Goal: Task Accomplishment & Management: Manage account settings

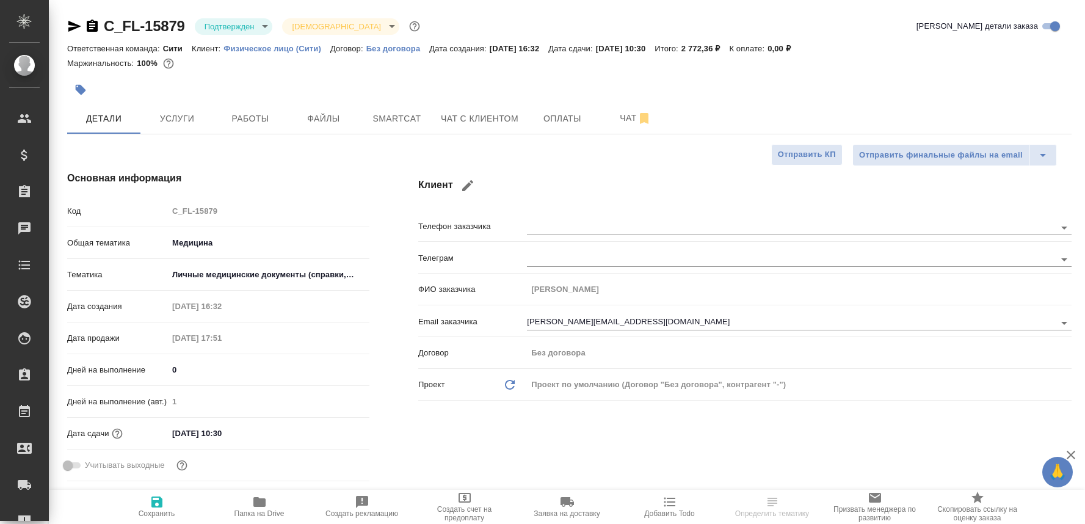
select select "RU"
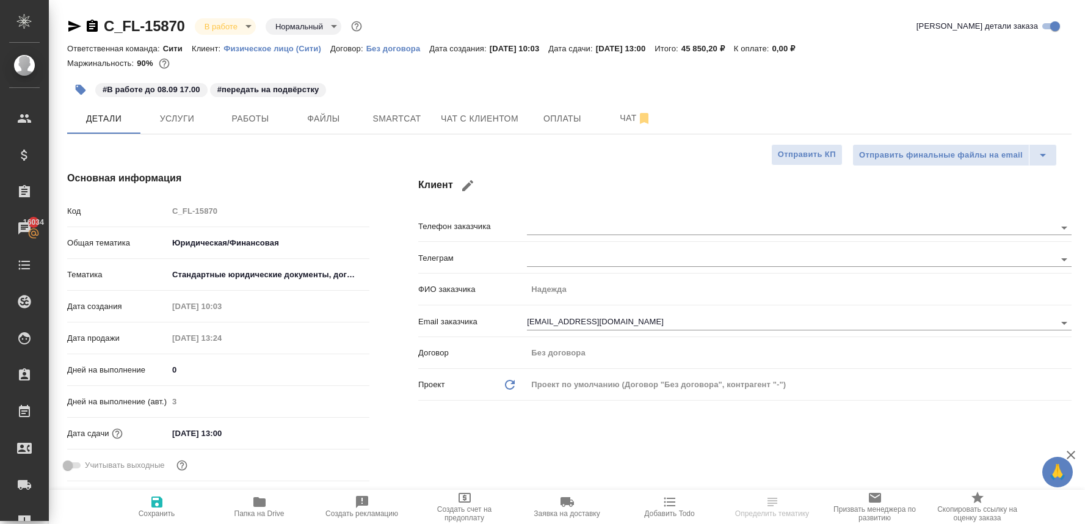
select select "RU"
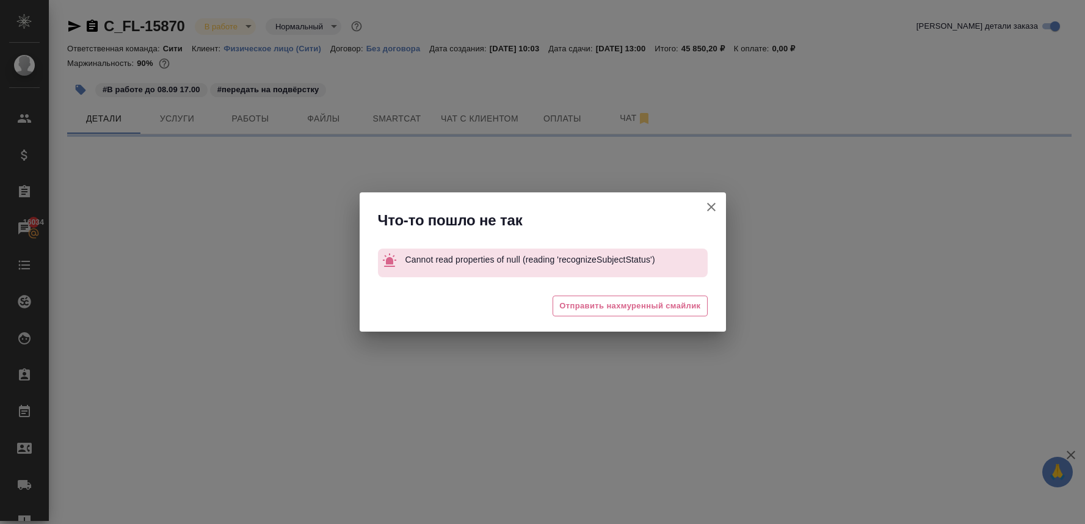
select select "RU"
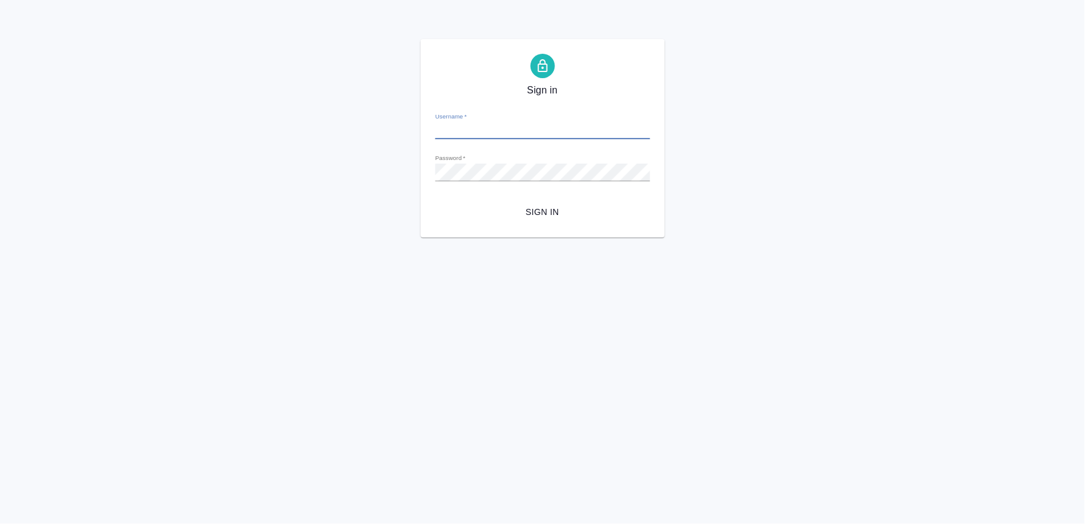
type input "n.lyamina@awatera.com"
click at [557, 212] on span "Sign in" at bounding box center [542, 211] width 195 height 15
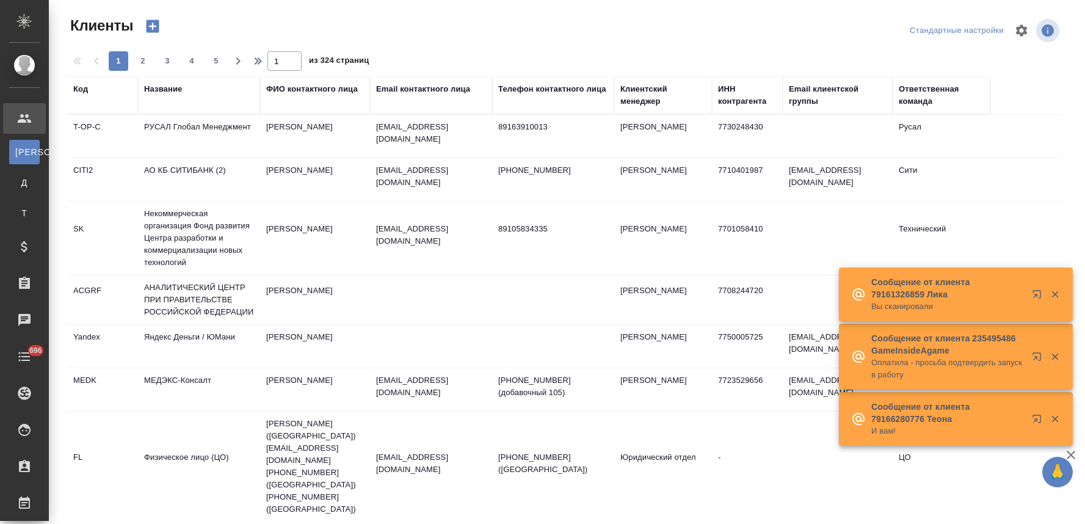
select select "RU"
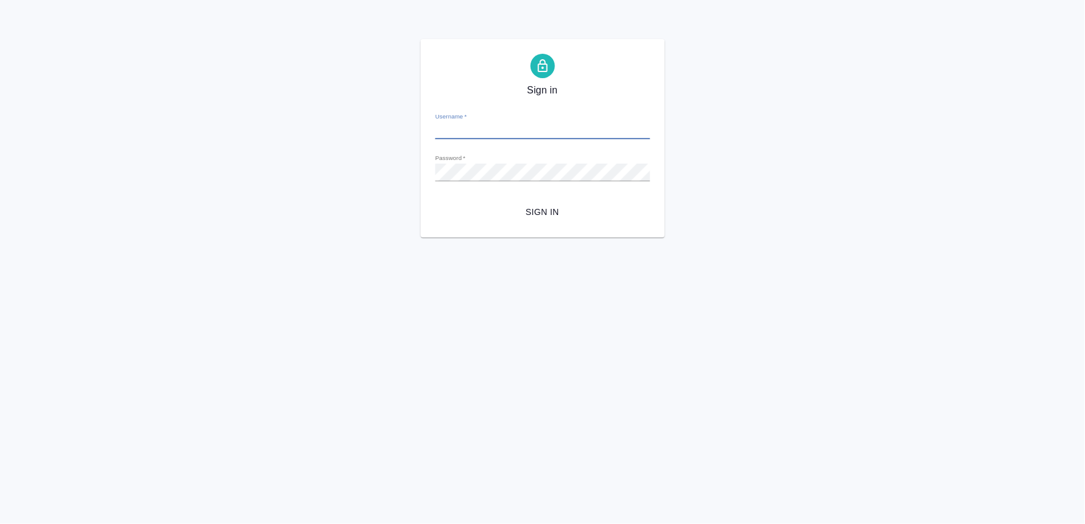
type input "n.lyamina@awatera.com"
click at [559, 208] on span "Sign in" at bounding box center [542, 211] width 195 height 15
type input "n.lyamina@awatera.com"
click at [534, 206] on span "Sign in" at bounding box center [542, 211] width 195 height 15
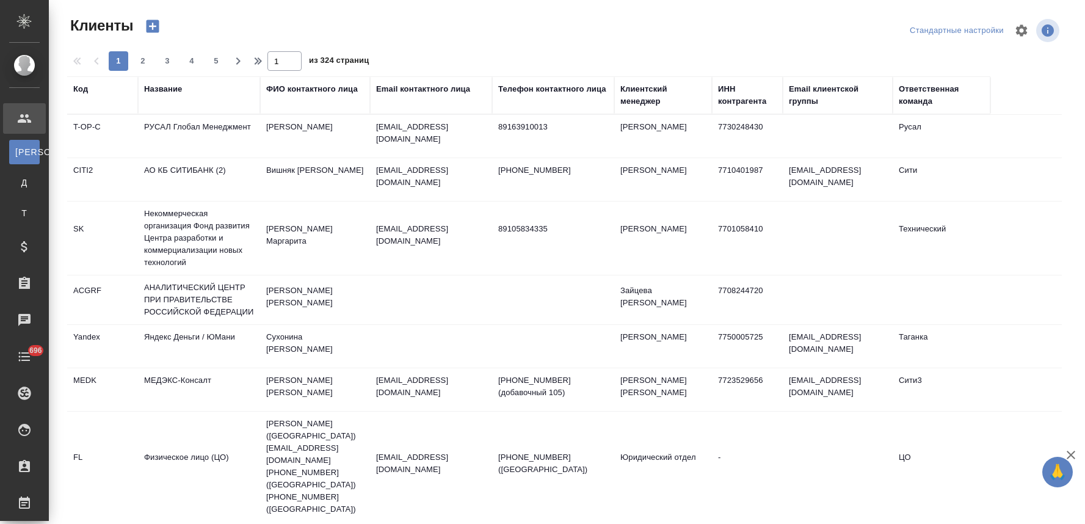
select select "RU"
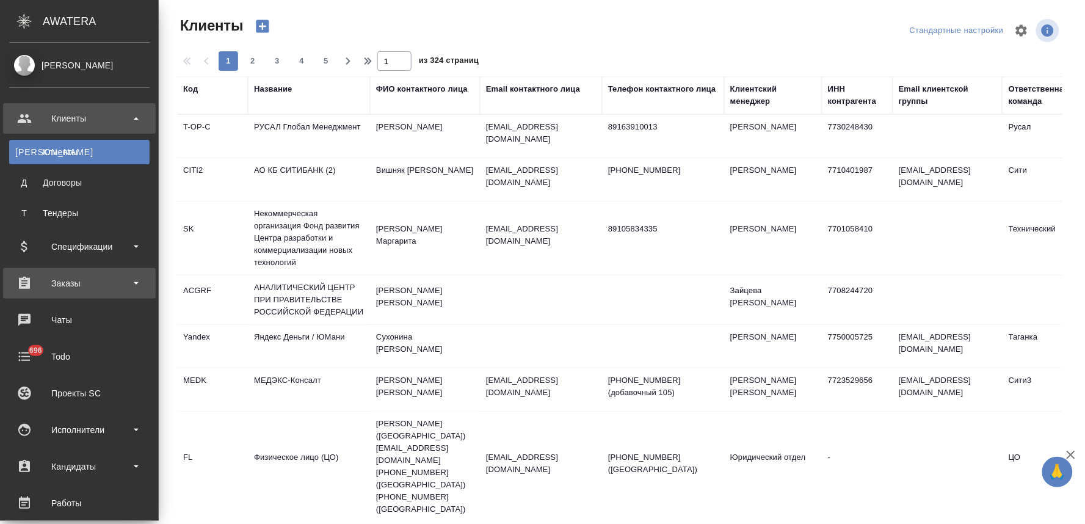
click at [81, 275] on div "Заказы" at bounding box center [79, 283] width 140 height 18
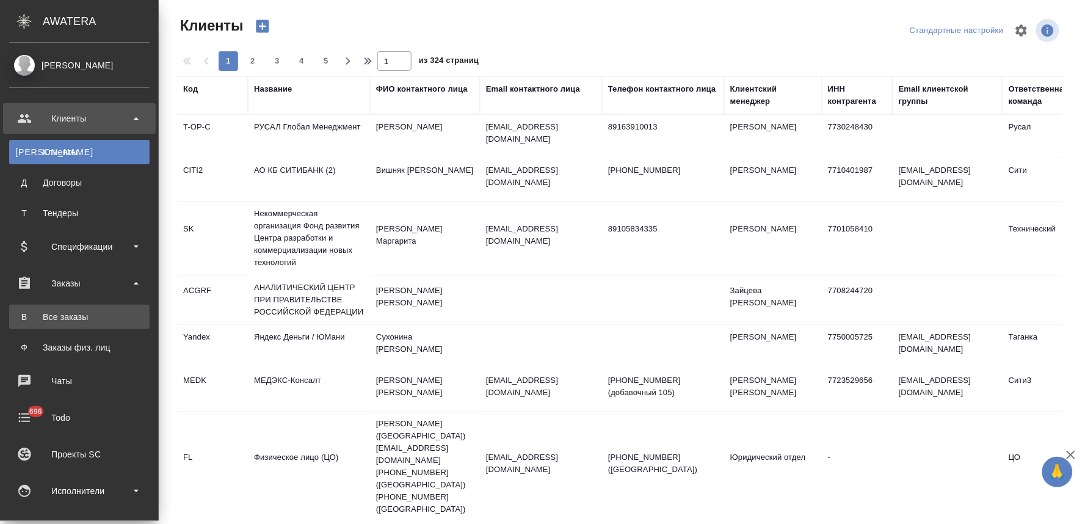
click at [82, 317] on div "Все заказы" at bounding box center [79, 317] width 128 height 12
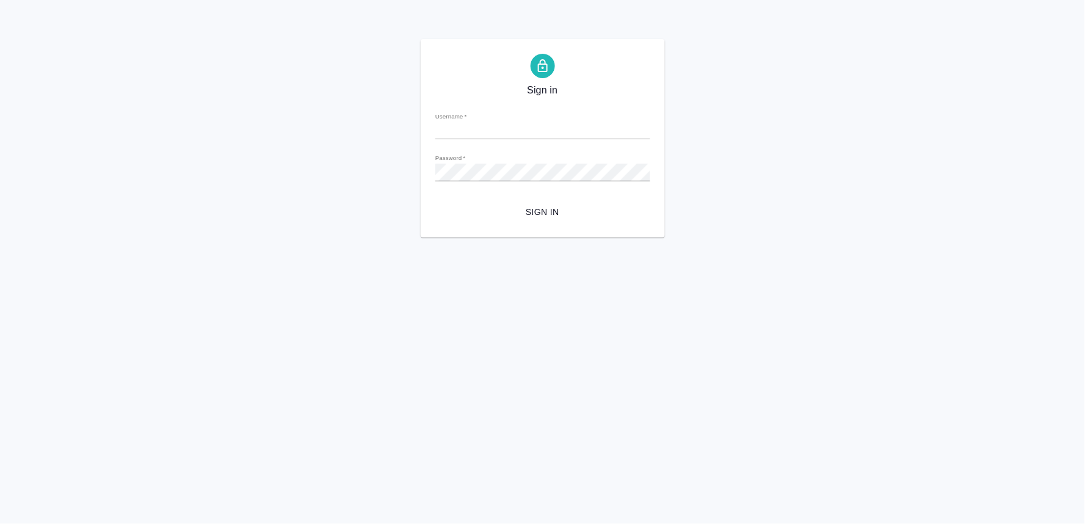
type input "[PERSON_NAME][EMAIL_ADDRESS][DOMAIN_NAME]"
click at [538, 203] on button "Sign in" at bounding box center [542, 212] width 215 height 23
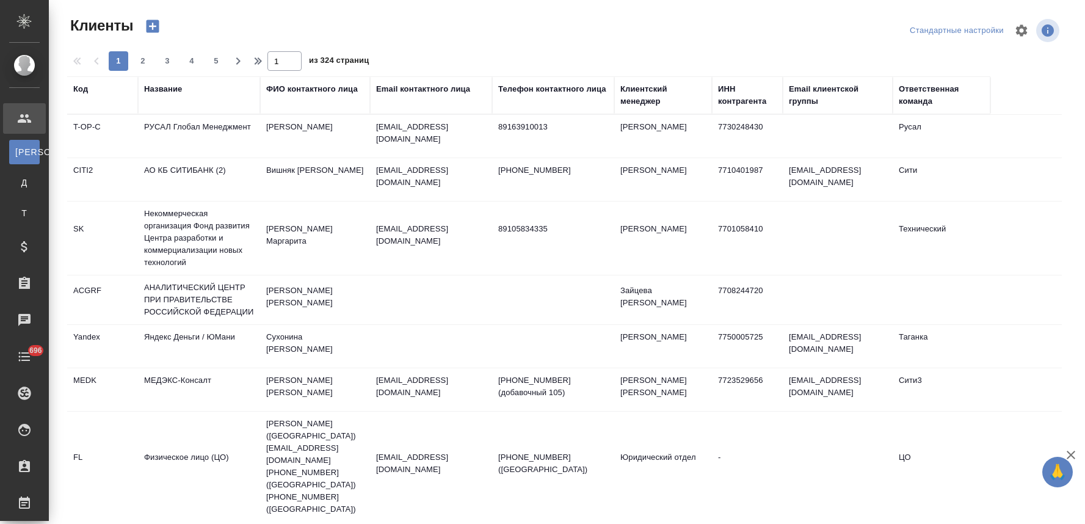
select select "RU"
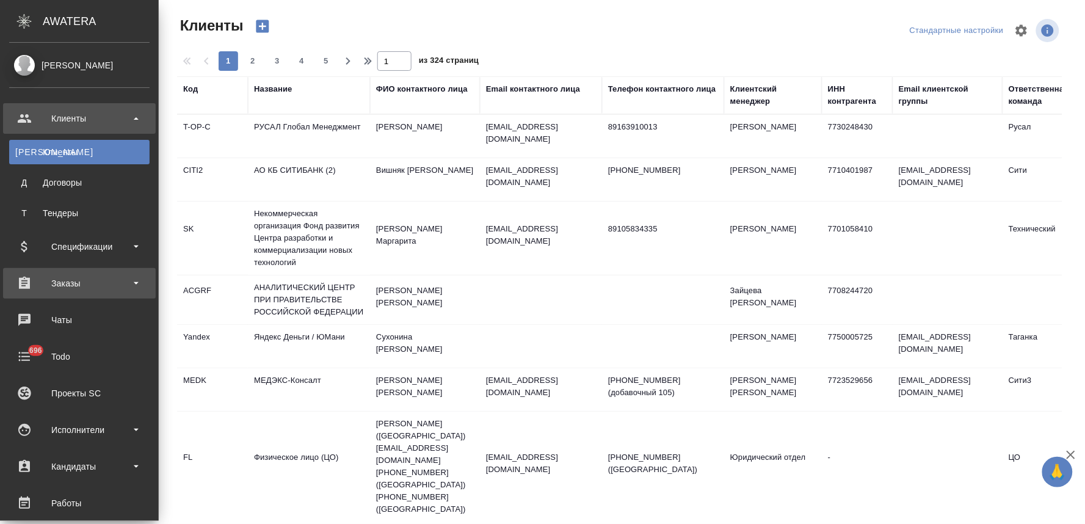
click at [49, 278] on div "Заказы" at bounding box center [79, 283] width 140 height 18
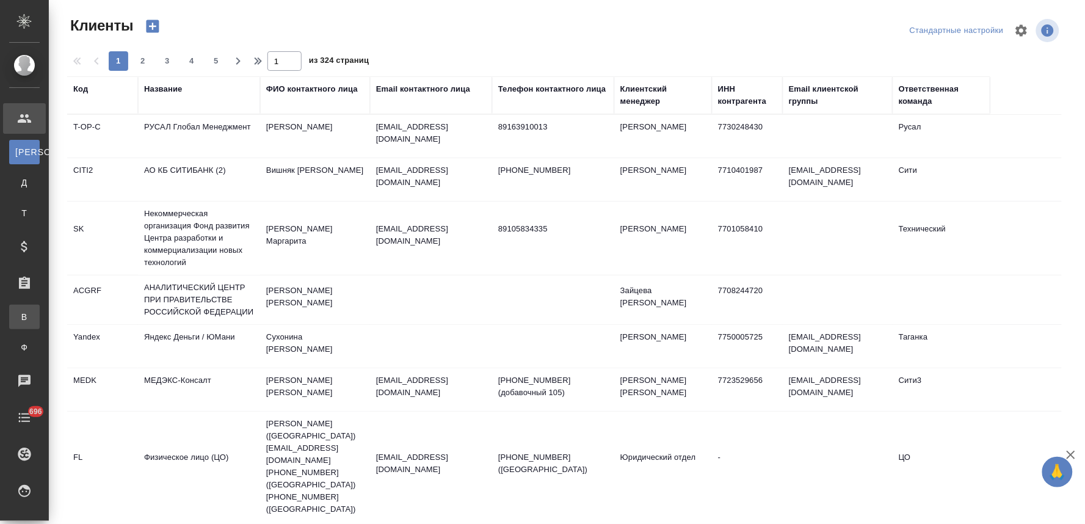
click at [18, 314] on div "Все заказы" at bounding box center [9, 317] width 18 height 12
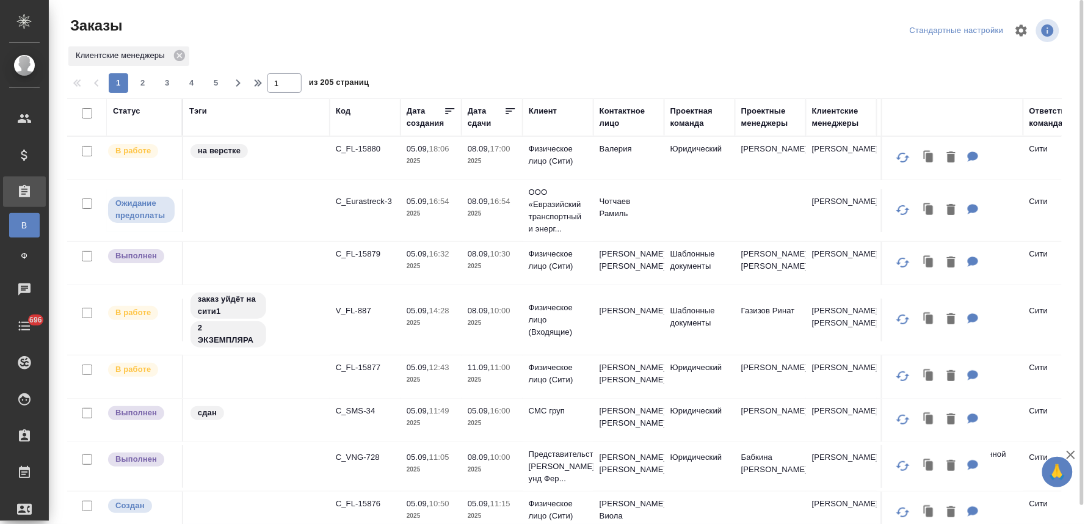
click at [137, 110] on div "Статус" at bounding box center [126, 111] width 27 height 12
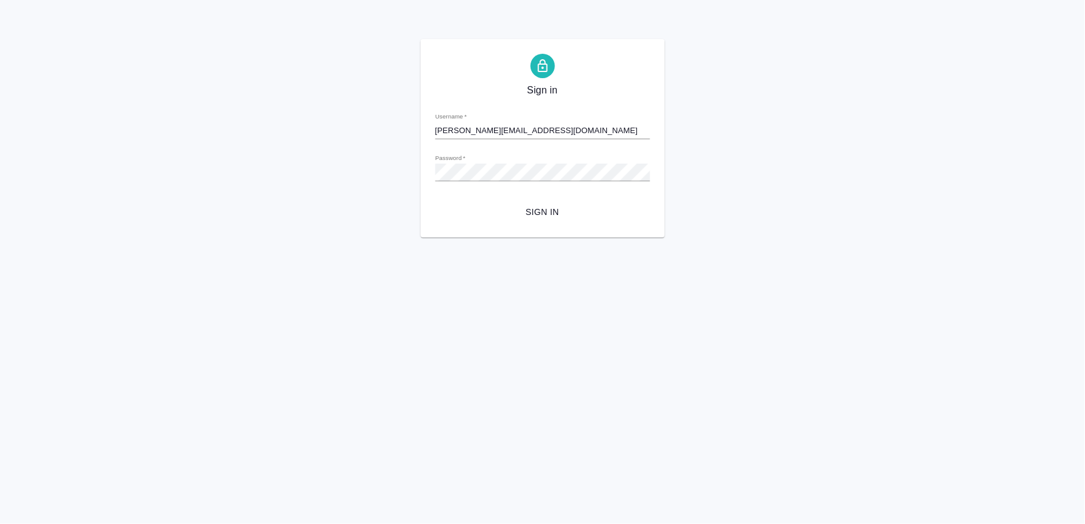
click at [546, 219] on span "Sign in" at bounding box center [542, 211] width 195 height 15
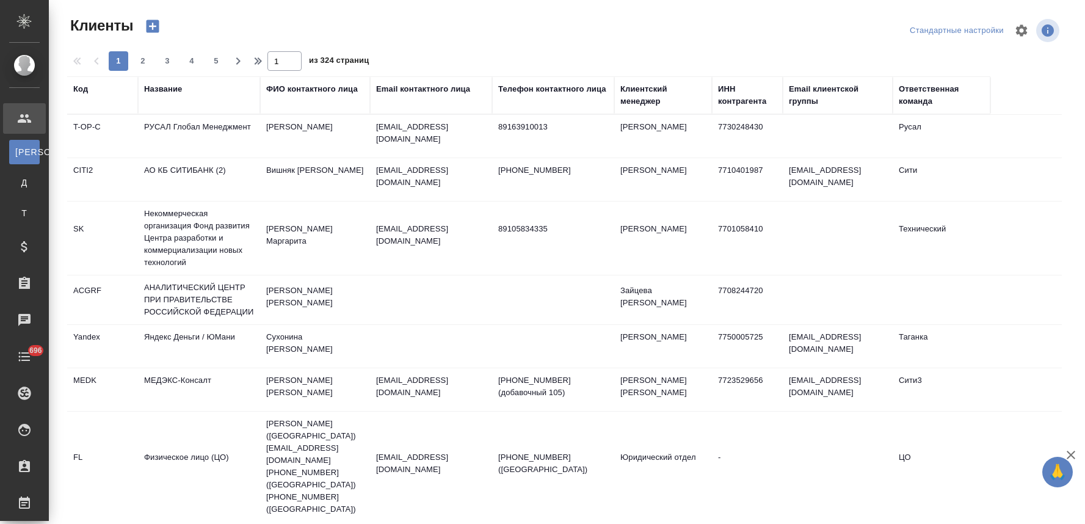
select select "RU"
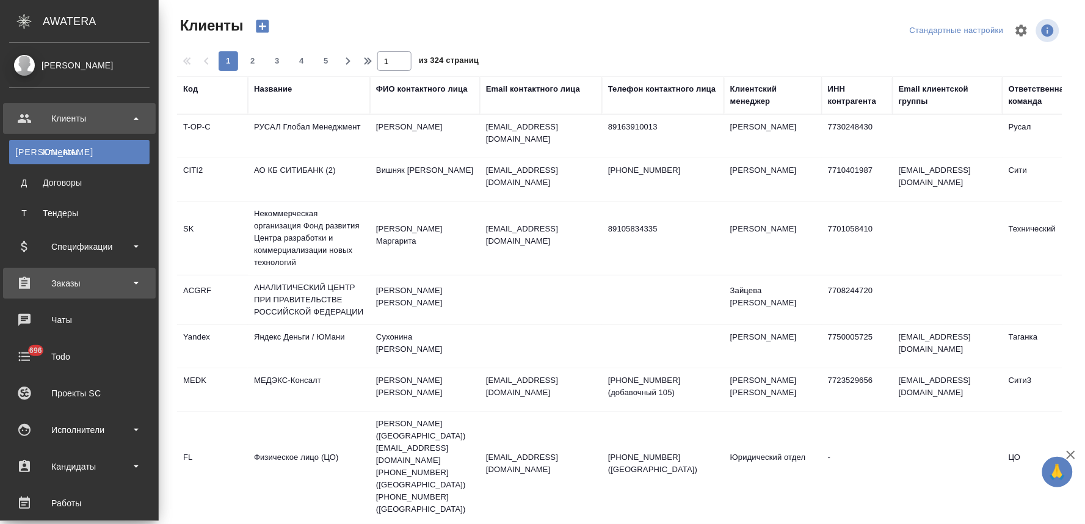
click at [68, 285] on div "Заказы" at bounding box center [79, 283] width 140 height 18
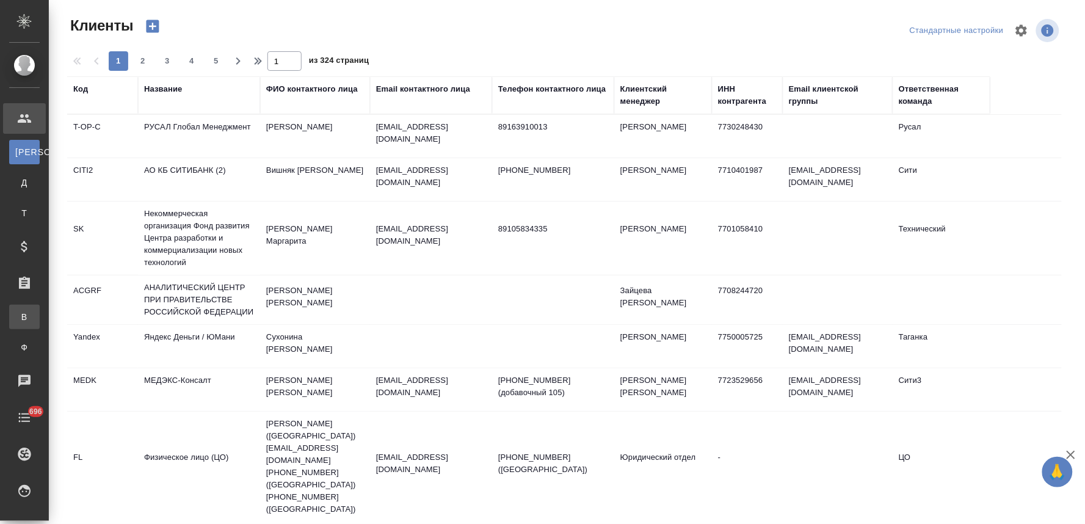
click at [18, 313] on div "Все заказы" at bounding box center [9, 317] width 18 height 12
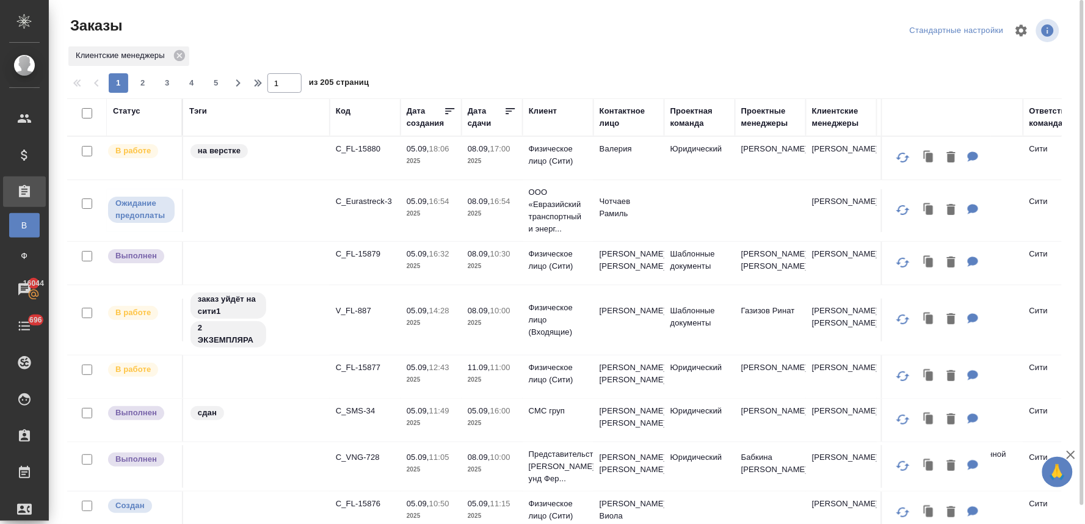
click at [128, 111] on div "Статус" at bounding box center [126, 111] width 27 height 12
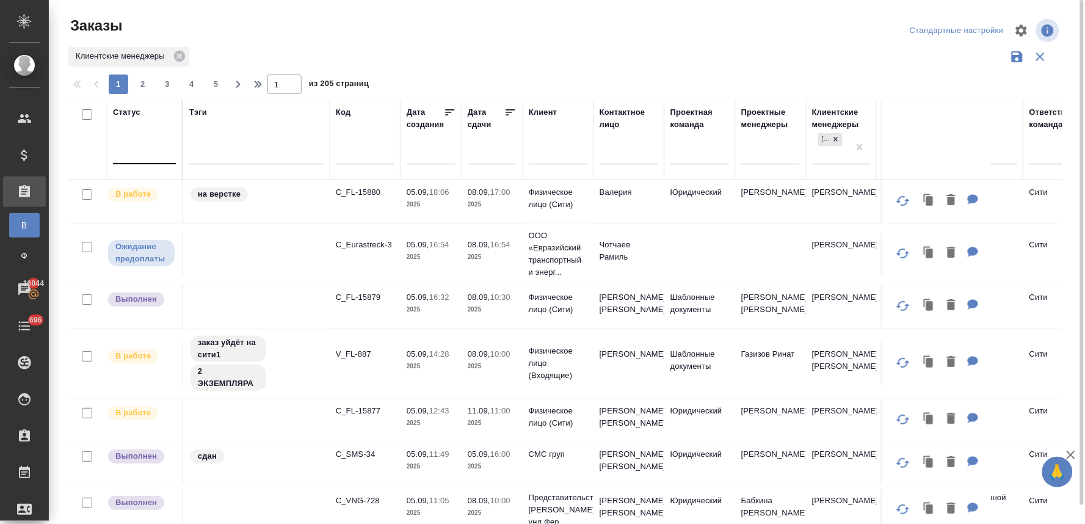
click at [130, 156] on div at bounding box center [144, 152] width 63 height 18
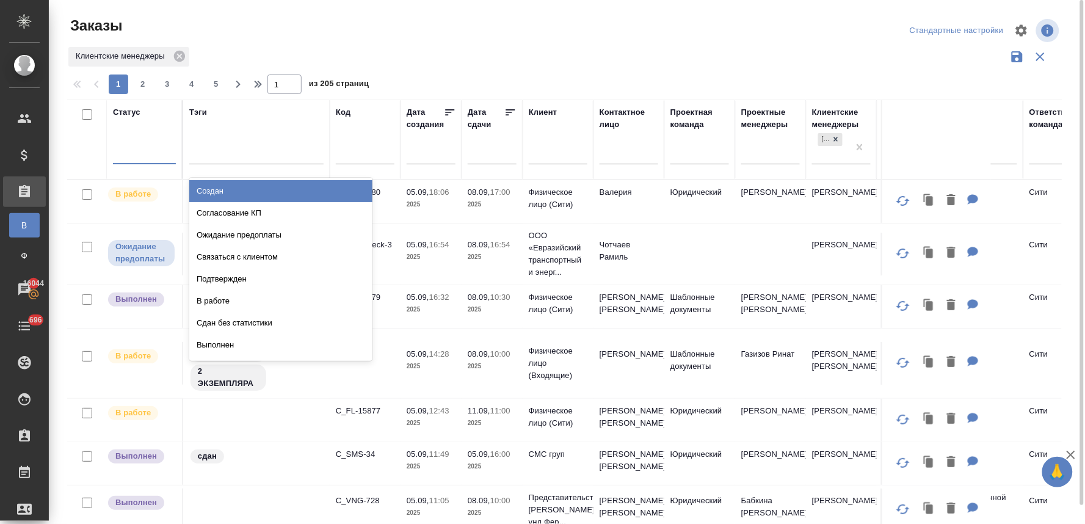
click at [208, 191] on div "Создан" at bounding box center [280, 191] width 183 height 22
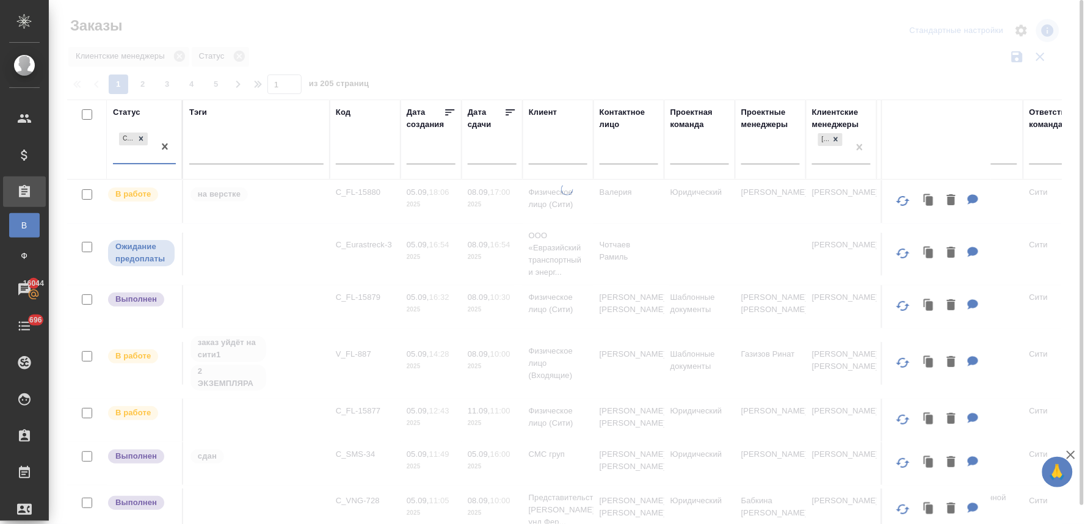
click at [139, 159] on div "Создан" at bounding box center [133, 146] width 41 height 33
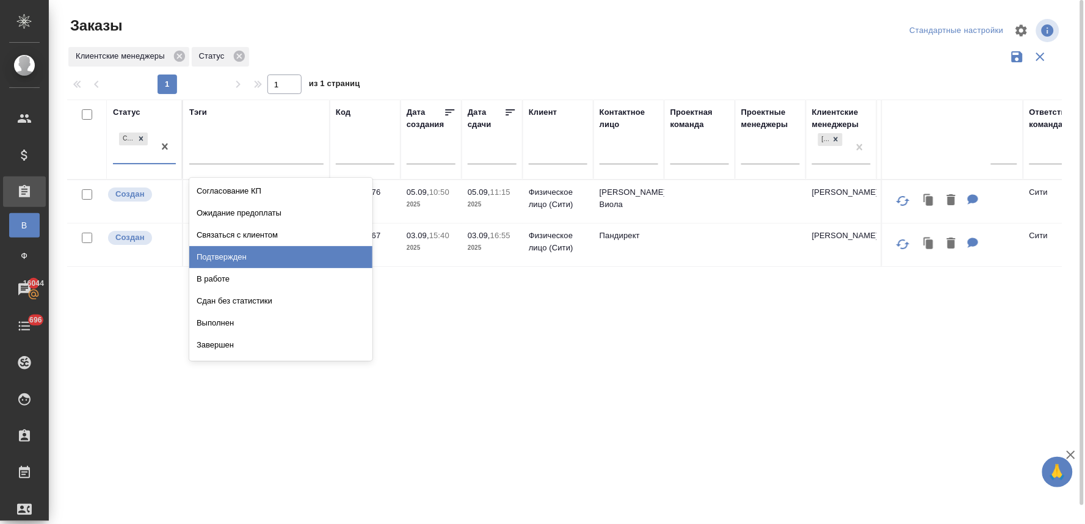
click at [248, 260] on div "Подтвержден" at bounding box center [280, 257] width 183 height 22
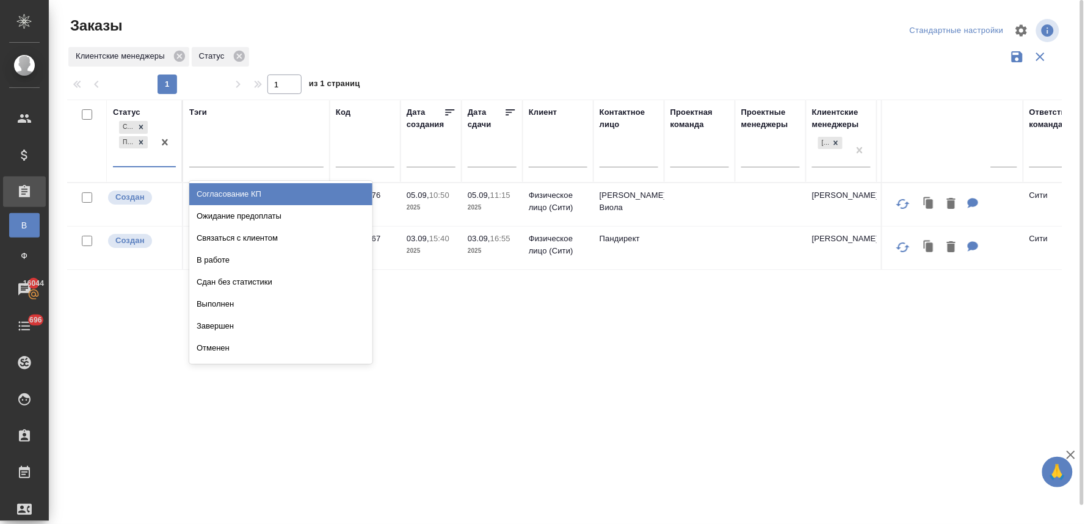
click at [129, 161] on div "Создан Подтвержден" at bounding box center [133, 142] width 41 height 48
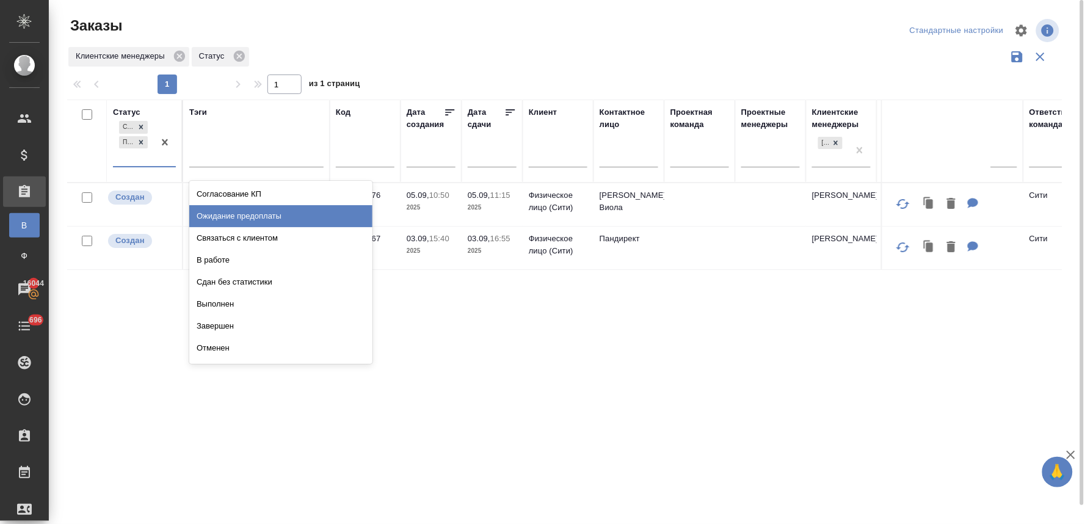
click at [245, 208] on div "Ожидание предоплаты" at bounding box center [280, 216] width 183 height 22
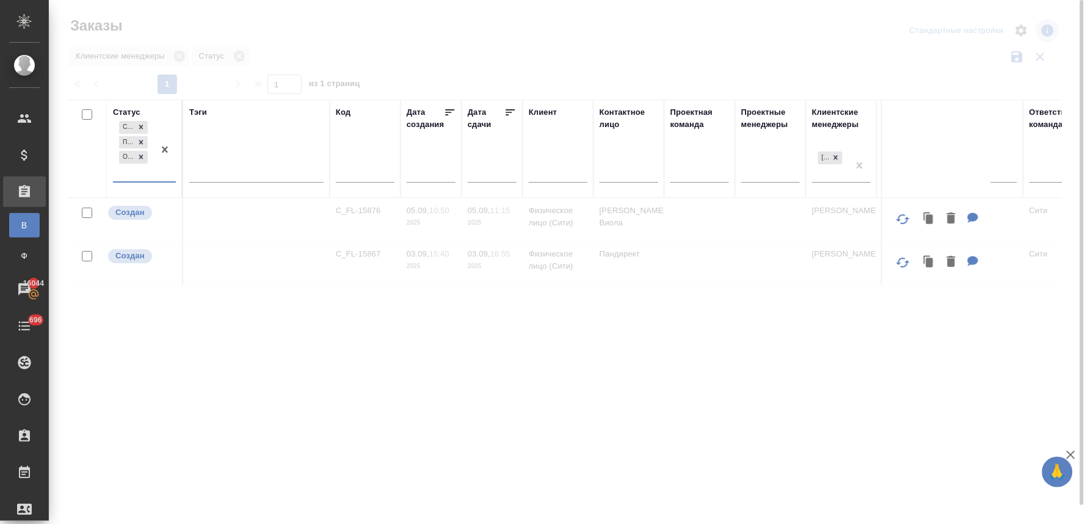
click at [149, 181] on div "Создан Подтвержден Ожидание предоплаты" at bounding box center [144, 150] width 63 height 64
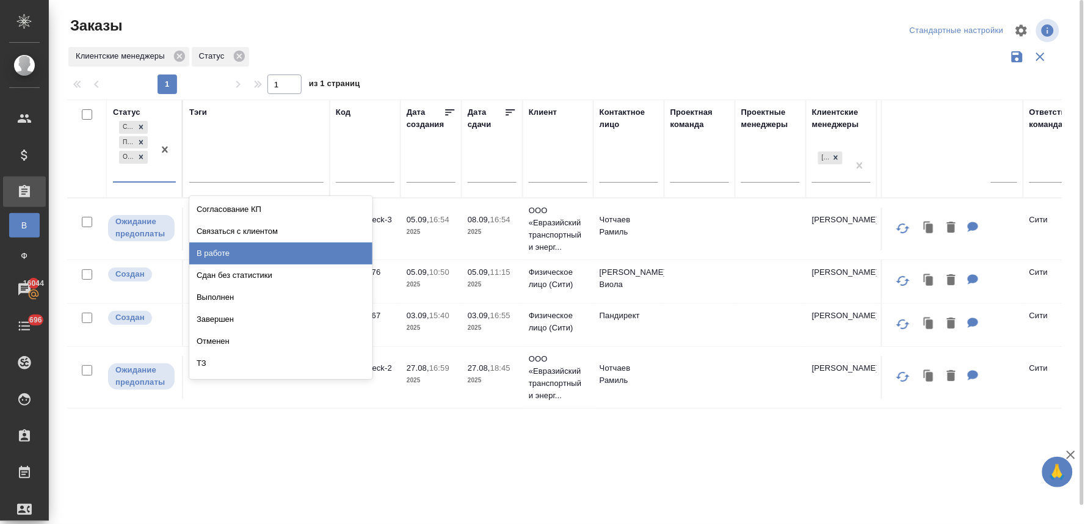
click at [203, 258] on div "В работе" at bounding box center [280, 253] width 183 height 22
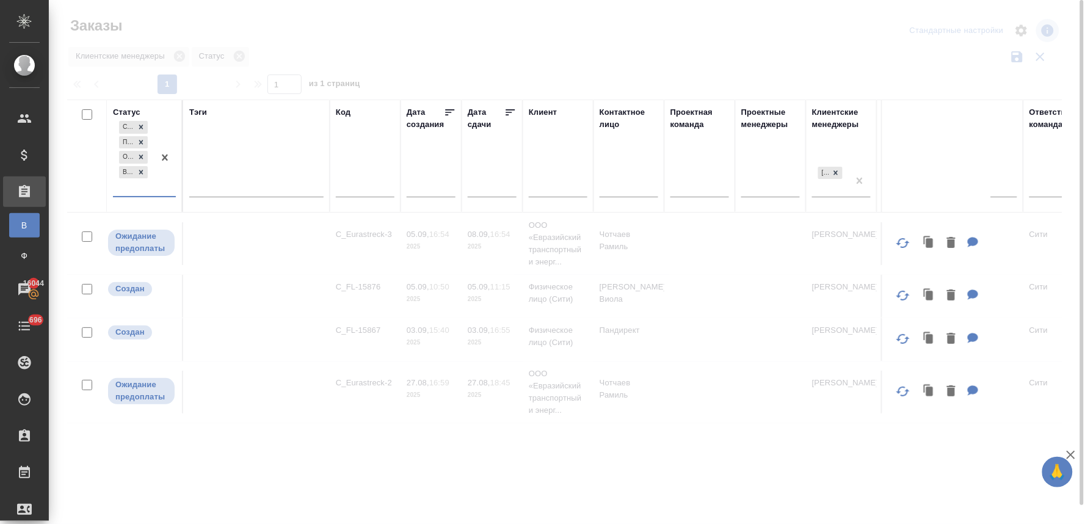
click at [143, 191] on div "Создан Подтвержден Ожидание предоплаты В работе" at bounding box center [133, 157] width 41 height 78
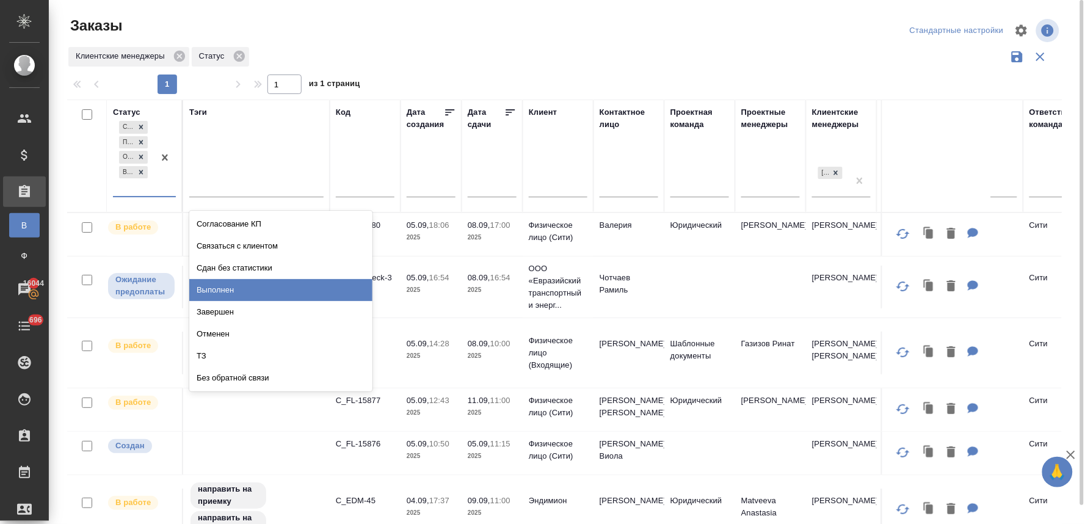
click at [253, 290] on div "Выполнен" at bounding box center [280, 290] width 183 height 22
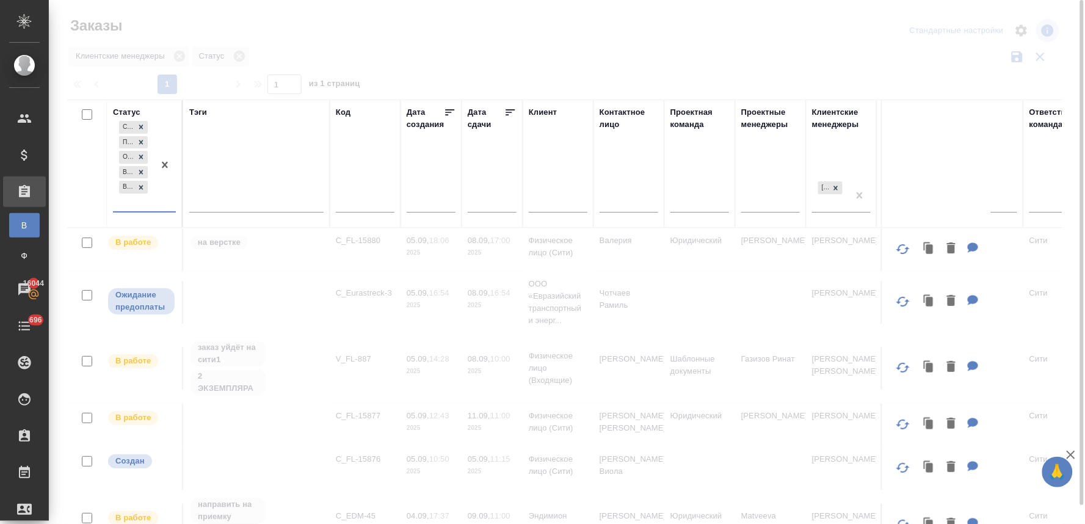
click at [143, 208] on div "Создан Подтвержден Ожидание предоплаты В работе Выполнен" at bounding box center [133, 164] width 41 height 93
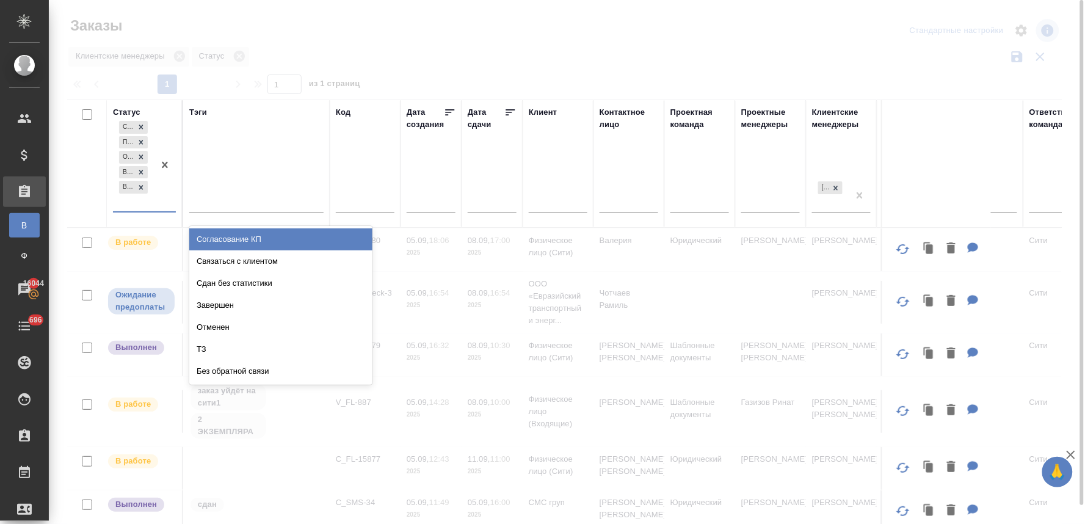
click at [206, 284] on div "Сдан без статистики" at bounding box center [280, 283] width 183 height 22
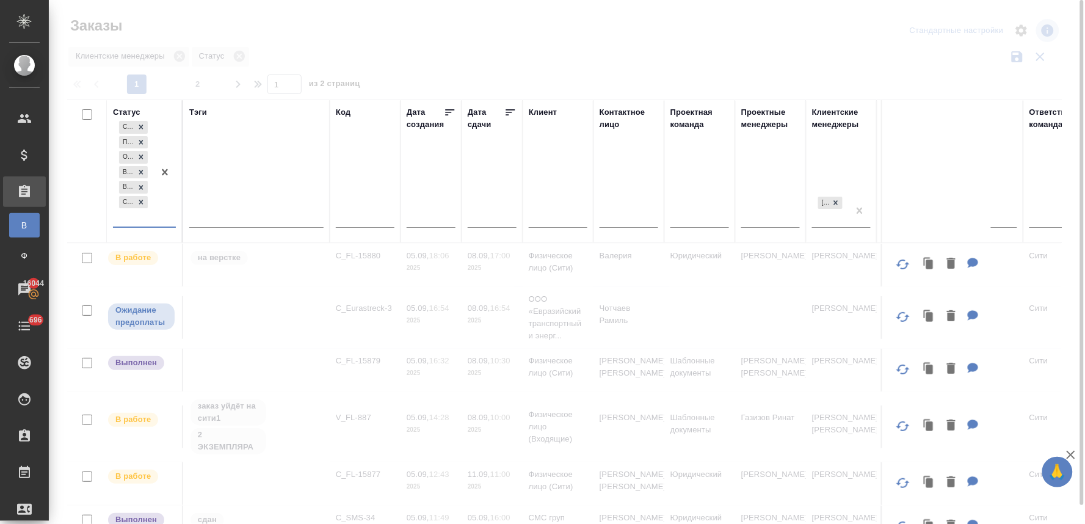
click at [151, 223] on div "Создан Подтвержден Ожидание предоплаты В работе Выполнен Сдан без статистики" at bounding box center [133, 172] width 41 height 108
click at [510, 40] on div at bounding box center [567, 262] width 1036 height 524
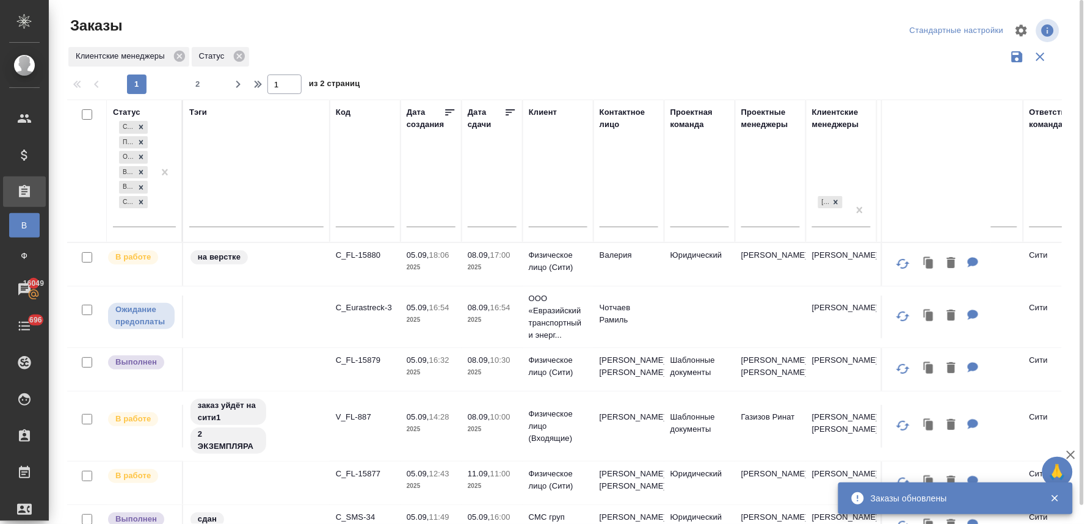
click at [350, 358] on p "C_FL-15879" at bounding box center [365, 360] width 59 height 12
click at [1069, 99] on div "Статус Создан Подтвержден Ожидание предоплаты В работе Выполнен Сдан без статис…" at bounding box center [569, 319] width 1004 height 440
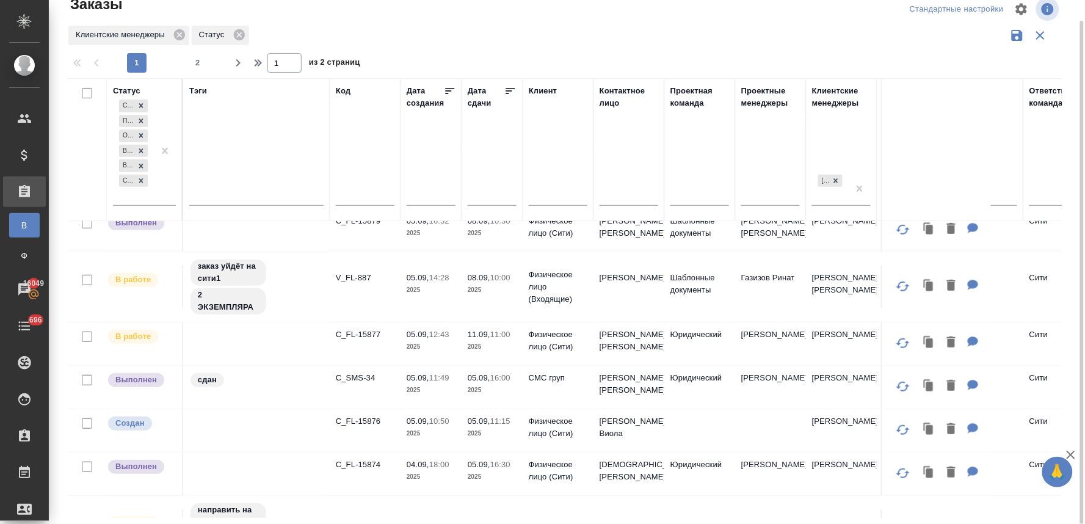
scroll to position [136, 0]
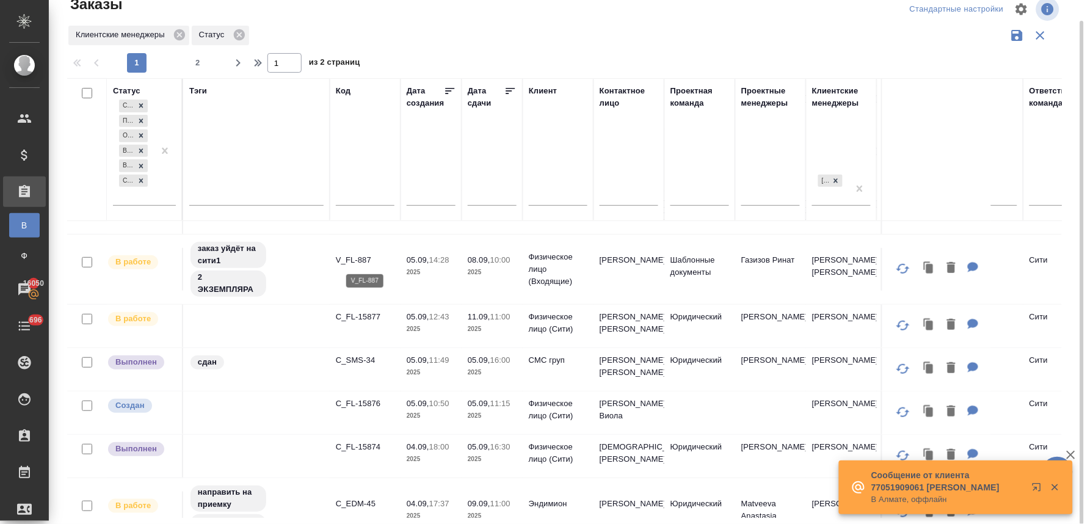
click at [353, 258] on p "V_FL-887" at bounding box center [365, 260] width 59 height 12
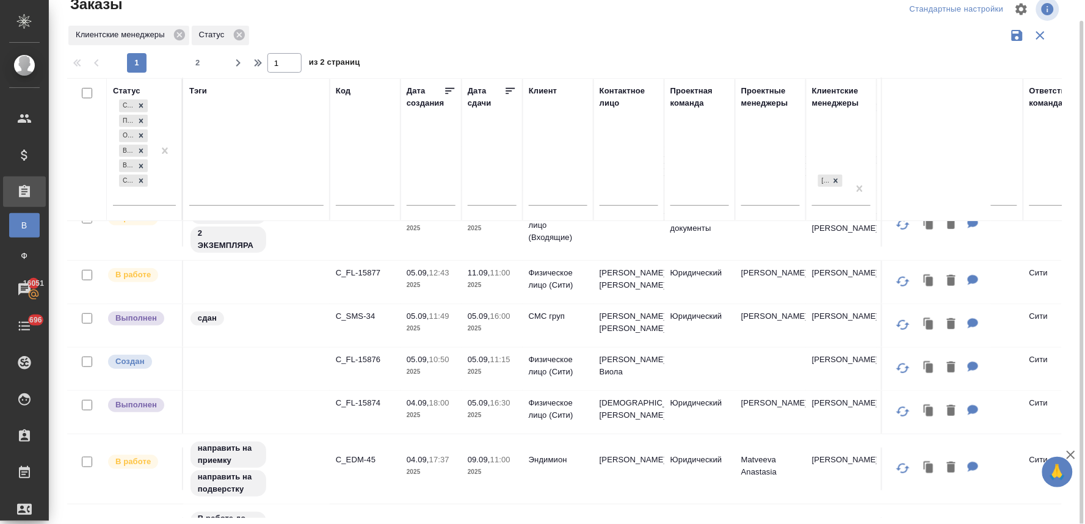
scroll to position [203, 0]
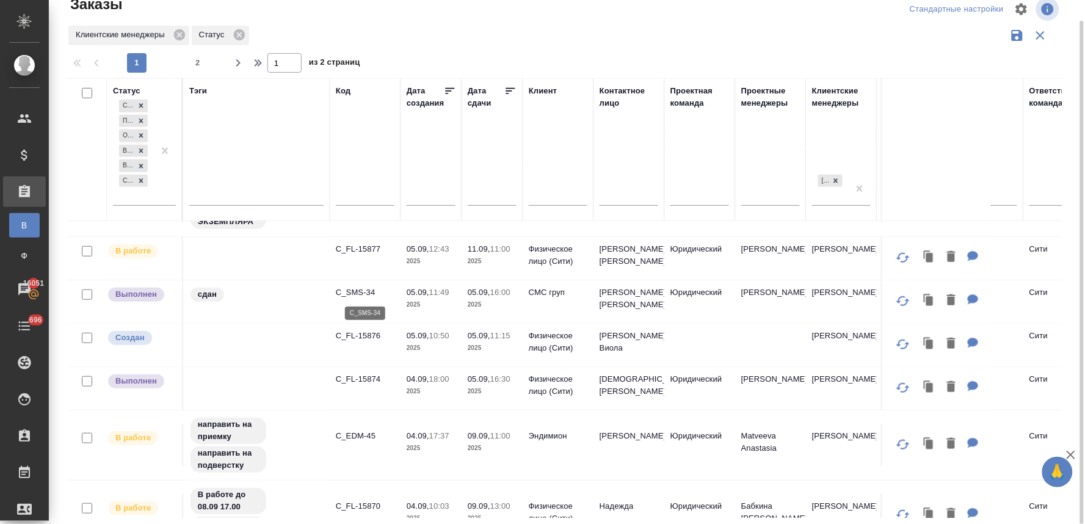
click at [362, 292] on p "C_SMS-34" at bounding box center [365, 292] width 59 height 12
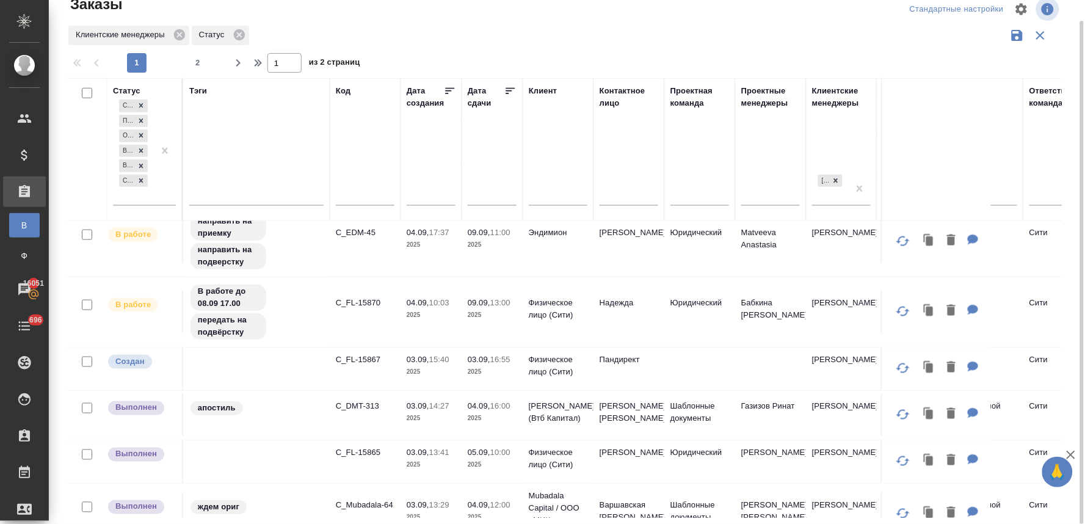
scroll to position [474, 0]
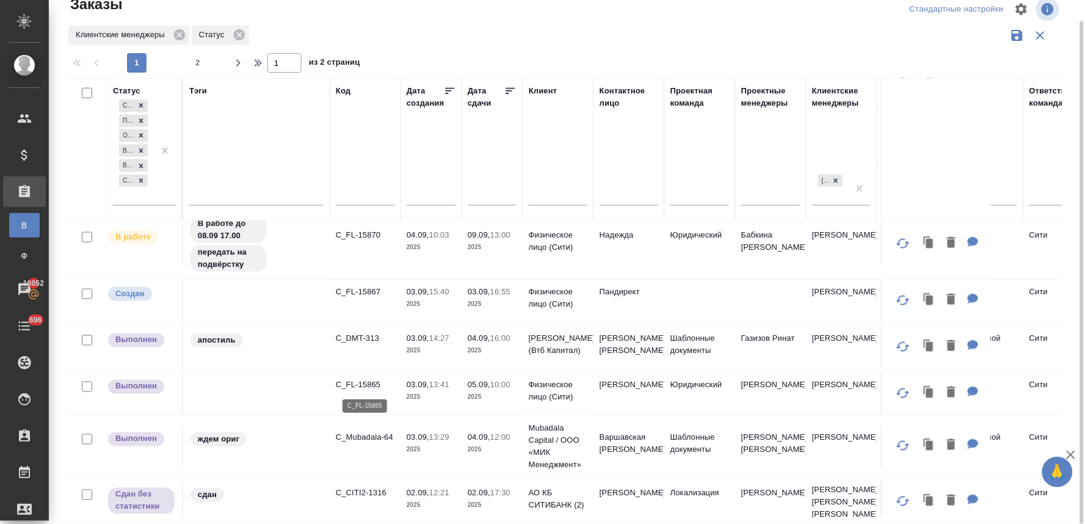
click at [365, 383] on p "C_FL-15865" at bounding box center [365, 384] width 59 height 12
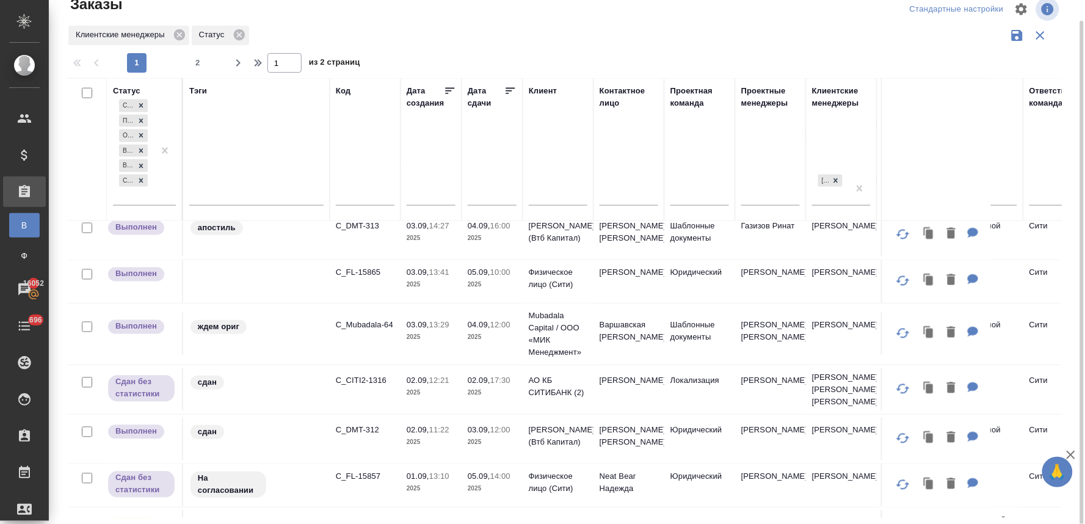
scroll to position [610, 0]
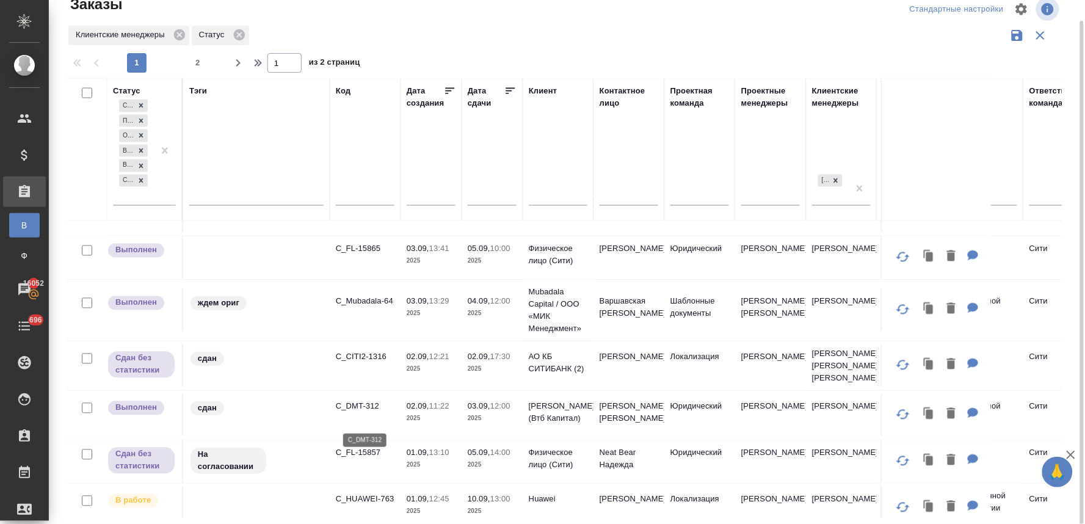
click at [364, 412] on p "C_DMT-312" at bounding box center [365, 406] width 59 height 12
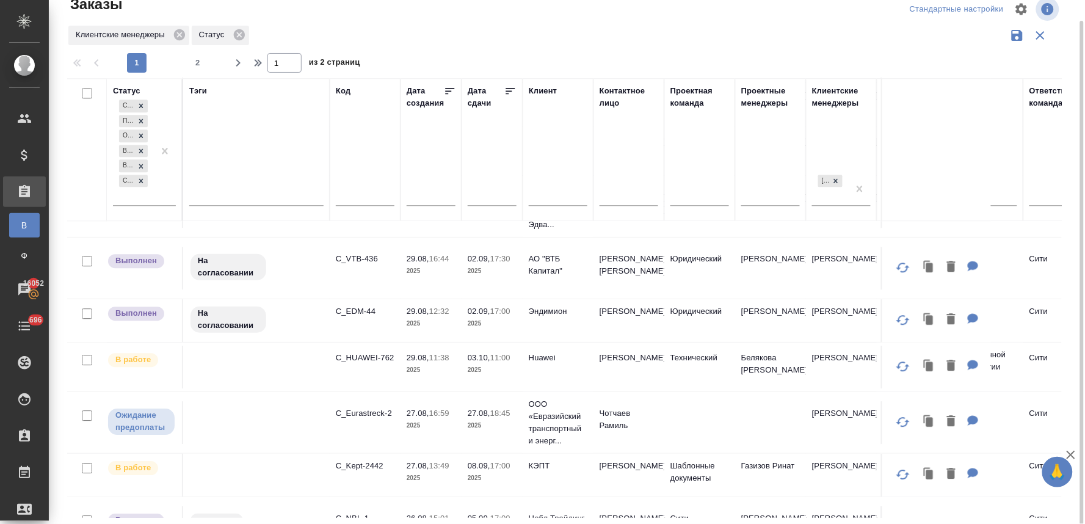
scroll to position [949, 0]
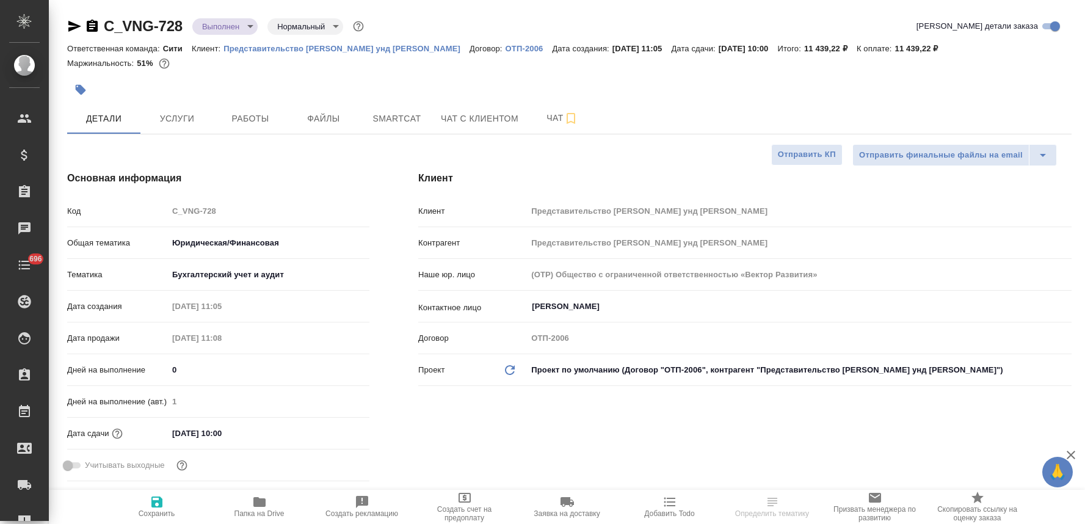
select select "RU"
click at [264, 505] on icon "button" at bounding box center [259, 502] width 12 height 10
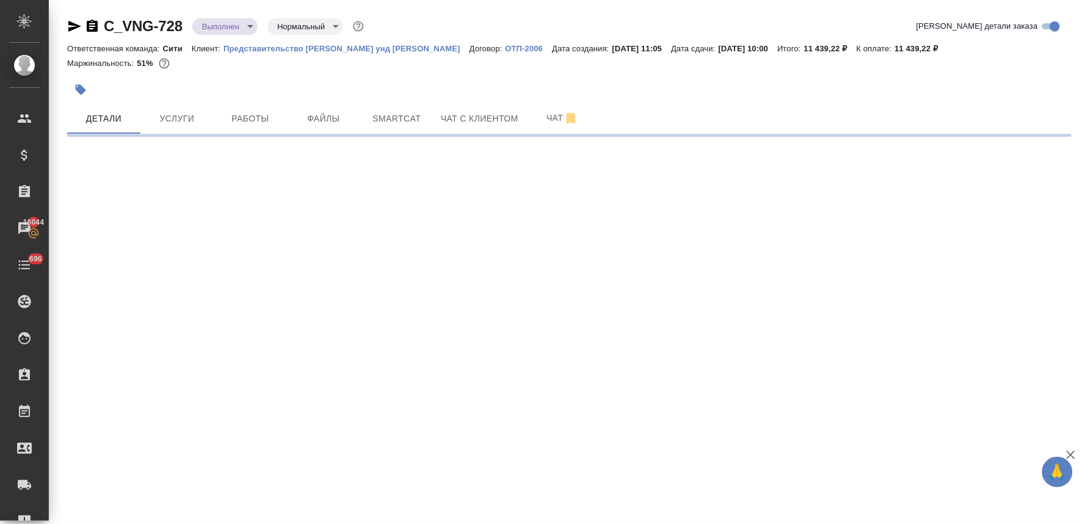
select select "RU"
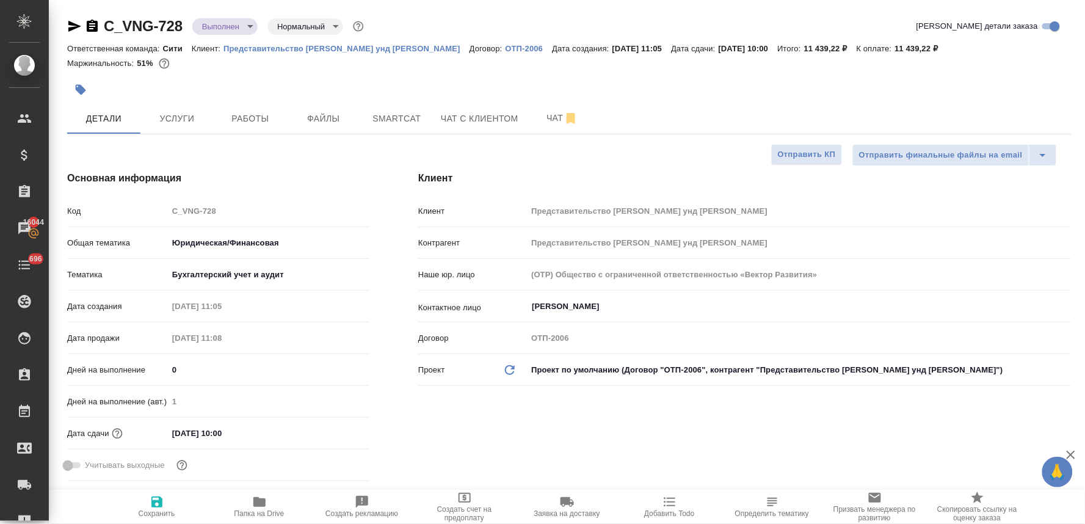
type textarea "x"
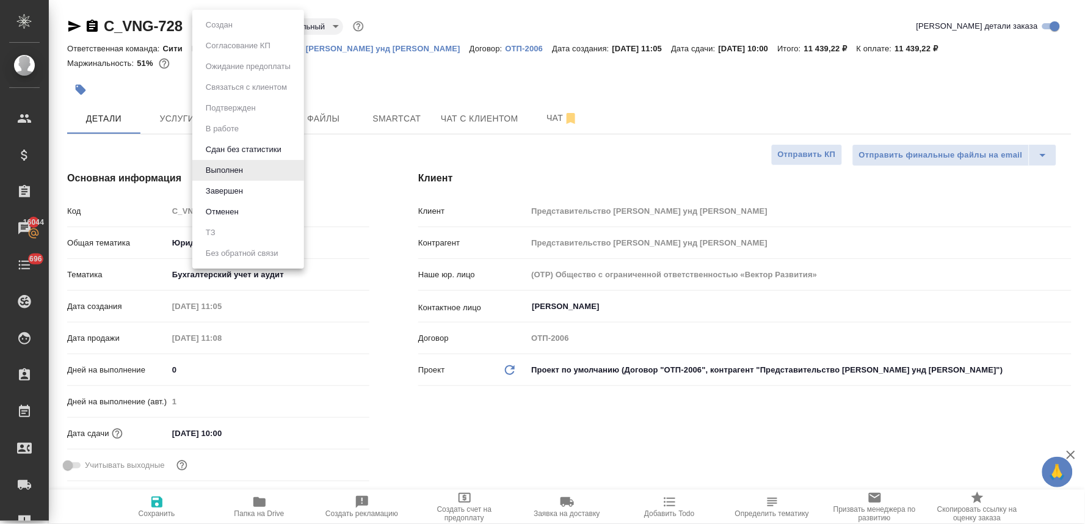
click at [226, 26] on body "🙏 .cls-1 fill:#fff; AWATERA Lyamina Nadezhda Клиенты Спецификации Заказы 16044 …" at bounding box center [542, 262] width 1085 height 524
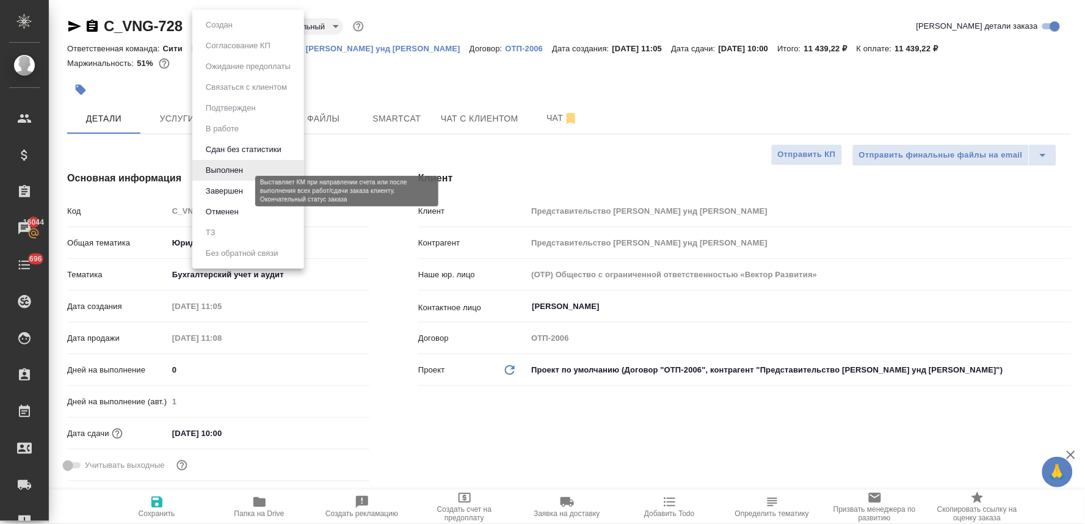
click at [239, 191] on button "Завершен" at bounding box center [224, 190] width 45 height 13
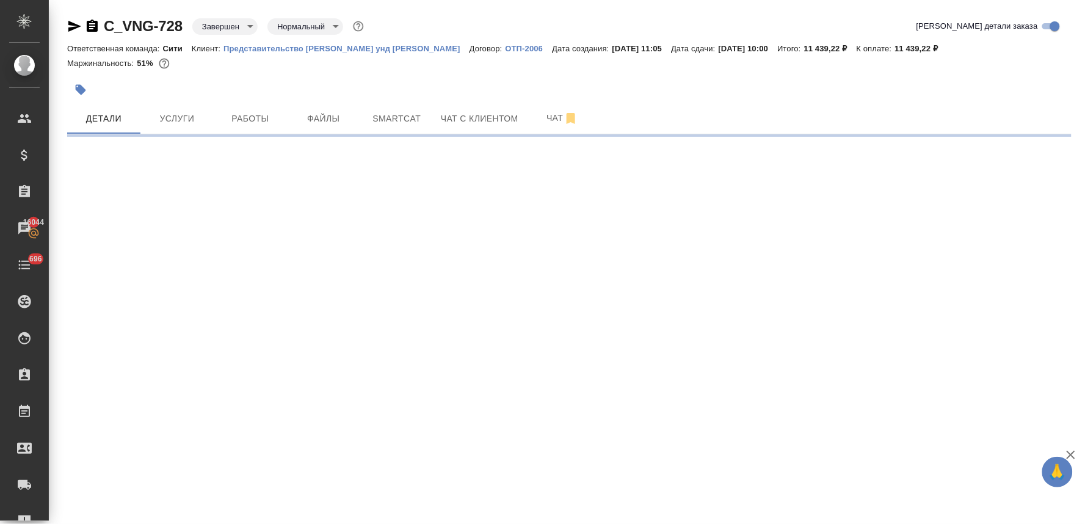
select select "RU"
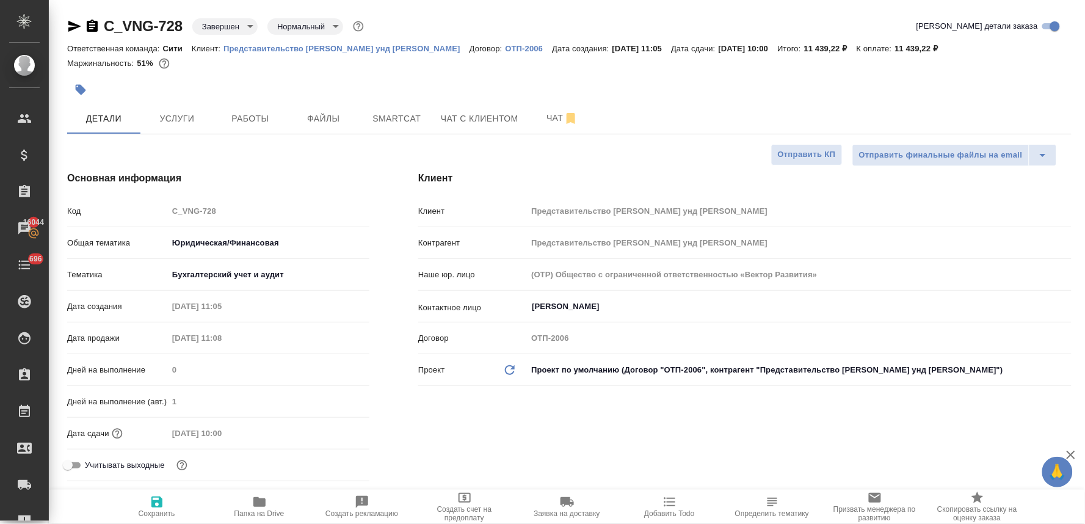
type textarea "x"
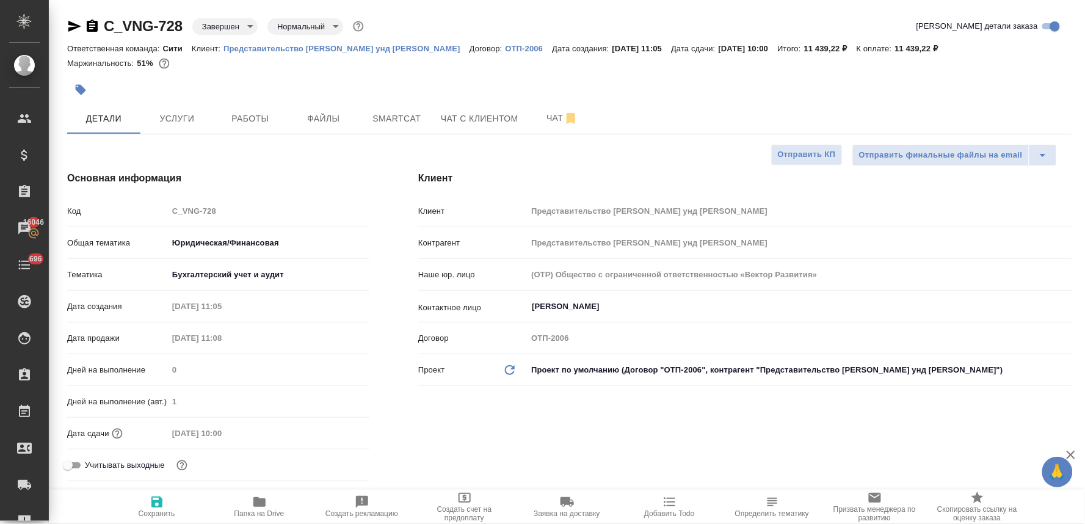
type textarea "x"
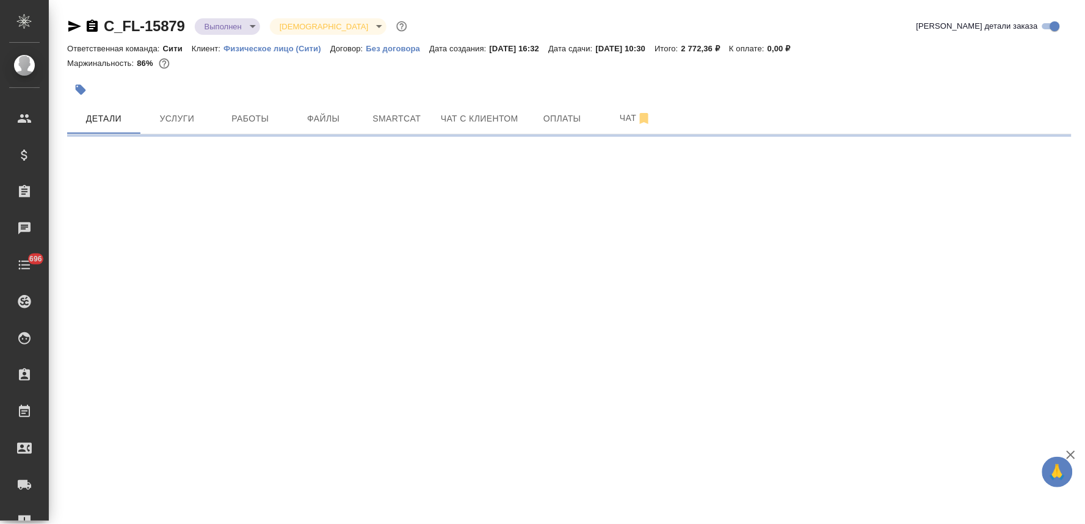
select select "RU"
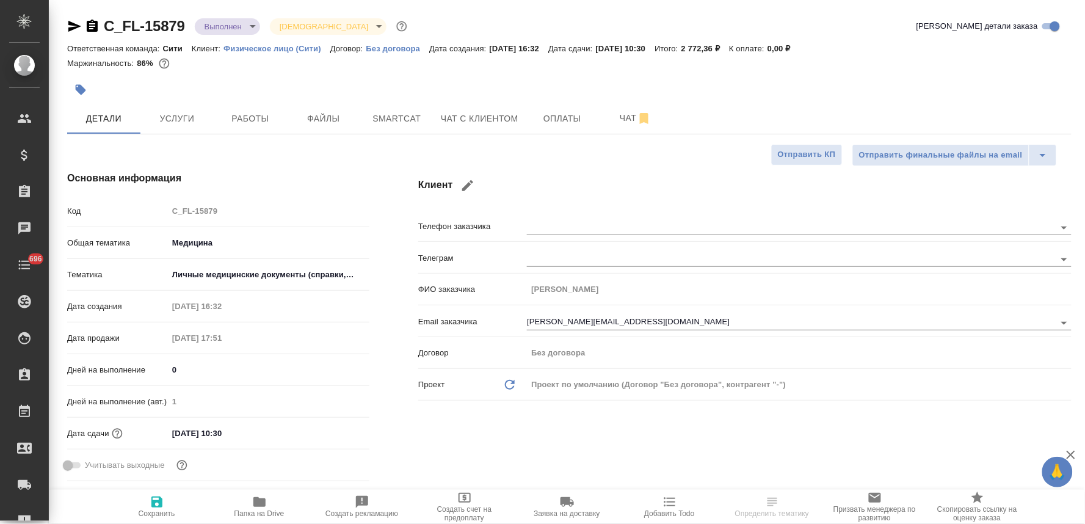
type textarea "x"
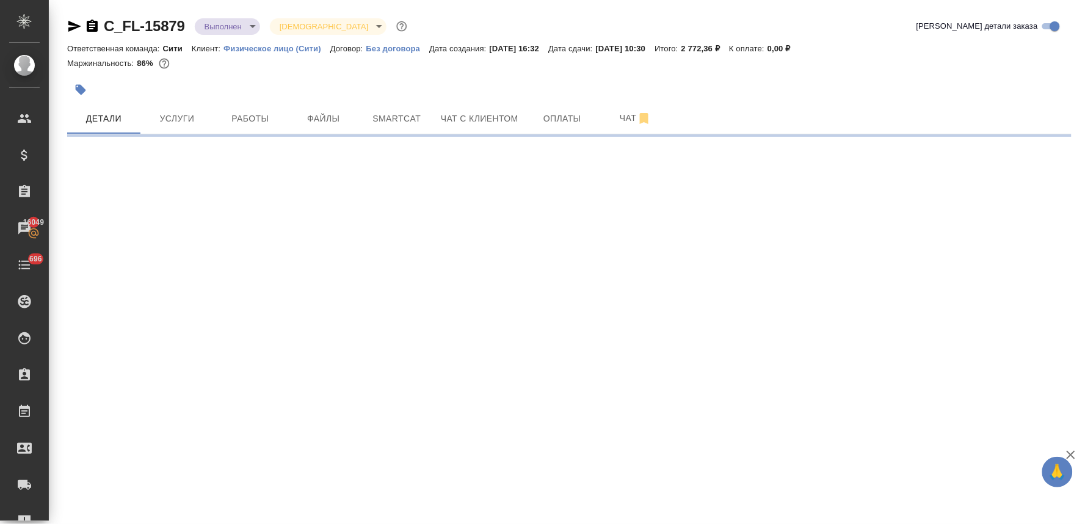
select select "RU"
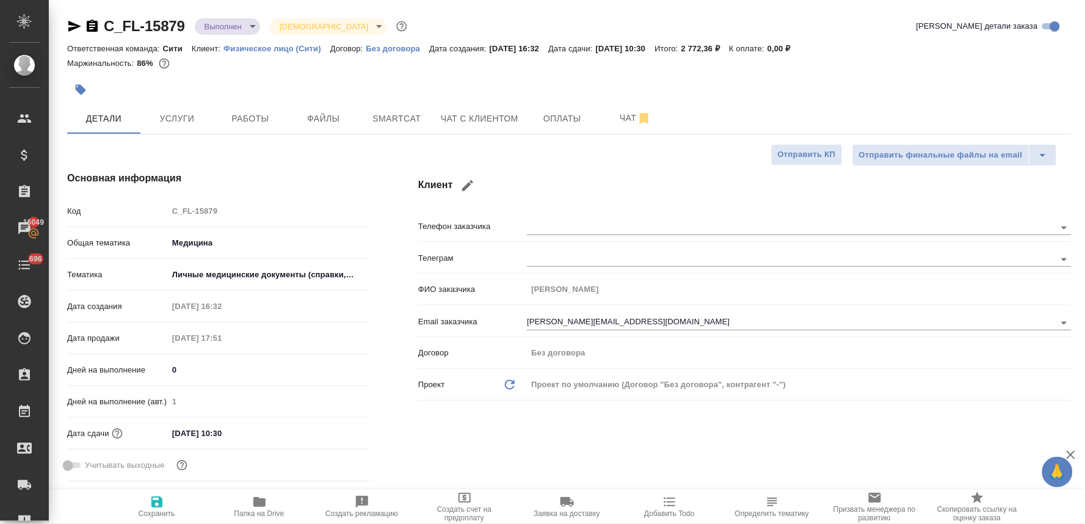
type textarea "x"
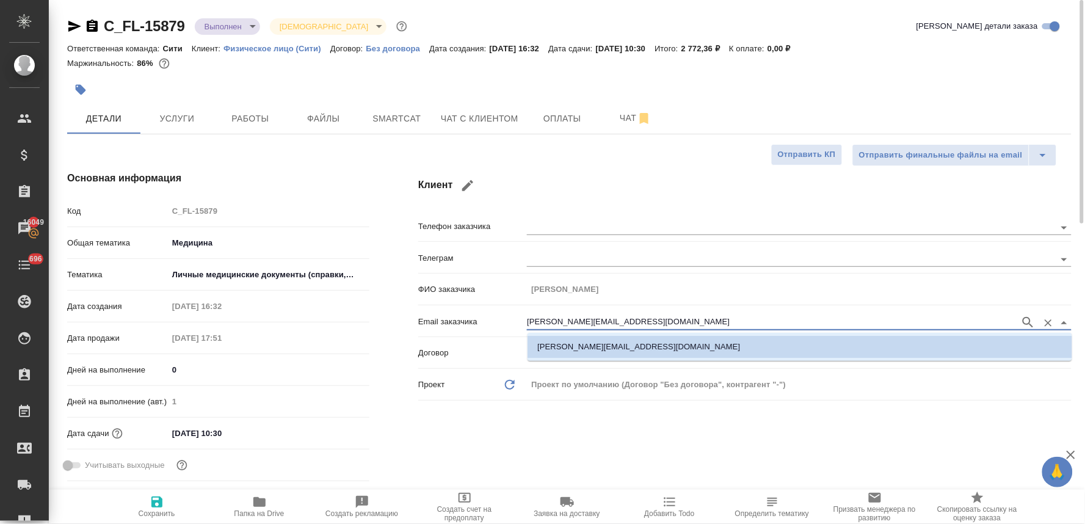
drag, startPoint x: 639, startPoint y: 314, endPoint x: 476, endPoint y: 319, distance: 163.0
click at [479, 318] on div "Email заказчика olga.shelgunova@mncap.ru" at bounding box center [744, 320] width 653 height 21
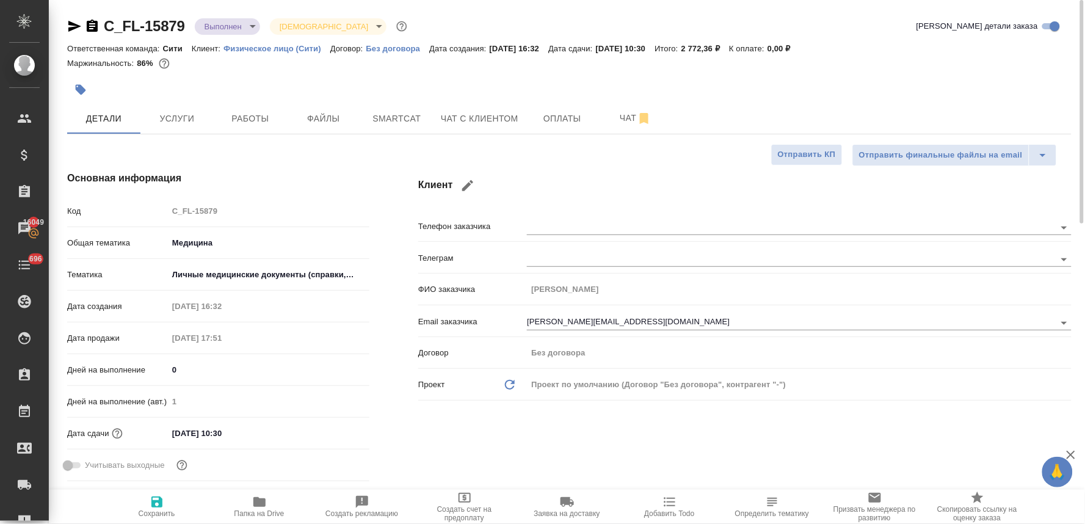
type textarea "x"
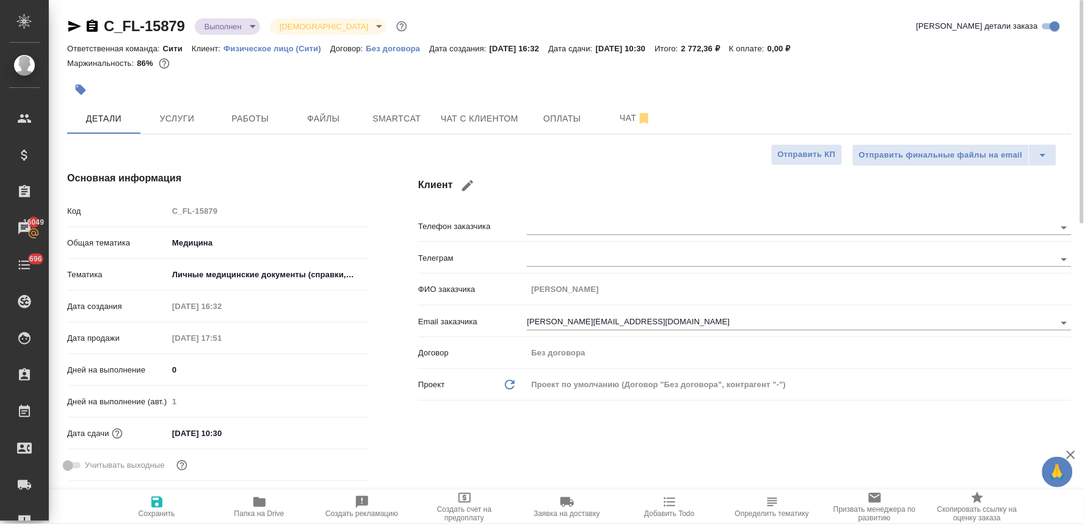
type textarea "x"
drag, startPoint x: 806, startPoint y: 443, endPoint x: 794, endPoint y: 426, distance: 20.7
click at [806, 443] on div "Клиент Телефон заказчика Телеграм ФИО заказчика Шелгунова Ольга Email заказчика…" at bounding box center [745, 329] width 702 height 364
type textarea "x"
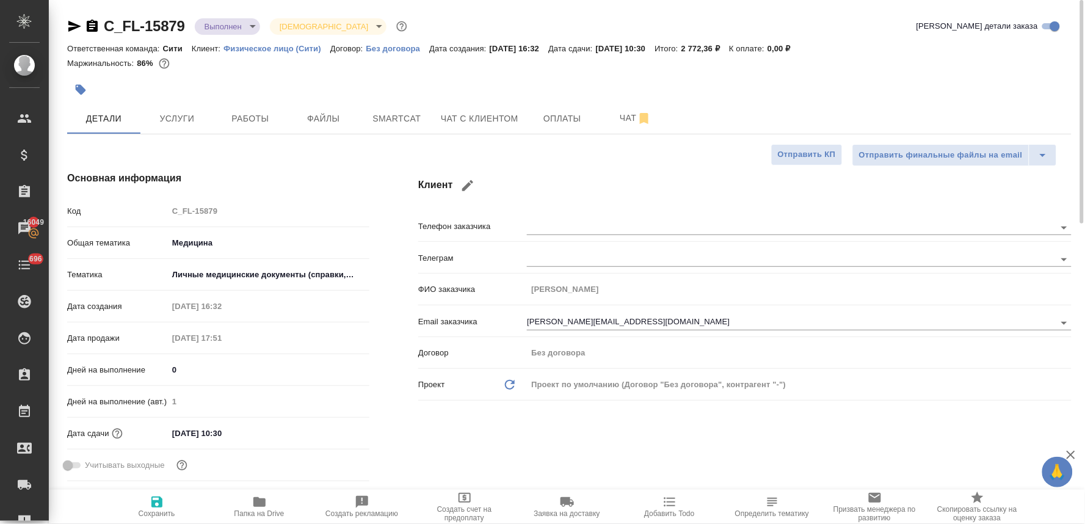
type textarea "x"
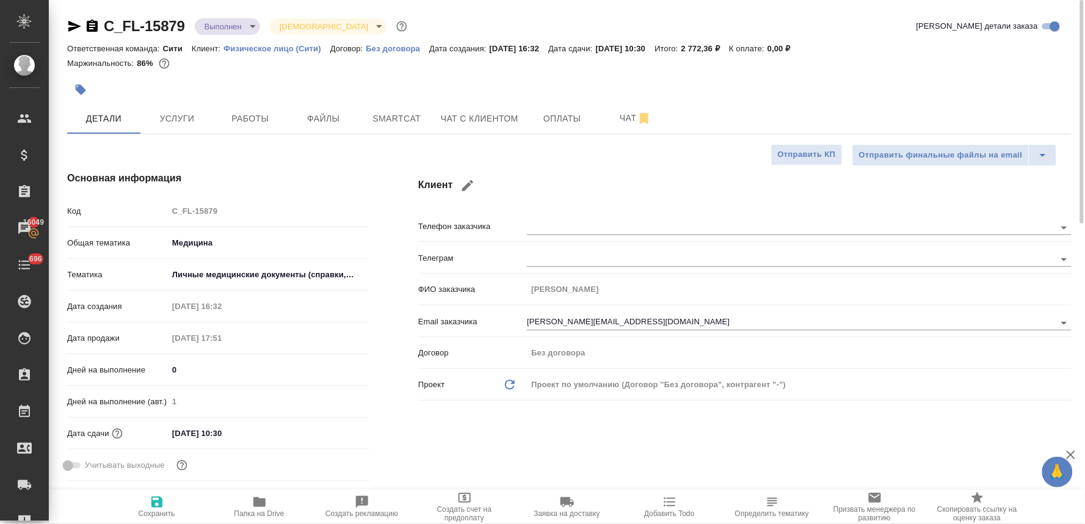
type textarea "x"
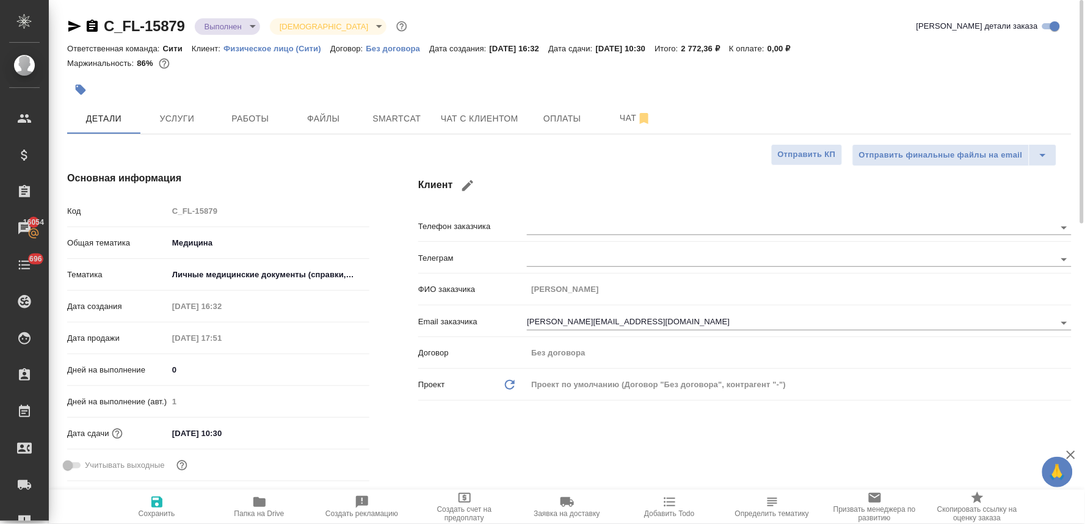
type textarea "x"
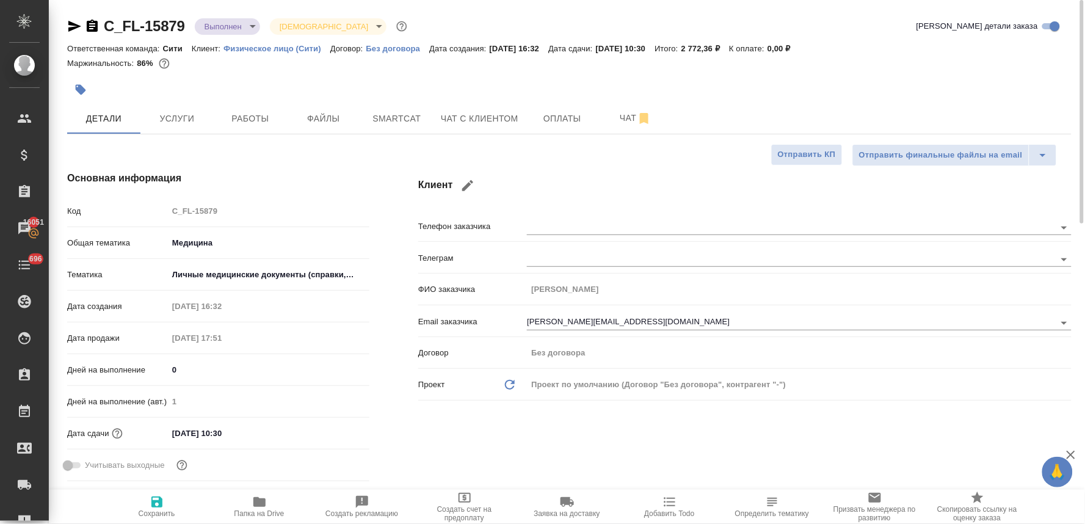
type textarea "x"
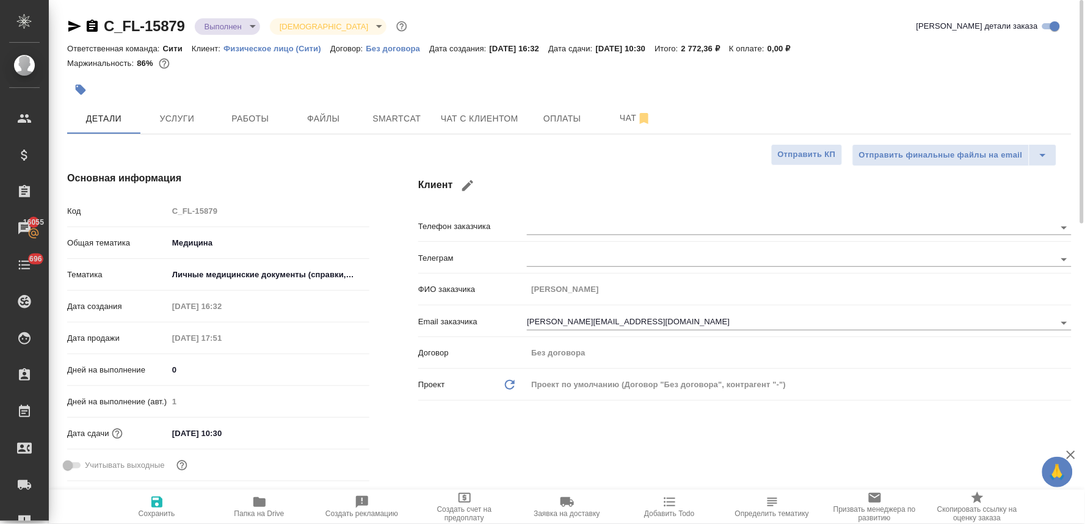
type textarea "x"
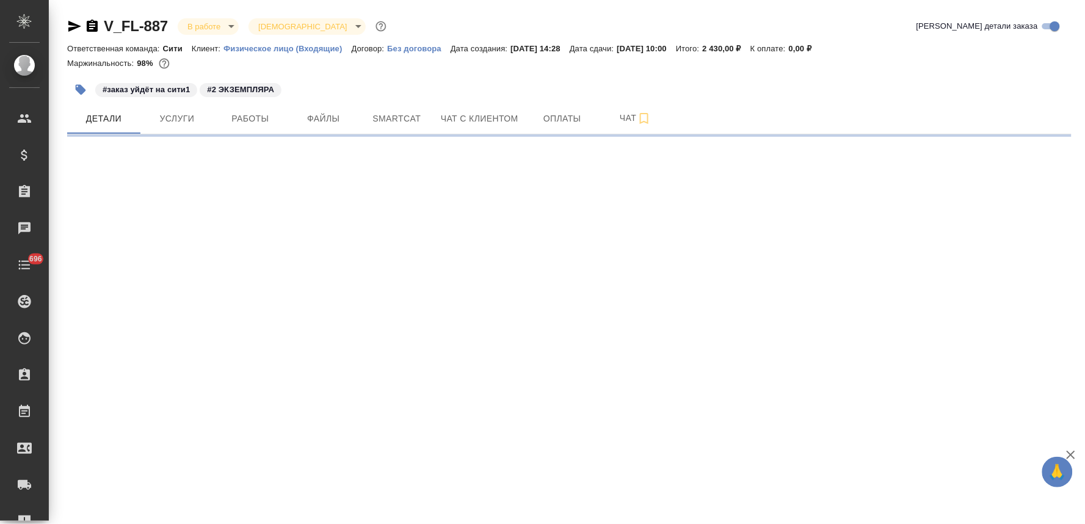
select select "RU"
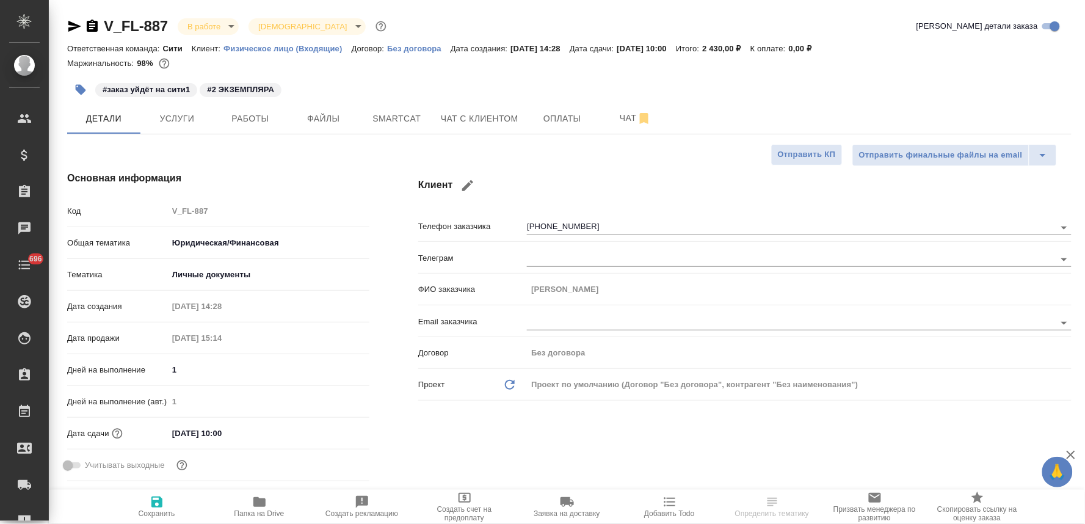
type textarea "x"
click at [252, 114] on span "Работы" at bounding box center [250, 118] width 59 height 15
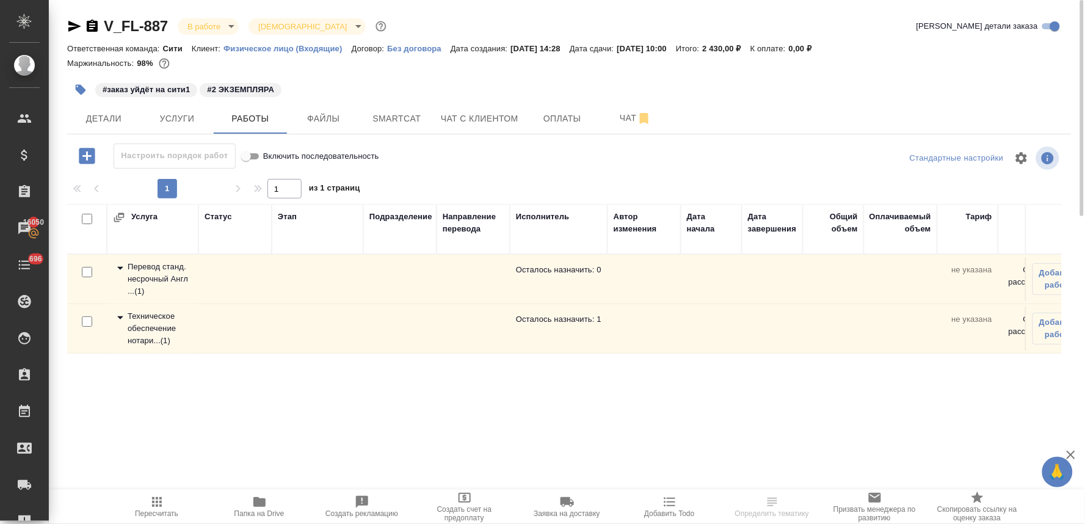
click at [132, 270] on div "Перевод станд. несрочный Англ ... ( 1 )" at bounding box center [152, 279] width 79 height 37
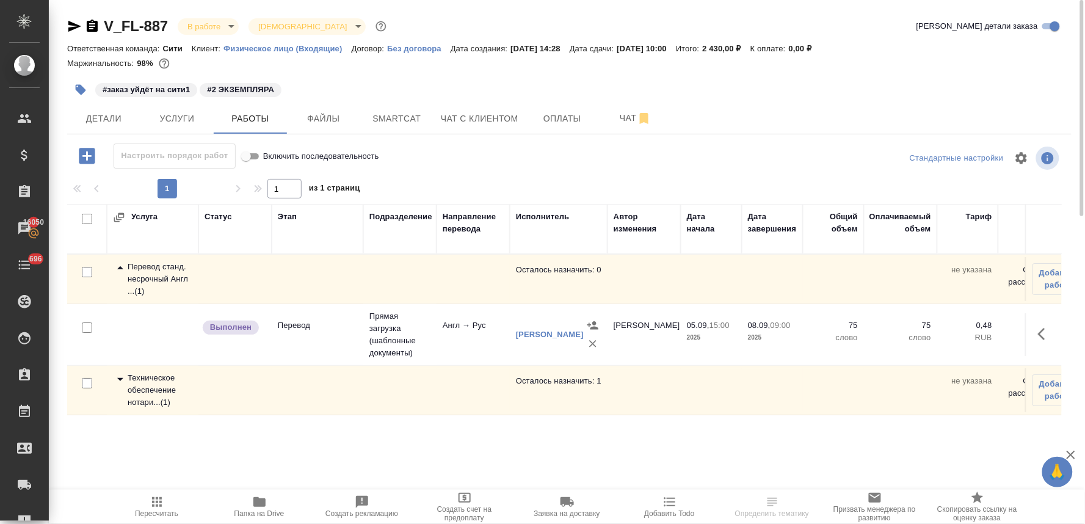
click at [132, 270] on div "Перевод станд. несрочный Англ ... ( 1 )" at bounding box center [152, 279] width 79 height 37
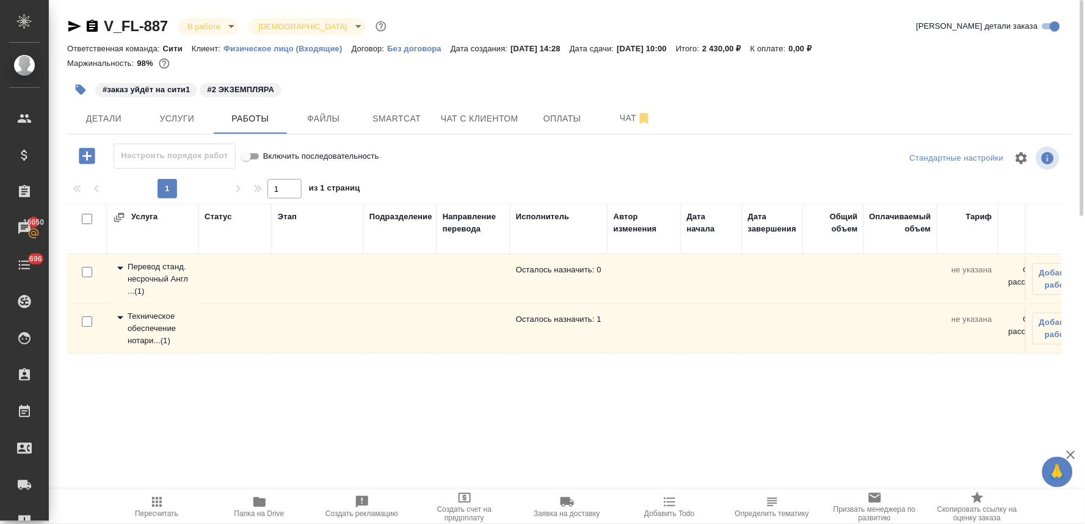
click at [145, 335] on div "Техническое обеспечение нотари... ( 1 )" at bounding box center [152, 328] width 79 height 37
click at [154, 277] on div "Перевод станд. несрочный Англ ... ( 1 )" at bounding box center [152, 279] width 79 height 37
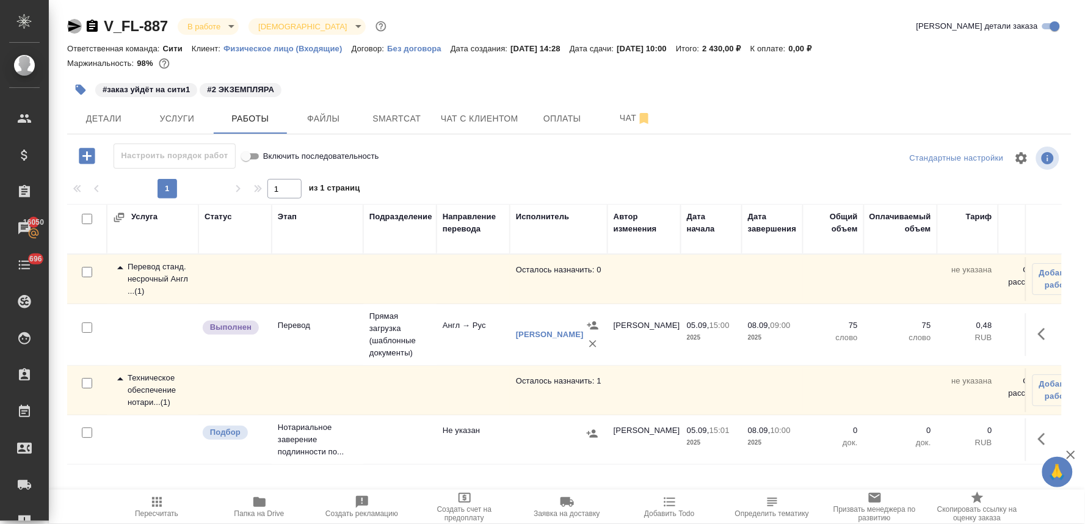
click at [68, 27] on icon "button" at bounding box center [74, 26] width 13 height 11
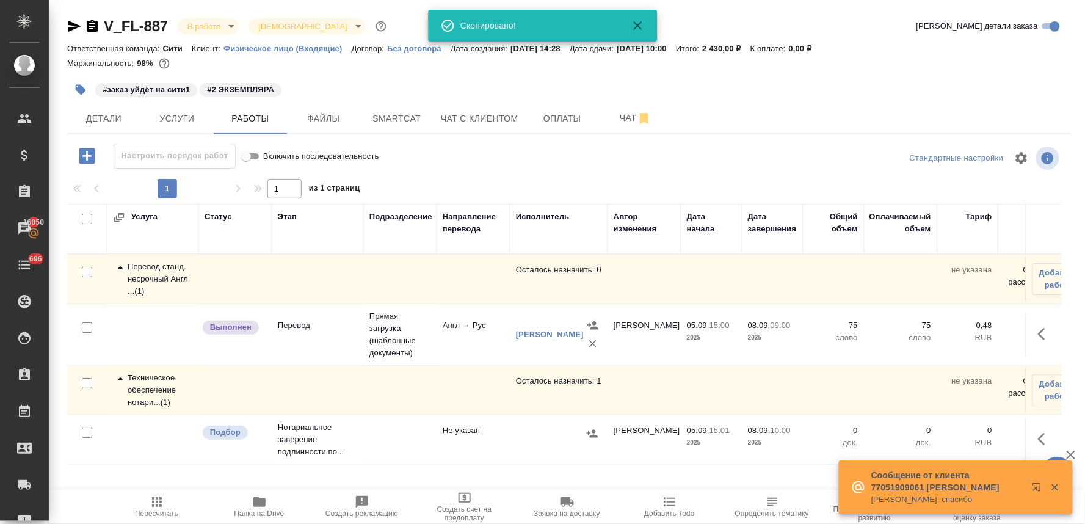
click at [987, 92] on div "#заказ уйдёт на сити1 #2 ЭКЗЕМПЛЯРА" at bounding box center [569, 89] width 1004 height 27
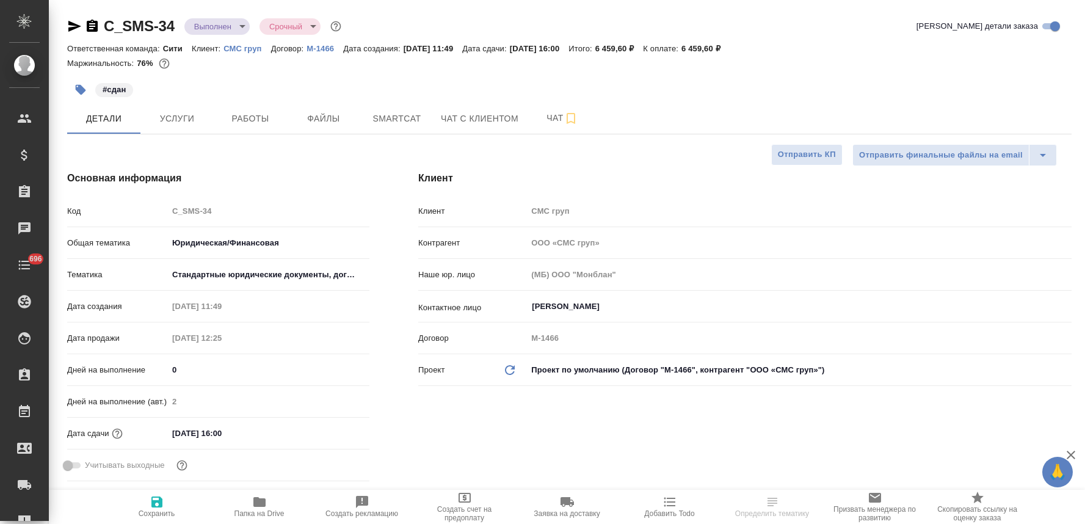
select select "RU"
type textarea "x"
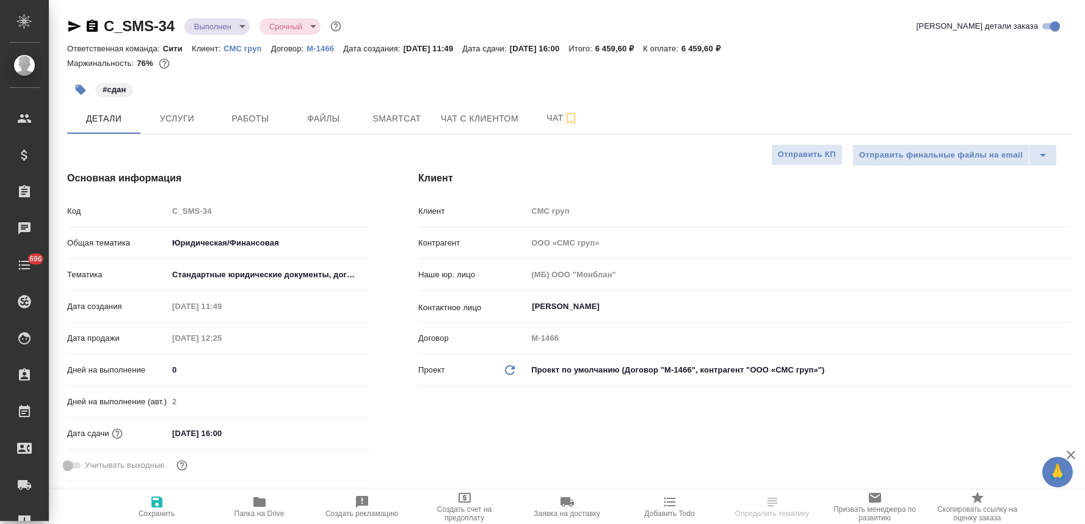
type textarea "x"
click at [226, 21] on body "🙏 .cls-1 fill:#fff; AWATERA [PERSON_NAME] Спецификации Заказы Чаты 696 Todo Про…" at bounding box center [542, 262] width 1085 height 524
type textarea "x"
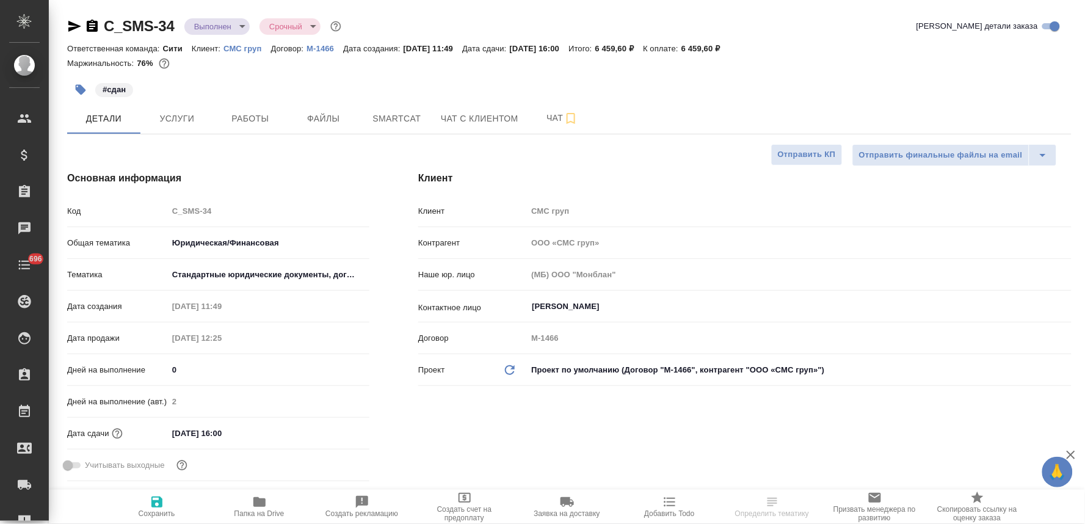
type textarea "x"
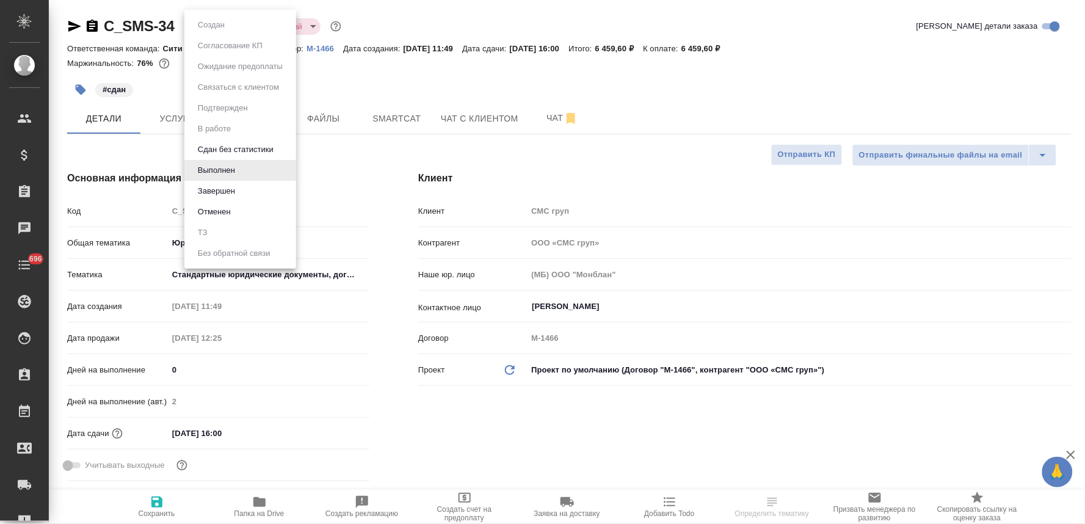
click at [241, 188] on li "Завершен" at bounding box center [240, 191] width 112 height 21
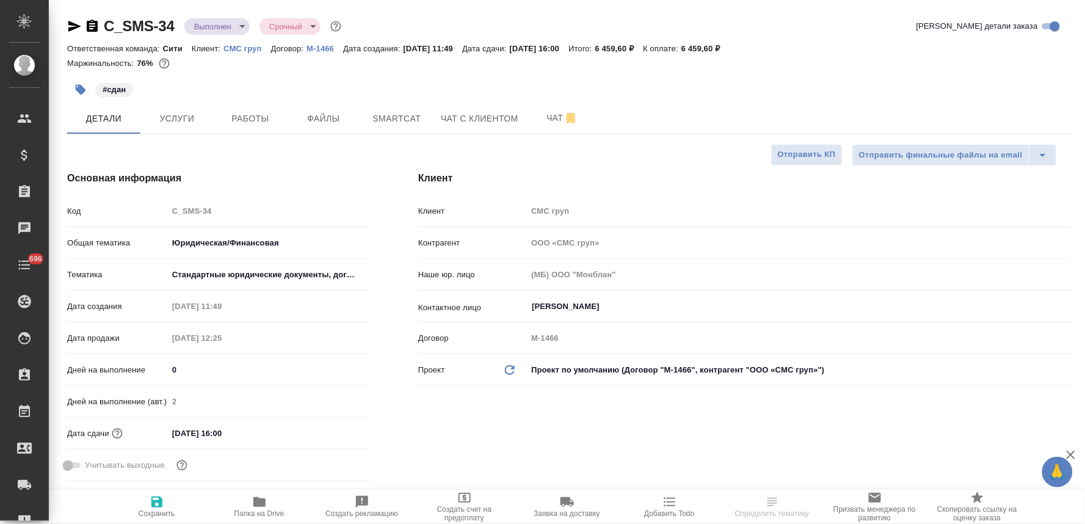
type textarea "x"
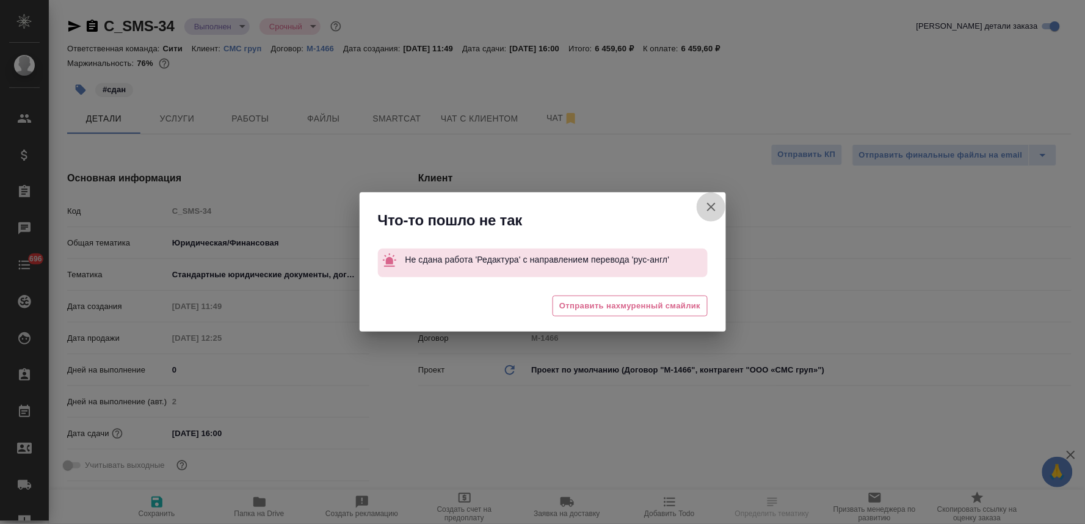
click at [709, 206] on icon "button" at bounding box center [711, 207] width 15 height 15
type textarea "x"
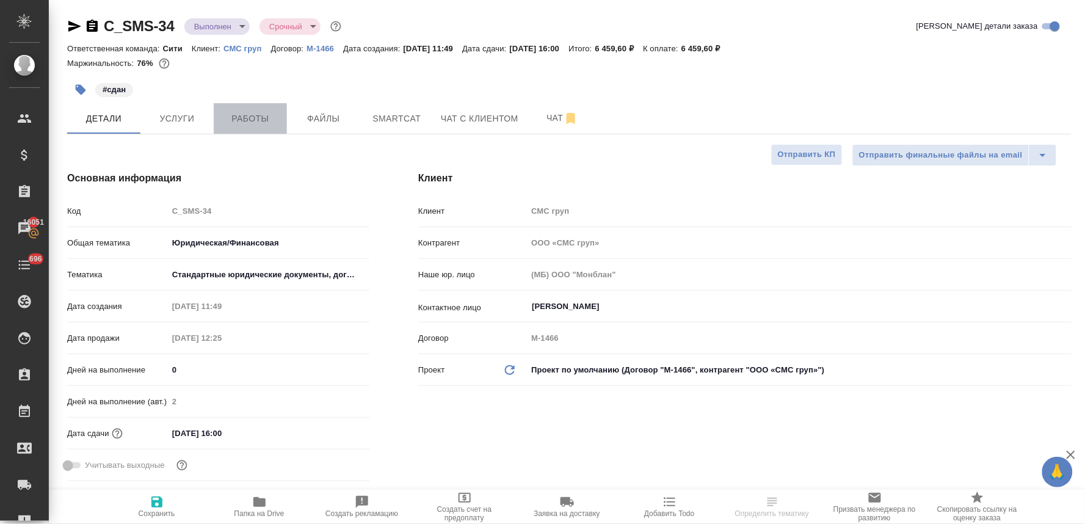
click at [261, 111] on span "Работы" at bounding box center [250, 118] width 59 height 15
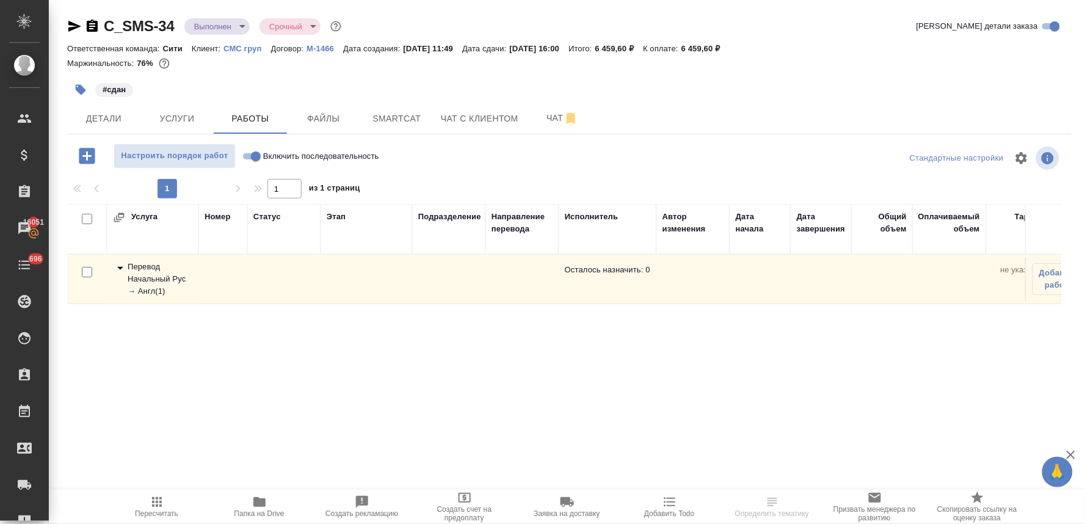
click at [142, 270] on div "Перевод Начальный Рус → Англ ( 1 )" at bounding box center [152, 279] width 79 height 37
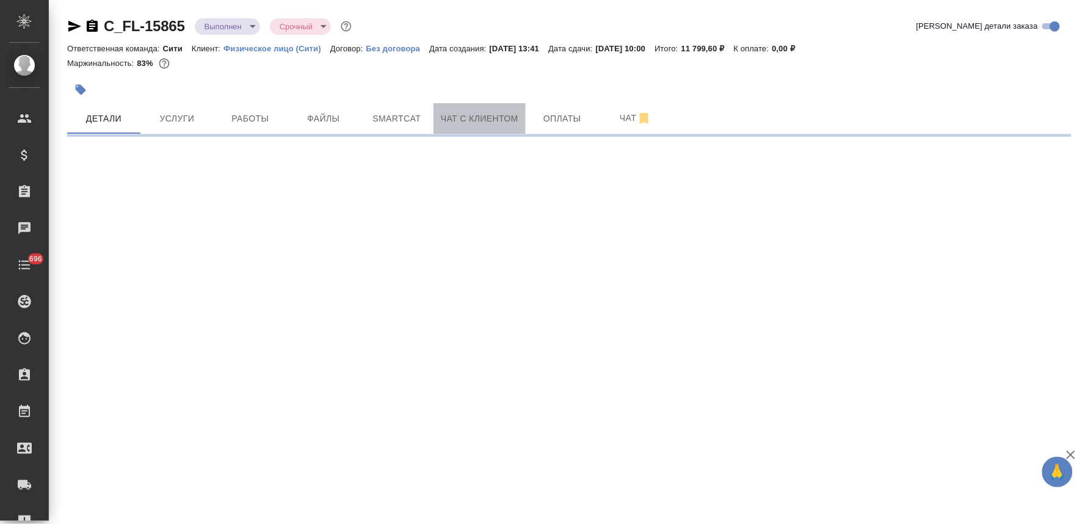
click at [502, 119] on span "Чат с клиентом" at bounding box center [480, 118] width 78 height 15
select select "RU"
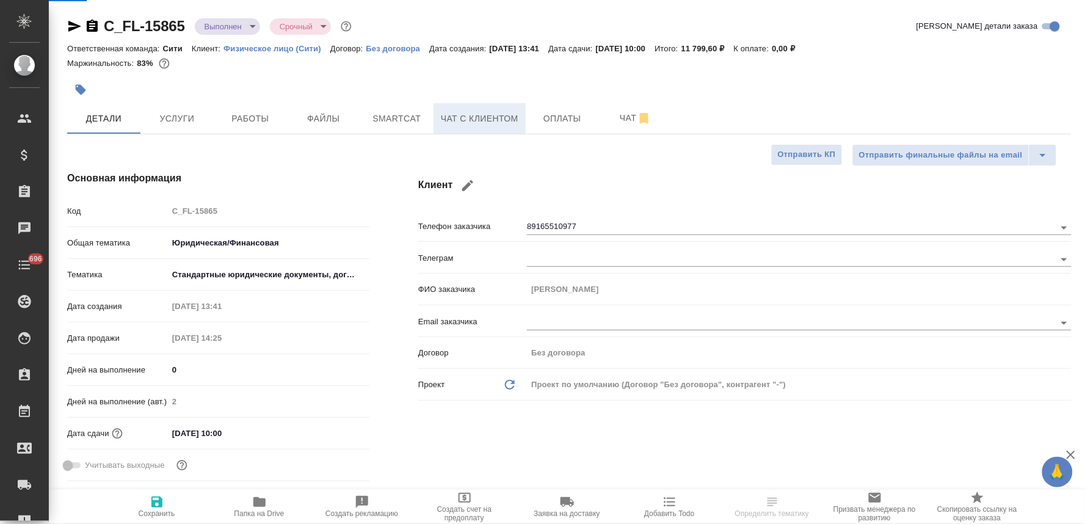
type textarea "x"
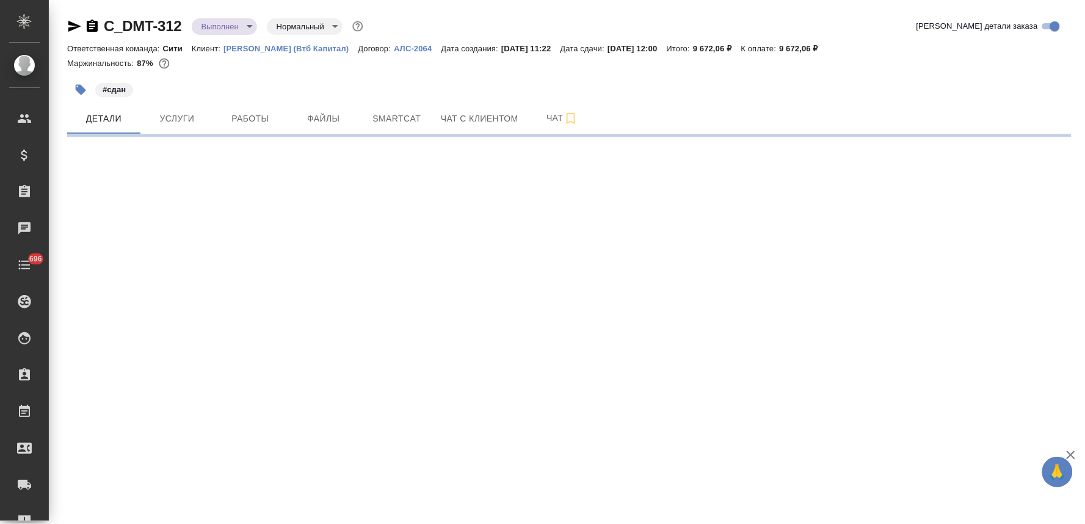
select select "RU"
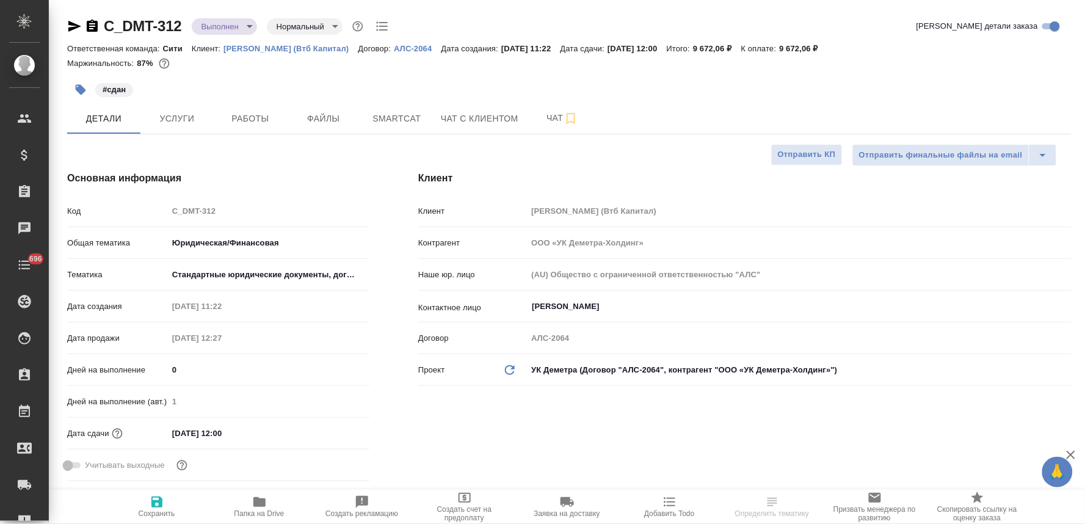
type textarea "x"
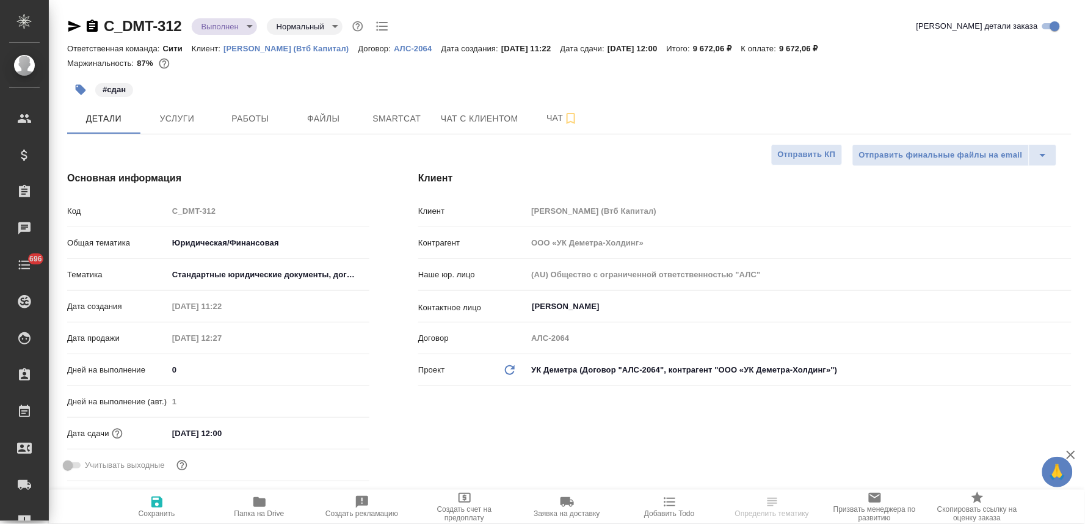
type textarea "x"
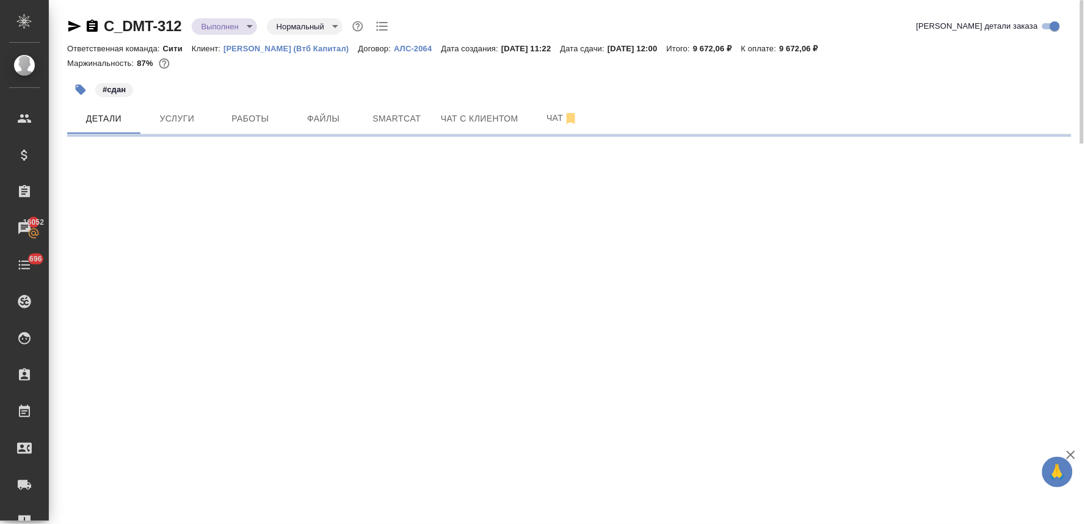
select select "RU"
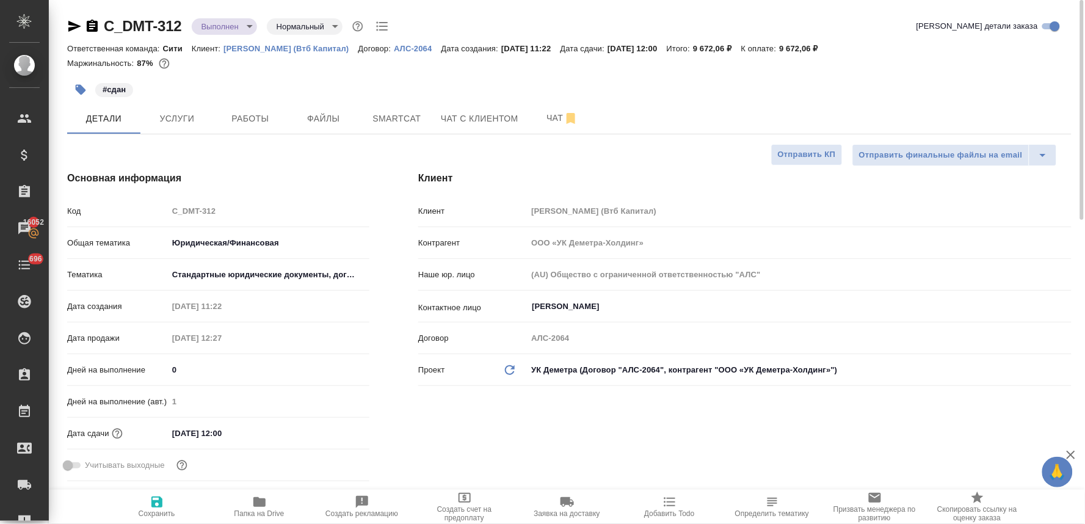
type textarea "x"
click at [253, 112] on span "Работы" at bounding box center [250, 118] width 59 height 15
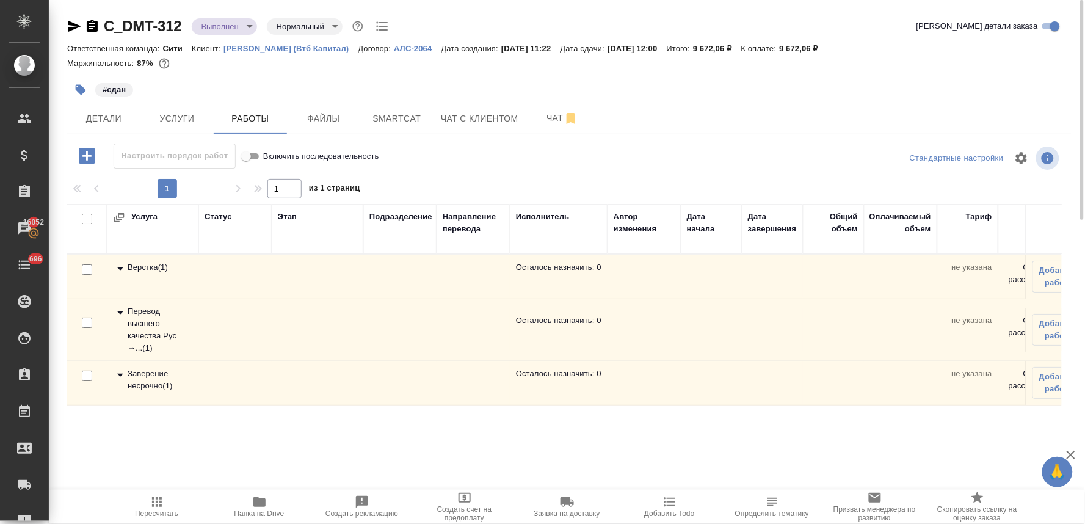
click at [156, 377] on div "Заверение несрочно ( 1 )" at bounding box center [152, 379] width 79 height 24
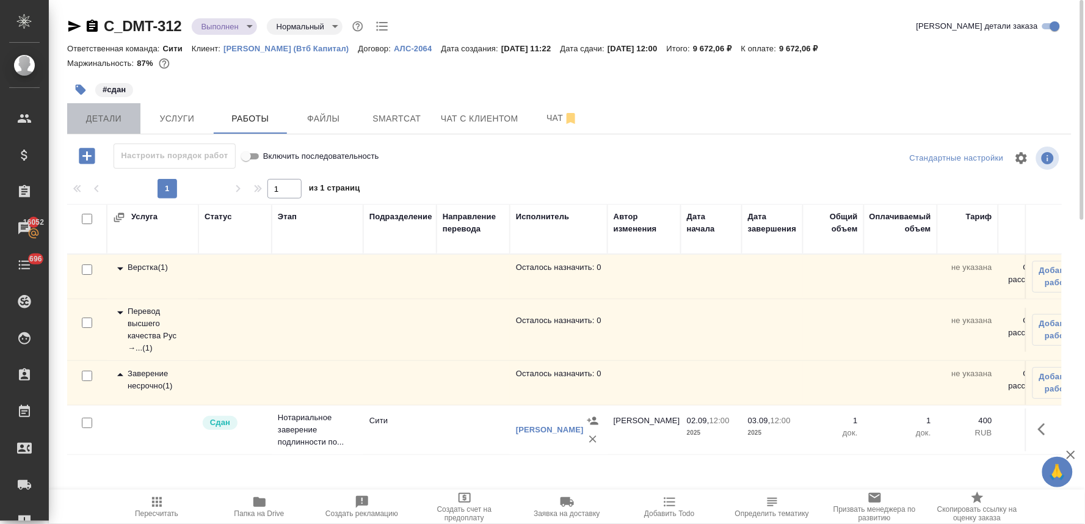
click at [96, 118] on span "Детали" at bounding box center [103, 118] width 59 height 15
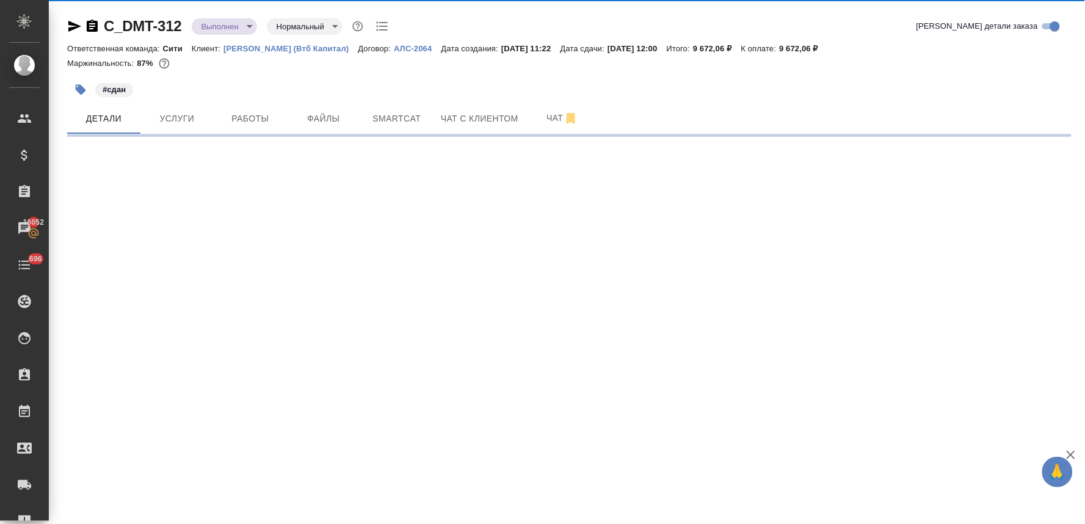
select select "RU"
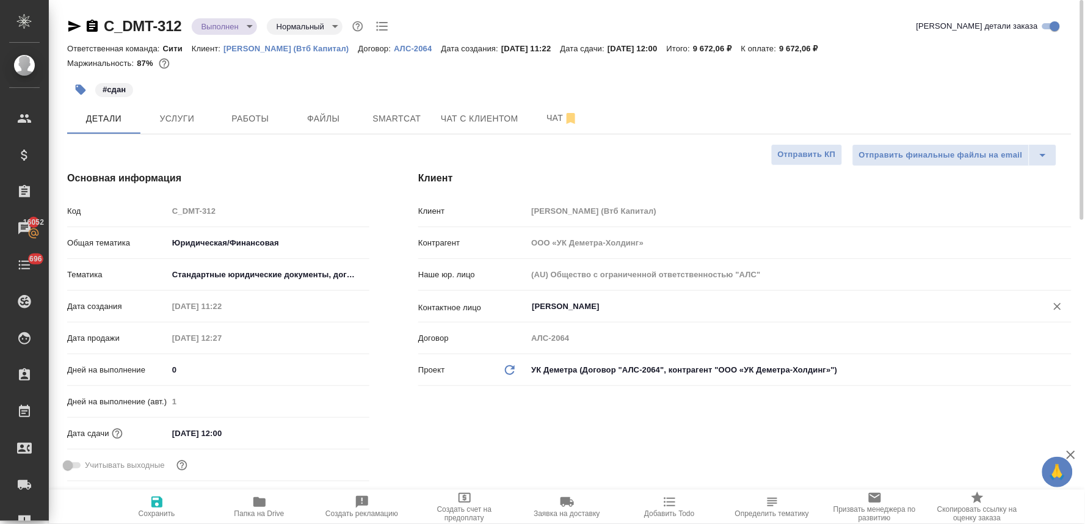
type textarea "x"
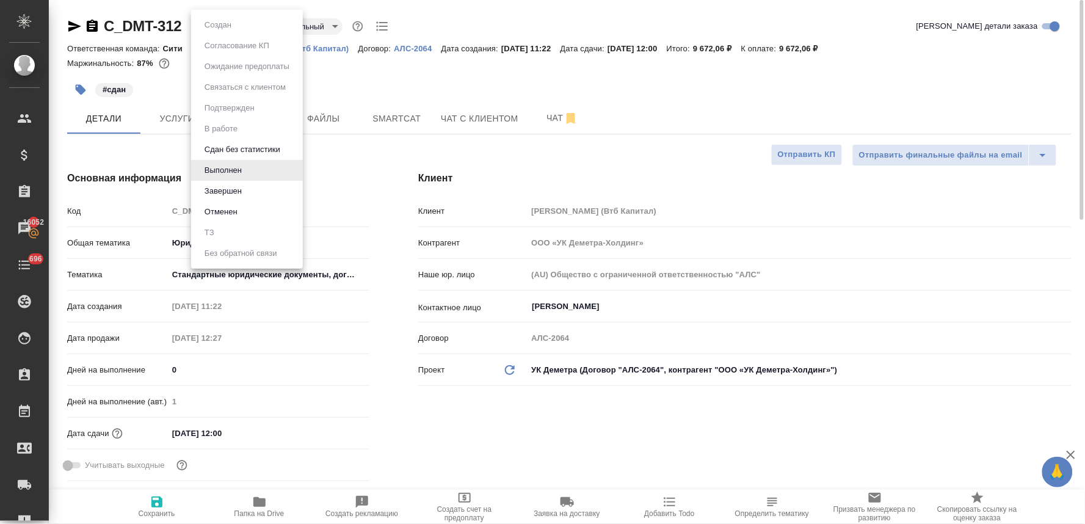
click at [216, 23] on body "🙏 .cls-1 fill:#fff; AWATERA Lyamina Nadezhda Клиенты Спецификации Заказы 16052 …" at bounding box center [542, 262] width 1085 height 524
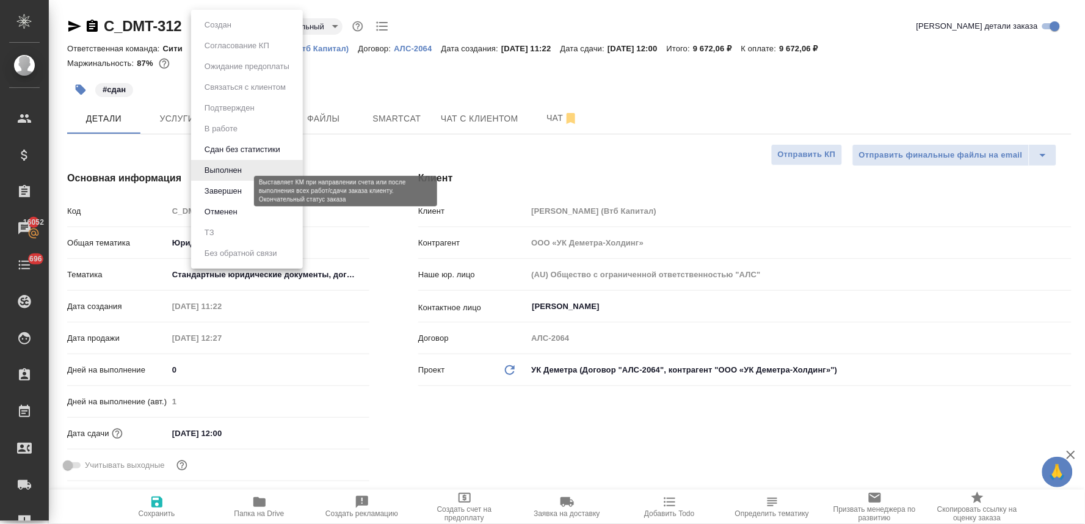
click at [234, 186] on button "Завершен" at bounding box center [223, 190] width 45 height 13
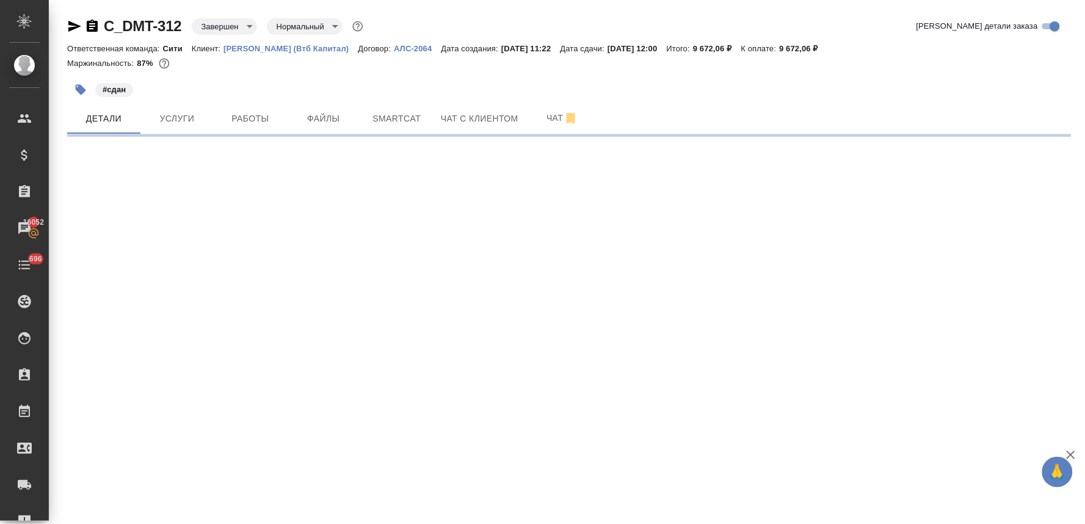
select select "RU"
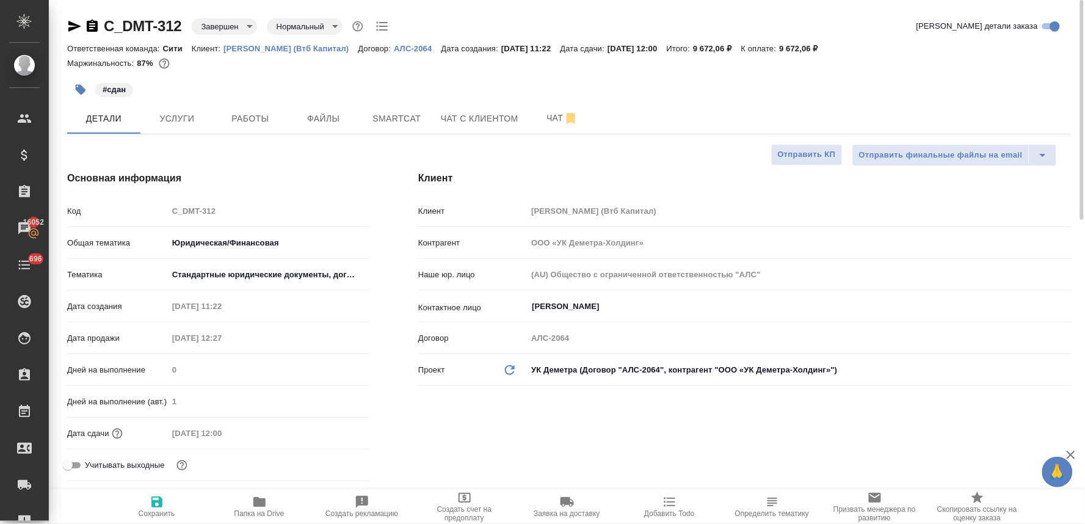
type textarea "x"
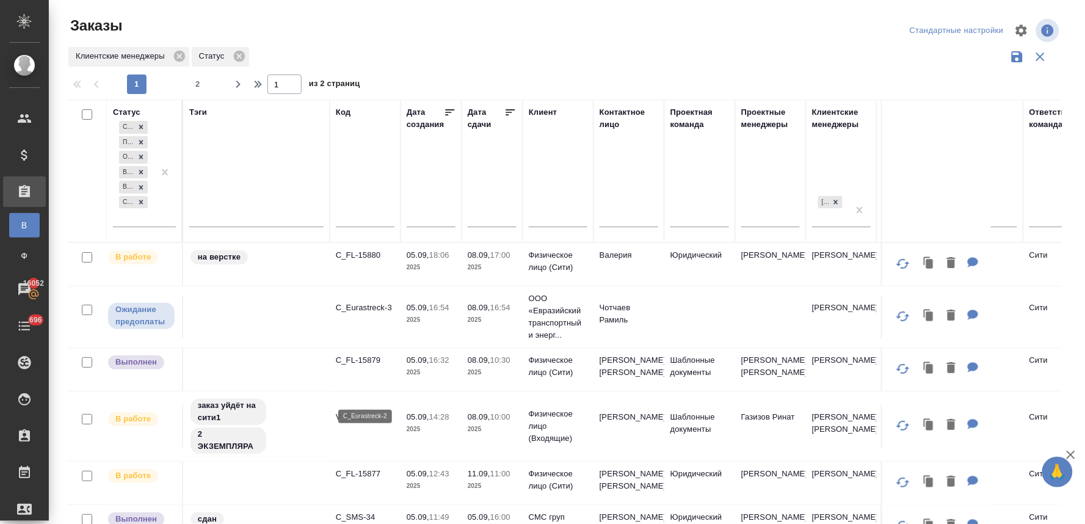
scroll to position [949, 0]
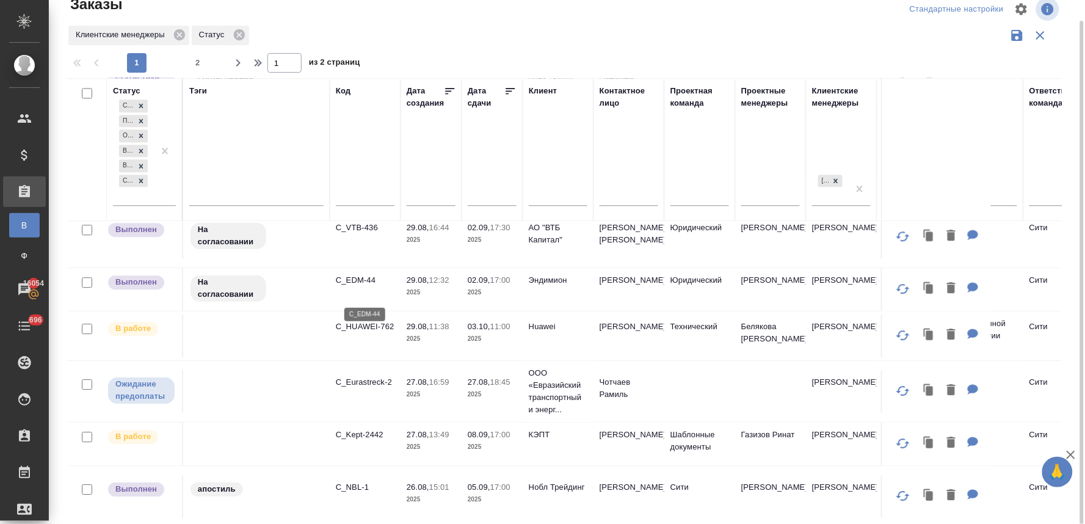
click at [360, 286] on p "C_EDM-44" at bounding box center [365, 280] width 59 height 12
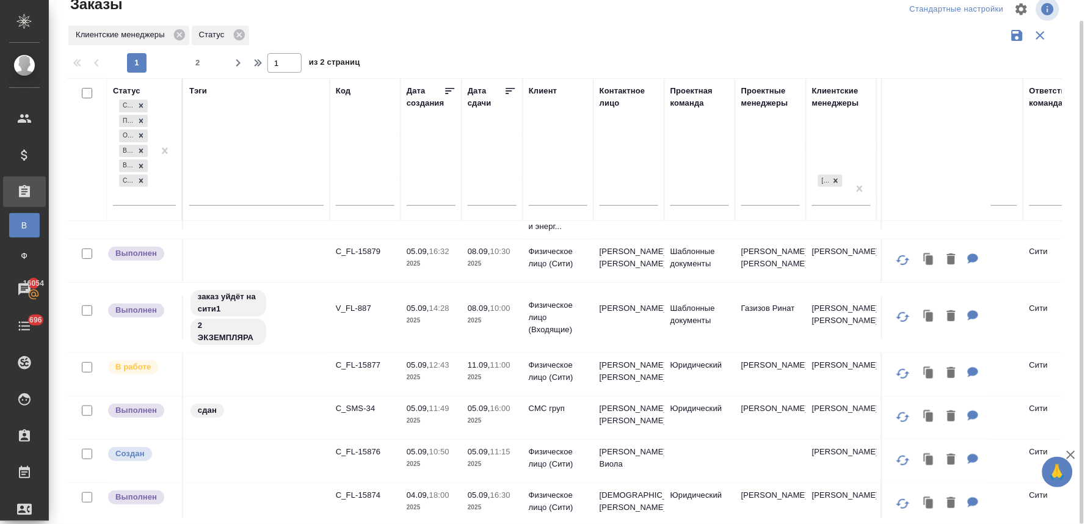
scroll to position [68, 0]
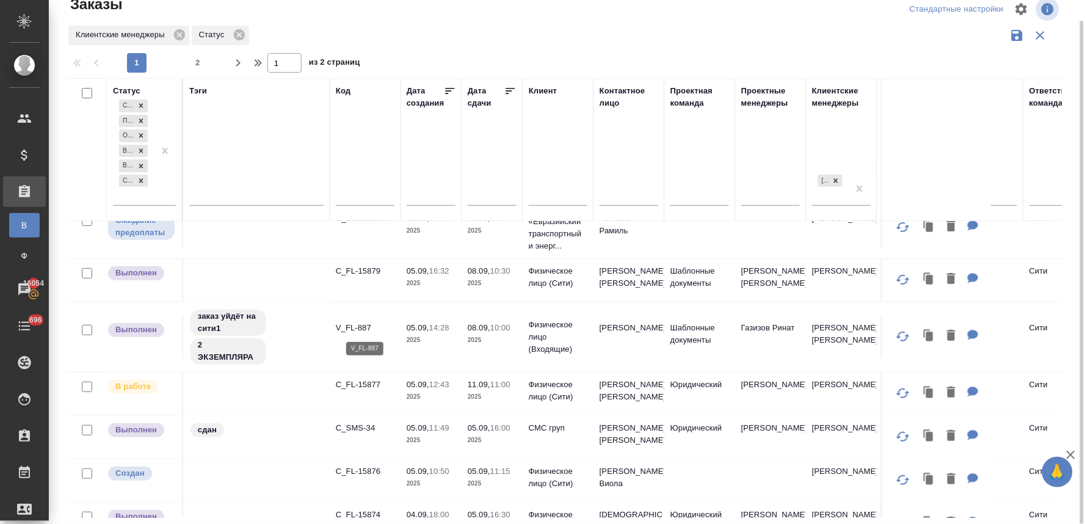
click at [354, 326] on p "V_FL-887" at bounding box center [365, 328] width 59 height 12
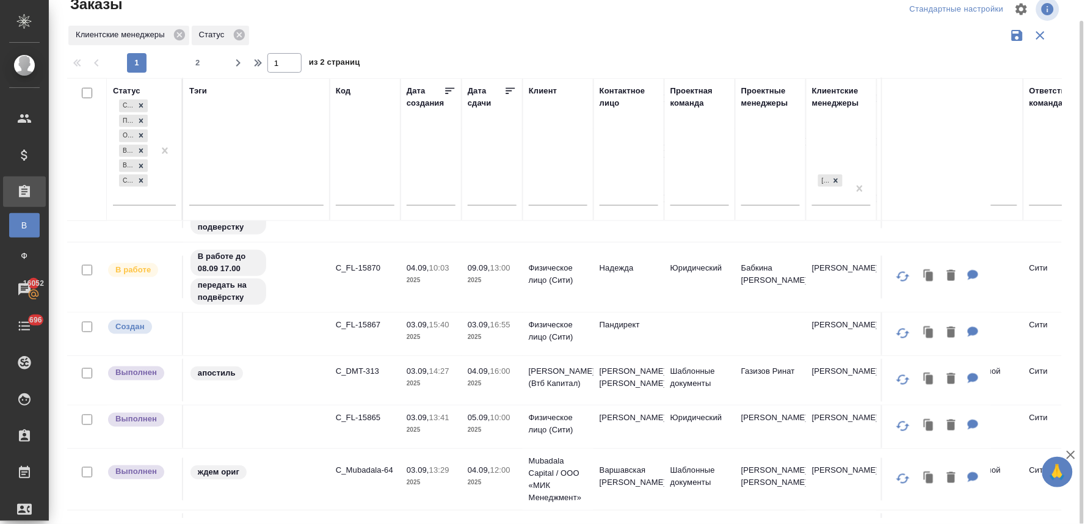
scroll to position [474, 0]
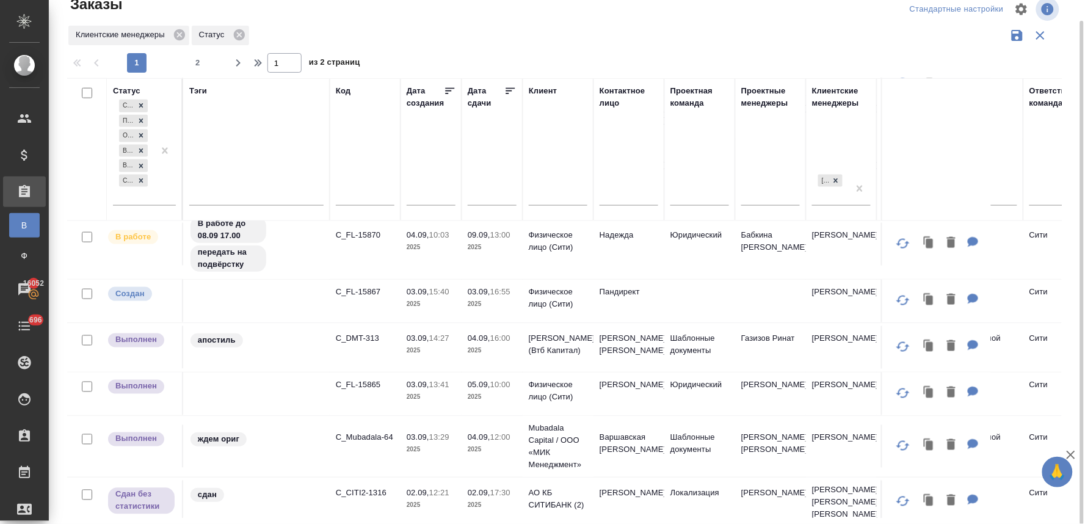
click at [369, 330] on td "C_DMT-313" at bounding box center [365, 347] width 71 height 43
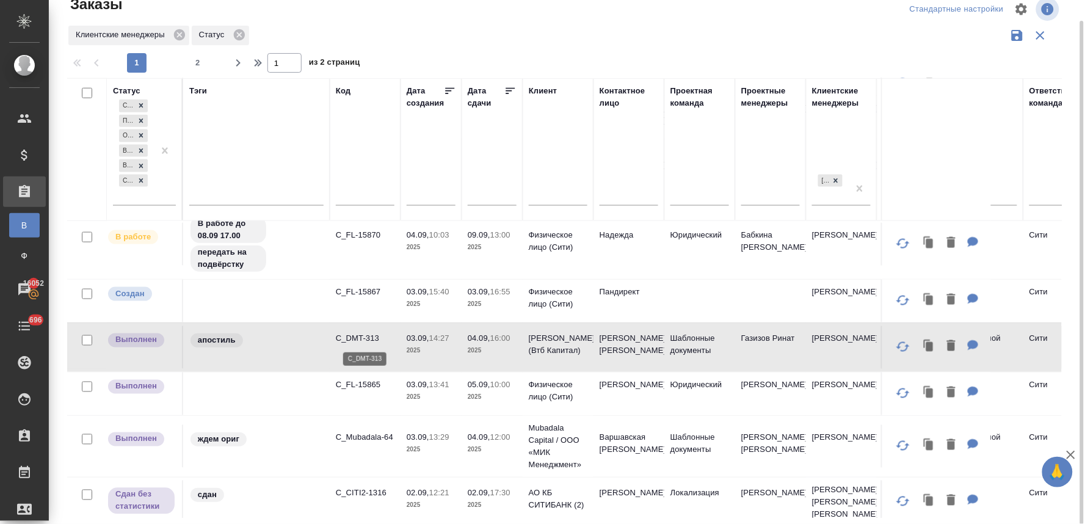
click at [367, 336] on p "C_DMT-313" at bounding box center [365, 338] width 59 height 12
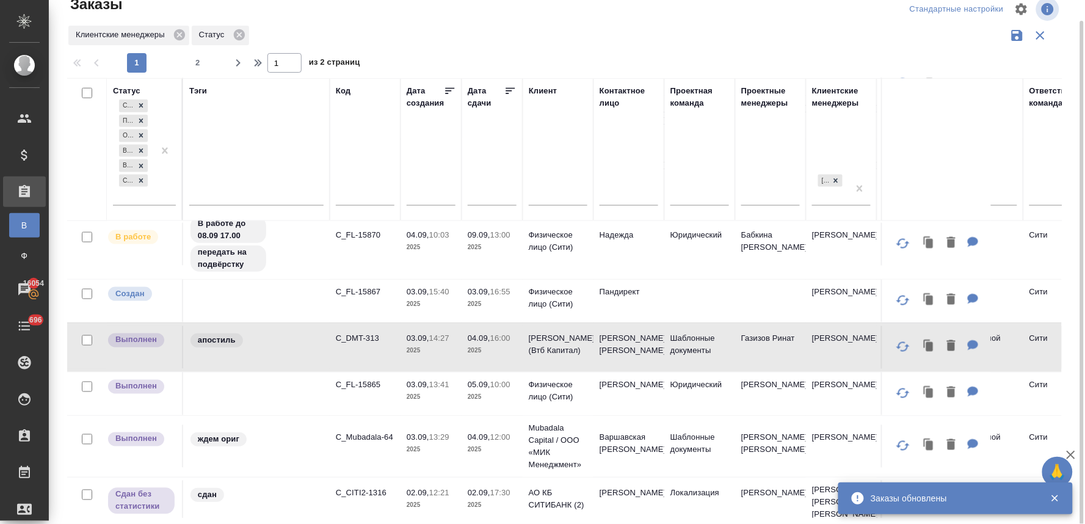
click at [1074, 143] on div "Заказы Стандартные настройки Клиентские менеджеры Статус 1 2 1 из 2 страниц Ста…" at bounding box center [569, 252] width 1018 height 546
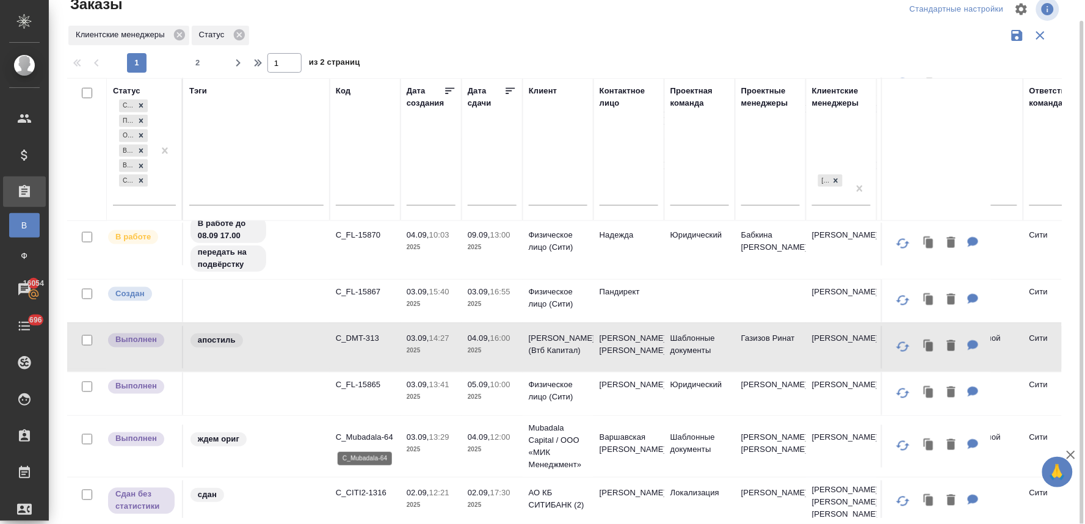
click at [374, 441] on p "C_Mubadala-64" at bounding box center [365, 437] width 59 height 12
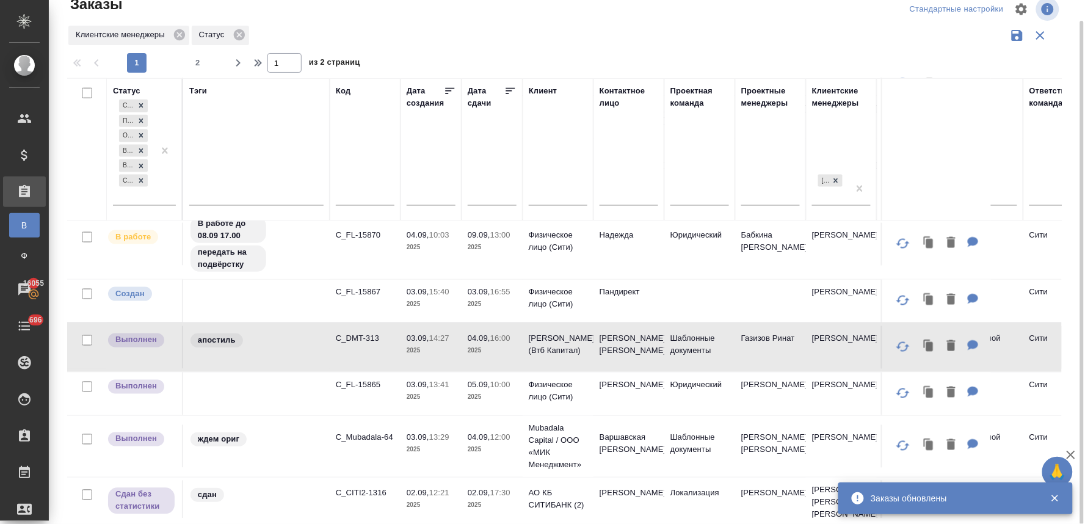
click at [1070, 148] on div "Статус Создан Подтвержден Ожидание предоплаты В работе Выполнен Сдан без статис…" at bounding box center [569, 298] width 1004 height 440
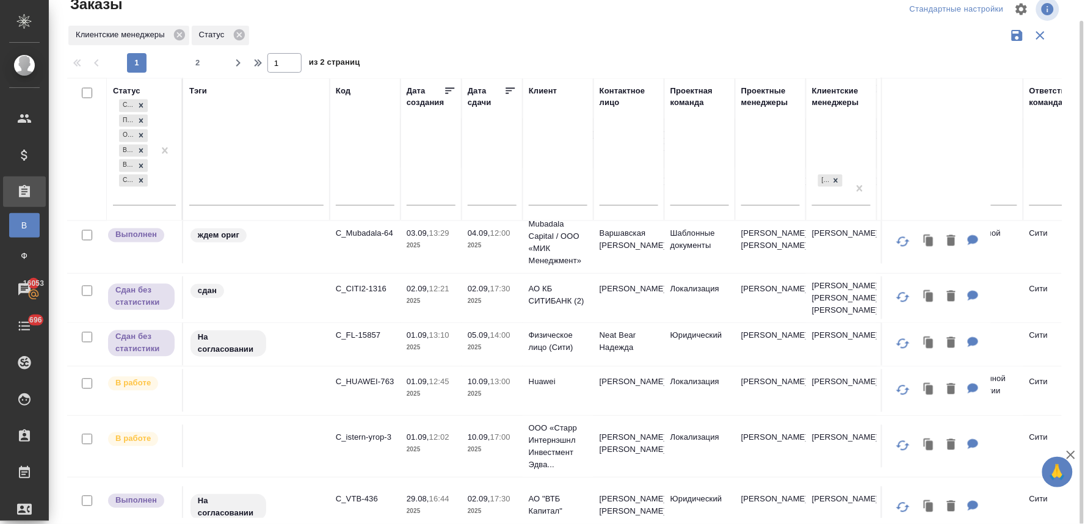
scroll to position [0, 0]
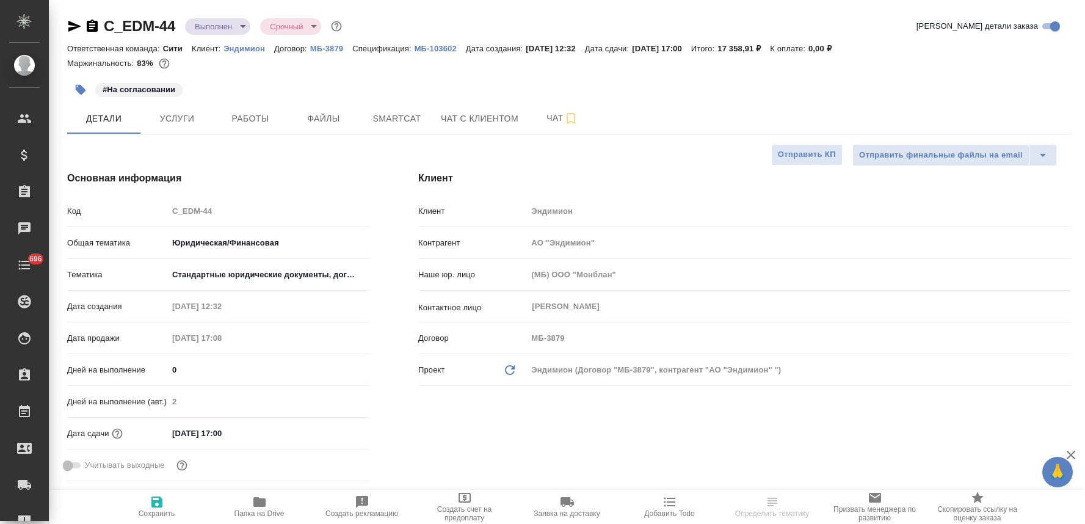
select select "RU"
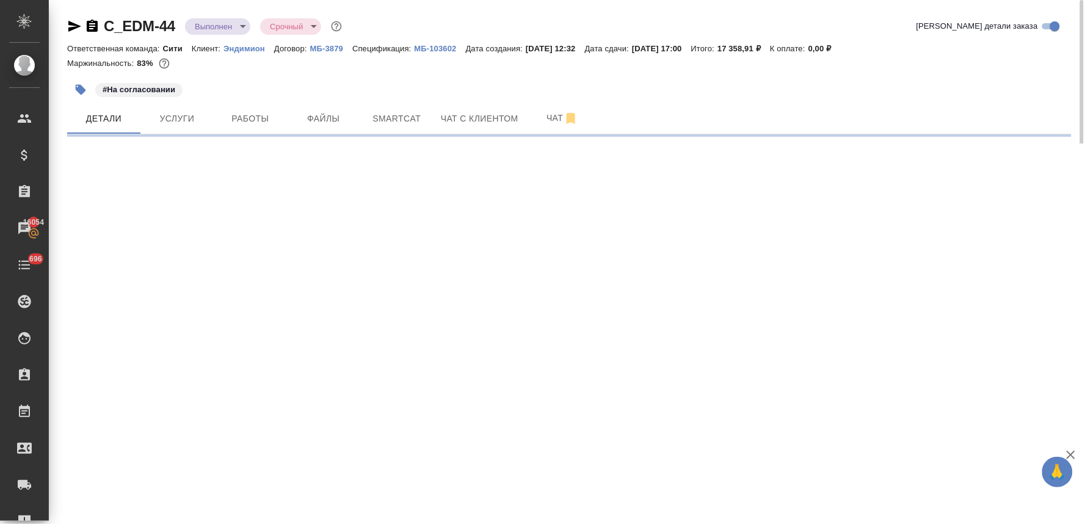
select select "RU"
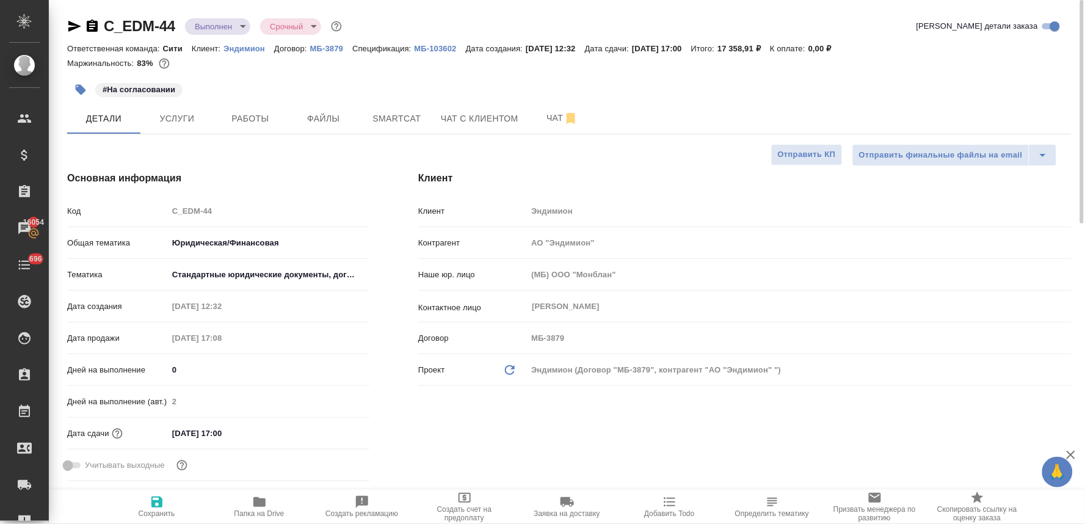
type textarea "x"
click at [425, 432] on div "[PERSON_NAME] Контрагент АО "Эндимион" Наше юр. лицо (МБ) ООО "Монблан" Контакт…" at bounding box center [745, 329] width 702 height 364
type textarea "x"
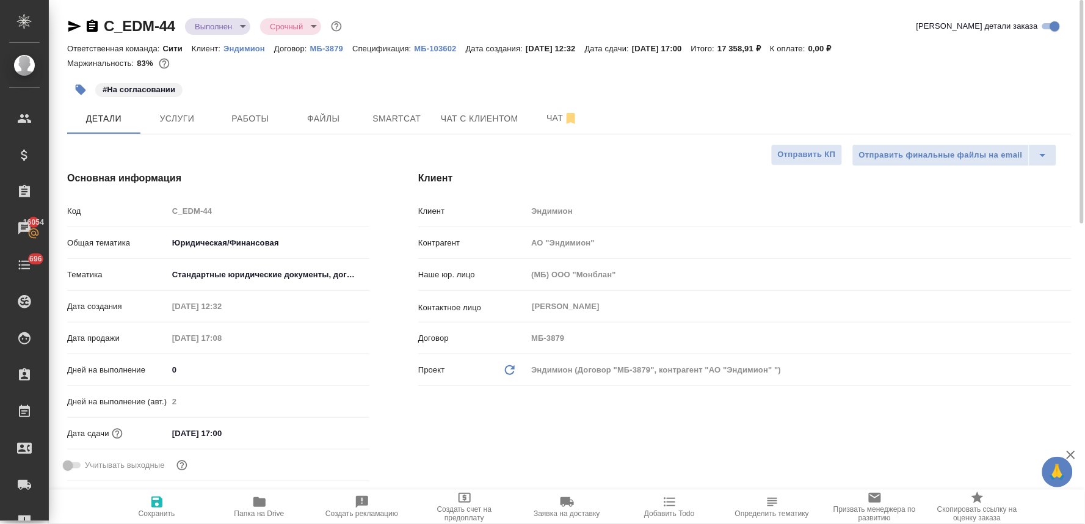
type textarea "x"
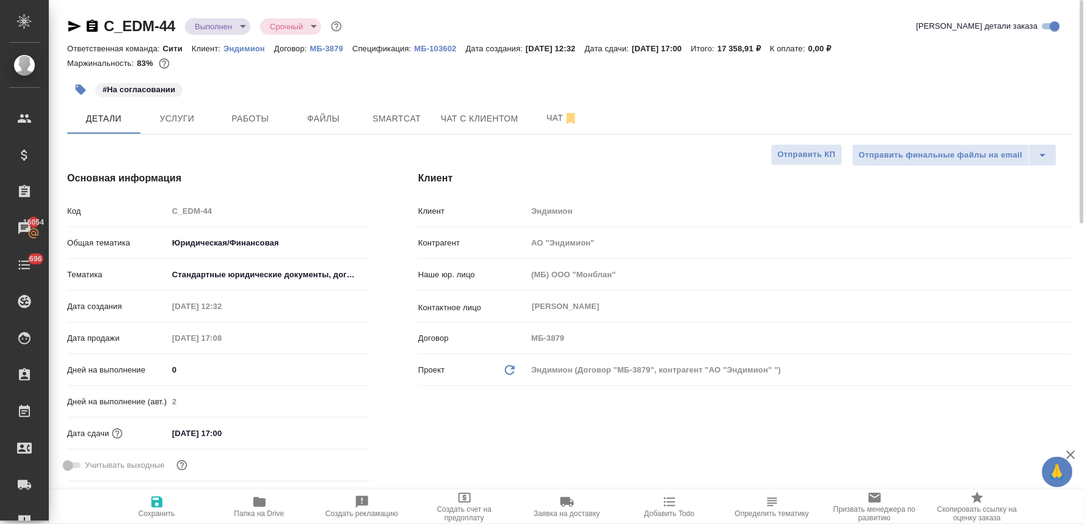
type textarea "x"
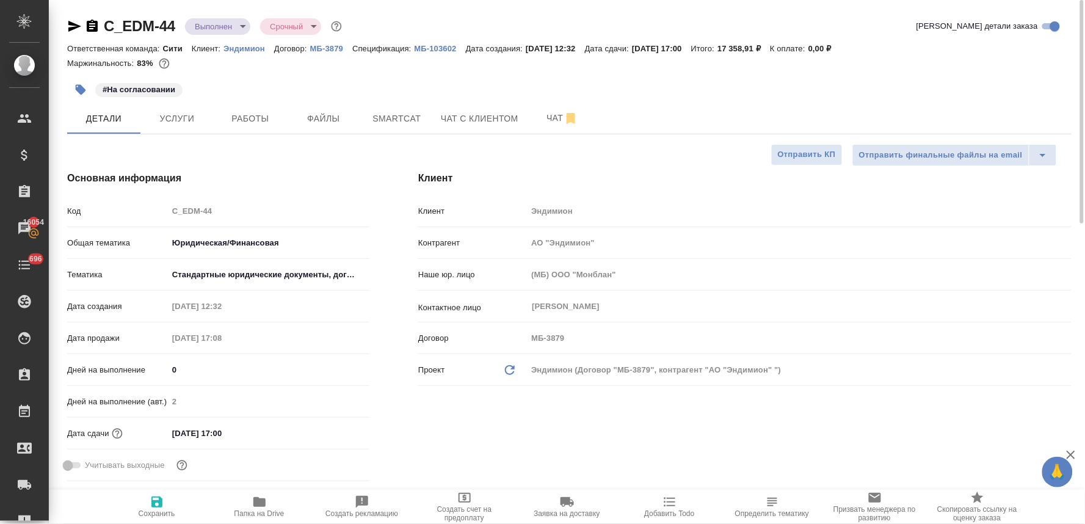
type textarea "x"
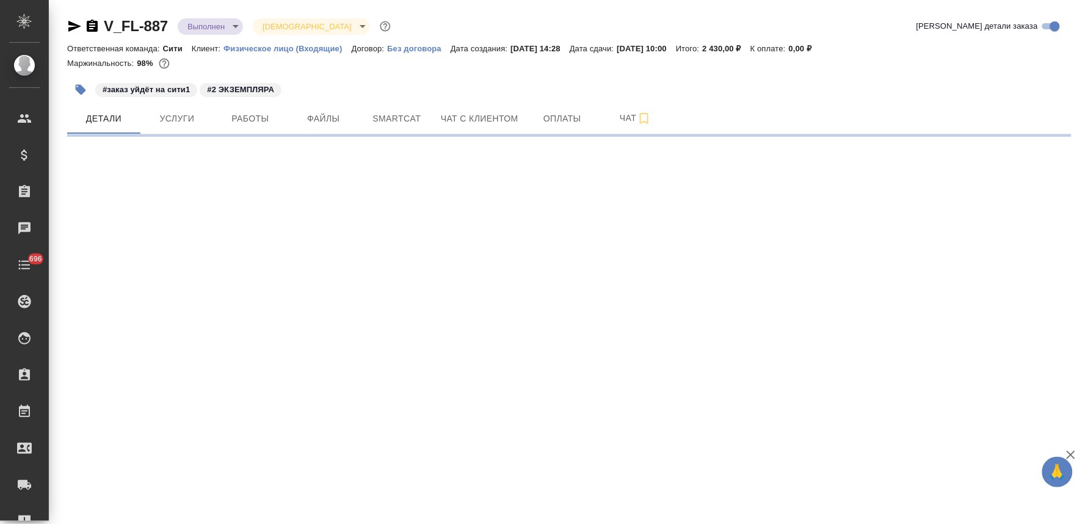
select select "RU"
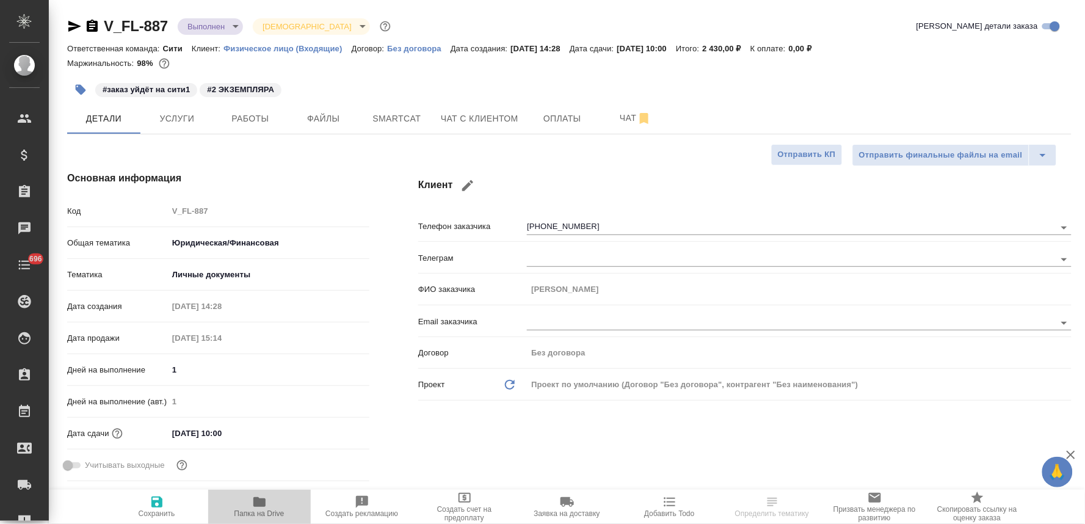
click at [264, 504] on icon "button" at bounding box center [259, 502] width 12 height 10
type textarea "x"
select select "RU"
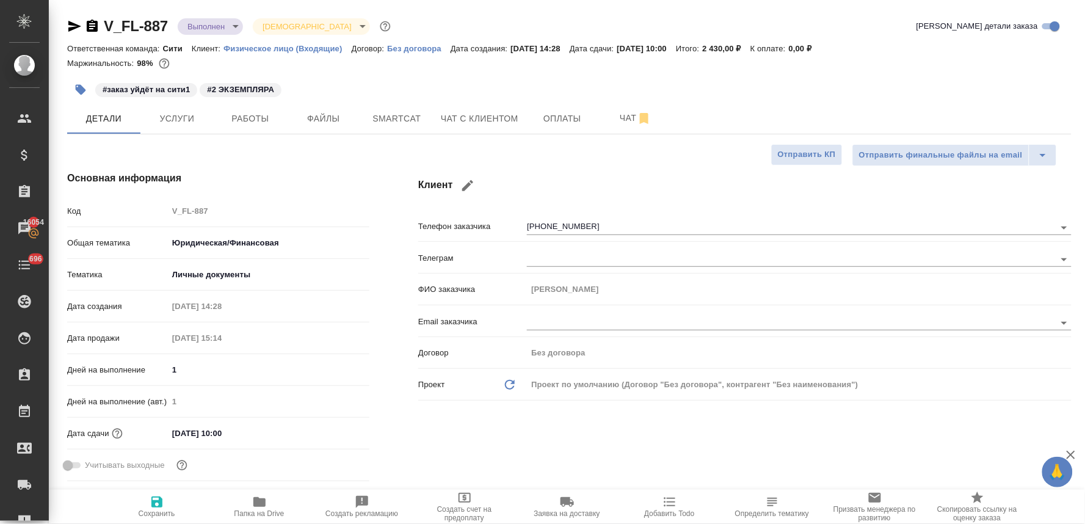
type textarea "x"
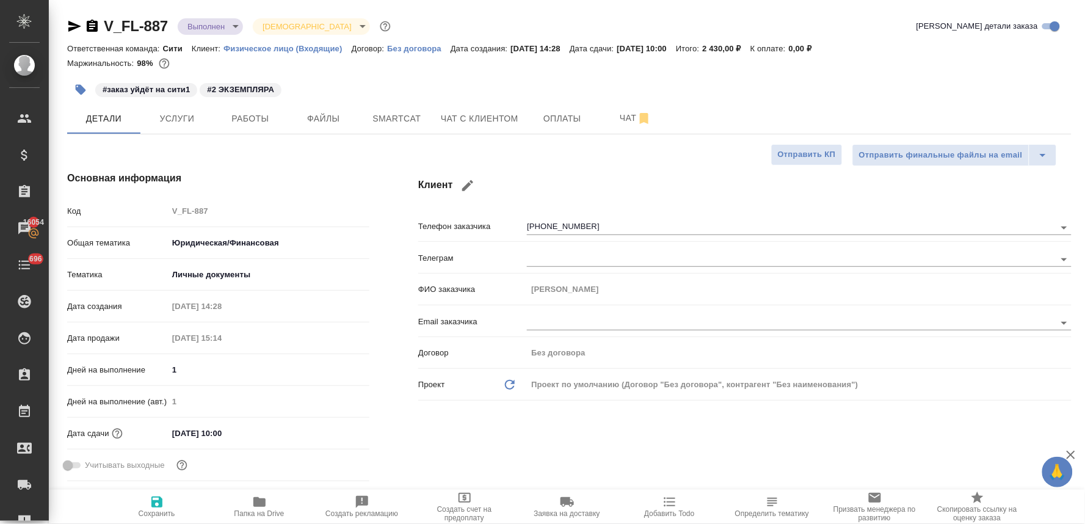
type textarea "x"
click at [165, 223] on div "Код V_FL-887" at bounding box center [218, 216] width 302 height 32
type textarea "x"
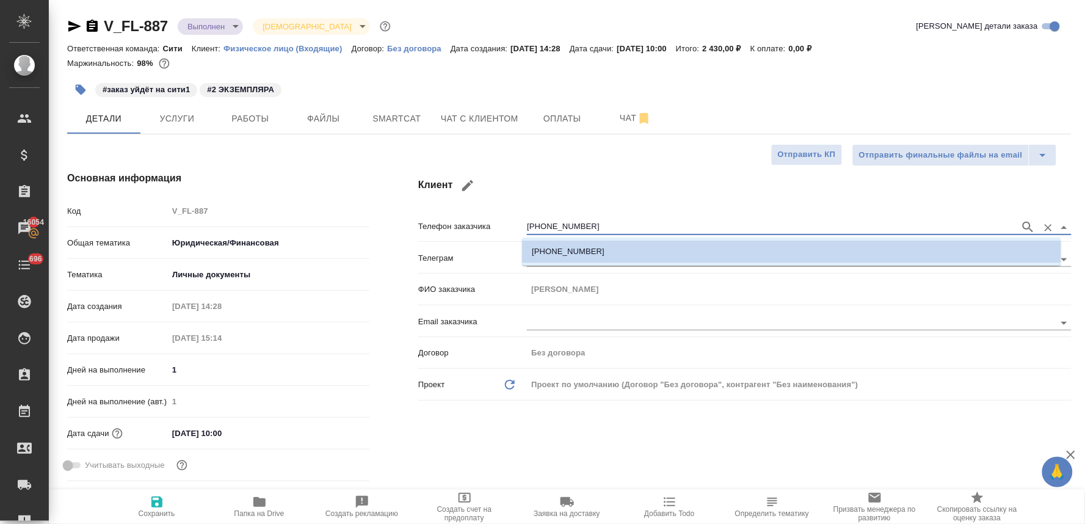
drag, startPoint x: 593, startPoint y: 228, endPoint x: 472, endPoint y: 228, distance: 120.9
click at [472, 228] on div "Телефон заказчика +79660999963" at bounding box center [744, 225] width 653 height 21
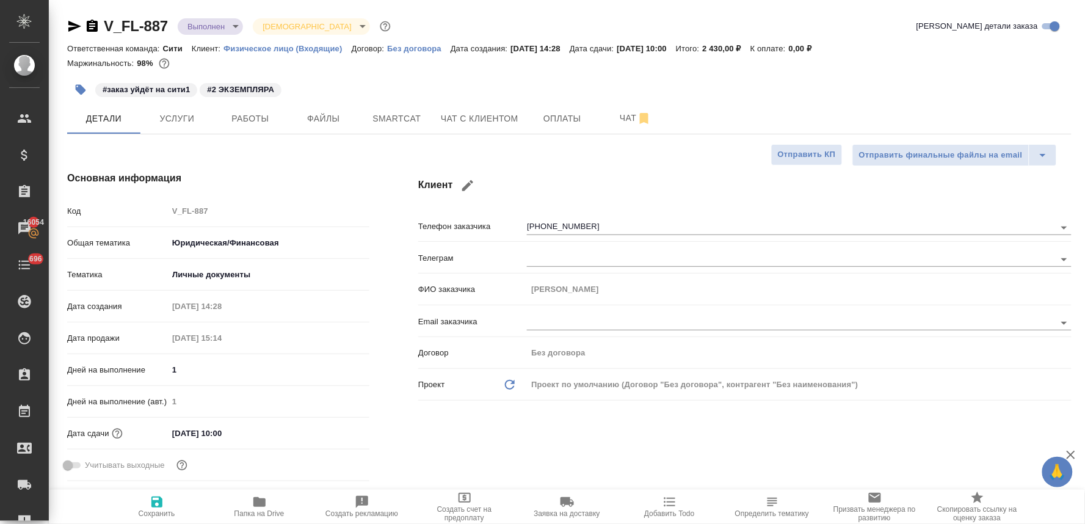
type textarea "x"
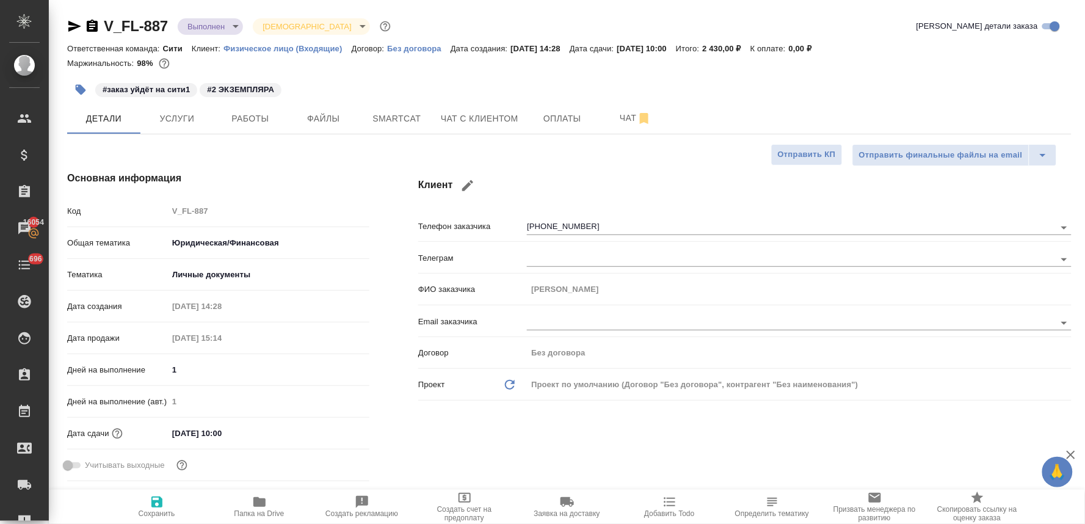
type textarea "x"
click at [743, 113] on div "Детали Услуги Работы Файлы Smartcat Чат с клиентом Оплаты Чат" at bounding box center [569, 118] width 1004 height 31
click at [259, 125] on span "Работы" at bounding box center [250, 118] width 59 height 15
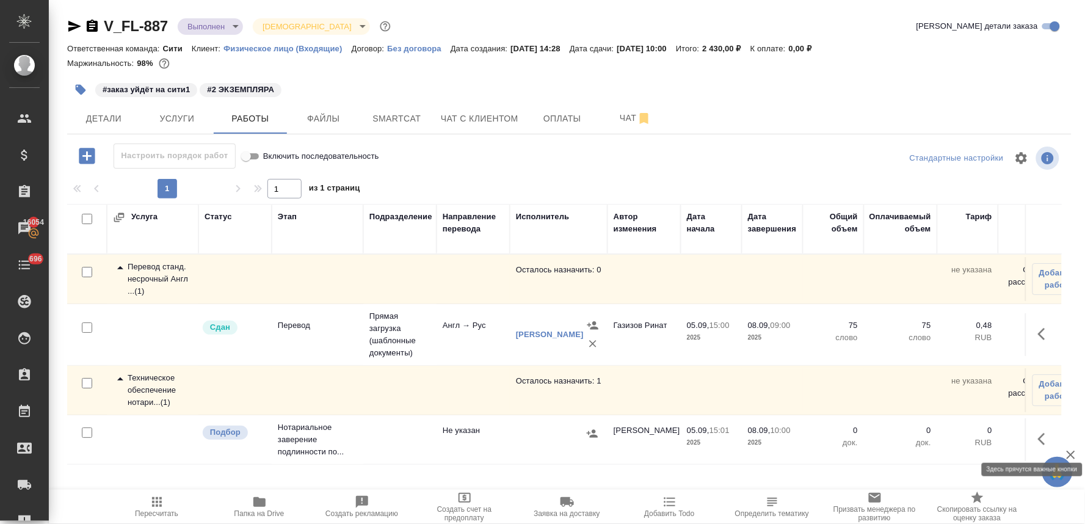
click at [1043, 441] on icon "button" at bounding box center [1045, 439] width 15 height 15
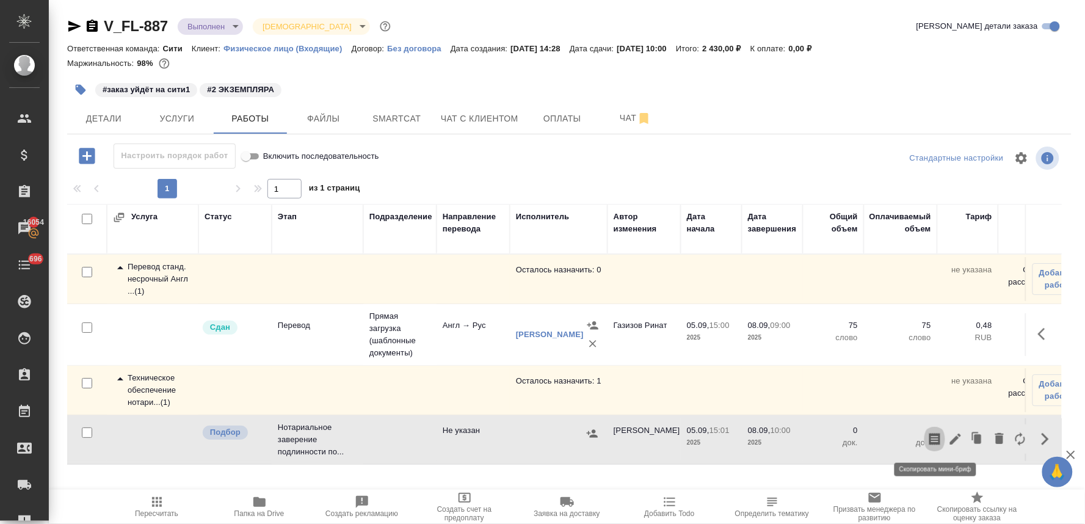
click at [936, 441] on icon "button" at bounding box center [934, 439] width 15 height 15
click at [952, 435] on icon "button" at bounding box center [955, 439] width 15 height 15
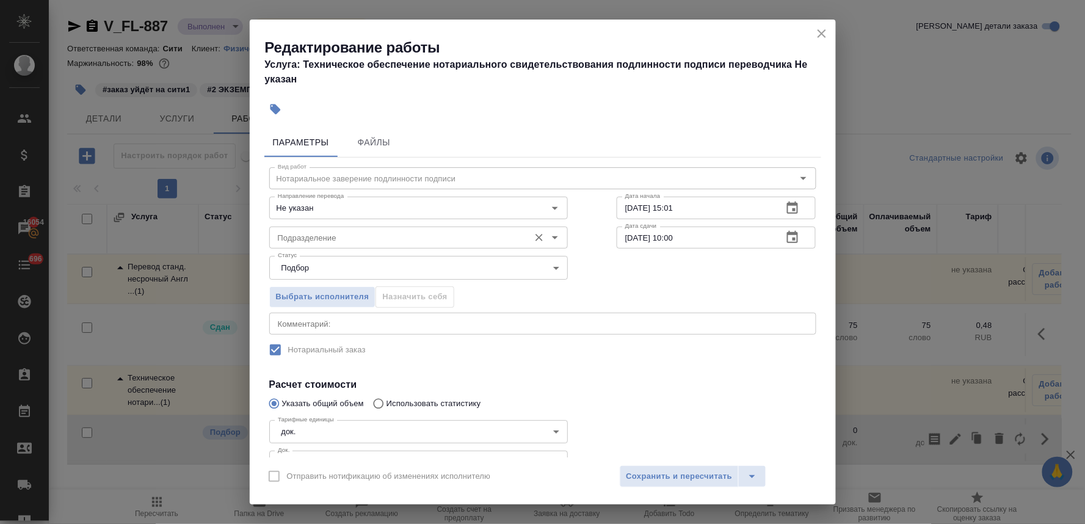
click at [361, 232] on input "Подразделение" at bounding box center [398, 237] width 250 height 15
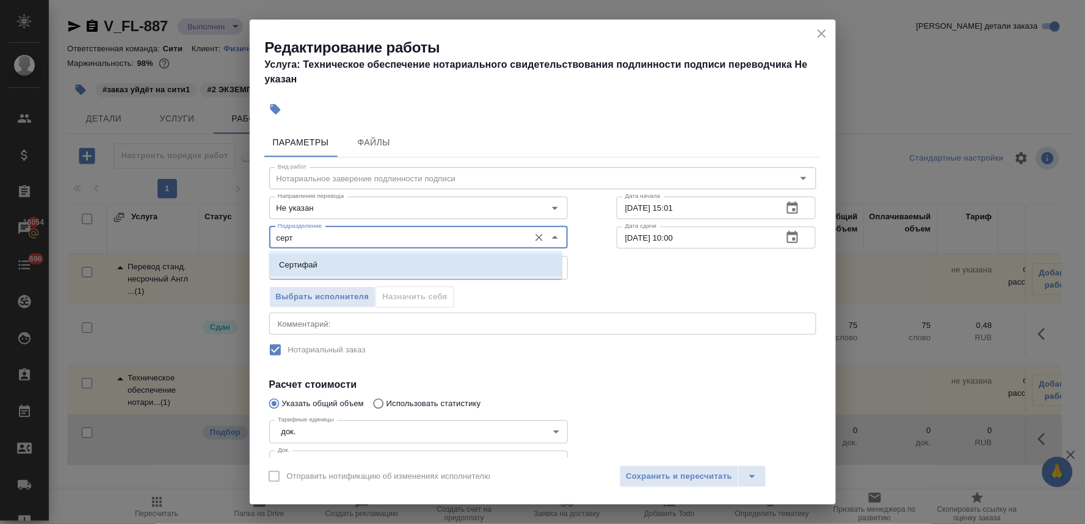
click at [336, 266] on li "Сертифай" at bounding box center [415, 265] width 293 height 22
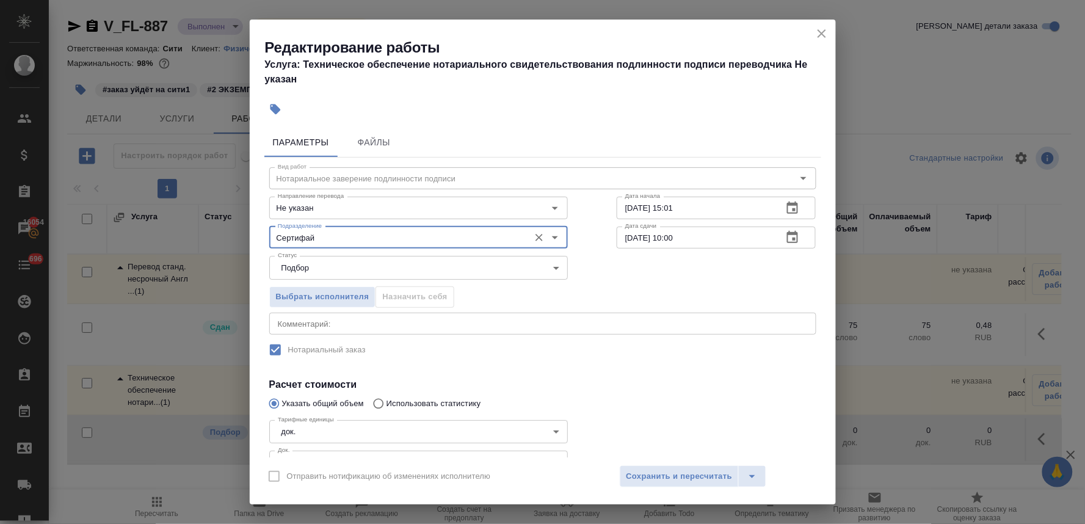
type input "Сертифай"
click at [644, 388] on h4 "Расчет стоимости" at bounding box center [542, 384] width 547 height 15
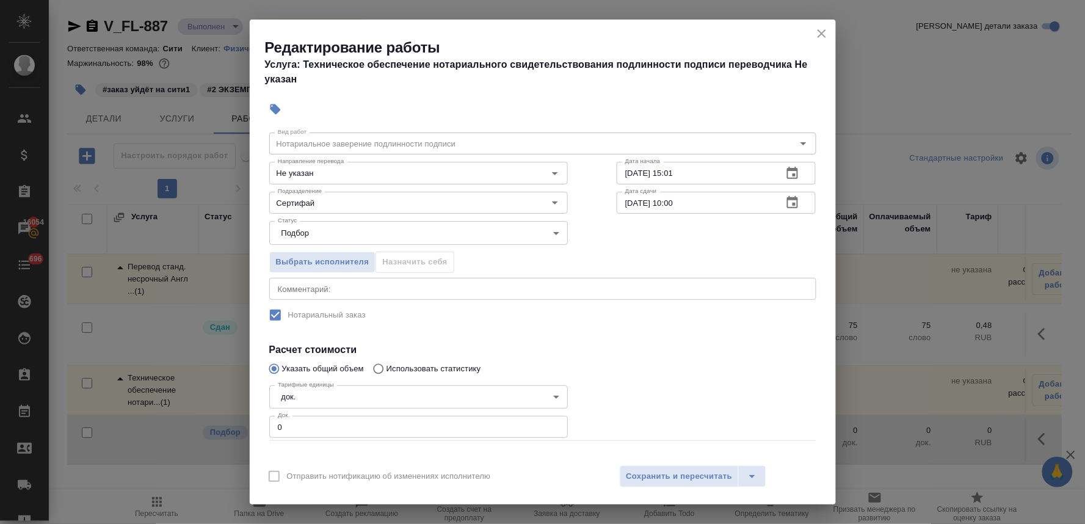
scroll to position [68, 0]
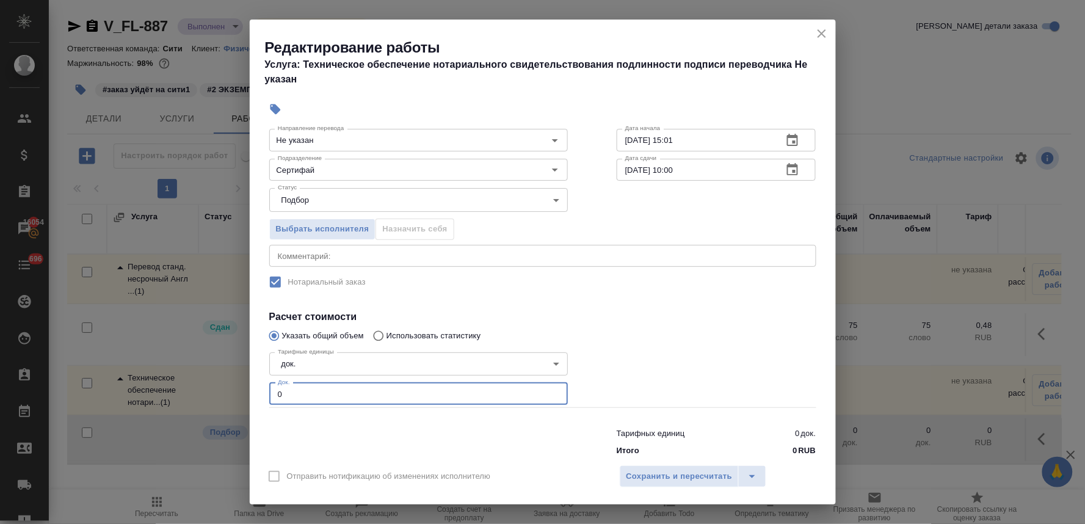
drag, startPoint x: 294, startPoint y: 393, endPoint x: 258, endPoint y: 393, distance: 35.4
click at [258, 393] on div "Параметры Файлы Вид работ Нотариальное заверение подлинности подписи Вид работ …" at bounding box center [543, 290] width 586 height 335
type input "2"
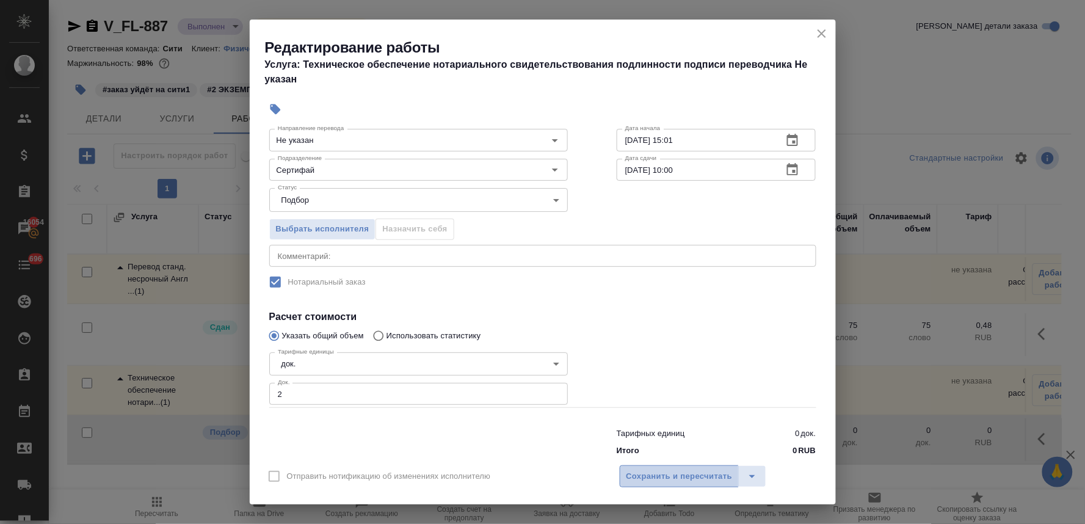
click at [675, 479] on span "Сохранить и пересчитать" at bounding box center [679, 476] width 106 height 14
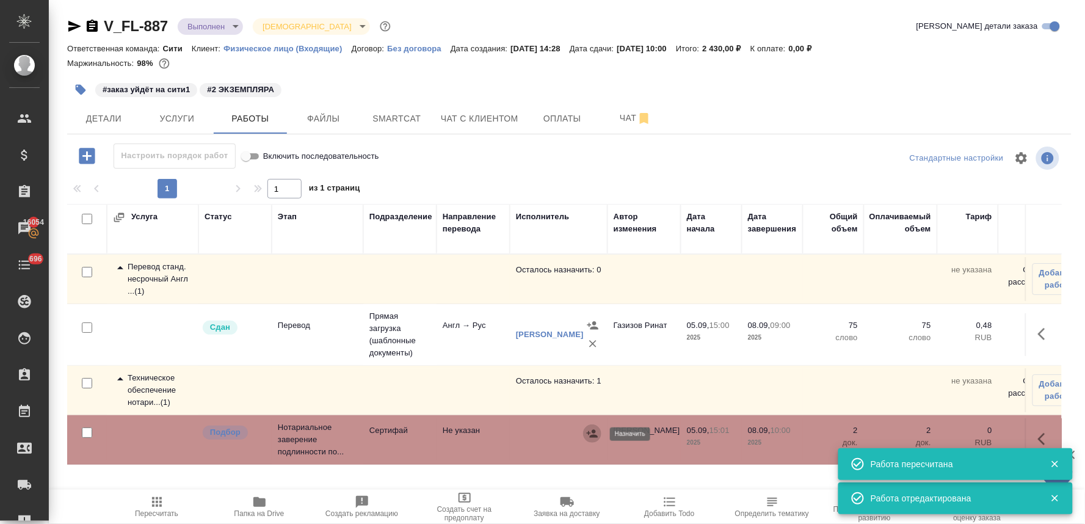
click at [596, 435] on button "button" at bounding box center [592, 433] width 18 height 18
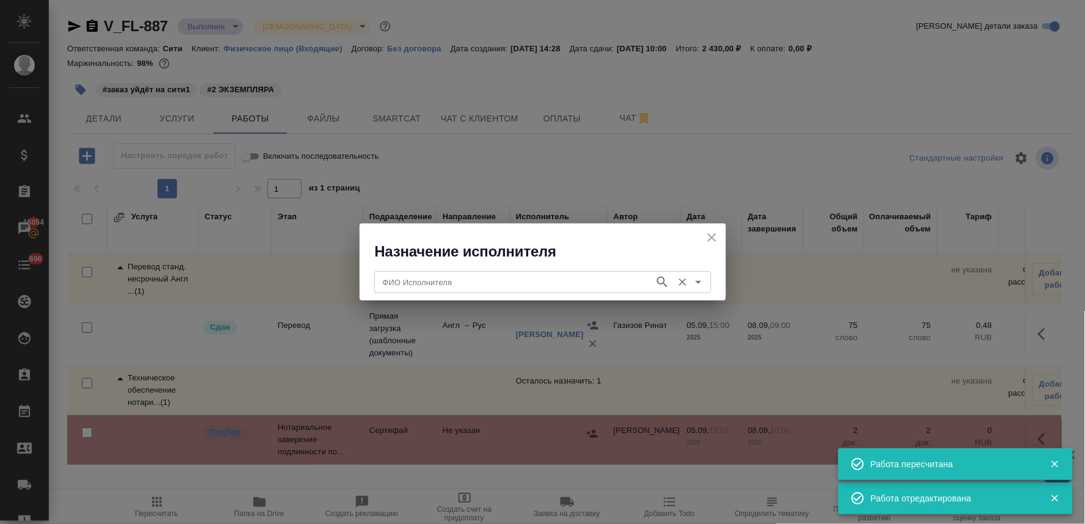
click at [477, 293] on div "ФИО Исполнителя" at bounding box center [542, 282] width 337 height 22
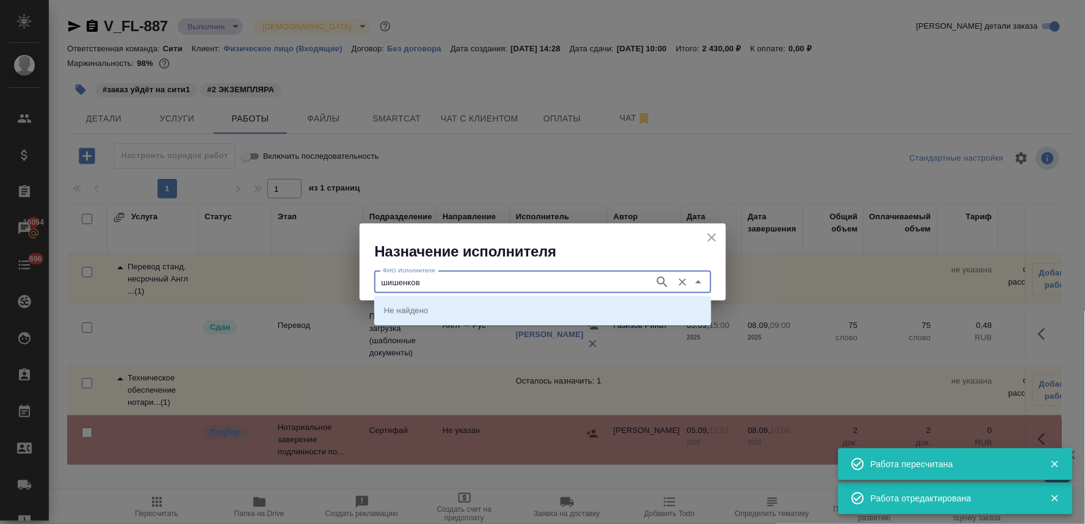
type input "шишенков"
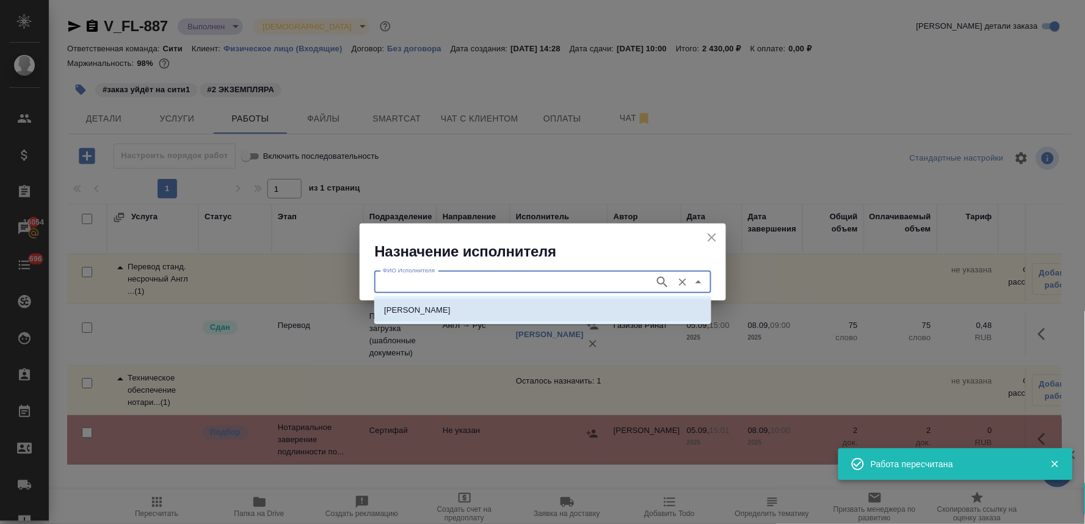
click at [450, 304] on p "[PERSON_NAME]" at bounding box center [417, 310] width 67 height 12
type input "[PERSON_NAME]"
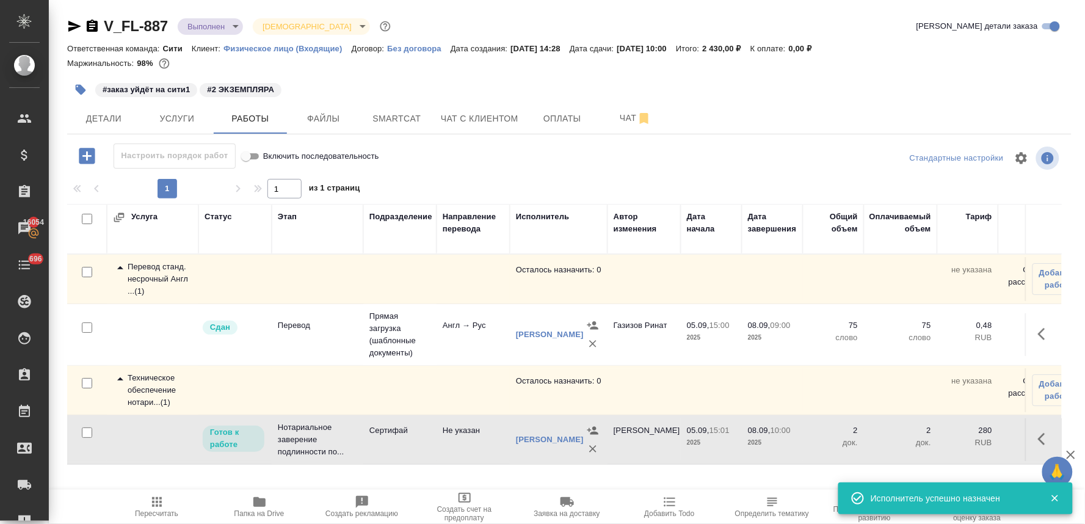
click at [165, 512] on span "Пересчитать" at bounding box center [156, 513] width 43 height 9
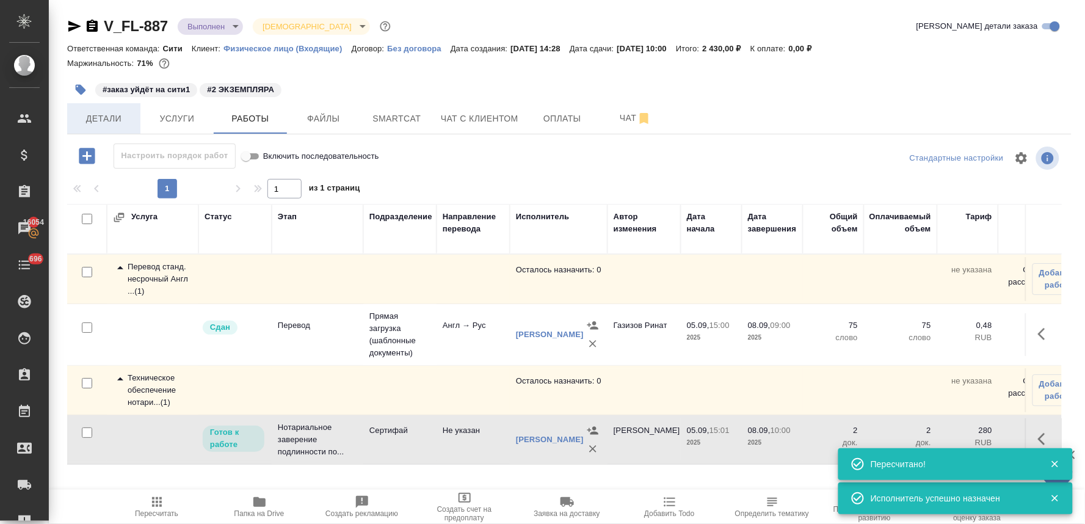
click at [101, 118] on span "Детали" at bounding box center [103, 118] width 59 height 15
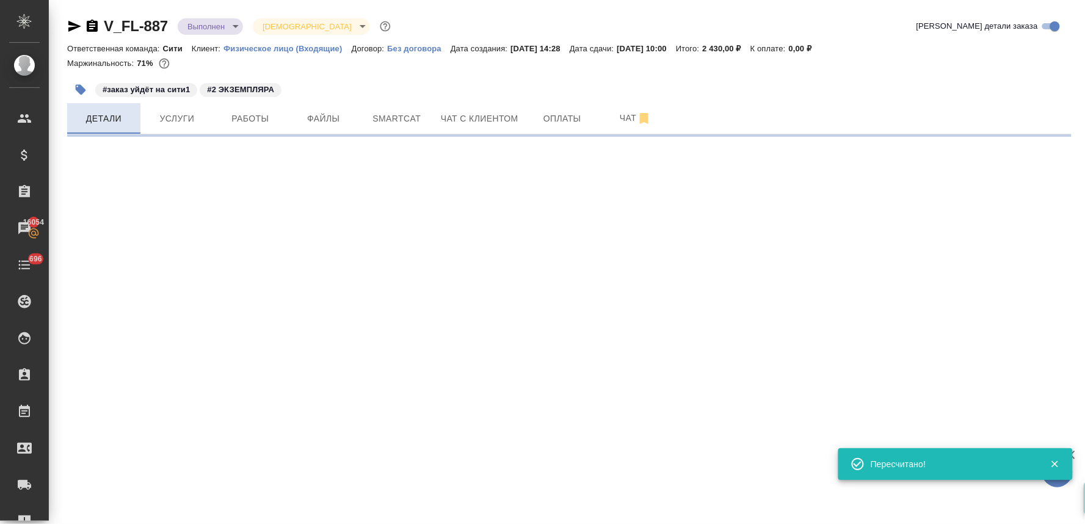
select select "RU"
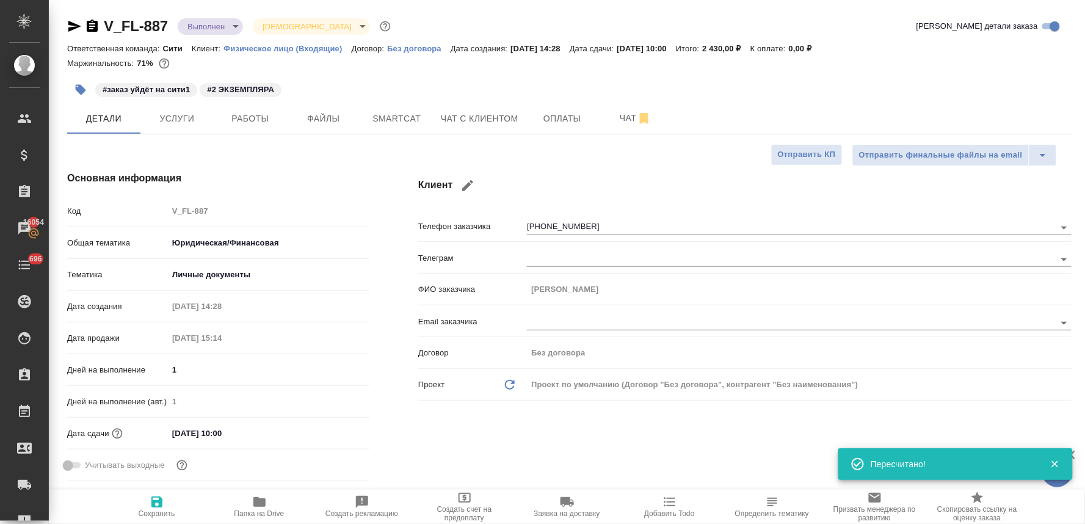
type textarea "x"
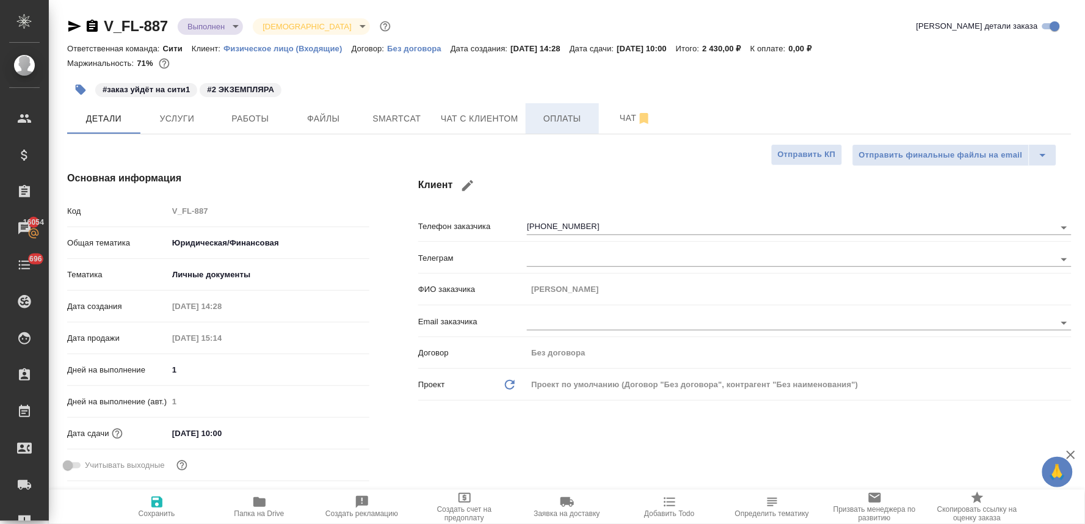
click at [563, 120] on span "Оплаты" at bounding box center [562, 118] width 59 height 15
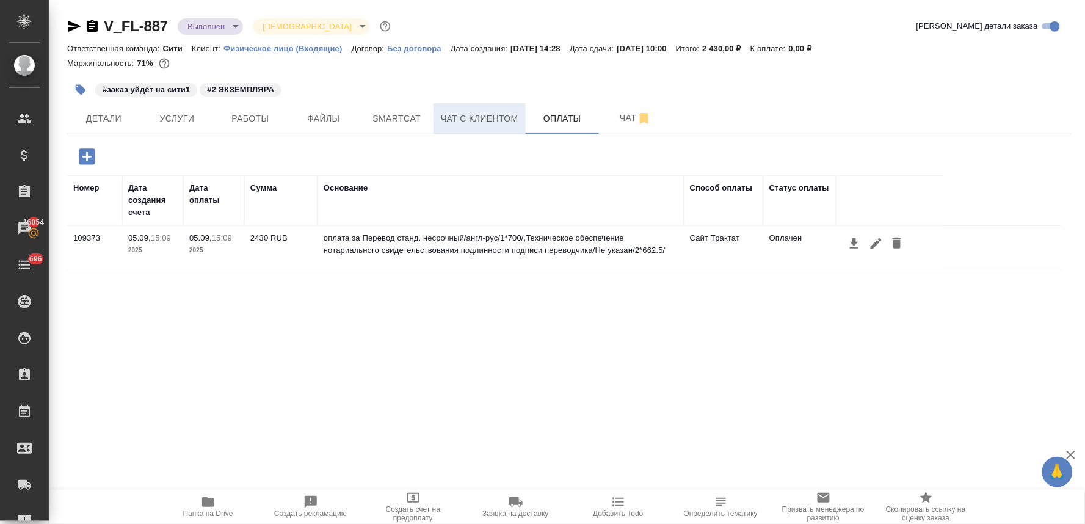
click at [502, 119] on span "Чат с клиентом" at bounding box center [480, 118] width 78 height 15
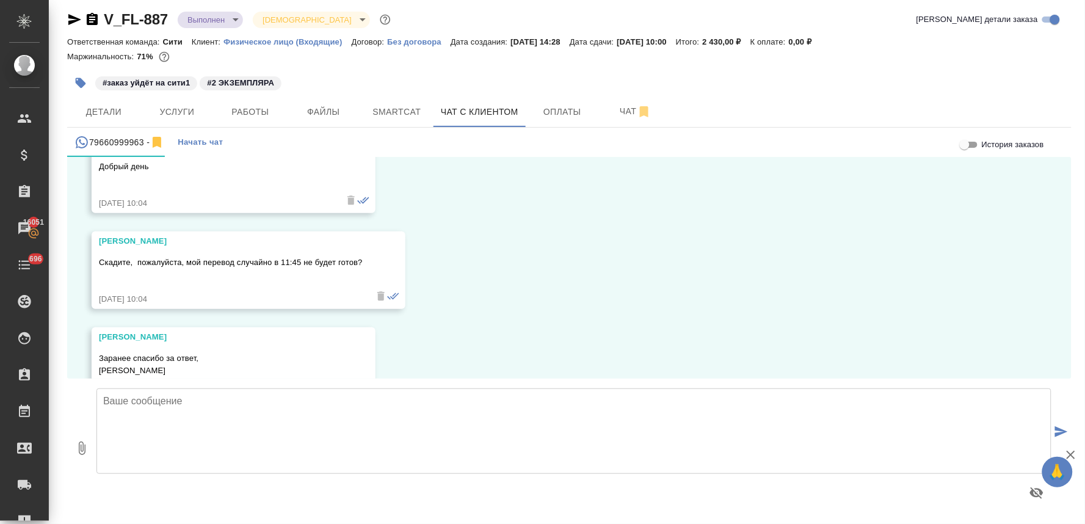
scroll to position [3824, 0]
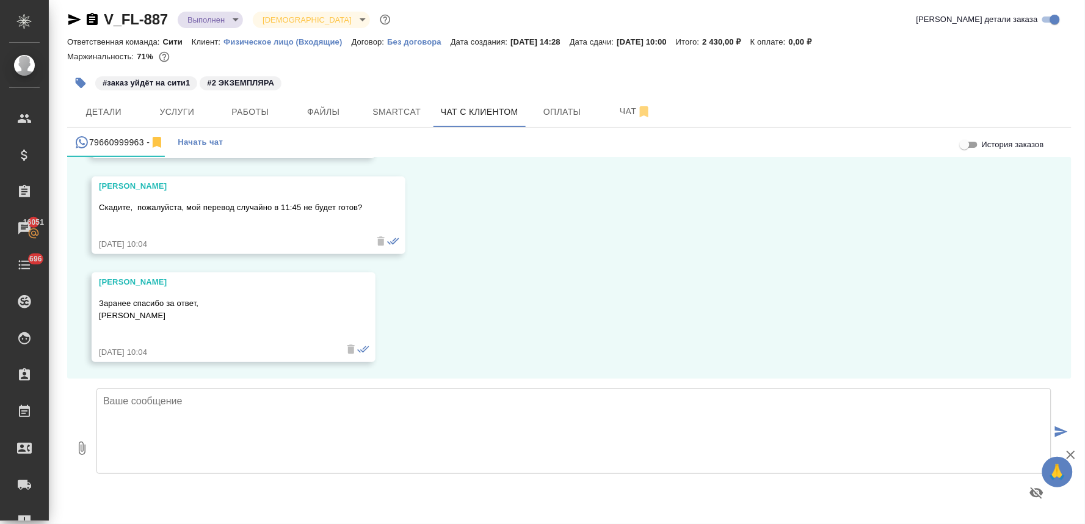
click at [331, 425] on textarea at bounding box center [573, 430] width 955 height 85
click at [180, 110] on span "Услуги" at bounding box center [177, 111] width 59 height 15
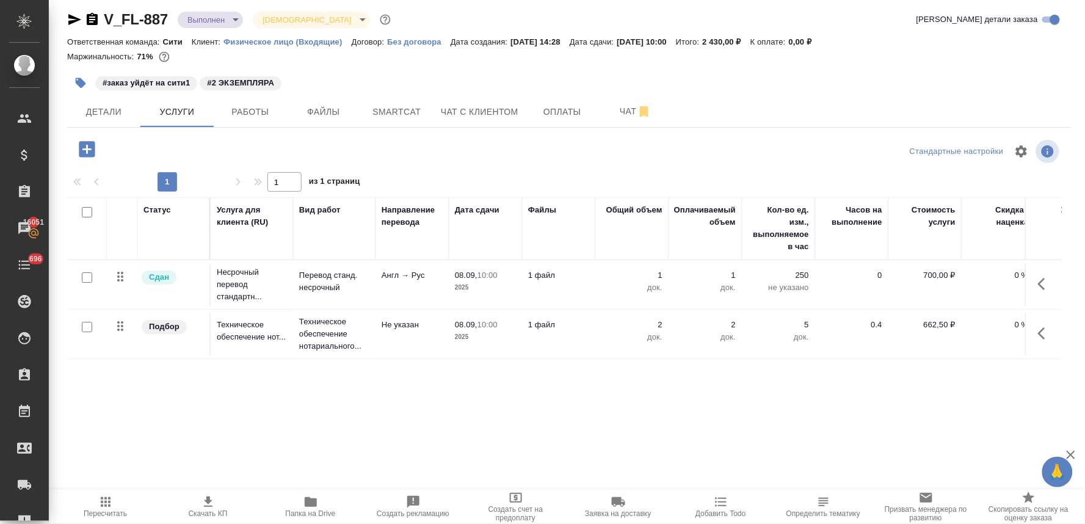
click at [737, 148] on div "Стандартные настройки" at bounding box center [899, 151] width 325 height 29
click at [502, 110] on span "Чат с клиентом" at bounding box center [480, 111] width 78 height 15
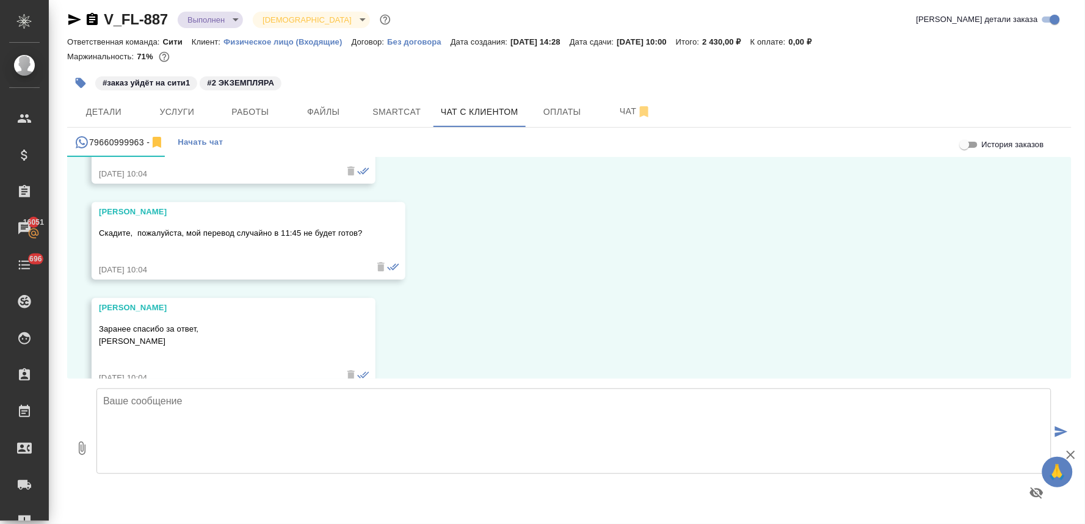
scroll to position [3824, 0]
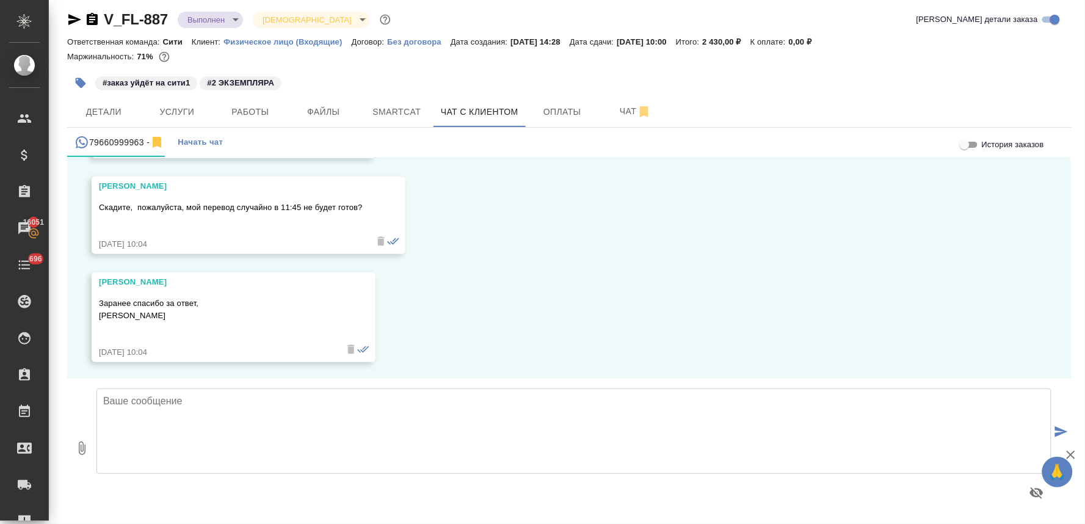
click at [198, 412] on textarea at bounding box center [573, 430] width 955 height 85
type textarea "Павел, добрый день,"
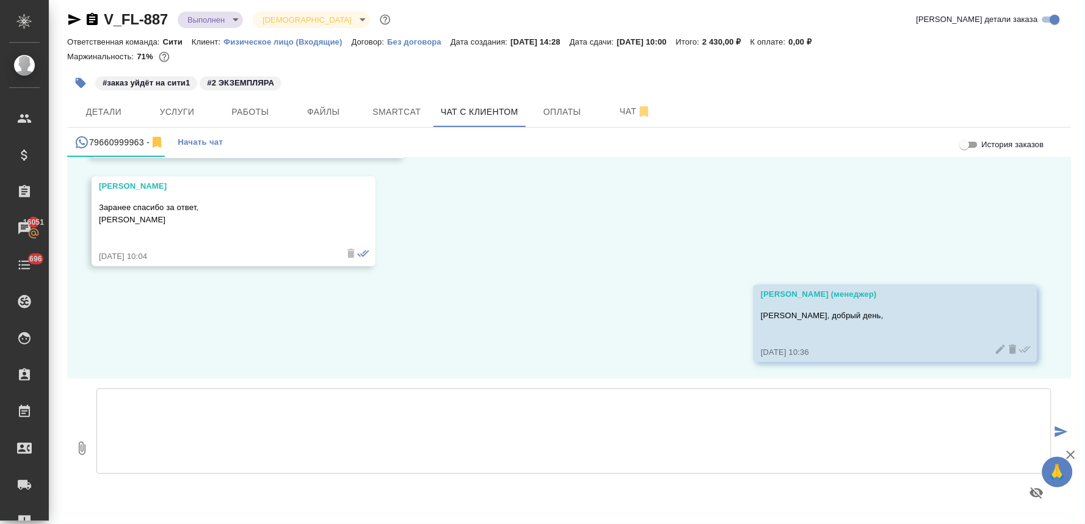
click at [192, 402] on textarea at bounding box center [573, 430] width 955 height 85
click at [189, 402] on textarea at bounding box center [573, 430] width 955 height 85
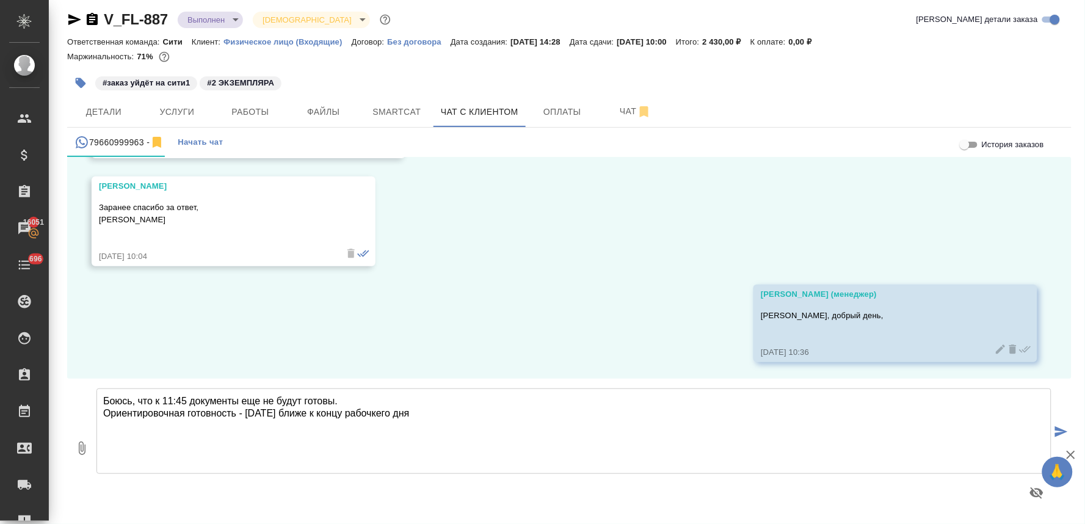
click at [379, 417] on textarea "Боюсь, что к 11:45 документы еще не будут готовы. Ориентировочная готовность - …" at bounding box center [573, 430] width 955 height 85
type textarea "Боюсь, что к 11:45 документы еще не будут готовы. Ориентировочная готовность - …"
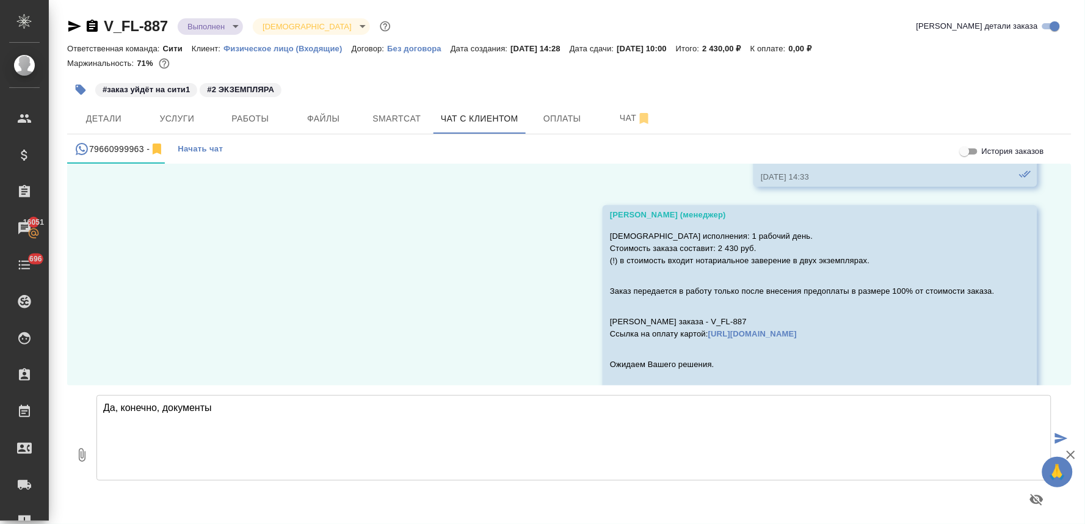
scroll to position [3147, 0]
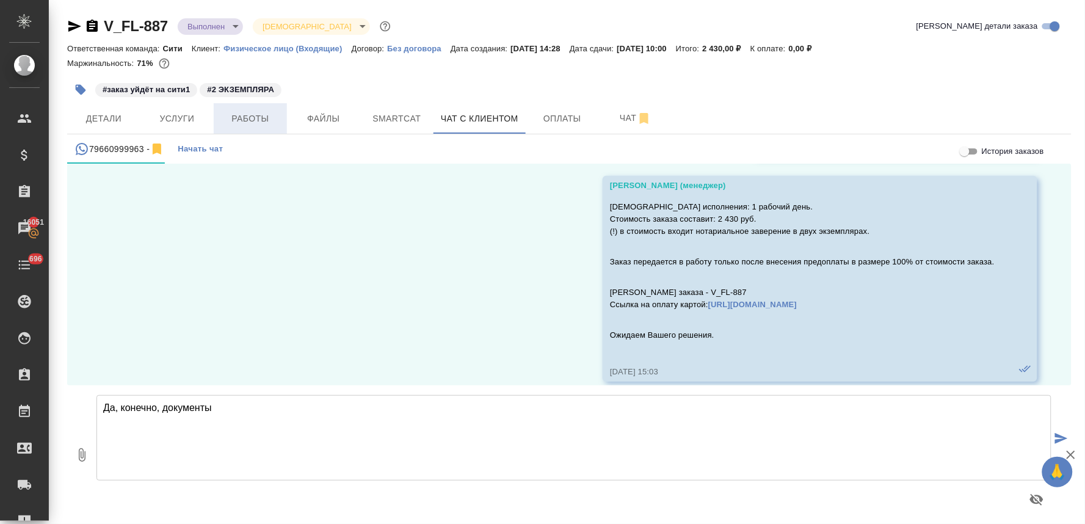
type textarea "Да, конечно, документы"
click at [251, 117] on span "Работы" at bounding box center [250, 118] width 59 height 15
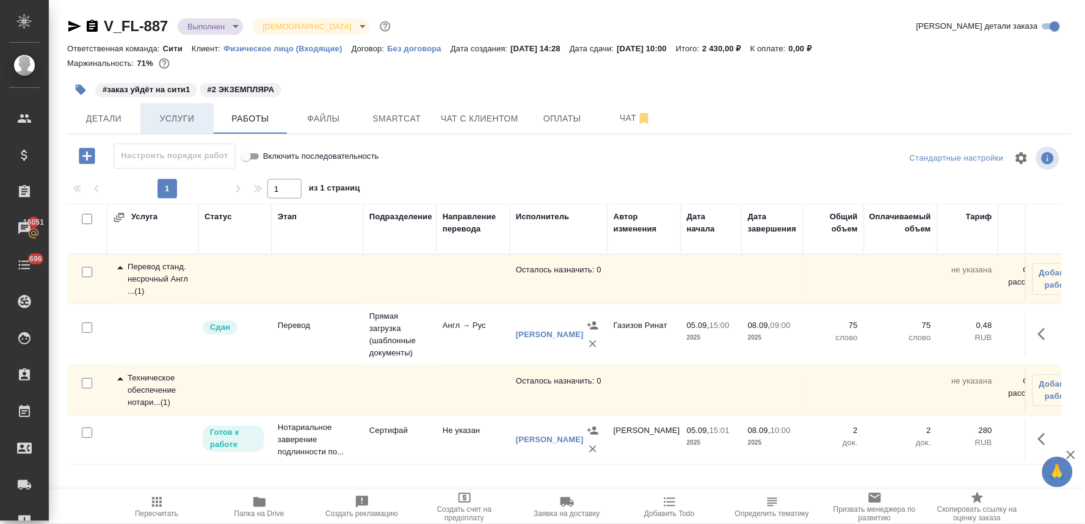
click at [178, 119] on span "Услуги" at bounding box center [177, 118] width 59 height 15
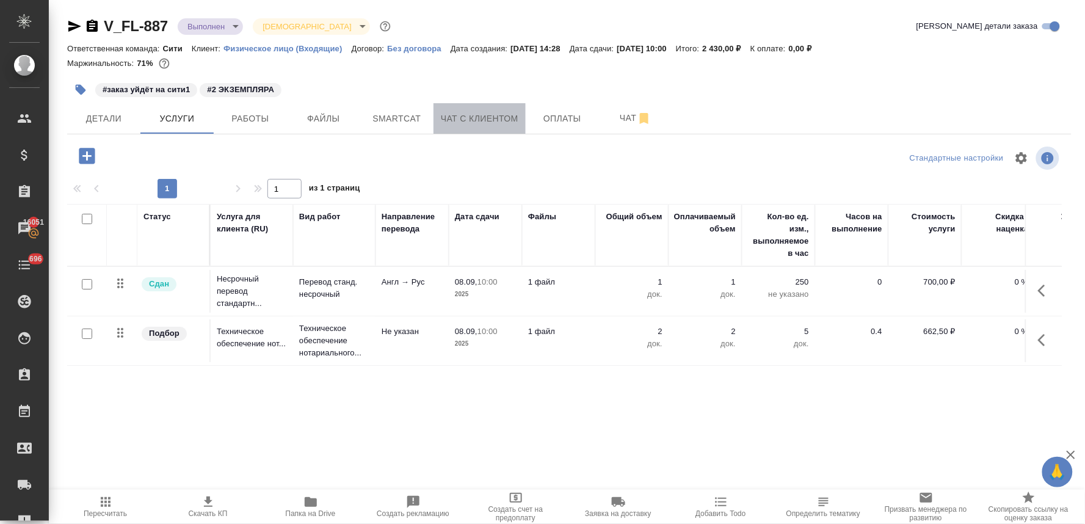
click at [501, 125] on span "Чат с клиентом" at bounding box center [480, 118] width 78 height 15
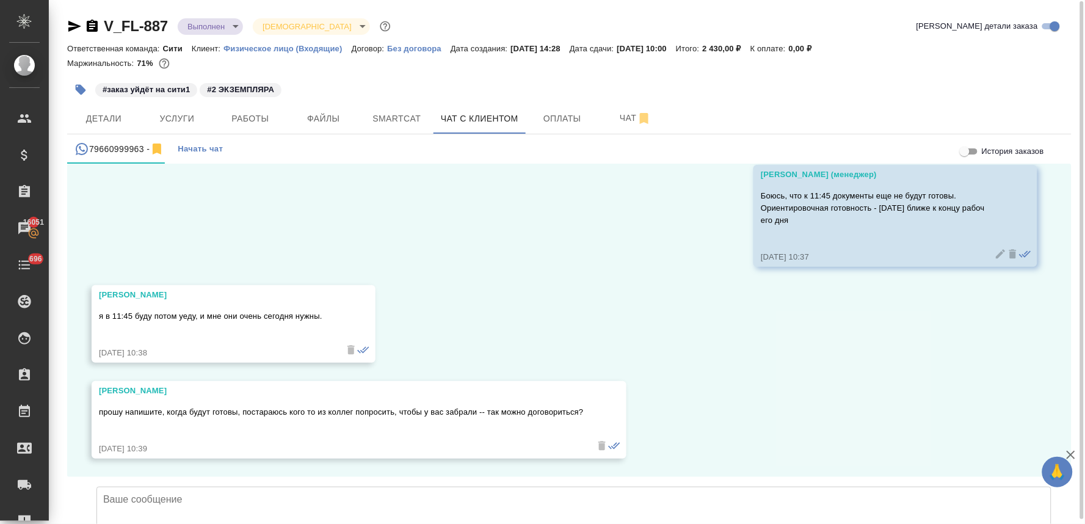
scroll to position [7, 0]
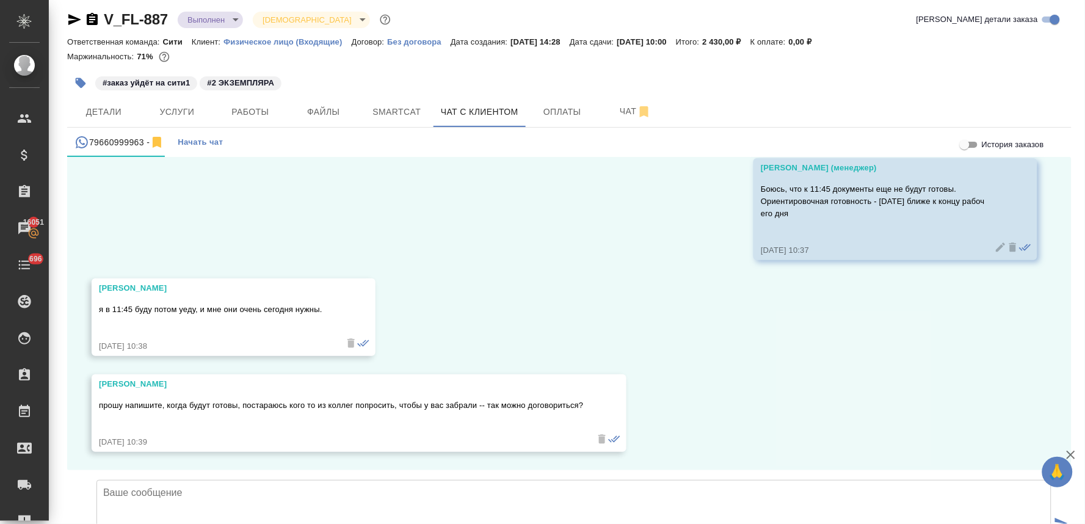
click at [377, 480] on textarea at bounding box center [573, 522] width 955 height 85
type textarea "Павел, да, конечно, так тоже можно сделать"
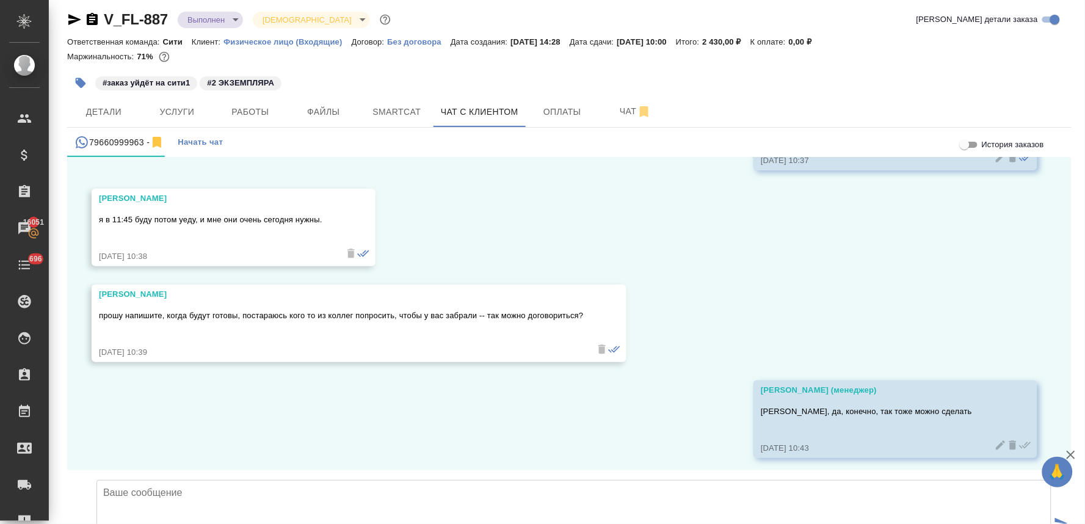
scroll to position [4328, 0]
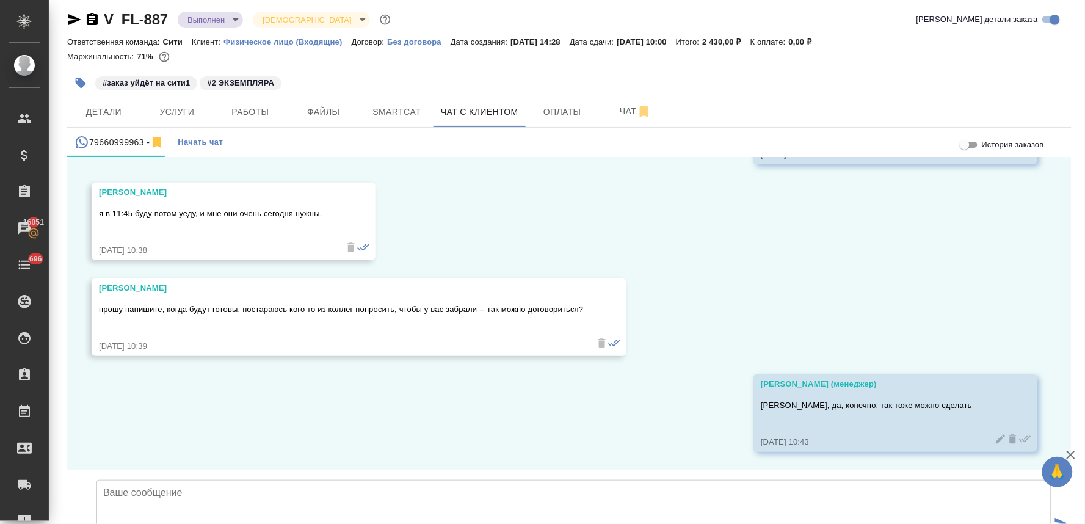
click at [892, 84] on div "#заказ уйдёт на сити1 #2 ЭКЗЕМПЛЯРА" at bounding box center [569, 83] width 1004 height 27
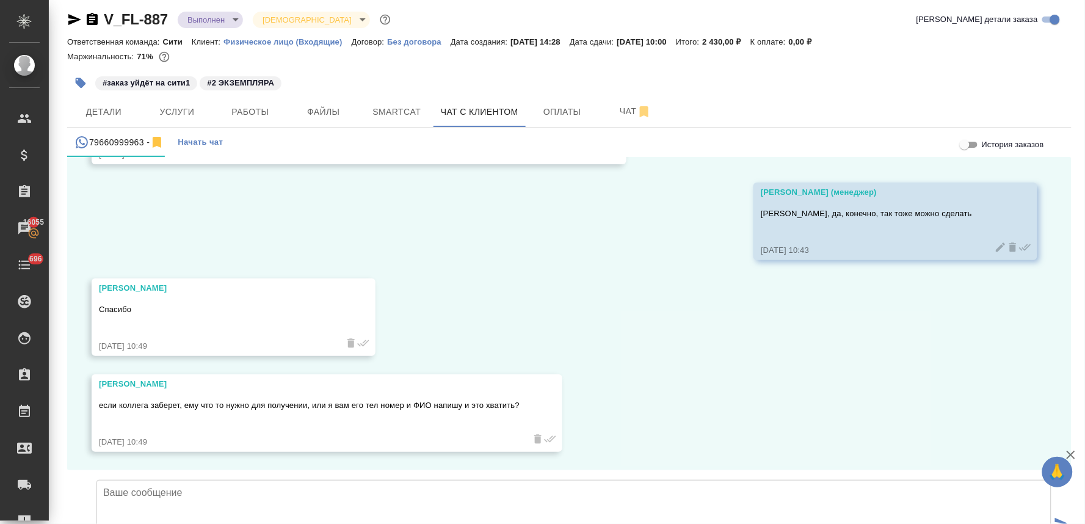
scroll to position [4520, 0]
click at [409, 480] on textarea at bounding box center [573, 522] width 955 height 85
click at [371, 480] on textarea "Нет, ничего не нужно. Просто пусть скажет что за документ и для кого" at bounding box center [573, 522] width 955 height 85
click at [453, 480] on textarea "Нет, ничего не нужно. Просто пусть скажет что за документы и для кого" at bounding box center [573, 522] width 955 height 85
type textarea "Нет, ничего не нужно. Просто пусть скажет что за документы и для кого. Этого бу…"
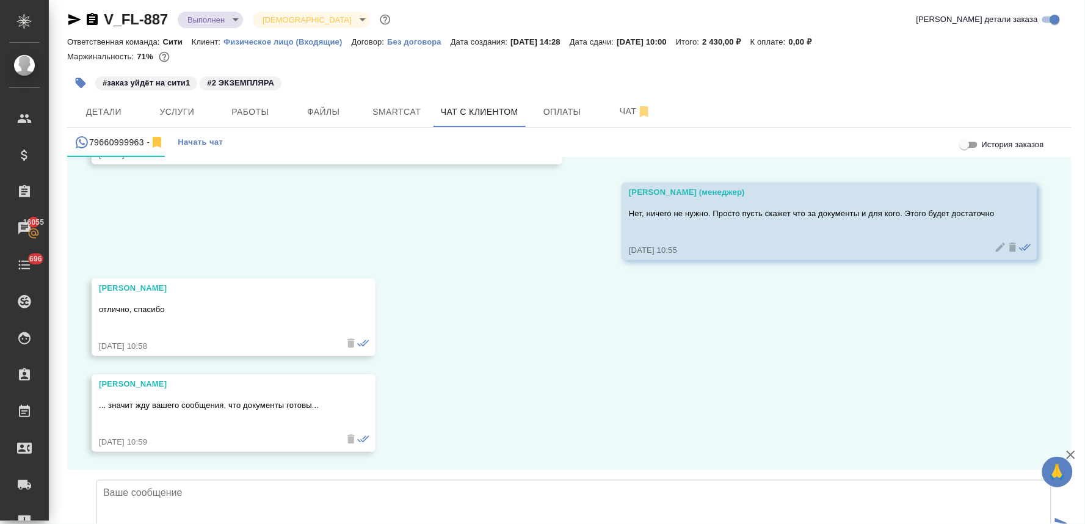
scroll to position [4806, 0]
click at [261, 106] on span "Работы" at bounding box center [250, 111] width 59 height 15
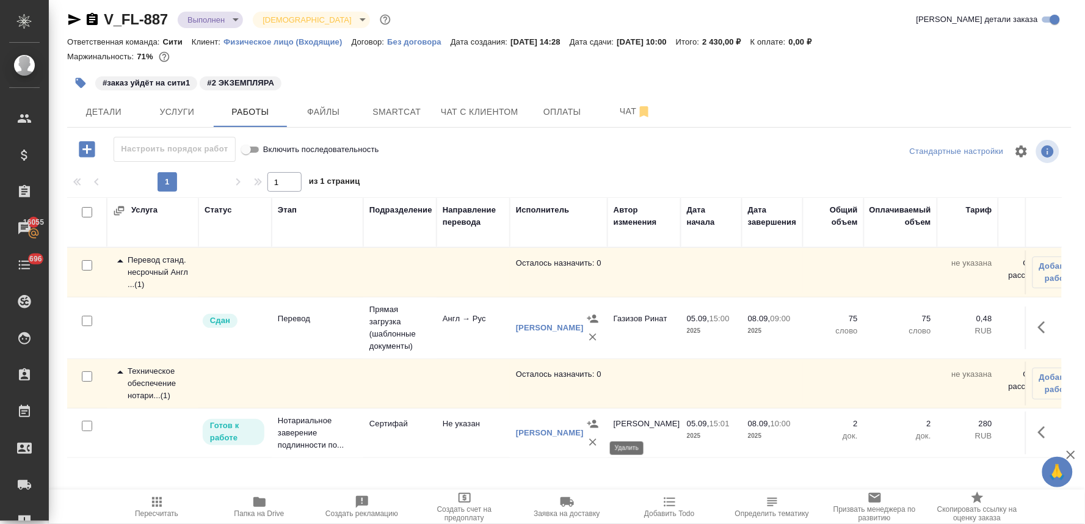
click at [590, 448] on icon "button" at bounding box center [593, 442] width 12 height 12
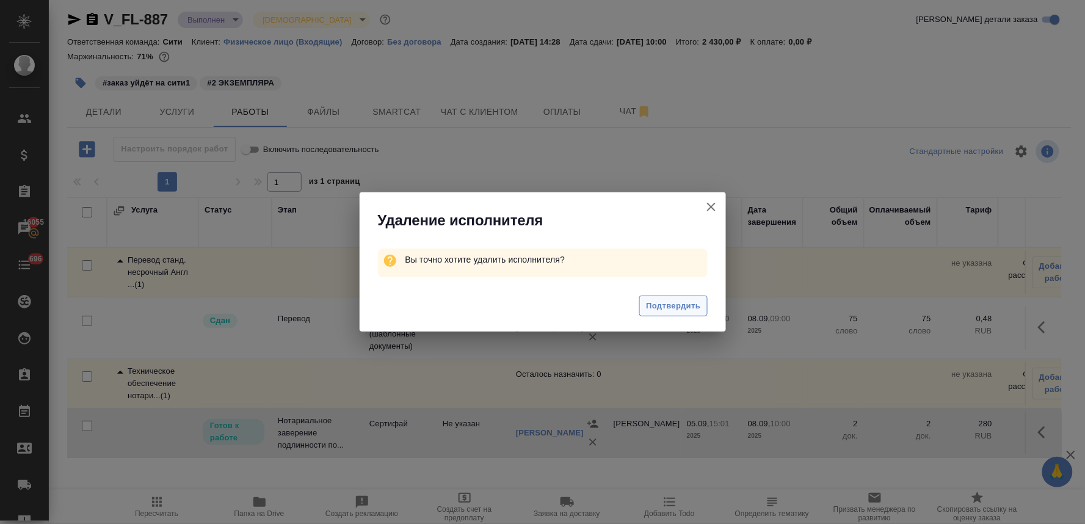
click at [666, 301] on span "Подтвердить" at bounding box center [673, 306] width 54 height 14
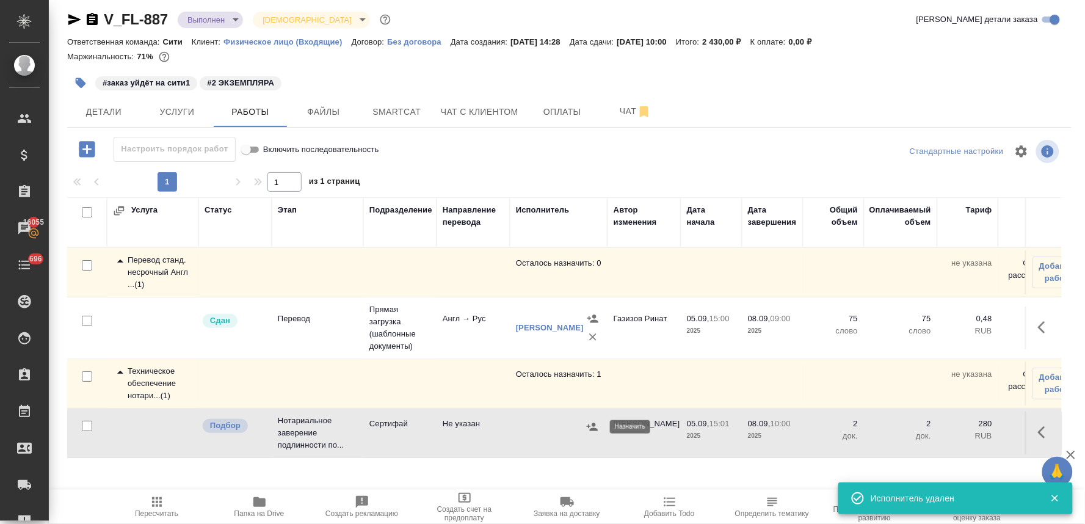
click at [584, 425] on button "button" at bounding box center [592, 427] width 18 height 18
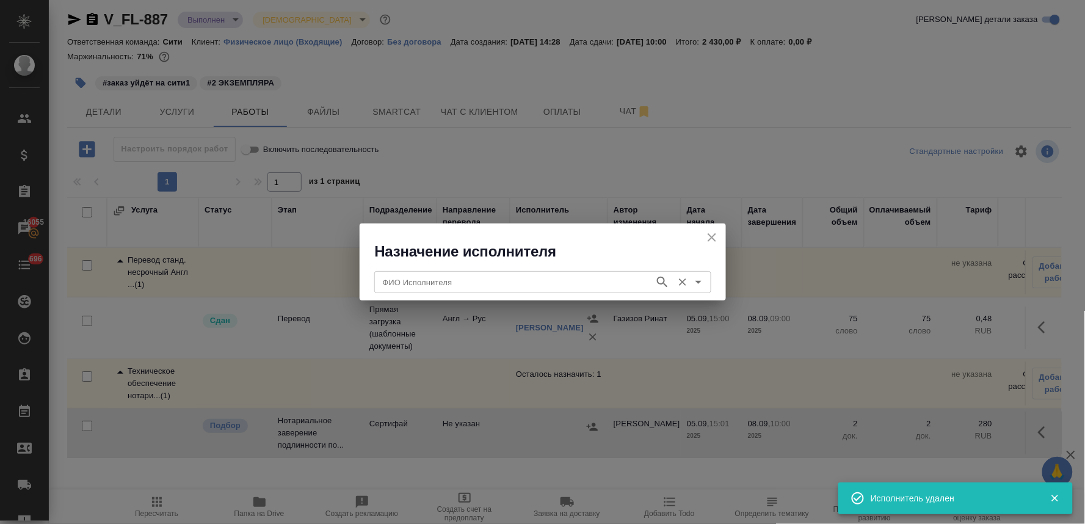
click at [479, 278] on input "ФИО Исполнителя" at bounding box center [513, 282] width 270 height 15
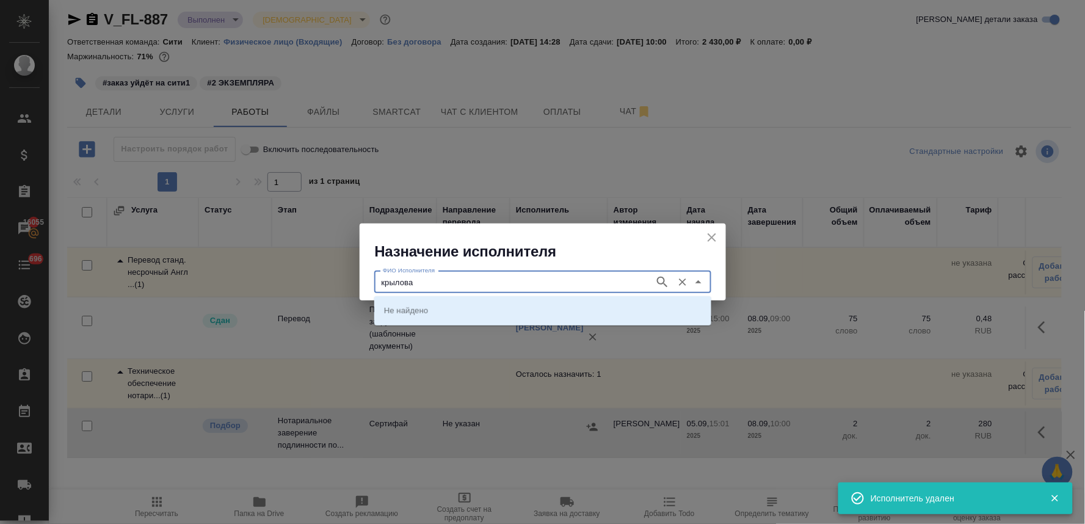
type input "крылова"
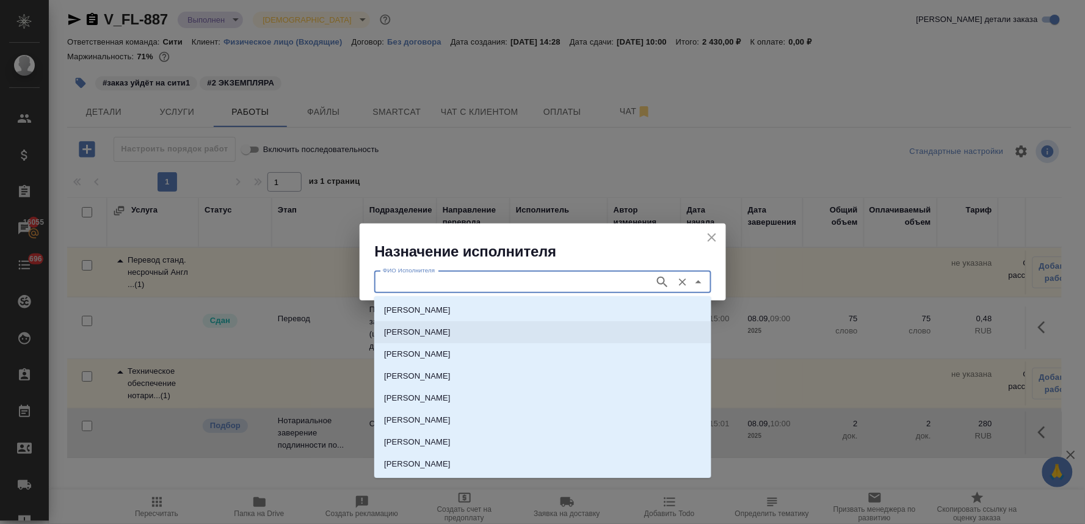
click at [450, 326] on p "НОТАРИУС Крылова Юлия Владимировна" at bounding box center [417, 332] width 67 height 12
type input "НОТАРИУС Крылова Юлия Владимировна"
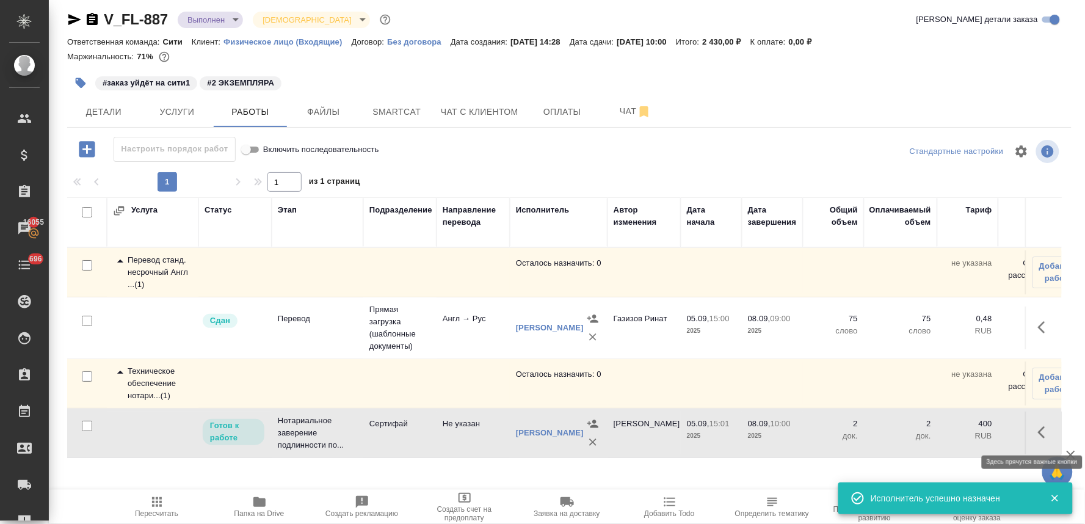
click at [1038, 434] on icon "button" at bounding box center [1041, 432] width 7 height 12
click at [948, 428] on icon "button" at bounding box center [955, 432] width 15 height 15
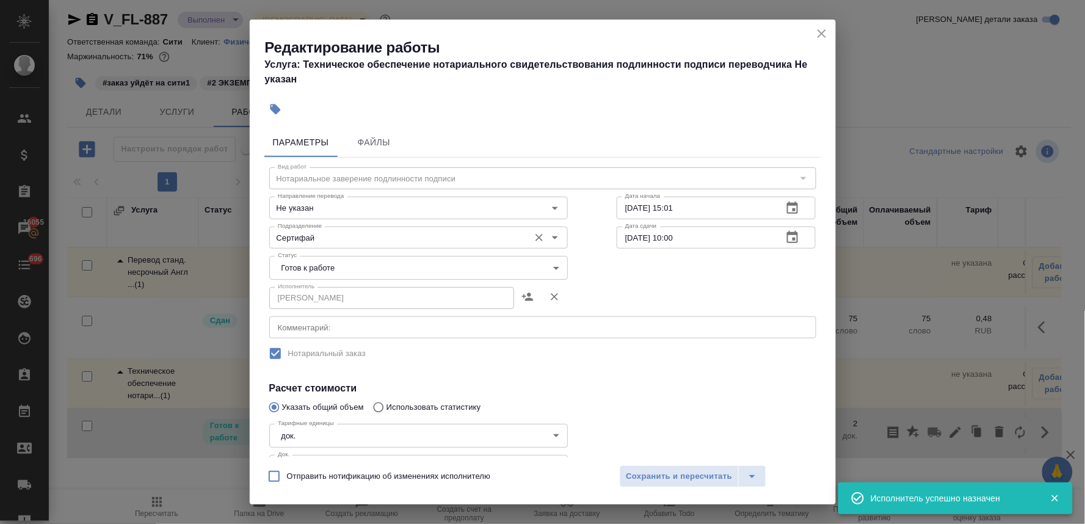
click at [315, 231] on input "Сертифай" at bounding box center [398, 237] width 250 height 15
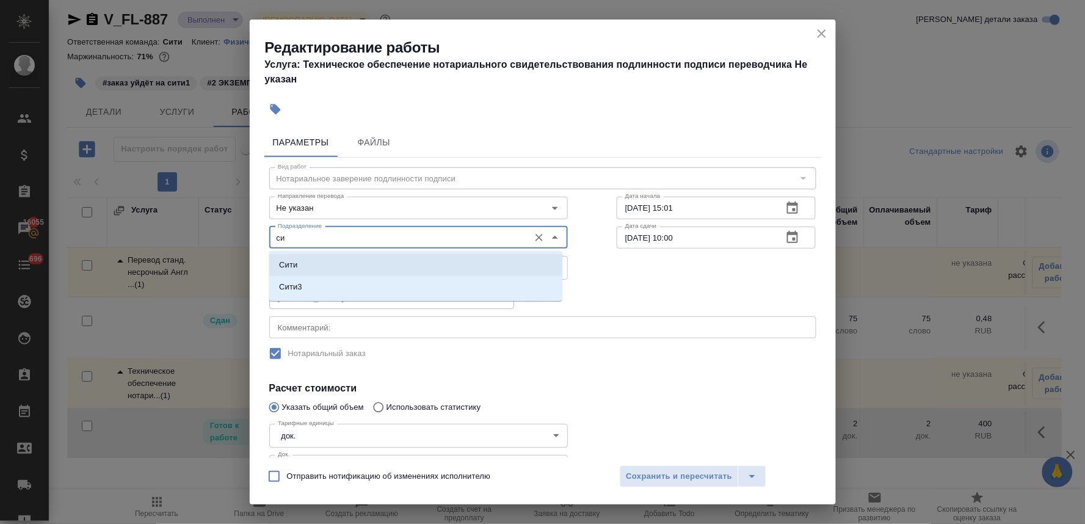
click at [319, 261] on li "Сити" at bounding box center [415, 265] width 293 height 22
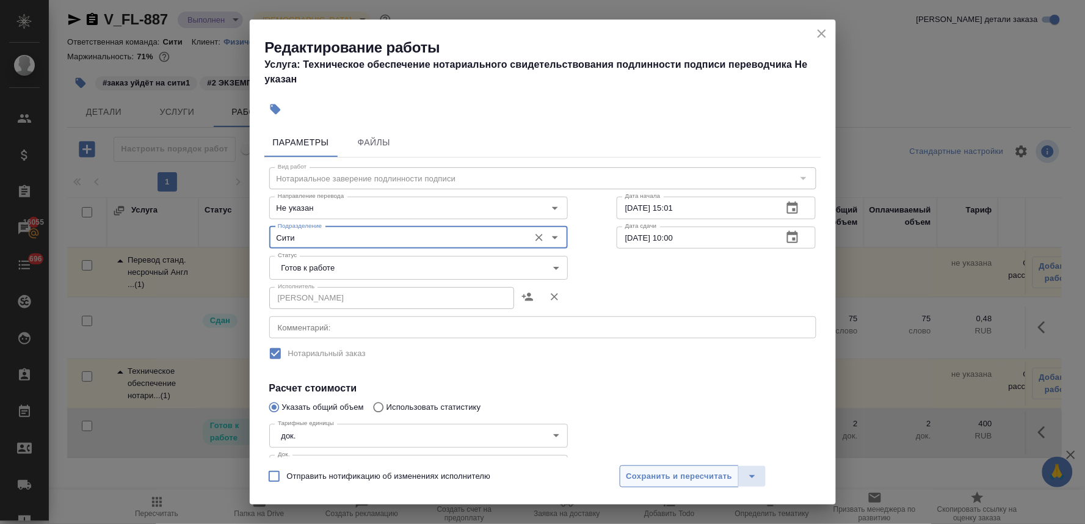
type input "Сити"
click at [637, 475] on span "Сохранить и пересчитать" at bounding box center [679, 476] width 106 height 14
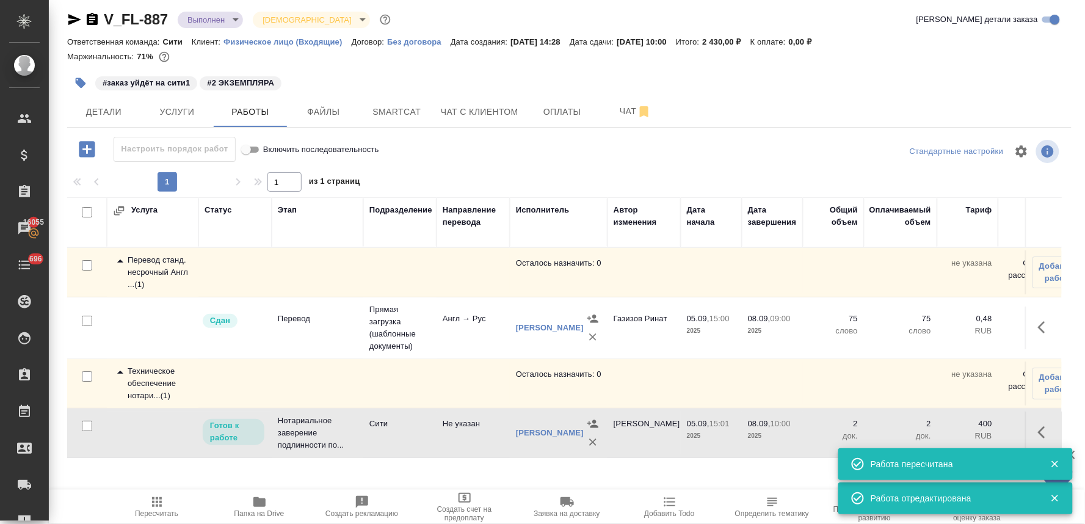
click at [150, 515] on span "Пересчитать" at bounding box center [156, 513] width 43 height 9
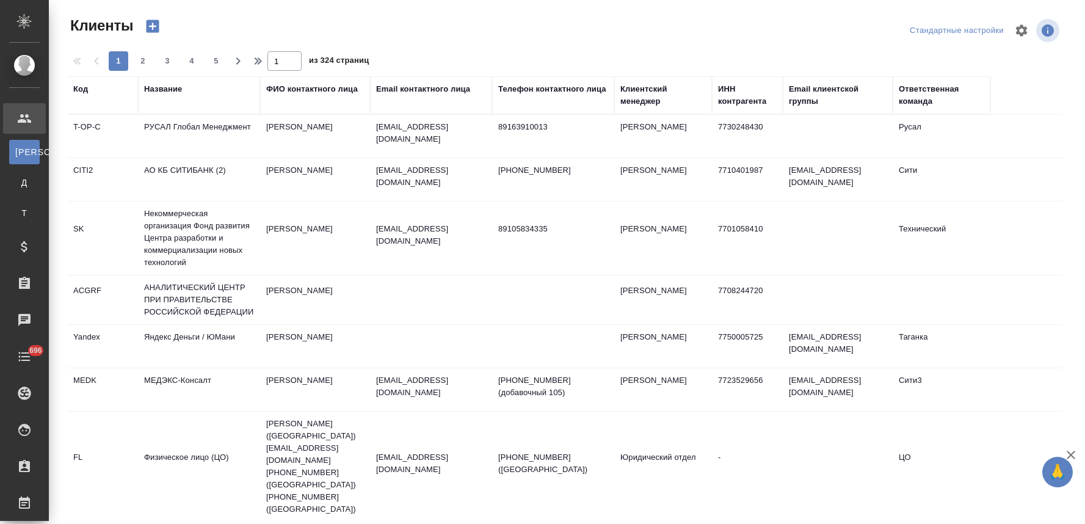
select select "RU"
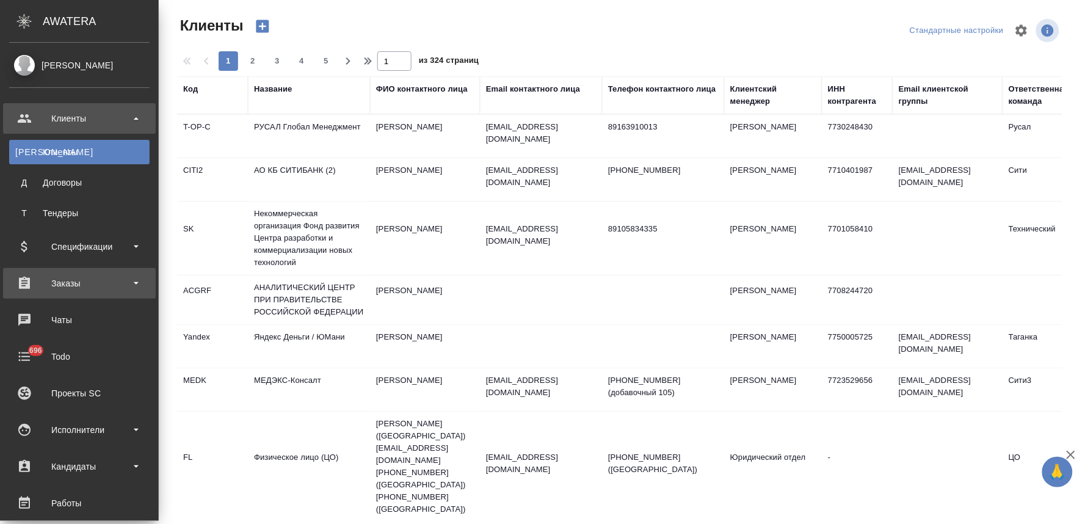
click at [49, 289] on div "Заказы" at bounding box center [79, 283] width 140 height 18
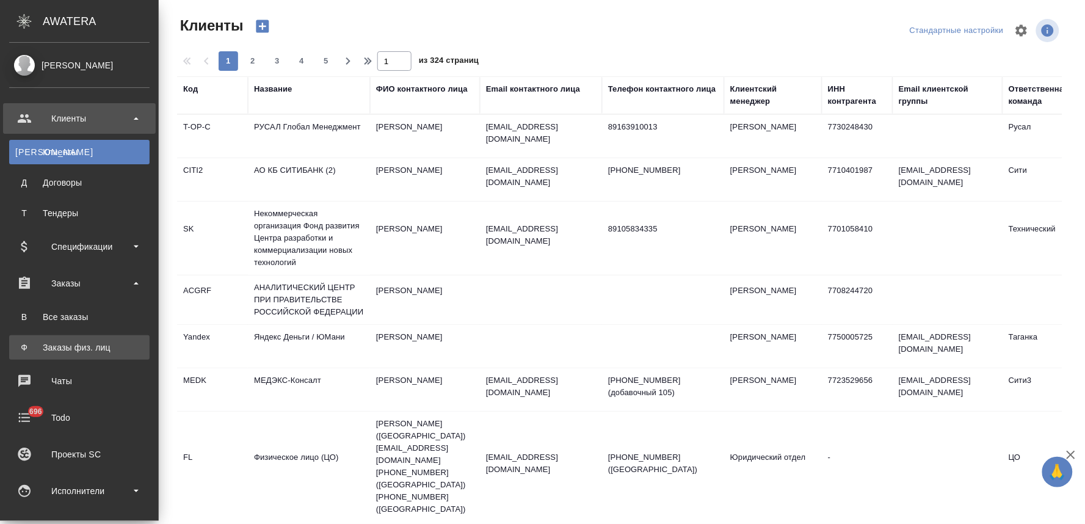
click at [64, 345] on div "Заказы физ. лиц" at bounding box center [79, 347] width 128 height 12
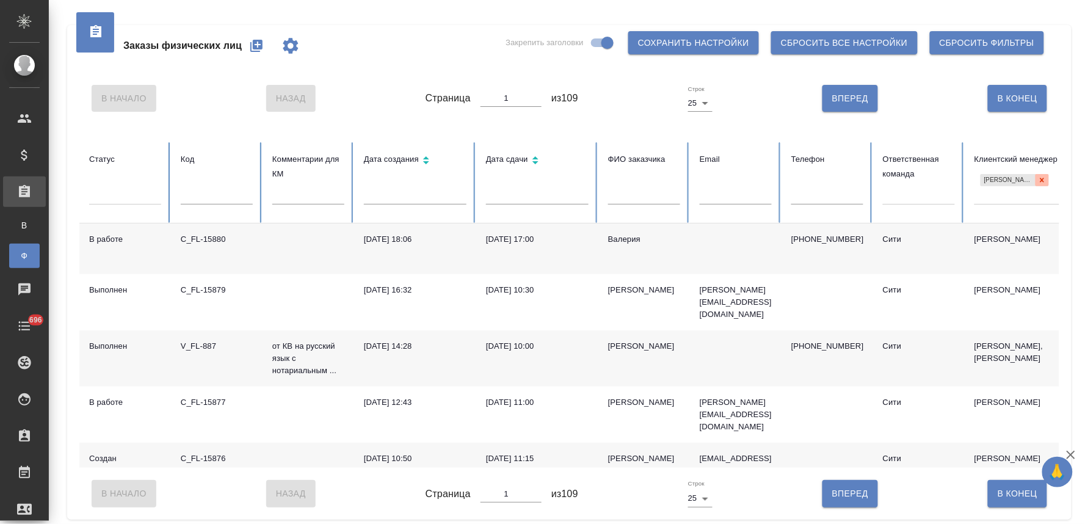
click at [1041, 178] on icon at bounding box center [1042, 180] width 4 height 4
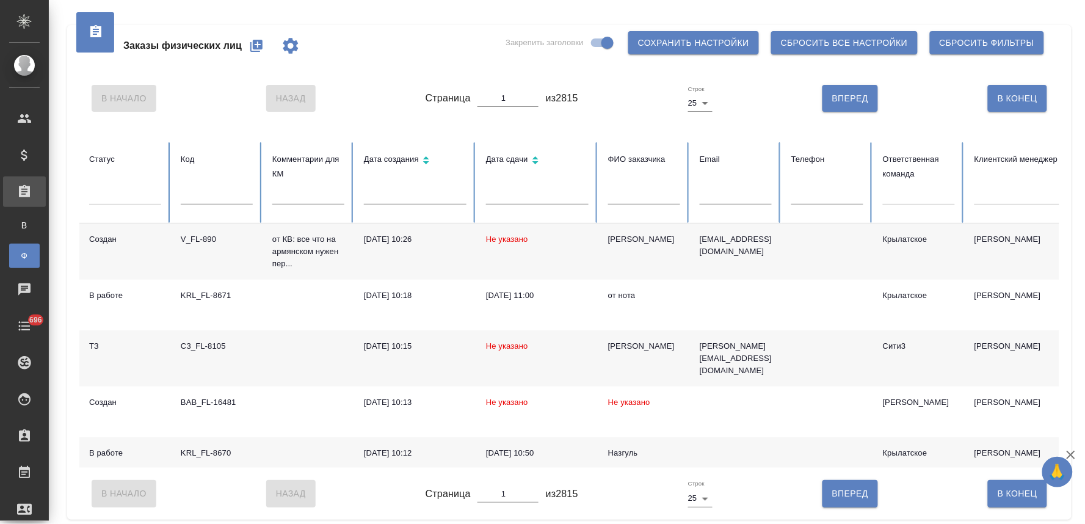
click at [816, 198] on input "text" at bounding box center [827, 195] width 72 height 17
paste input "[PHONE_NUMBER]"
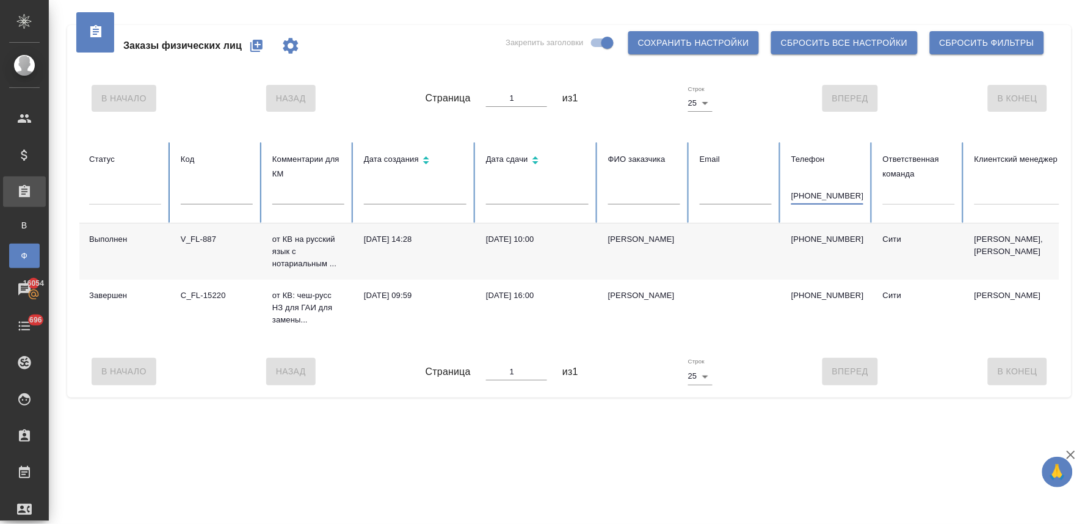
type input "[PHONE_NUMBER]"
drag, startPoint x: 851, startPoint y: 199, endPoint x: 751, endPoint y: 203, distance: 99.6
click at [751, 203] on tr "Статус Код Комментарии для КМ Дата создания Дата сдачи ФИО заказчика Email Теле…" at bounding box center [765, 182] width 1373 height 81
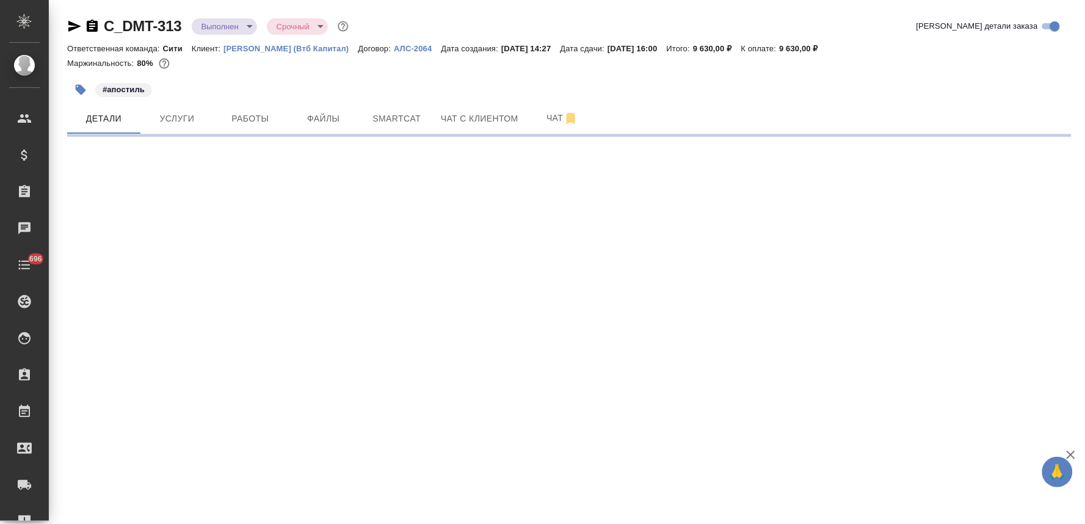
select select "RU"
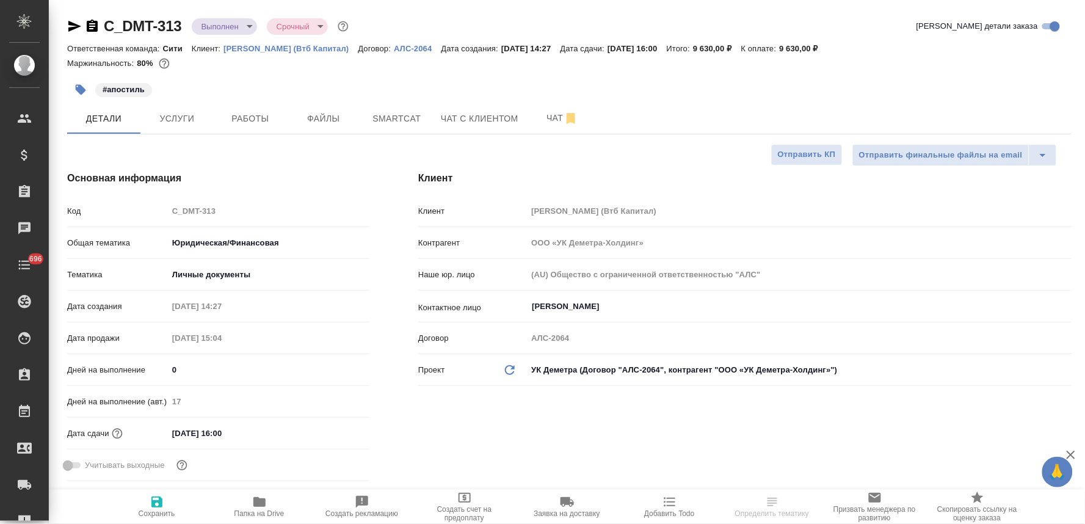
type textarea "x"
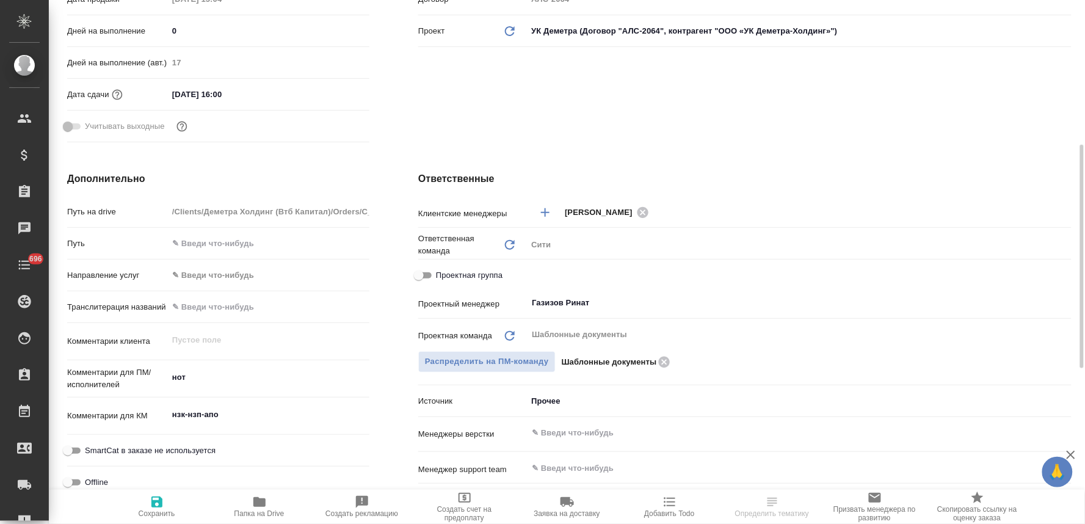
scroll to position [407, 0]
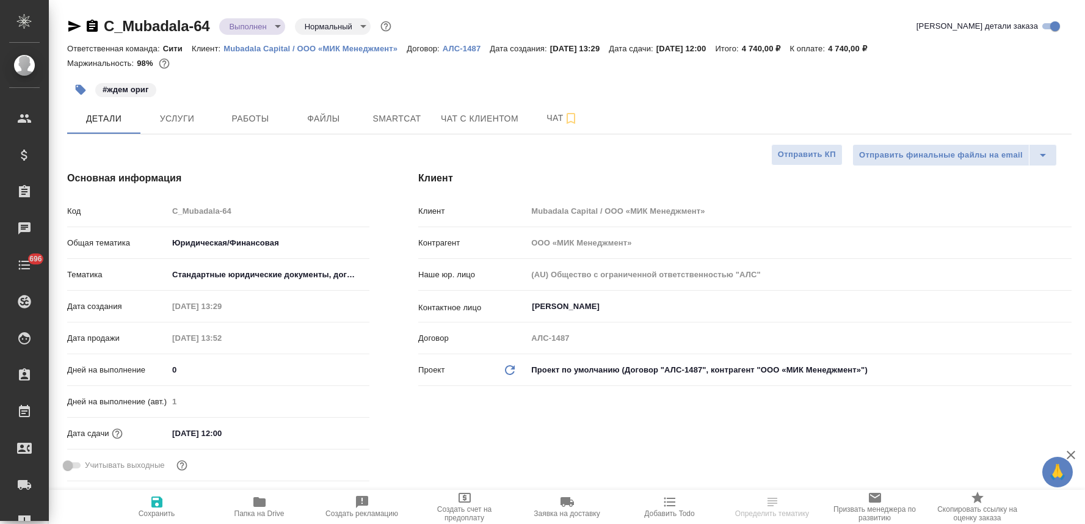
select select "RU"
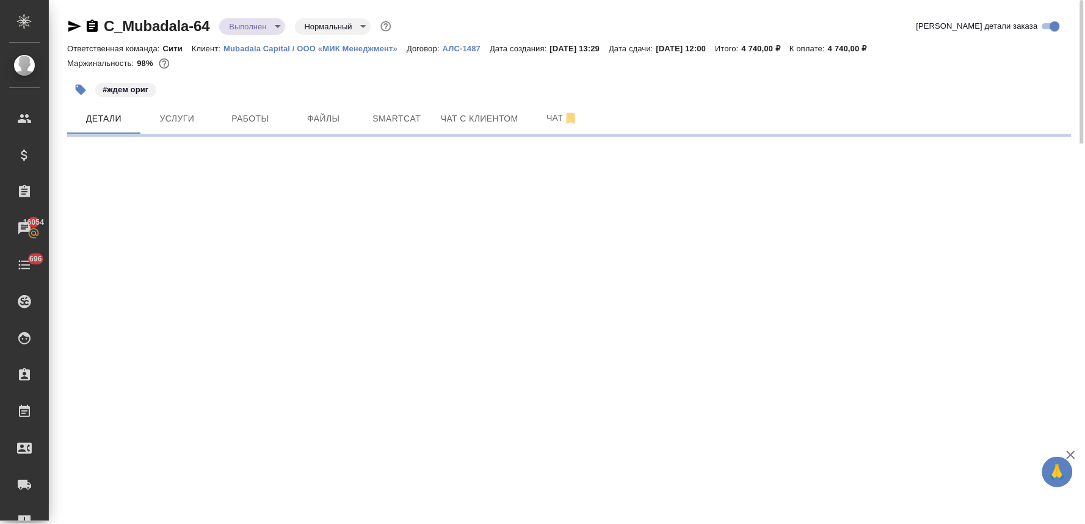
select select "RU"
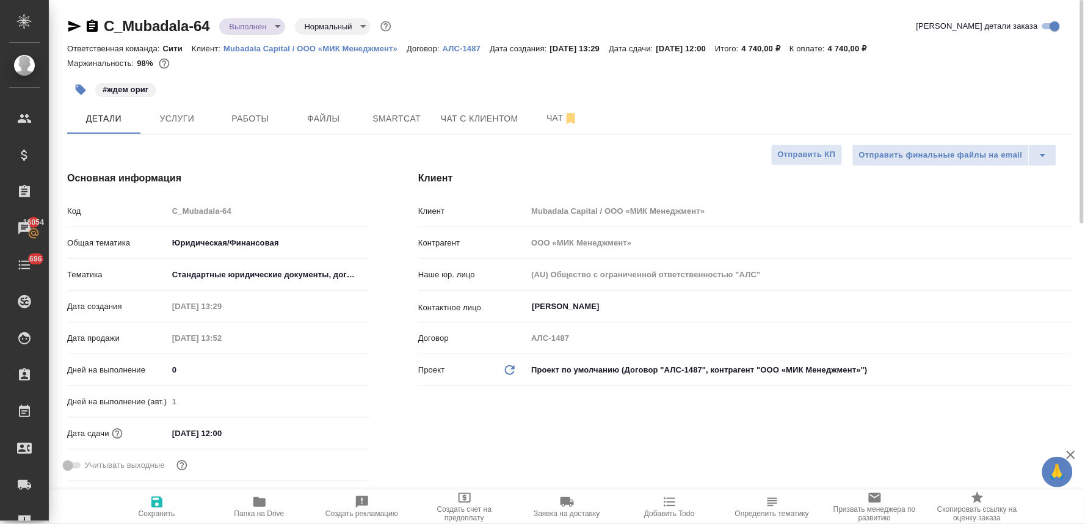
type textarea "x"
click at [773, 104] on div "Детали Услуги Работы Файлы Smartcat Чат с клиентом Чат" at bounding box center [569, 118] width 1004 height 31
click at [248, 121] on span "Работы" at bounding box center [250, 118] width 59 height 15
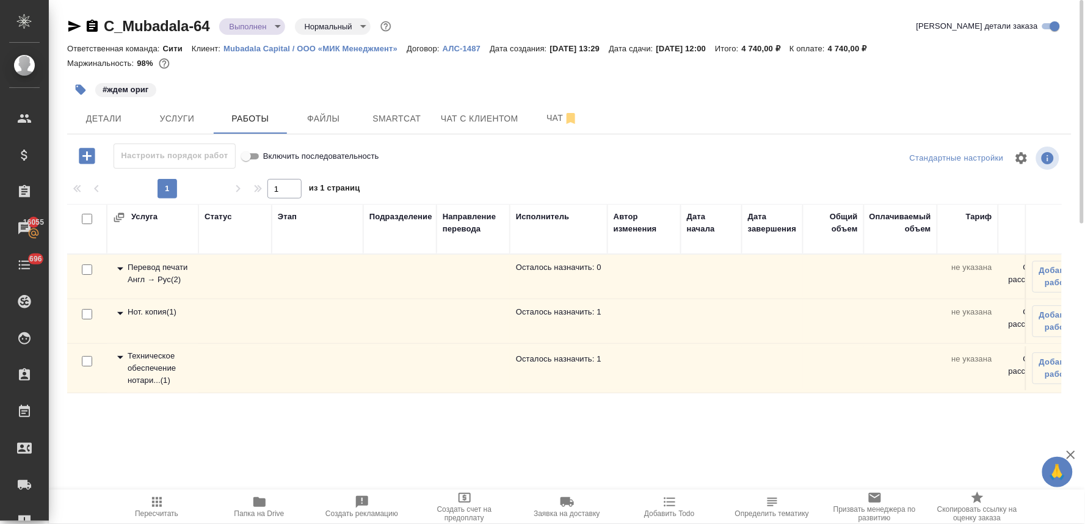
click at [130, 368] on div "Техническое обеспечение нотари... ( 1 )" at bounding box center [152, 368] width 79 height 37
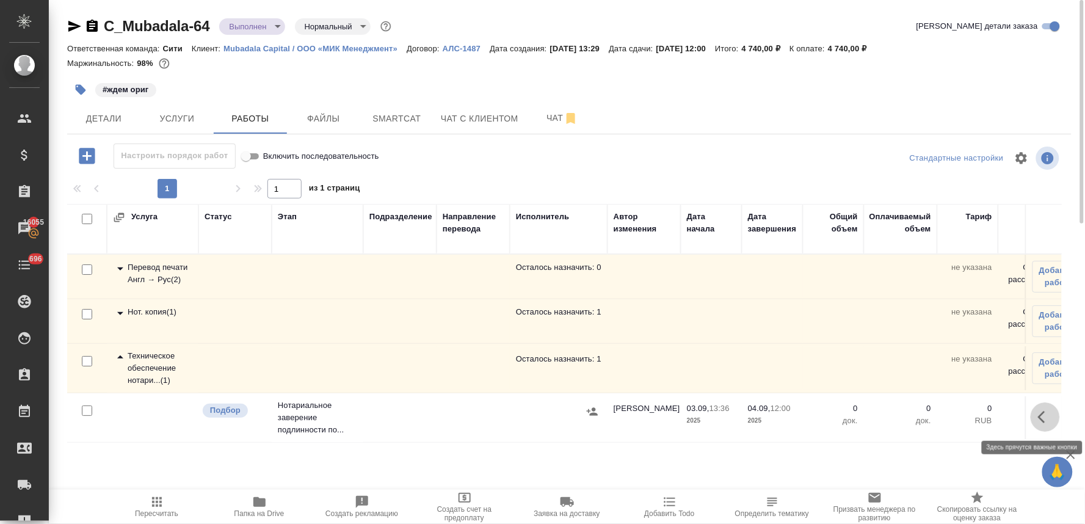
click at [1044, 412] on icon "button" at bounding box center [1041, 417] width 7 height 12
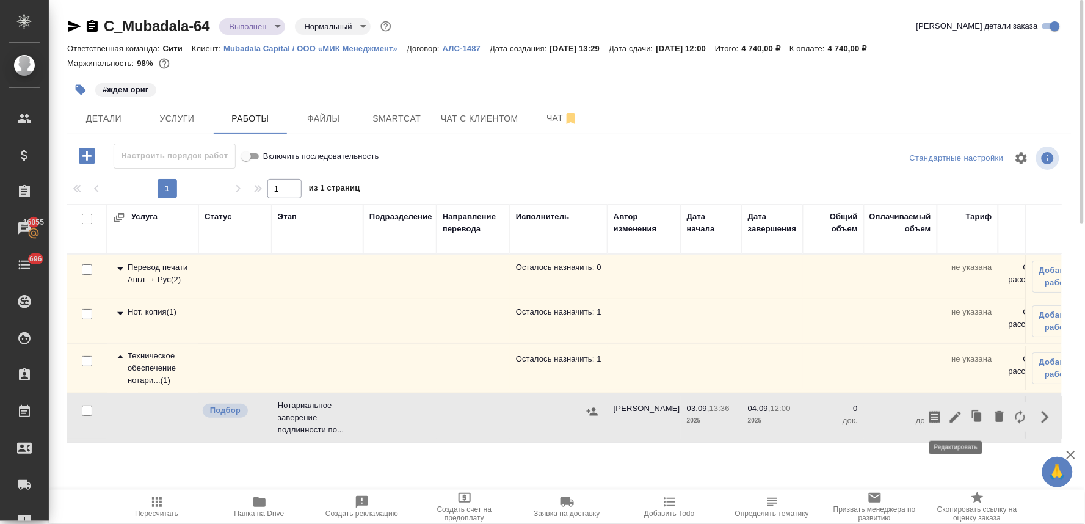
click at [957, 417] on icon "button" at bounding box center [955, 416] width 11 height 11
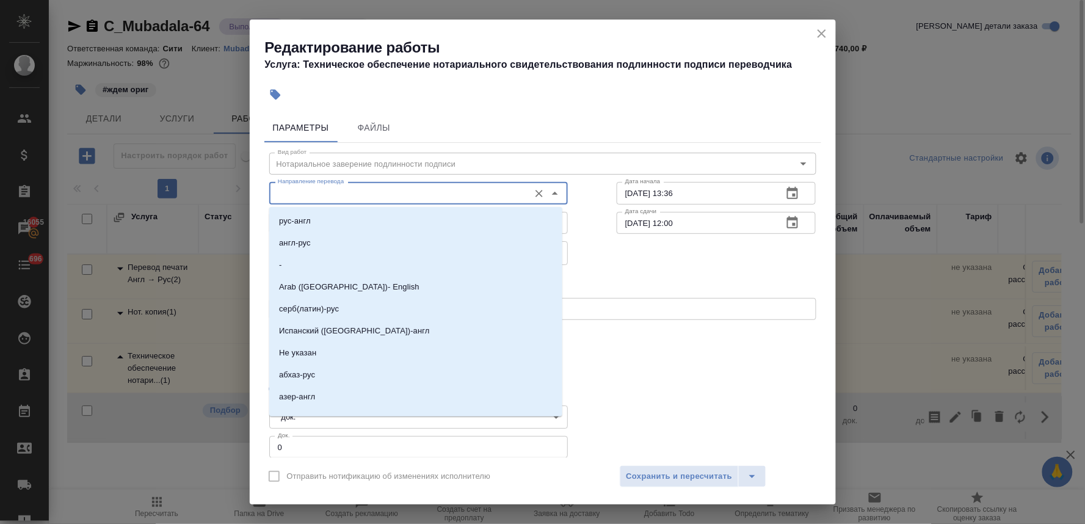
click at [410, 200] on input "Направление перевода" at bounding box center [398, 193] width 250 height 15
drag, startPoint x: 639, startPoint y: 278, endPoint x: 595, endPoint y: 283, distance: 44.2
click at [637, 278] on div "Выбрать исполнителя Назначить себя" at bounding box center [543, 280] width 596 height 74
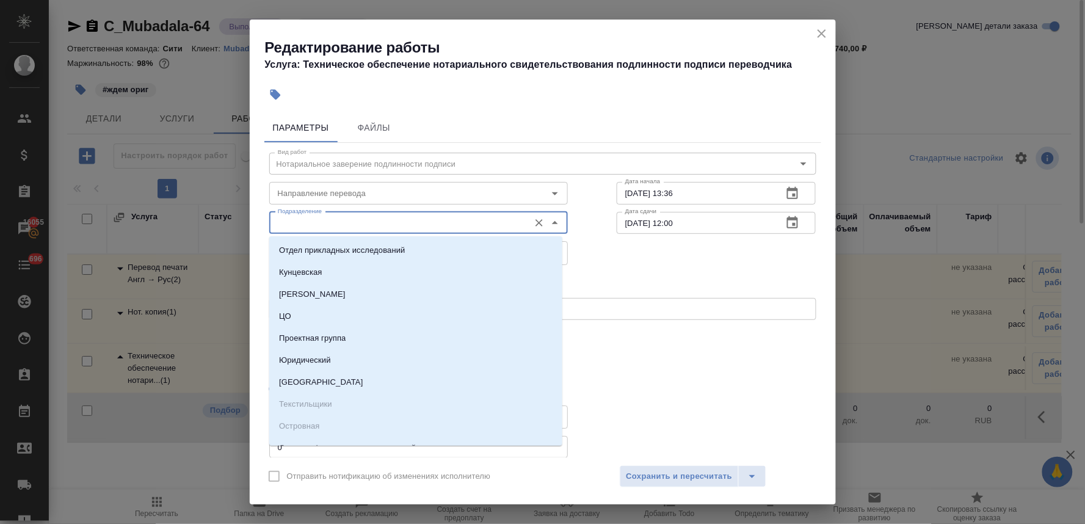
click at [387, 227] on input "Подразделение" at bounding box center [398, 222] width 250 height 15
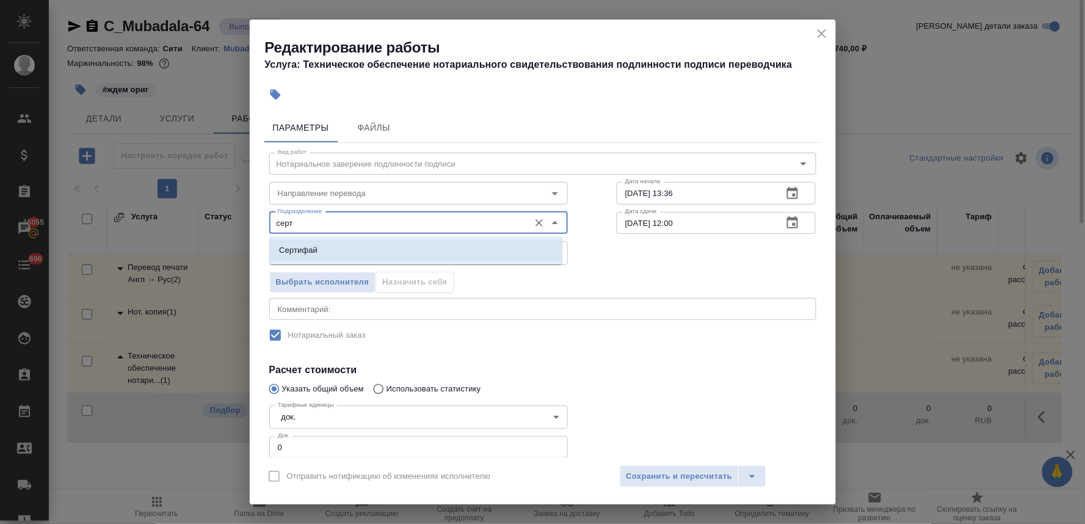
click at [387, 250] on li "Сертифай" at bounding box center [415, 250] width 293 height 22
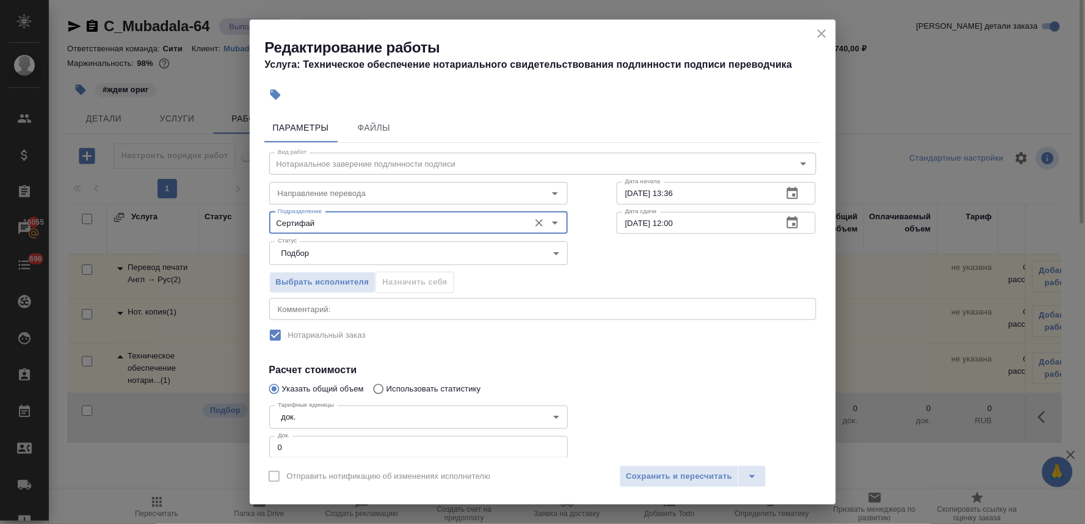
type input "Сертифай"
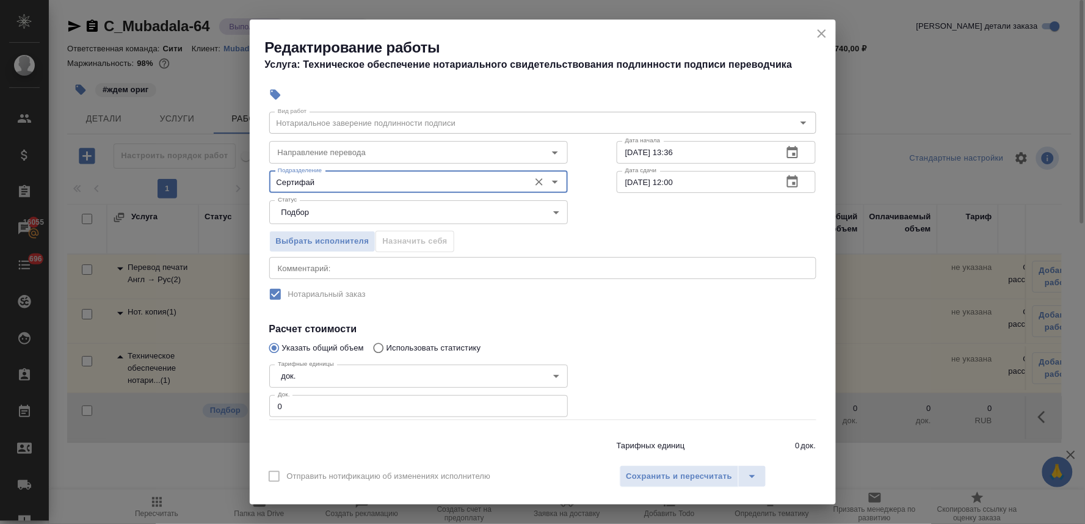
drag, startPoint x: 289, startPoint y: 448, endPoint x: 236, endPoint y: 449, distance: 53.1
click at [236, 449] on div "Редактирование работы Услуга: Техническое обеспечение нотариального свидетельст…" at bounding box center [542, 262] width 1085 height 524
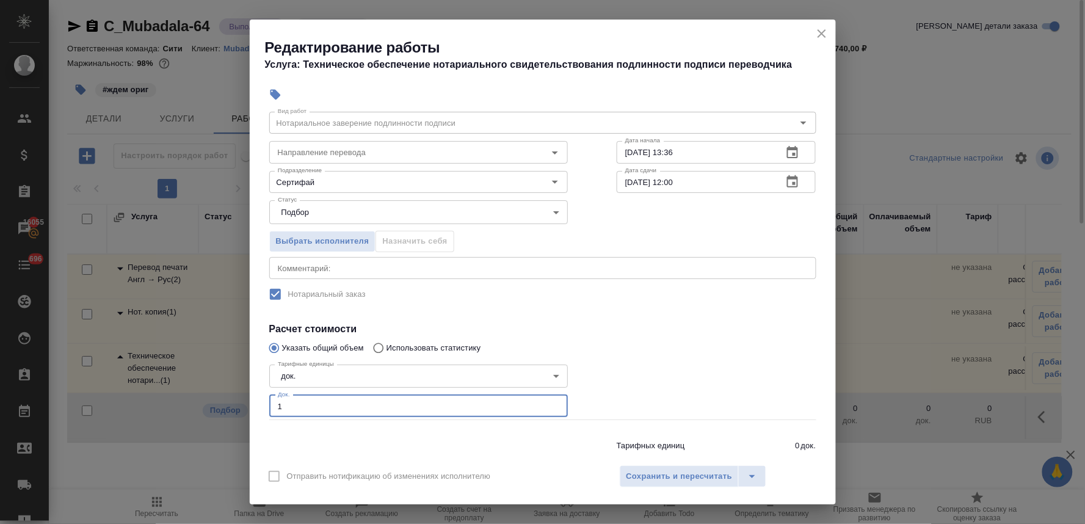
scroll to position [46, 0]
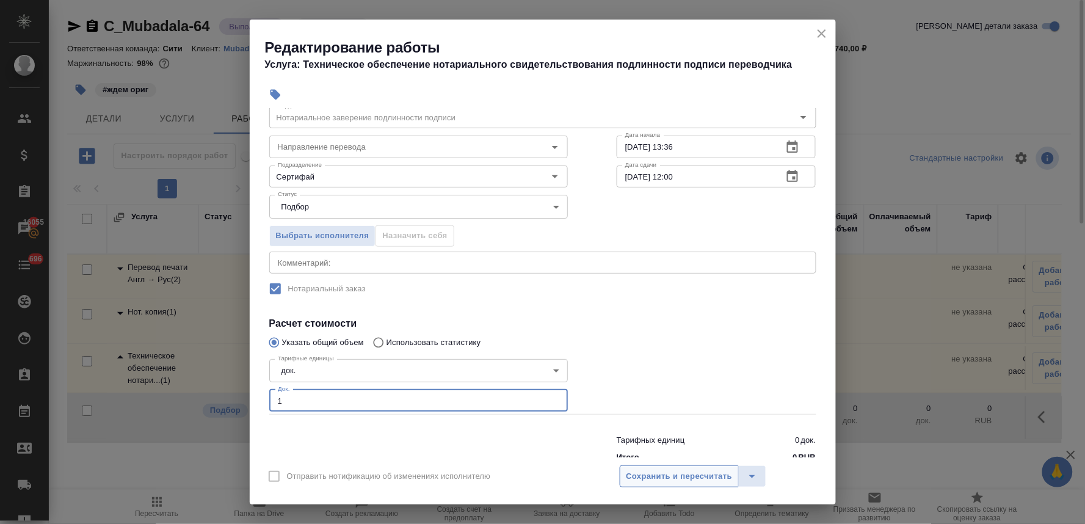
type input "1"
click at [667, 479] on span "Сохранить и пересчитать" at bounding box center [679, 476] width 106 height 14
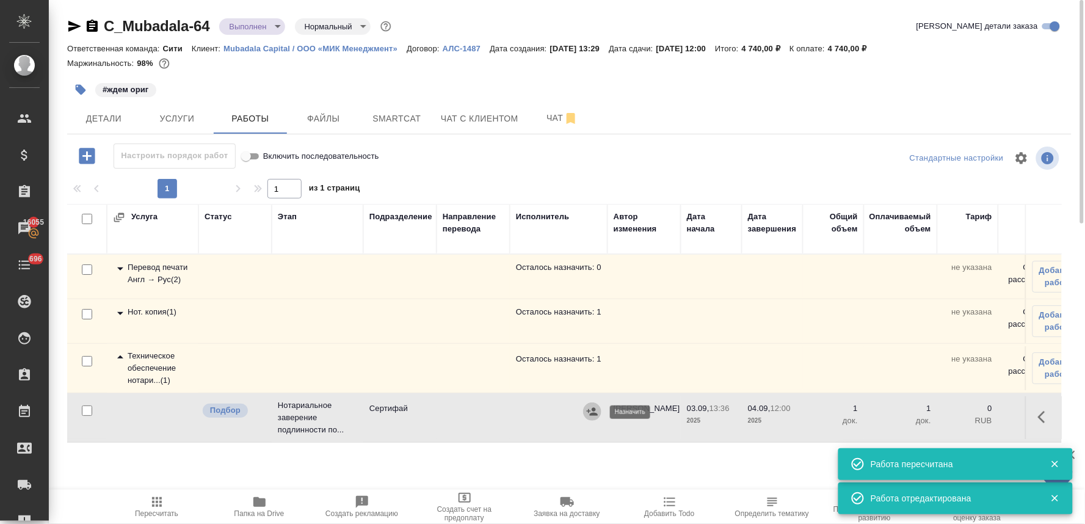
click at [590, 411] on icon "button" at bounding box center [592, 411] width 12 height 12
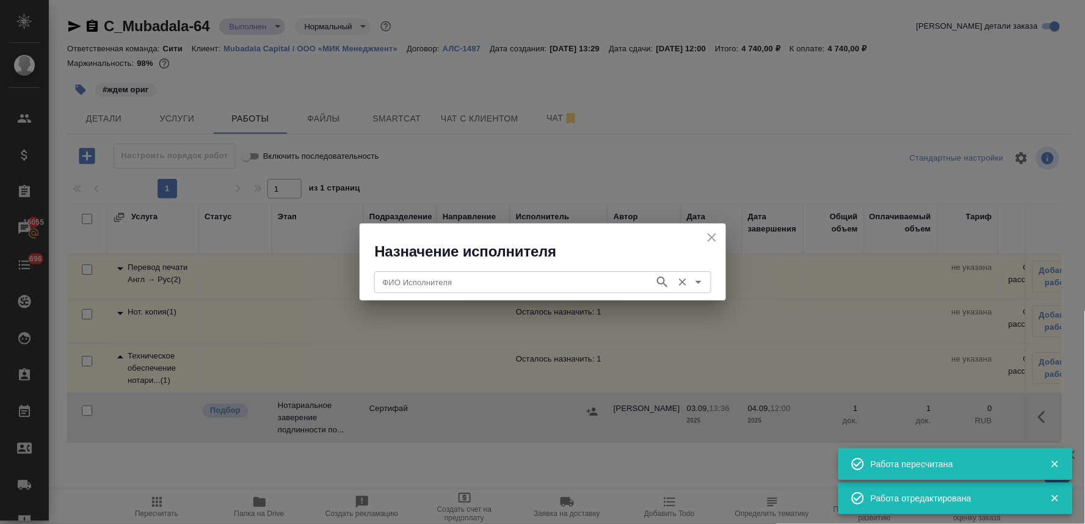
click at [505, 292] on div "ФИО Исполнителя" at bounding box center [542, 282] width 337 height 22
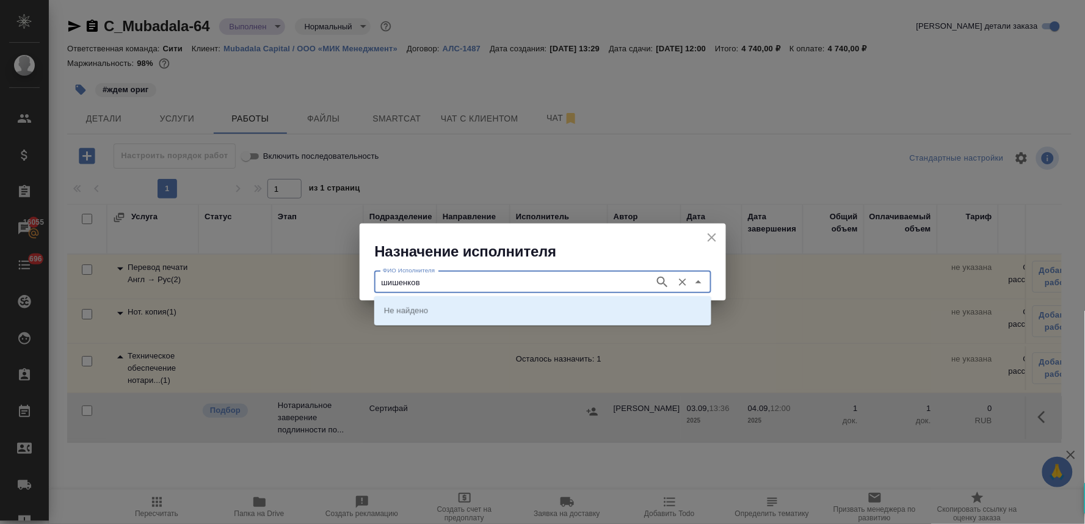
type input "шишенков"
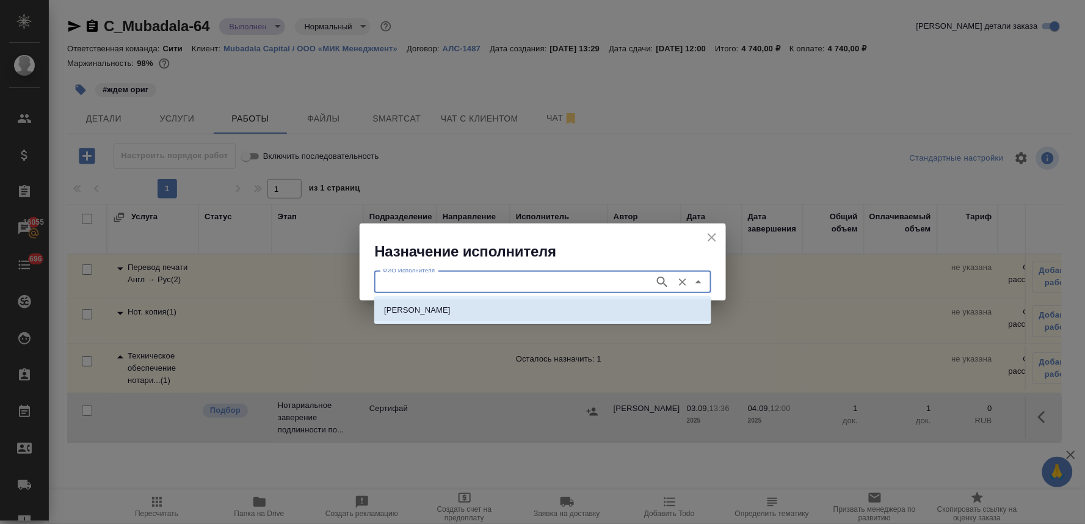
click at [508, 319] on li "НОТАРИУС Шишенков Леонид Васильевич" at bounding box center [542, 310] width 337 height 22
type input "НОТАРИУС Шишенков Леонид Васильевич"
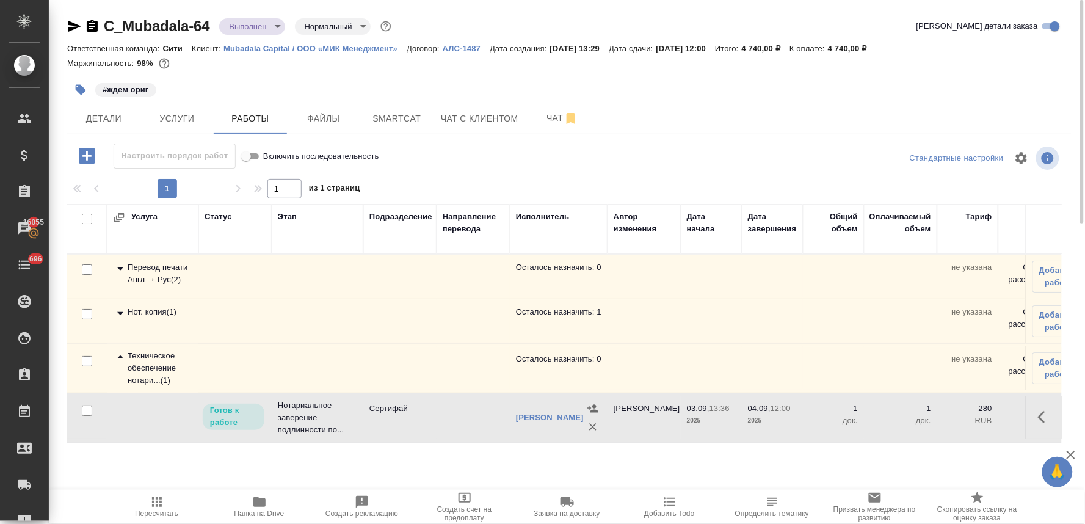
click at [159, 314] on div "Нот. копия ( 1 )" at bounding box center [152, 313] width 79 height 15
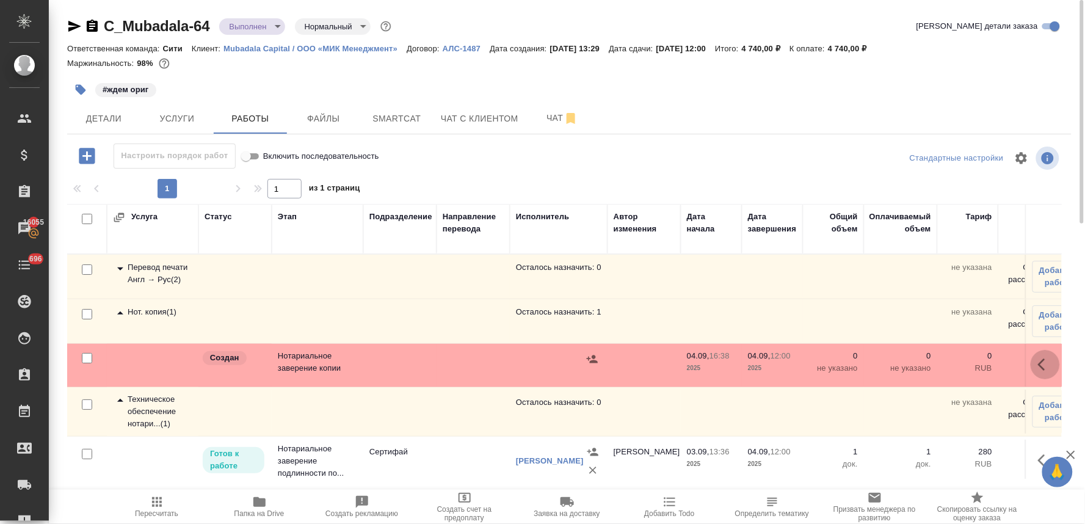
click at [1038, 369] on icon "button" at bounding box center [1041, 364] width 7 height 12
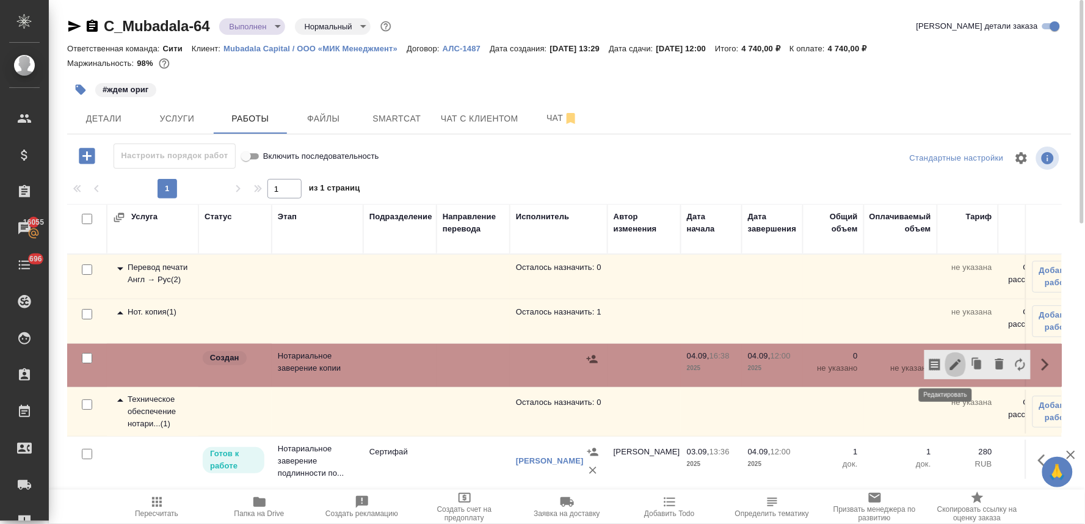
click at [950, 368] on icon "button" at bounding box center [955, 364] width 11 height 11
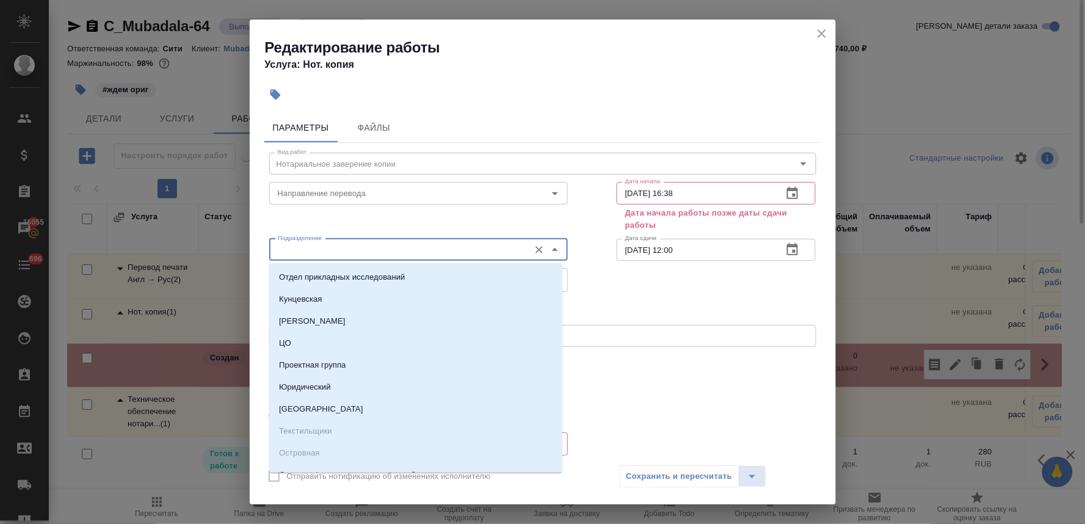
click at [379, 251] on input "Подразделение" at bounding box center [398, 249] width 250 height 15
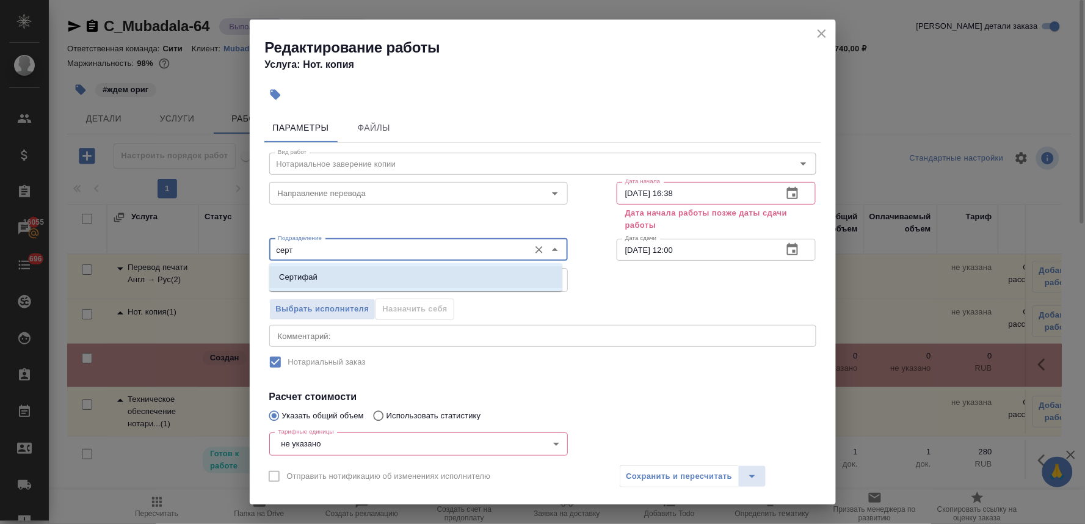
click at [374, 279] on li "Сертифай" at bounding box center [415, 277] width 293 height 22
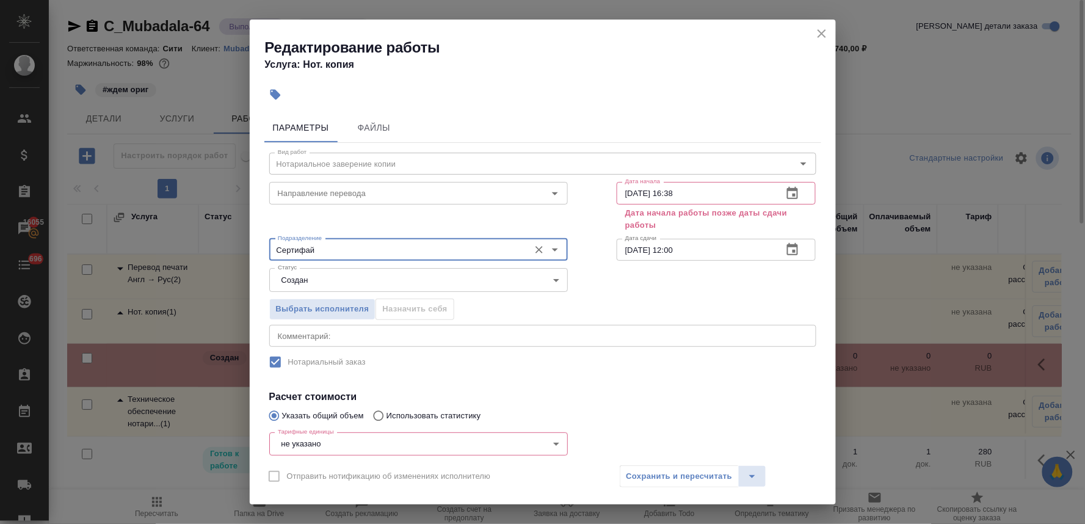
type input "Сертифай"
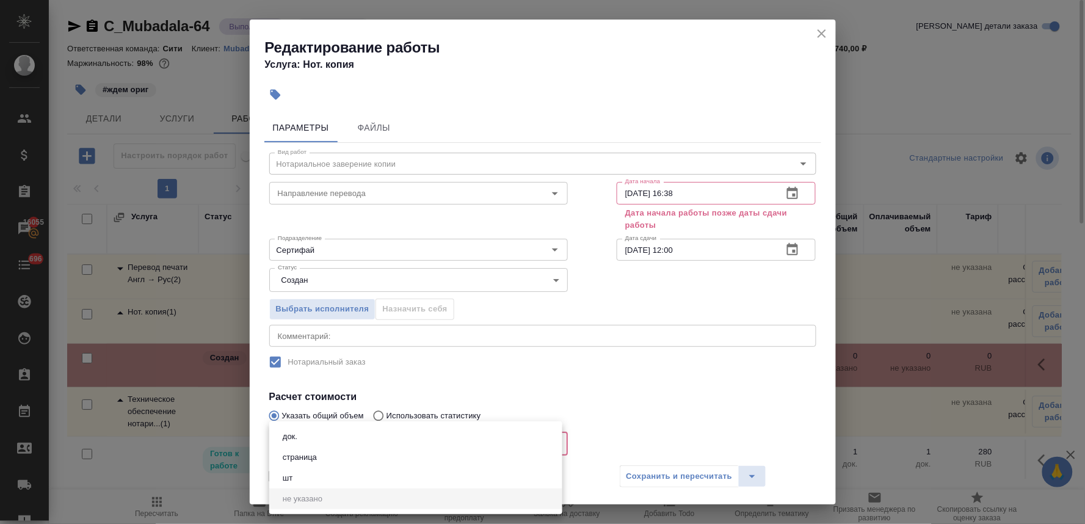
click at [352, 442] on body "🙏 .cls-1 fill:#fff; AWATERA Lyamina Nadezhda Клиенты Спецификации Заказы 16055 …" at bounding box center [542, 262] width 1085 height 524
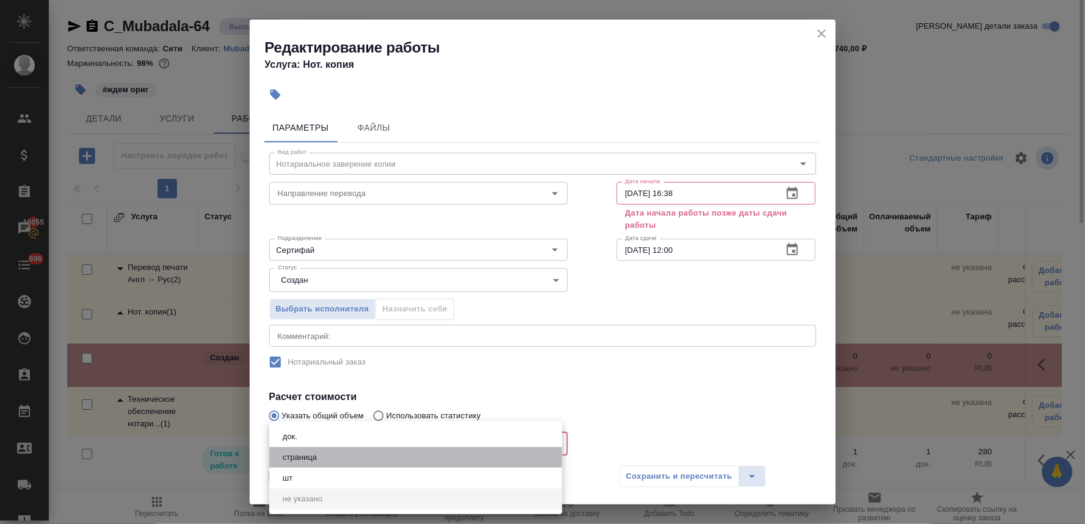
click at [343, 460] on li "страница" at bounding box center [415, 457] width 293 height 21
type input "5a8b1489cc6b4906c91bfdb2"
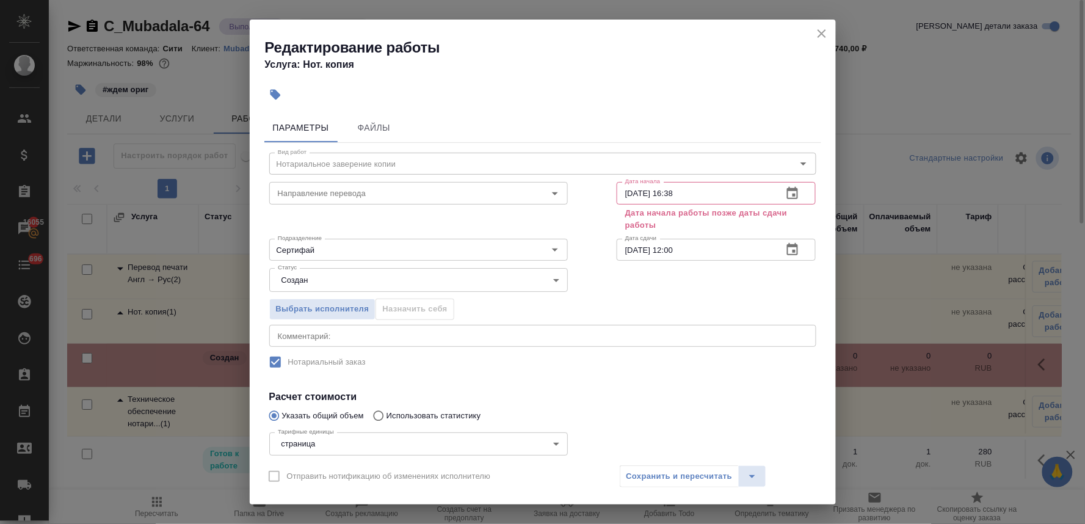
scroll to position [68, 0]
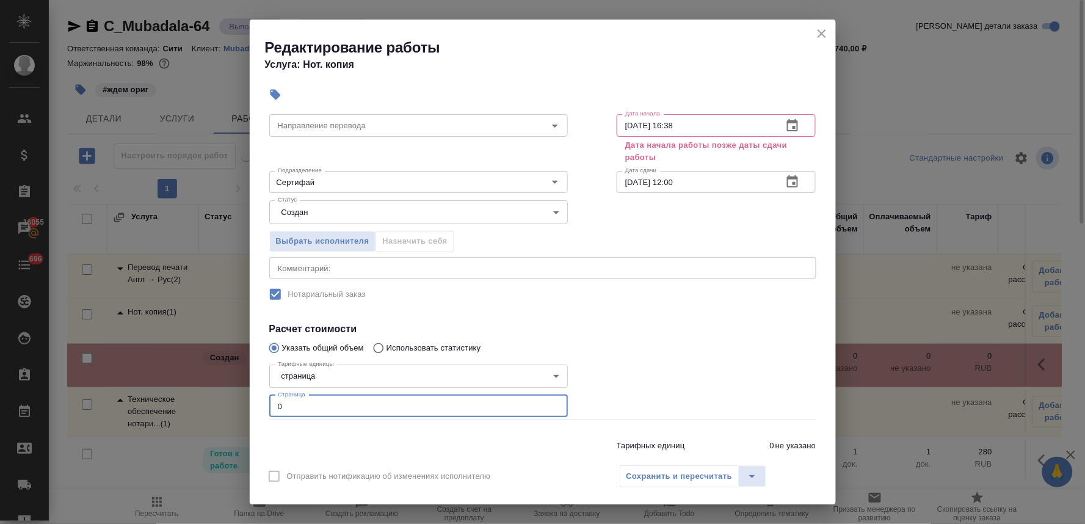
drag, startPoint x: 339, startPoint y: 413, endPoint x: 214, endPoint y: 411, distance: 124.5
click at [214, 411] on div "Редактирование работы Услуга: Нот. копия Параметры Файлы Вид работ Нотариальное…" at bounding box center [542, 262] width 1085 height 524
type input "12"
click at [786, 124] on icon "button" at bounding box center [792, 125] width 15 height 15
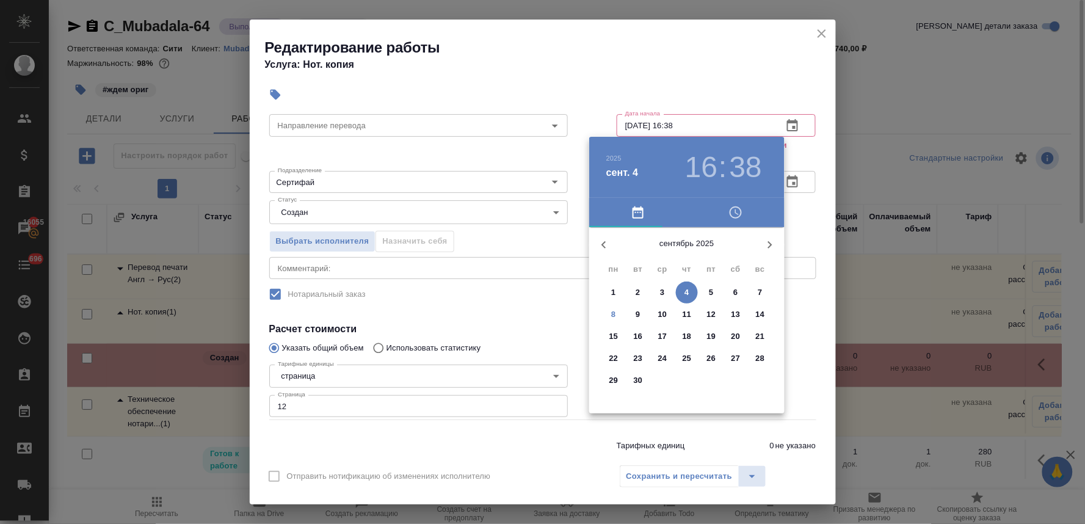
click at [712, 294] on p "5" at bounding box center [711, 292] width 4 height 12
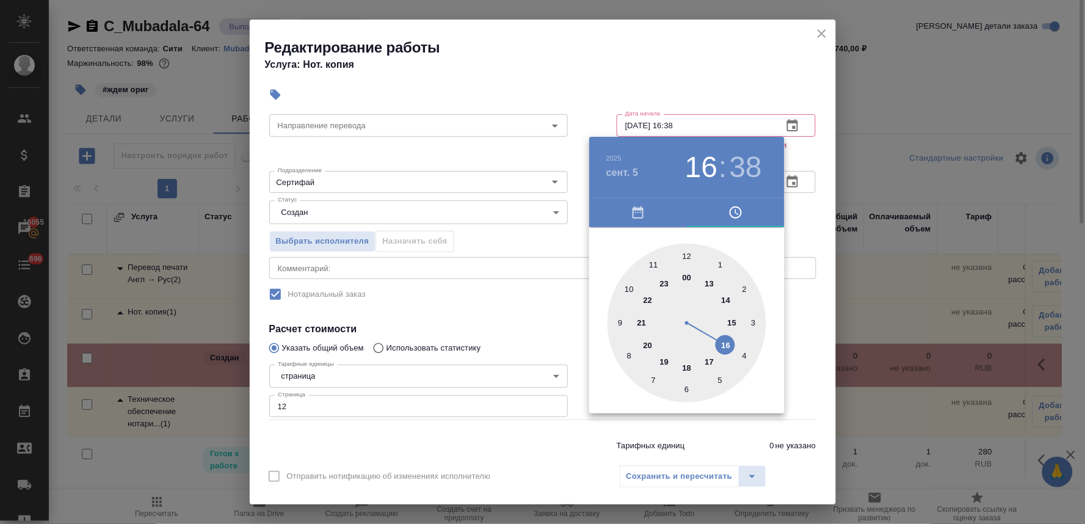
click at [551, 303] on div at bounding box center [542, 262] width 1085 height 524
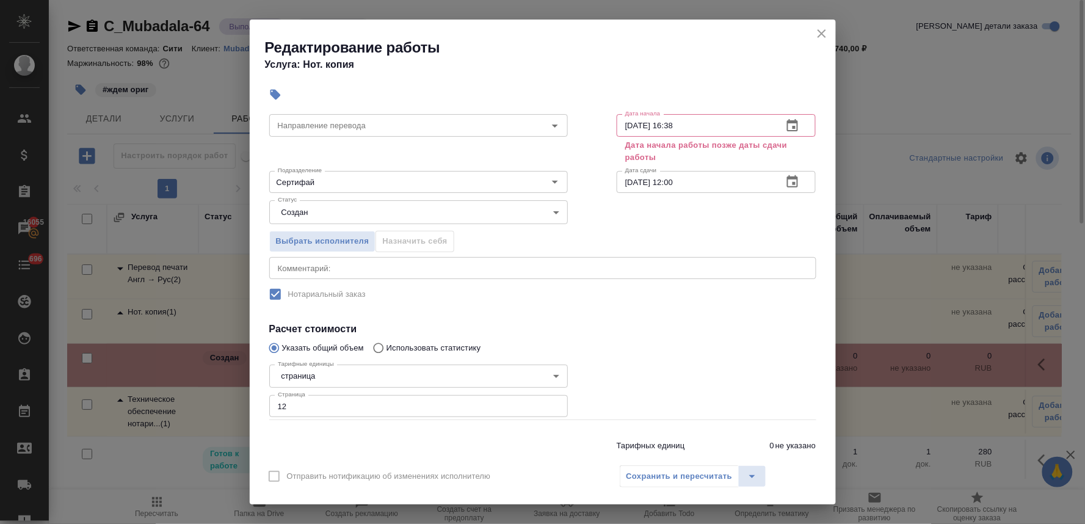
click at [789, 117] on button "button" at bounding box center [792, 125] width 29 height 29
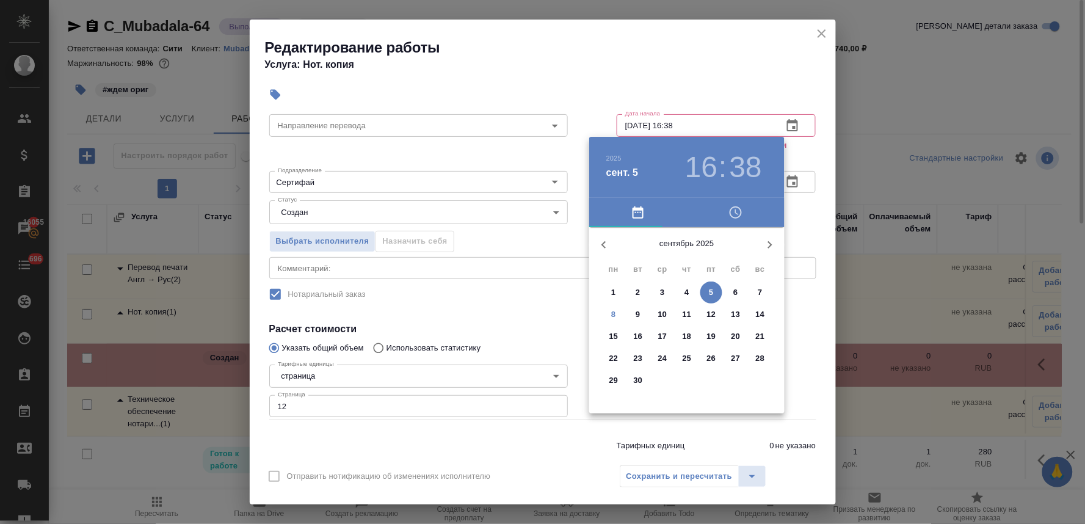
click at [662, 291] on p "3" at bounding box center [662, 292] width 4 height 12
type input "03.09.2025 16:38"
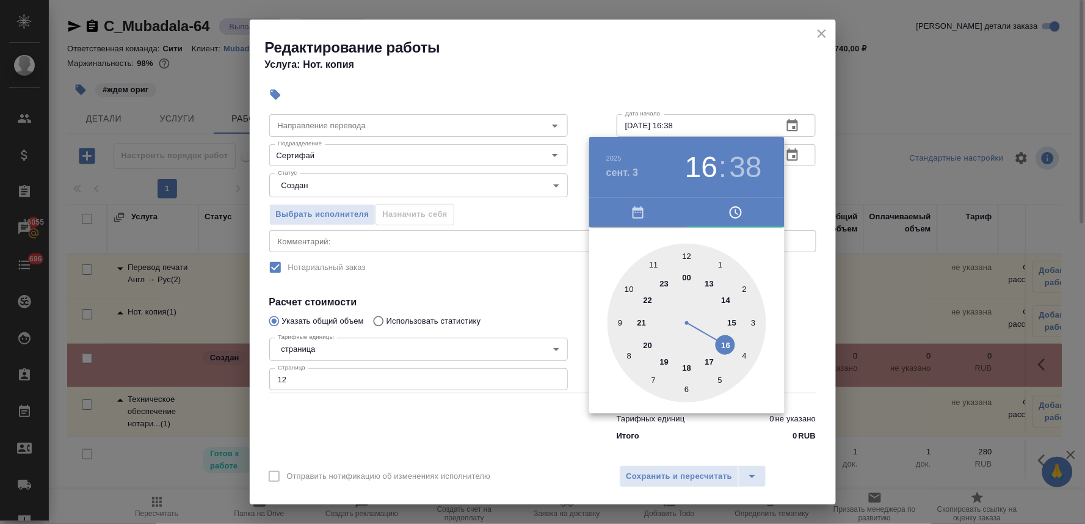
click at [546, 313] on div at bounding box center [542, 262] width 1085 height 524
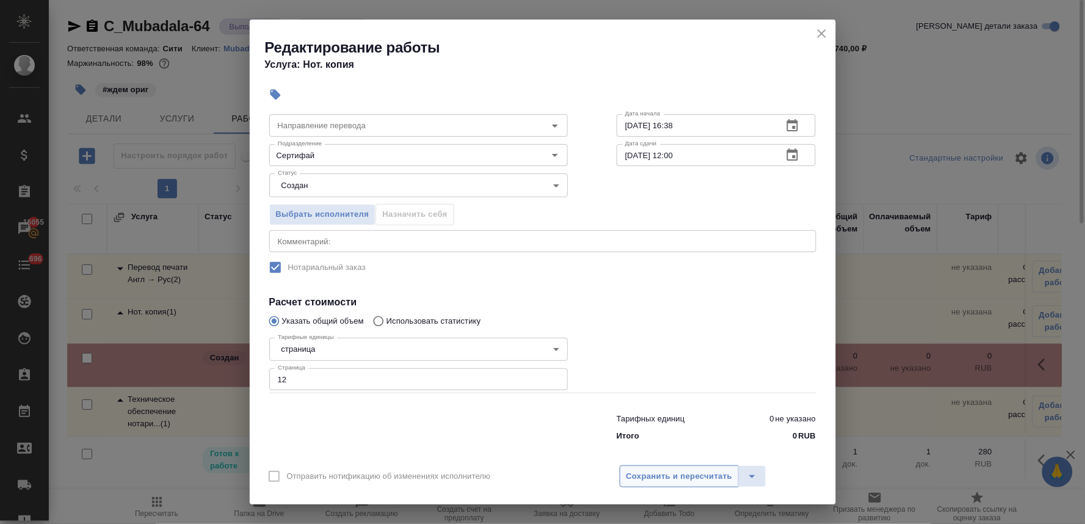
click at [668, 484] on button "Сохранить и пересчитать" at bounding box center [680, 476] width 120 height 22
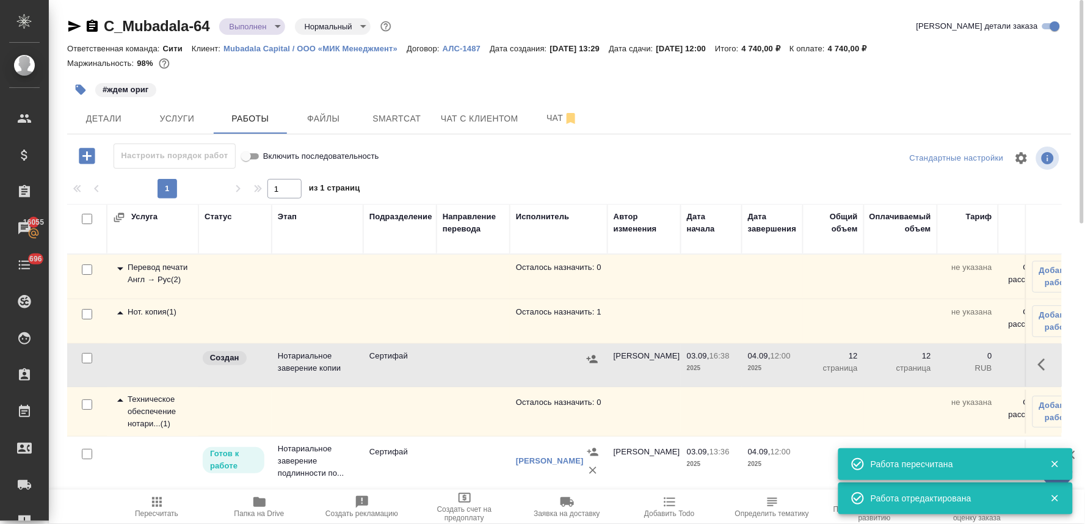
click at [594, 363] on icon "button" at bounding box center [592, 359] width 11 height 8
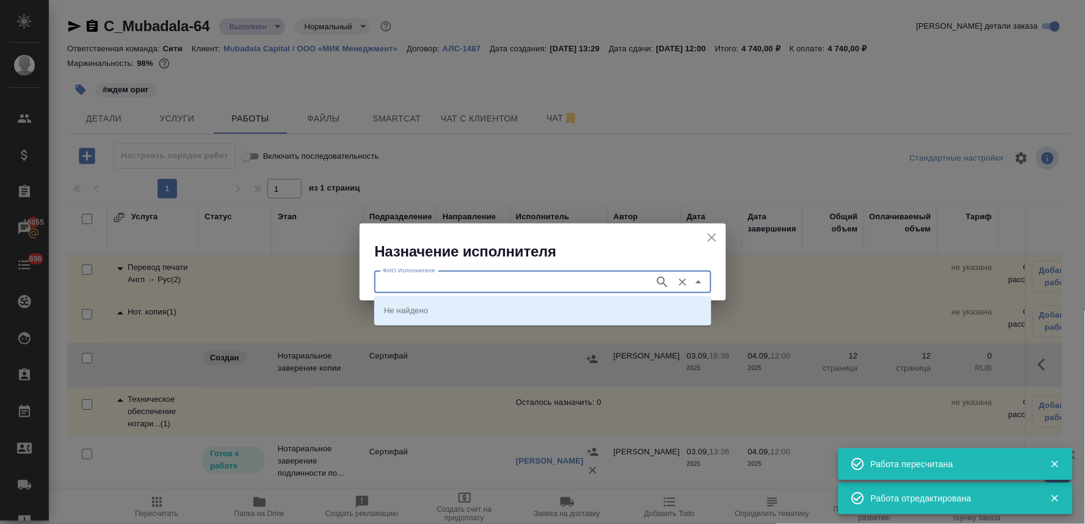
click at [537, 281] on input "ФИО Исполнителя" at bounding box center [513, 282] width 270 height 15
type input "шишенков"
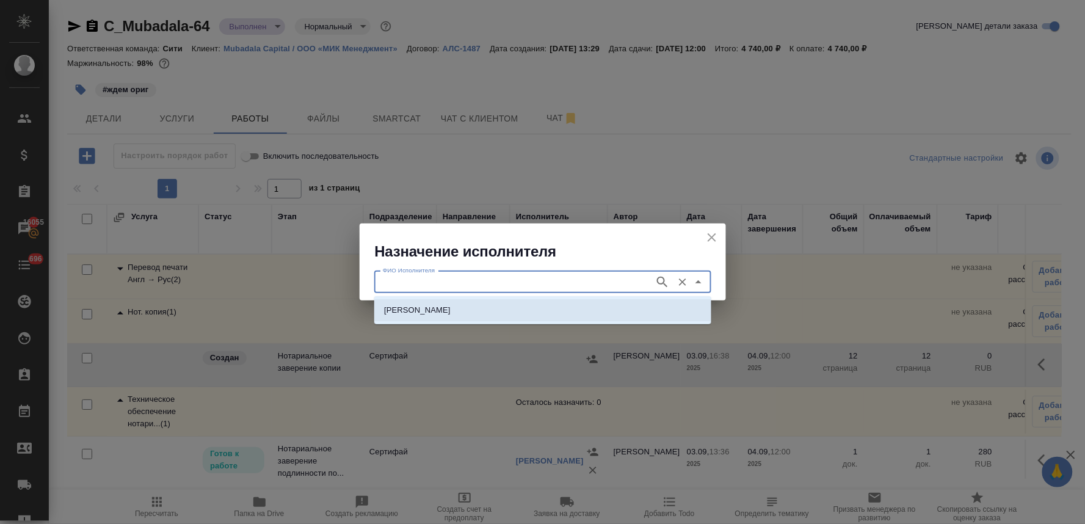
click at [450, 307] on p "НОТАРИУС Шишенков Леонид Васильевич" at bounding box center [417, 310] width 67 height 12
type input "НОТАРИУС Шишенков Леонид Васильевич"
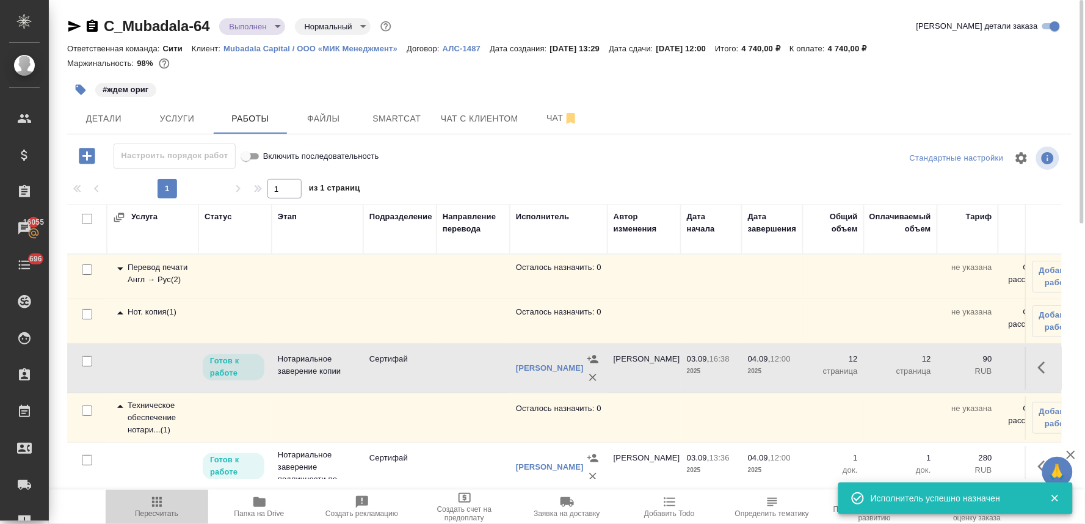
click at [156, 510] on span "Пересчитать" at bounding box center [156, 513] width 43 height 9
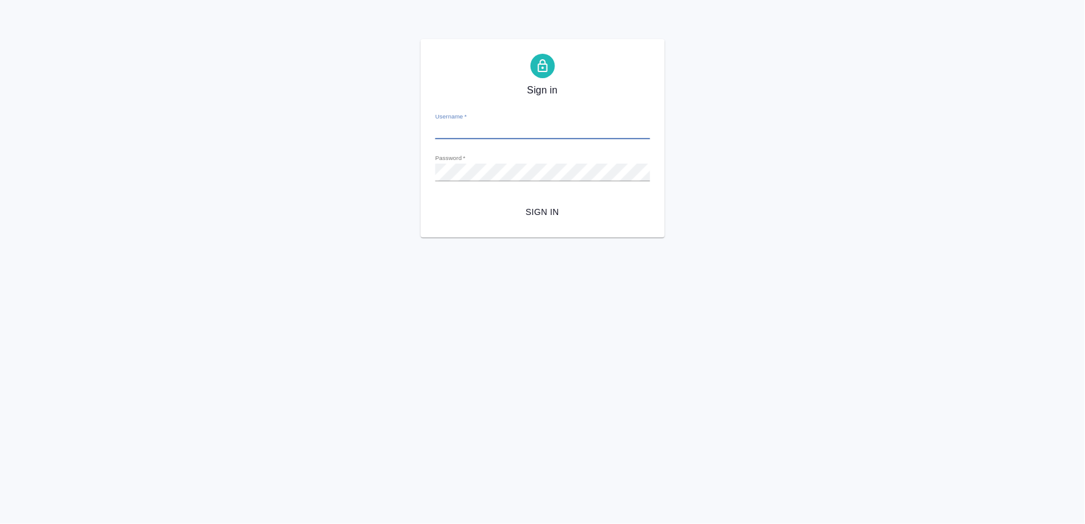
type input "[PERSON_NAME][EMAIL_ADDRESS][DOMAIN_NAME]"
click at [557, 208] on span "Sign in" at bounding box center [542, 211] width 195 height 15
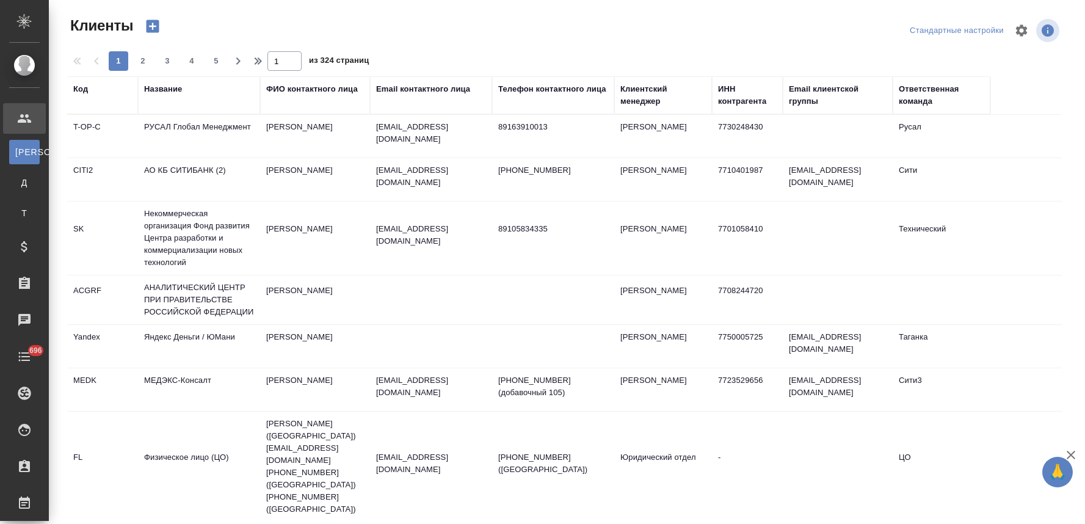
select select "RU"
click at [156, 89] on div "Название" at bounding box center [163, 89] width 38 height 12
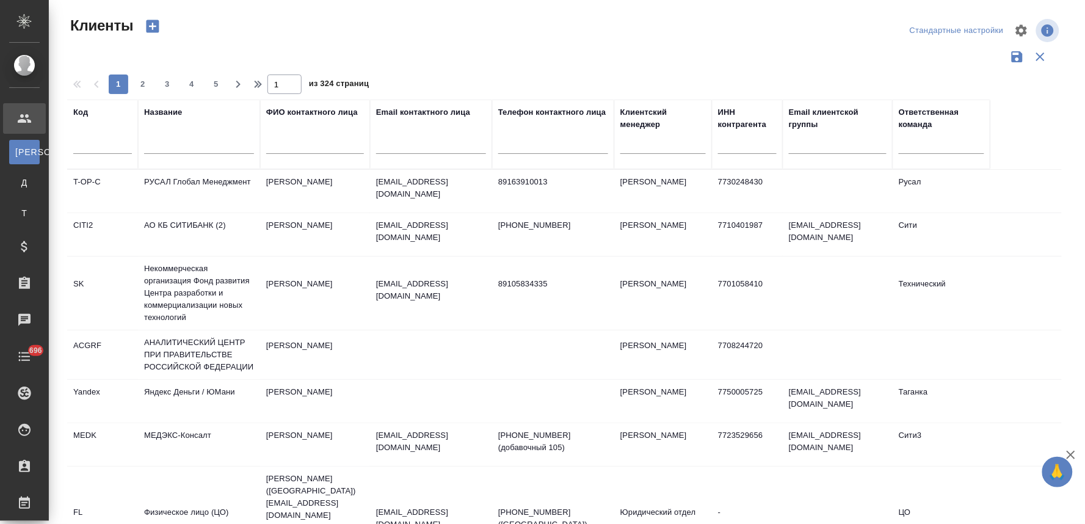
click at [122, 148] on input "text" at bounding box center [102, 146] width 59 height 15
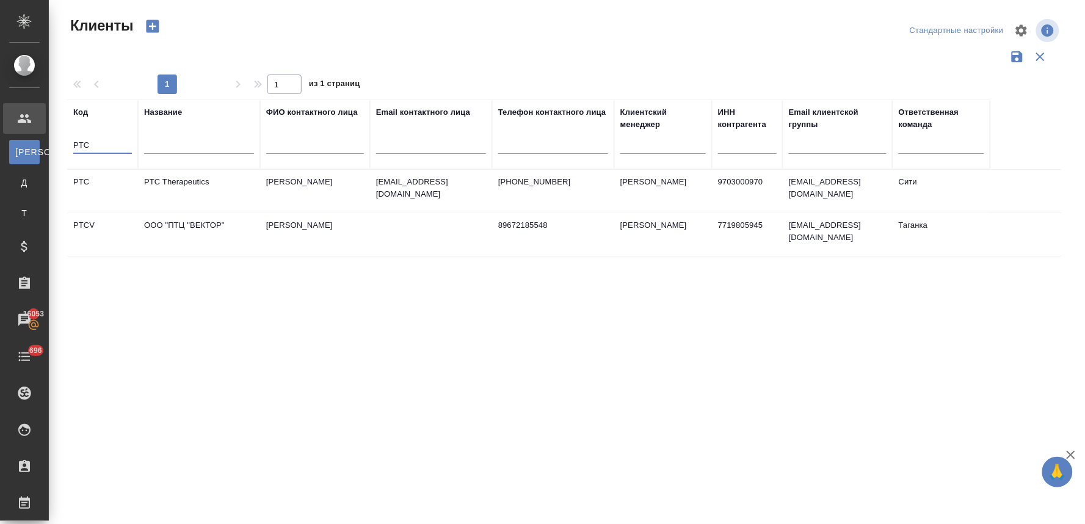
type input "PTC"
click at [172, 183] on td "PTC Therapeutics" at bounding box center [199, 191] width 122 height 43
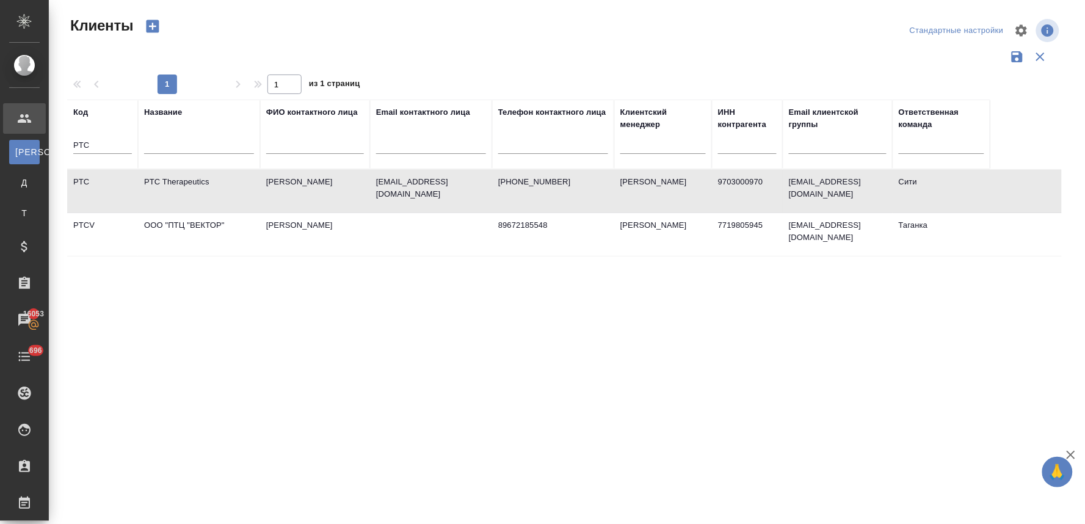
click at [172, 183] on td "PTC Therapeutics" at bounding box center [199, 191] width 122 height 43
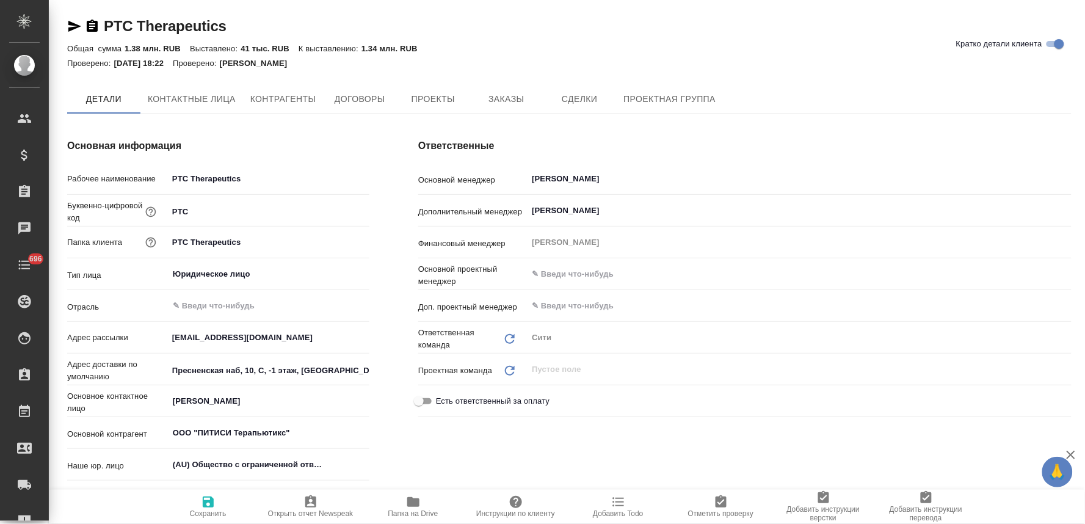
type textarea "x"
click at [511, 95] on span "Заказы" at bounding box center [506, 99] width 59 height 15
type textarea "x"
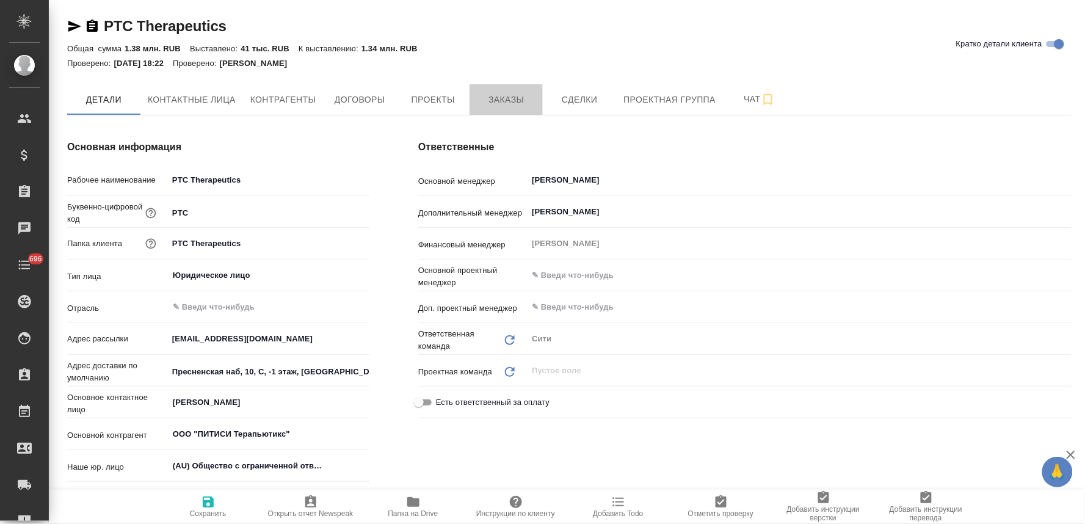
type textarea "x"
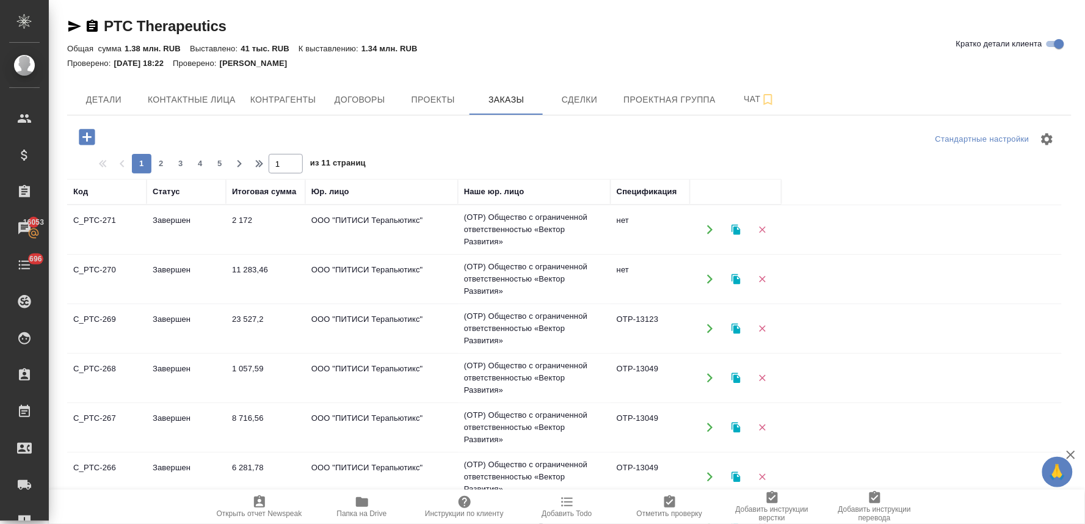
click at [359, 418] on td "ООО "ПИТИСИ Терапьютикс"" at bounding box center [381, 427] width 153 height 43
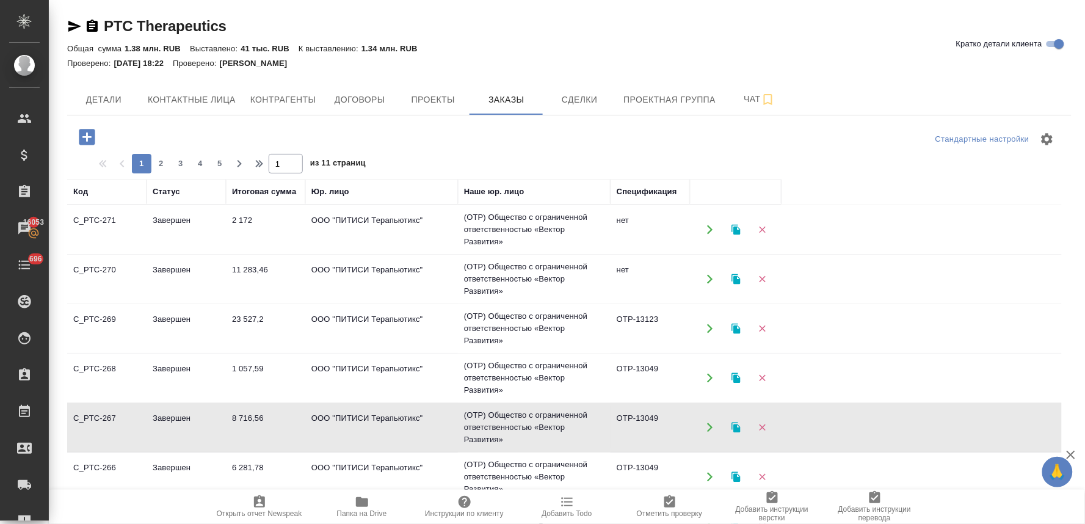
click at [359, 418] on td "ООО "ПИТИСИ Терапьютикс"" at bounding box center [381, 427] width 153 height 43
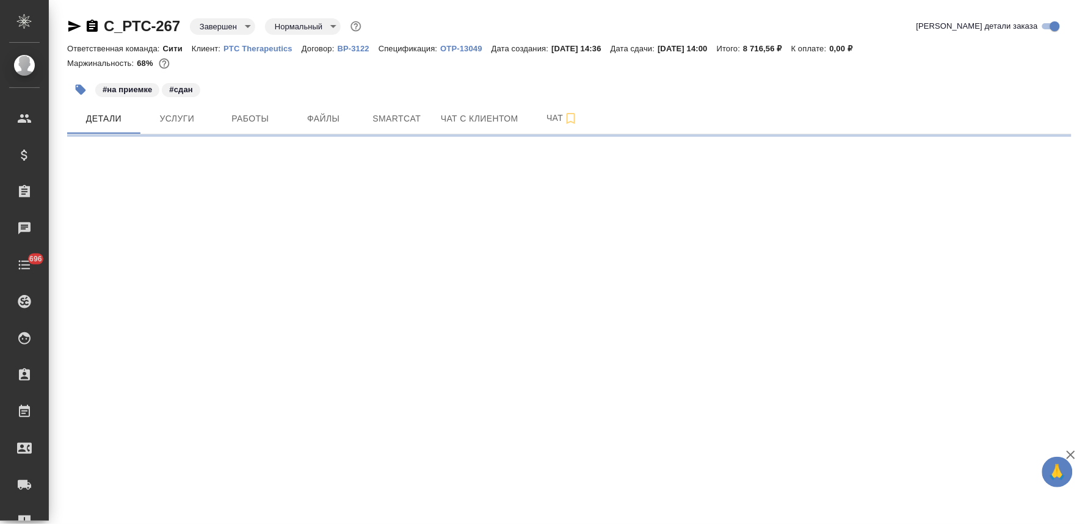
select select "RU"
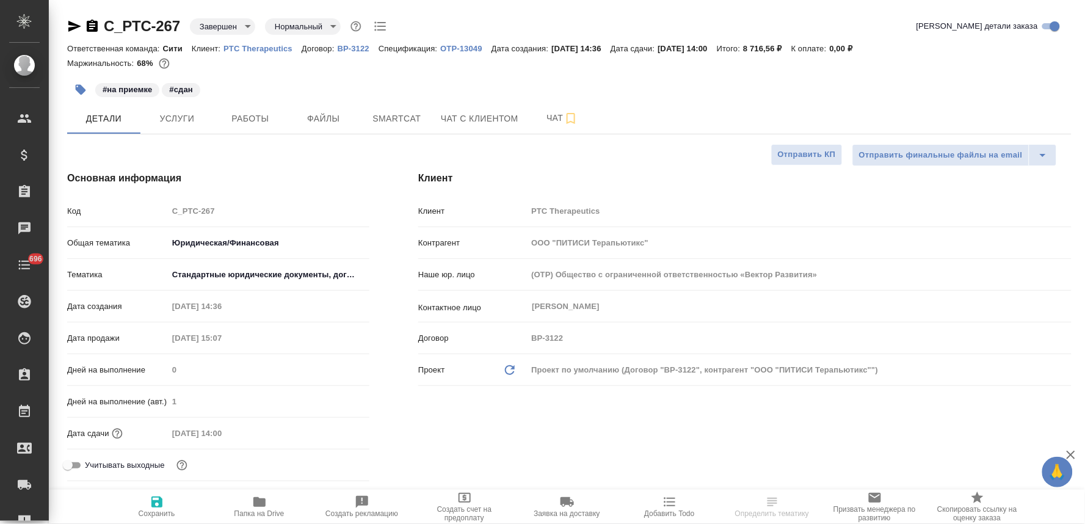
type textarea "x"
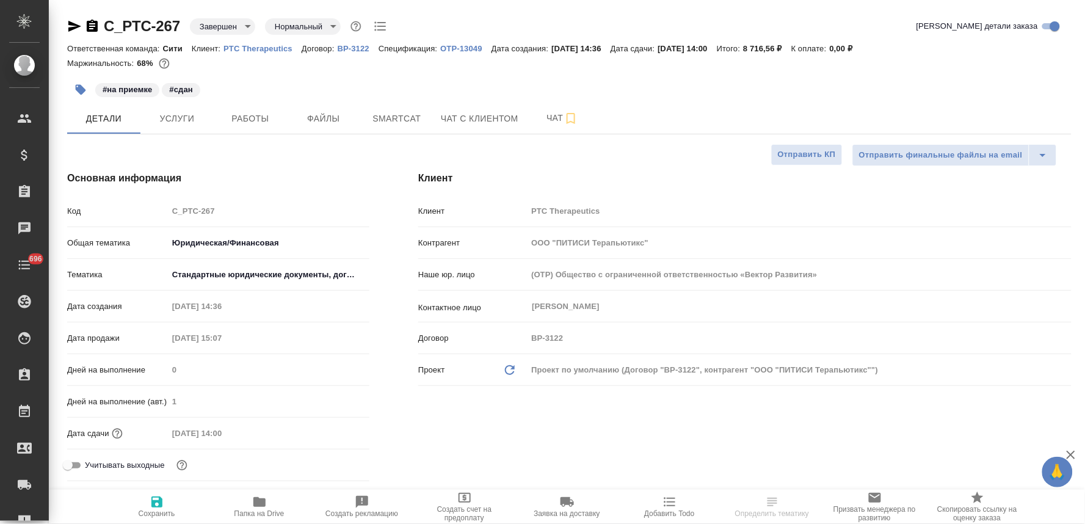
type textarea "x"
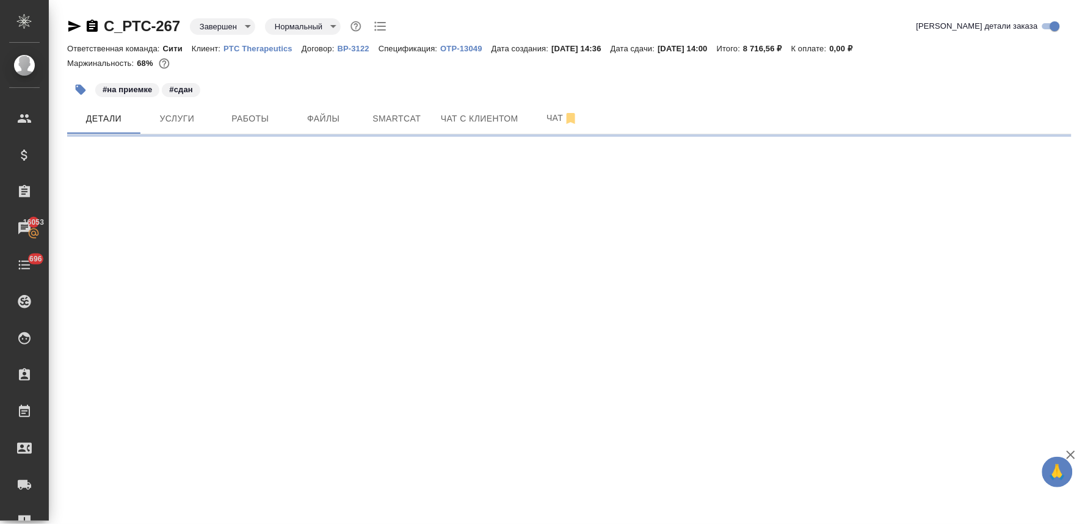
select select "RU"
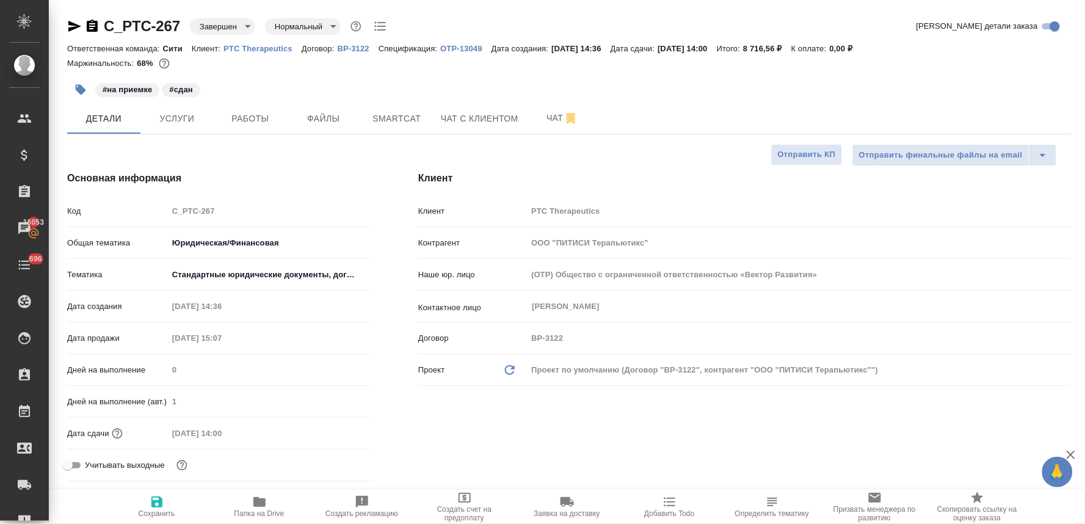
type textarea "x"
click at [676, 434] on div "Клиент Клиент PTC Therapeutics Контрагент ООО "ПИТИСИ Терапьютикс" Наше юр. лиц…" at bounding box center [745, 329] width 702 height 364
type textarea "x"
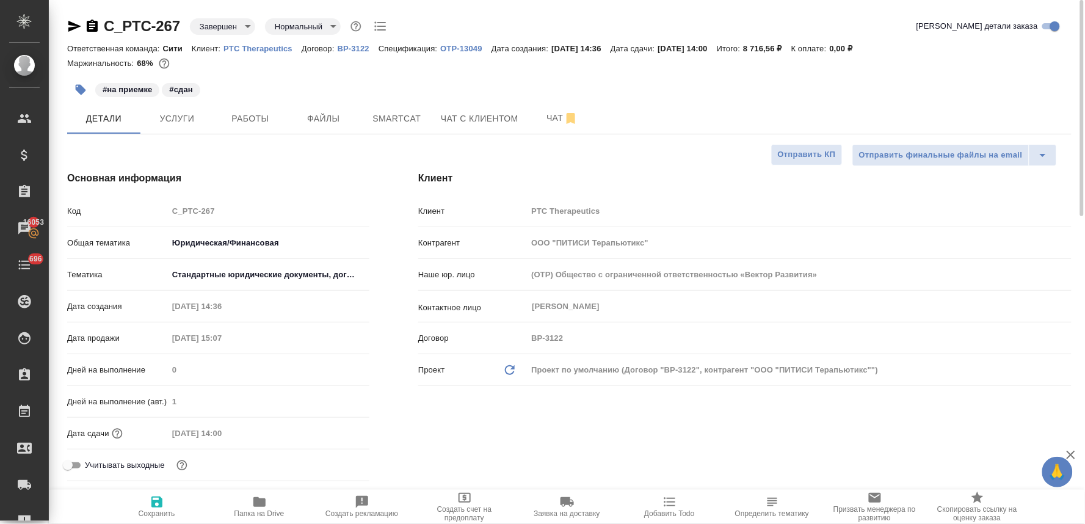
type textarea "x"
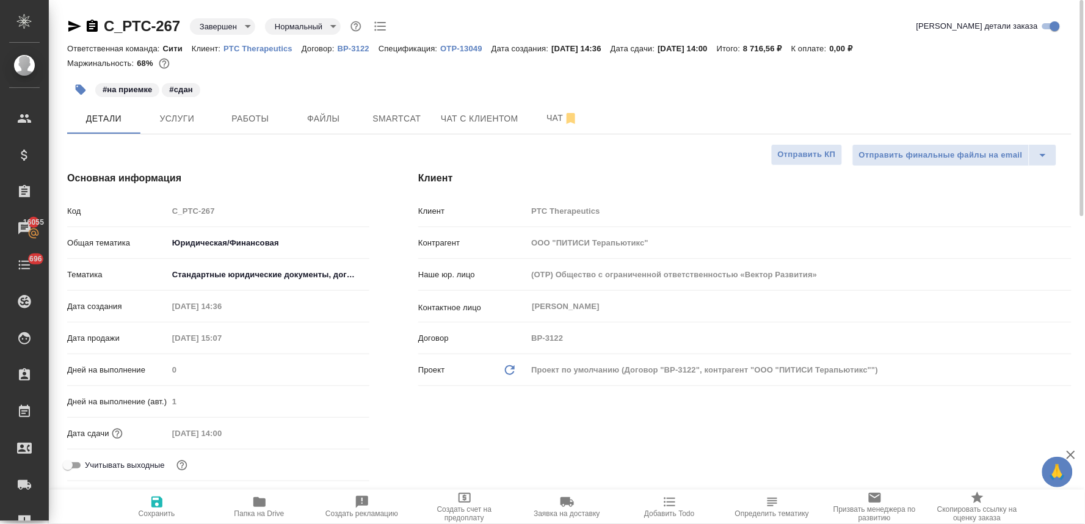
type textarea "x"
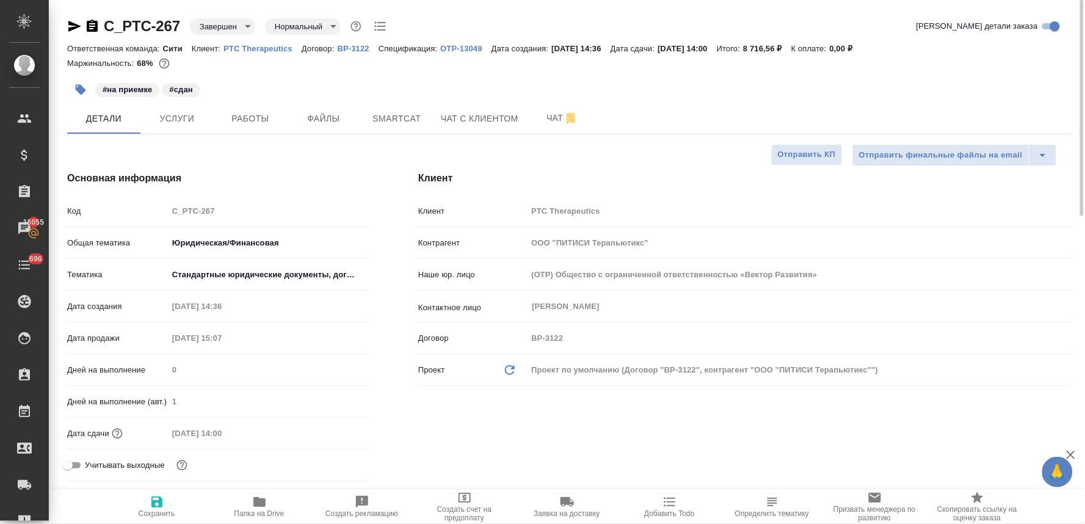
type textarea "x"
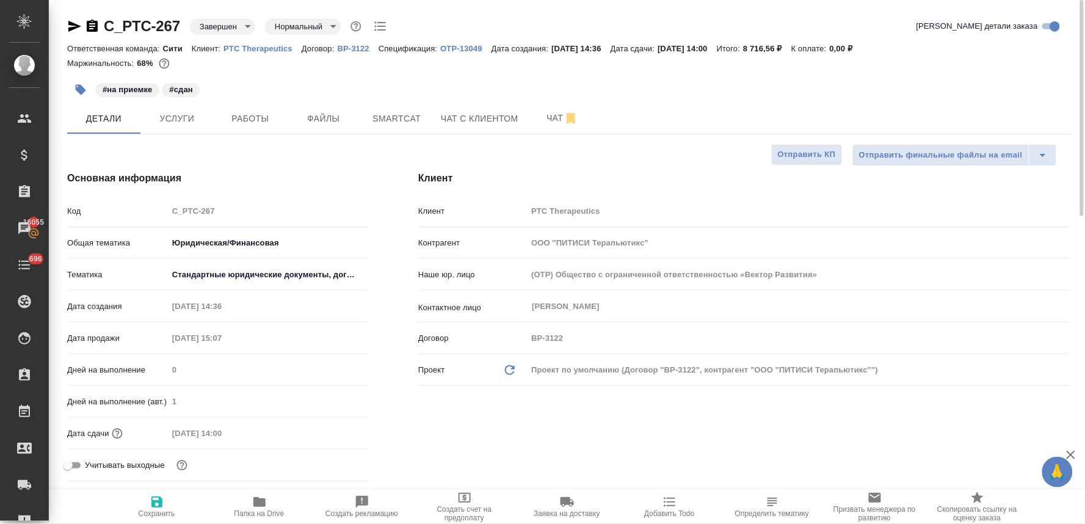
type textarea "x"
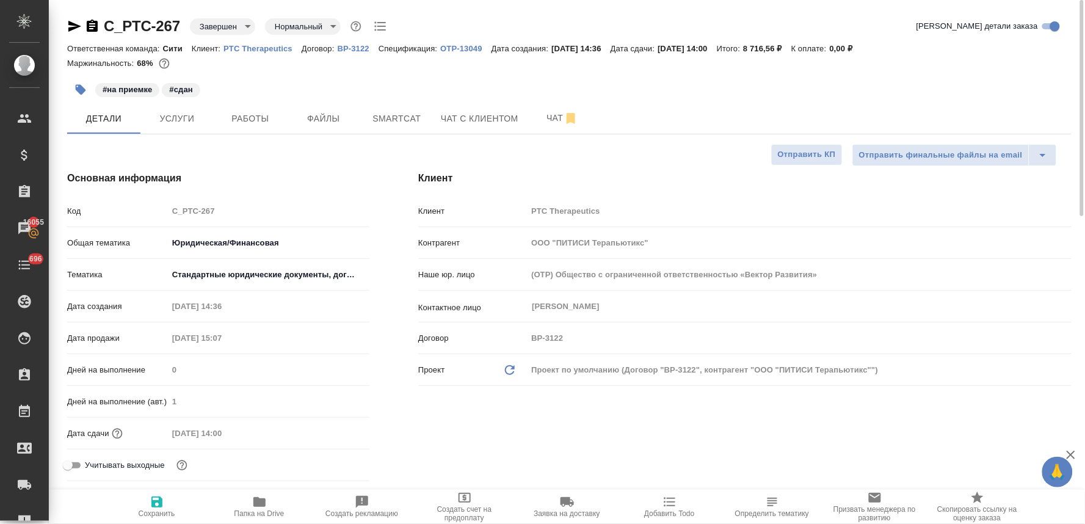
type textarea "x"
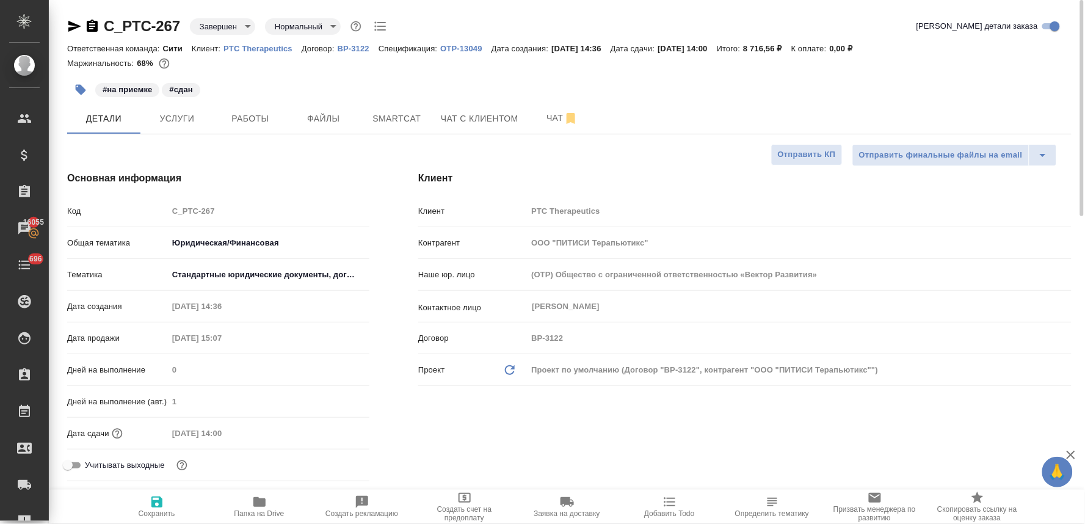
type textarea "x"
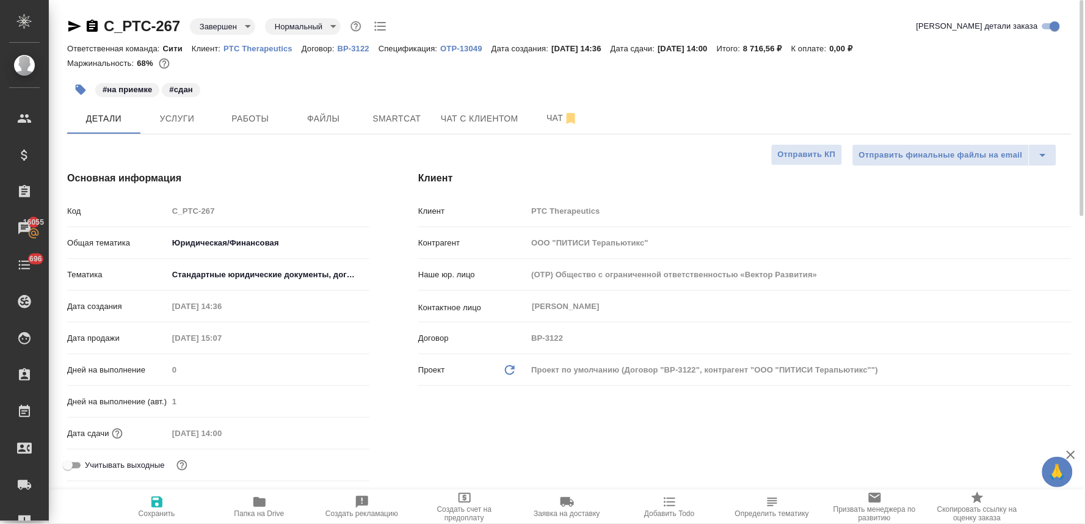
type textarea "x"
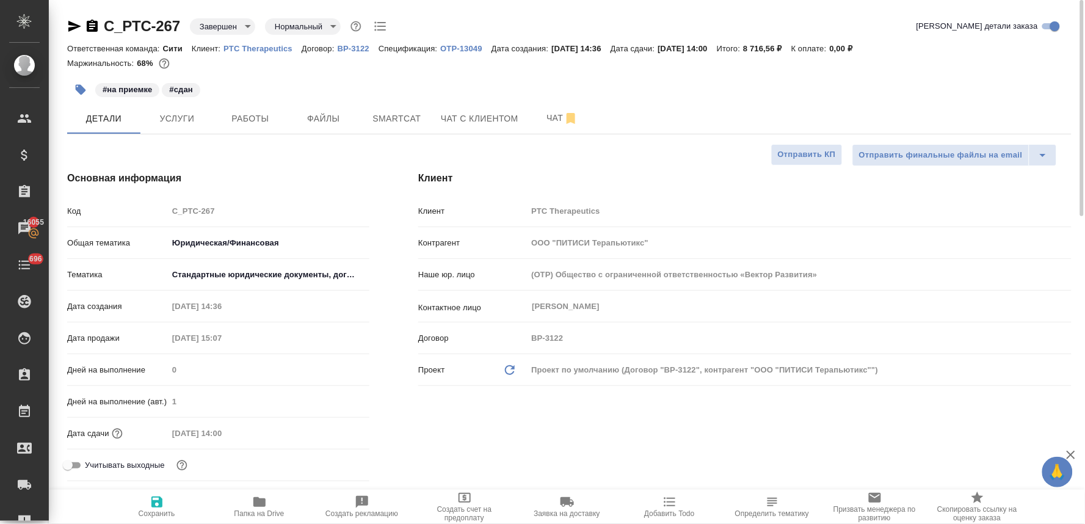
type textarea "x"
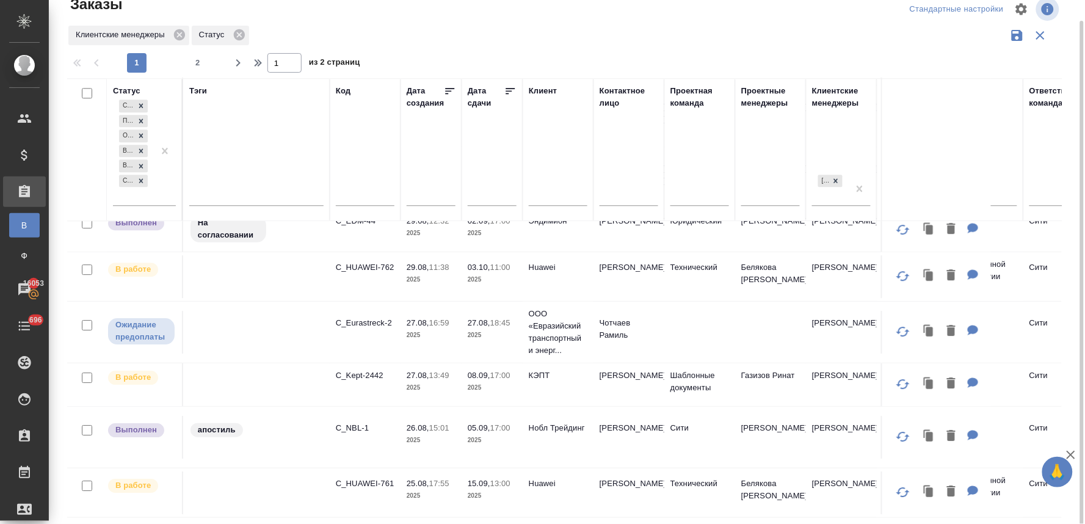
scroll to position [1044, 0]
click at [200, 63] on span "2" at bounding box center [198, 63] width 20 height 12
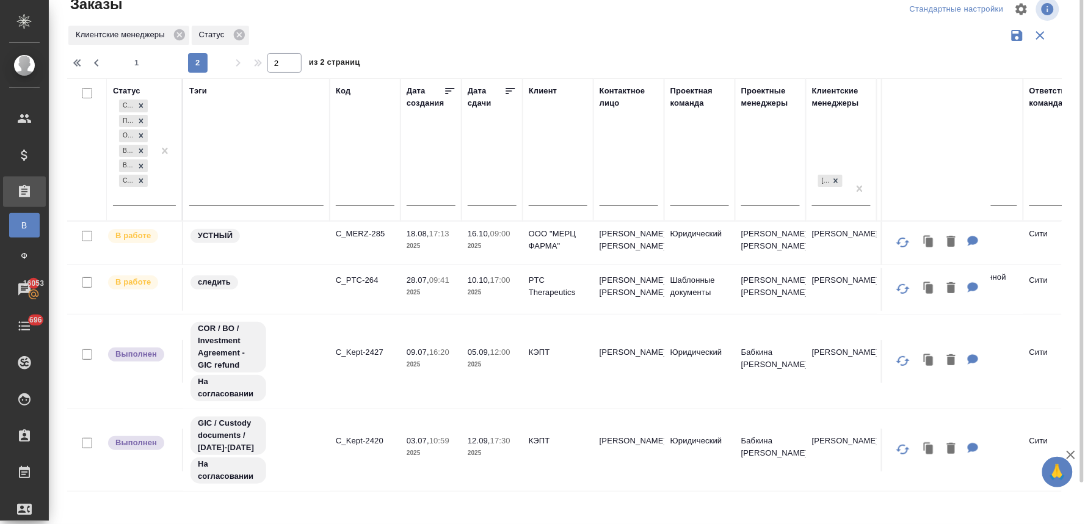
scroll to position [0, 0]
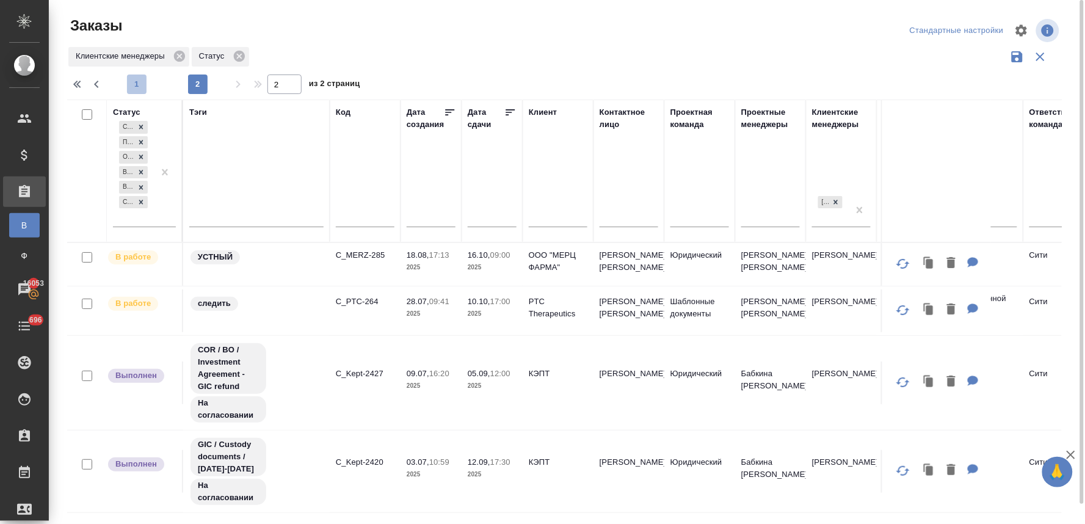
click at [136, 86] on span "1" at bounding box center [137, 84] width 20 height 12
type input "1"
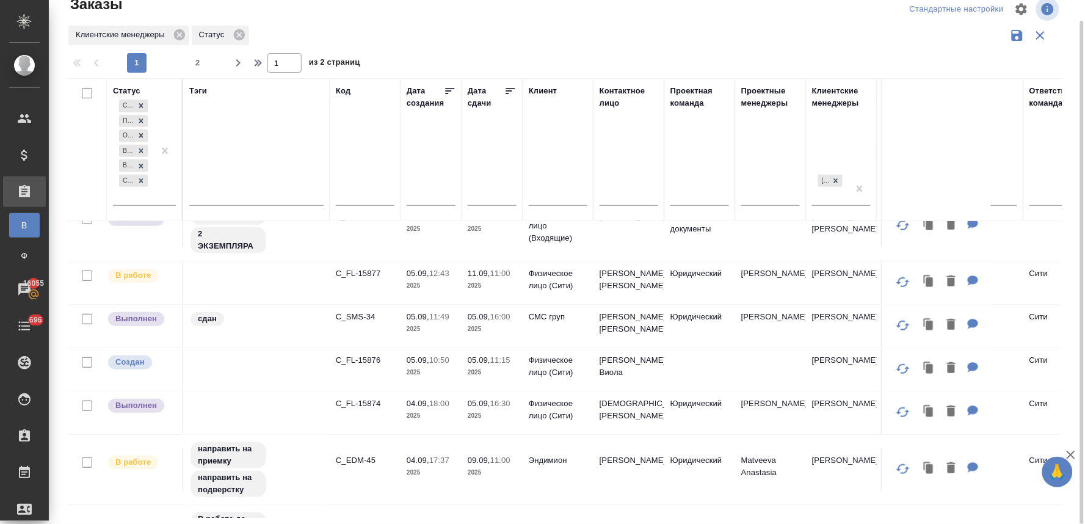
scroll to position [203, 0]
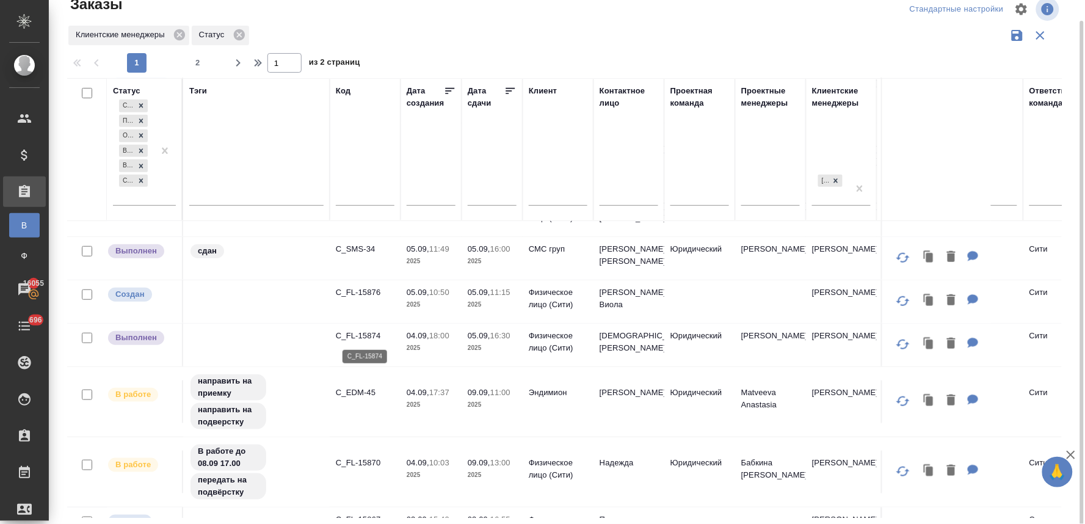
click at [370, 332] on p "C_FL-15874" at bounding box center [365, 336] width 59 height 12
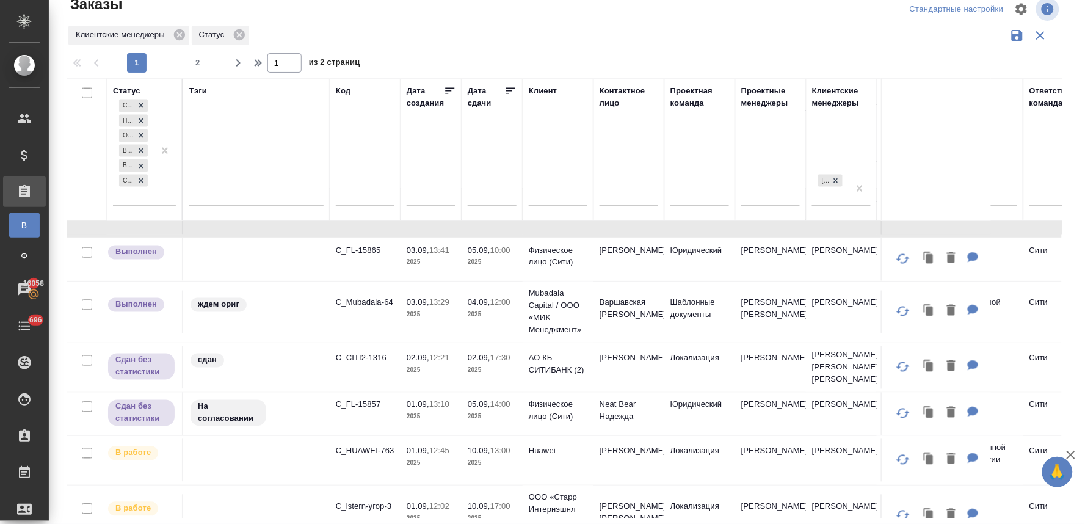
scroll to position [542, 0]
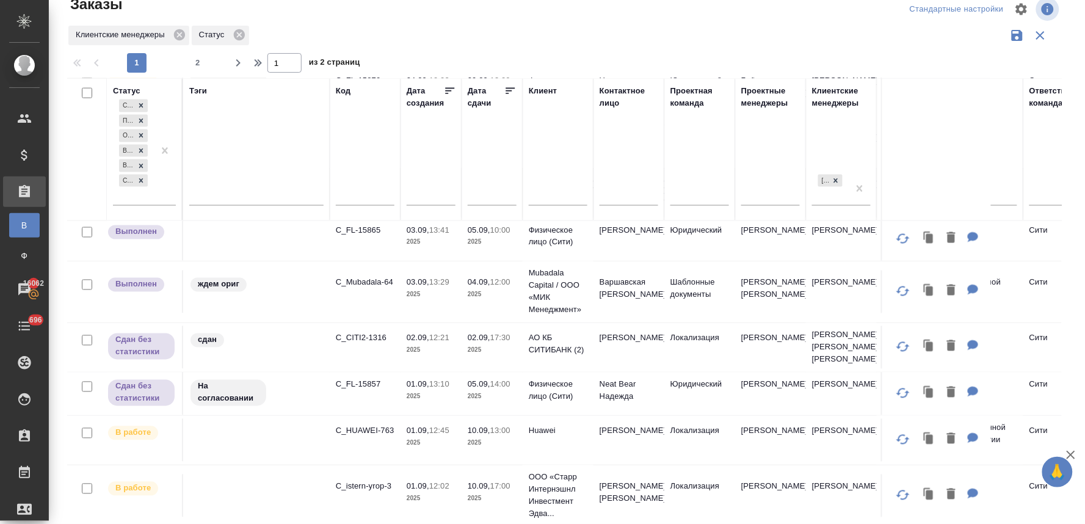
click at [1052, 49] on div at bounding box center [569, 50] width 1004 height 6
click at [357, 391] on p "C_FL-15857" at bounding box center [365, 384] width 59 height 12
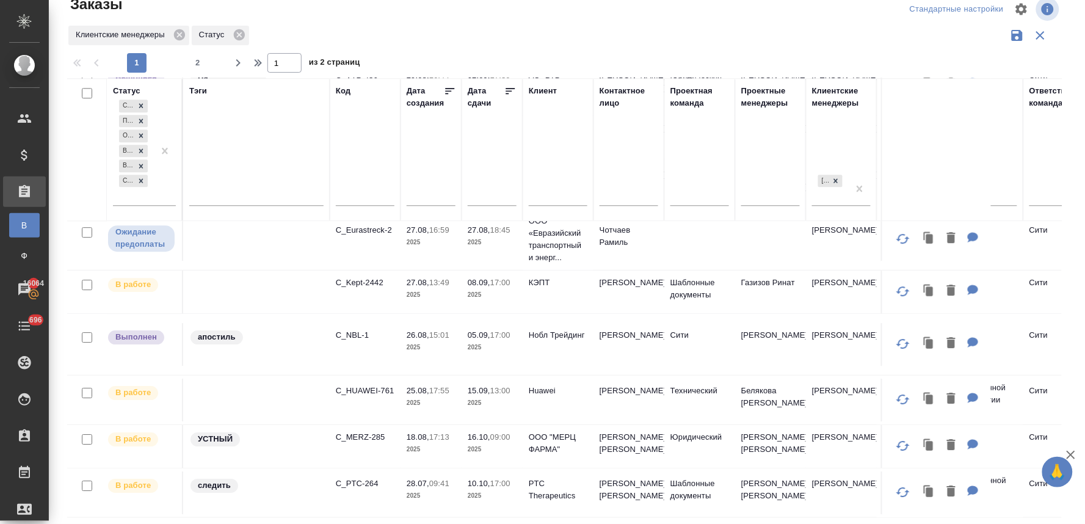
scroll to position [1051, 0]
click at [367, 431] on p "C_MERZ-285" at bounding box center [365, 437] width 59 height 12
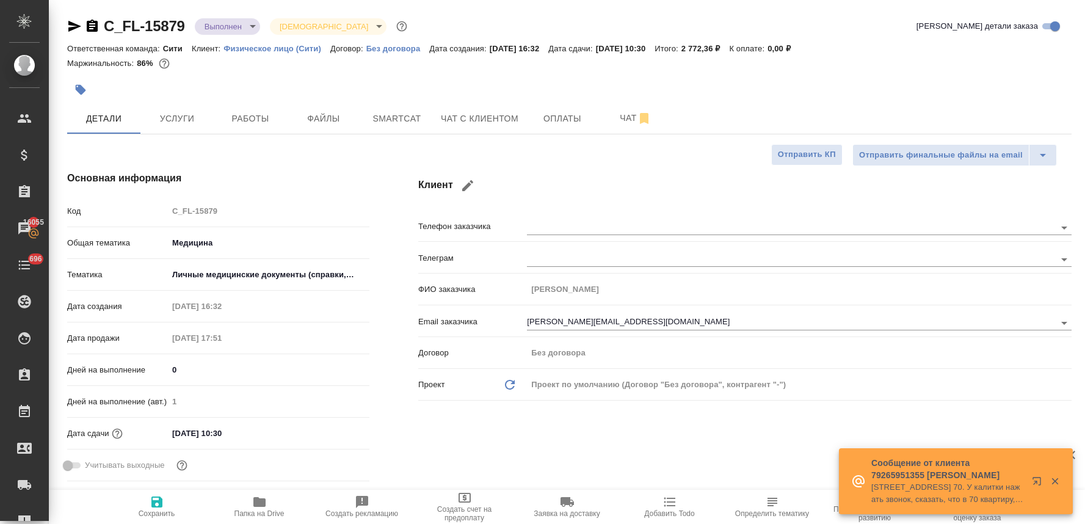
select select "RU"
click at [225, 117] on span "Работы" at bounding box center [250, 118] width 59 height 15
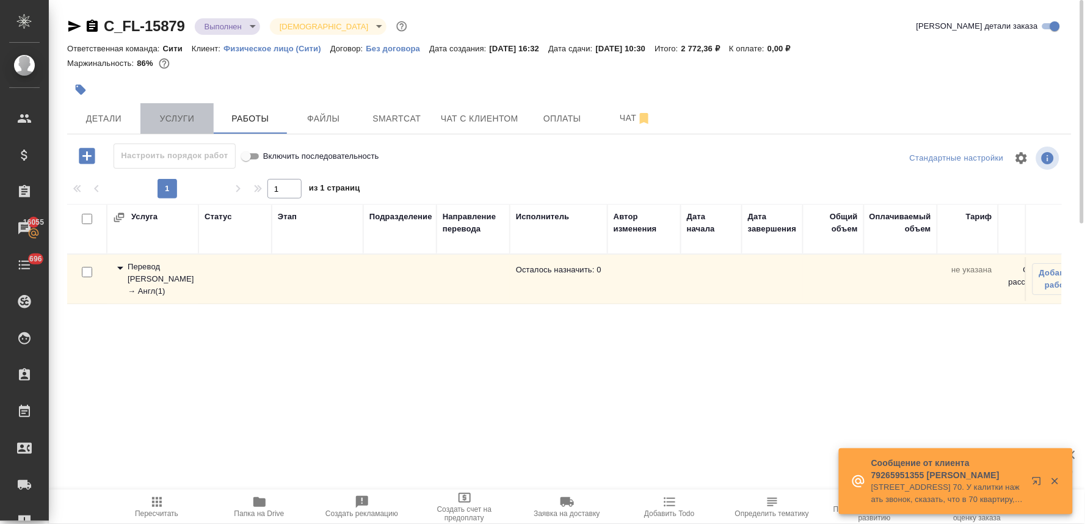
click at [172, 126] on button "Услуги" at bounding box center [176, 118] width 73 height 31
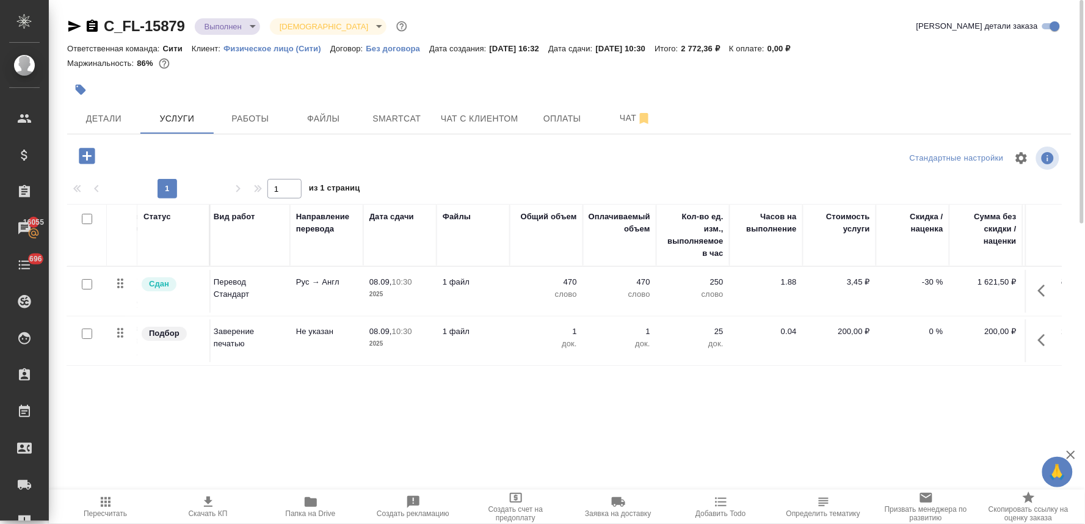
scroll to position [0, 155]
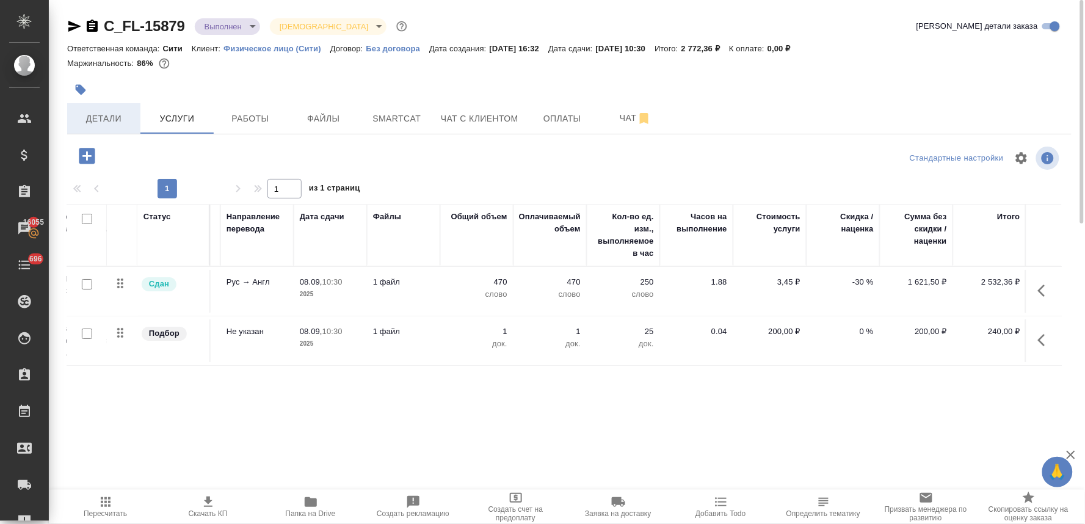
click at [111, 125] on span "Детали" at bounding box center [103, 118] width 59 height 15
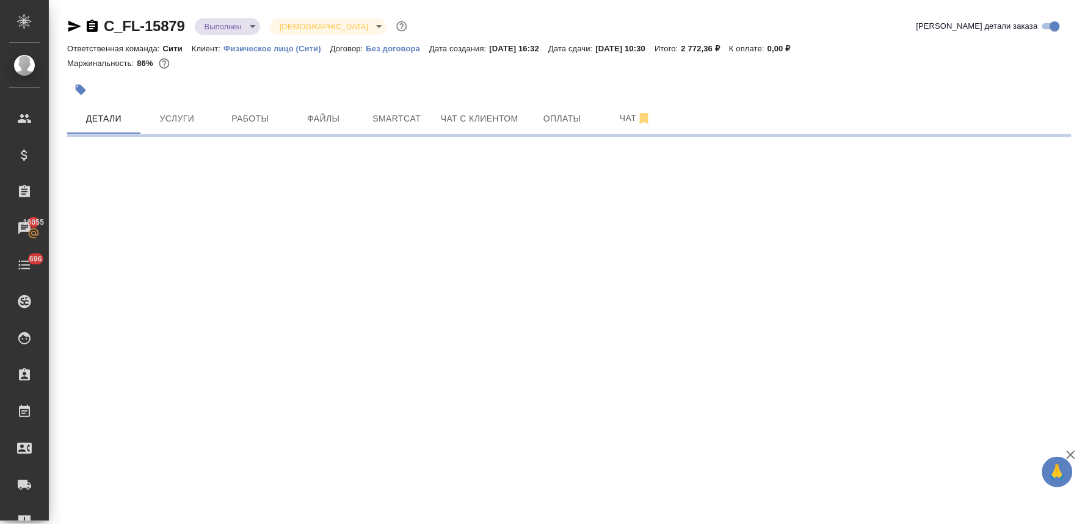
select select "RU"
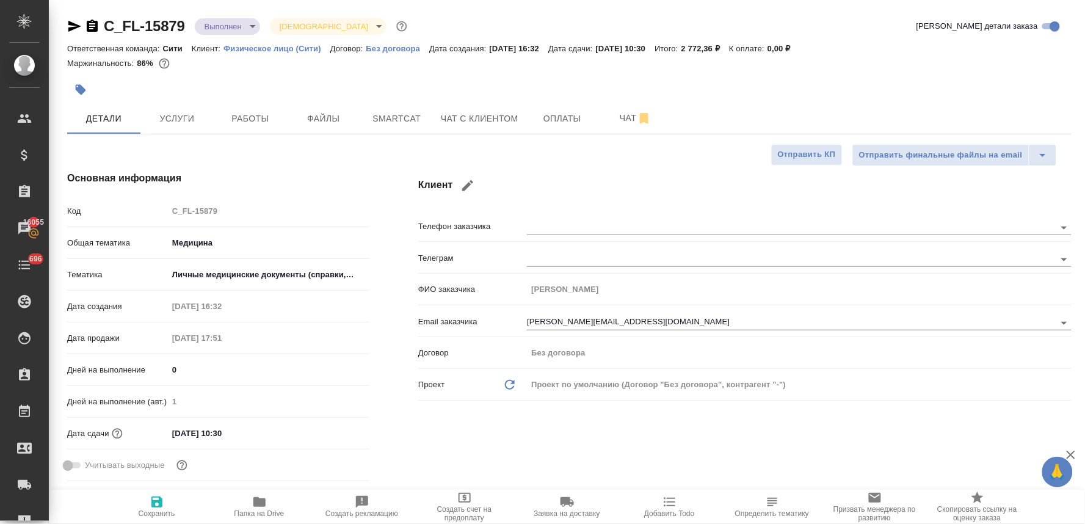
type textarea "x"
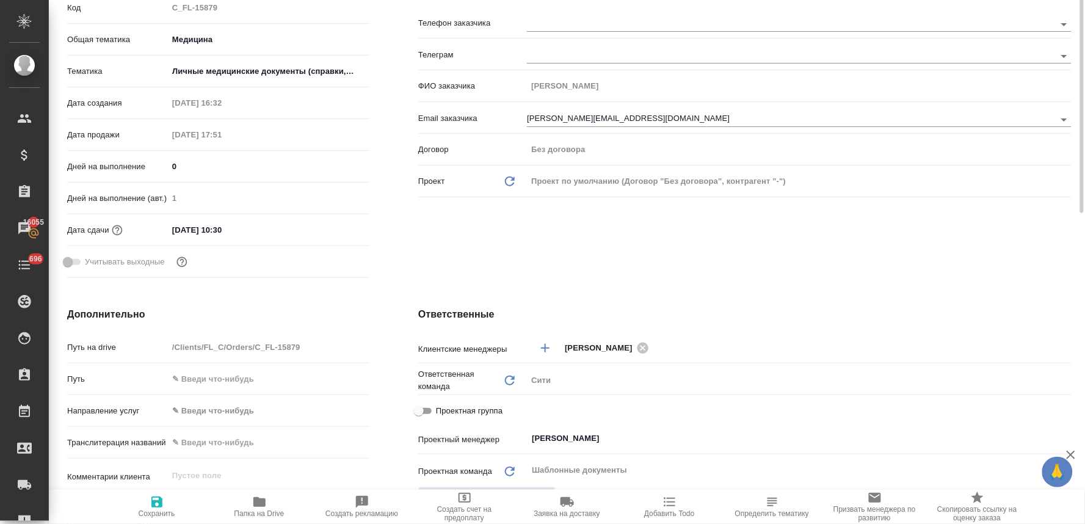
scroll to position [339, 0]
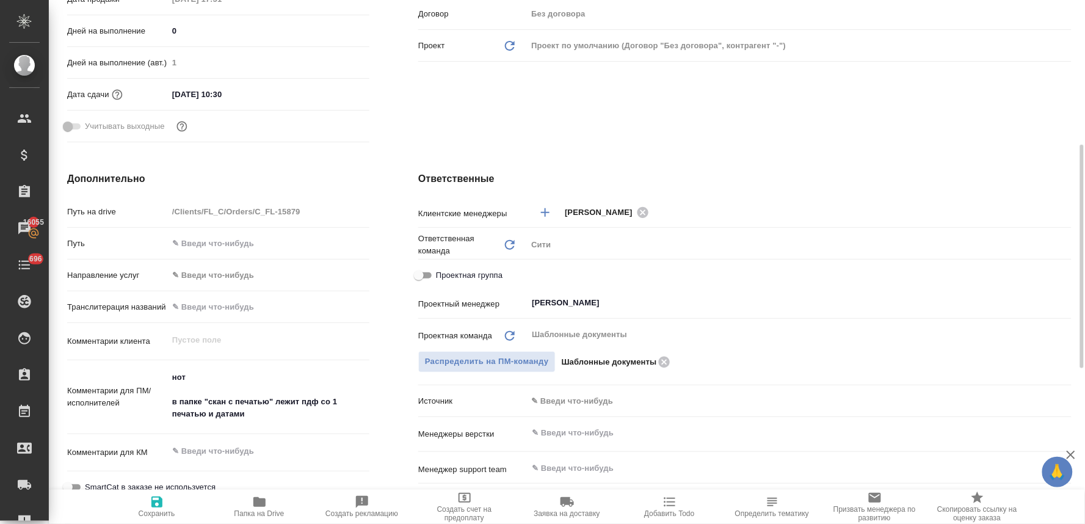
click at [460, 271] on span "Проектная группа" at bounding box center [469, 275] width 67 height 12
click at [441, 271] on input "Проектная группа" at bounding box center [419, 275] width 44 height 15
checkbox input "true"
type textarea "x"
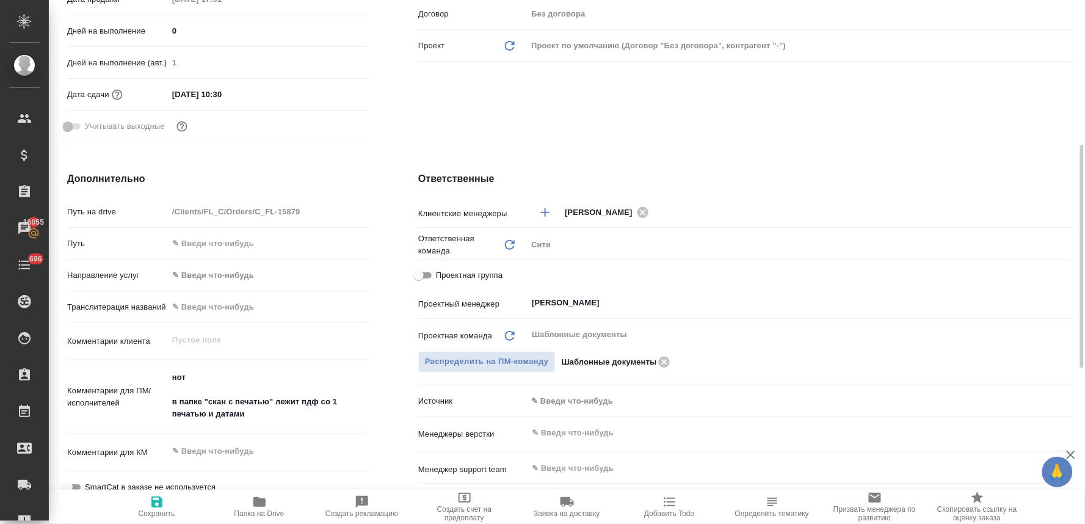
type textarea "x"
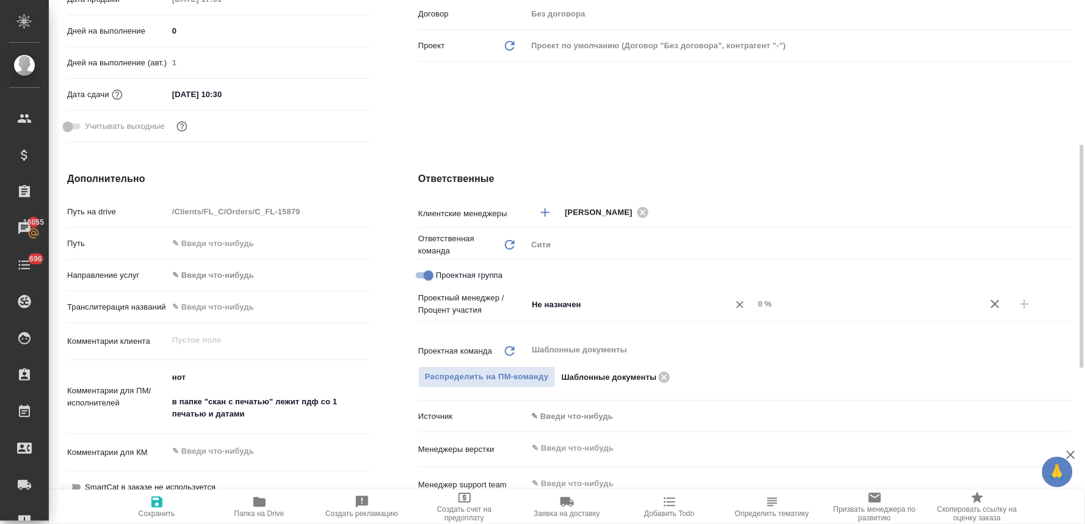
click at [579, 310] on div "Не назначен ​" at bounding box center [640, 304] width 227 height 22
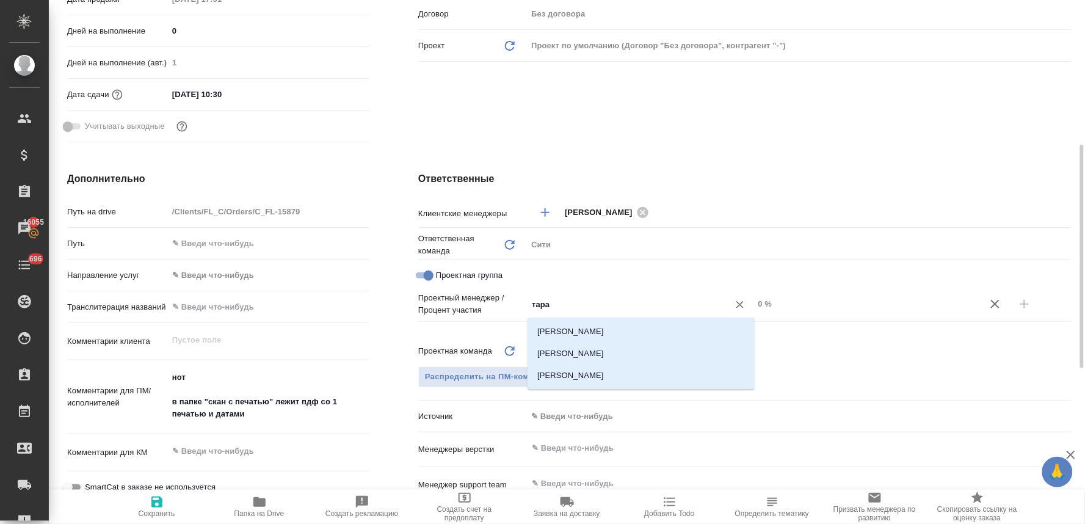
type input "тараб"
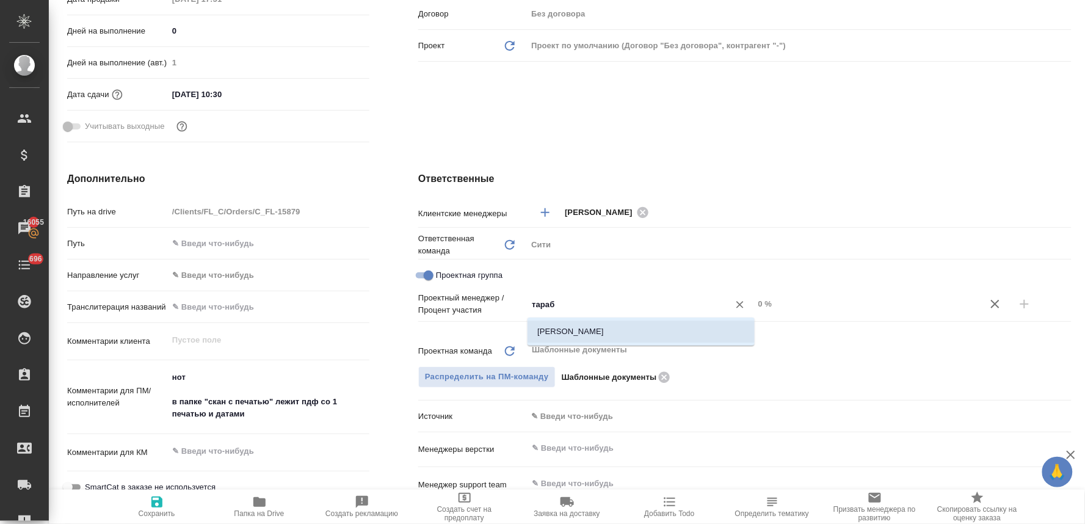
click at [577, 330] on li "Тарабановская Анастасия" at bounding box center [640, 331] width 227 height 22
type textarea "x"
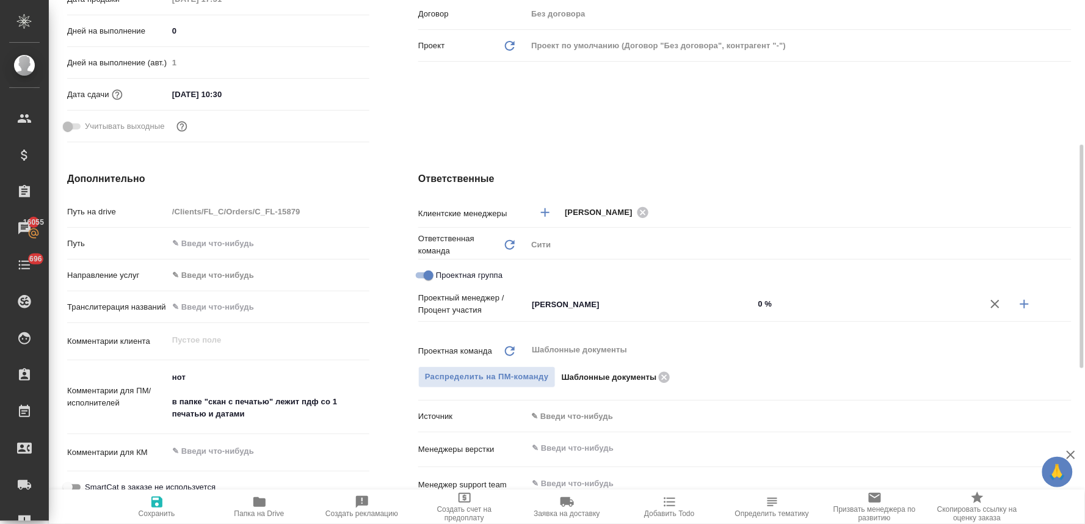
click at [1027, 308] on icon "button" at bounding box center [1024, 304] width 15 height 15
type textarea "x"
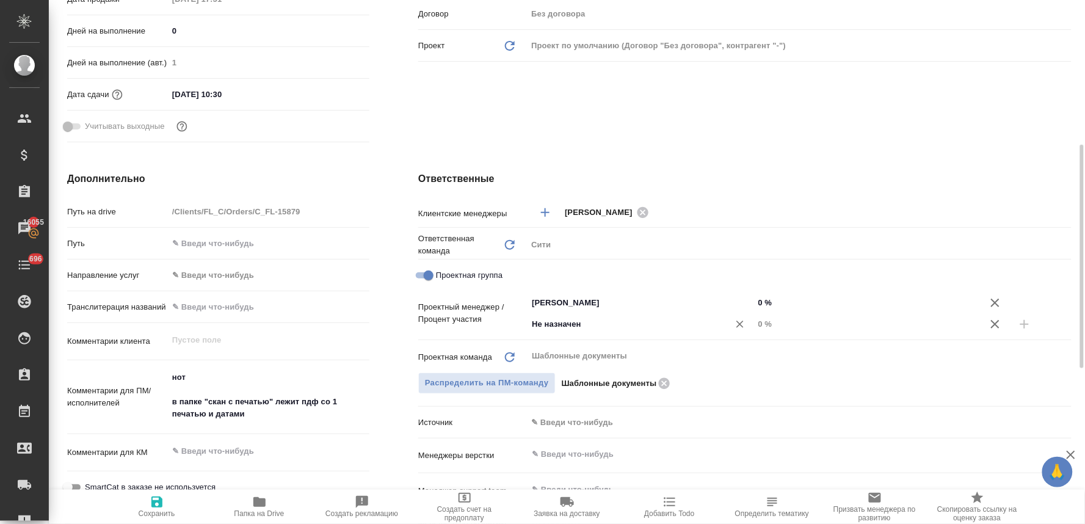
click at [572, 321] on input "Не назначен" at bounding box center [619, 324] width 179 height 15
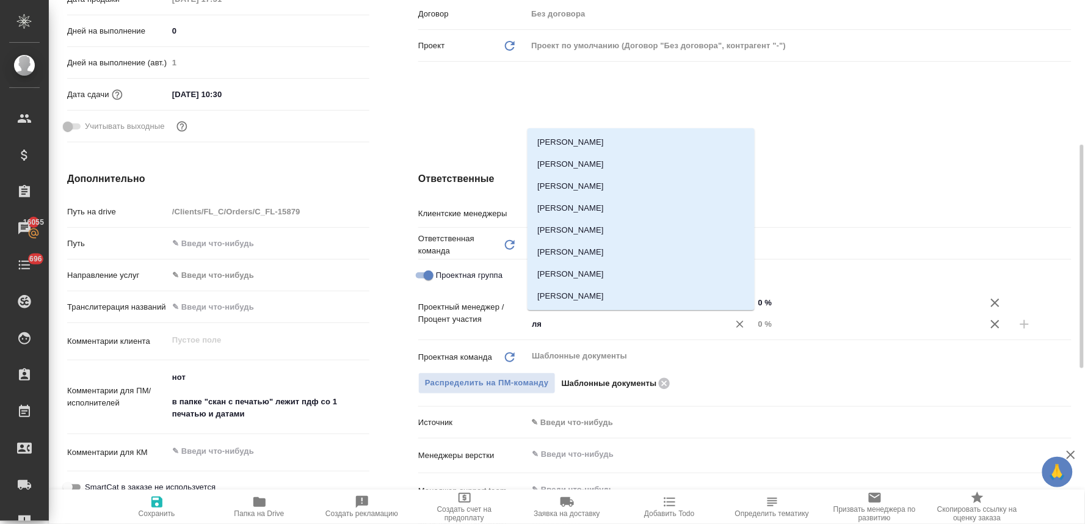
type input "лям"
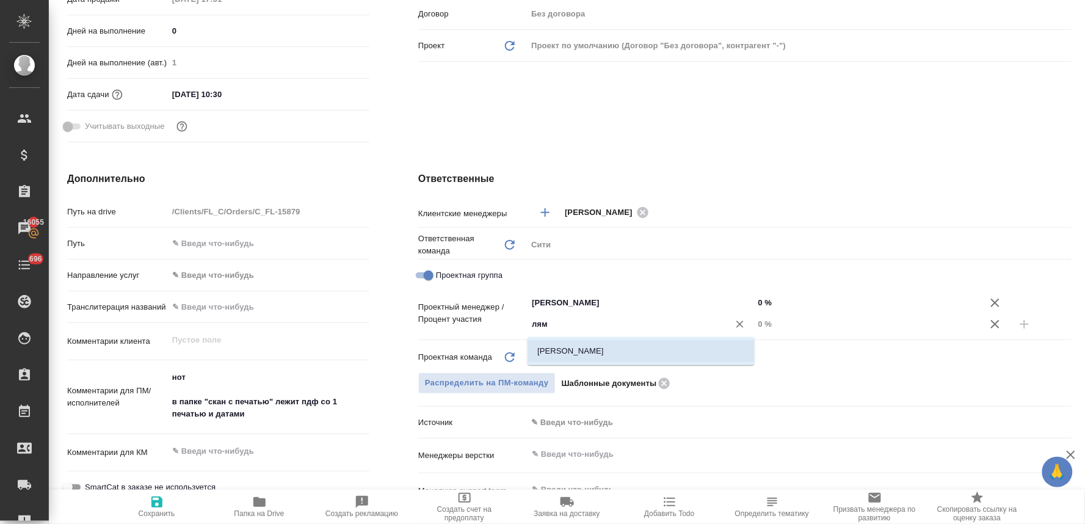
click at [571, 356] on li "[PERSON_NAME]" at bounding box center [640, 351] width 227 height 22
type textarea "x"
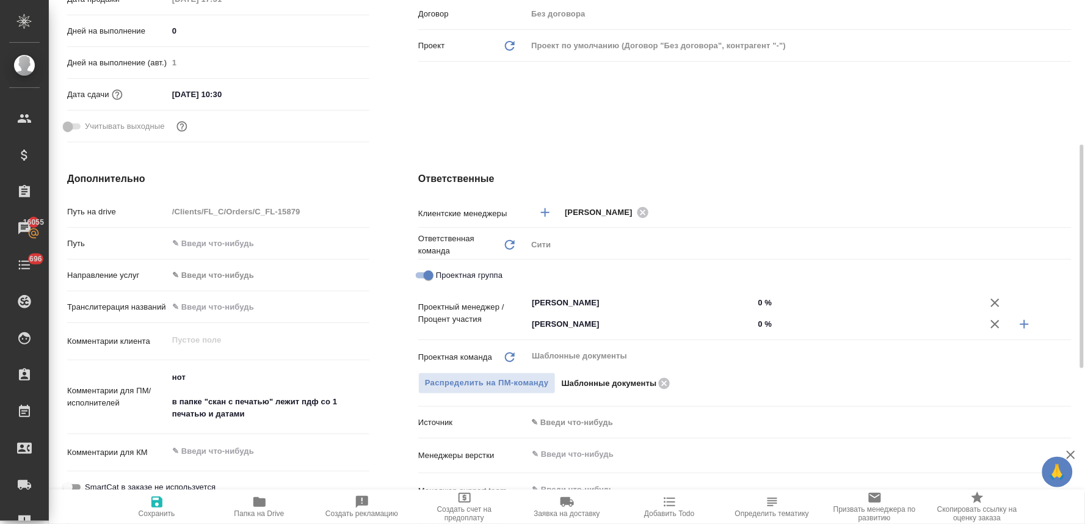
click at [764, 326] on input "0 %" at bounding box center [867, 324] width 227 height 18
type textarea "x"
type input "8 %"
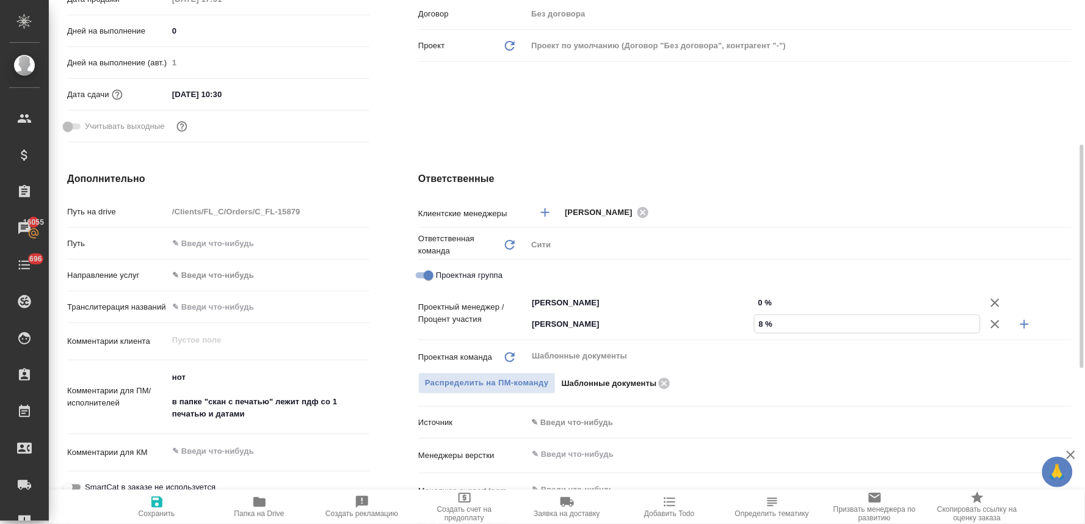
type textarea "x"
type input "8 %"
click at [767, 303] on input "0 %" at bounding box center [867, 303] width 227 height 18
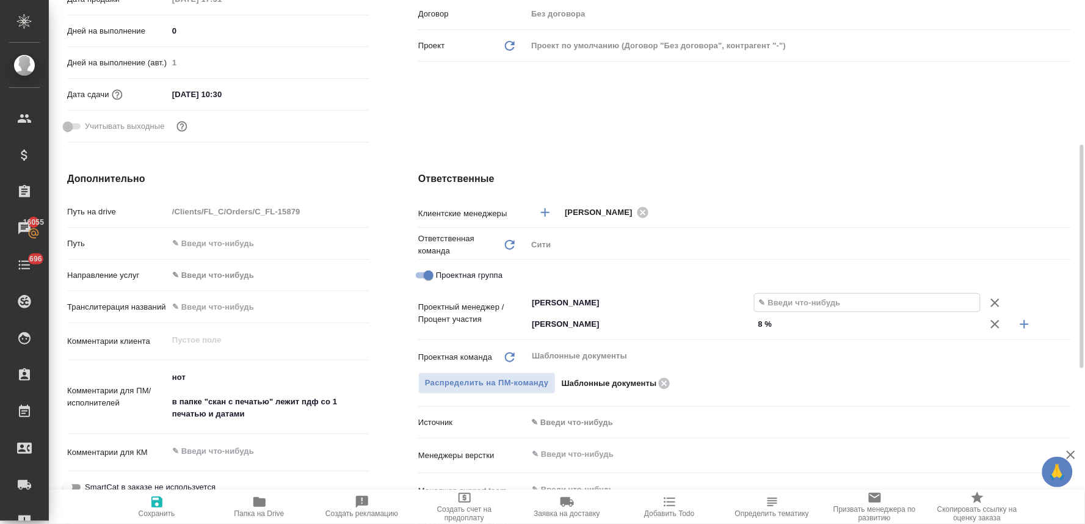
type textarea "x"
type input "9 %"
type textarea "x"
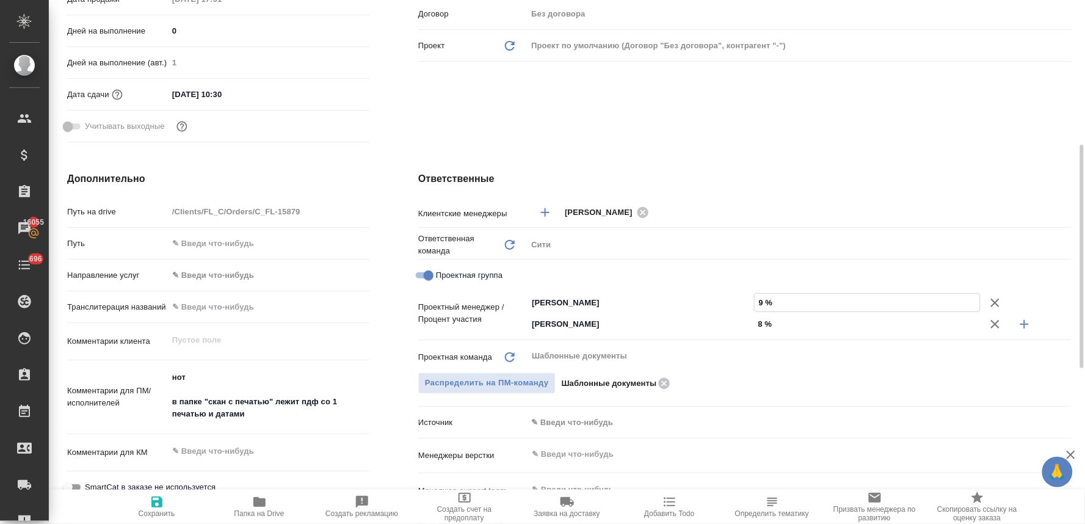
type textarea "x"
type input "92 %"
type textarea "x"
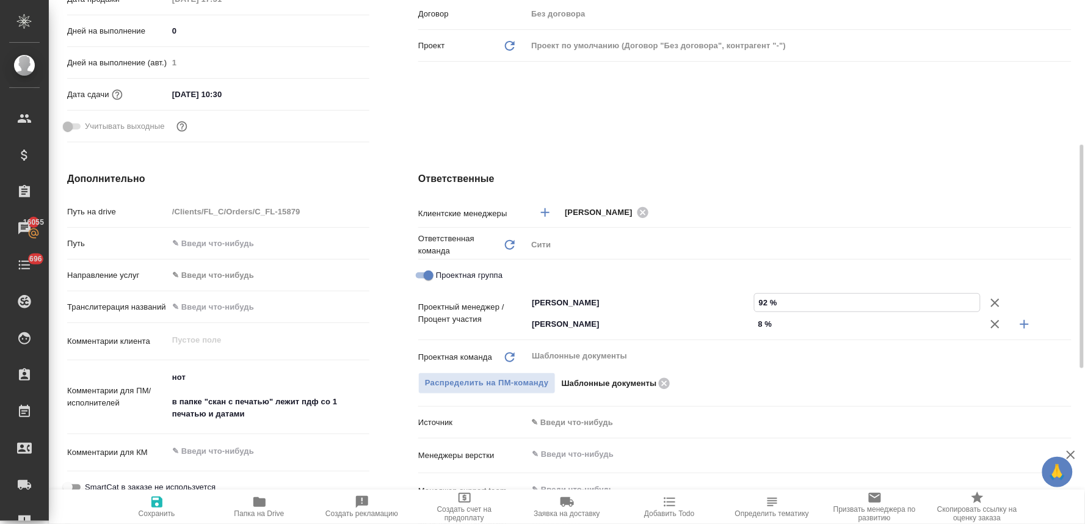
type textarea "x"
type input "92 %"
click at [159, 509] on span "Сохранить" at bounding box center [157, 513] width 37 height 9
type textarea "x"
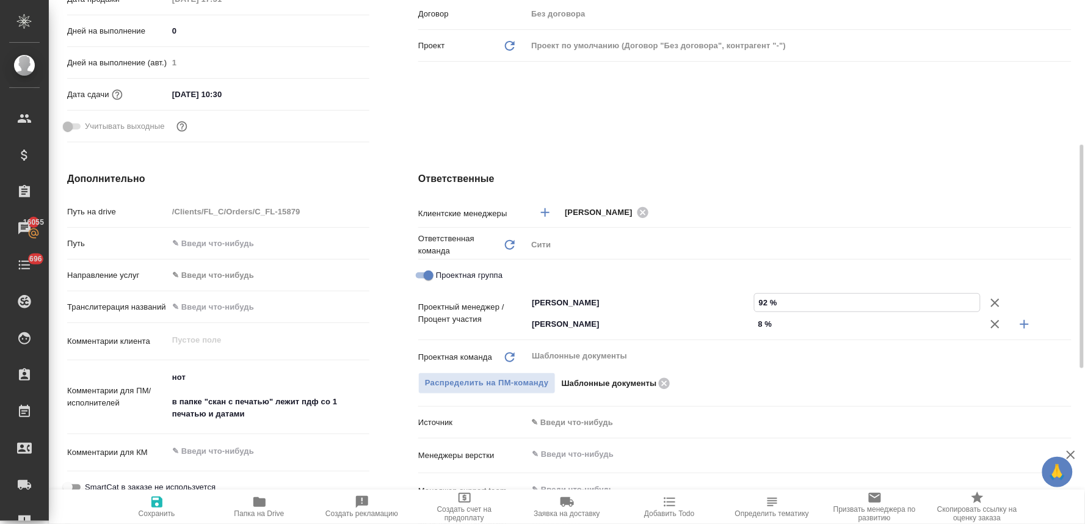
type textarea "x"
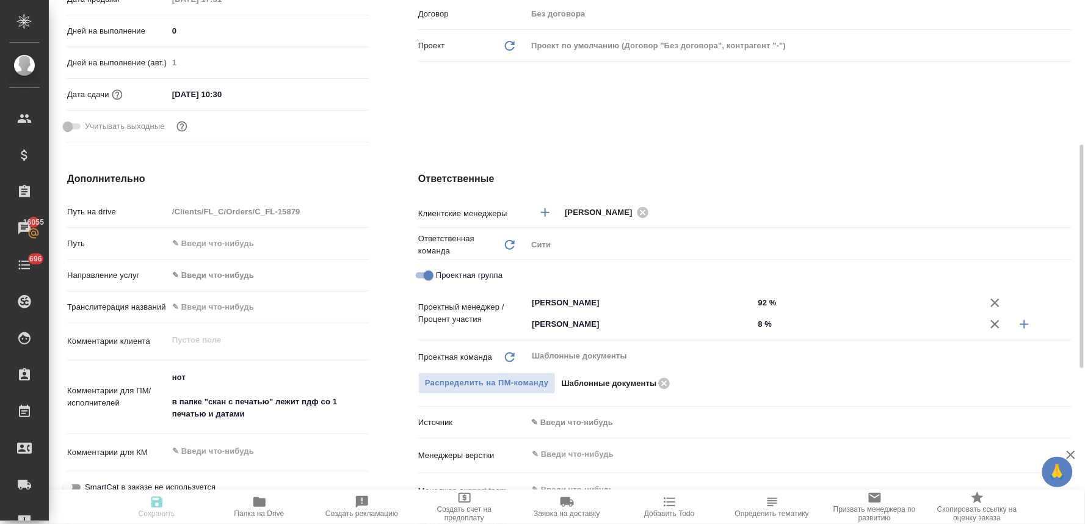
type textarea "x"
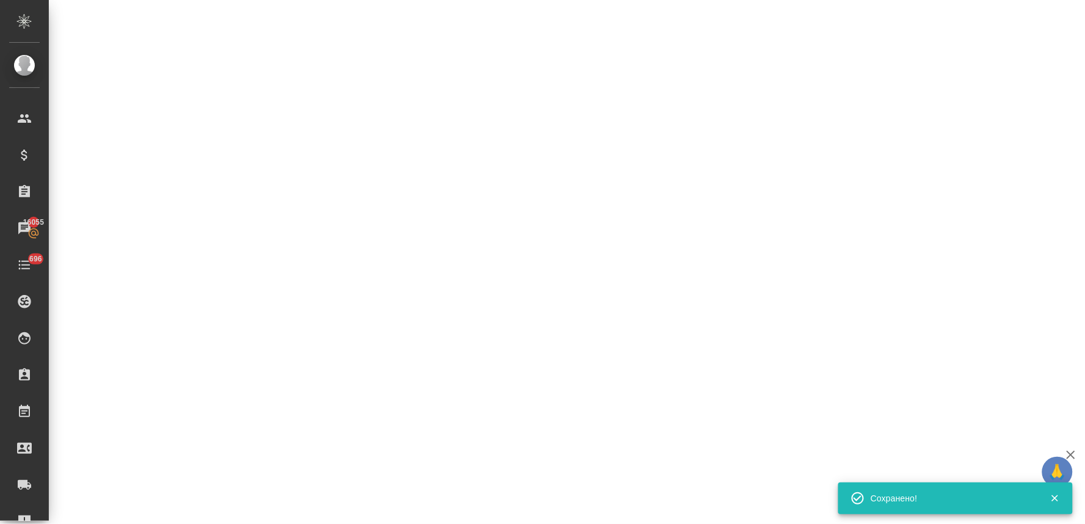
select select "RU"
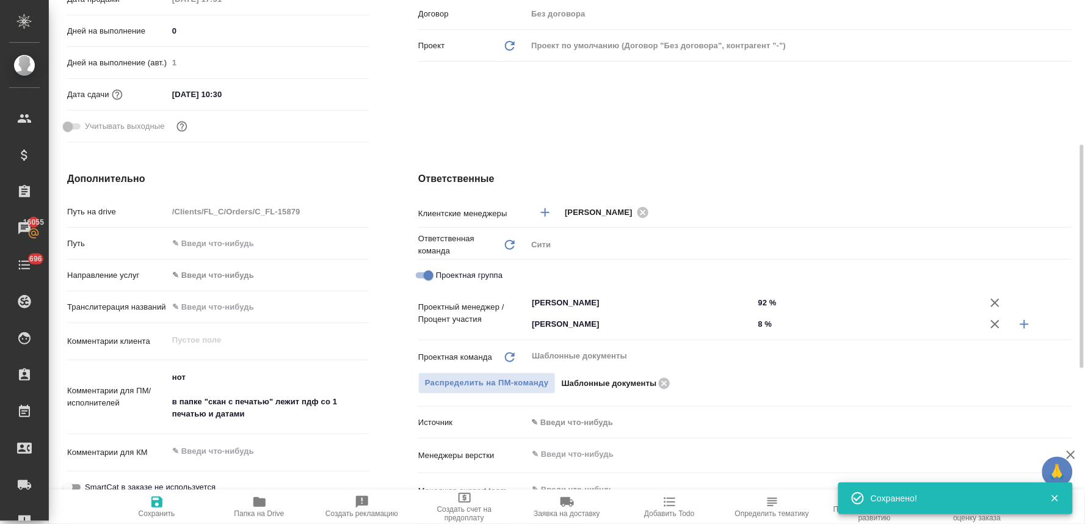
type textarea "x"
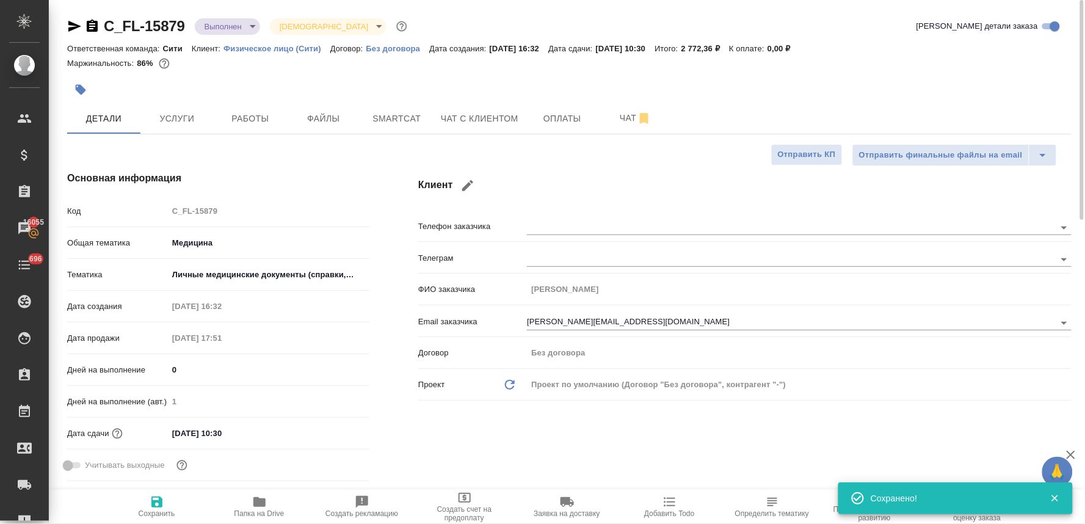
click at [245, 33] on body "🙏 .cls-1 fill:#fff; AWATERA Lyamina Nadezhda Клиенты Спецификации Заказы 16055 …" at bounding box center [542, 262] width 1085 height 524
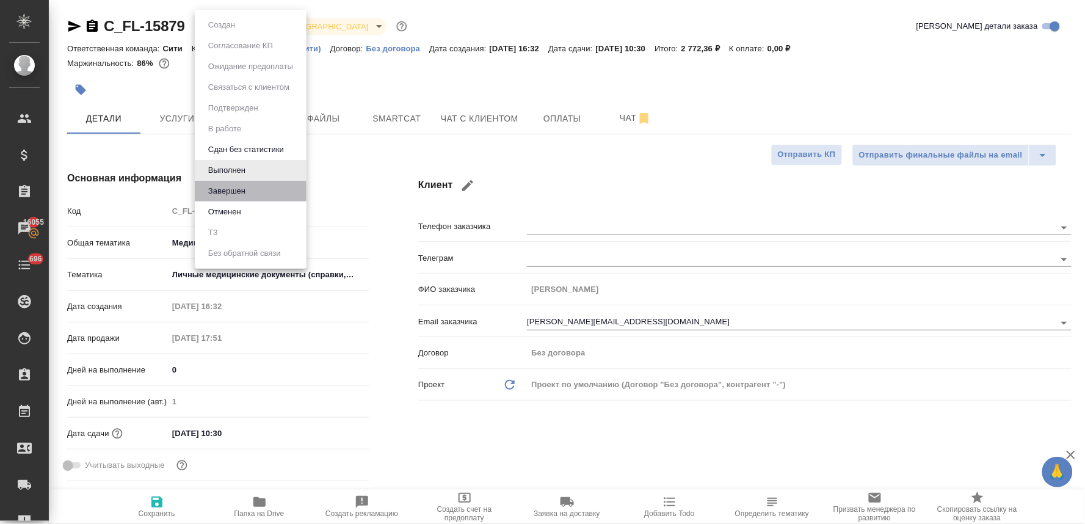
click at [257, 187] on li "Завершен" at bounding box center [251, 191] width 112 height 21
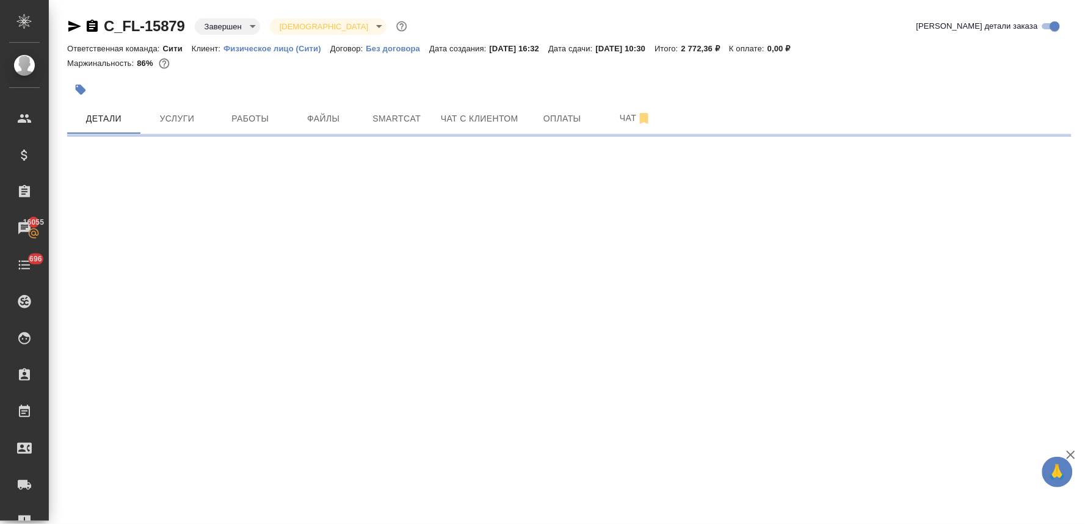
select select "RU"
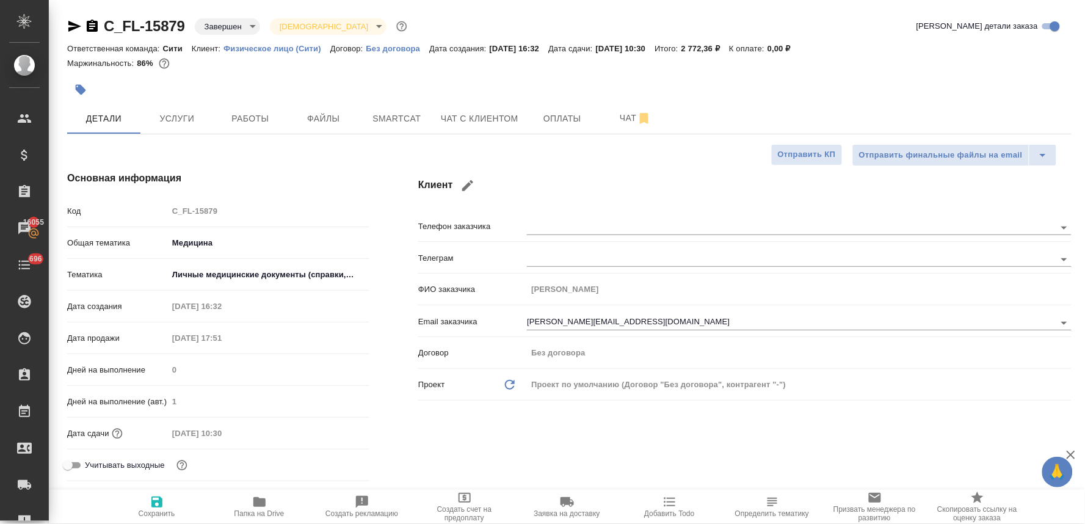
type textarea "x"
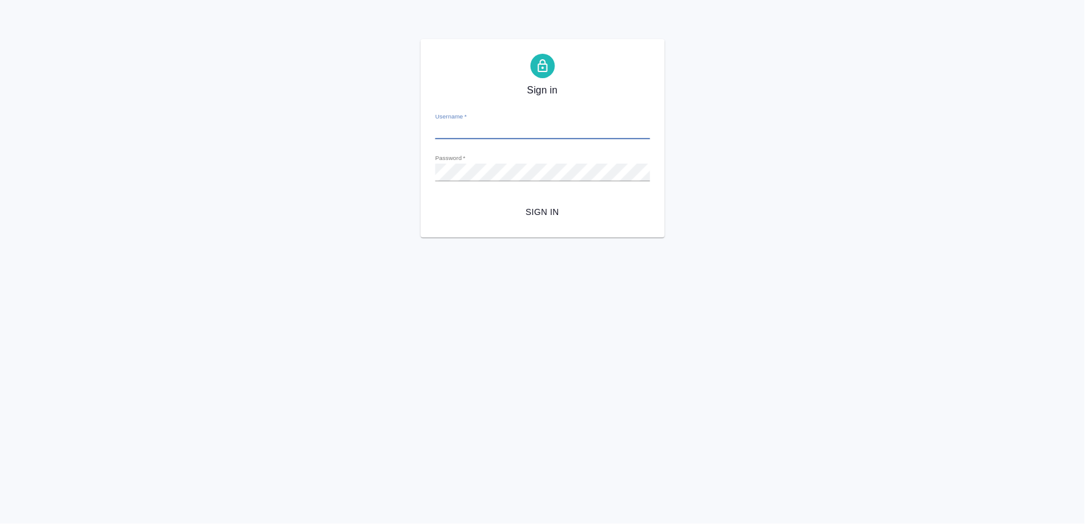
type input "[PERSON_NAME][EMAIL_ADDRESS][DOMAIN_NAME]"
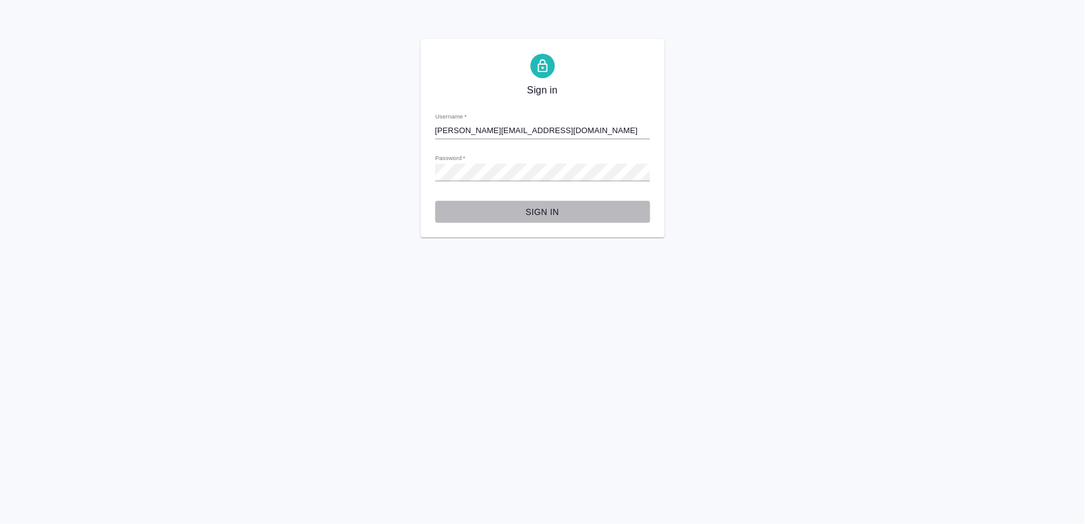
click at [556, 208] on span "Sign in" at bounding box center [542, 211] width 195 height 15
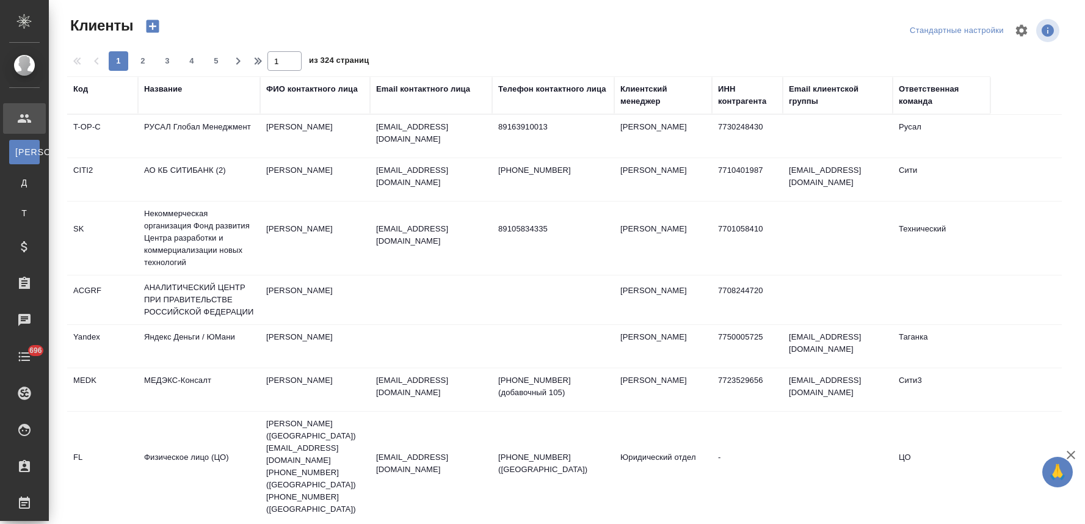
select select "RU"
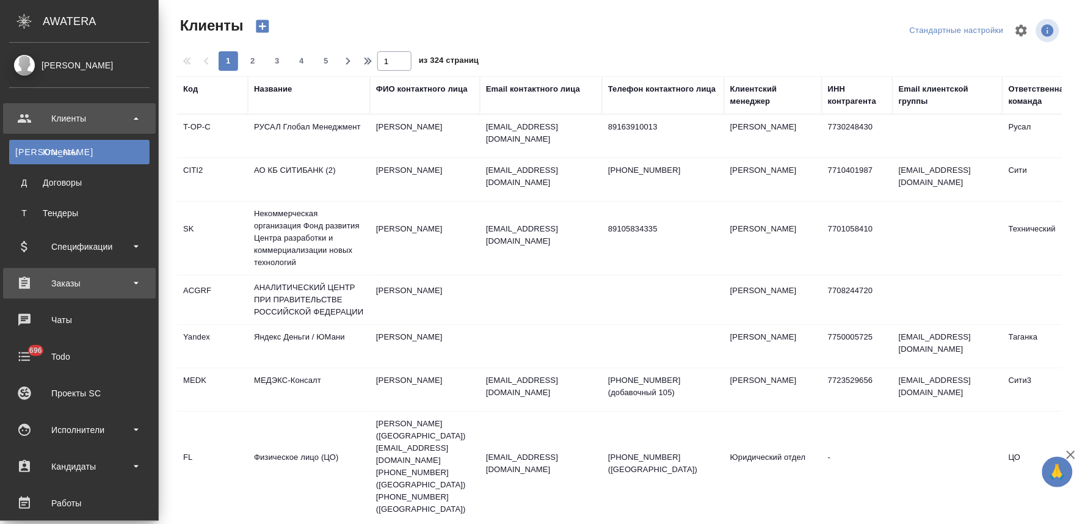
click at [52, 287] on div "Заказы" at bounding box center [79, 283] width 140 height 18
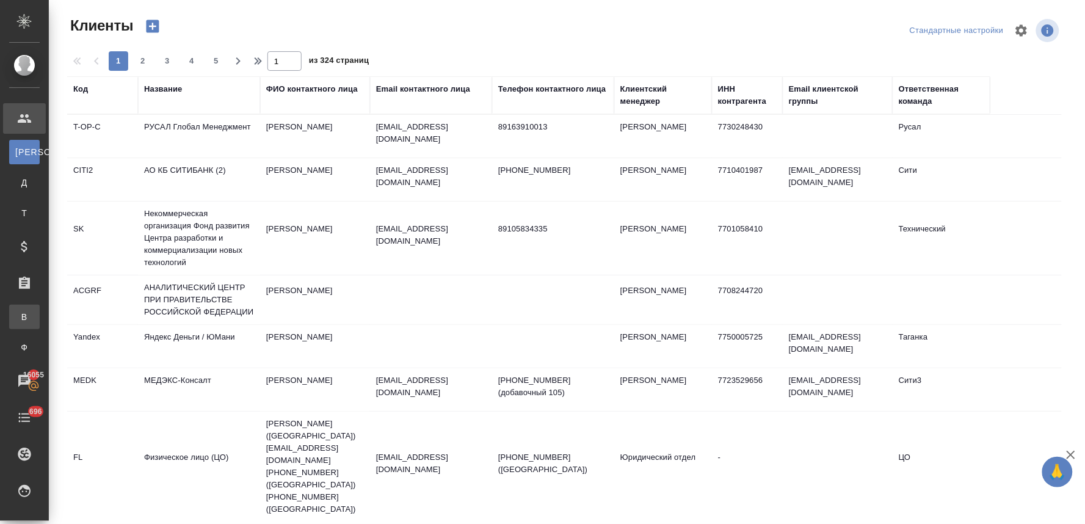
click at [18, 312] on div "Все заказы" at bounding box center [9, 317] width 18 height 12
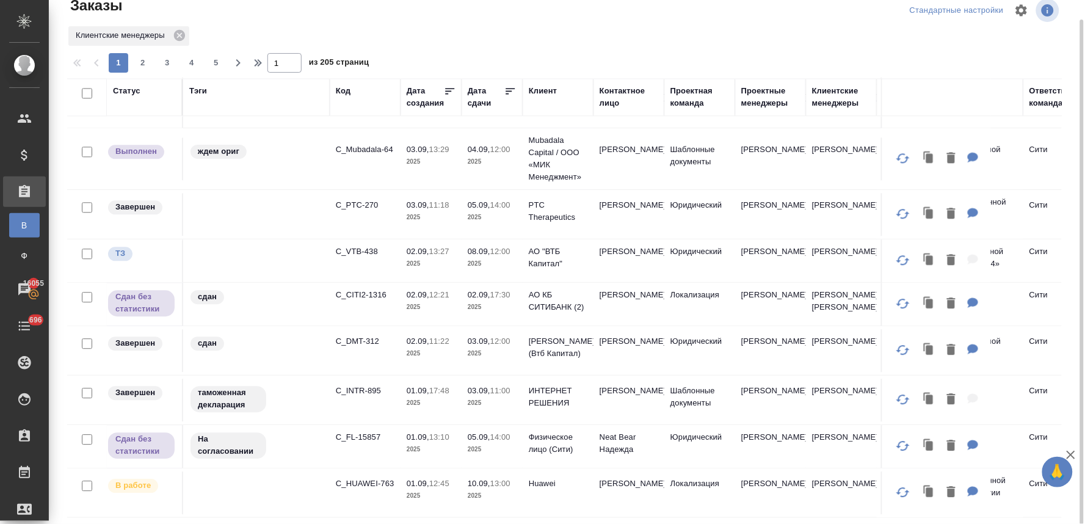
scroll to position [879, 0]
click at [145, 66] on span "2" at bounding box center [143, 63] width 20 height 12
type input "2"
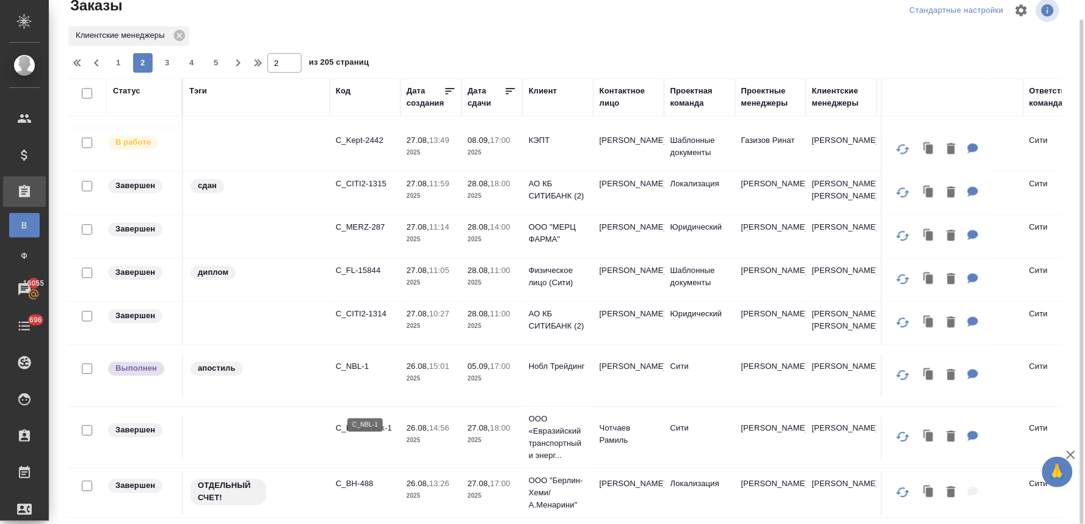
click at [356, 372] on p "C_NBL-1" at bounding box center [365, 366] width 59 height 12
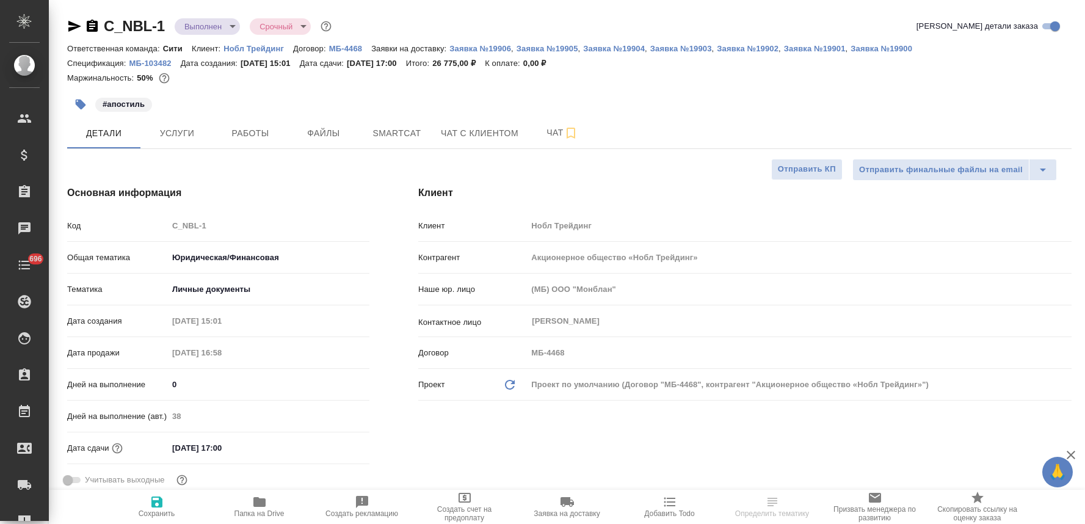
select select "RU"
click at [479, 130] on span "Чат с клиентом" at bounding box center [480, 133] width 78 height 15
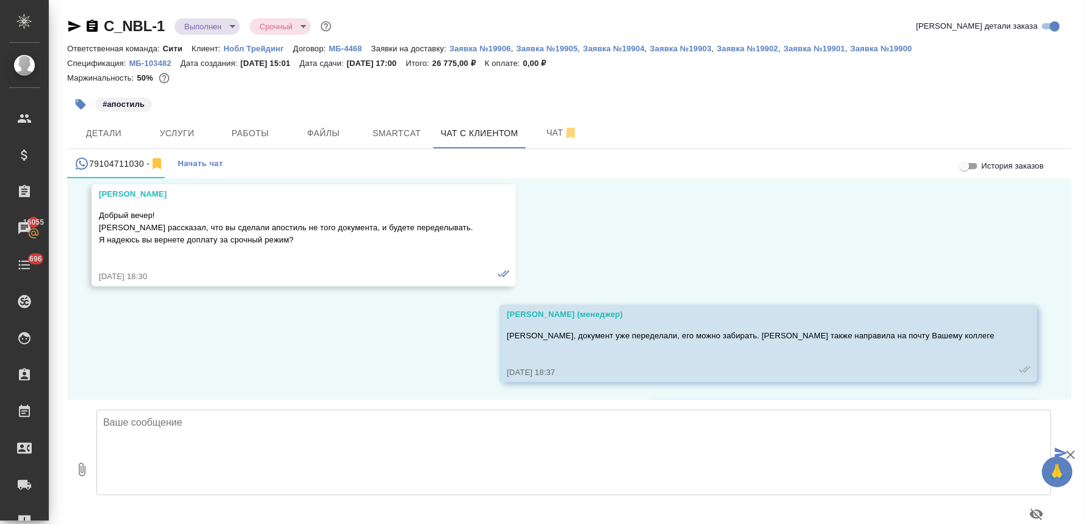
scroll to position [12030, 0]
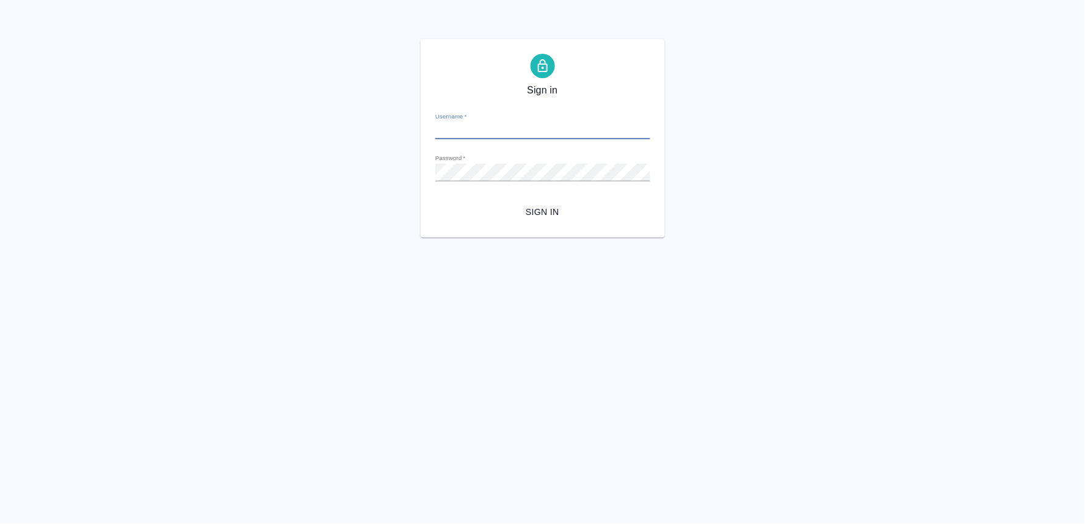
type input "[PERSON_NAME][EMAIL_ADDRESS][DOMAIN_NAME]"
click at [550, 222] on button "Sign in" at bounding box center [542, 212] width 215 height 23
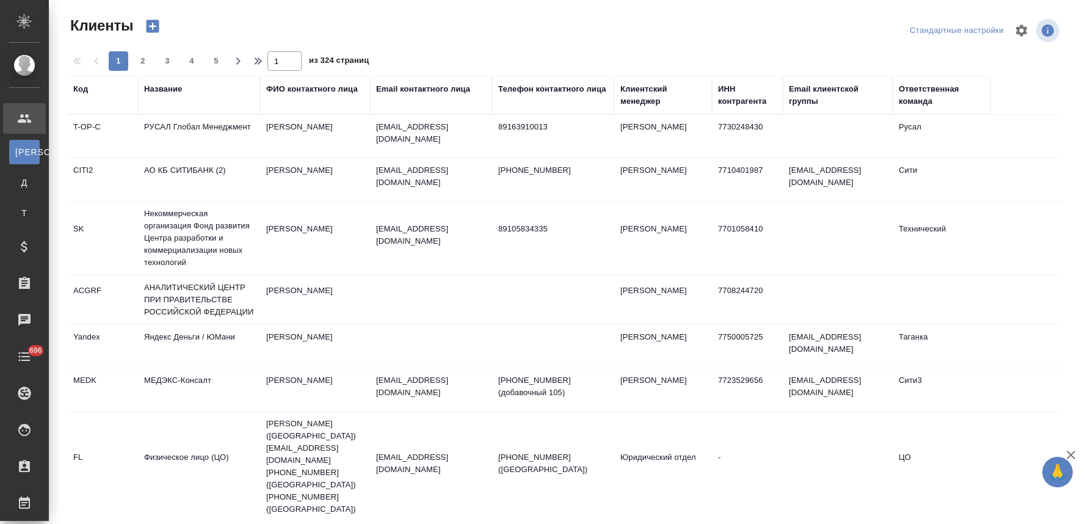
select select "RU"
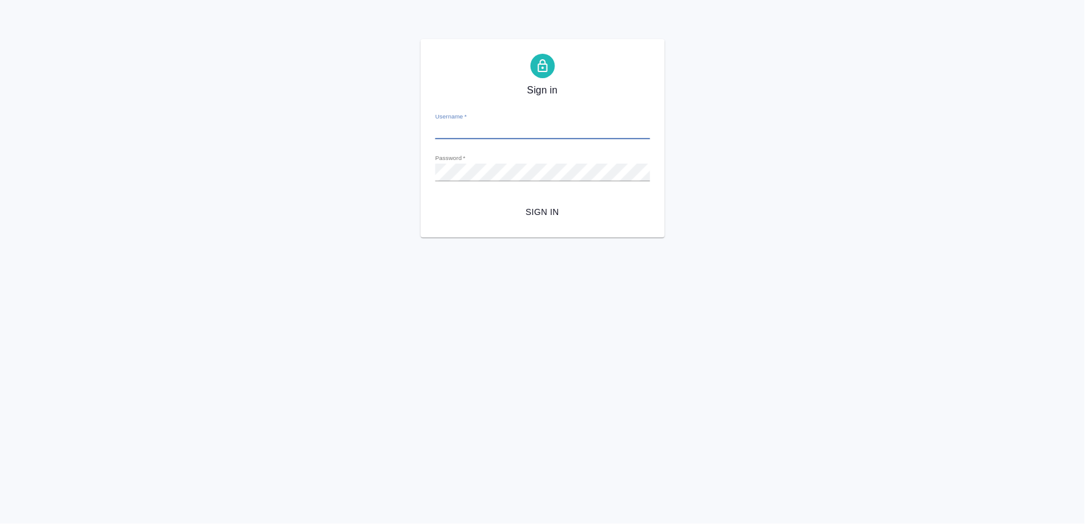
type input "[PERSON_NAME][EMAIL_ADDRESS][DOMAIN_NAME]"
click at [560, 214] on span "Sign in" at bounding box center [542, 211] width 195 height 15
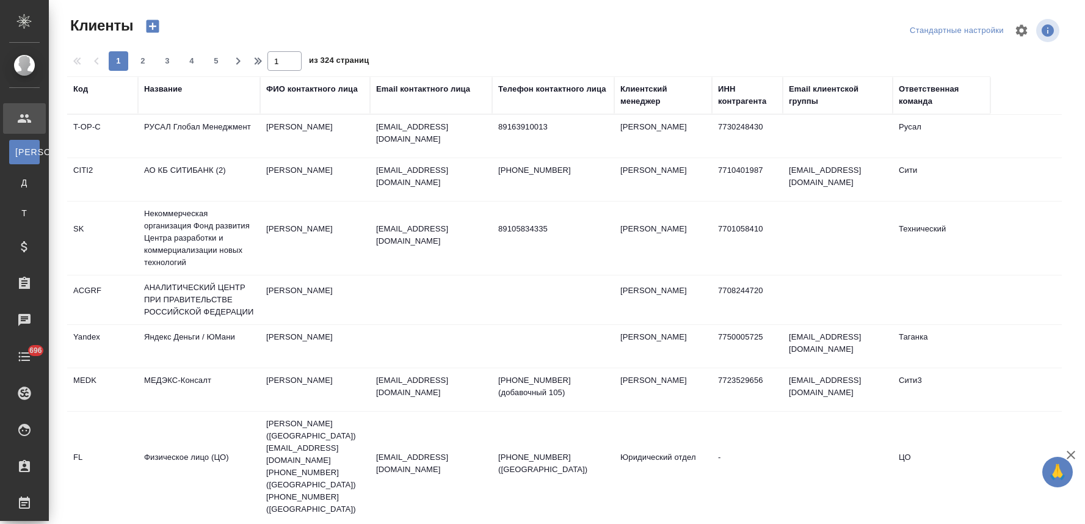
select select "RU"
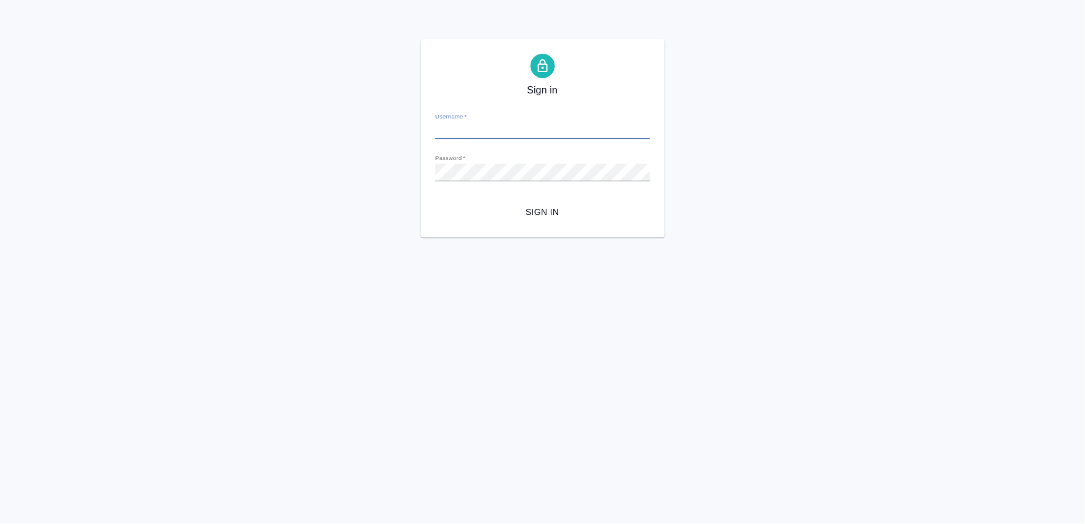
type input "n.lyamina@awatera.com"
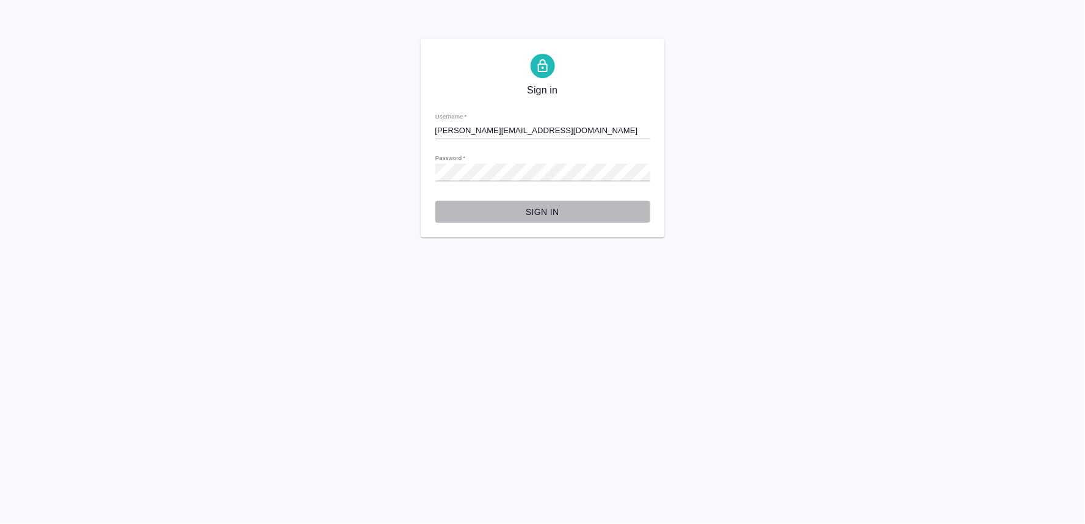
click at [554, 206] on span "Sign in" at bounding box center [542, 211] width 195 height 15
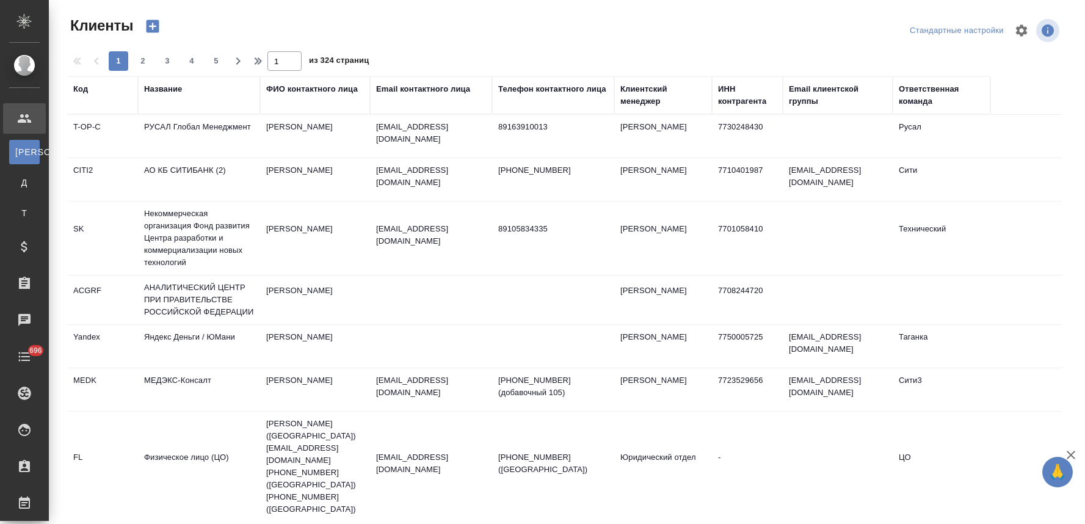
select select "RU"
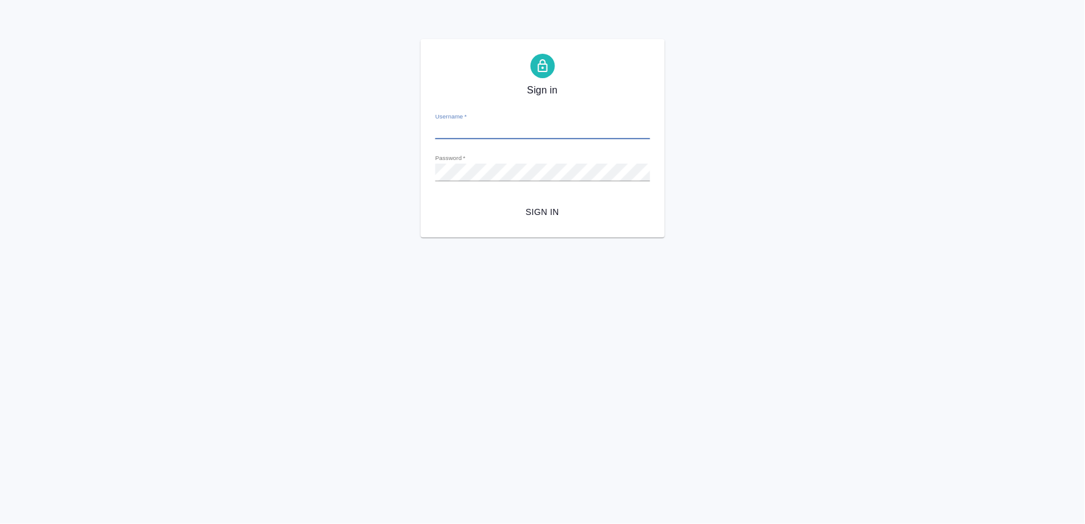
type input "[PERSON_NAME][EMAIL_ADDRESS][DOMAIN_NAME]"
click at [539, 218] on span "Sign in" at bounding box center [542, 211] width 195 height 15
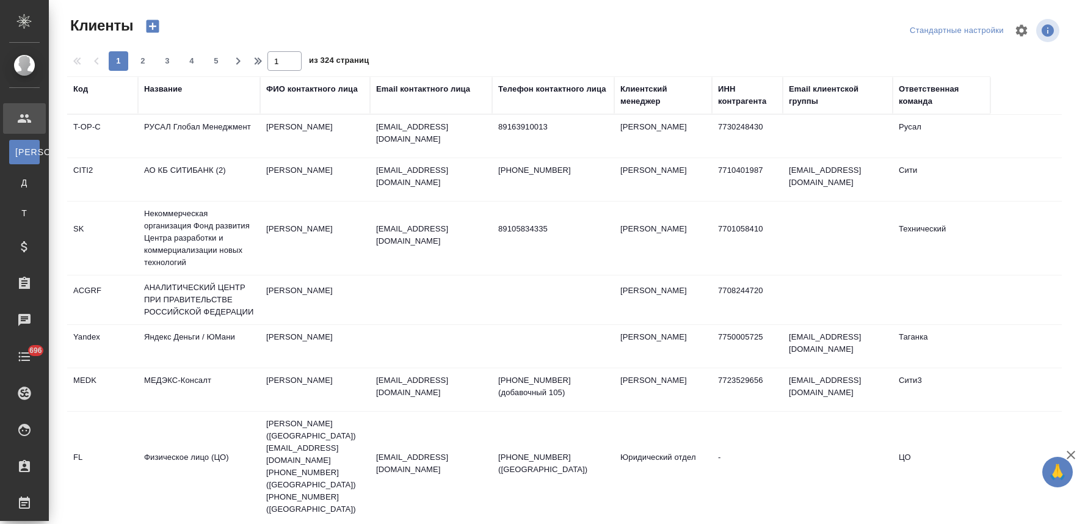
select select "RU"
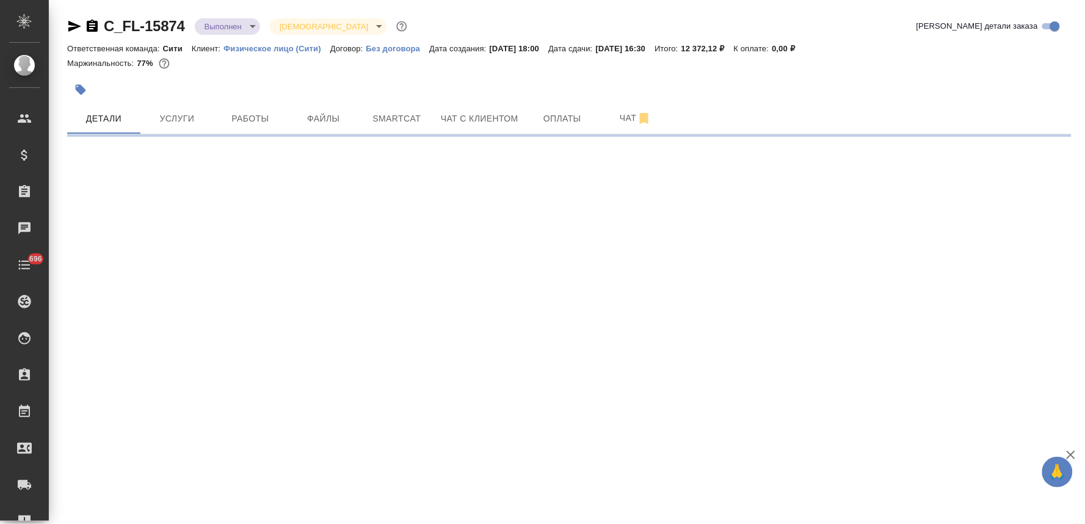
select select "RU"
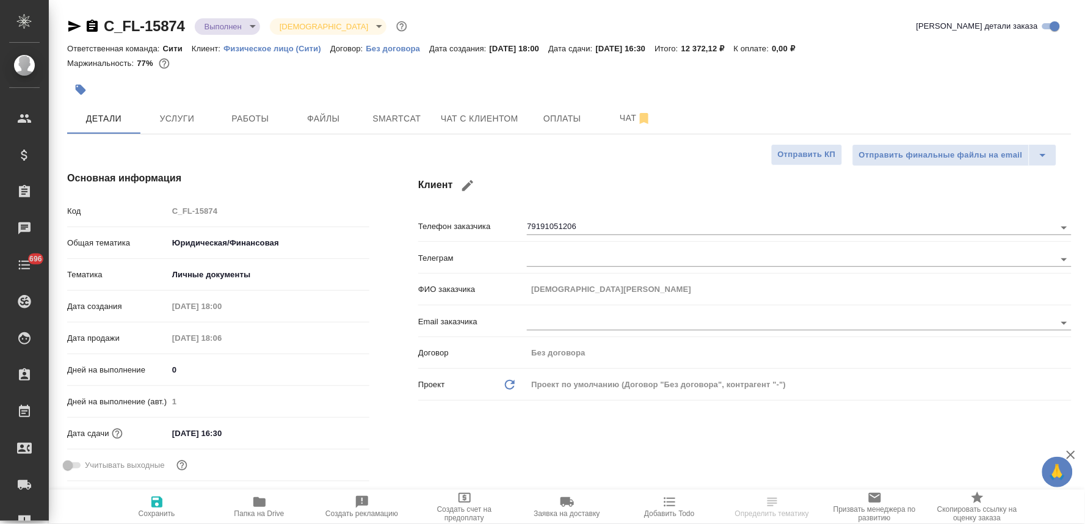
type textarea "x"
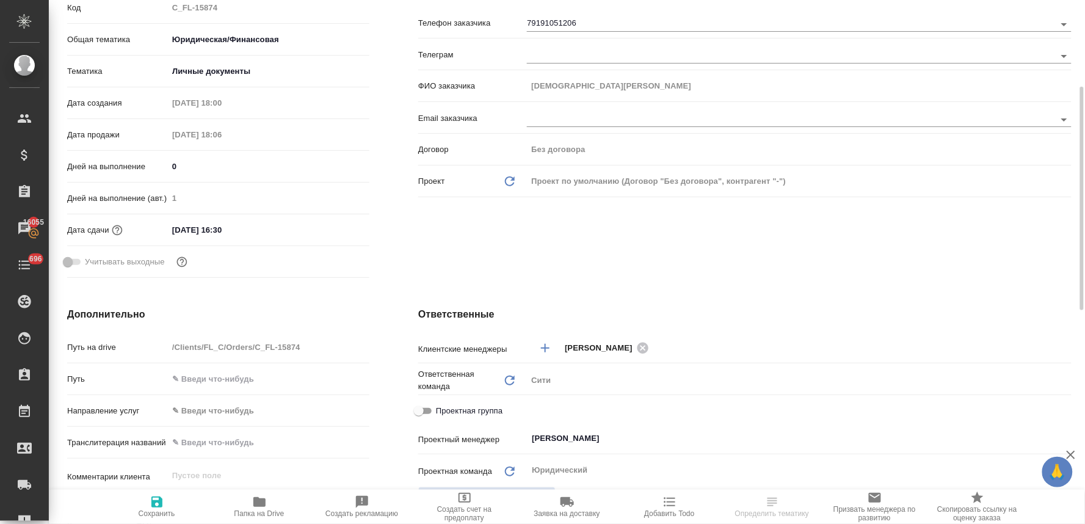
scroll to position [339, 0]
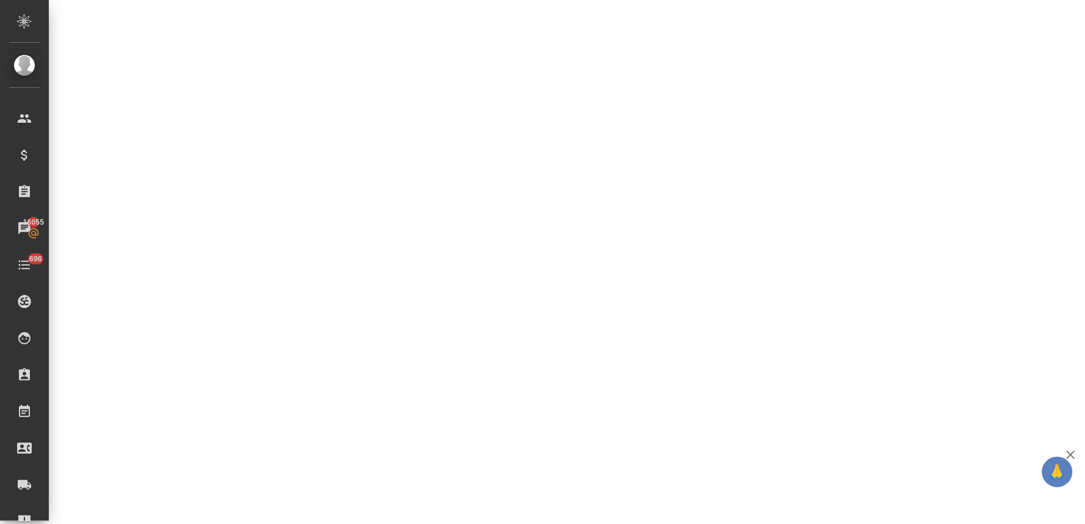
select select "RU"
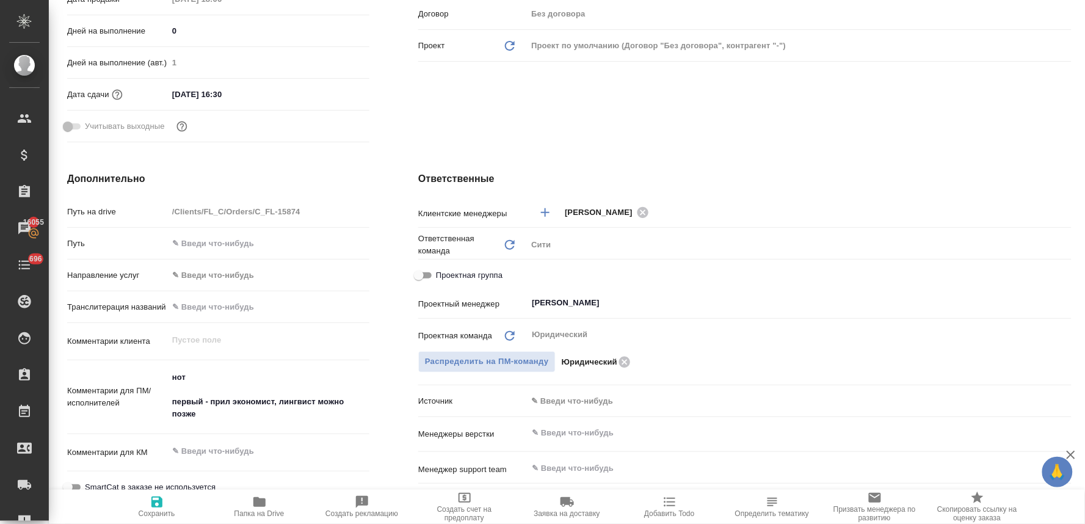
type textarea "x"
click at [932, 161] on div "Ответственные Клиентские менеджеры Лямина Надежда ​ Ответственная команда Обнов…" at bounding box center [745, 393] width 702 height 493
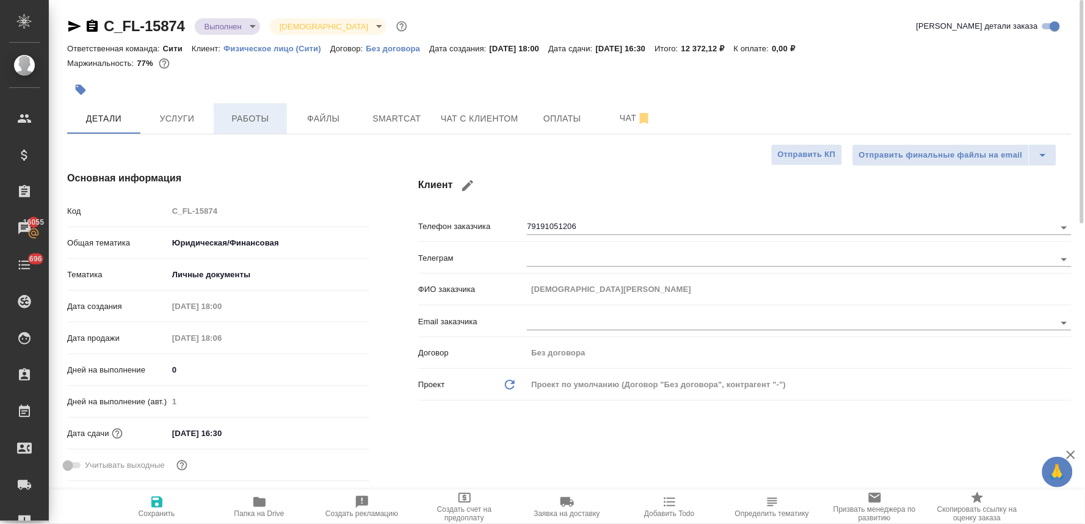
click at [266, 123] on span "Работы" at bounding box center [250, 118] width 59 height 15
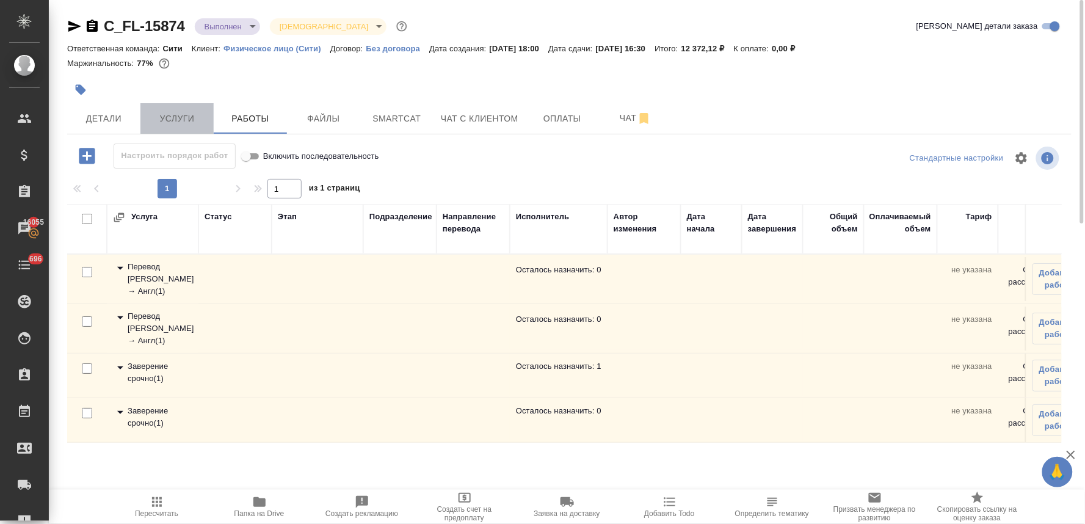
drag, startPoint x: 181, startPoint y: 111, endPoint x: 181, endPoint y: 120, distance: 8.6
click at [181, 111] on span "Услуги" at bounding box center [177, 118] width 59 height 15
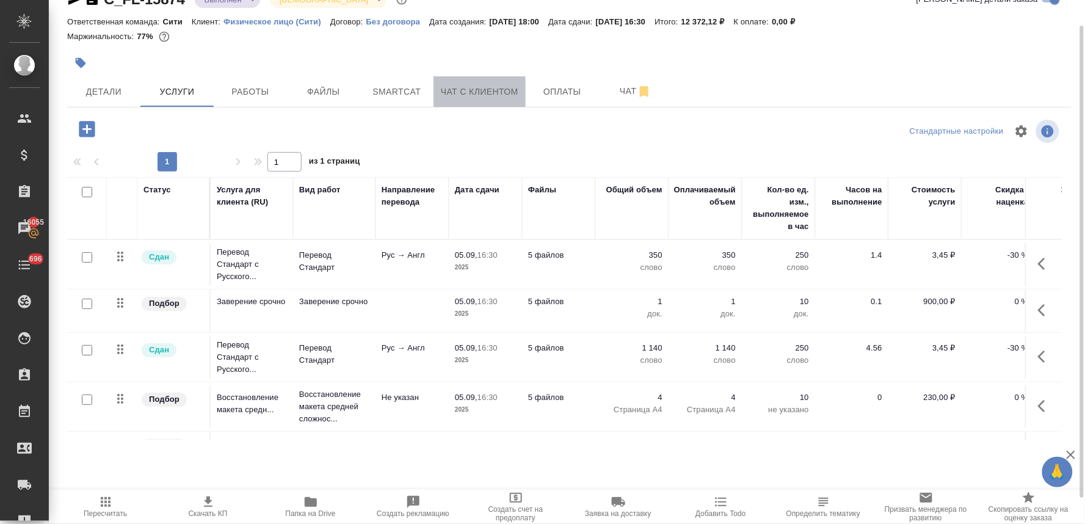
click at [497, 82] on button "Чат с клиентом" at bounding box center [479, 91] width 92 height 31
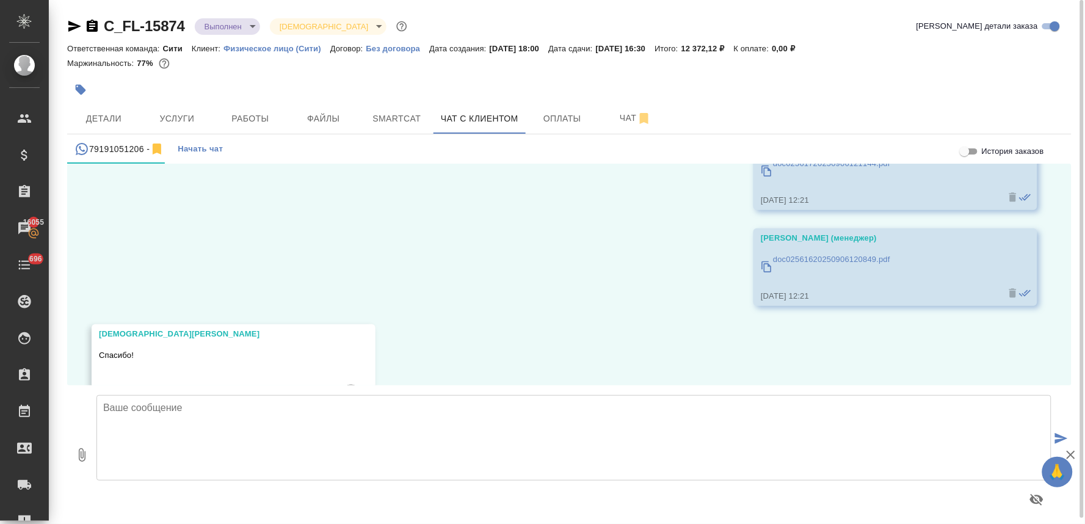
scroll to position [4604, 0]
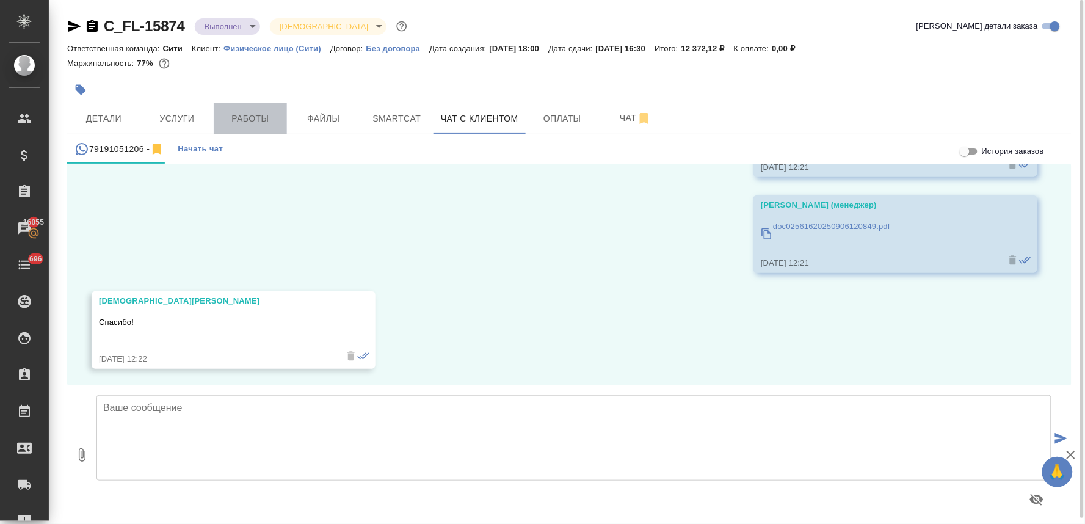
click at [247, 120] on span "Работы" at bounding box center [250, 118] width 59 height 15
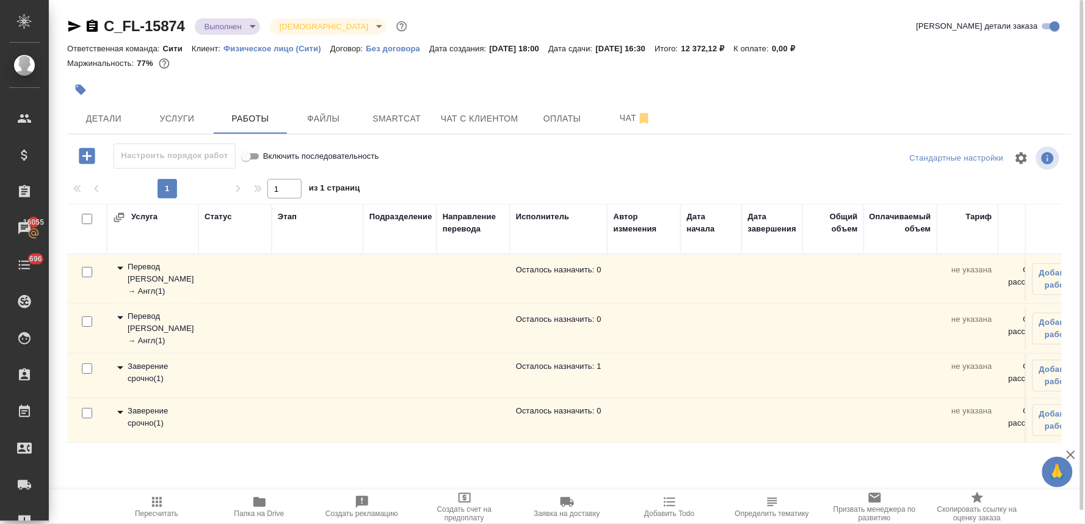
click at [154, 372] on div "Заверение срочно ( 1 )" at bounding box center [152, 372] width 79 height 24
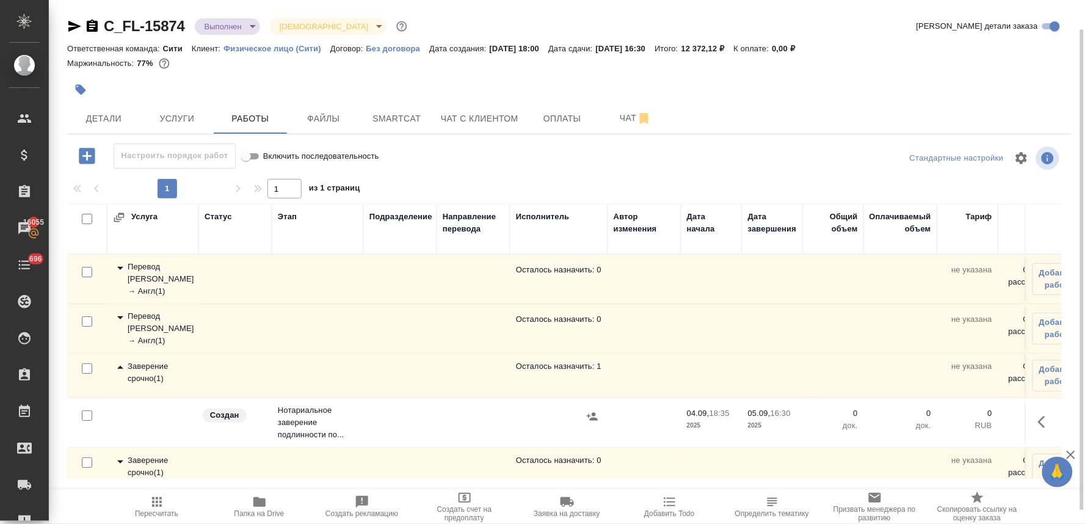
scroll to position [24, 0]
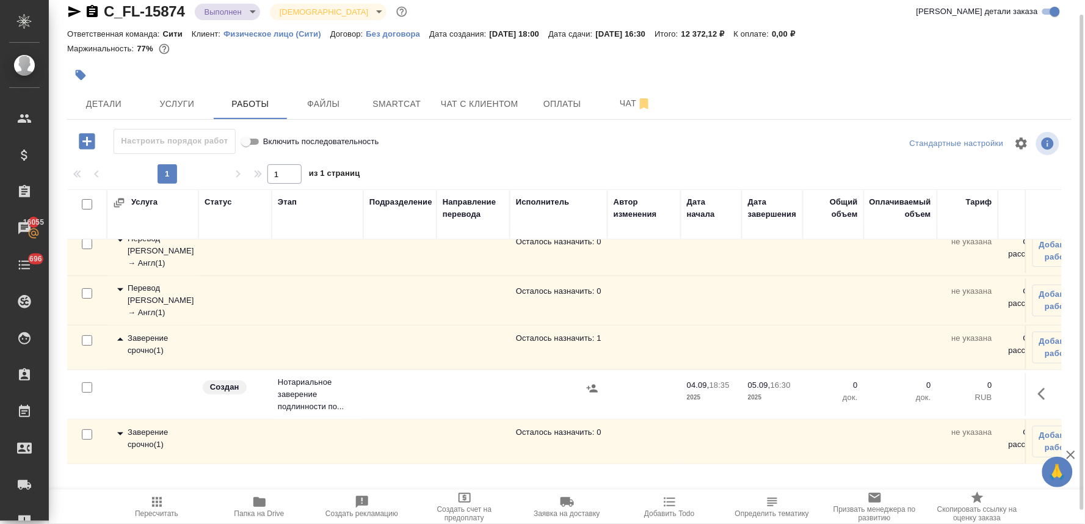
drag, startPoint x: 150, startPoint y: 417, endPoint x: 156, endPoint y: 389, distance: 28.9
click at [150, 426] on div "Заверение срочно ( 1 )" at bounding box center [152, 438] width 79 height 24
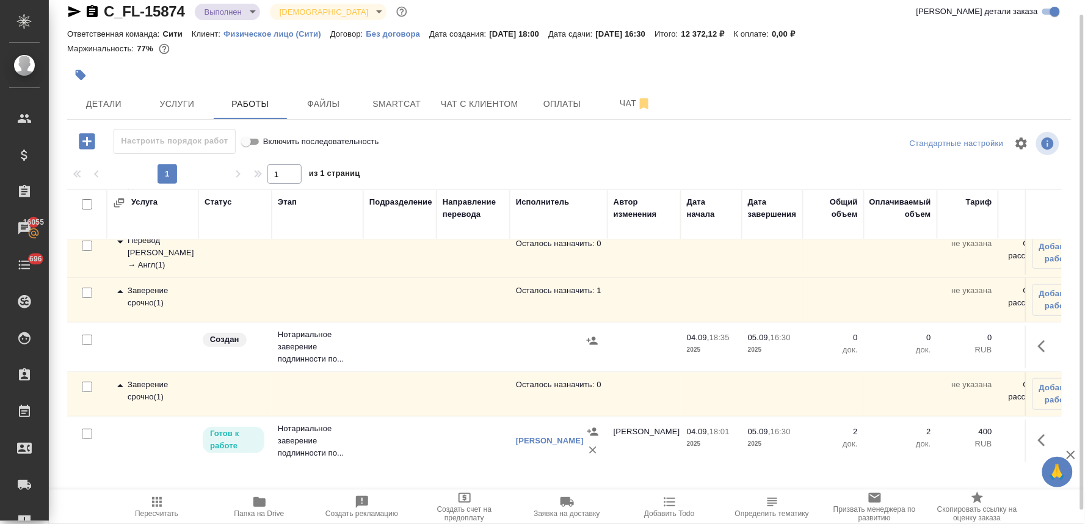
scroll to position [86, 0]
click at [1038, 431] on icon "button" at bounding box center [1045, 438] width 15 height 15
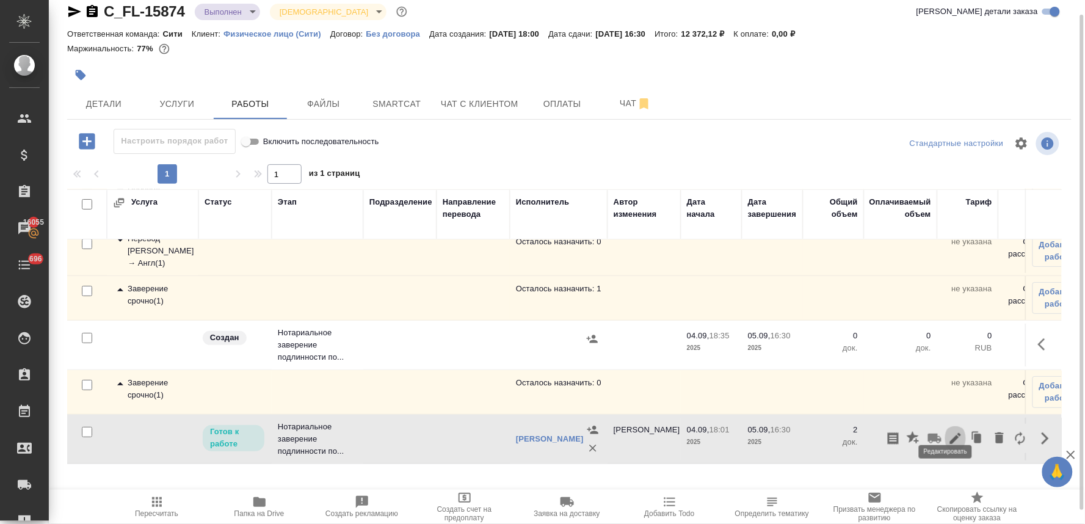
click at [948, 431] on icon "button" at bounding box center [955, 438] width 15 height 15
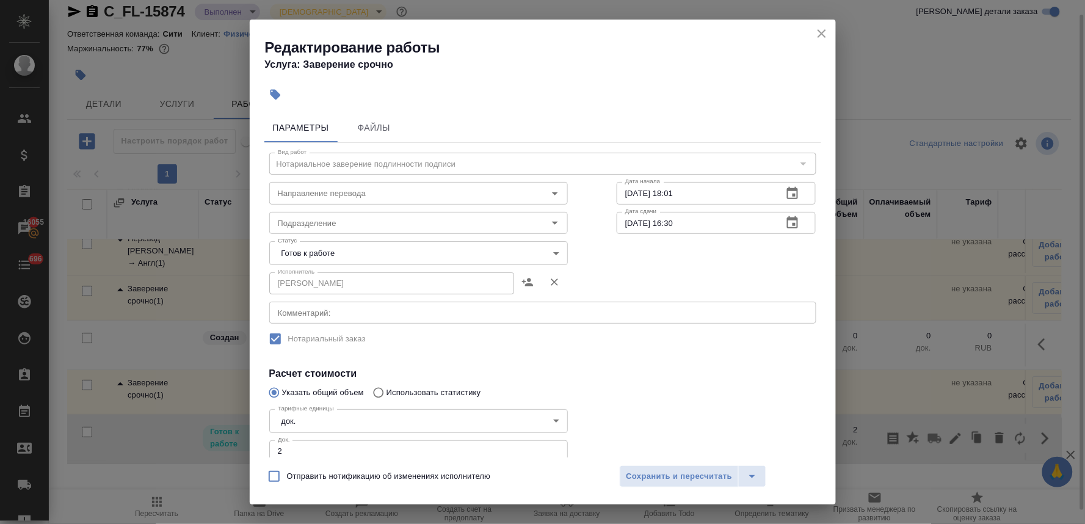
click at [472, 250] on body "🙏 .cls-1 fill:#fff; AWATERA Lyamina Nadezhda Клиенты Спецификации Заказы 16055 …" at bounding box center [542, 262] width 1085 height 524
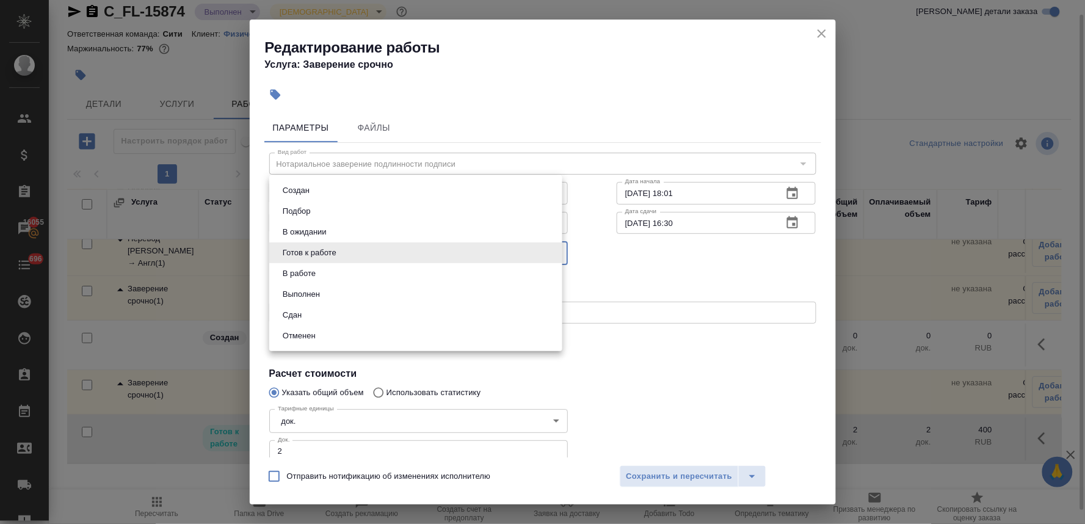
click at [444, 310] on li "Сдан" at bounding box center [415, 315] width 293 height 21
type input "closed"
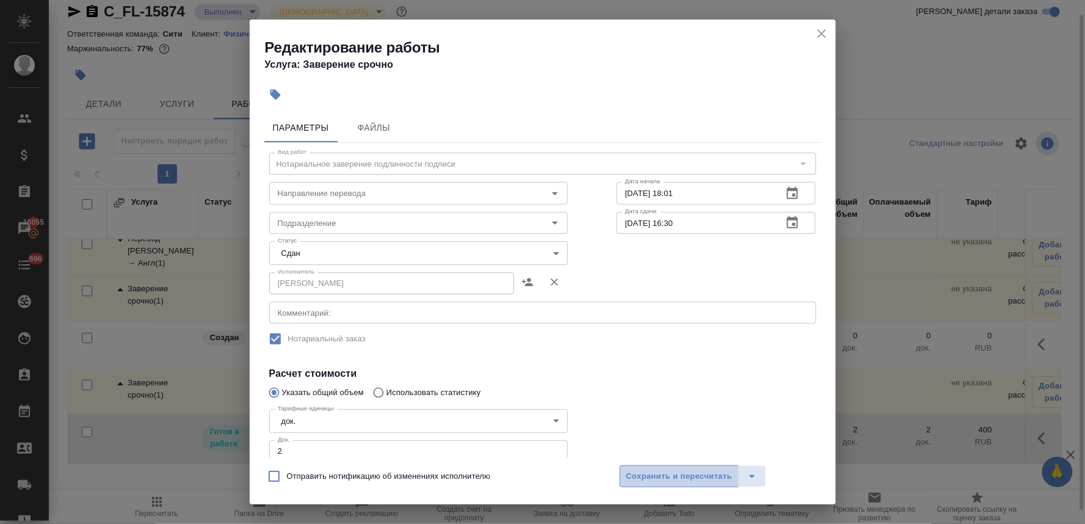
click at [678, 477] on span "Сохранить и пересчитать" at bounding box center [679, 476] width 106 height 14
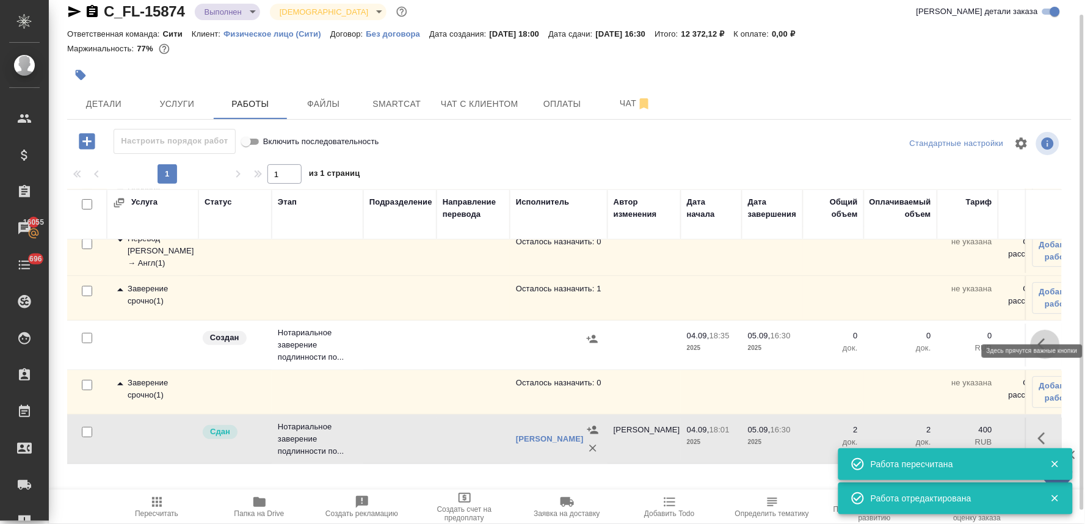
click at [1038, 338] on icon "button" at bounding box center [1041, 344] width 7 height 12
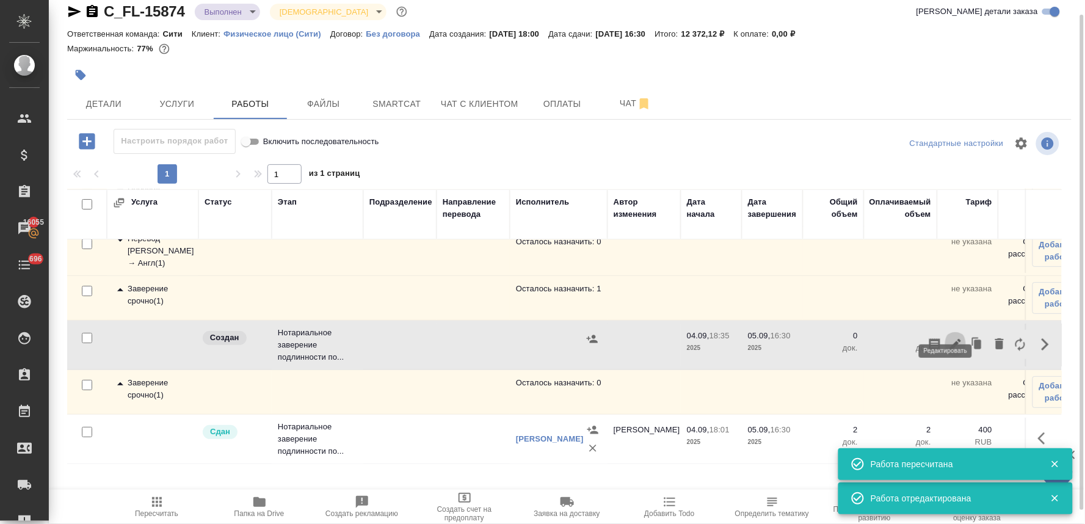
click at [950, 339] on icon "button" at bounding box center [955, 344] width 11 height 11
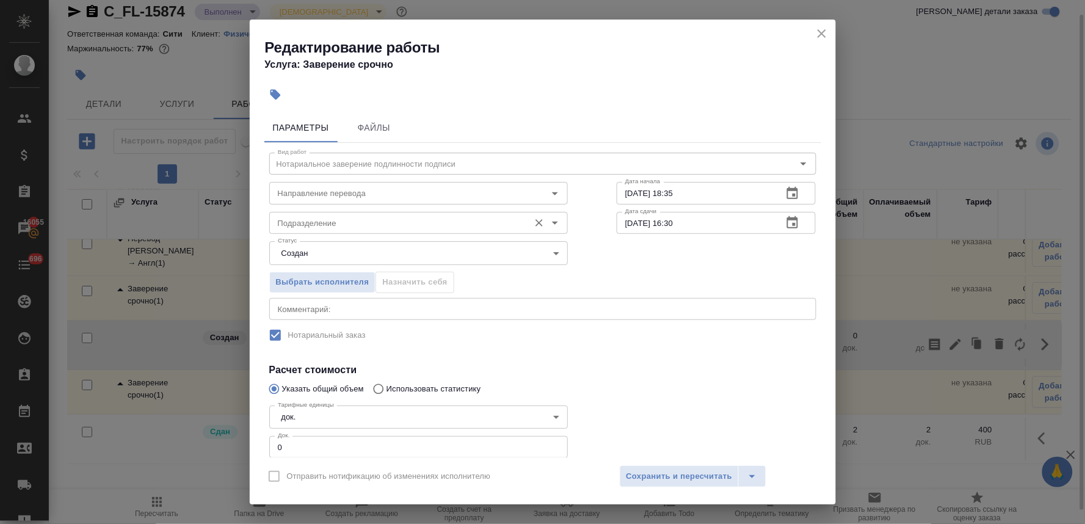
click at [447, 226] on input "Подразделение" at bounding box center [398, 222] width 250 height 15
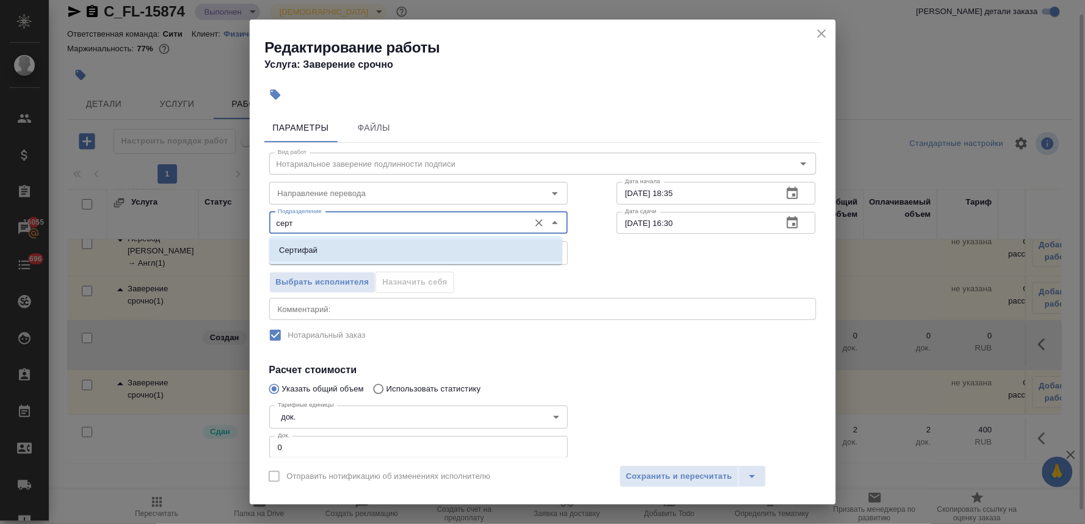
click at [407, 253] on li "Сертифай" at bounding box center [415, 250] width 293 height 22
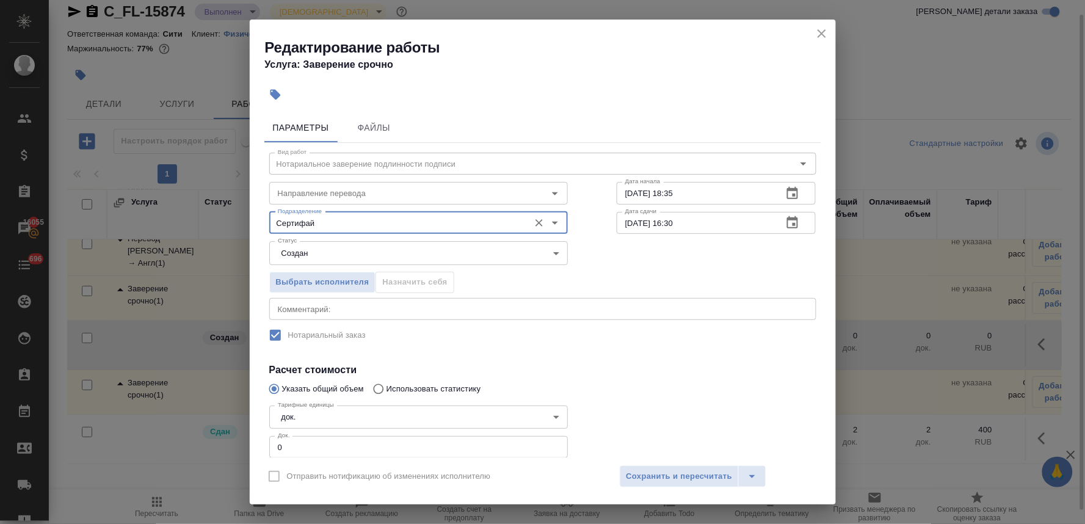
type input "Сертифай"
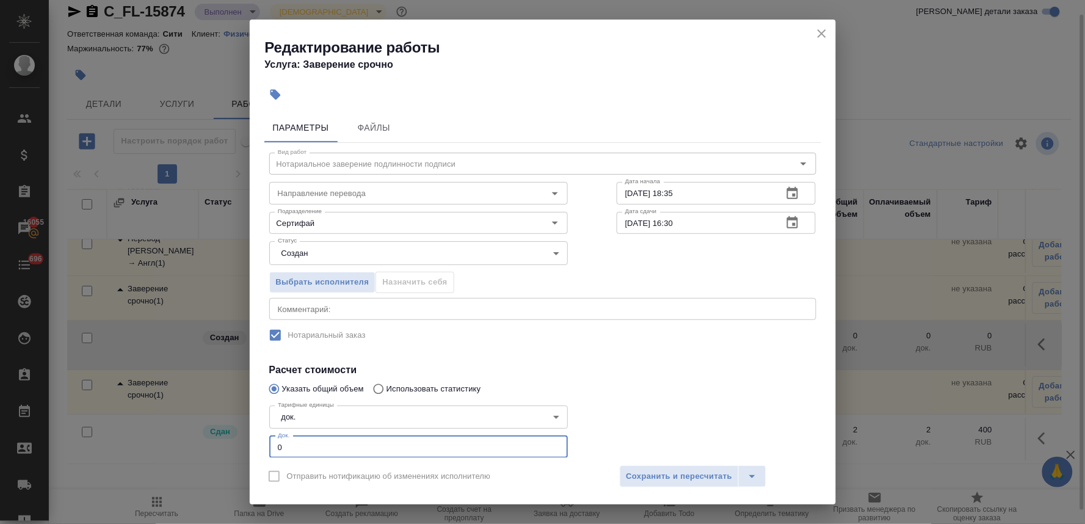
drag, startPoint x: 280, startPoint y: 438, endPoint x: 250, endPoint y: 443, distance: 29.6
click at [251, 443] on div "Параметры Файлы Вид работ Нотариальное заверение подлинности подписи Вид работ …" at bounding box center [543, 282] width 586 height 349
type input "1"
click at [670, 480] on span "Сохранить и пересчитать" at bounding box center [679, 476] width 106 height 14
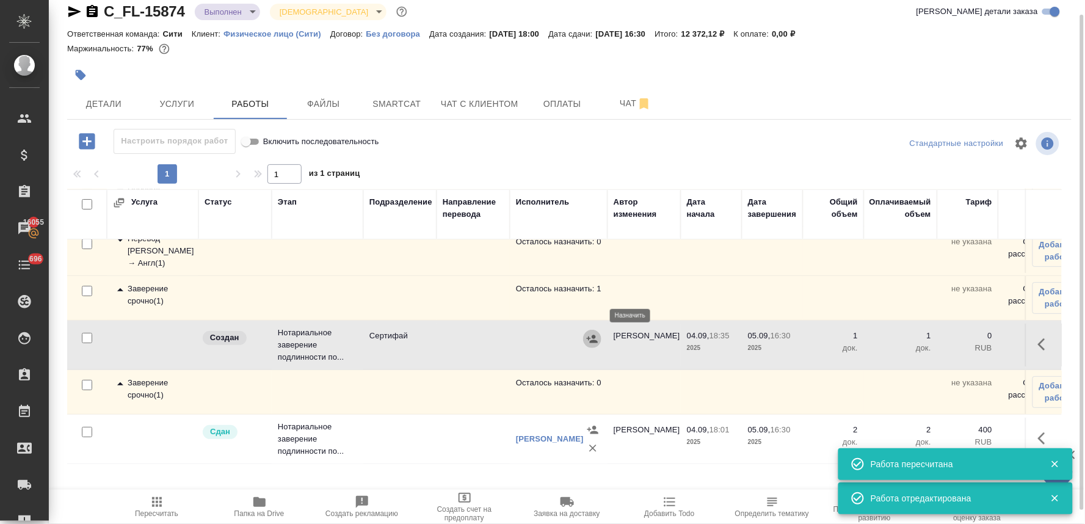
click at [589, 333] on icon "button" at bounding box center [592, 339] width 12 height 12
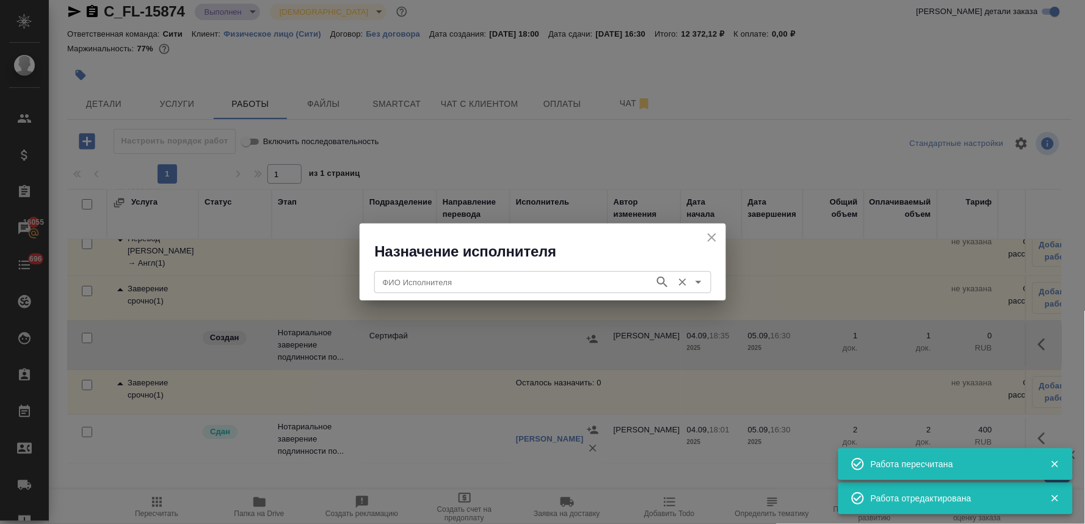
click at [499, 281] on input "ФИО Исполнителя" at bounding box center [513, 282] width 270 height 15
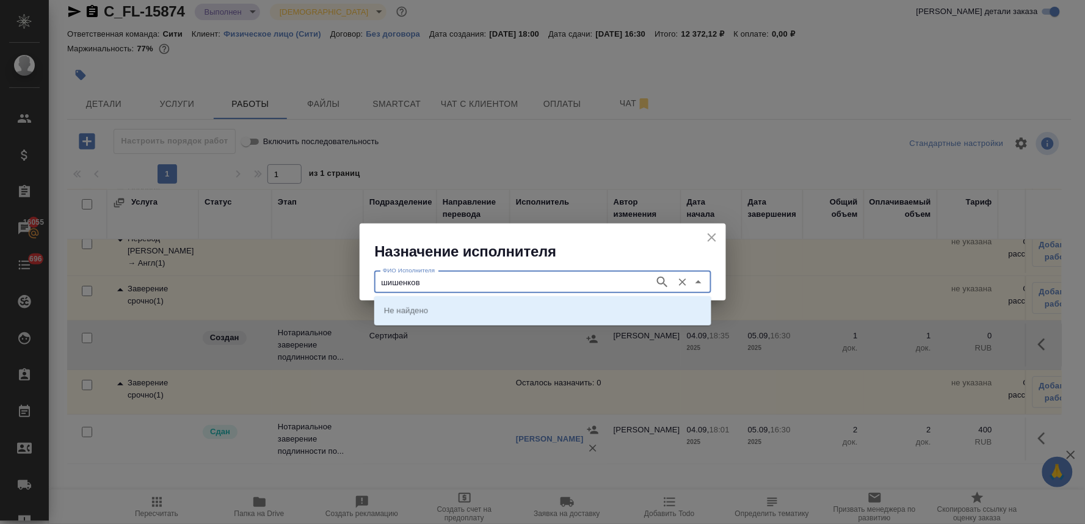
type input "шишенков"
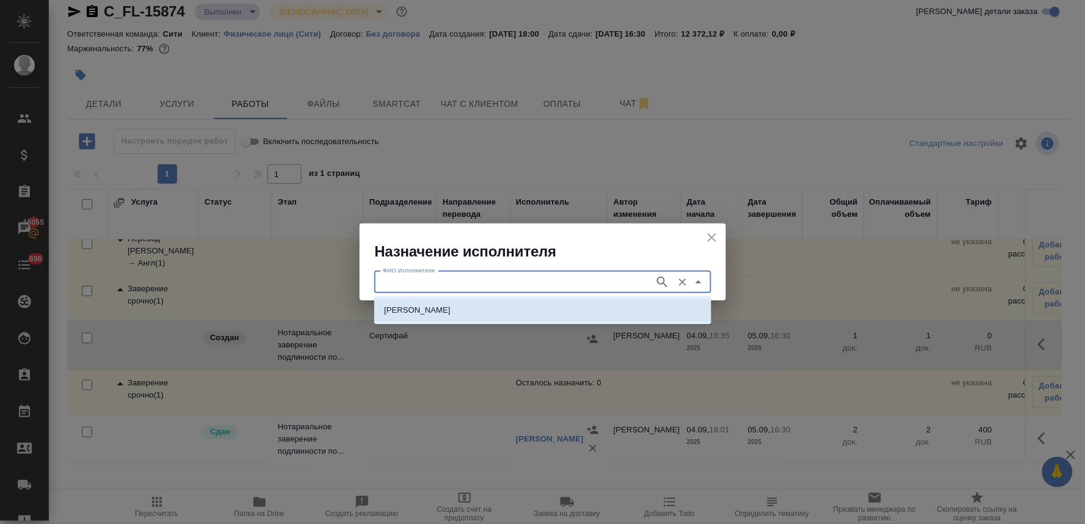
click at [450, 312] on p "НОТАРИУС Шишенков Леонид Васильевич" at bounding box center [417, 310] width 67 height 12
type input "НОТАРИУС Шишенков Леонид Васильевич"
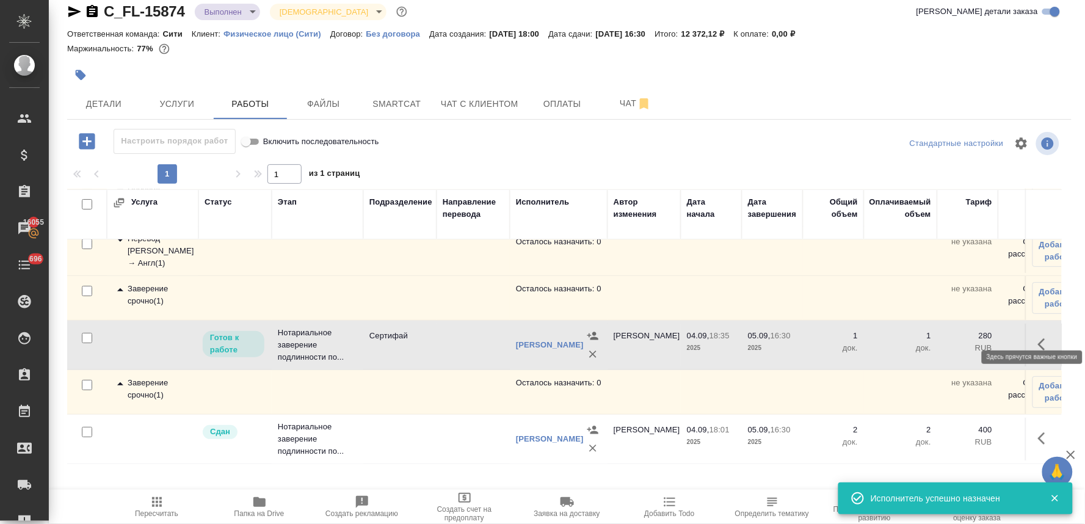
click at [1038, 337] on icon "button" at bounding box center [1045, 344] width 15 height 15
click at [950, 339] on icon "button" at bounding box center [955, 344] width 11 height 11
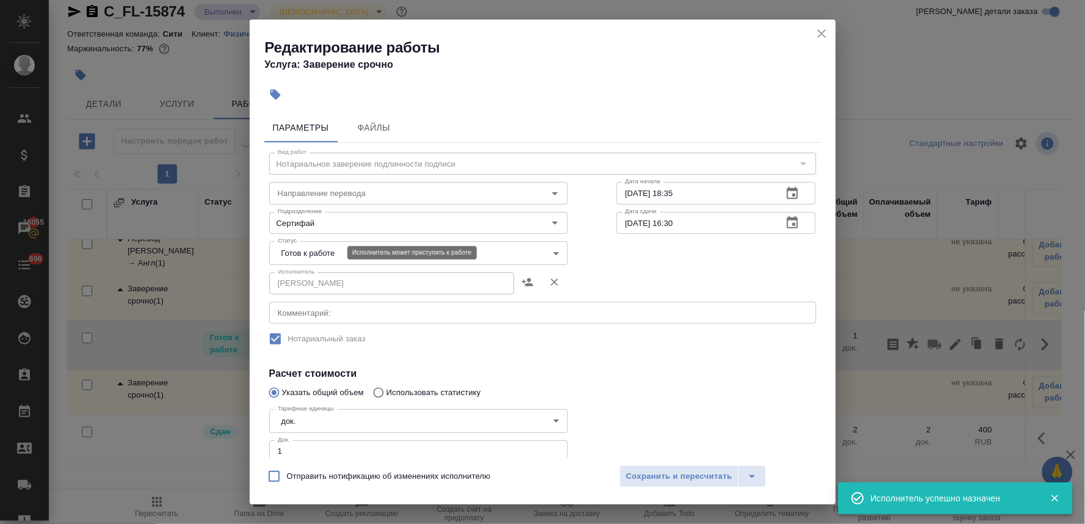
click at [325, 255] on body "🙏 .cls-1 fill:#fff; AWATERA Lyamina Nadezhda Клиенты Спецификации Заказы 16055 …" at bounding box center [542, 262] width 1085 height 524
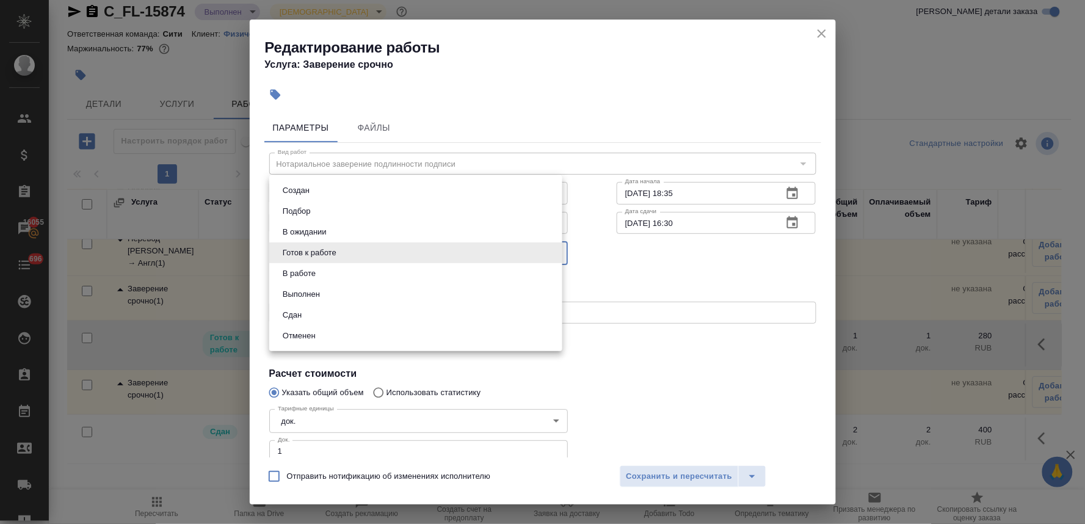
click at [313, 313] on li "Сдан" at bounding box center [415, 315] width 293 height 21
type input "closed"
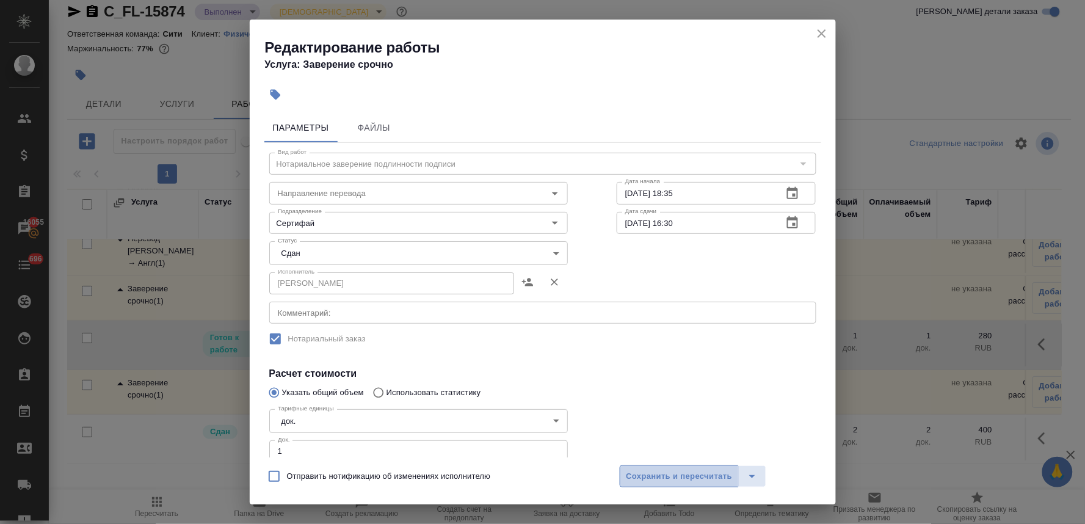
click at [655, 471] on span "Сохранить и пересчитать" at bounding box center [679, 476] width 106 height 14
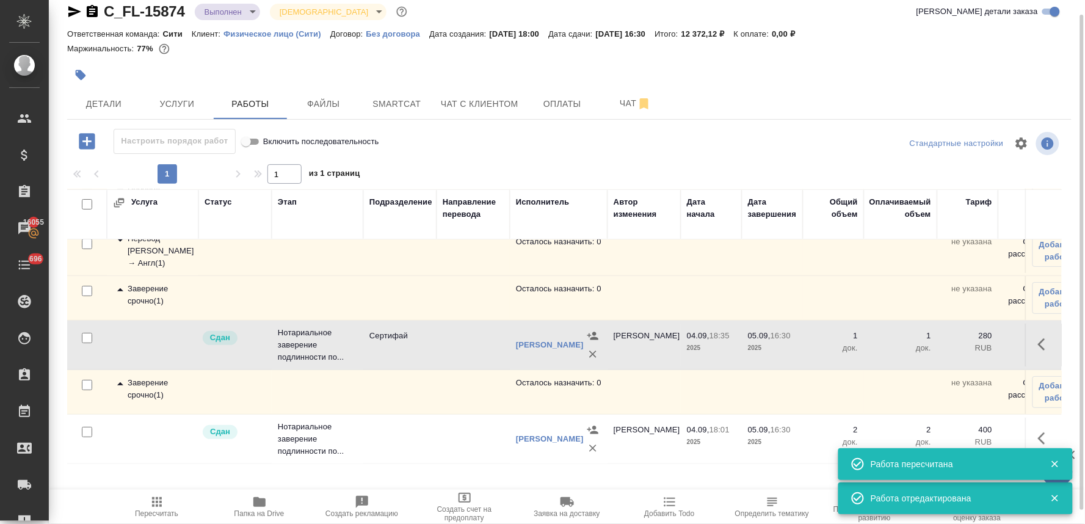
click at [149, 513] on span "Пересчитать" at bounding box center [156, 513] width 43 height 9
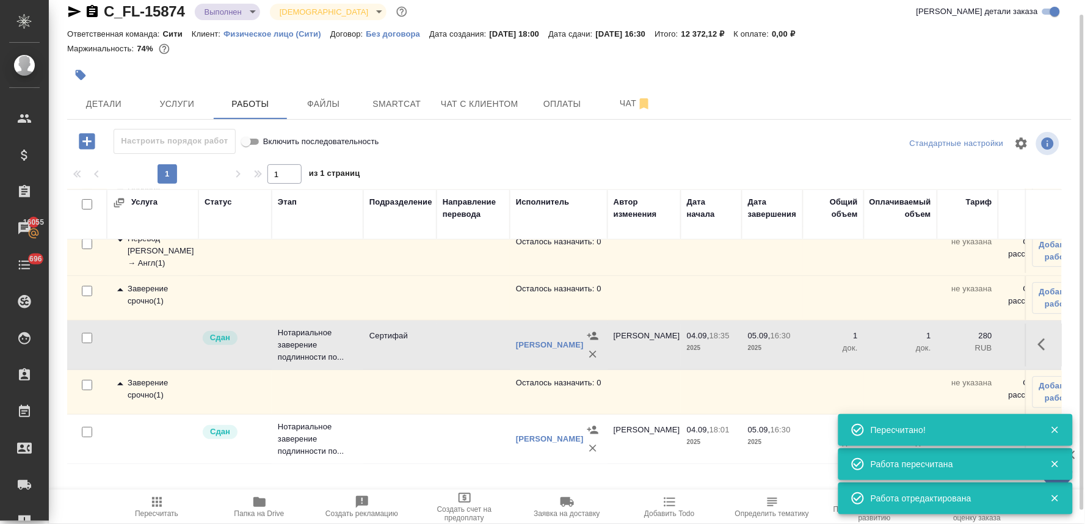
scroll to position [98, 0]
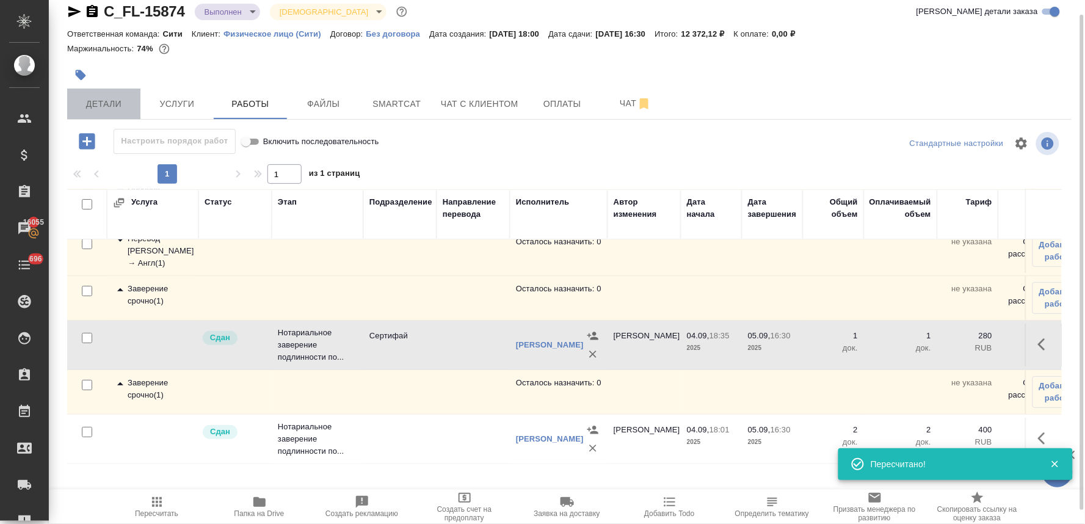
click at [118, 98] on span "Детали" at bounding box center [103, 103] width 59 height 15
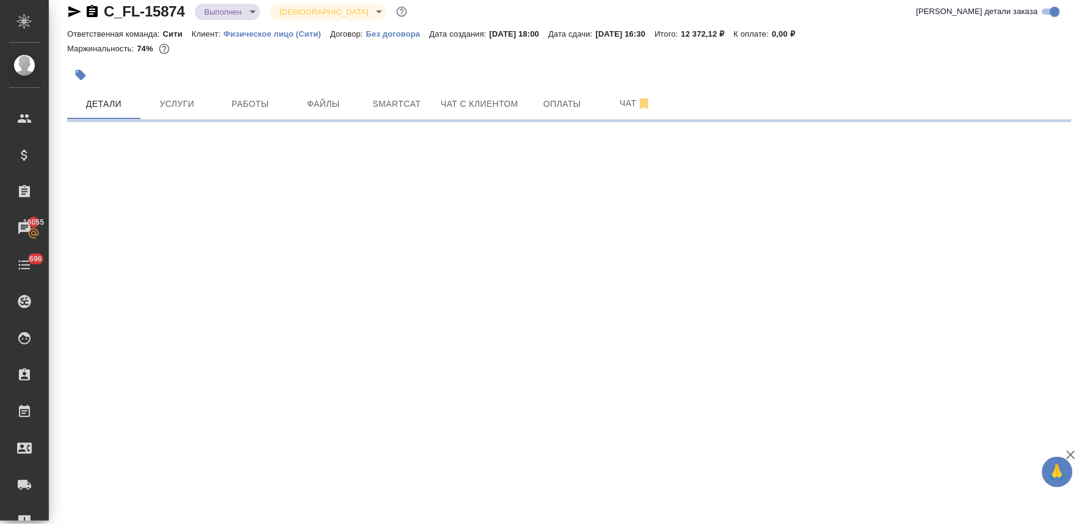
select select "RU"
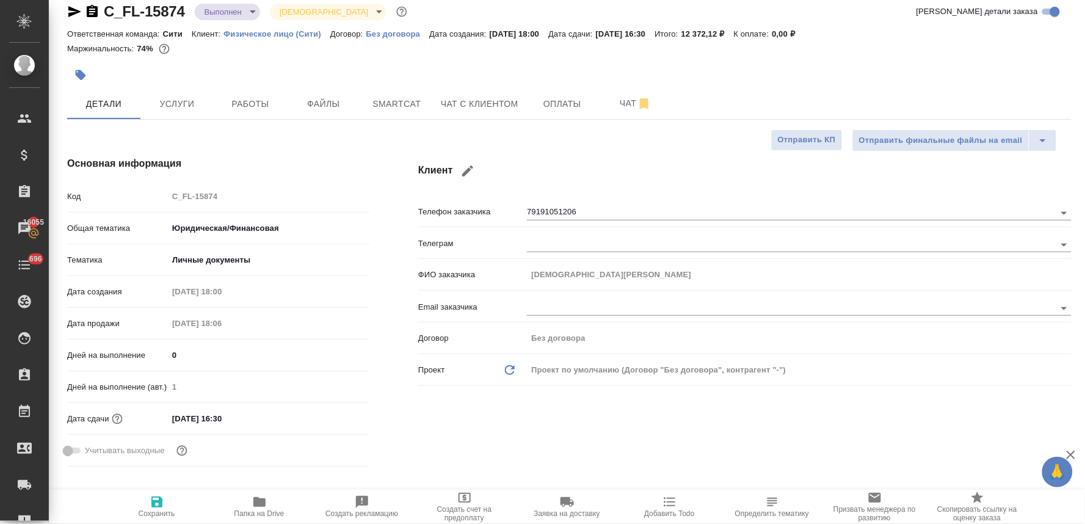
type textarea "x"
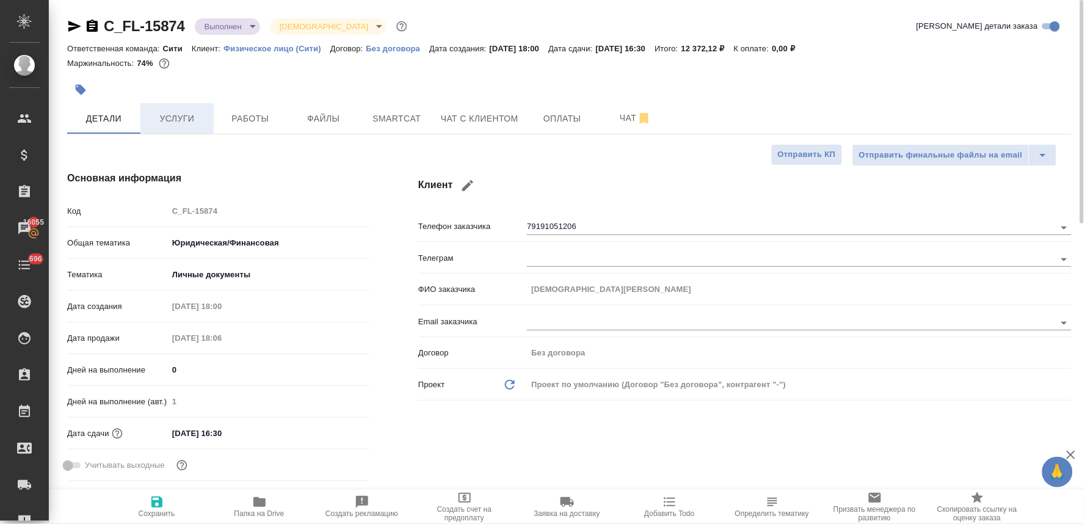
click at [181, 124] on span "Услуги" at bounding box center [177, 118] width 59 height 15
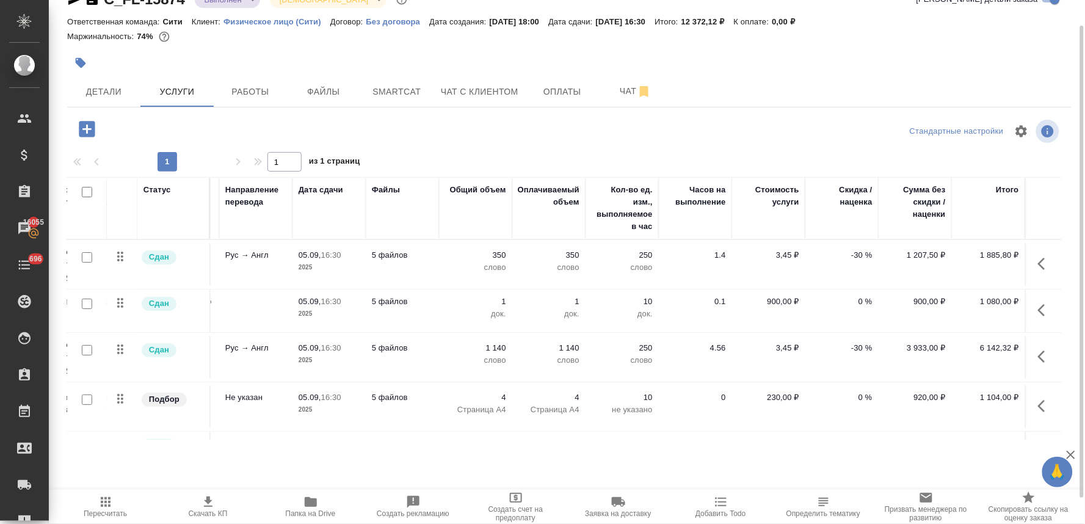
scroll to position [46, 165]
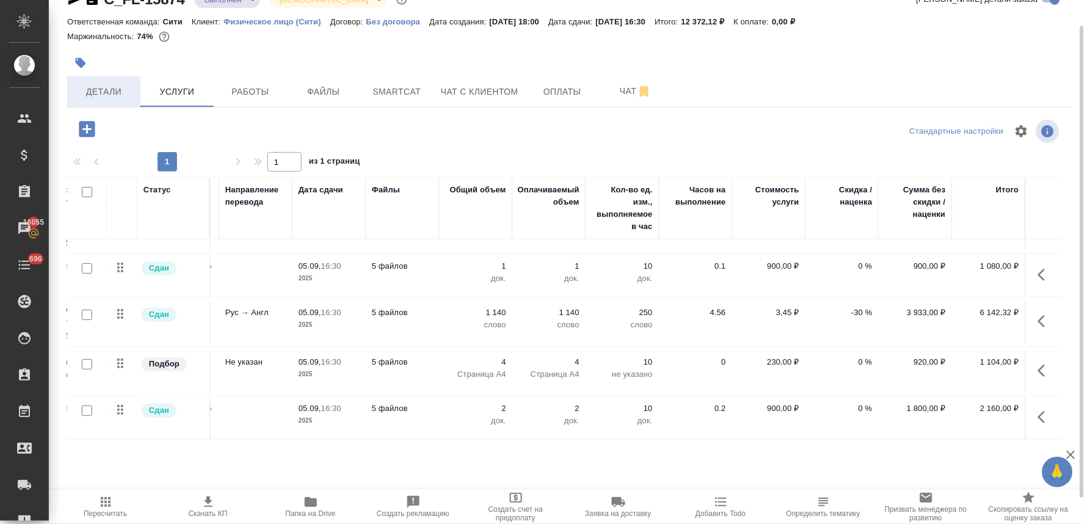
click at [106, 96] on span "Детали" at bounding box center [103, 91] width 59 height 15
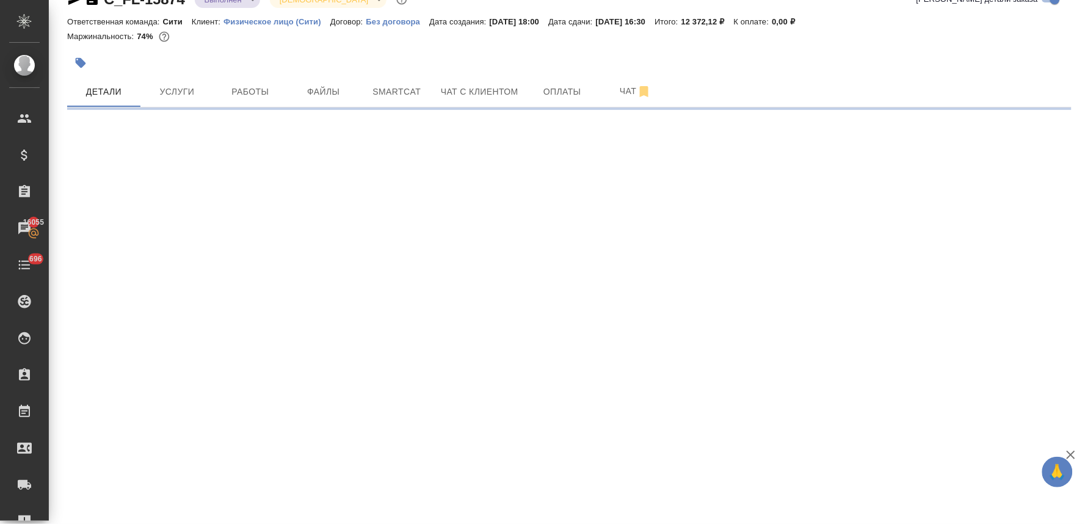
select select "RU"
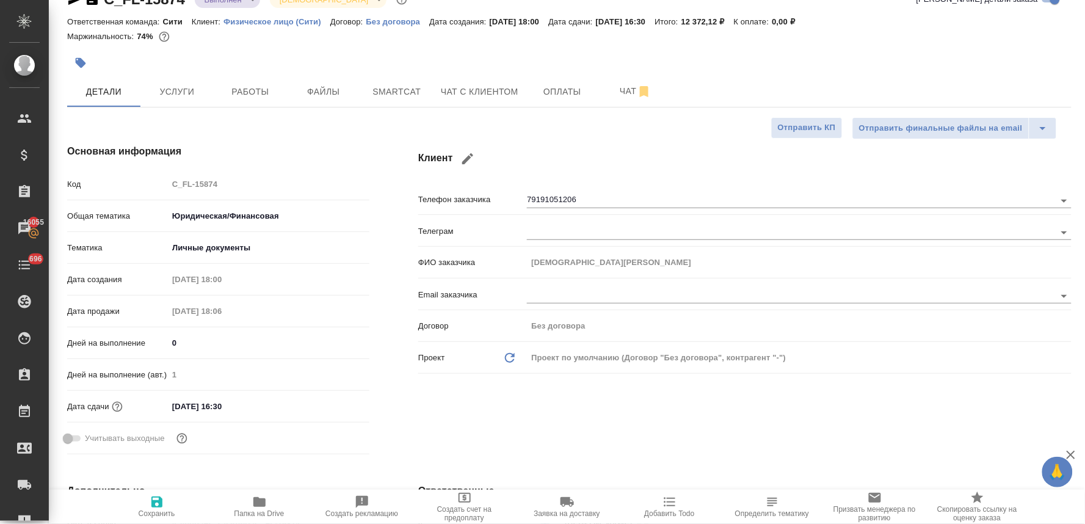
type textarea "x"
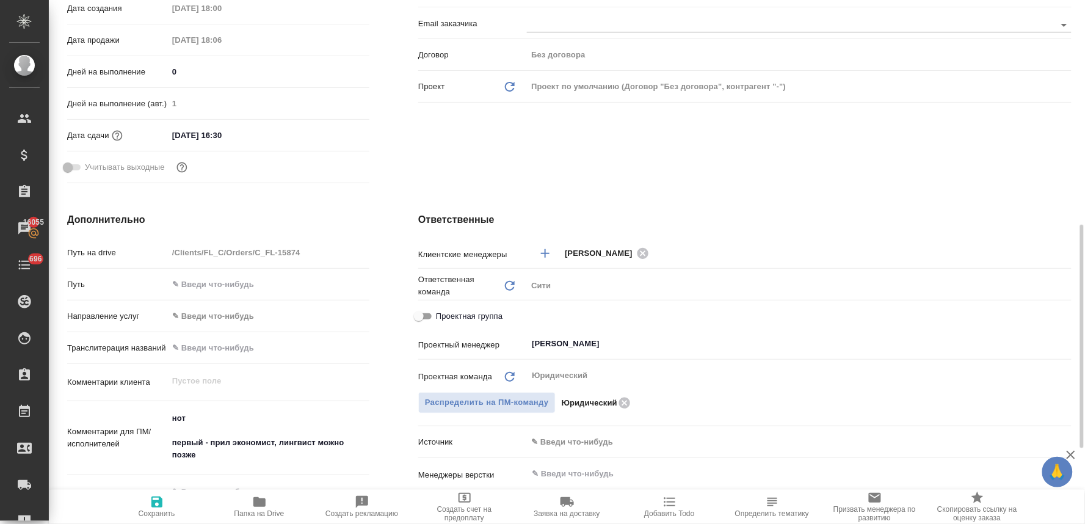
scroll to position [366, 0]
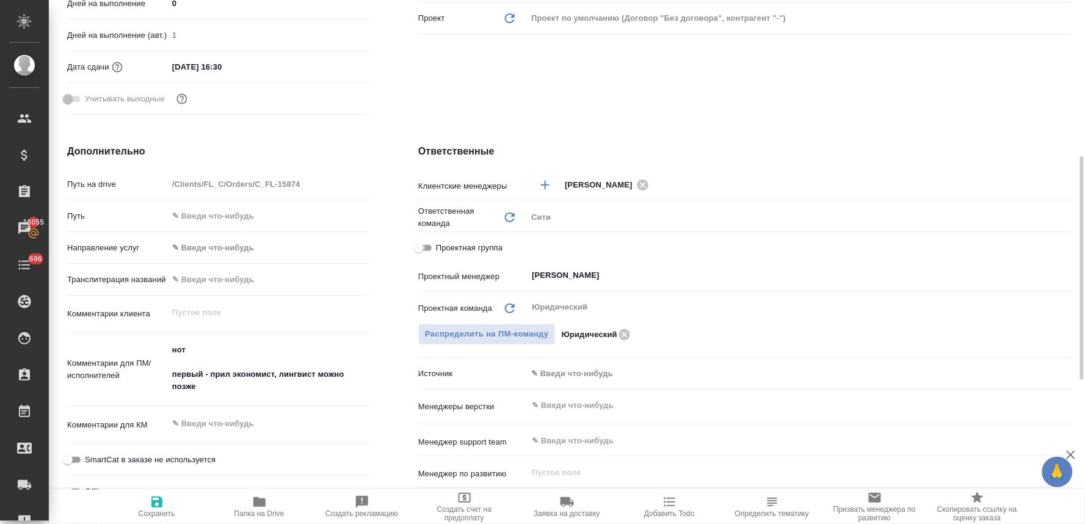
click at [423, 248] on input "Проектная группа" at bounding box center [419, 248] width 44 height 15
checkbox input "true"
type textarea "x"
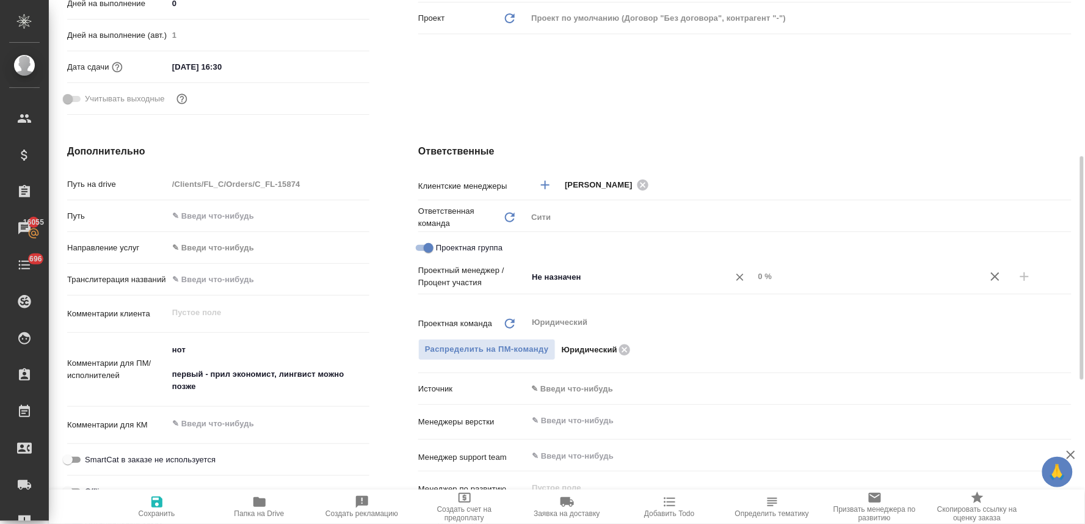
click at [599, 276] on input "Не назначен" at bounding box center [619, 276] width 179 height 15
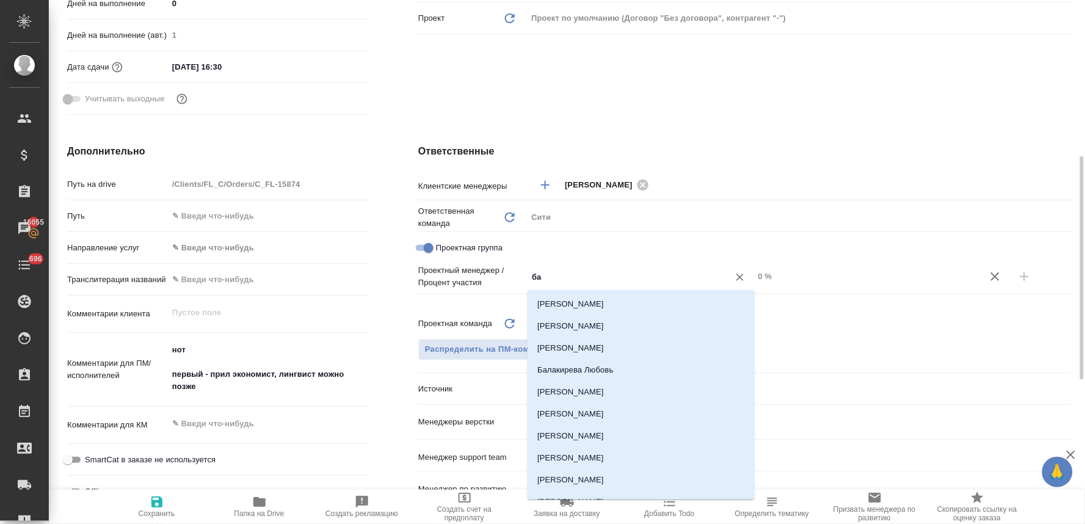
type input "бад"
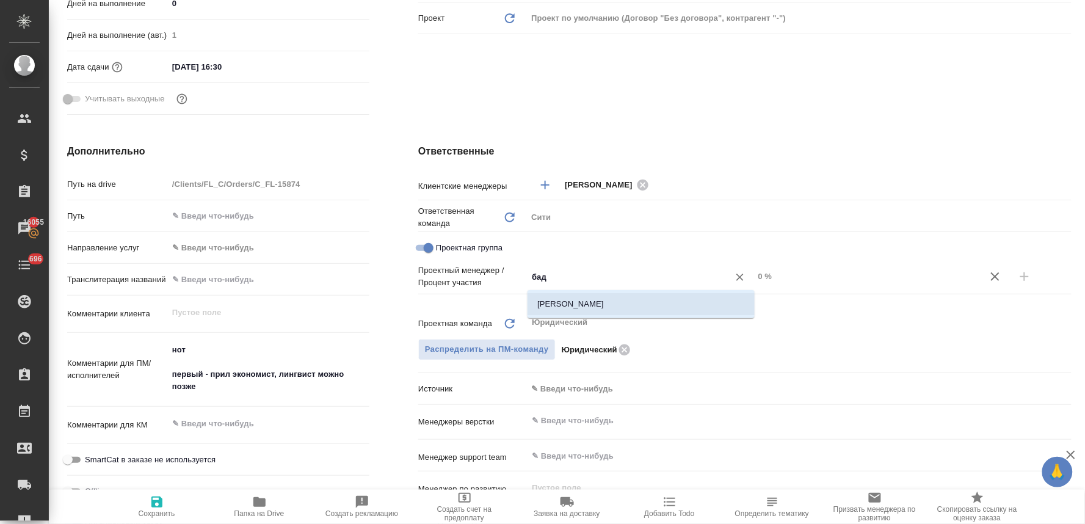
click at [596, 309] on li "Баданян Артак" at bounding box center [640, 304] width 227 height 22
type textarea "x"
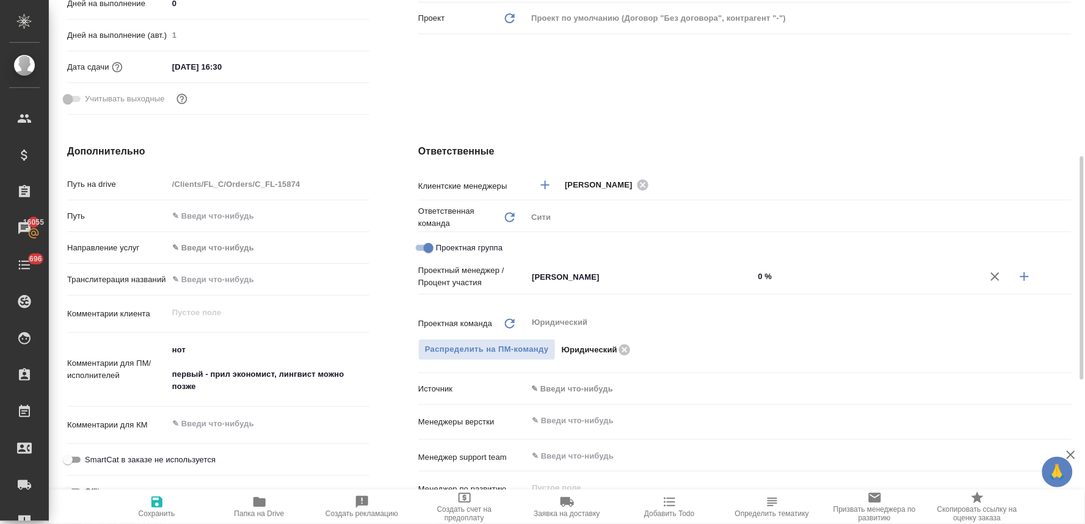
click at [1020, 279] on icon "button" at bounding box center [1024, 276] width 15 height 15
type textarea "x"
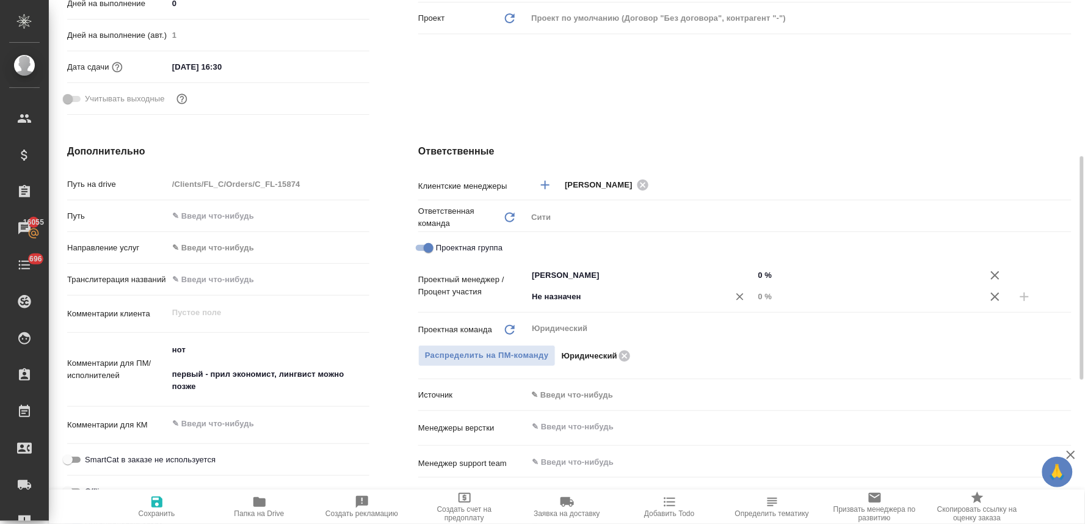
click at [623, 308] on div "Не назначен ​" at bounding box center [640, 298] width 227 height 24
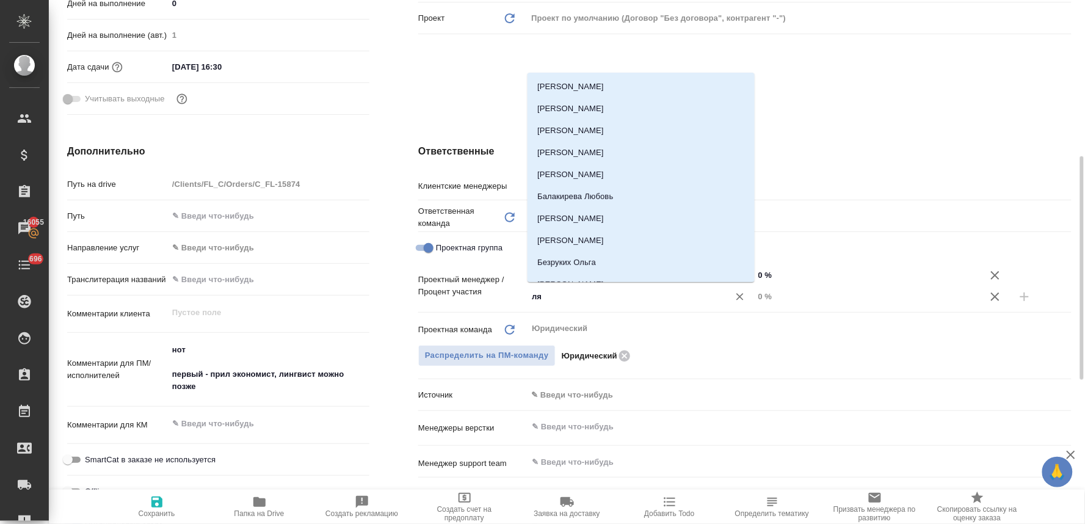
type input "лям"
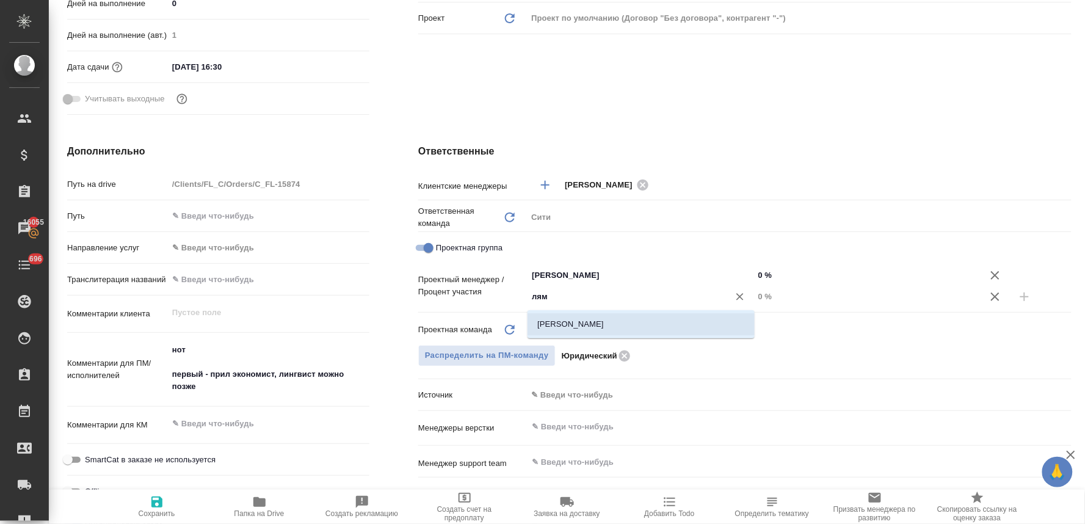
click at [625, 325] on li "[PERSON_NAME]" at bounding box center [640, 324] width 227 height 22
type textarea "x"
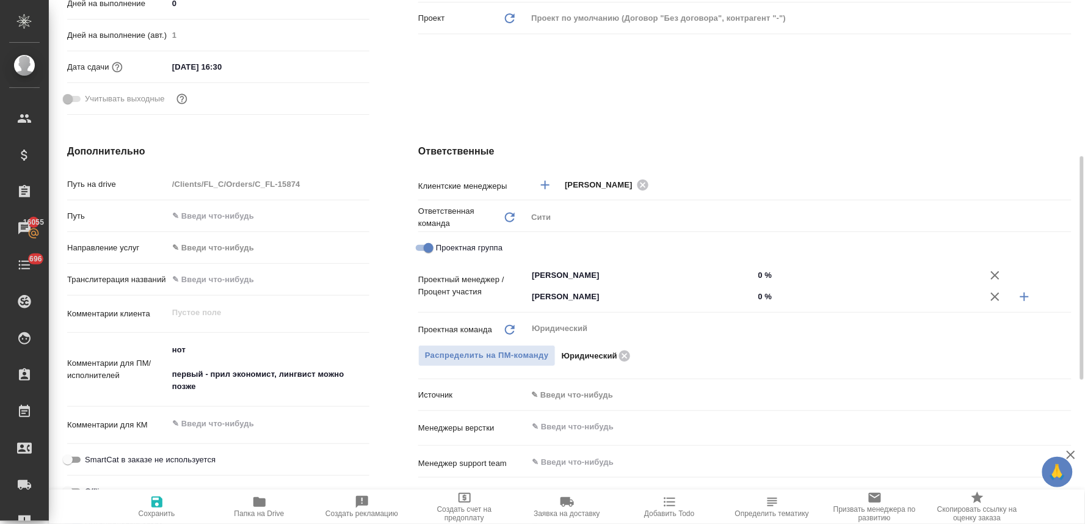
click at [769, 295] on input "0 %" at bounding box center [867, 297] width 227 height 18
type textarea "x"
type input "9 %"
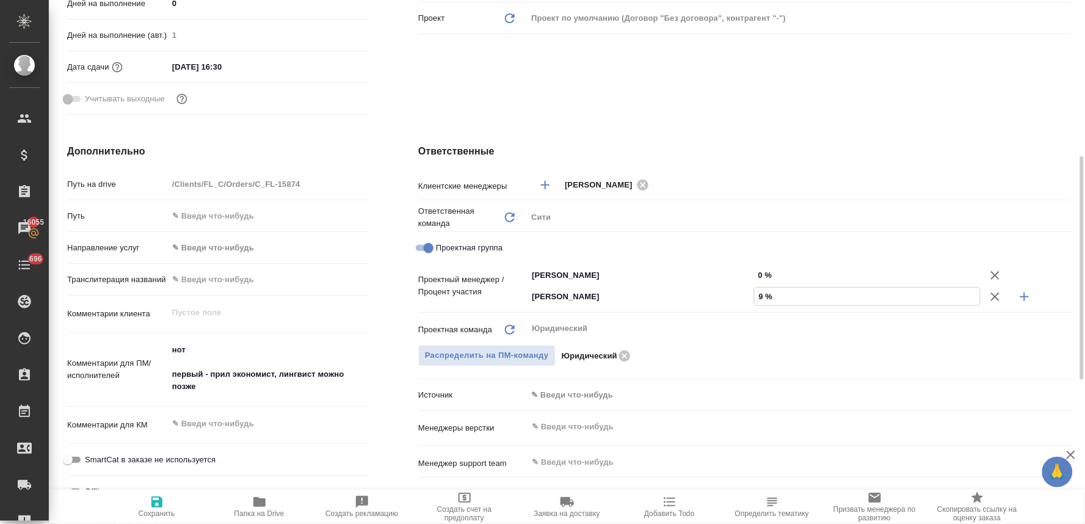
type textarea "x"
type input "9 %"
click at [1033, 293] on button "button" at bounding box center [1024, 296] width 29 height 29
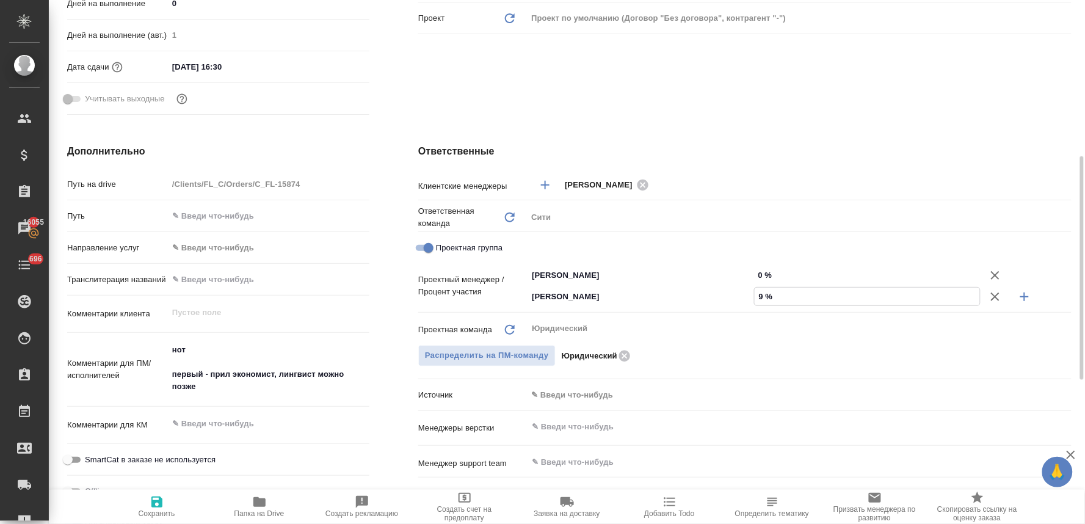
type textarea "x"
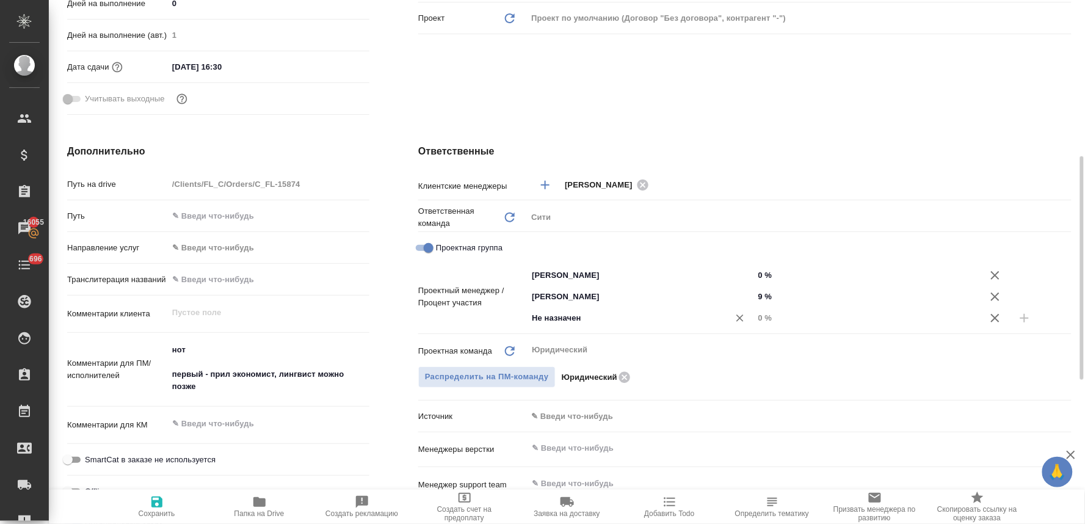
click at [650, 327] on div "Не назначен ​" at bounding box center [640, 318] width 227 height 22
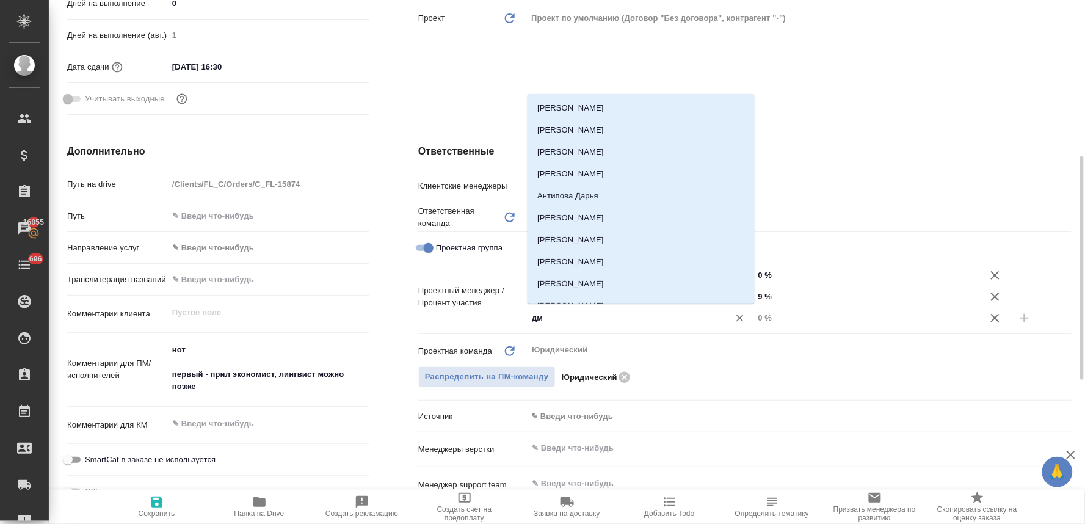
type input "дми"
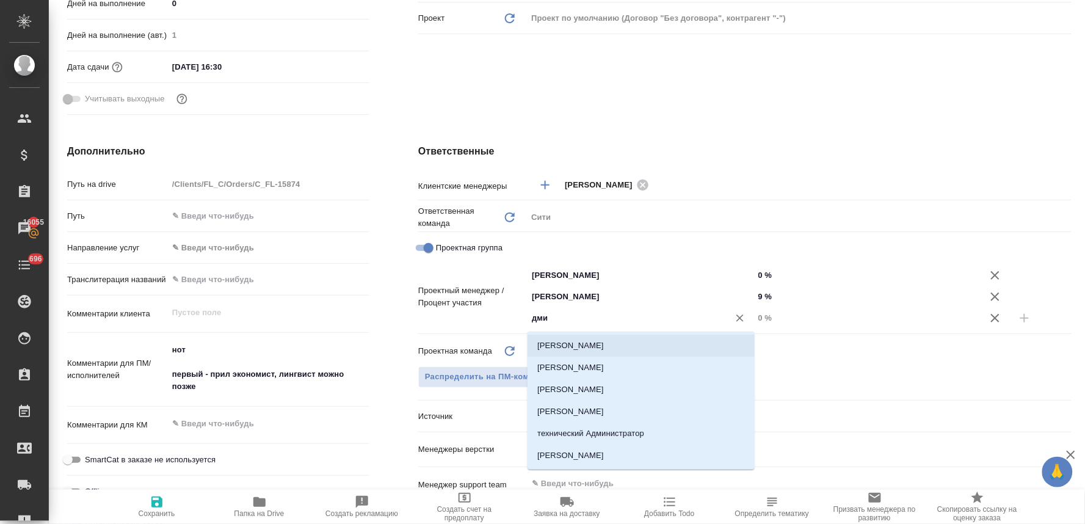
click at [648, 344] on li "Голубев Дмитрий" at bounding box center [640, 346] width 227 height 22
type textarea "x"
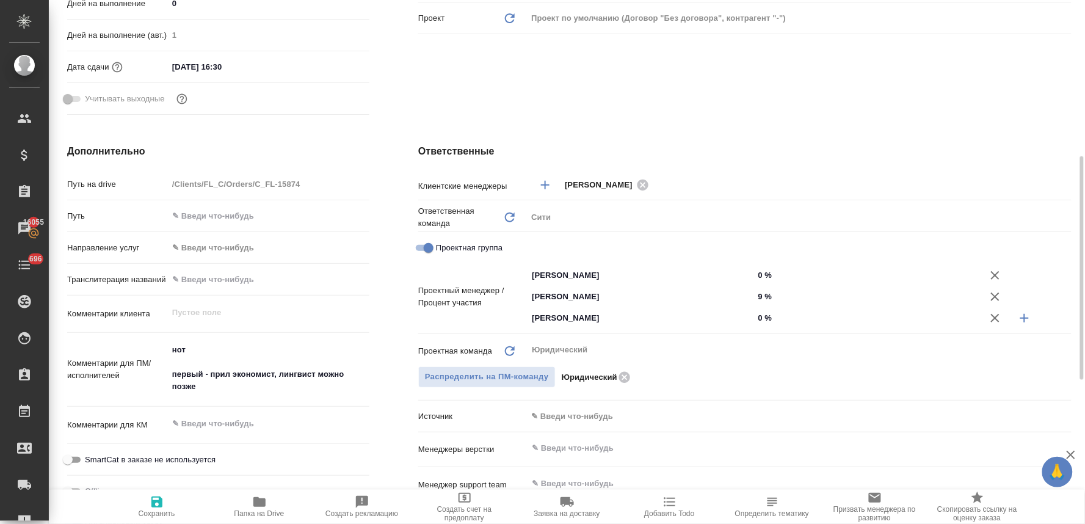
click at [770, 316] on input "0 %" at bounding box center [867, 318] width 227 height 18
type textarea "x"
type input "1 %"
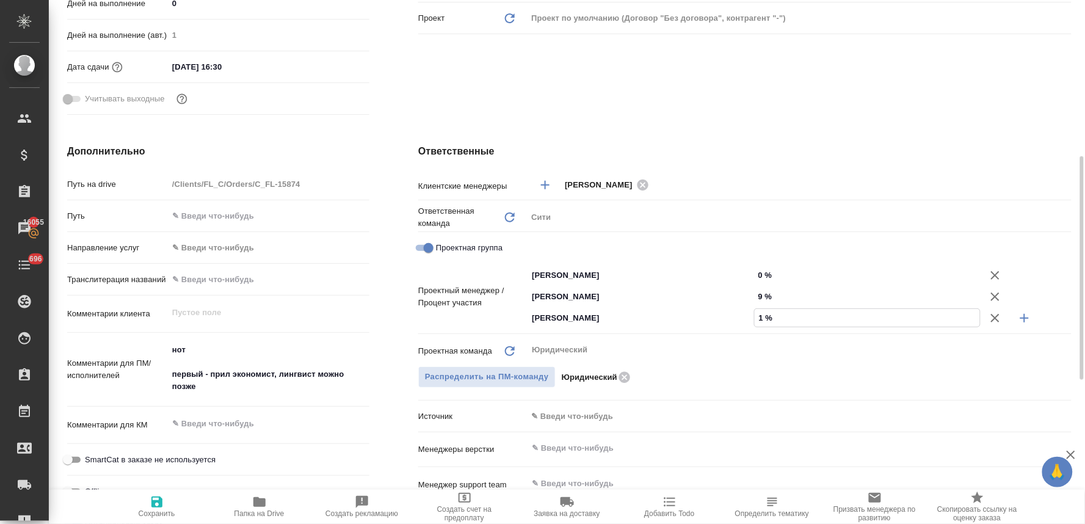
type textarea "x"
type input "17 %"
type textarea "x"
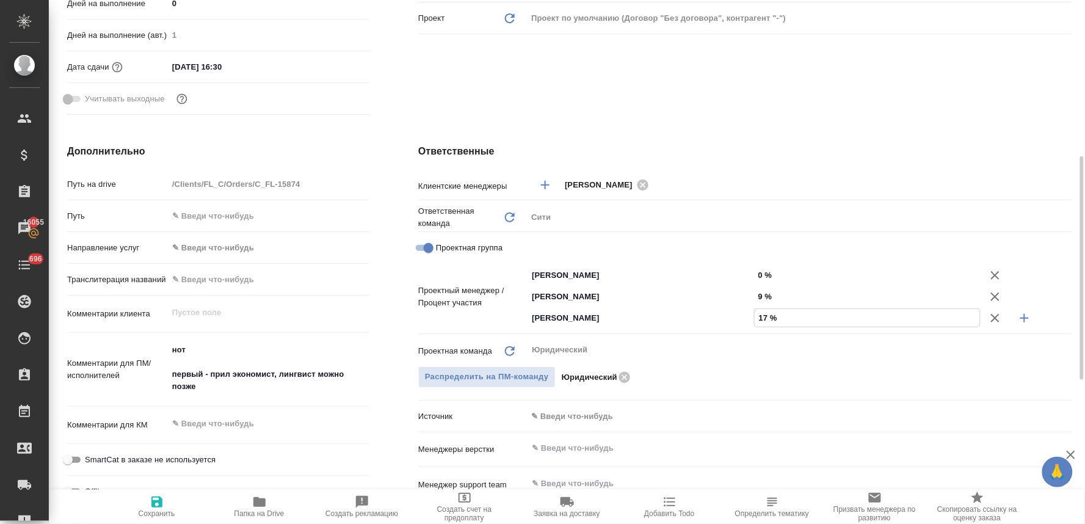
type textarea "x"
type input "17 %"
drag, startPoint x: 764, startPoint y: 275, endPoint x: 751, endPoint y: 276, distance: 12.3
click at [751, 276] on div "Баданян Артак ​ 0 %" at bounding box center [799, 274] width 544 height 21
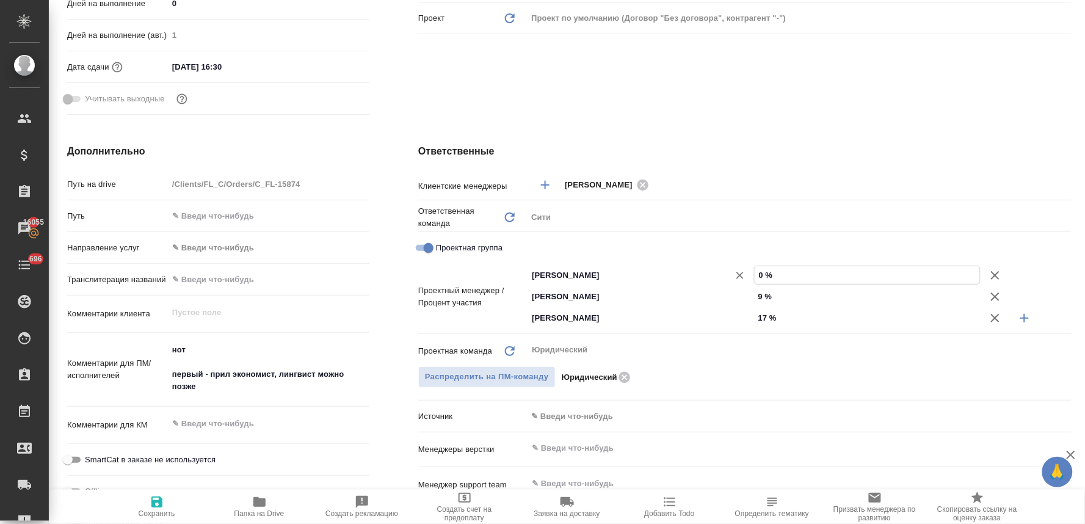
type input "7 %"
type textarea "x"
type input "74 %"
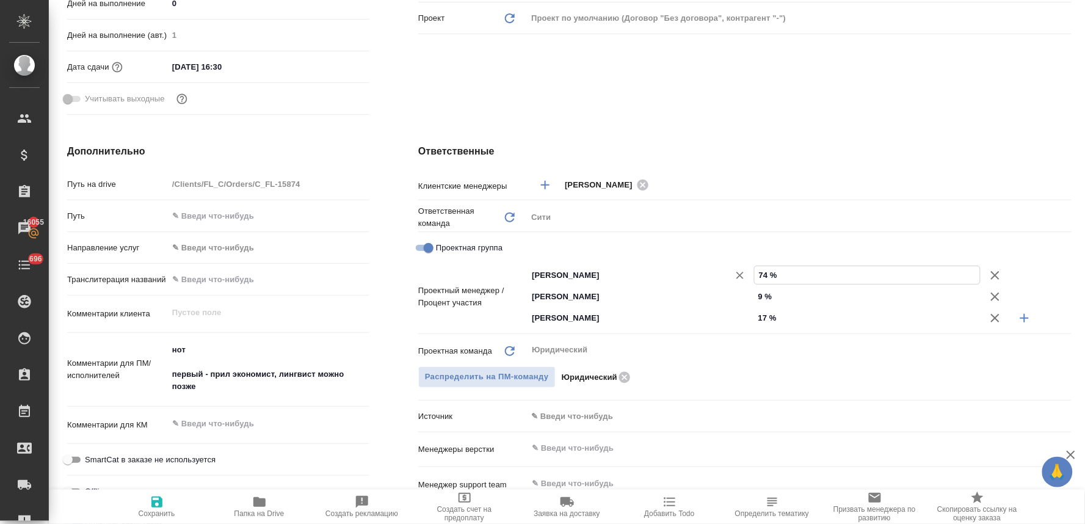
type textarea "x"
type input "74 %"
click at [156, 509] on span "Сохранить" at bounding box center [157, 513] width 37 height 9
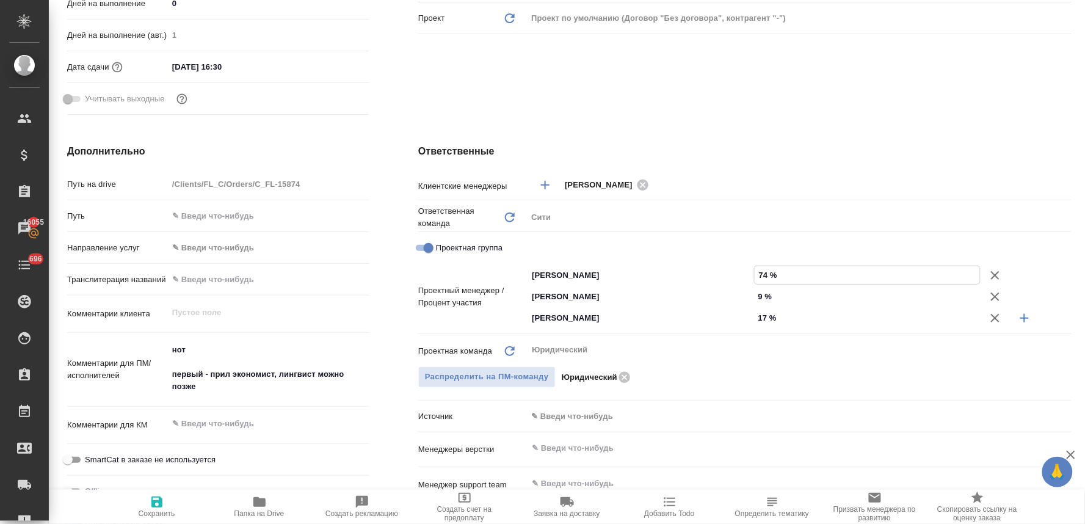
type textarea "x"
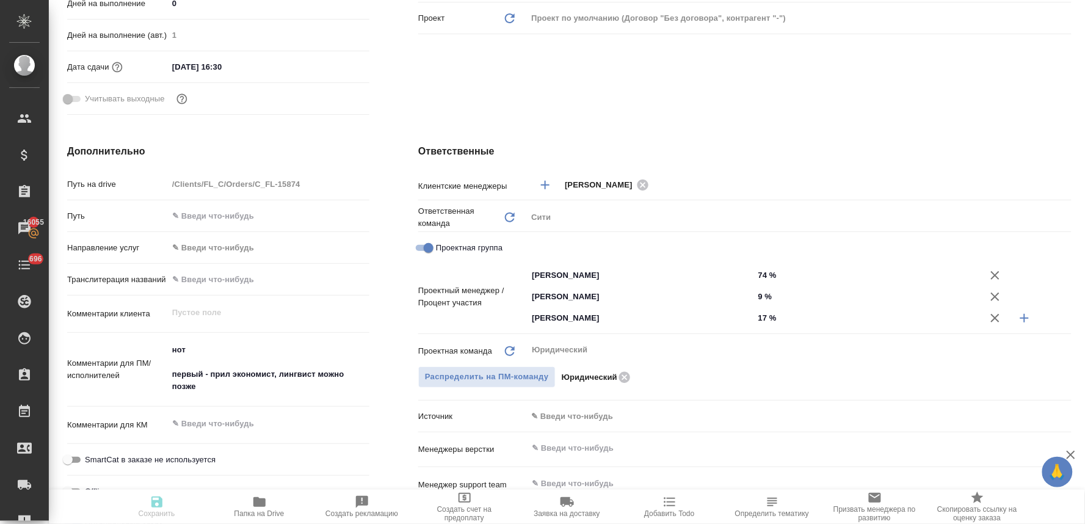
type textarea "x"
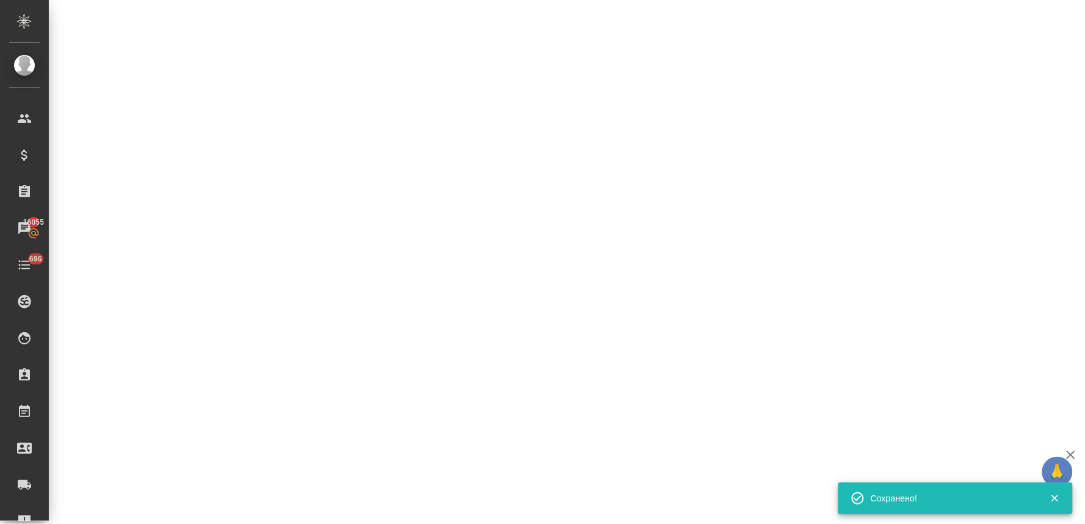
select select "RU"
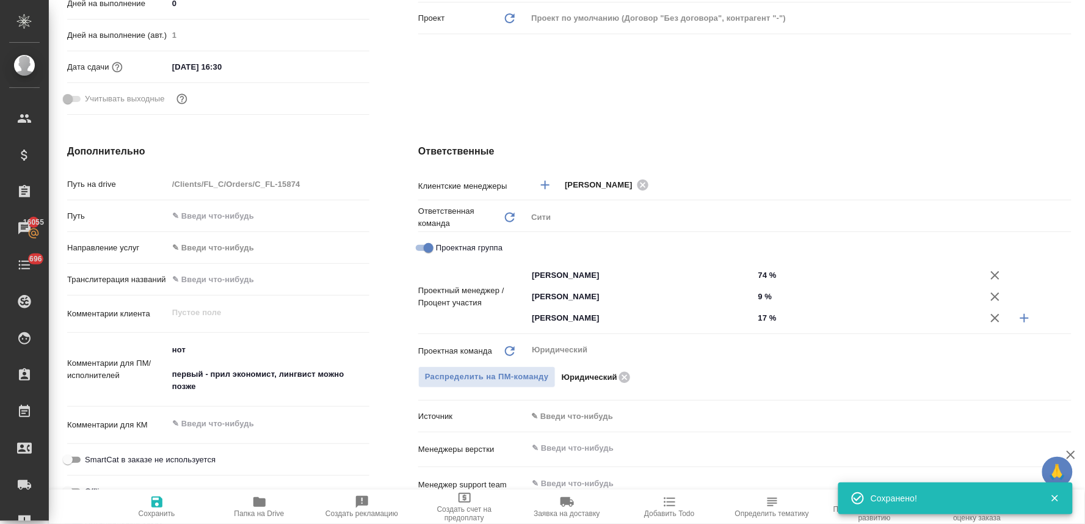
type textarea "x"
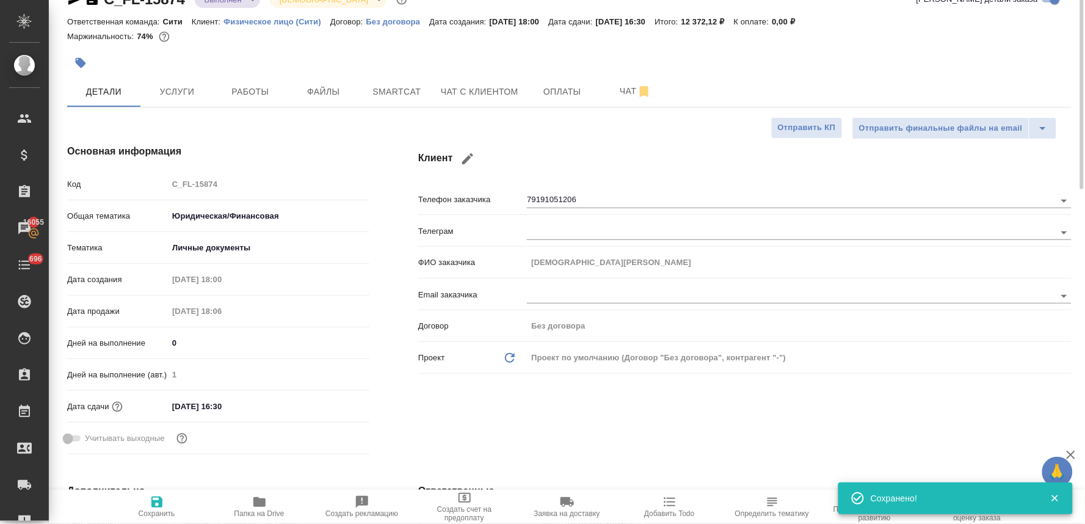
scroll to position [0, 0]
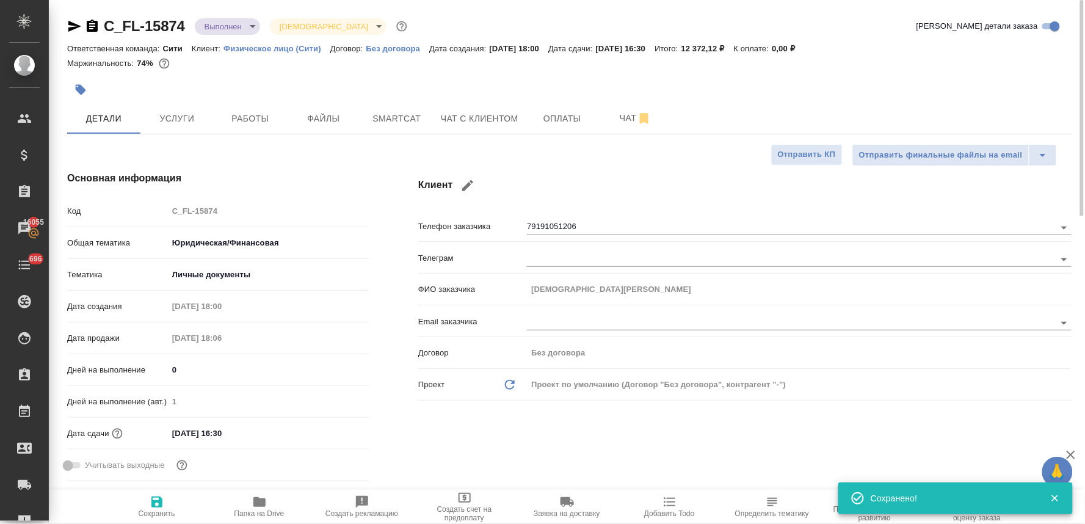
click at [234, 19] on body "🙏 .cls-1 fill:#fff; AWATERA Lyamina Nadezhda Клиенты Спецификации Заказы 16055 …" at bounding box center [542, 262] width 1085 height 524
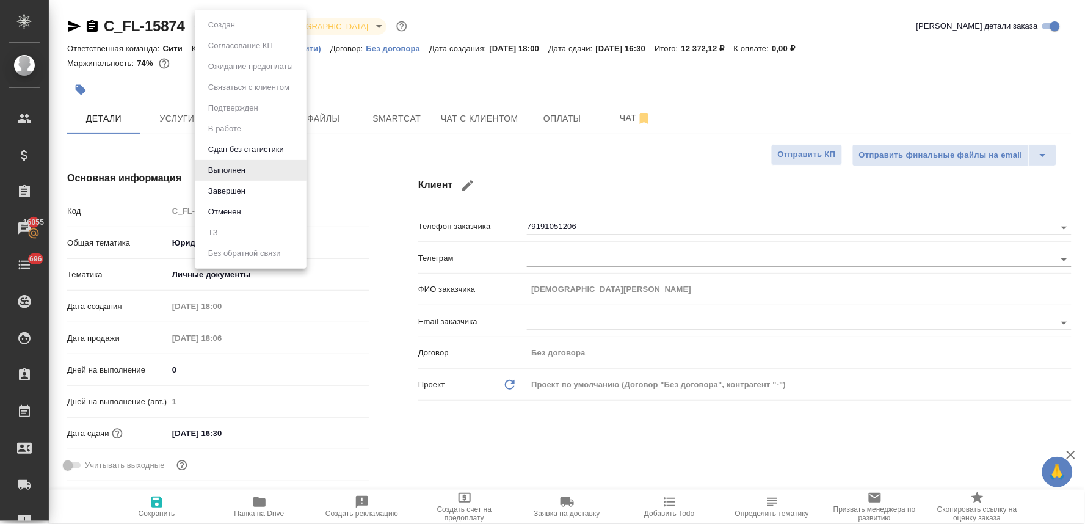
click at [239, 190] on button "Завершен" at bounding box center [226, 190] width 45 height 13
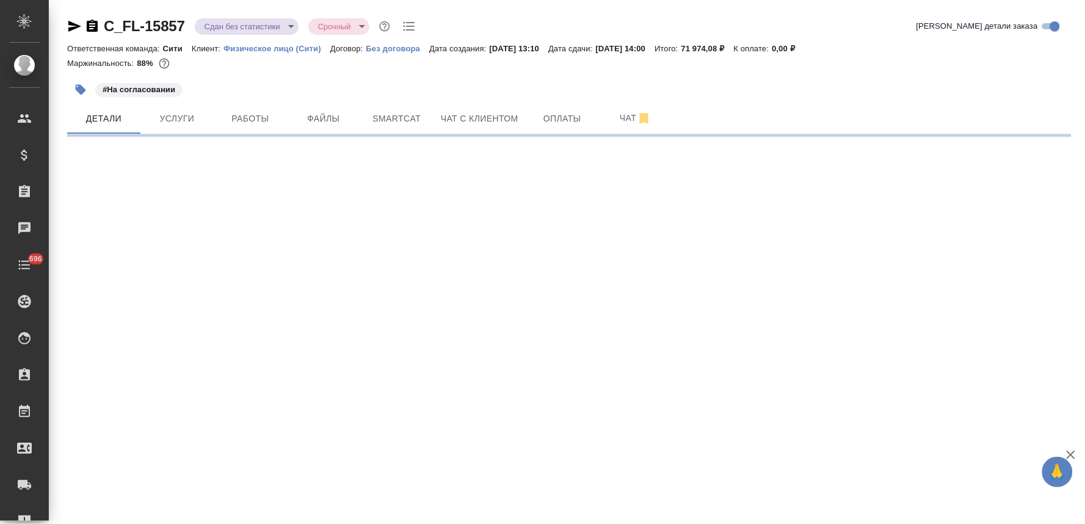
select select "RU"
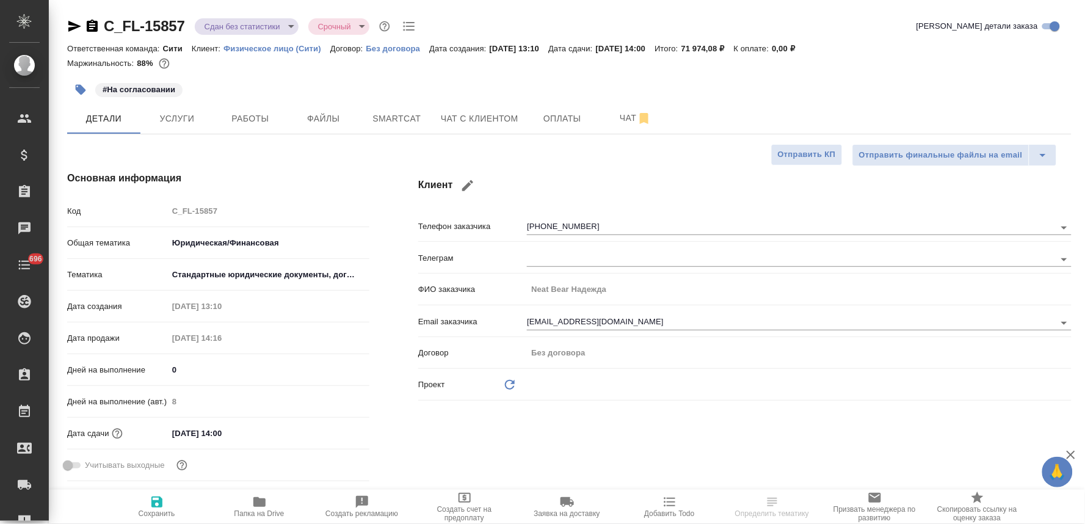
type textarea "x"
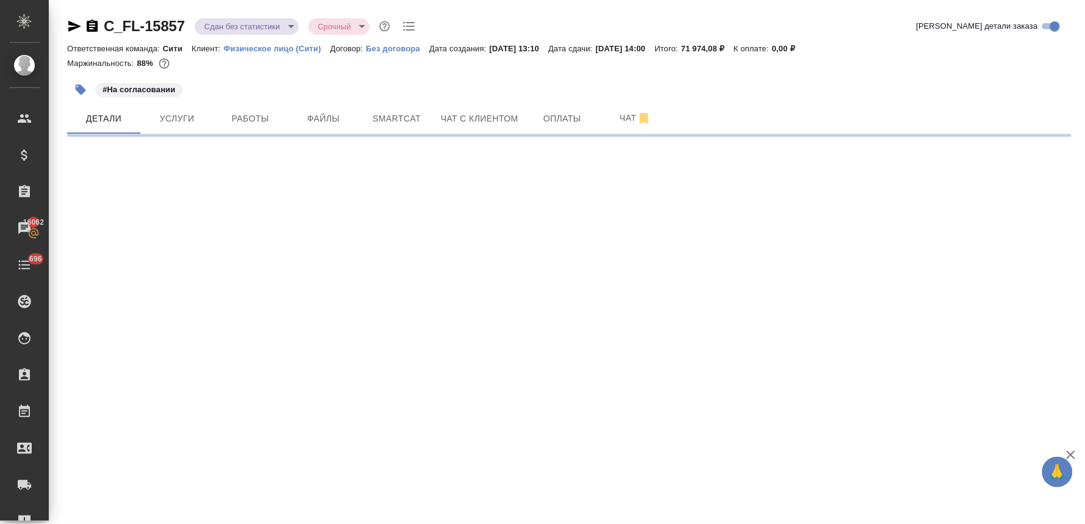
select select "RU"
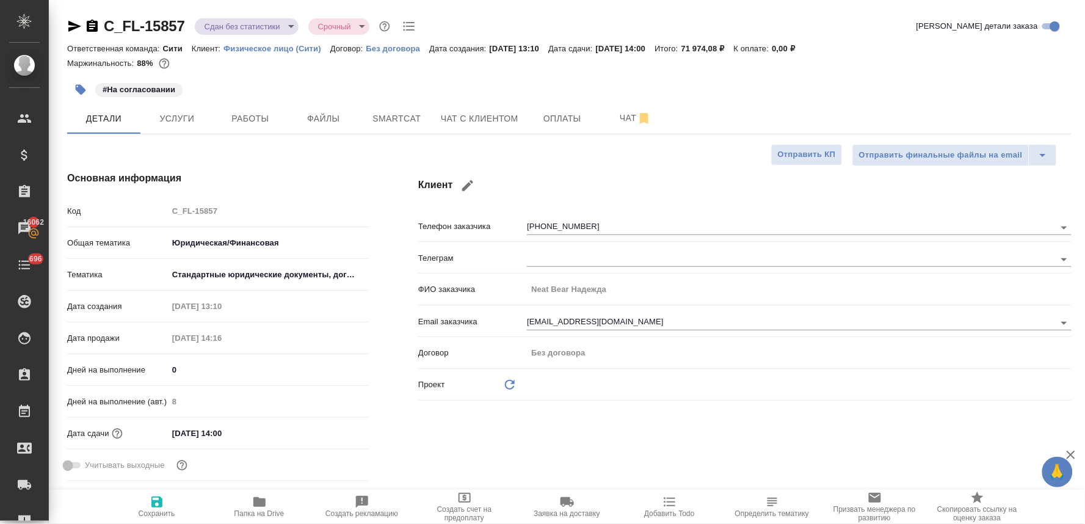
type textarea "x"
drag, startPoint x: 248, startPoint y: 432, endPoint x: 272, endPoint y: 432, distance: 23.8
click at [249, 432] on input "[DATE] 14:00" at bounding box center [221, 433] width 107 height 18
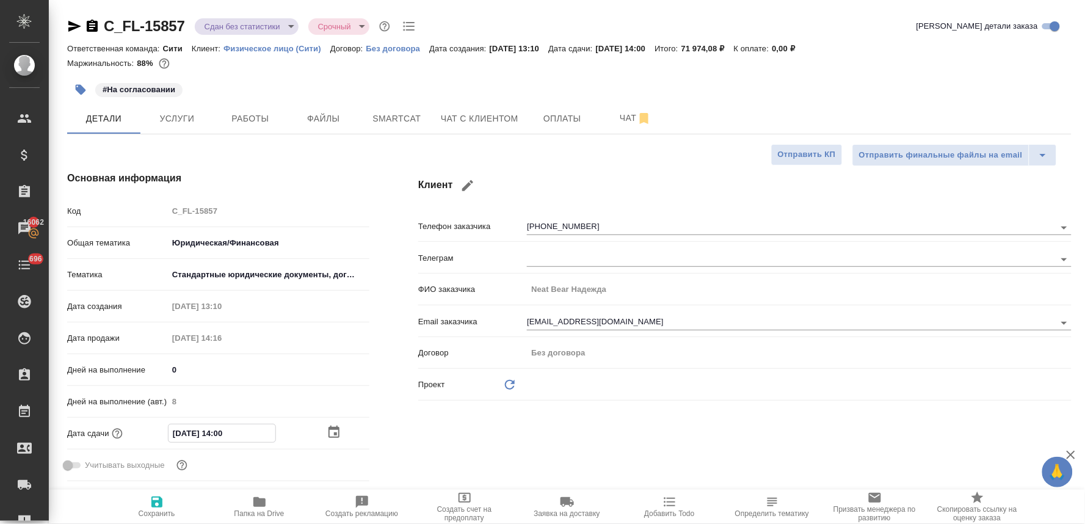
click at [334, 435] on icon "button" at bounding box center [333, 431] width 11 height 12
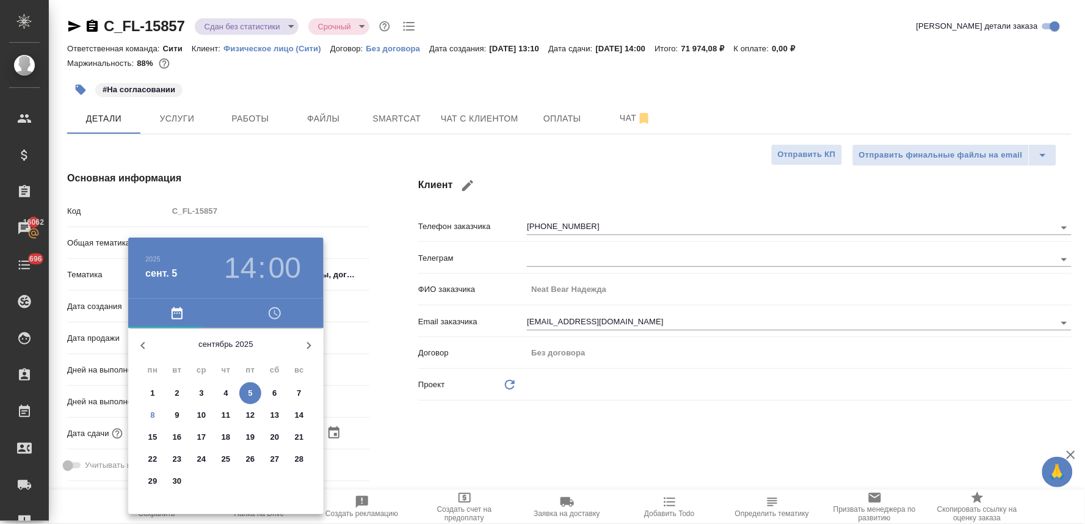
click at [154, 416] on p "8" at bounding box center [152, 415] width 4 height 12
type input "[DATE] 14:00"
type textarea "x"
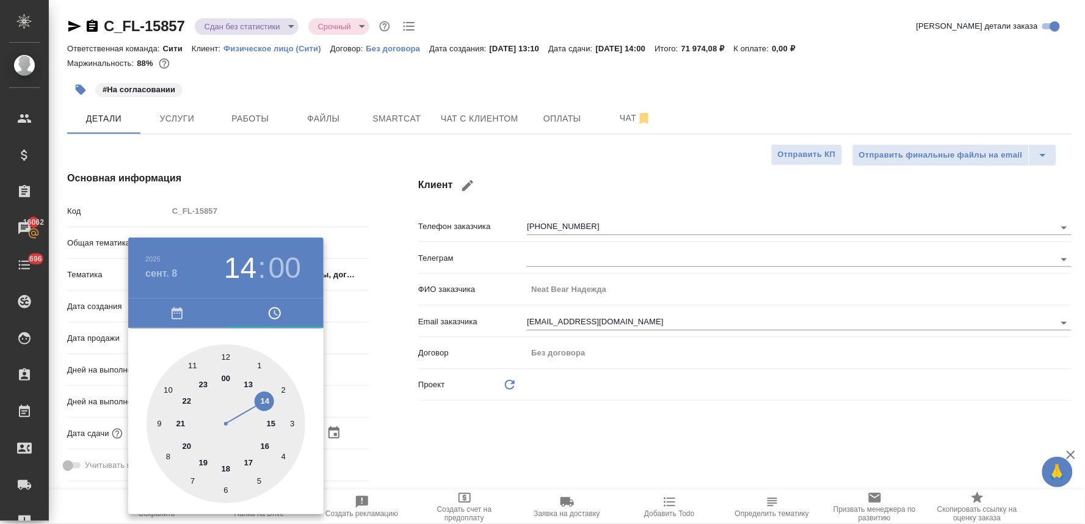
click at [225, 469] on div at bounding box center [226, 423] width 159 height 159
type input "08.09.2025 18:00"
type textarea "x"
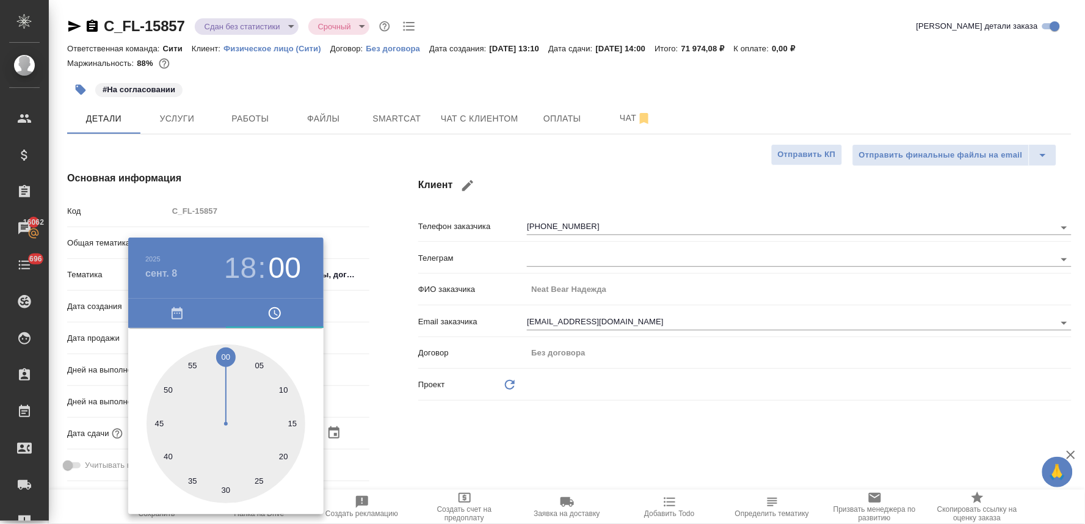
click at [443, 413] on div at bounding box center [542, 262] width 1085 height 524
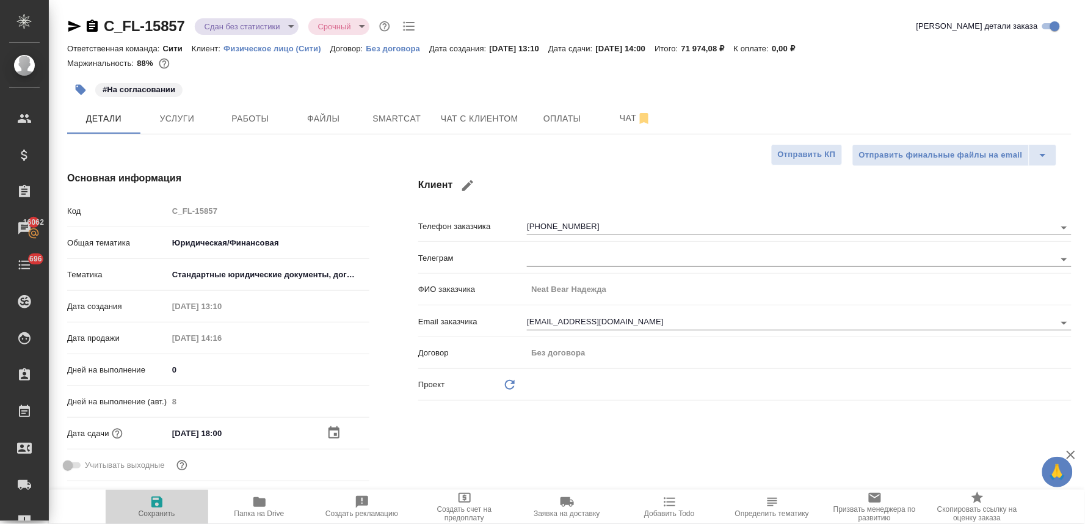
click at [161, 502] on icon "button" at bounding box center [156, 501] width 11 height 11
type textarea "x"
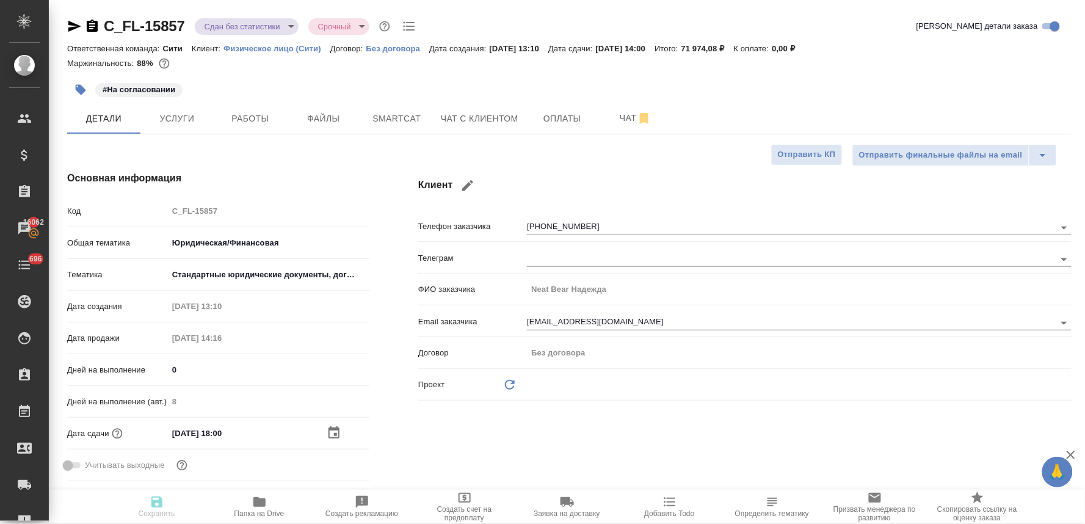
type textarea "x"
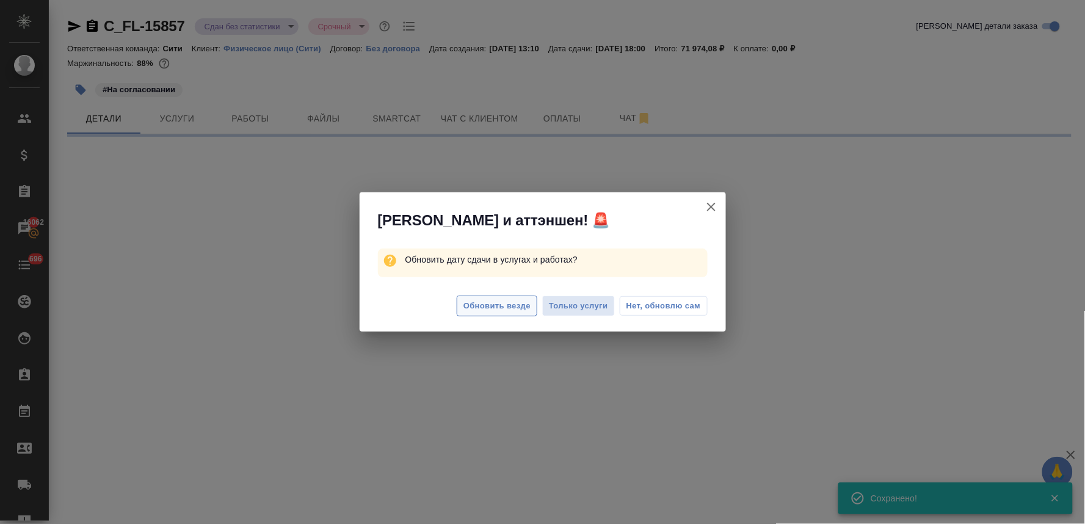
click at [485, 302] on span "Обновить везде" at bounding box center [496, 306] width 67 height 14
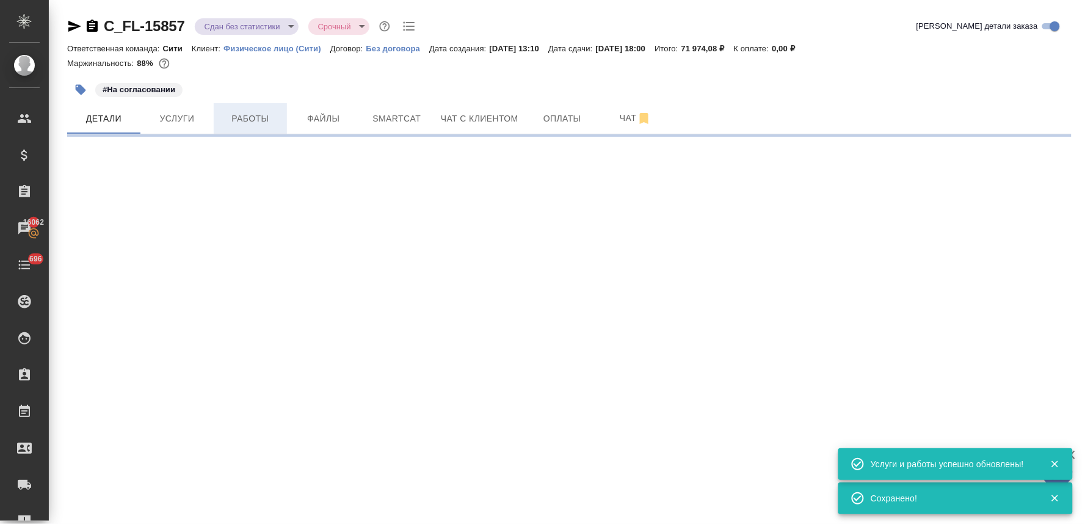
click at [249, 120] on body "🙏 .cls-1 fill:#fff; AWATERA Lyamina Nadezhda Клиенты Спецификации Заказы 16062 …" at bounding box center [542, 262] width 1085 height 524
select select "RU"
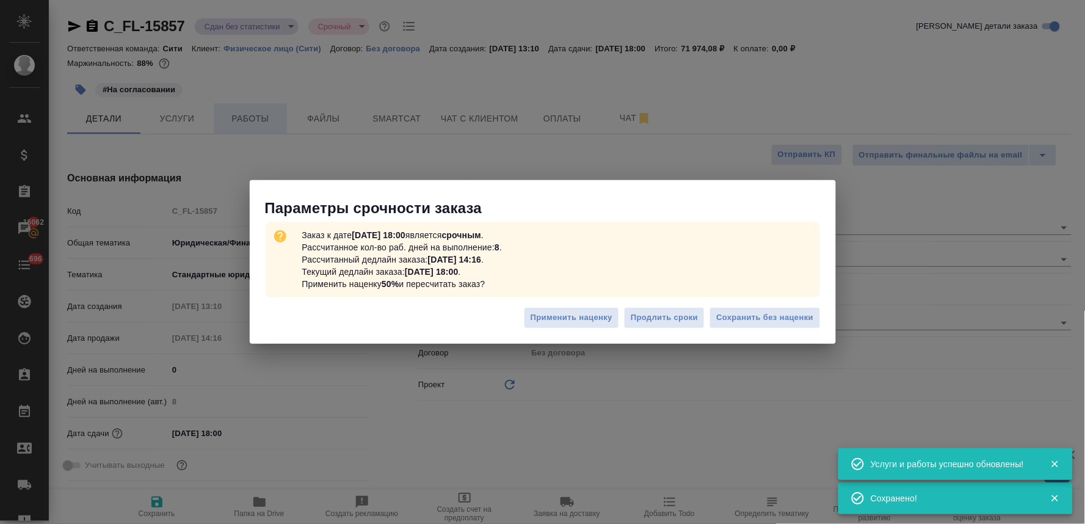
type textarea "x"
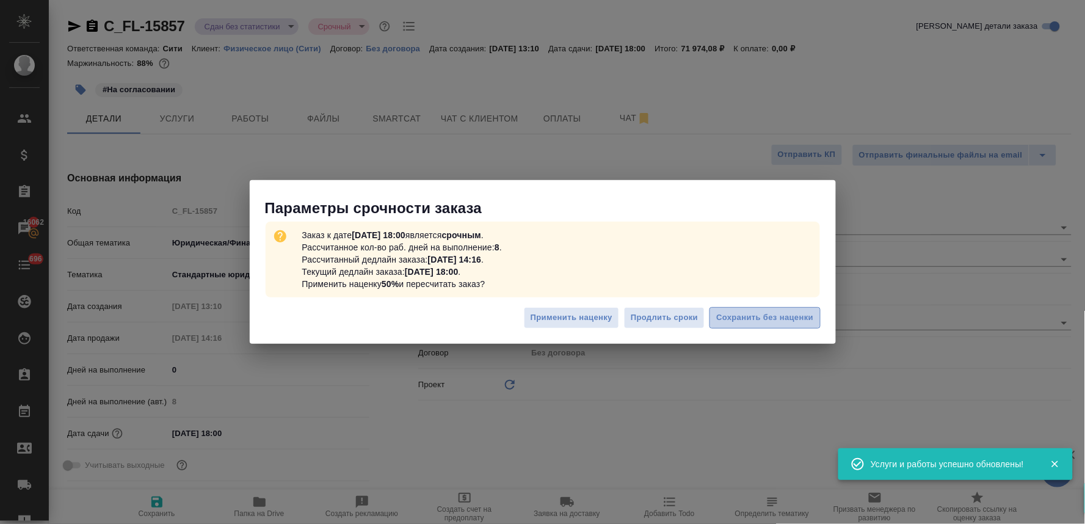
click at [745, 320] on span "Сохранить без наценки" at bounding box center [764, 318] width 97 height 14
type textarea "x"
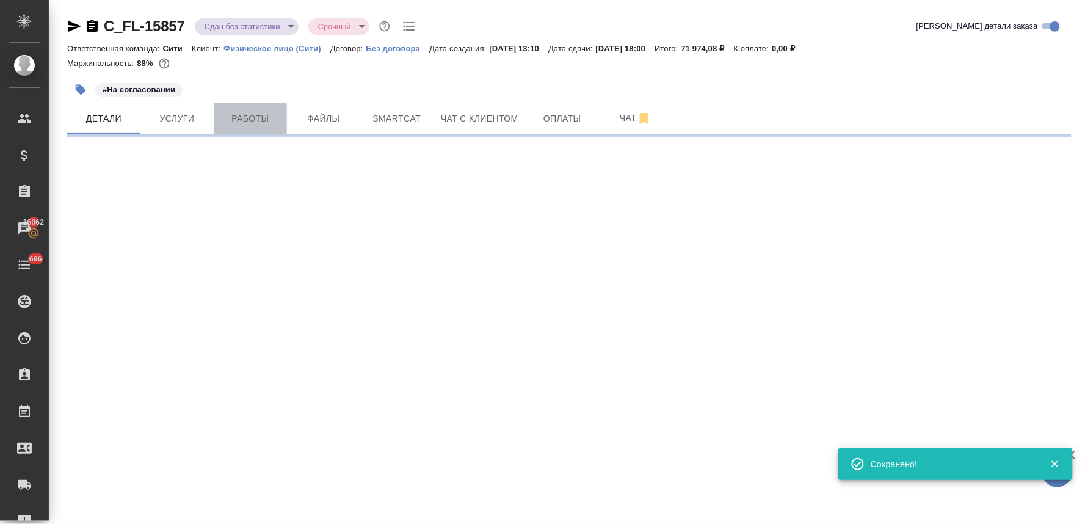
click at [264, 120] on span "Работы" at bounding box center [250, 118] width 59 height 15
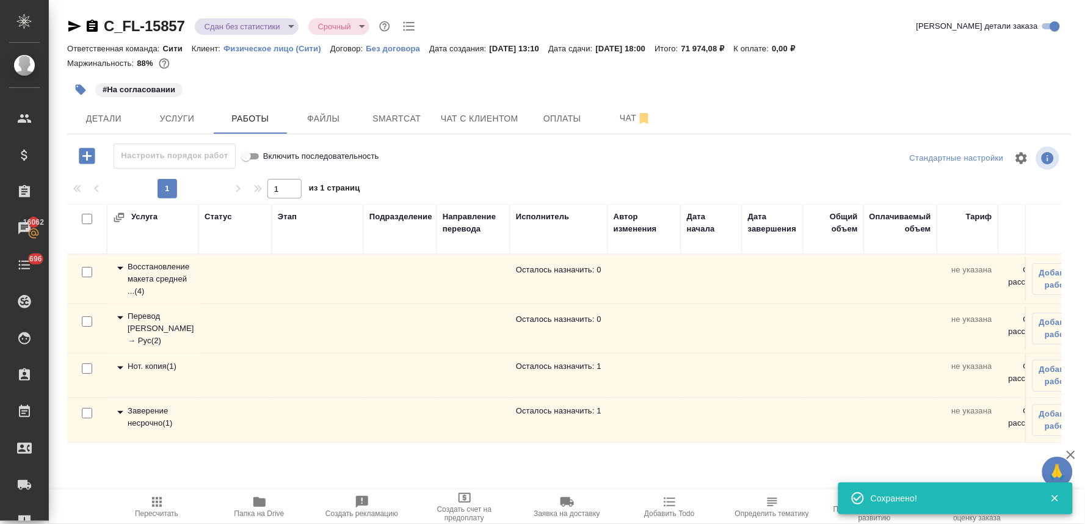
click at [153, 416] on div "Заверение несрочно ( 1 )" at bounding box center [152, 417] width 79 height 24
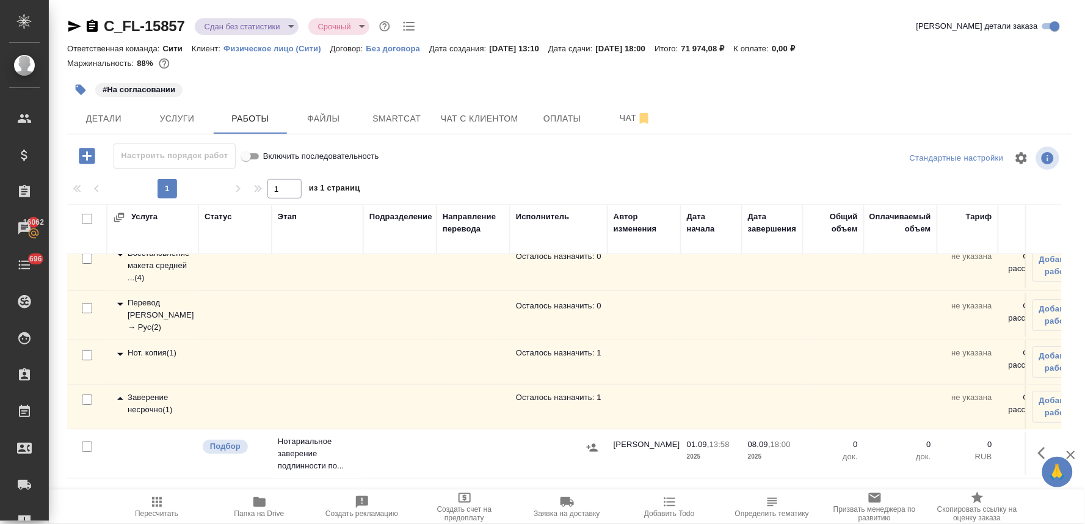
scroll to position [24, 0]
click at [1038, 447] on icon "button" at bounding box center [1041, 453] width 7 height 12
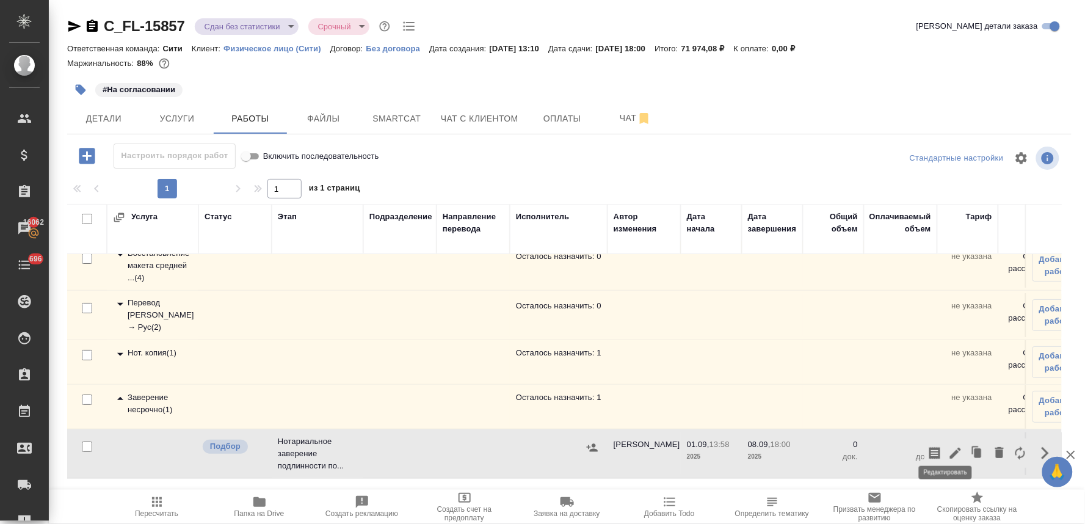
click at [950, 447] on icon "button" at bounding box center [955, 452] width 11 height 11
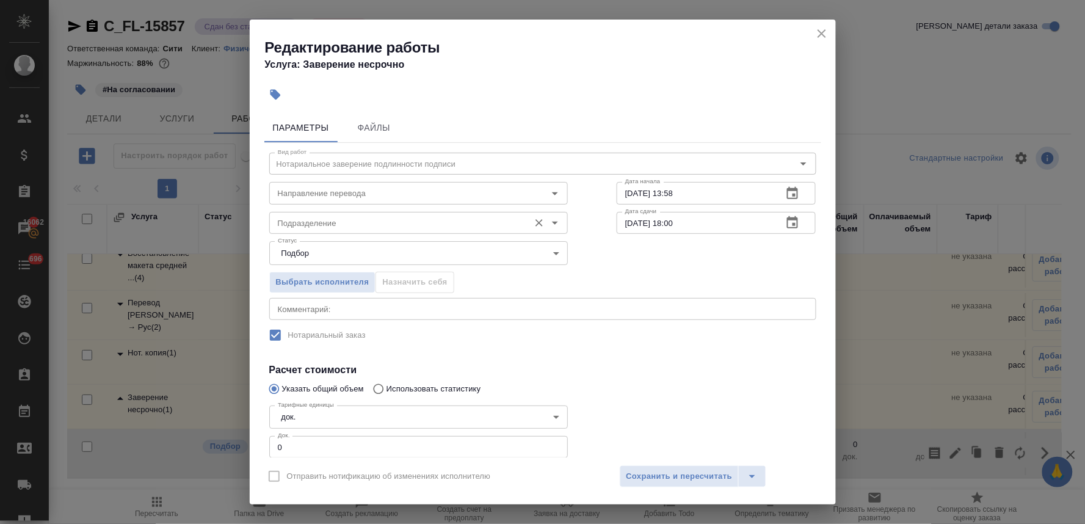
click at [393, 221] on input "Подразделение" at bounding box center [398, 222] width 250 height 15
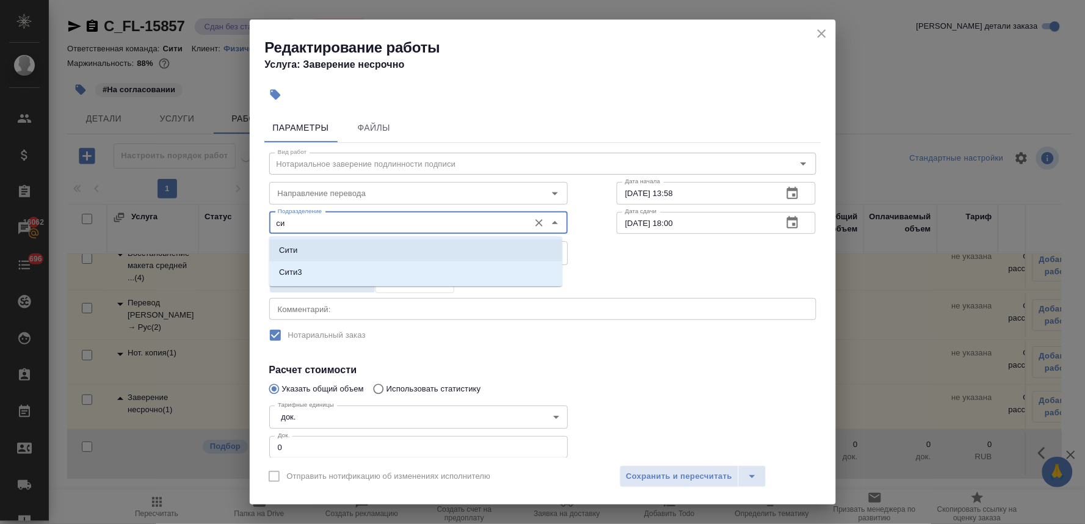
click at [374, 249] on li "Сити" at bounding box center [415, 250] width 293 height 22
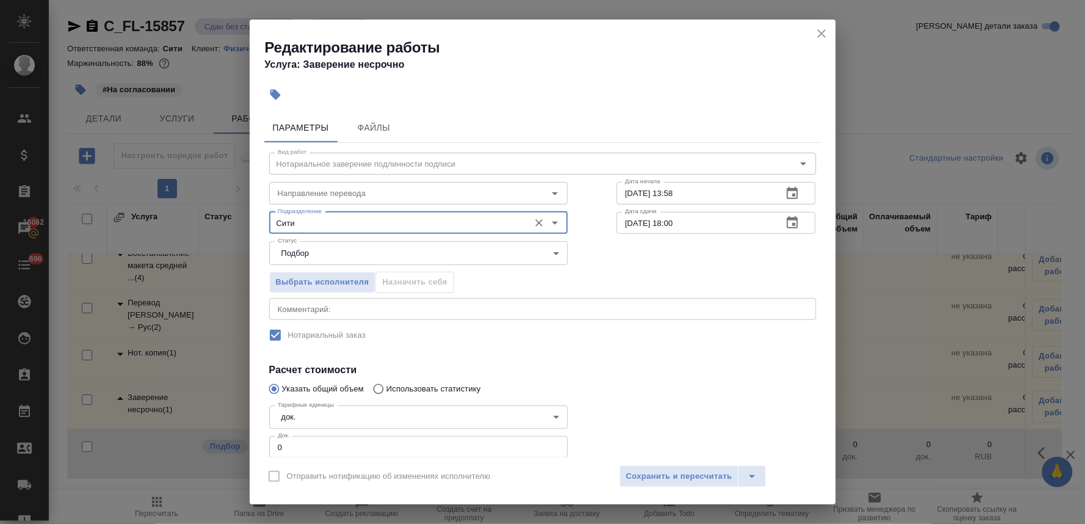
type input "Сити"
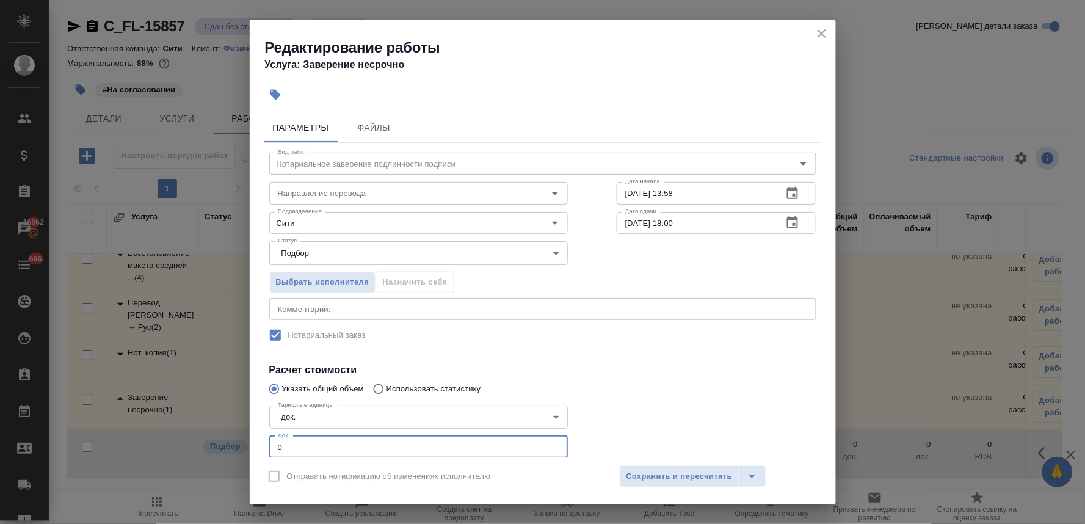
drag, startPoint x: 313, startPoint y: 444, endPoint x: 238, endPoint y: 438, distance: 74.7
click at [235, 438] on div "Редактирование работы Услуга: Заверение несрочно Параметры Файлы Вид работ Нота…" at bounding box center [542, 262] width 1085 height 524
type input "2"
click at [651, 474] on span "Сохранить и пересчитать" at bounding box center [679, 476] width 106 height 14
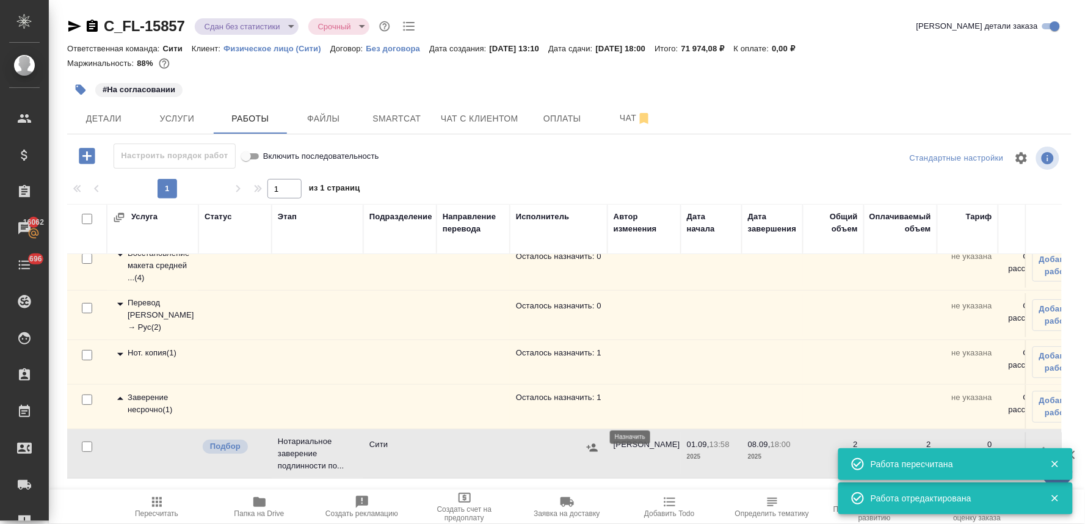
click at [592, 441] on icon "button" at bounding box center [592, 447] width 12 height 12
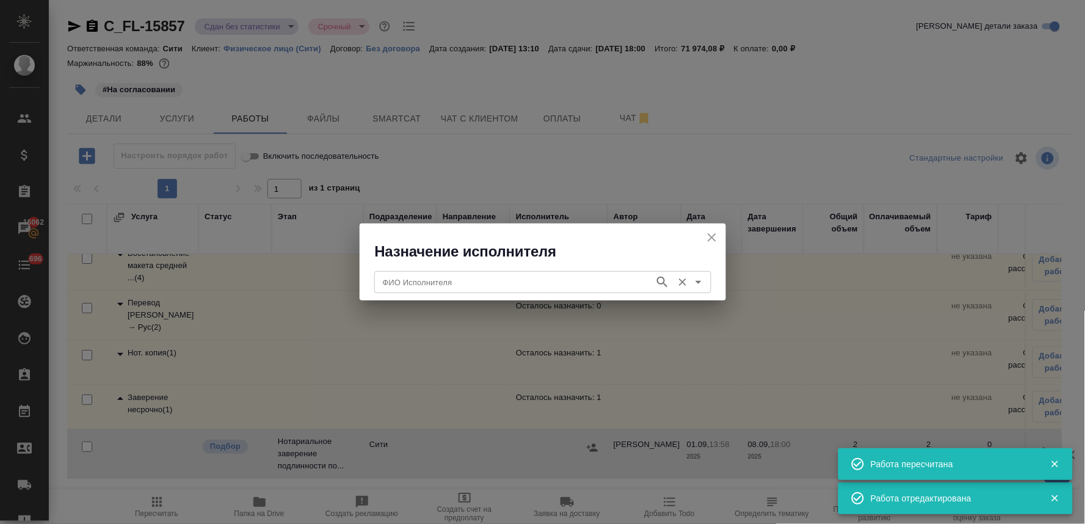
click at [504, 282] on input "ФИО Исполнителя" at bounding box center [513, 282] width 270 height 15
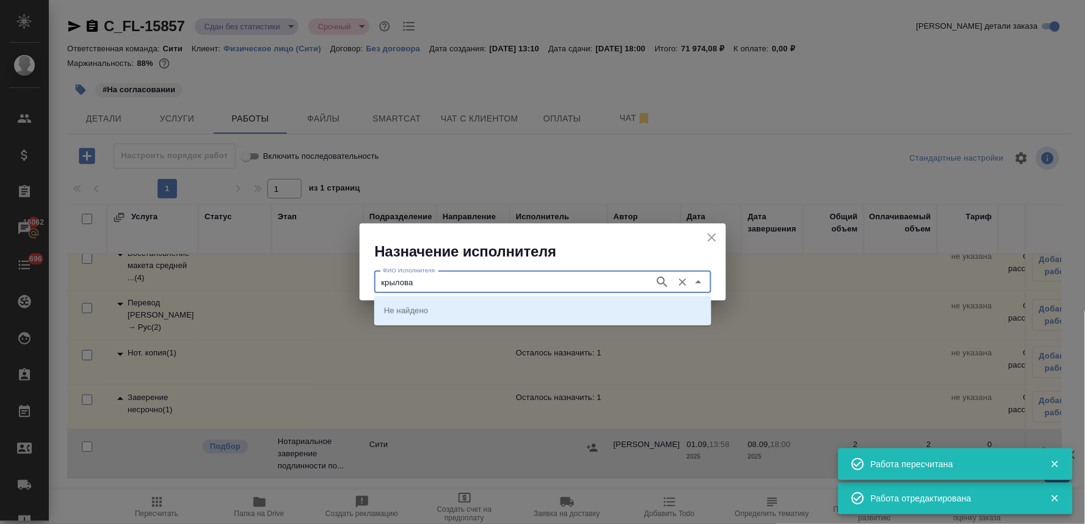
type input "крылова"
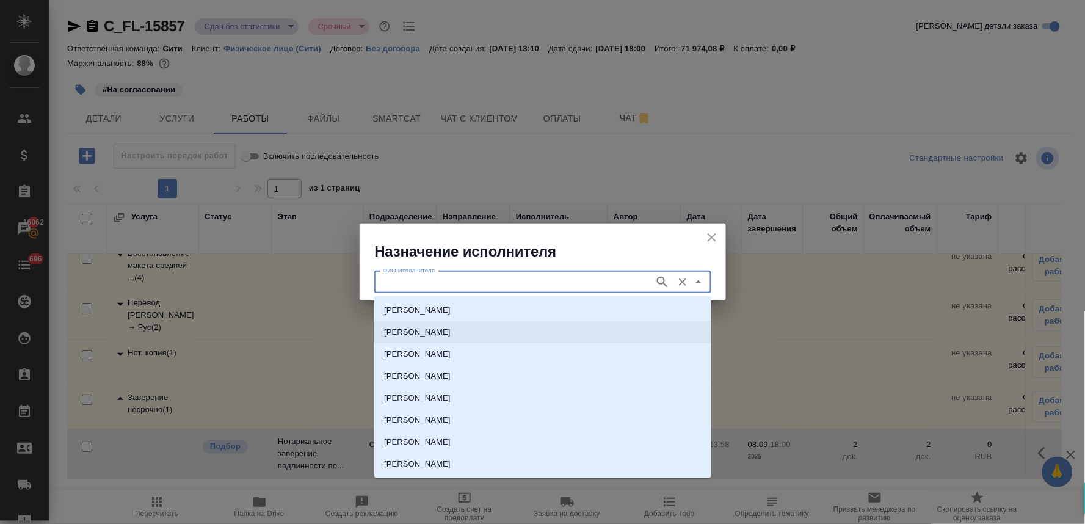
click at [450, 330] on p "НОТАРИУС Крылова Юлия Владимировна" at bounding box center [417, 332] width 67 height 12
type input "НОТАРИУС Крылова Юлия Владимировна"
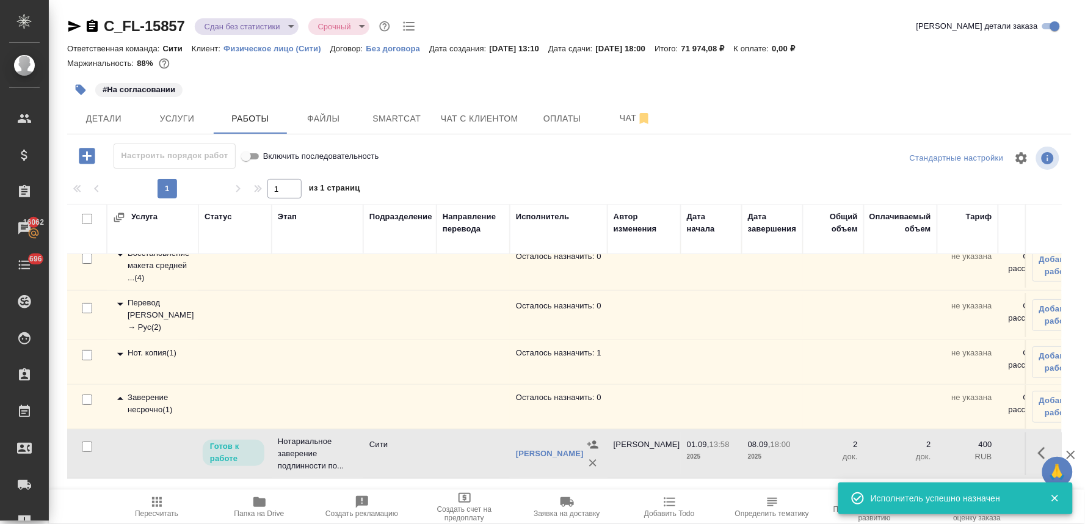
click at [159, 511] on span "Пересчитать" at bounding box center [156, 513] width 43 height 9
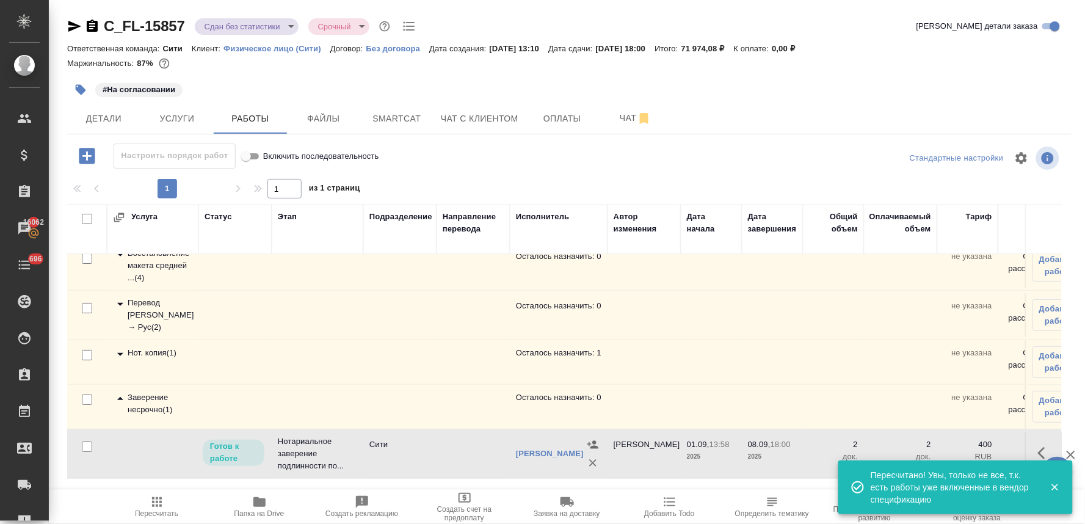
click at [159, 347] on div "Нот. копия ( 1 )" at bounding box center [152, 354] width 79 height 15
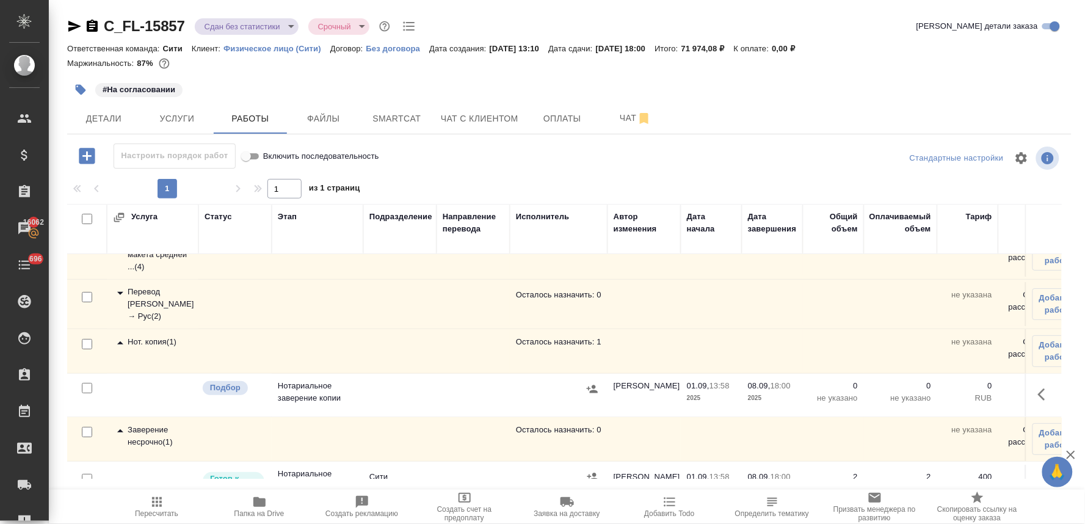
click at [1038, 394] on icon "button" at bounding box center [1045, 394] width 15 height 15
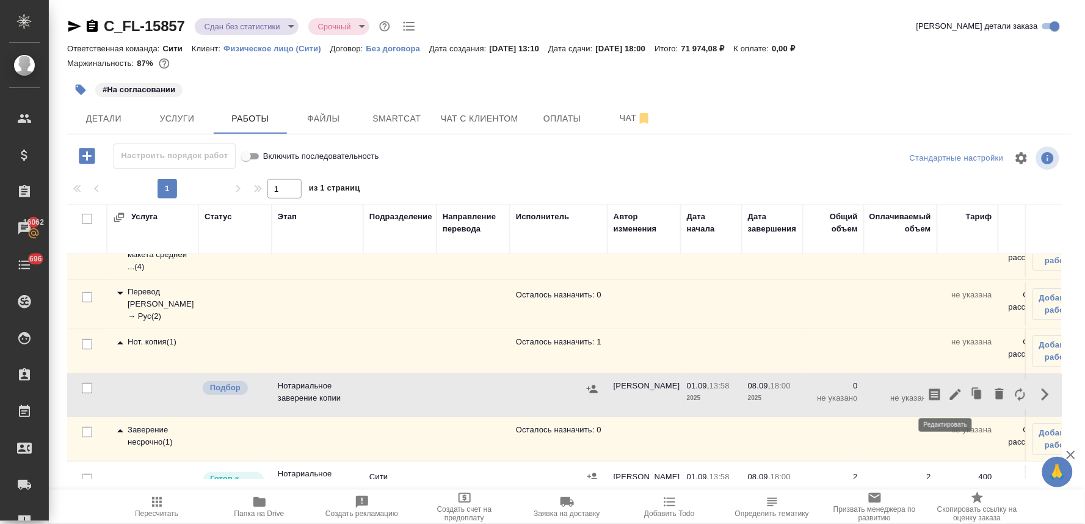
click at [950, 396] on icon "button" at bounding box center [955, 394] width 11 height 11
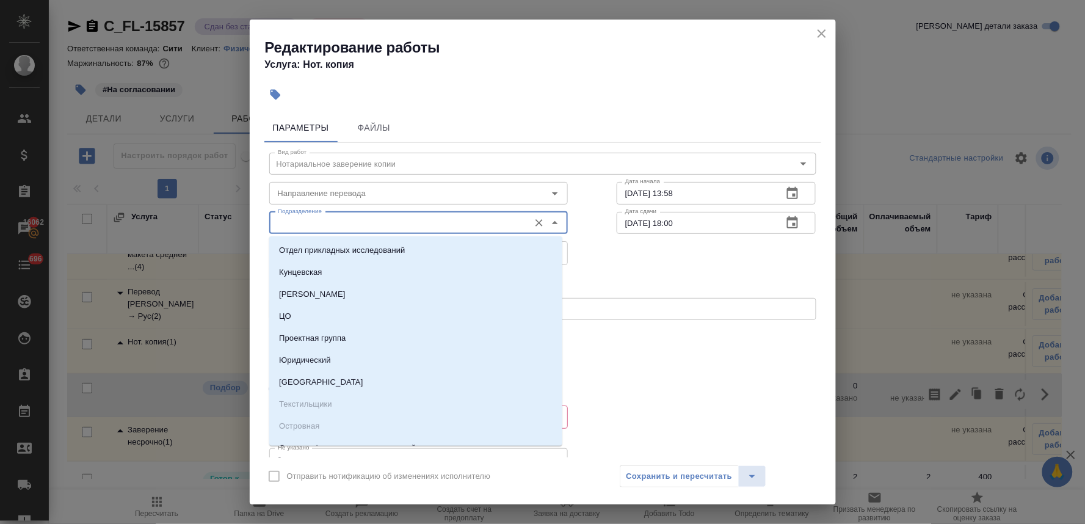
click at [330, 220] on input "Подразделение" at bounding box center [398, 222] width 250 height 15
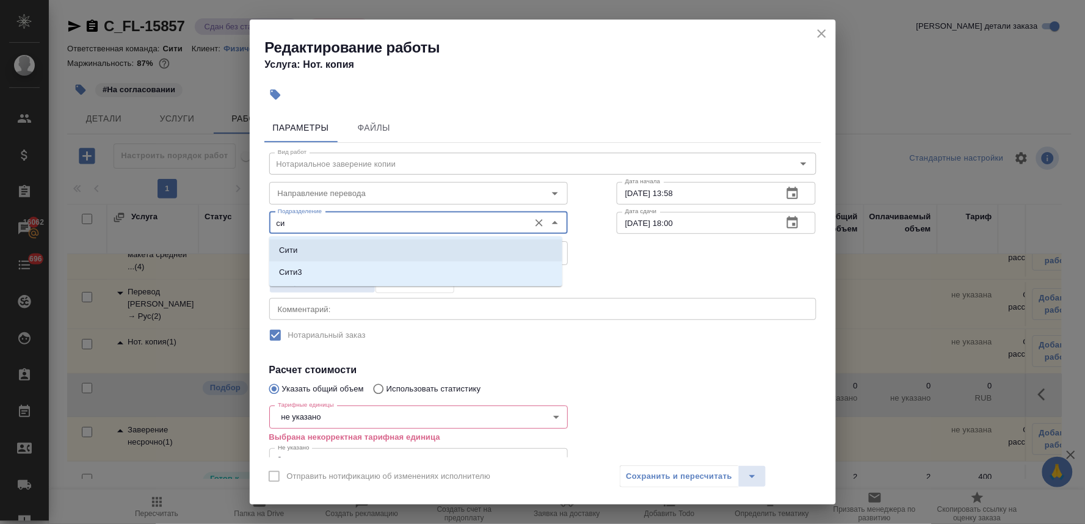
click at [324, 251] on li "Сити" at bounding box center [415, 250] width 293 height 22
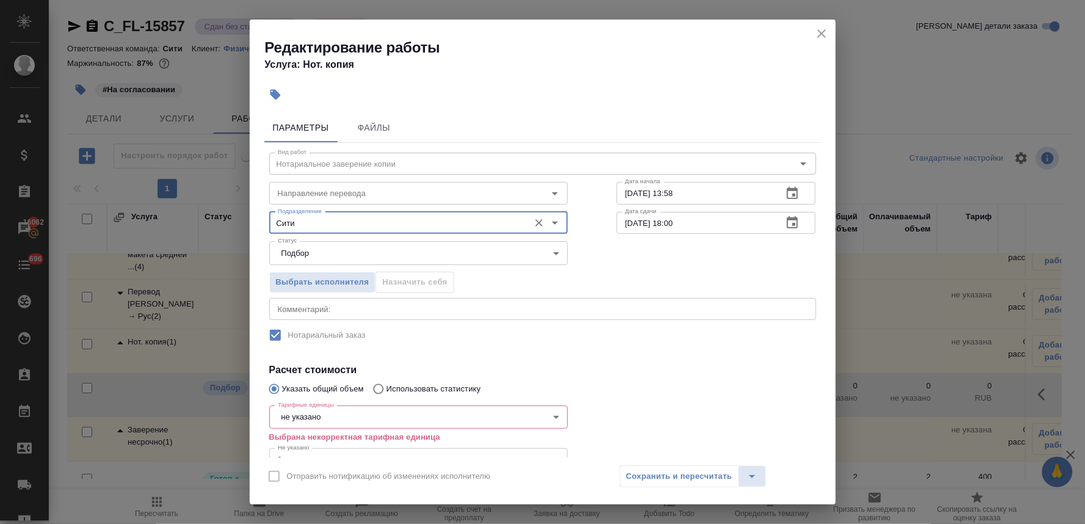
type input "Сити"
click at [370, 418] on body "🙏 .cls-1 fill:#fff; AWATERA Lyamina Nadezhda Клиенты Спецификации Заказы 16062 …" at bounding box center [542, 262] width 1085 height 524
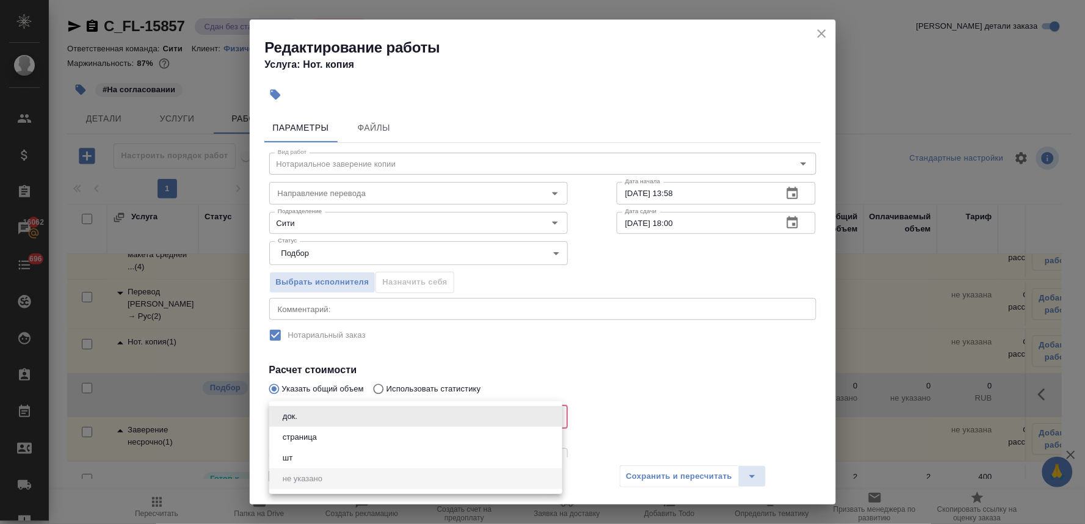
click at [355, 432] on li "страница" at bounding box center [415, 437] width 293 height 21
type input "5a8b1489cc6b4906c91bfdb2"
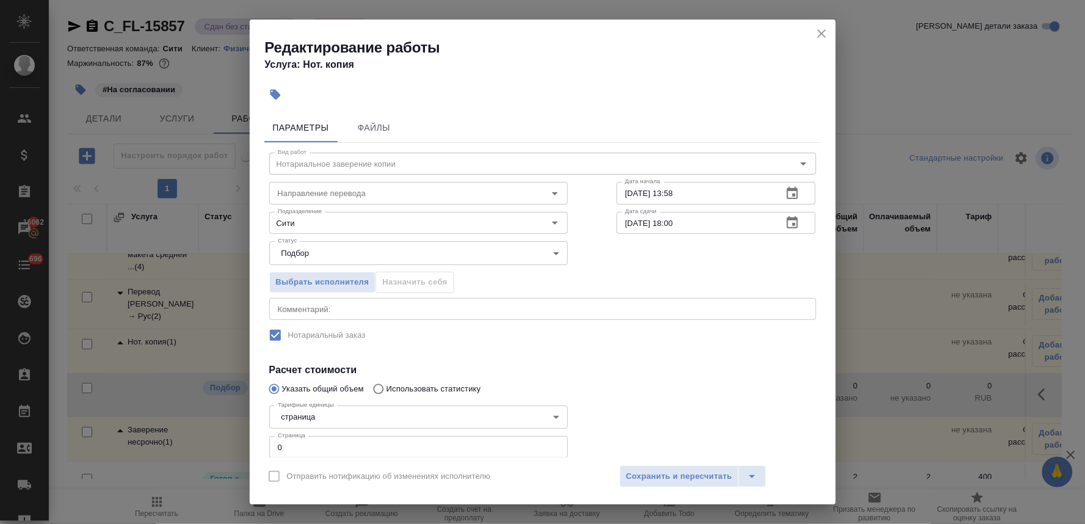
click at [681, 376] on div at bounding box center [716, 430] width 248 height 109
click at [711, 478] on span "Сохранить и пересчитать" at bounding box center [679, 476] width 106 height 14
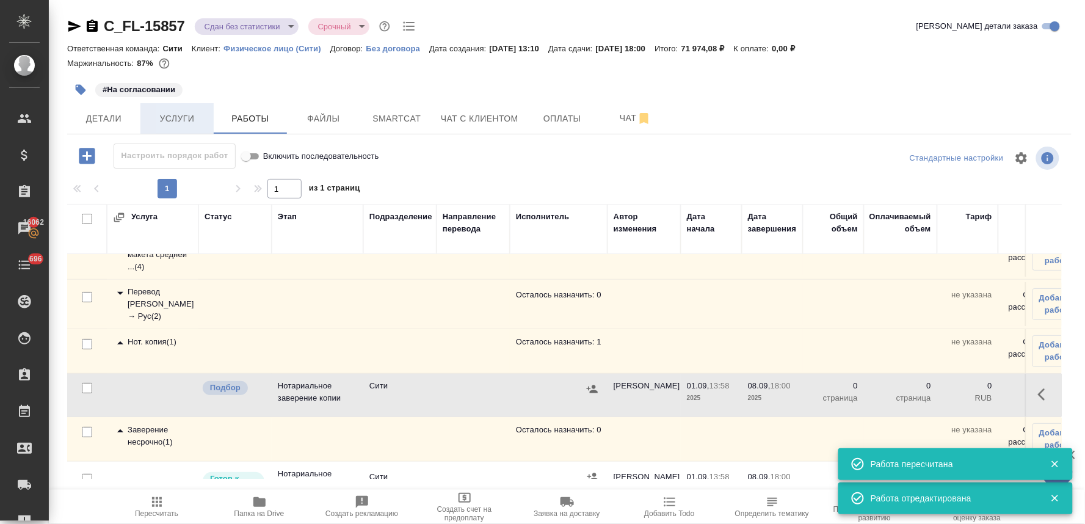
click at [161, 110] on button "Услуги" at bounding box center [176, 118] width 73 height 31
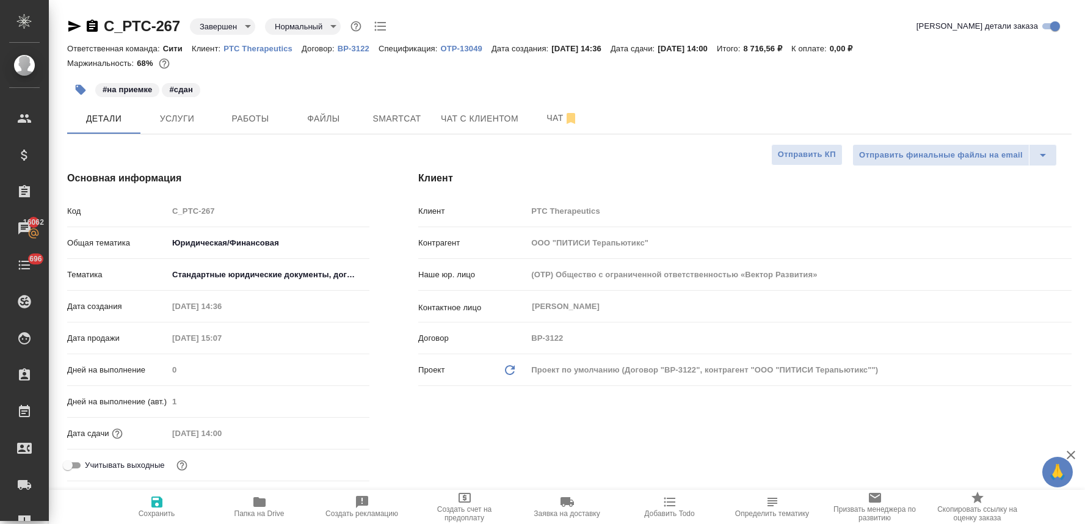
select select "RU"
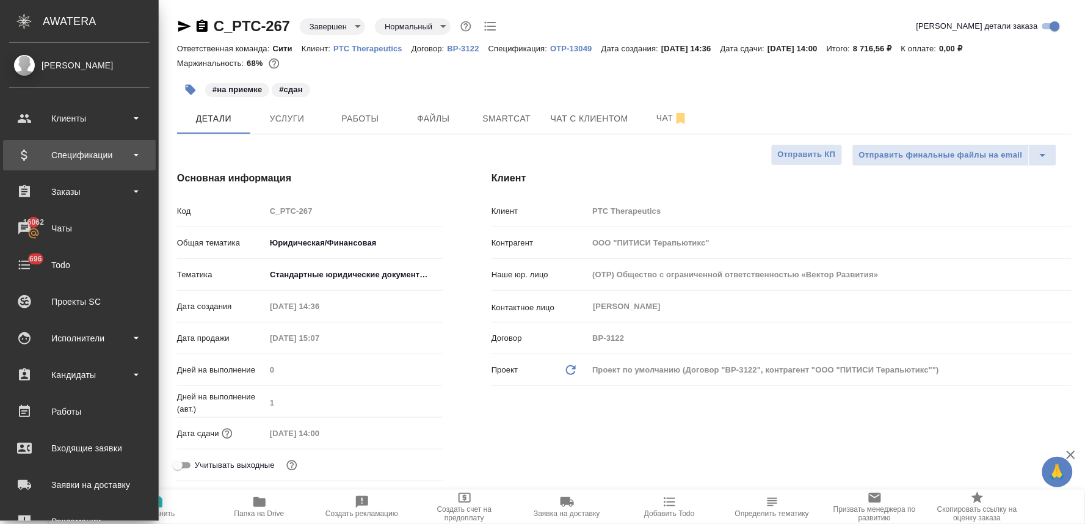
click at [70, 153] on div "Спецификации" at bounding box center [79, 155] width 140 height 18
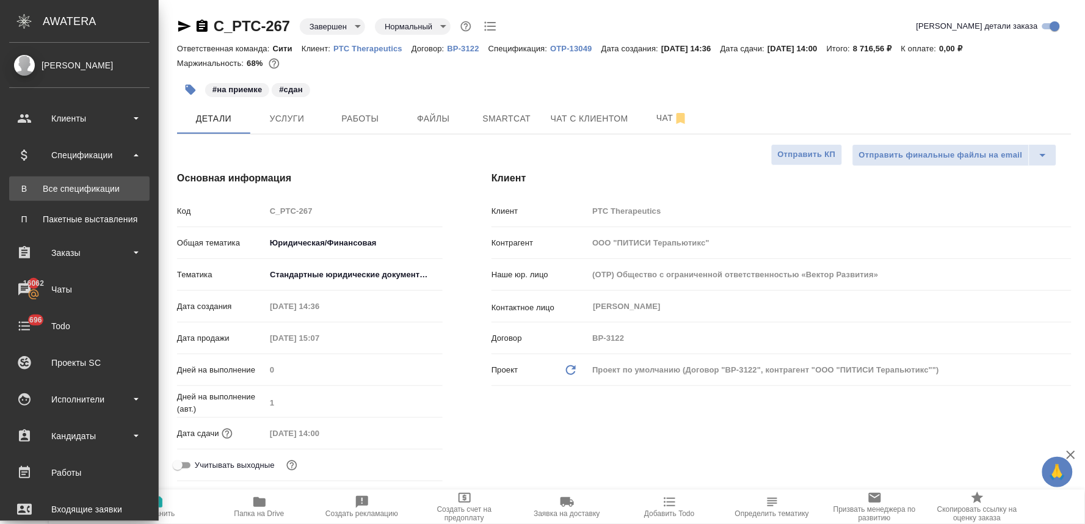
click at [72, 194] on div "Все спецификации" at bounding box center [79, 189] width 128 height 12
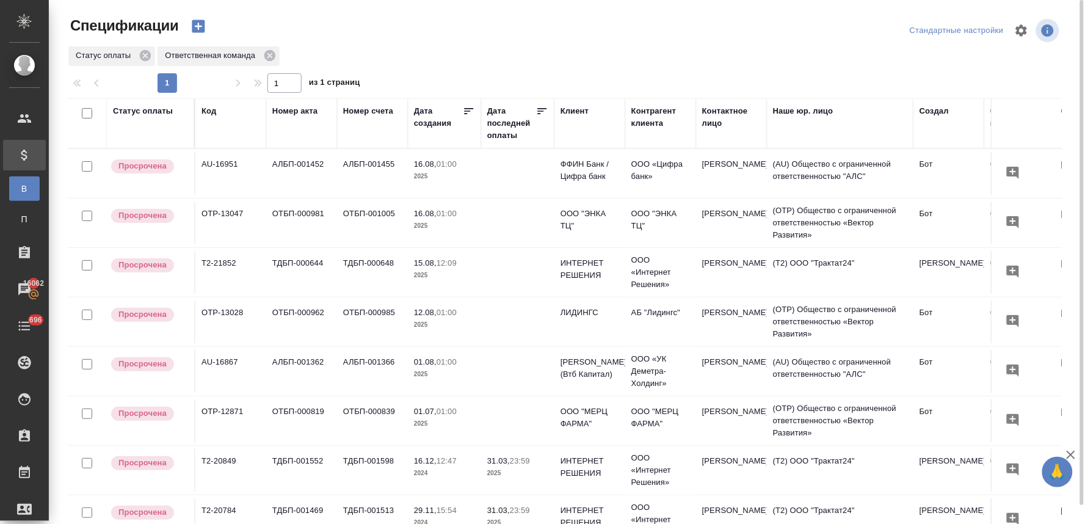
click at [436, 314] on p "12.08," at bounding box center [425, 312] width 23 height 9
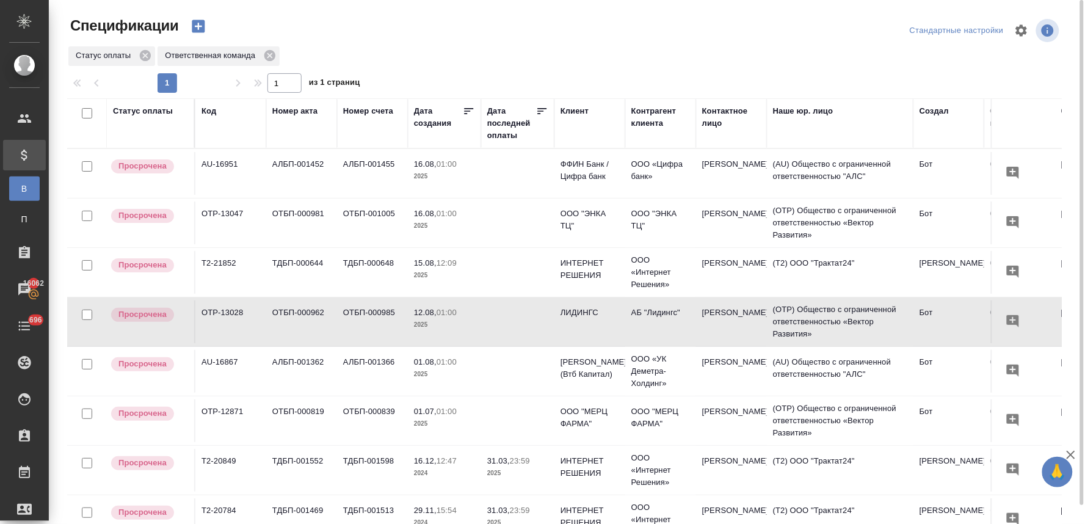
click at [436, 314] on p "12.08," at bounding box center [425, 312] width 23 height 9
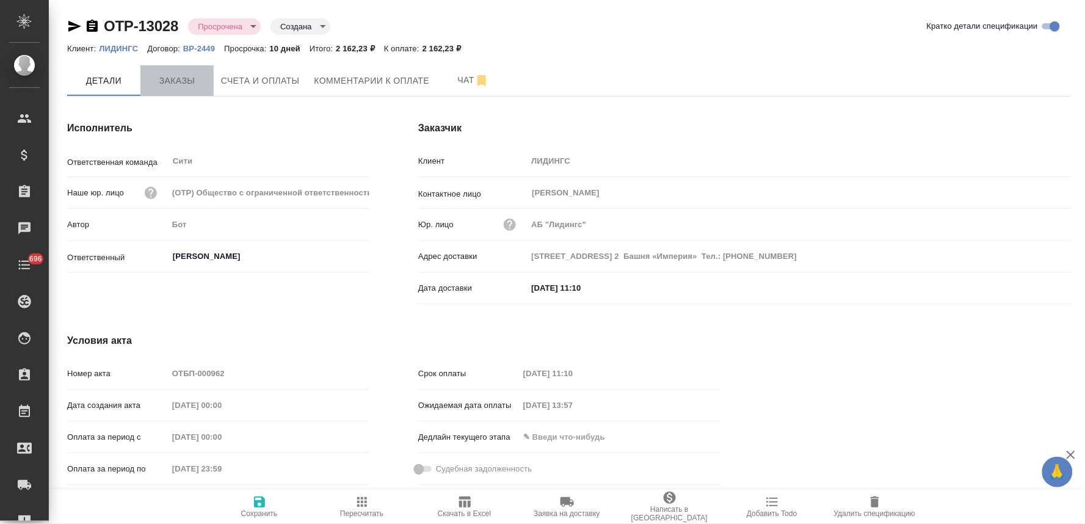
click at [182, 74] on span "Заказы" at bounding box center [177, 80] width 59 height 15
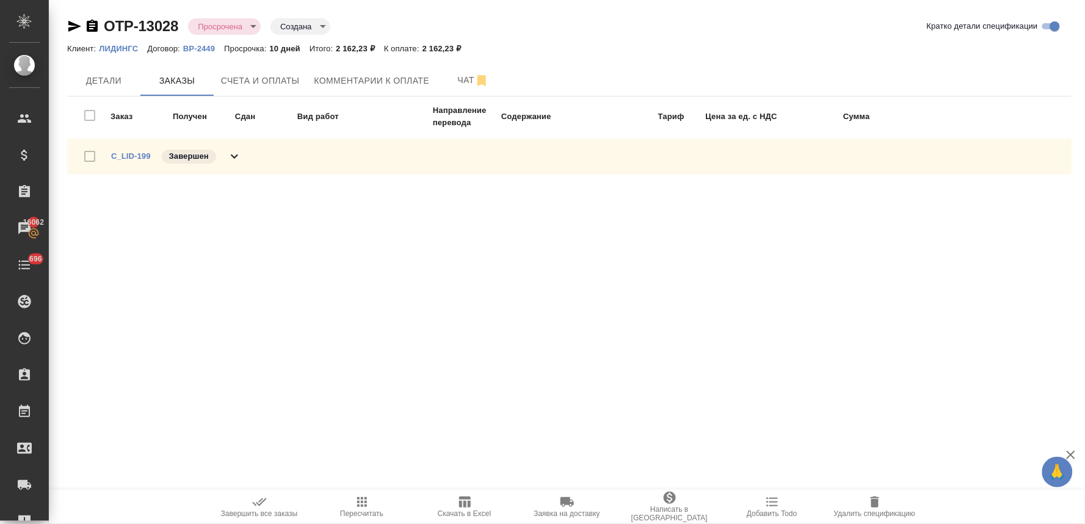
drag, startPoint x: 782, startPoint y: 455, endPoint x: 717, endPoint y: 409, distance: 79.3
click at [783, 455] on div ".cls-1 fill:#fff; AWATERA [PERSON_NAME] Спецификации Заказы 16062 Чаты 696 Todo…" at bounding box center [542, 262] width 1085 height 524
click at [125, 157] on link "C_LID-199" at bounding box center [131, 155] width 40 height 9
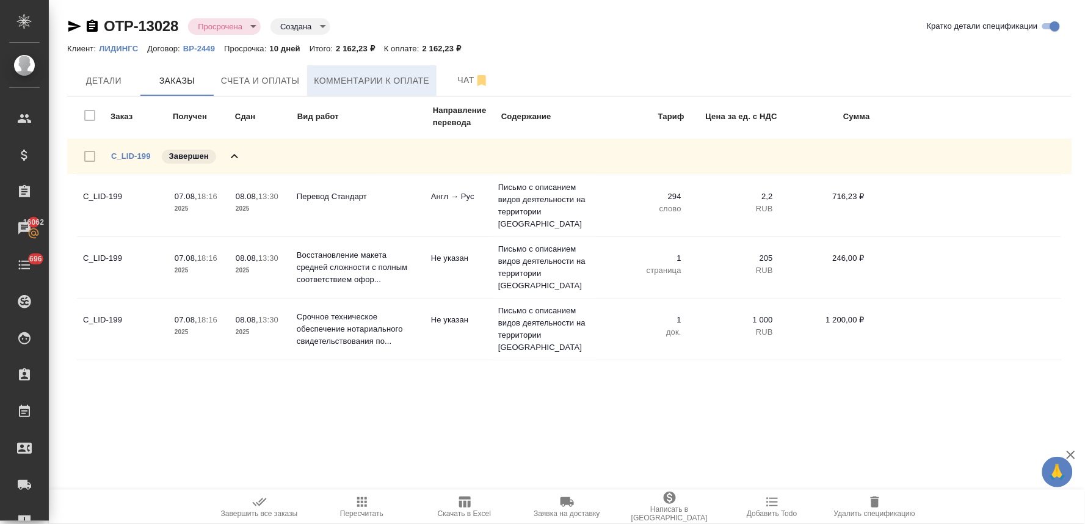
click at [325, 78] on span "Комментарии к оплате" at bounding box center [371, 80] width 115 height 15
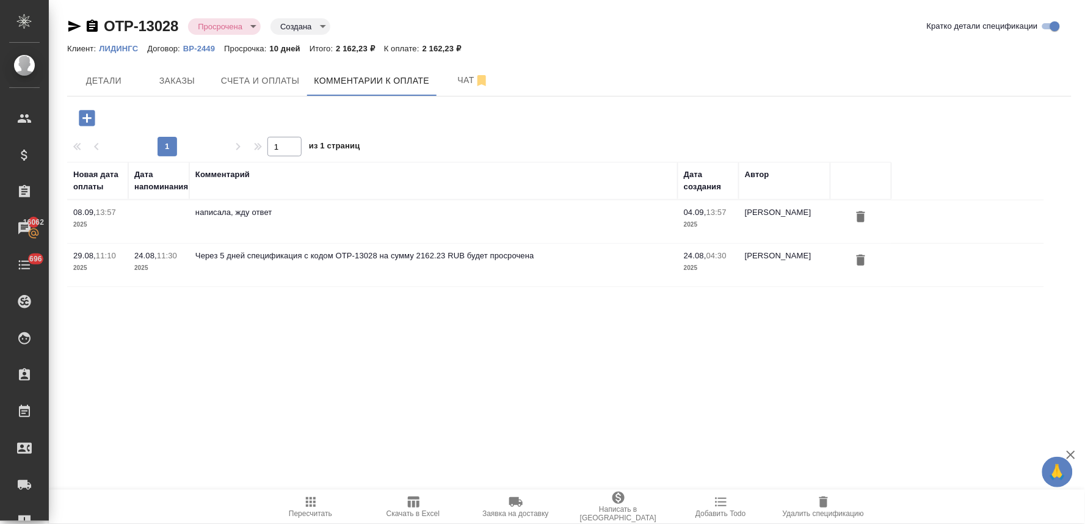
click at [88, 116] on icon "button" at bounding box center [87, 118] width 16 height 16
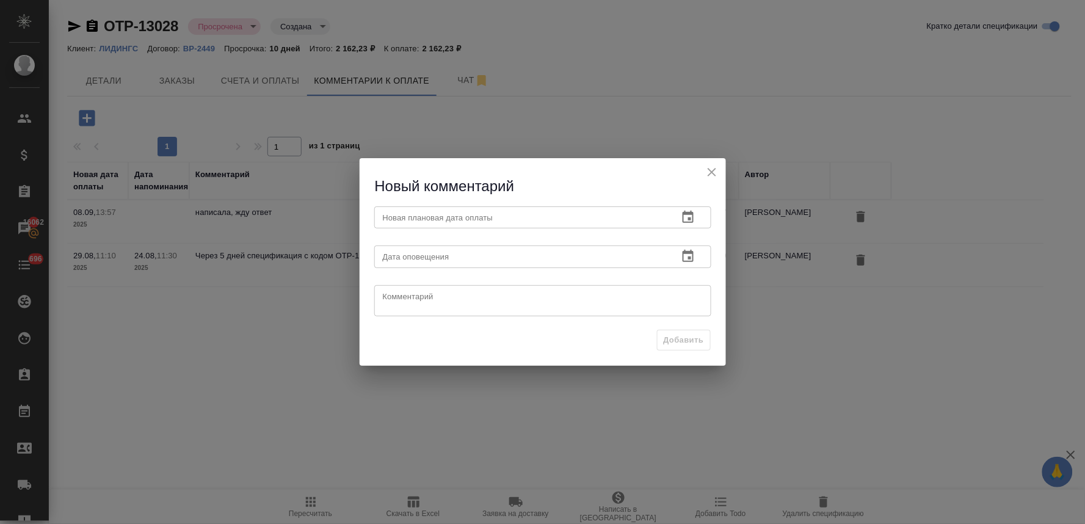
click at [692, 211] on icon "button" at bounding box center [688, 217] width 15 height 15
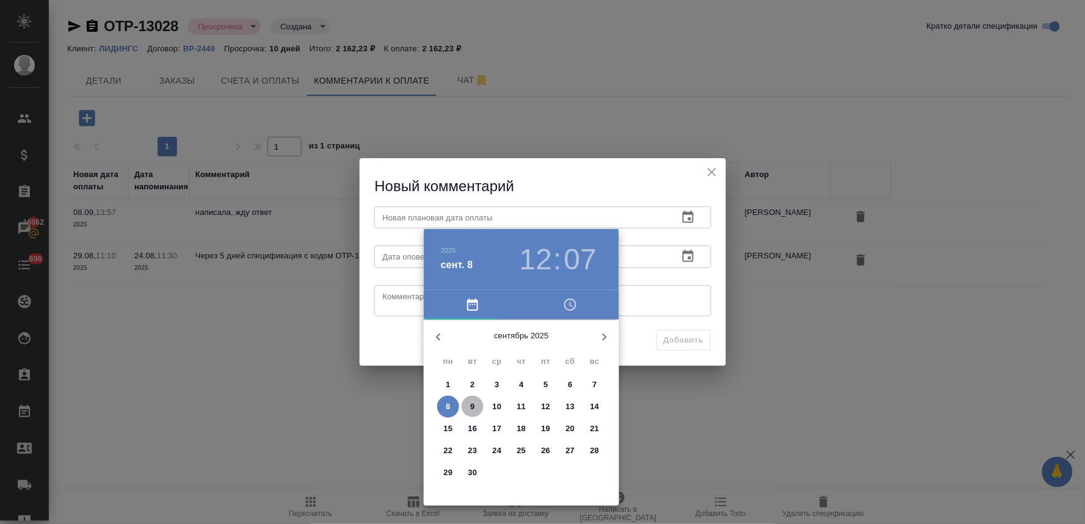
click at [471, 410] on p "9" at bounding box center [472, 406] width 4 height 12
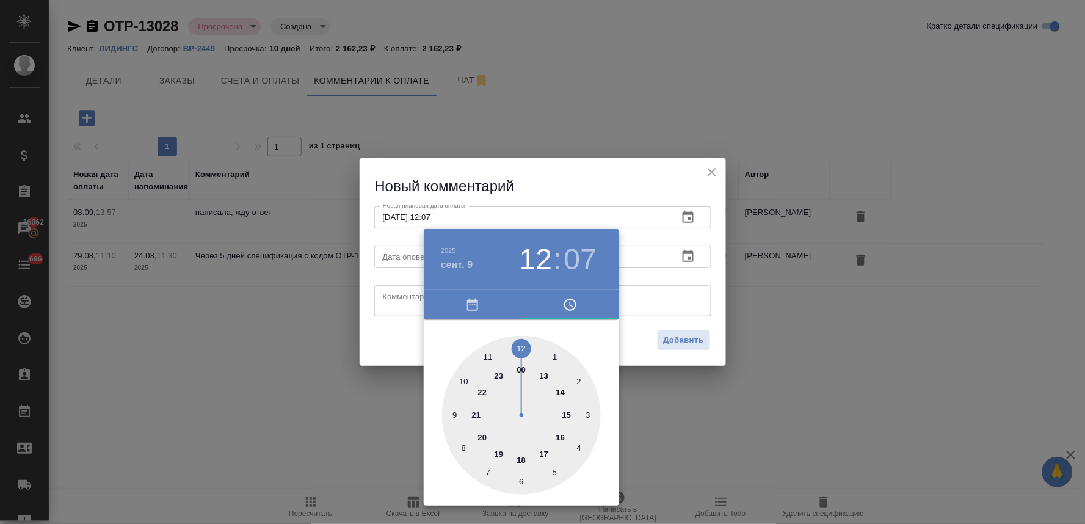
click at [523, 458] on div at bounding box center [521, 415] width 159 height 159
type input "[DATE] 18:07"
click at [402, 333] on div at bounding box center [542, 262] width 1085 height 524
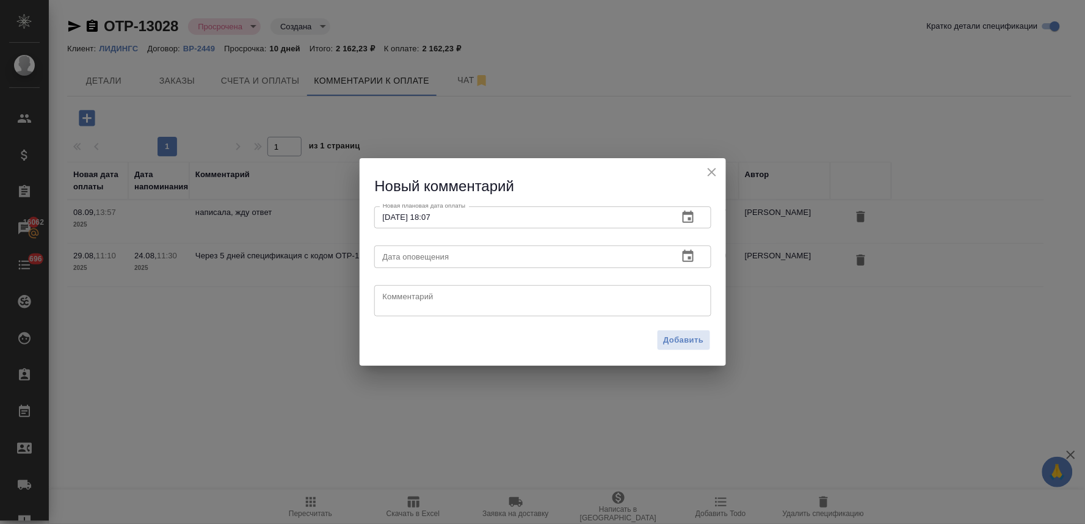
click at [432, 289] on div "x Комментарий" at bounding box center [542, 300] width 337 height 31
paste textarea "Счет оплатим [DATE]-[DATE]."
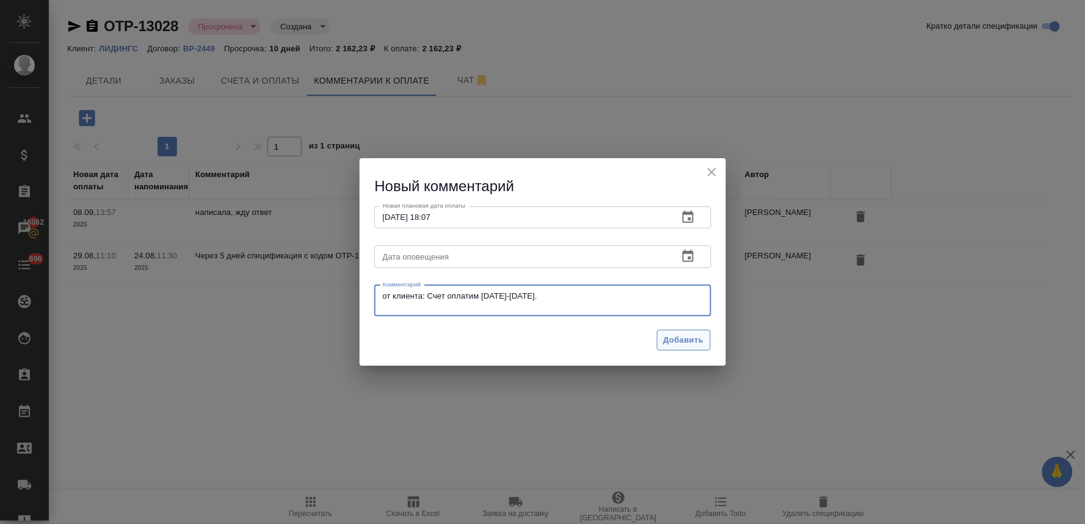
type textarea "от клиента: Счет оплатим [DATE]-[DATE]."
click at [693, 337] on span "Добавить" at bounding box center [684, 340] width 40 height 14
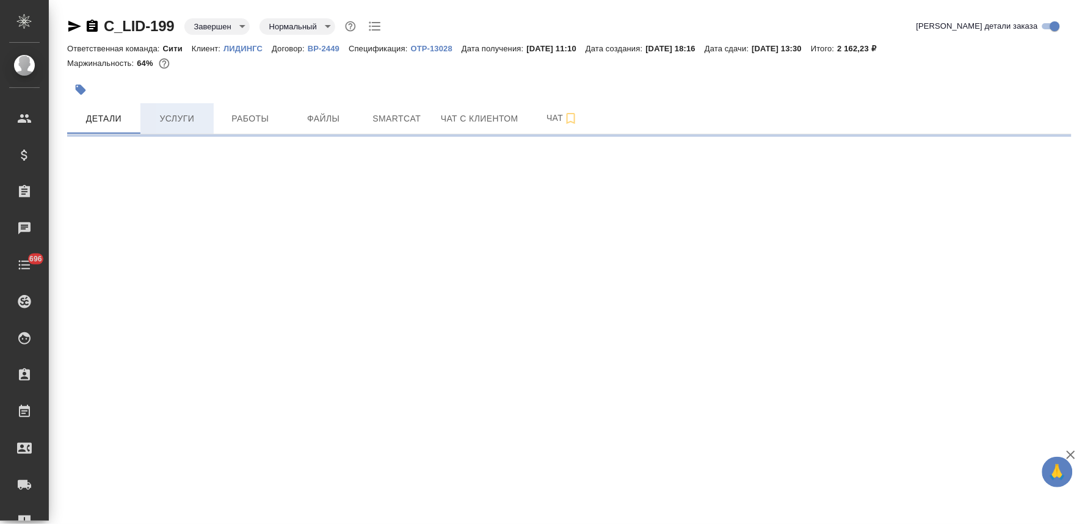
select select "RU"
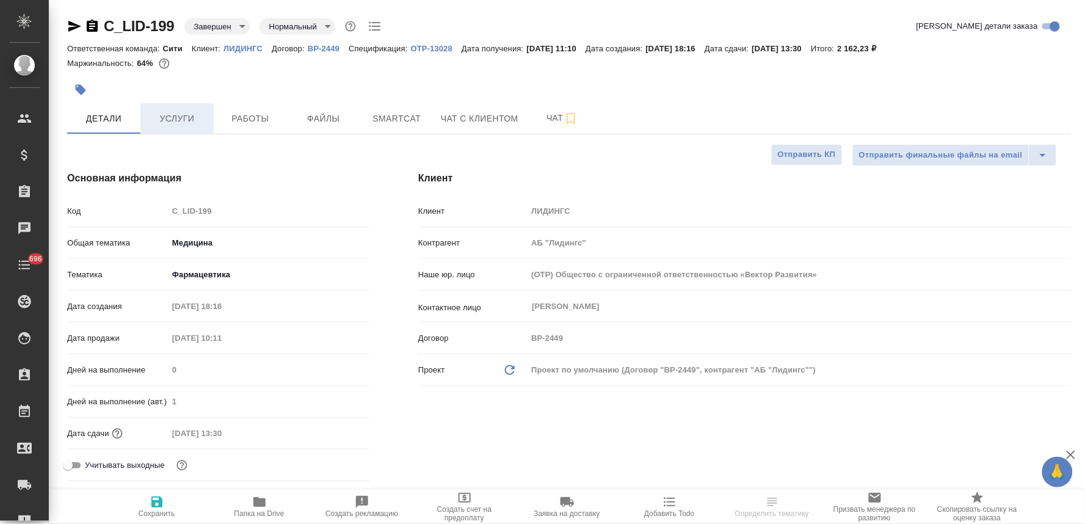
click at [175, 124] on span "Услуги" at bounding box center [177, 118] width 59 height 15
type textarea "x"
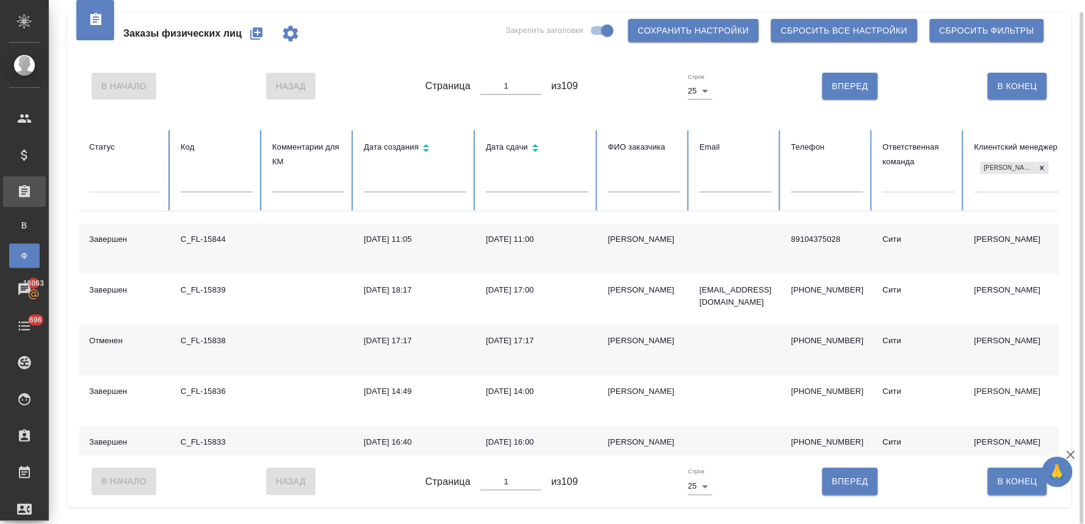
scroll to position [814, 0]
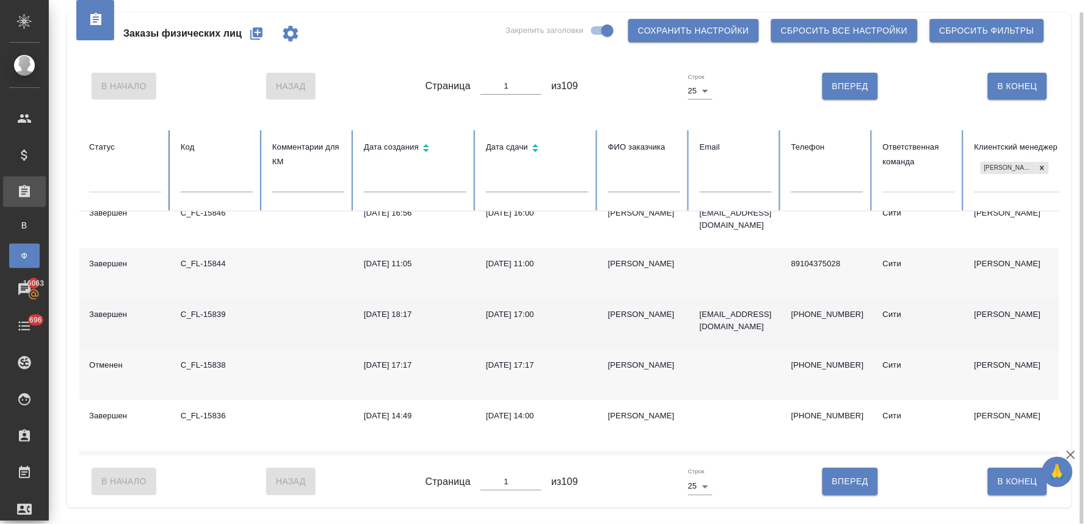
click at [209, 308] on div "C_FL-15839" at bounding box center [217, 314] width 72 height 12
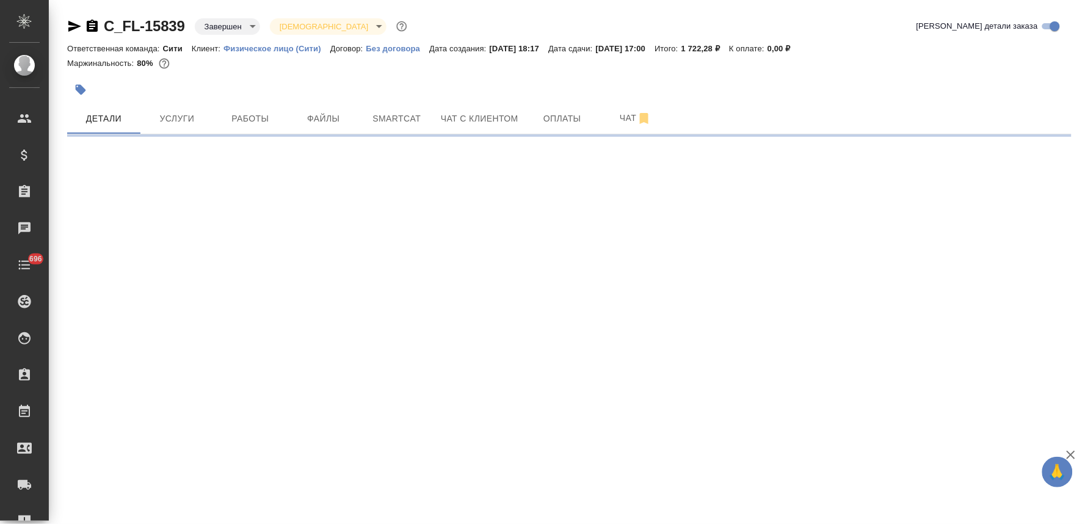
select select "RU"
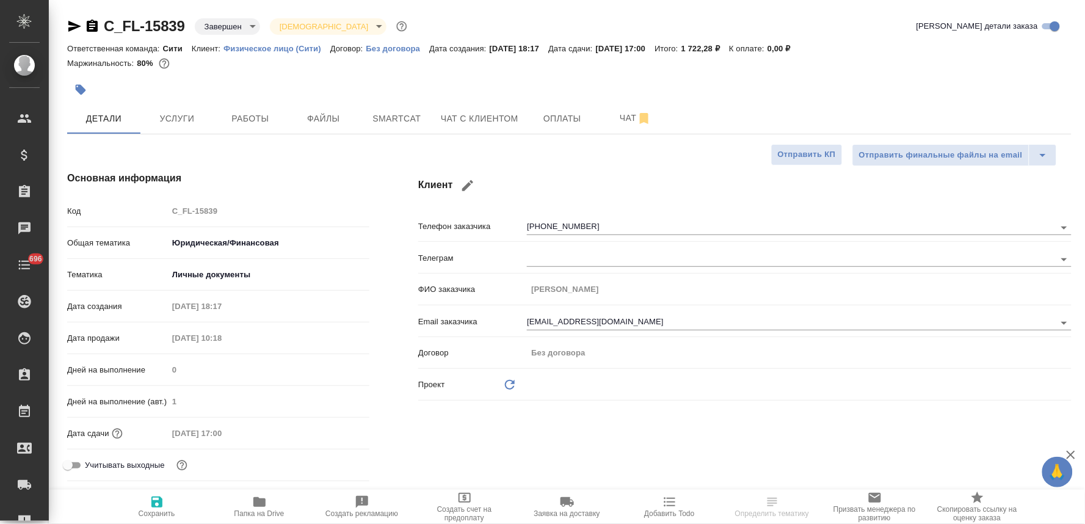
type textarea "x"
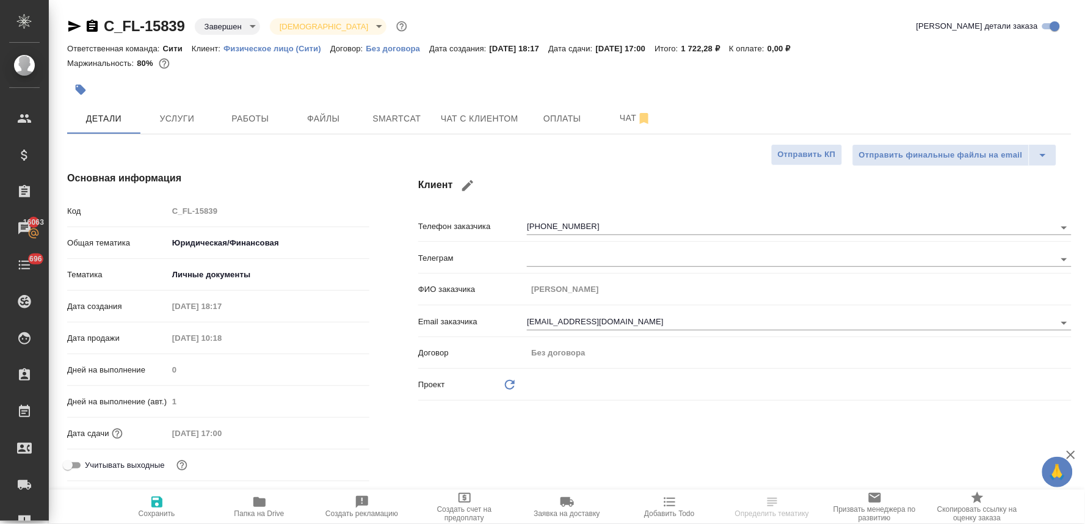
type textarea "x"
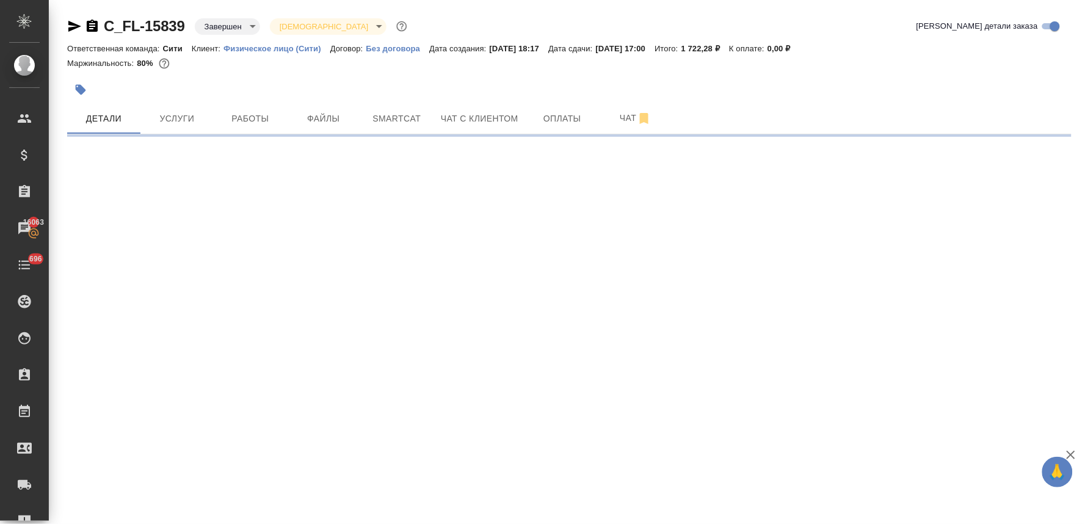
select select "RU"
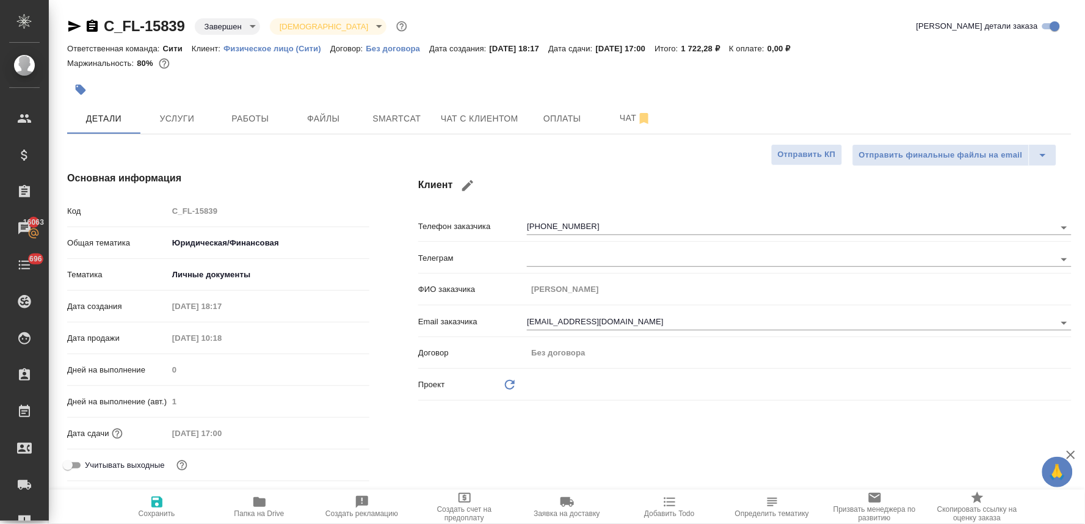
type textarea "x"
click at [250, 112] on span "Работы" at bounding box center [250, 118] width 59 height 15
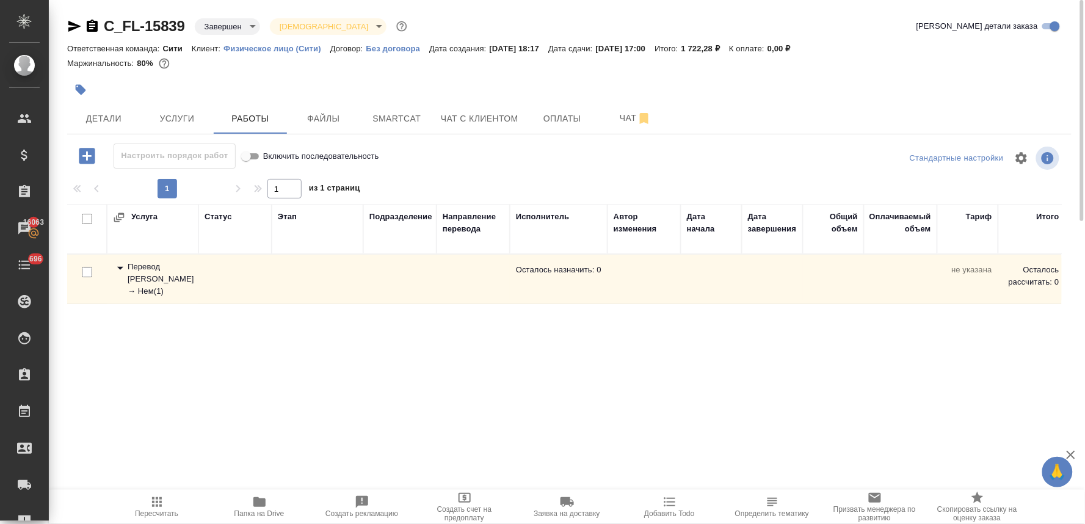
click at [165, 280] on div "Перевод Стандарт Рус → Нем ( 1 )" at bounding box center [152, 279] width 79 height 37
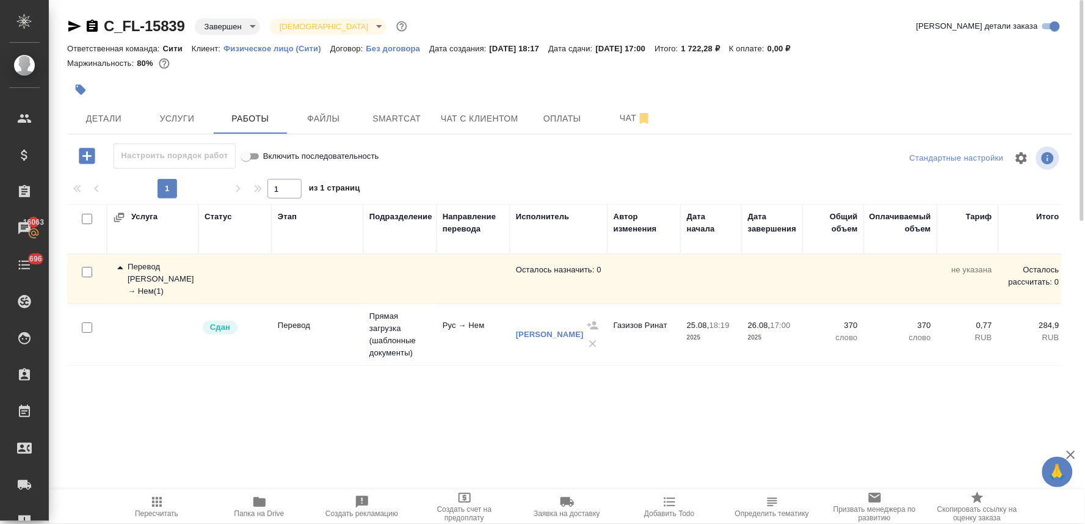
click at [74, 29] on icon "button" at bounding box center [74, 26] width 15 height 15
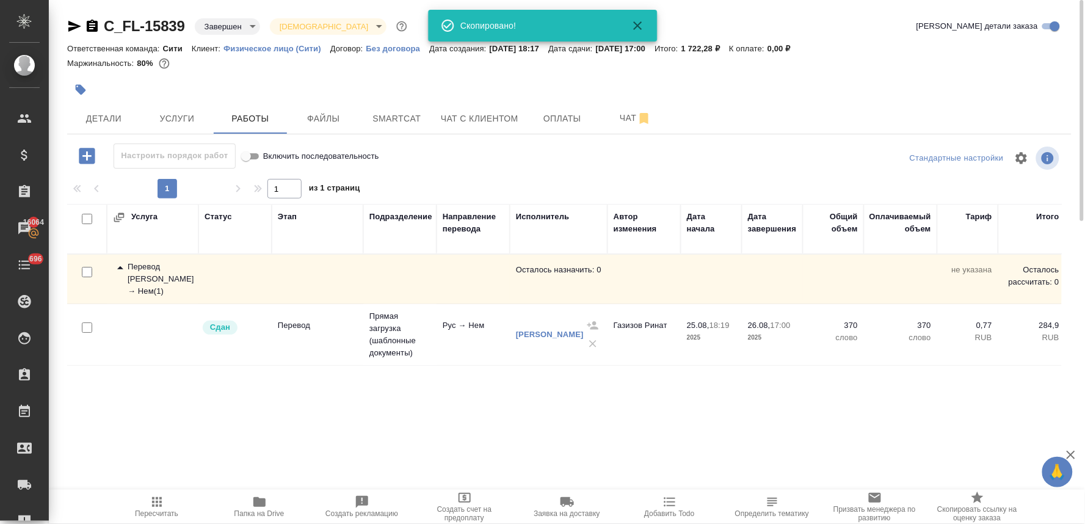
click at [436, 420] on div "Услуга Статус Этап Подразделение Направление перевода Исполнитель Автор изменен…" at bounding box center [564, 341] width 994 height 275
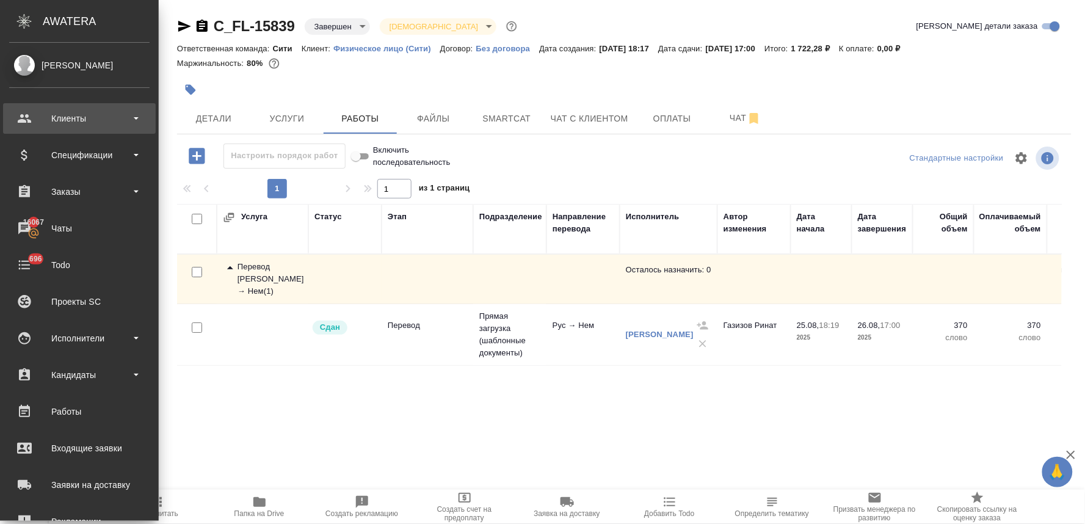
click at [90, 113] on div "Клиенты" at bounding box center [79, 118] width 140 height 18
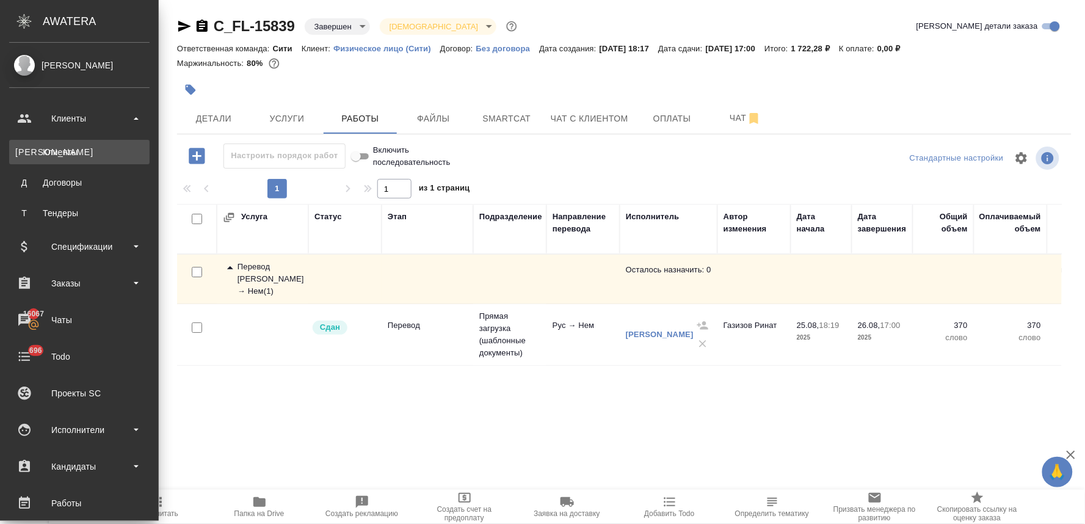
click at [90, 149] on div "Клиенты" at bounding box center [79, 152] width 128 height 12
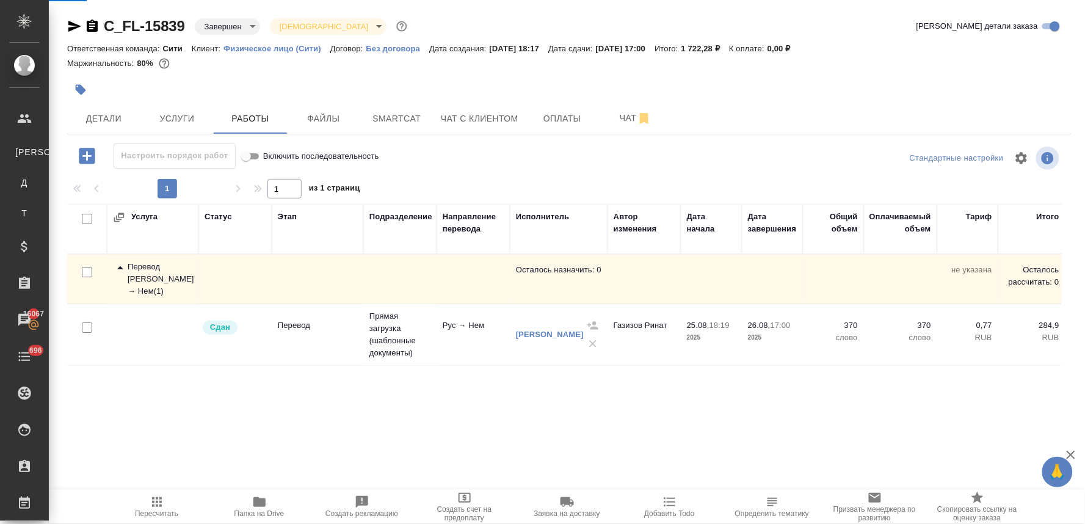
select select "RU"
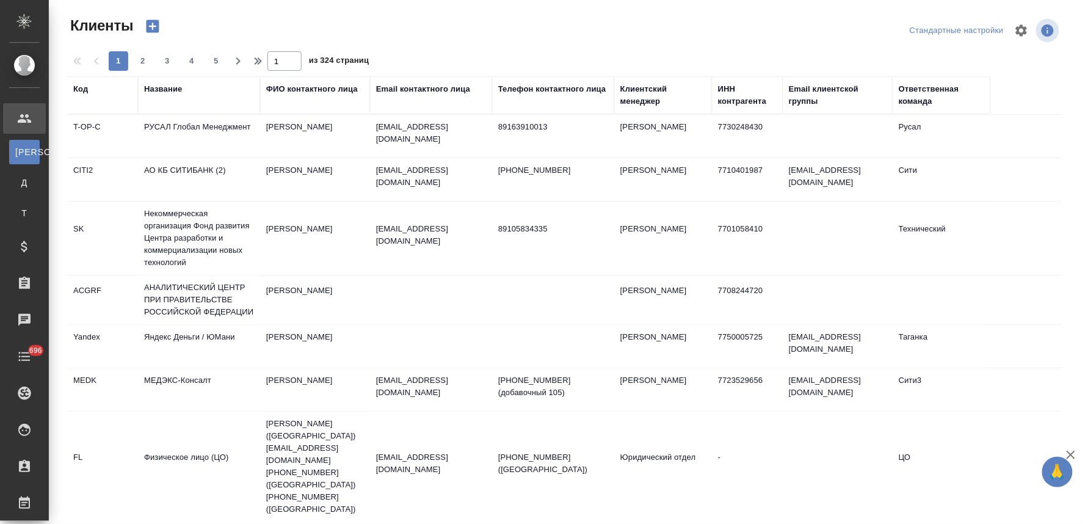
click at [163, 89] on div "Название" at bounding box center [163, 89] width 38 height 12
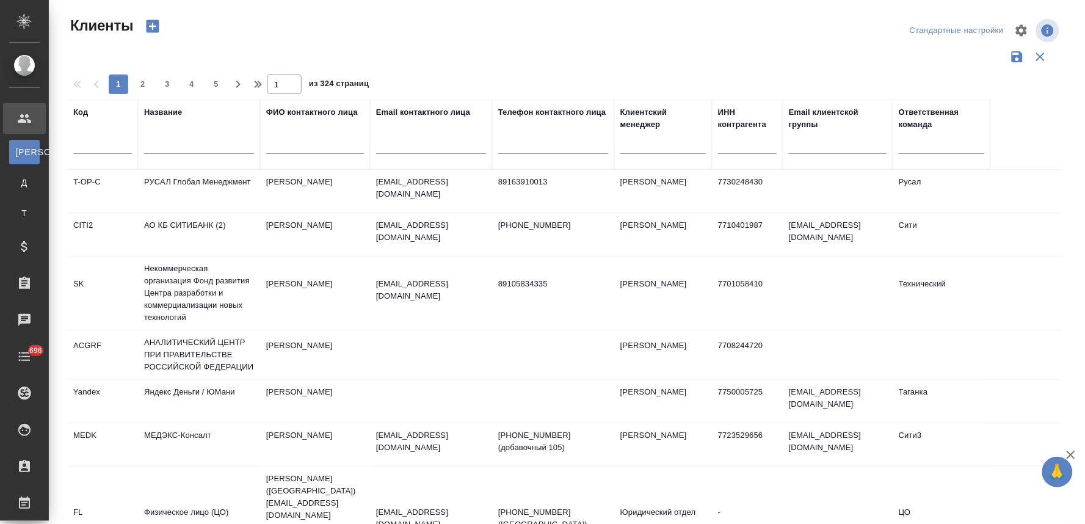
click at [183, 142] on input "text" at bounding box center [199, 146] width 110 height 15
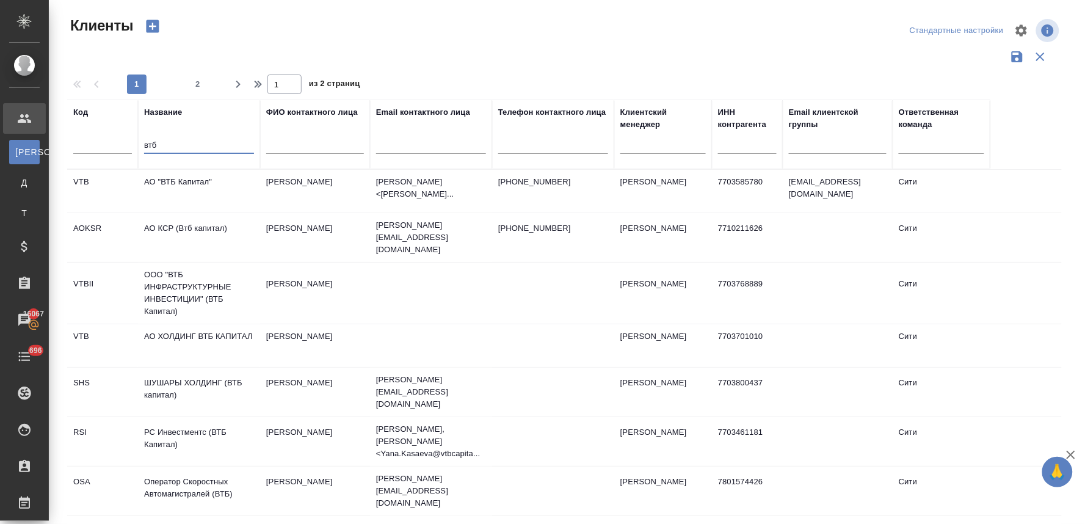
type input "втб"
click at [187, 184] on td "АО "ВТБ Капитал"" at bounding box center [199, 191] width 122 height 43
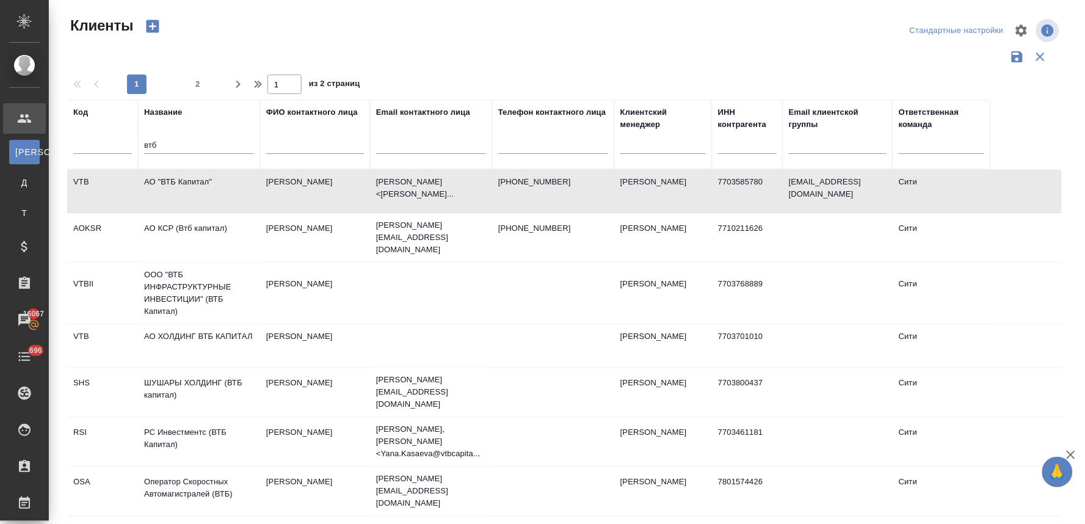
click at [187, 184] on td "АО "ВТБ Капитал"" at bounding box center [199, 191] width 122 height 43
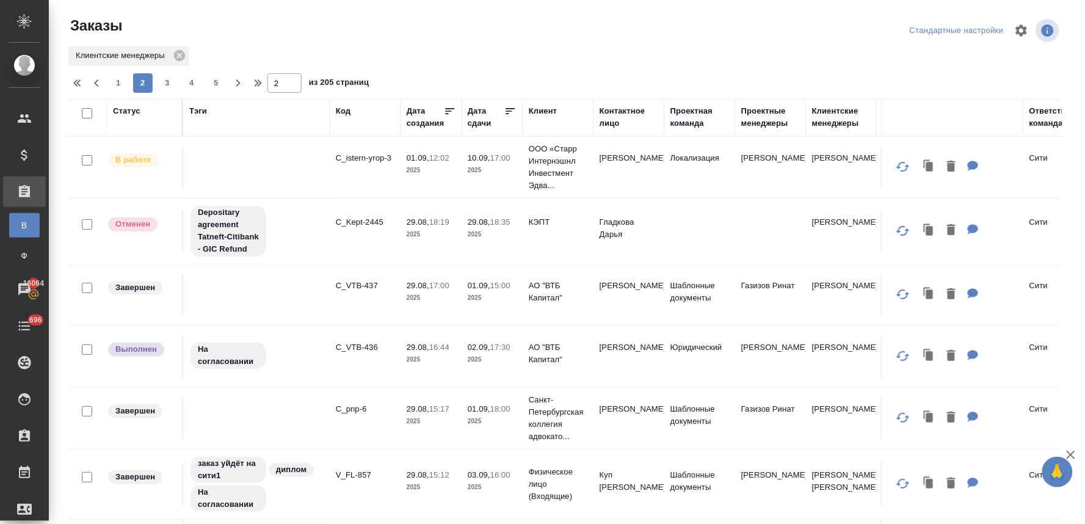
scroll to position [879, 0]
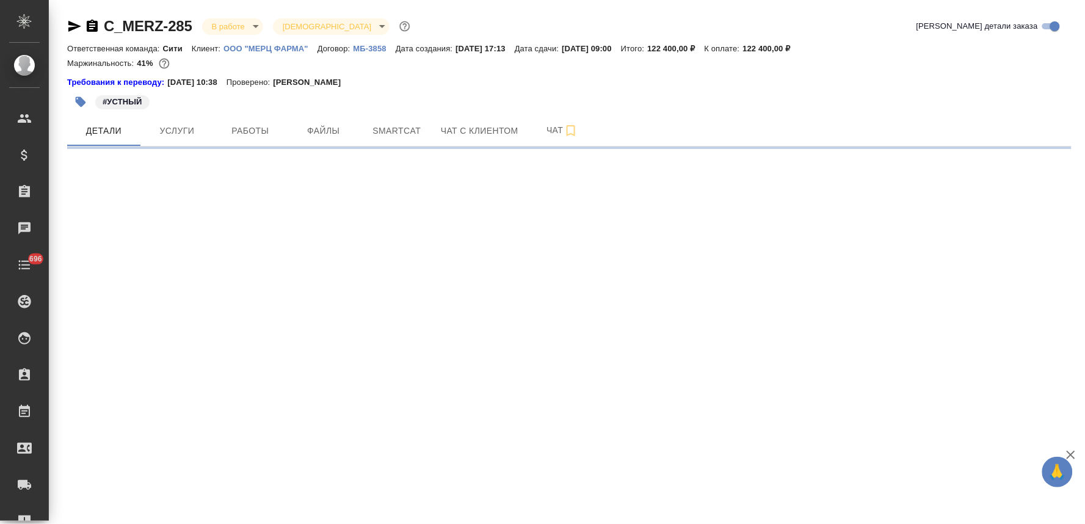
select select "RU"
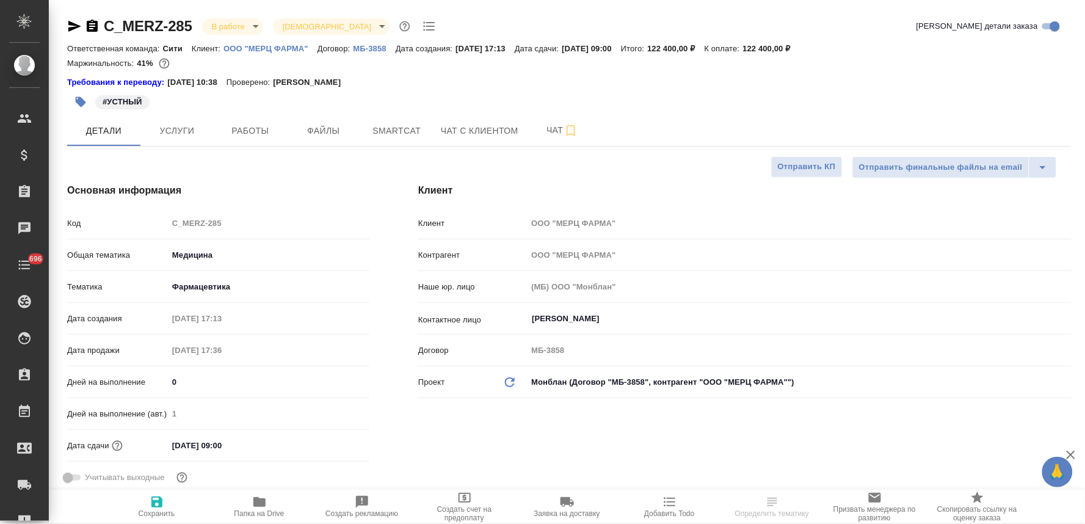
type textarea "x"
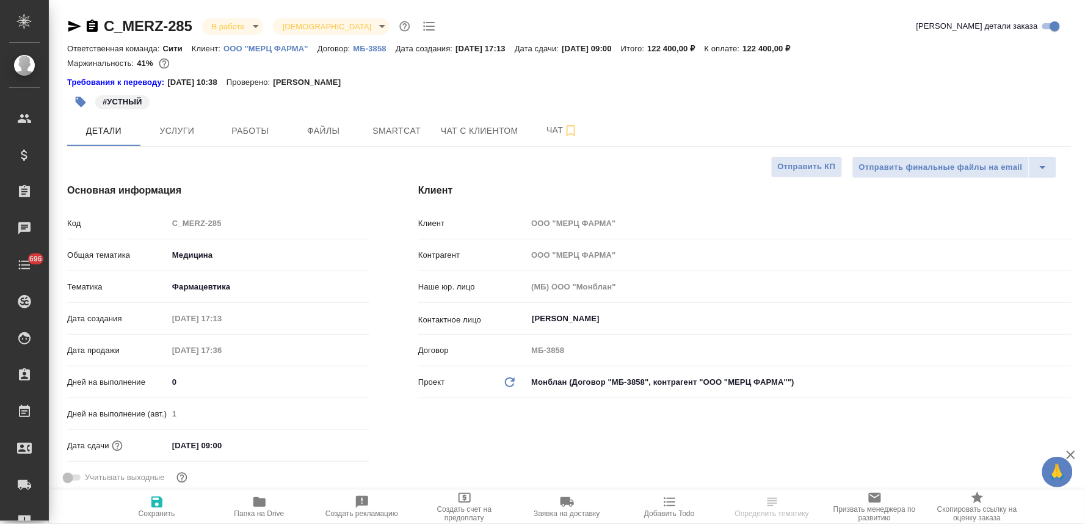
type textarea "x"
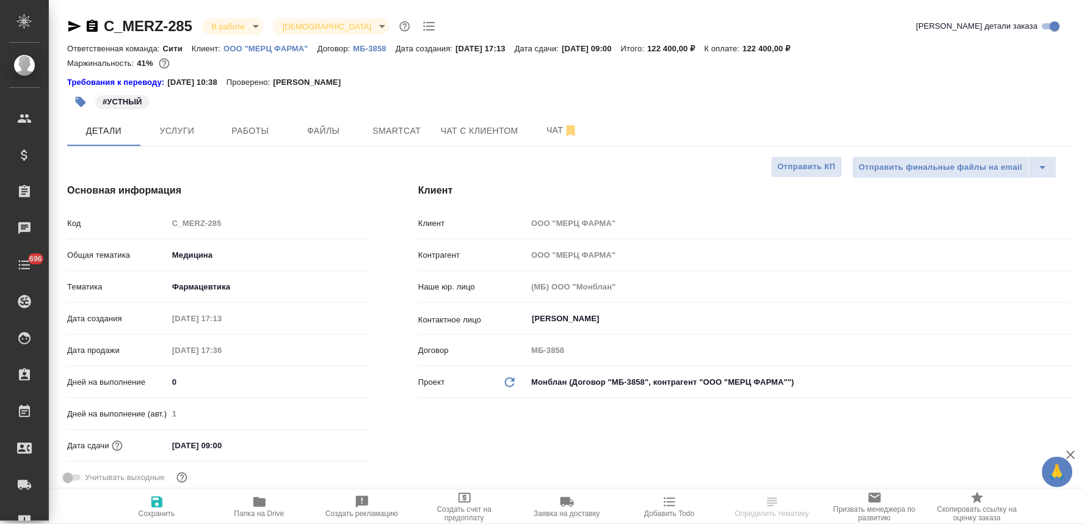
type textarea "x"
click at [550, 120] on button "Чат" at bounding box center [562, 130] width 73 height 31
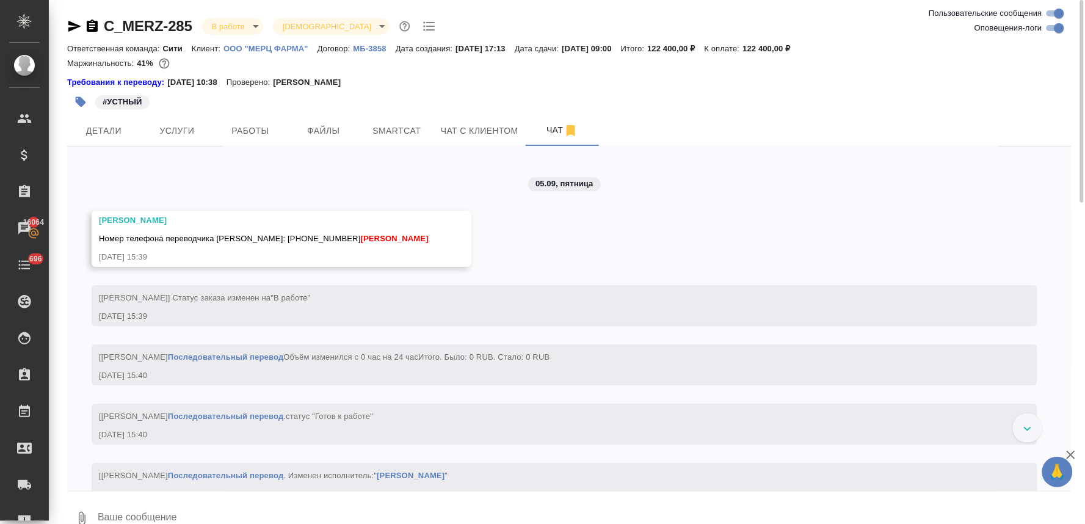
scroll to position [2582, 0]
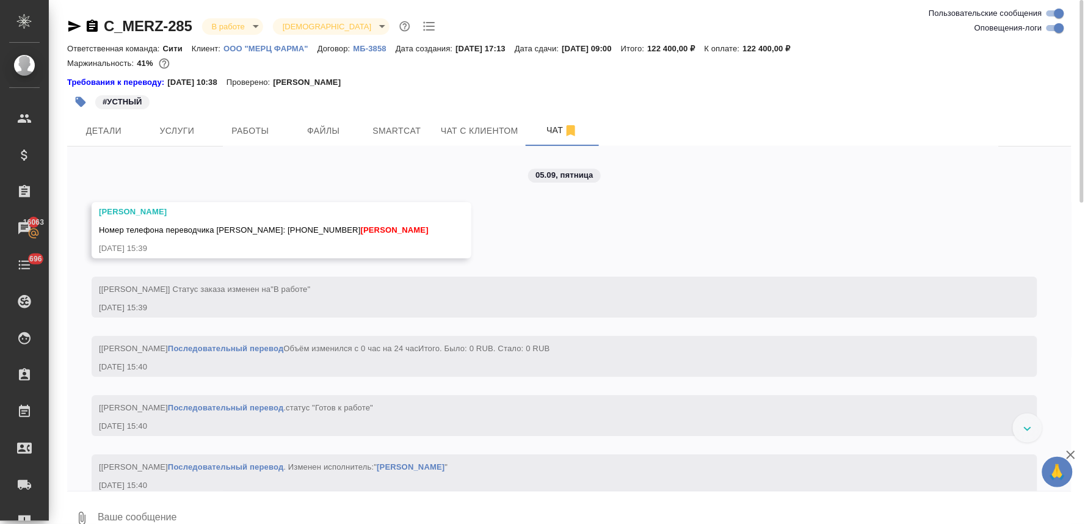
click at [242, 496] on div at bounding box center [569, 494] width 1004 height 6
click at [239, 505] on textarea at bounding box center [583, 518] width 975 height 42
type textarea "Спасибо!"
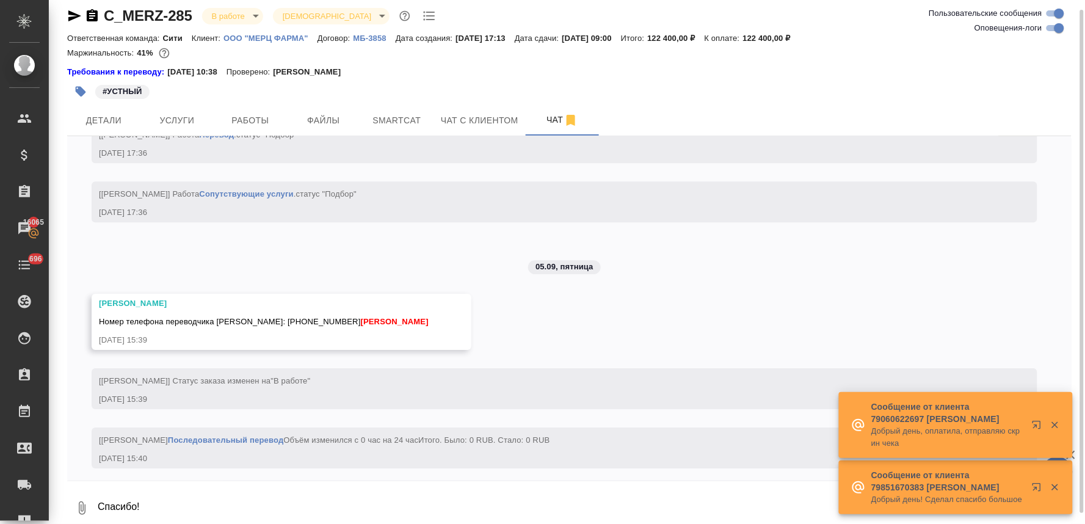
scroll to position [2406, 0]
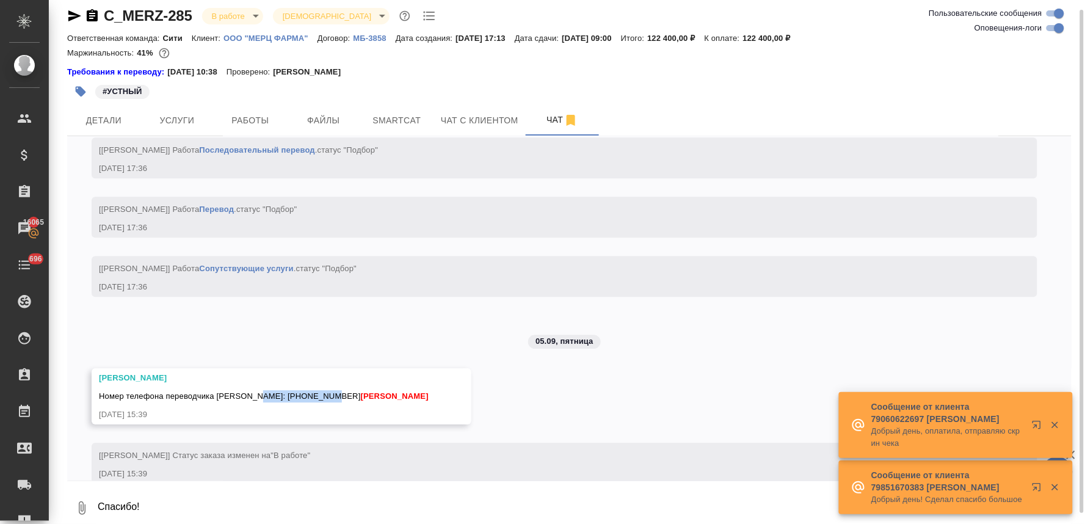
drag, startPoint x: 252, startPoint y: 406, endPoint x: 315, endPoint y: 404, distance: 62.9
click at [315, 400] on span "Номер телефона переводчика [PERSON_NAME]: [PHONE_NUMBER] [PERSON_NAME]" at bounding box center [264, 395] width 330 height 9
copy span "[PHONE_NUMBER]"
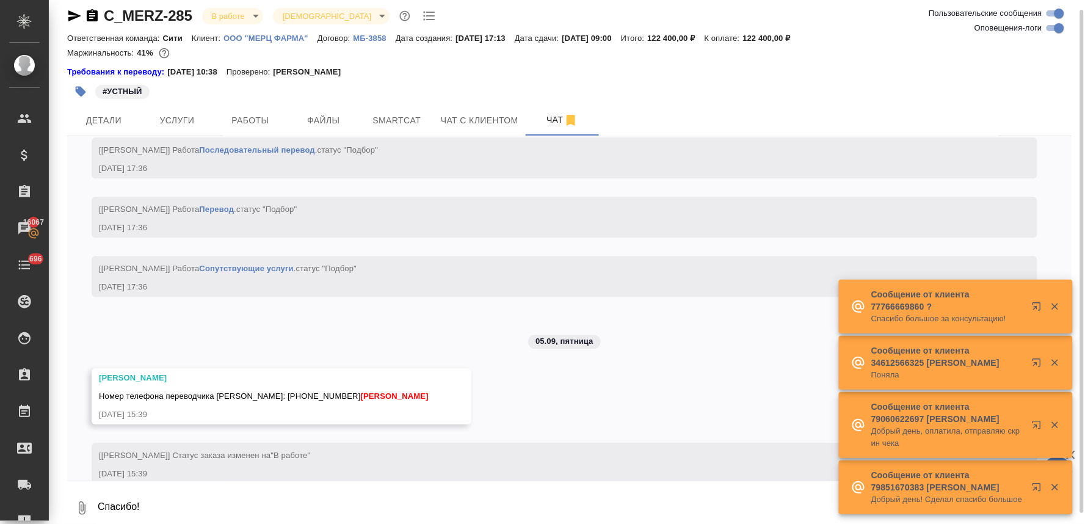
click at [670, 340] on div "18.08, [DATE] [[PERSON_NAME]] Добавлены комментарии для ПМ/исполнителей: "необх…" at bounding box center [569, 308] width 1004 height 344
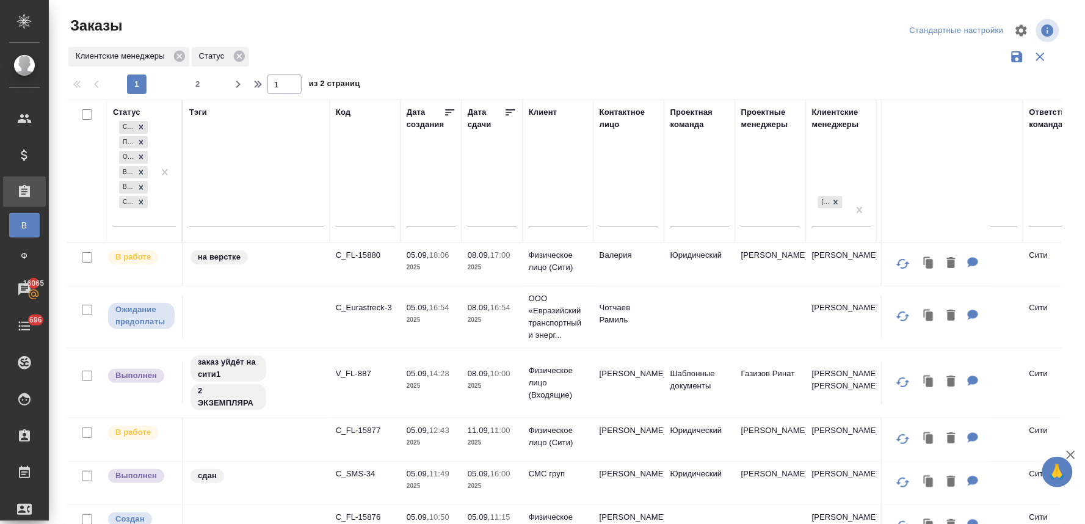
scroll to position [1051, 0]
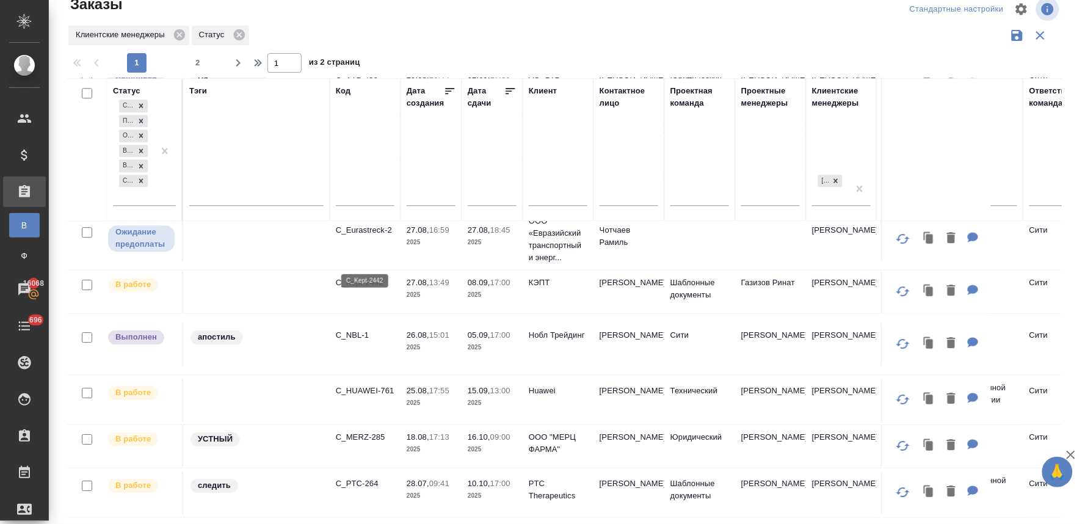
click at [356, 277] on p "C_Kept-2442" at bounding box center [365, 283] width 59 height 12
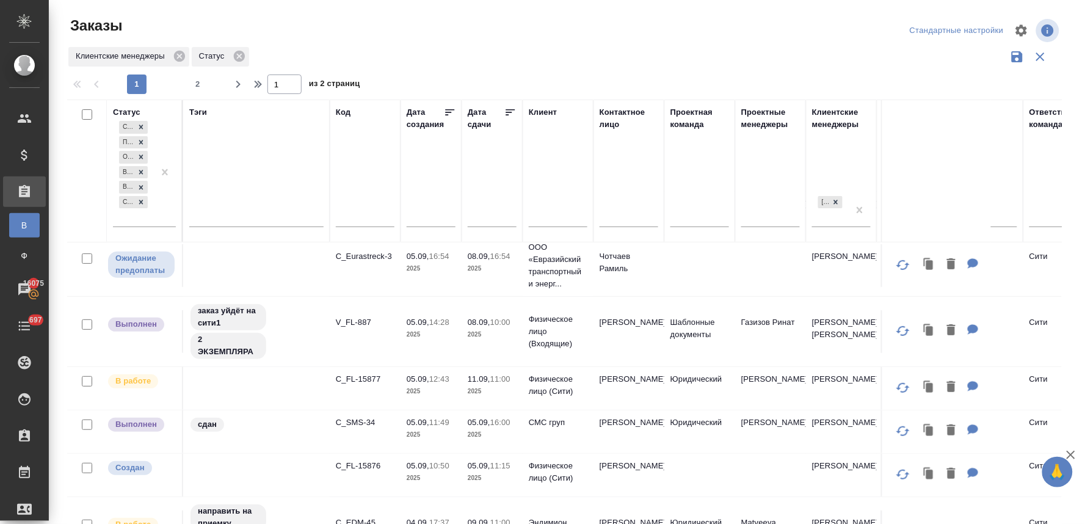
scroll to position [0, 0]
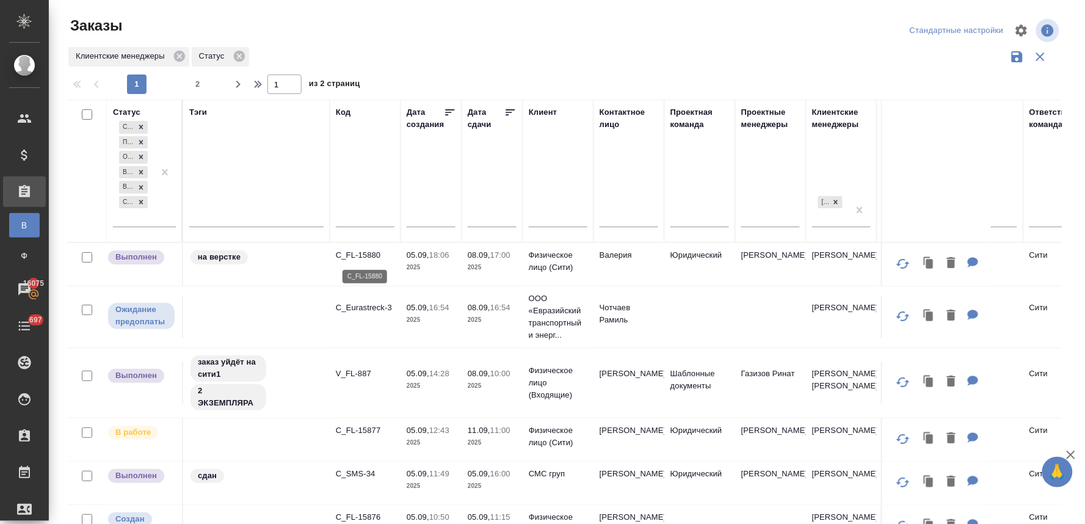
click at [345, 253] on p "C_FL-15880" at bounding box center [365, 255] width 59 height 12
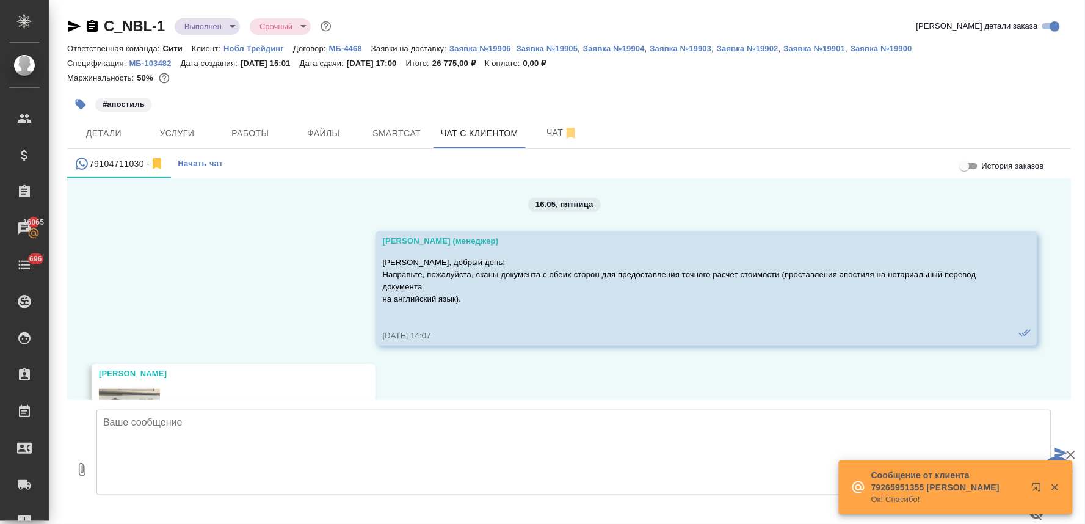
scroll to position [12030, 0]
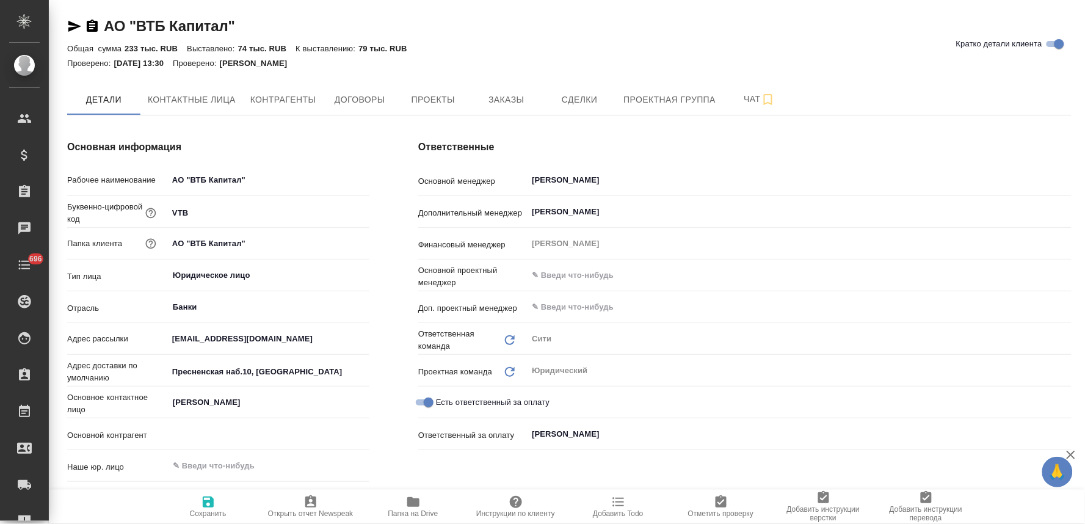
type textarea "x"
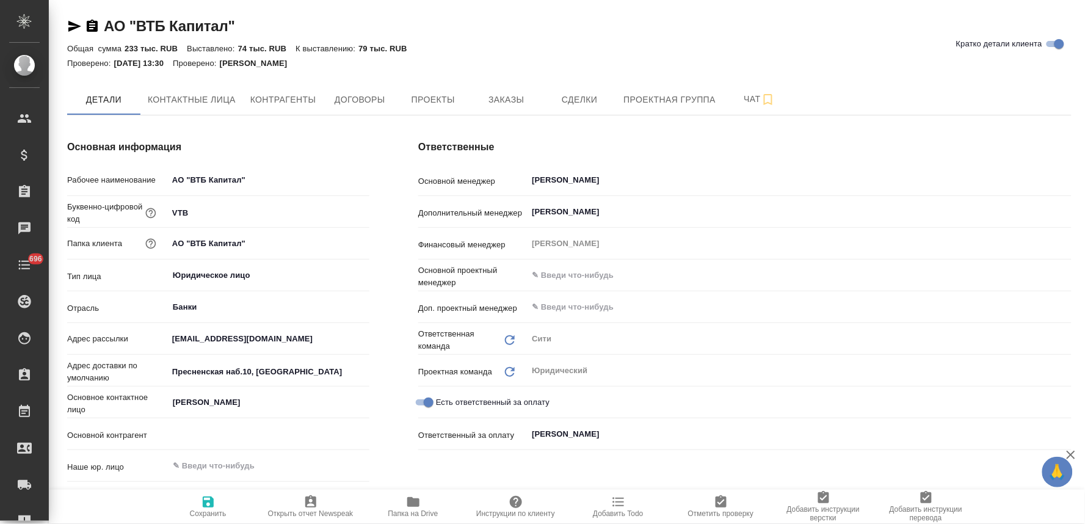
type textarea "x"
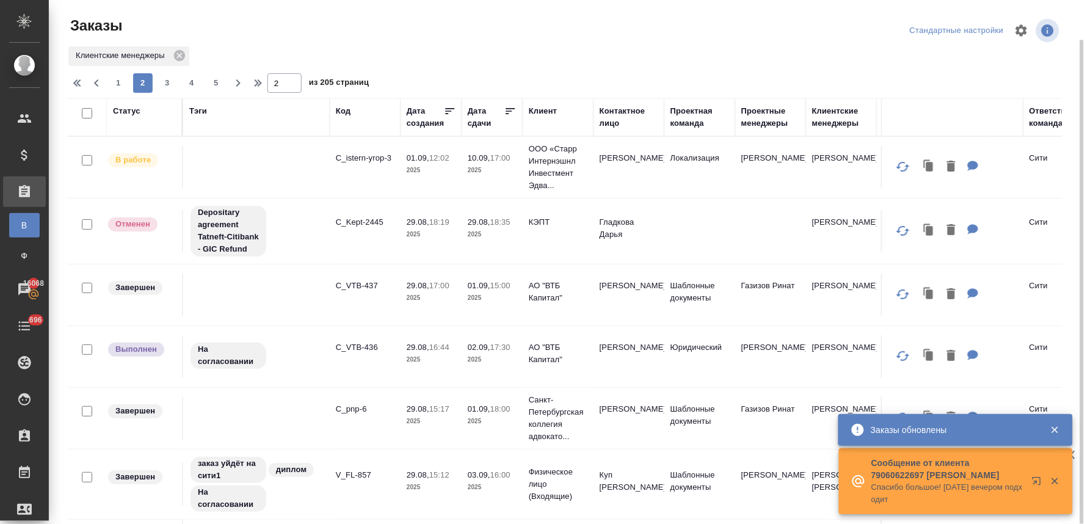
scroll to position [879, 0]
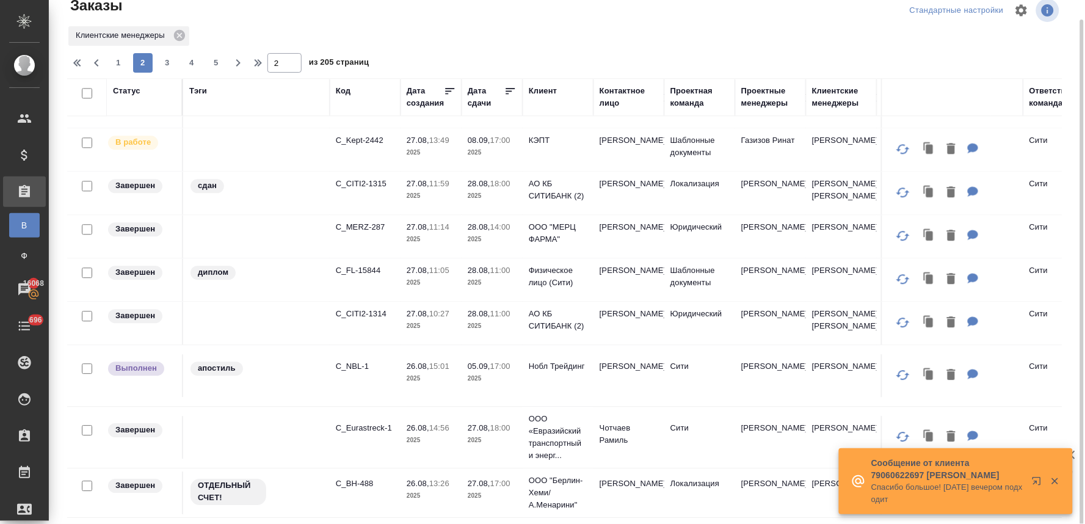
click at [1068, 228] on div "Статус Тэги Код Дата создания Дата сдачи Клиент Контактное лицо Проектная коман…" at bounding box center [569, 298] width 1004 height 440
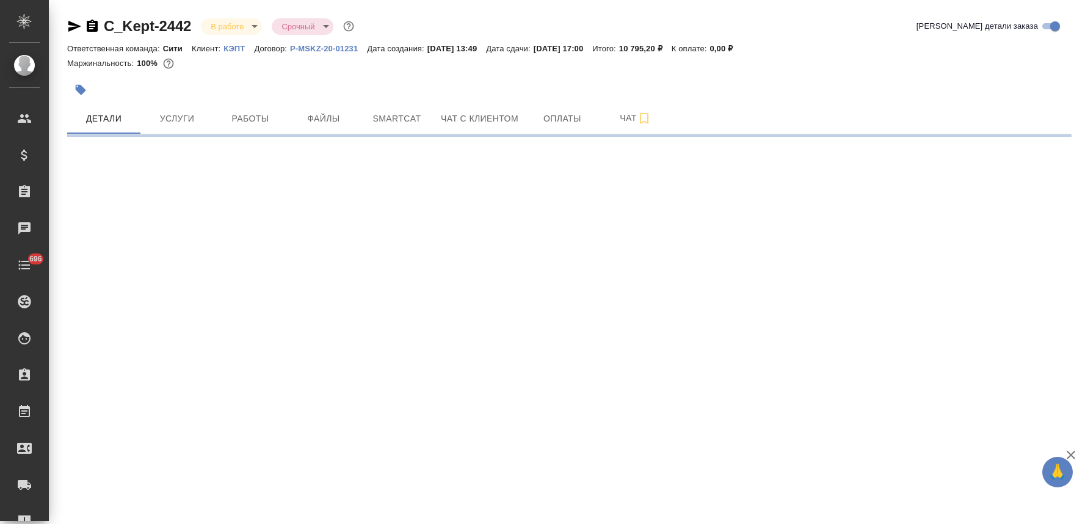
select select "RU"
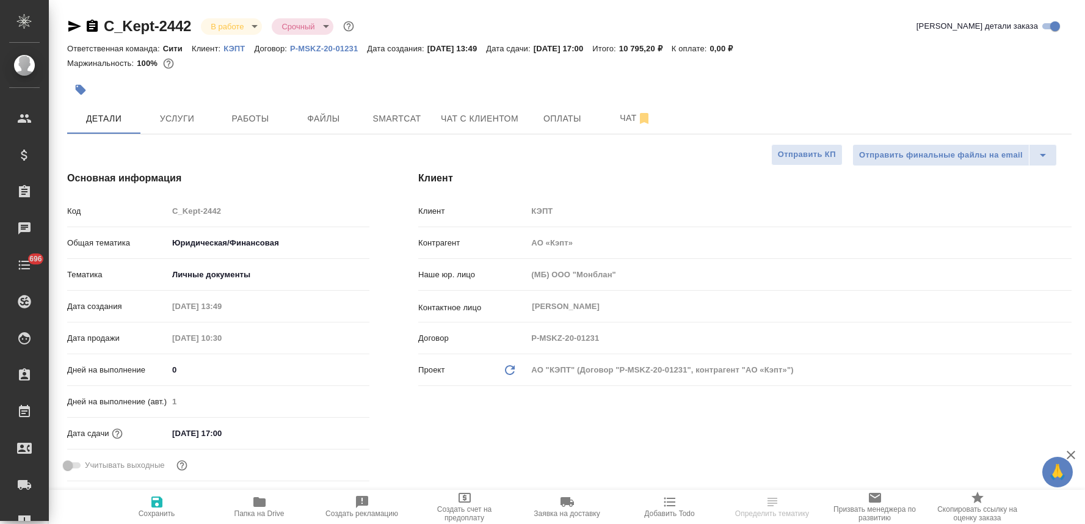
type textarea "x"
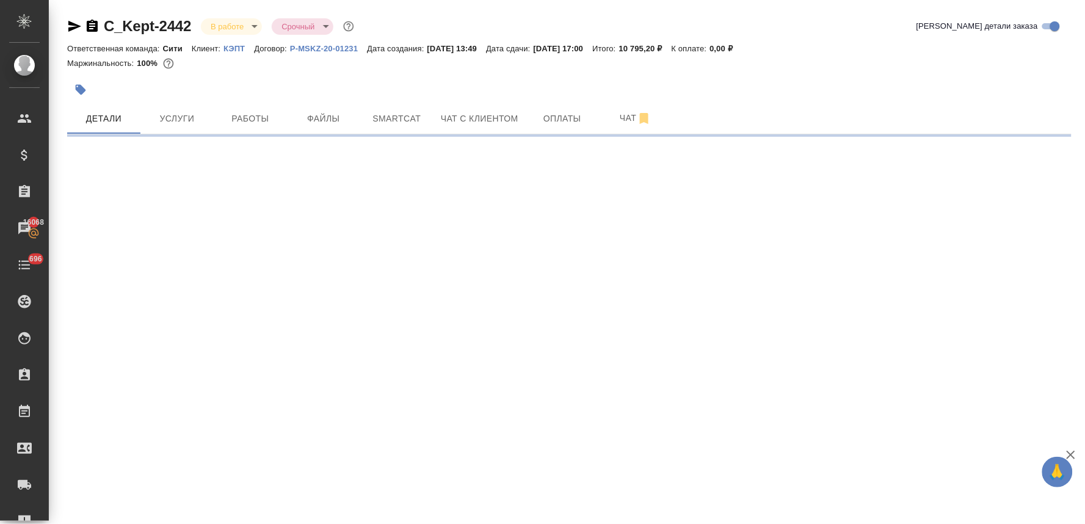
select select "RU"
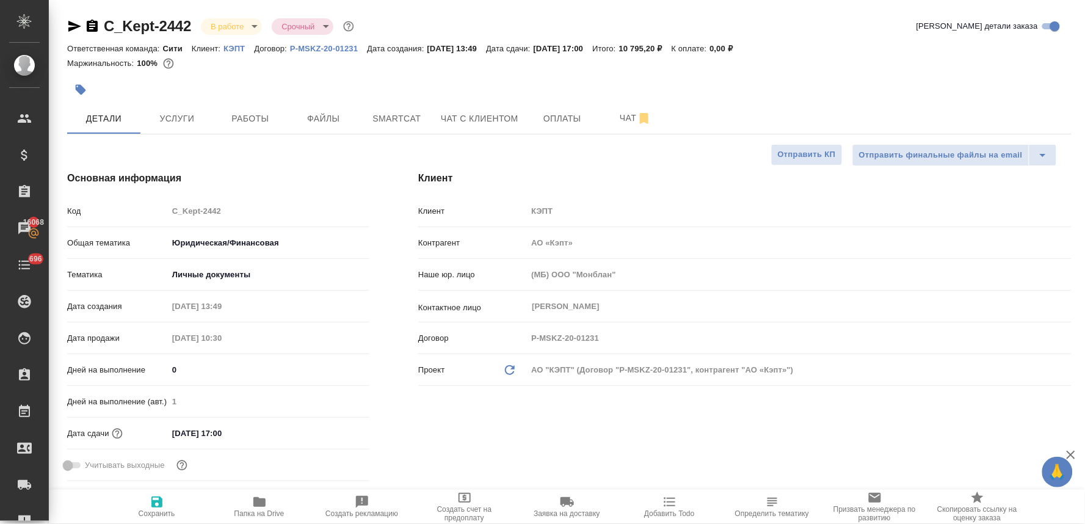
type textarea "x"
click at [184, 112] on span "Услуги" at bounding box center [177, 118] width 59 height 15
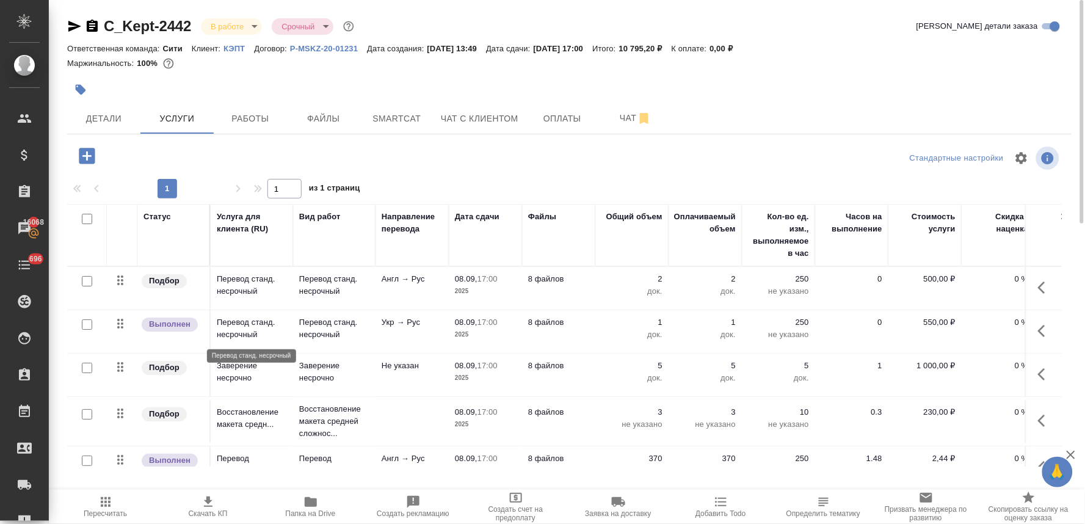
click at [249, 317] on p "Перевод станд. несрочный" at bounding box center [252, 328] width 70 height 24
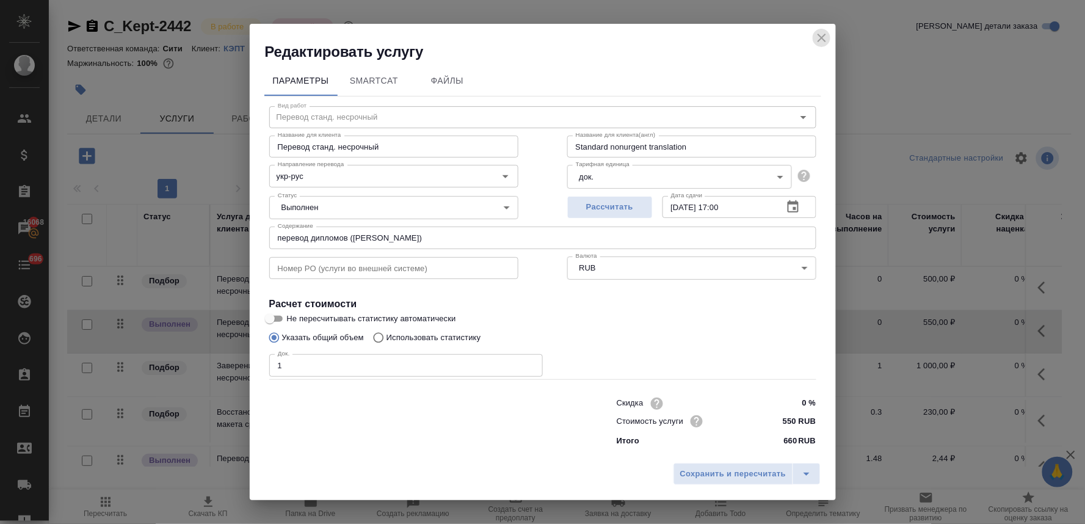
click at [822, 32] on icon "close" at bounding box center [821, 38] width 15 height 15
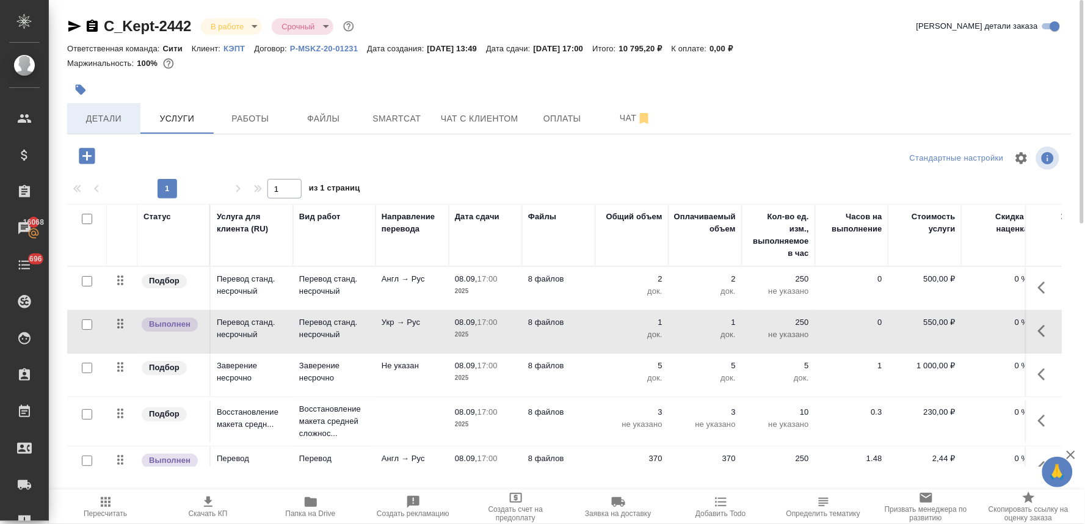
click at [98, 114] on span "Детали" at bounding box center [103, 118] width 59 height 15
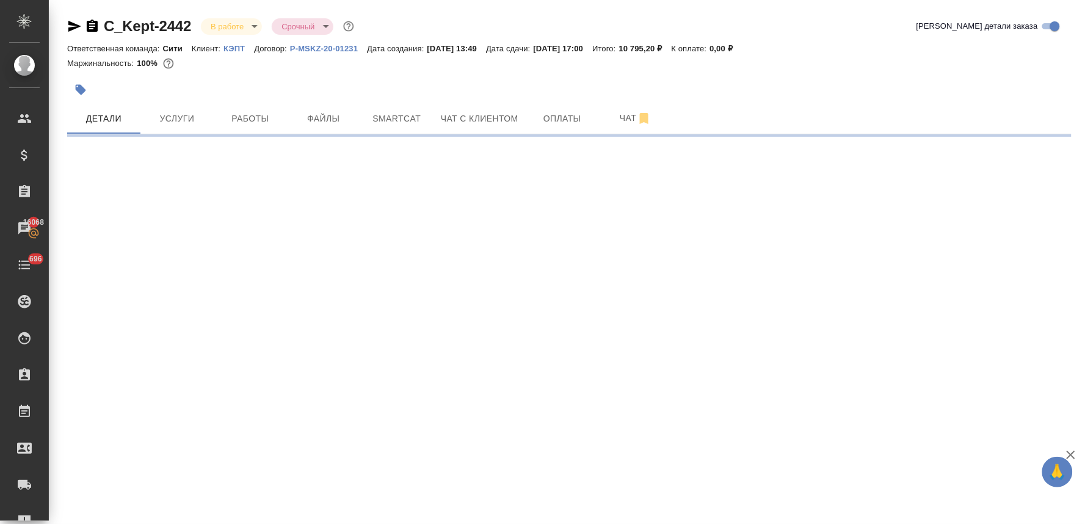
select select "RU"
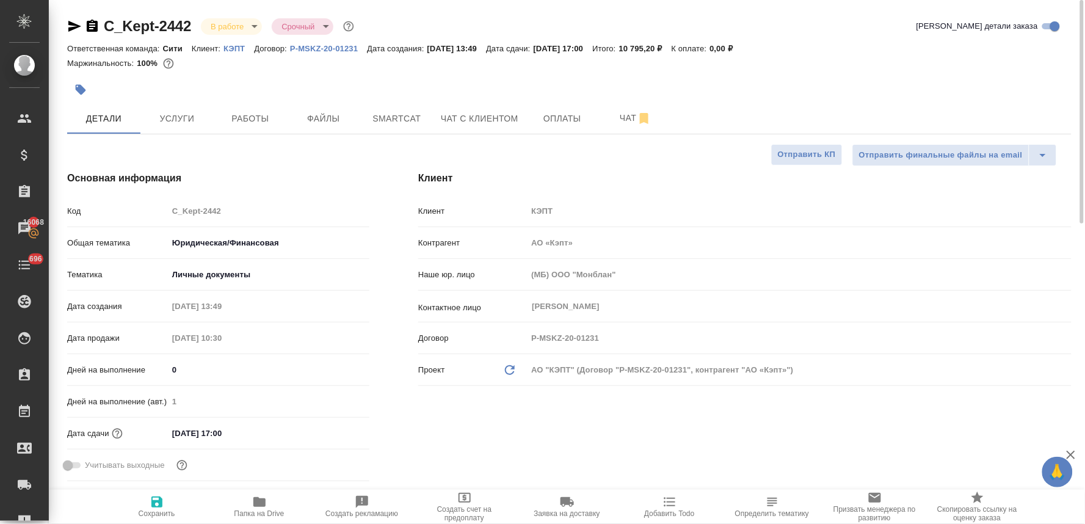
type textarea "x"
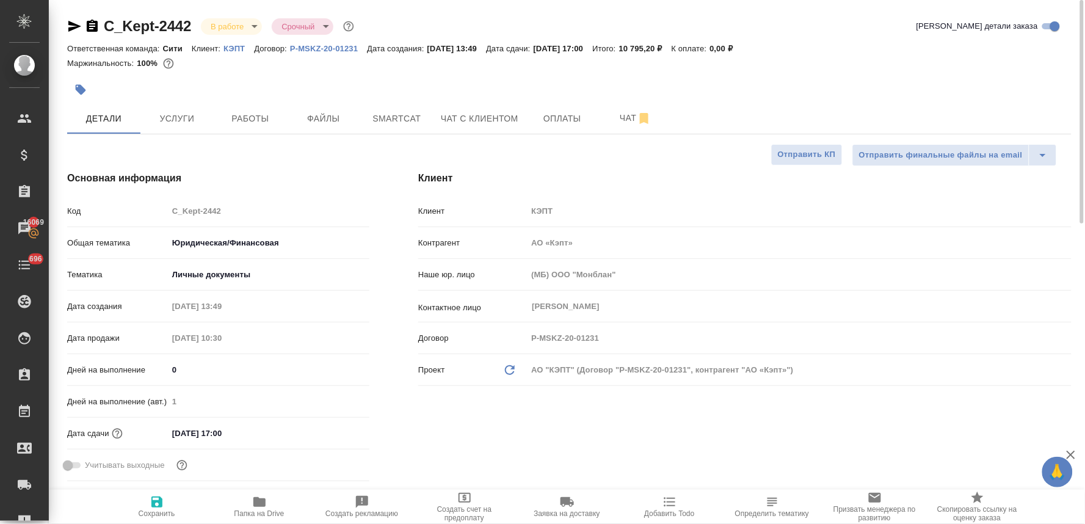
type textarea "x"
click at [679, 515] on span "Добавить Todo" at bounding box center [669, 513] width 50 height 9
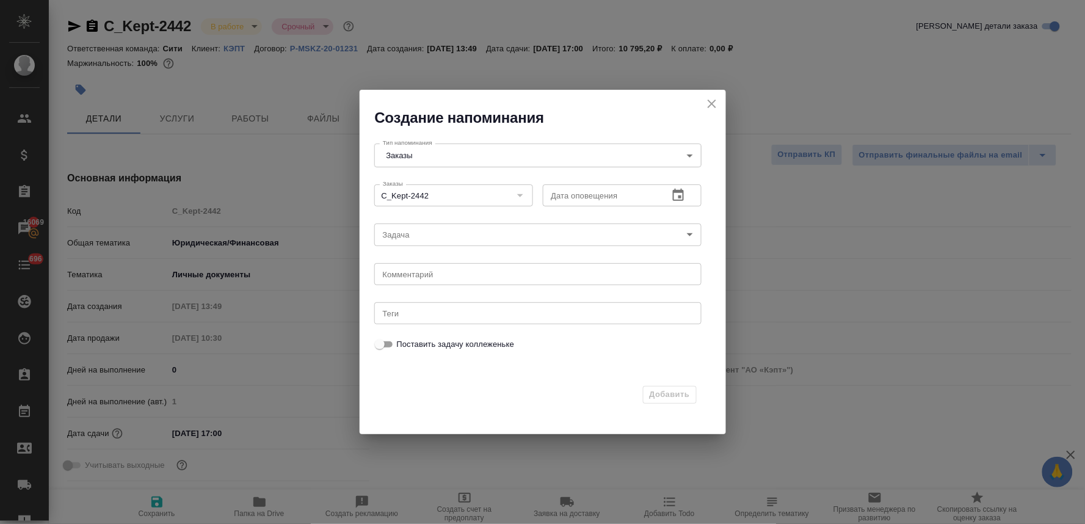
click at [676, 198] on icon "button" at bounding box center [678, 195] width 15 height 15
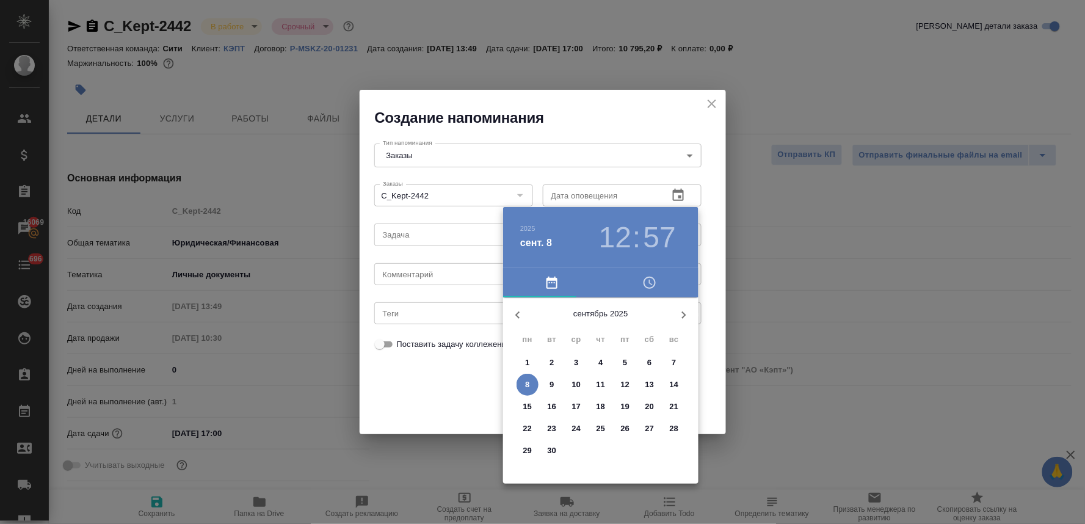
click at [642, 281] on icon "button" at bounding box center [649, 282] width 15 height 15
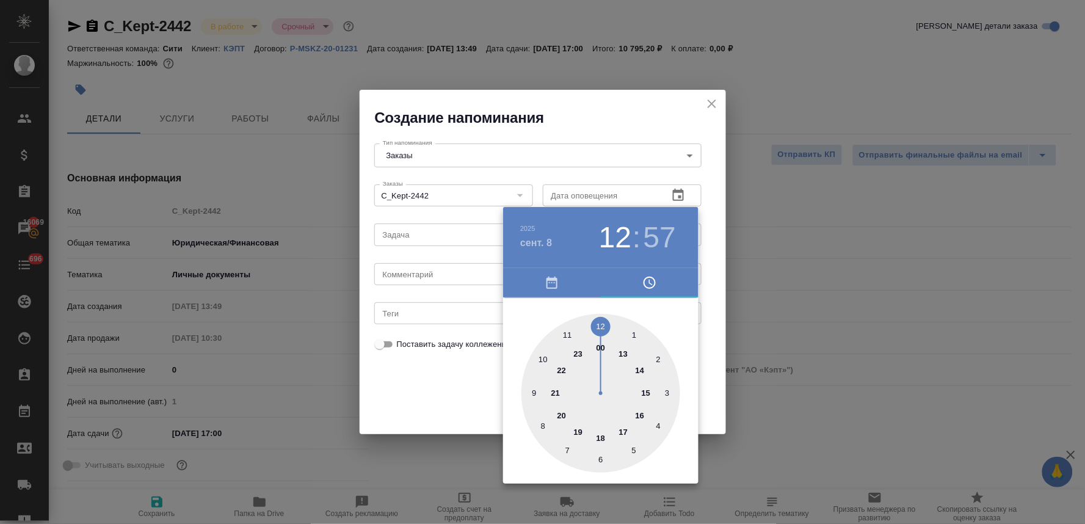
click at [639, 413] on div at bounding box center [600, 393] width 159 height 159
click at [601, 461] on div at bounding box center [600, 393] width 159 height 159
type input "08.09.2025 16:30"
click at [454, 403] on div at bounding box center [542, 262] width 1085 height 524
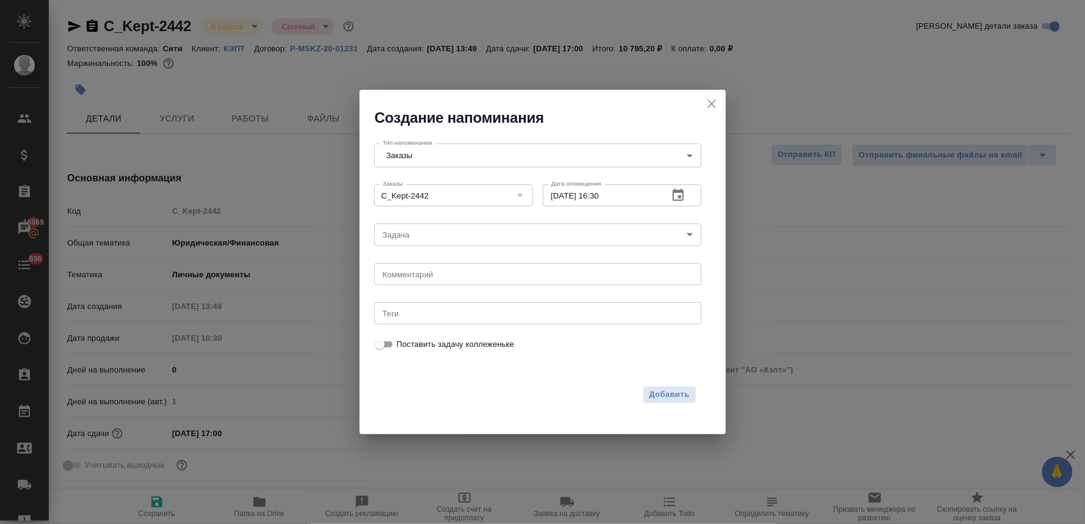
click at [425, 231] on body "🙏 .cls-1 fill:#fff; AWATERA Lyamina Nadezhda Клиенты Спецификации Заказы 16069 …" at bounding box center [542, 262] width 1085 height 524
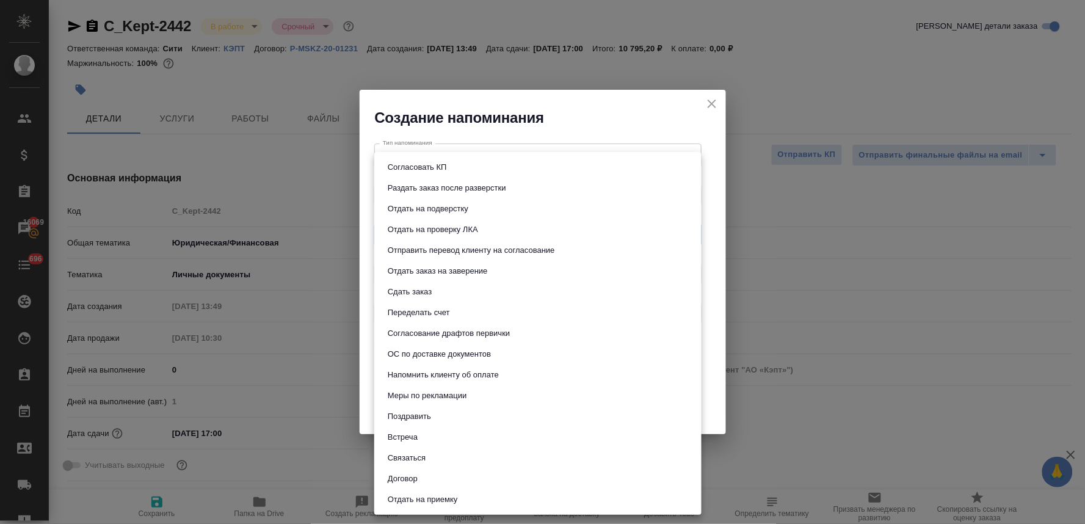
click at [422, 294] on button "Сдать заказ" at bounding box center [409, 291] width 51 height 13
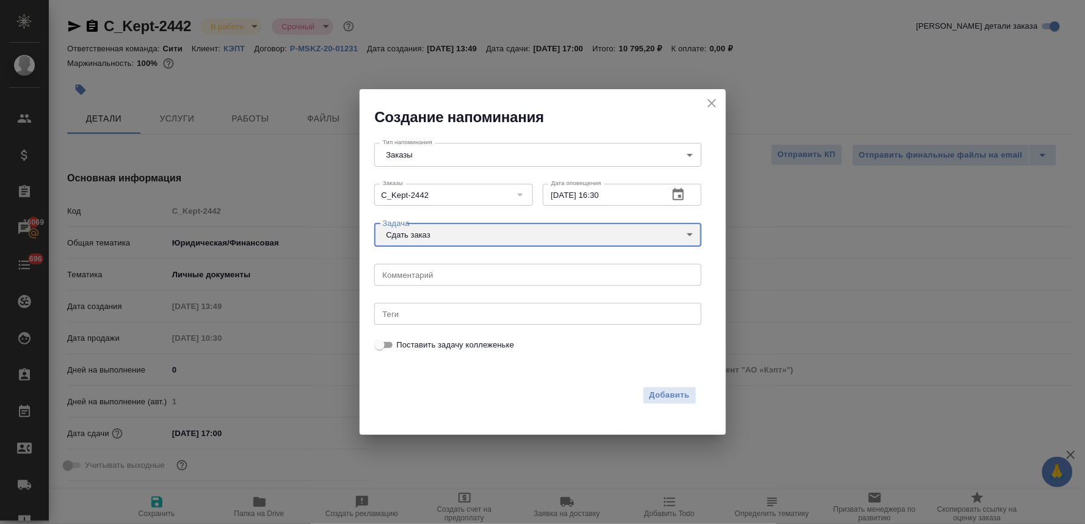
type input "Сдать заказ"
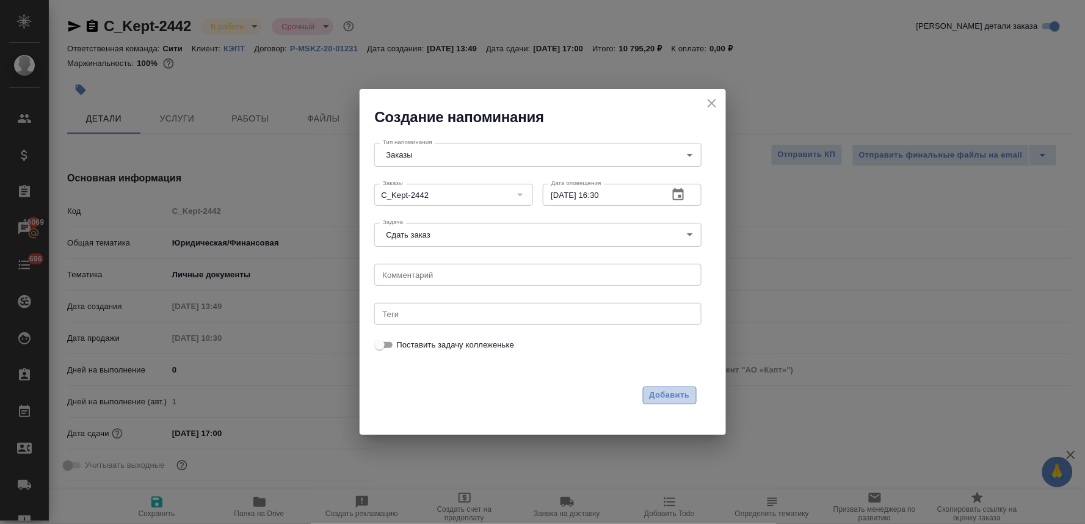
click at [657, 393] on span "Добавить" at bounding box center [669, 395] width 40 height 14
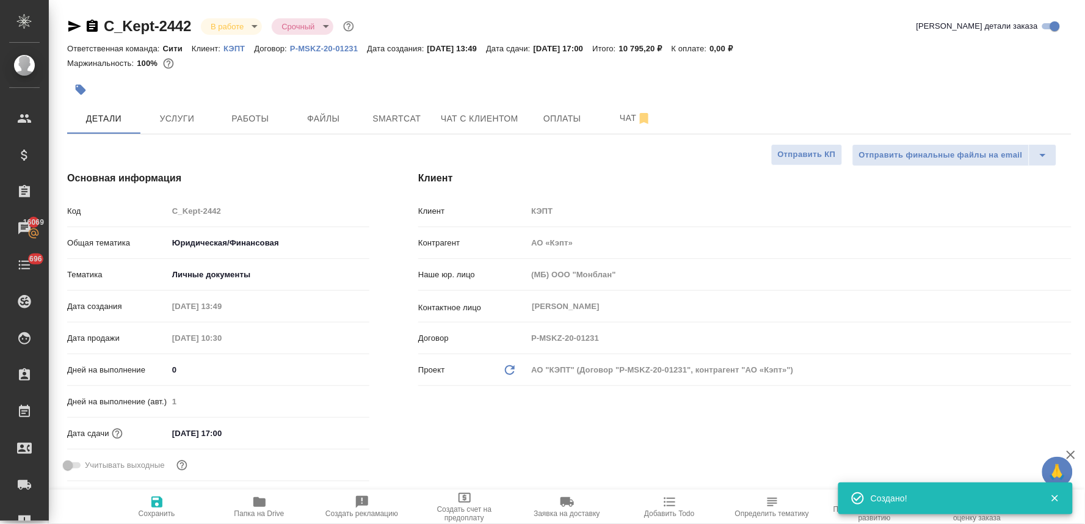
type textarea "x"
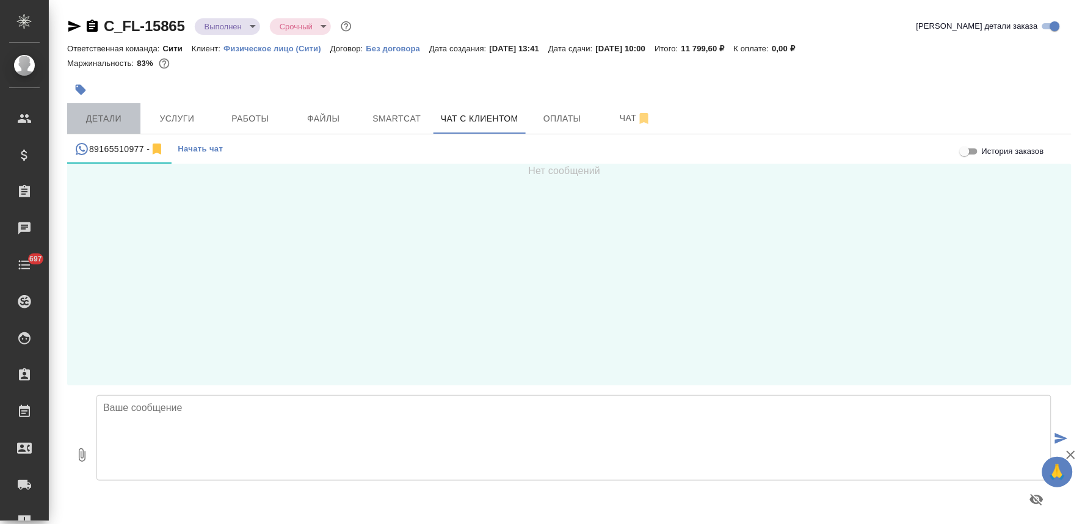
click at [113, 117] on span "Детали" at bounding box center [103, 118] width 59 height 15
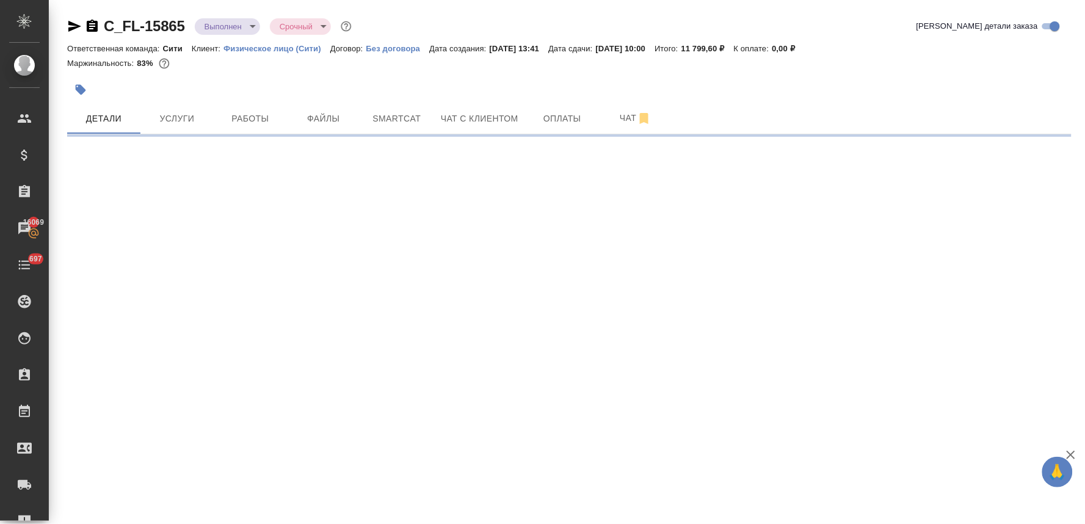
select select "RU"
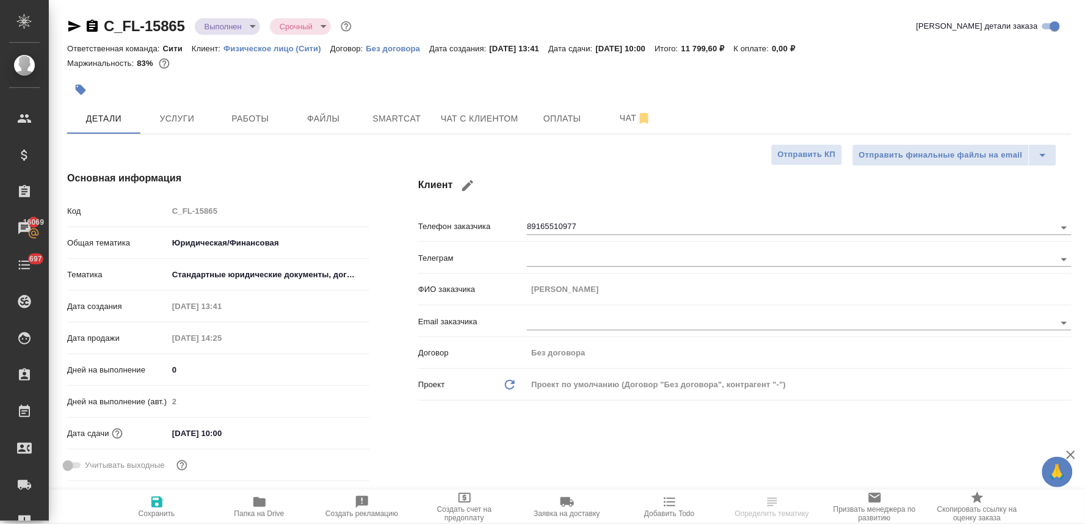
type textarea "x"
click at [471, 185] on icon "button" at bounding box center [467, 185] width 15 height 15
type input "[PERSON_NAME]"
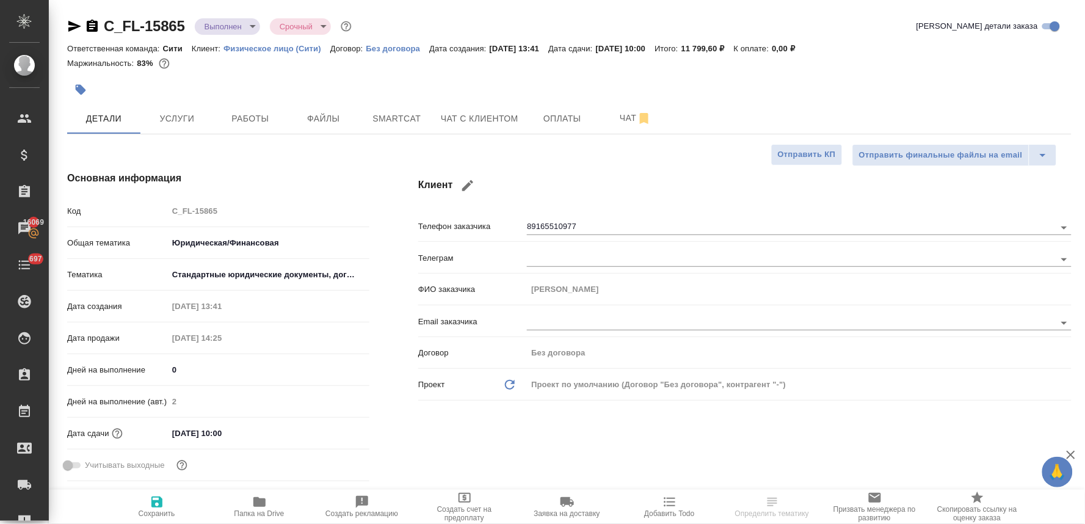
select select "ZZ"
type input "89165510977"
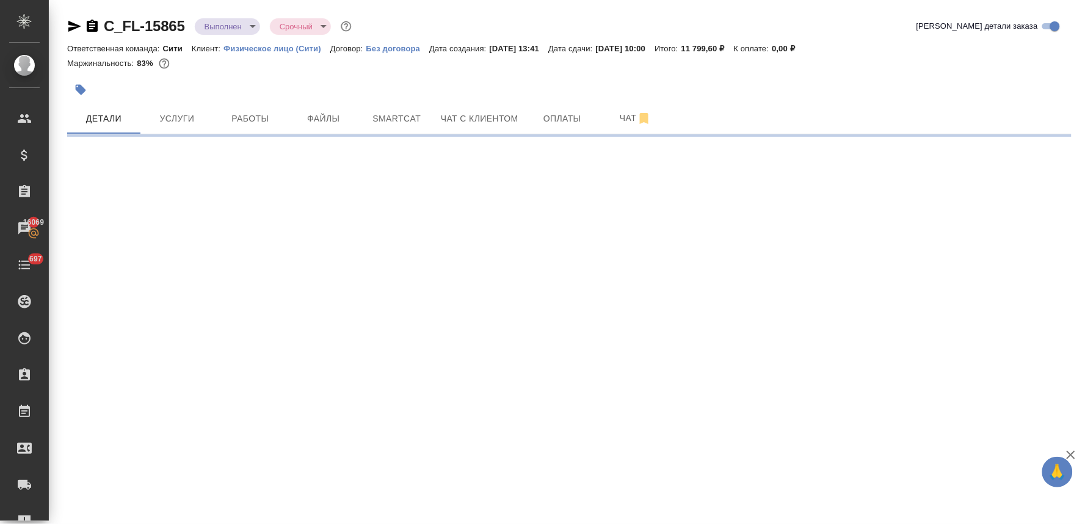
select select "RU"
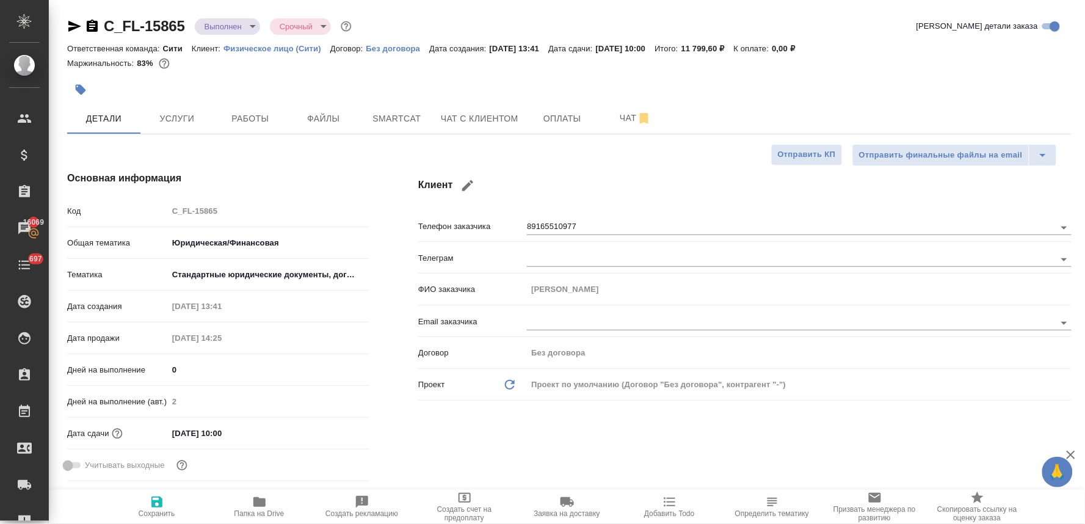
type textarea "x"
click at [467, 184] on icon "button" at bounding box center [467, 185] width 11 height 11
type input "[PERSON_NAME]"
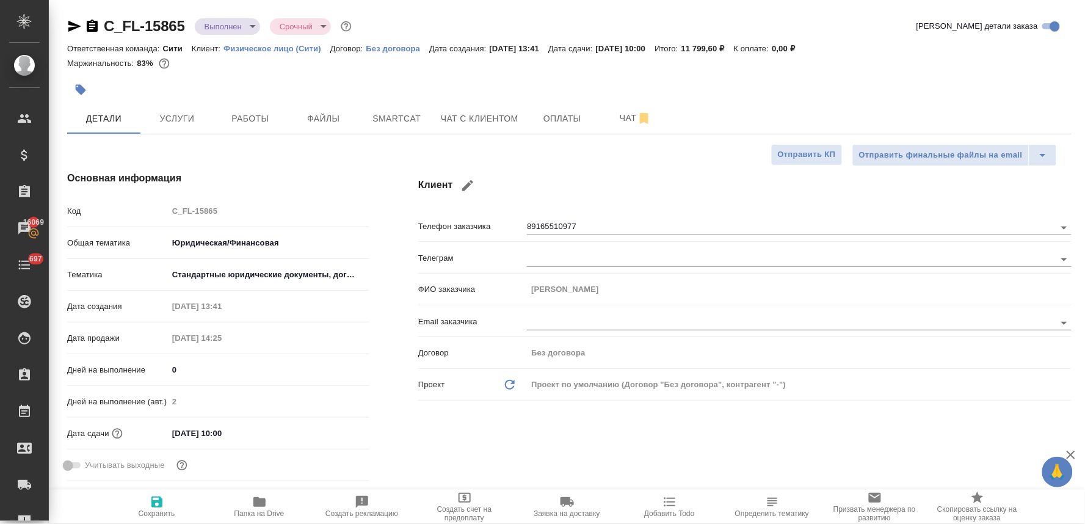
select select "ZZ"
type input "89165510977"
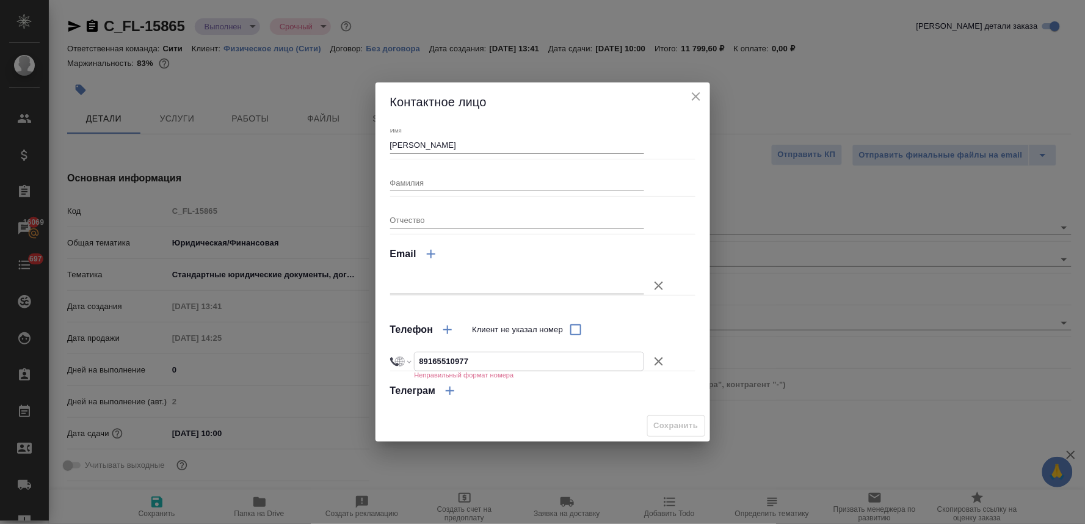
click at [420, 356] on input "89165510977" at bounding box center [528, 361] width 229 height 18
select select "IN"
type input "[PHONE_NUMBER]"
click at [424, 358] on input "[PHONE_NUMBER]" at bounding box center [528, 361] width 229 height 18
select select "RU"
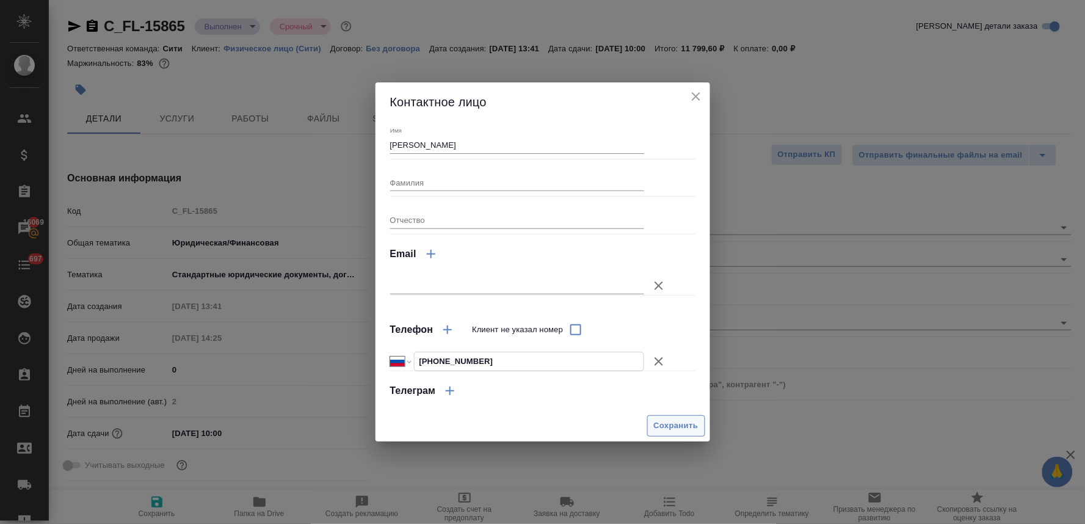
type input "[PHONE_NUMBER]"
click at [680, 419] on span "Сохранить" at bounding box center [676, 426] width 45 height 14
type textarea "x"
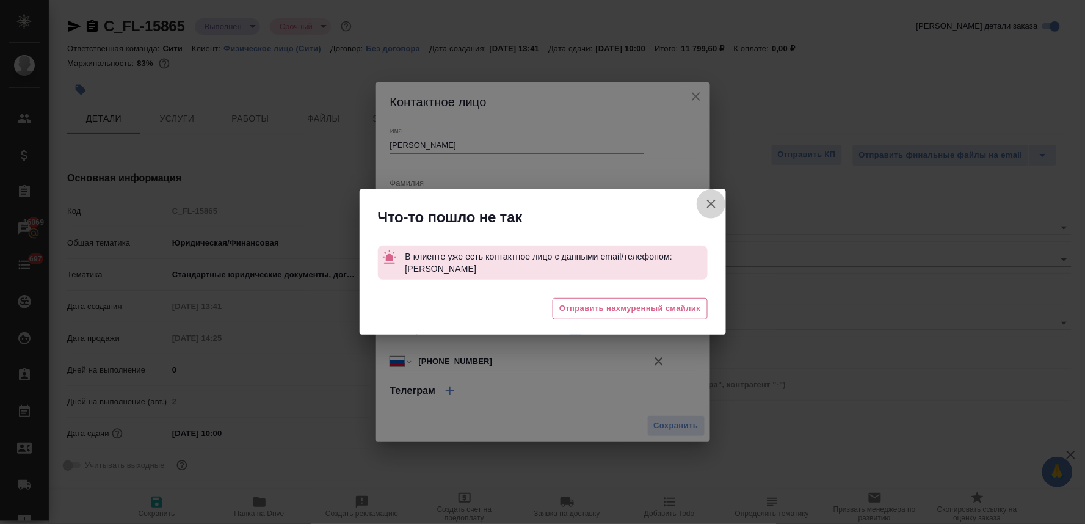
click at [706, 204] on icon "button" at bounding box center [711, 204] width 15 height 15
type textarea "x"
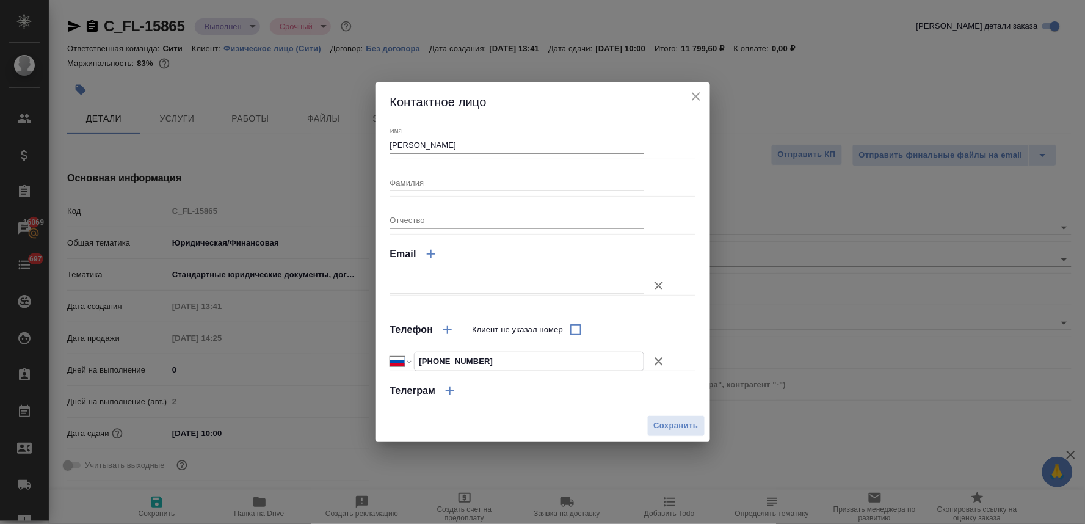
drag, startPoint x: 473, startPoint y: 364, endPoint x: 430, endPoint y: 365, distance: 43.3
click at [430, 365] on input "[PHONE_NUMBER]" at bounding box center [528, 361] width 229 height 18
click at [660, 358] on icon "button" at bounding box center [658, 361] width 15 height 15
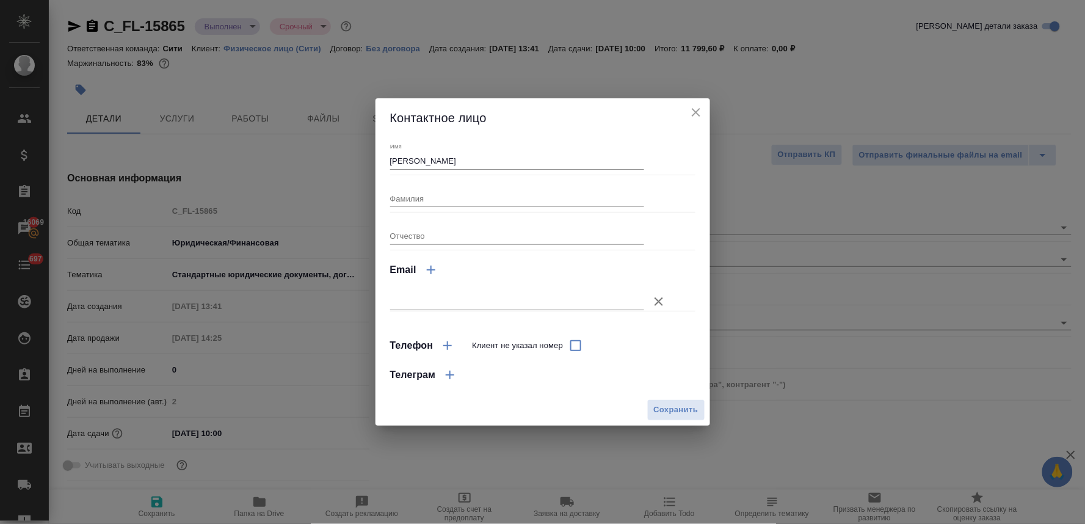
click at [662, 408] on span "Сохранить" at bounding box center [676, 410] width 45 height 14
type textarea "x"
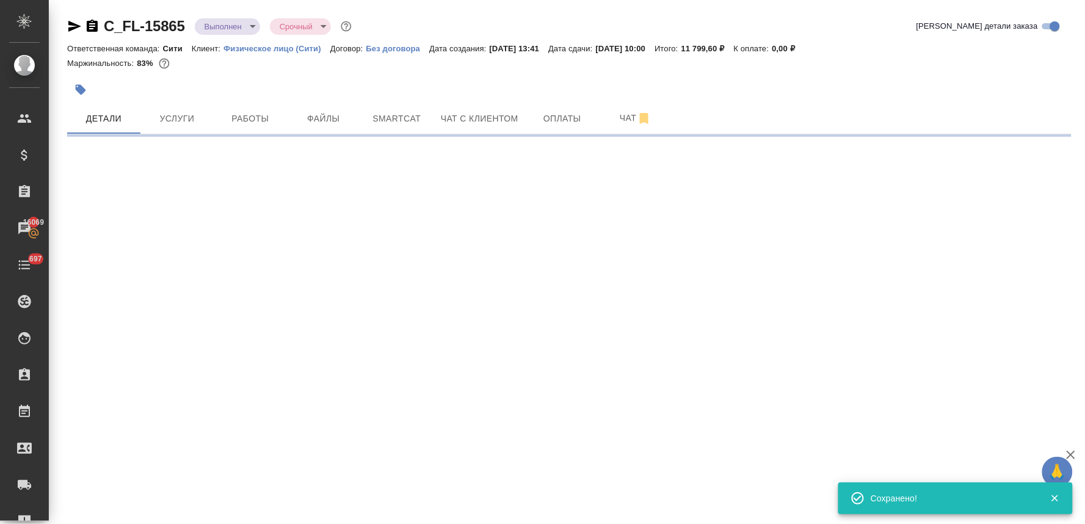
select select "RU"
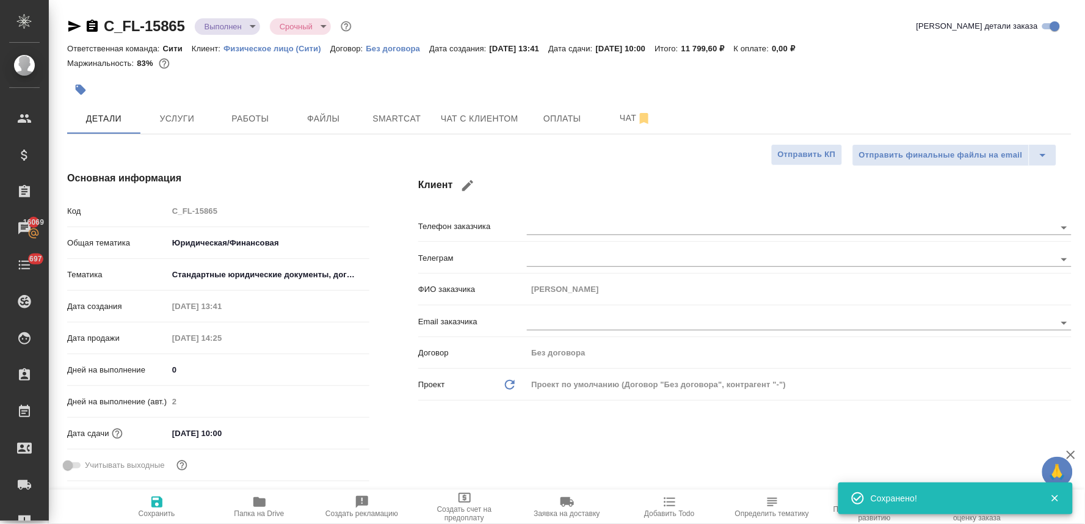
type textarea "x"
click at [553, 223] on input "text" at bounding box center [770, 227] width 487 height 15
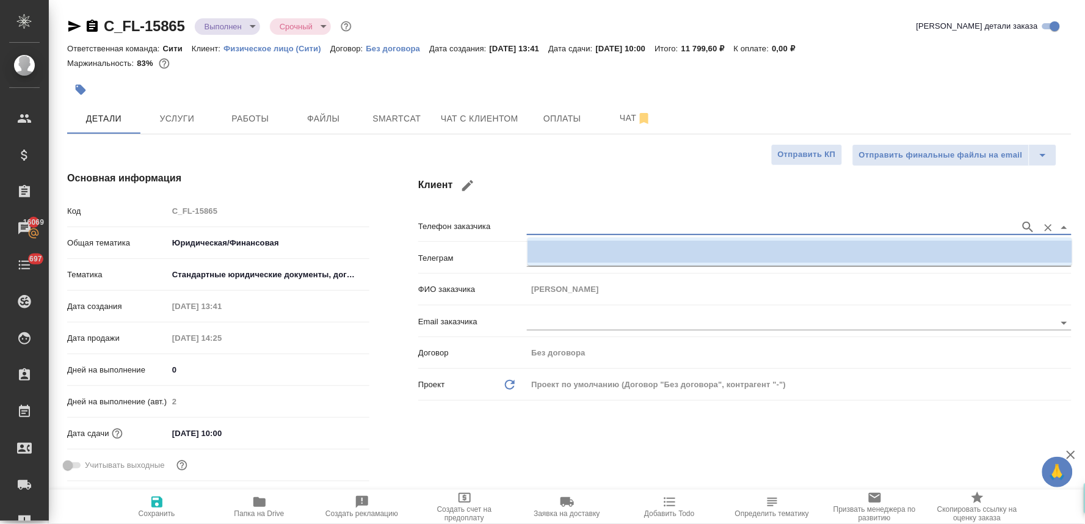
paste input "916 551 09 77"
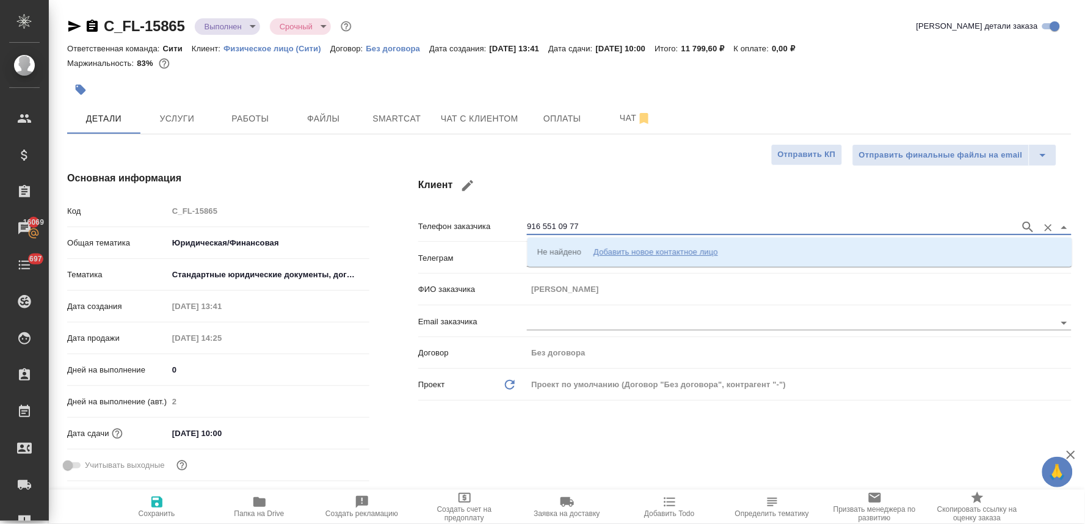
type input "916 551 09 77"
click at [633, 252] on div "Добавить новое контактное лицо" at bounding box center [655, 251] width 125 height 12
select select "ZZ"
type input "9165510977"
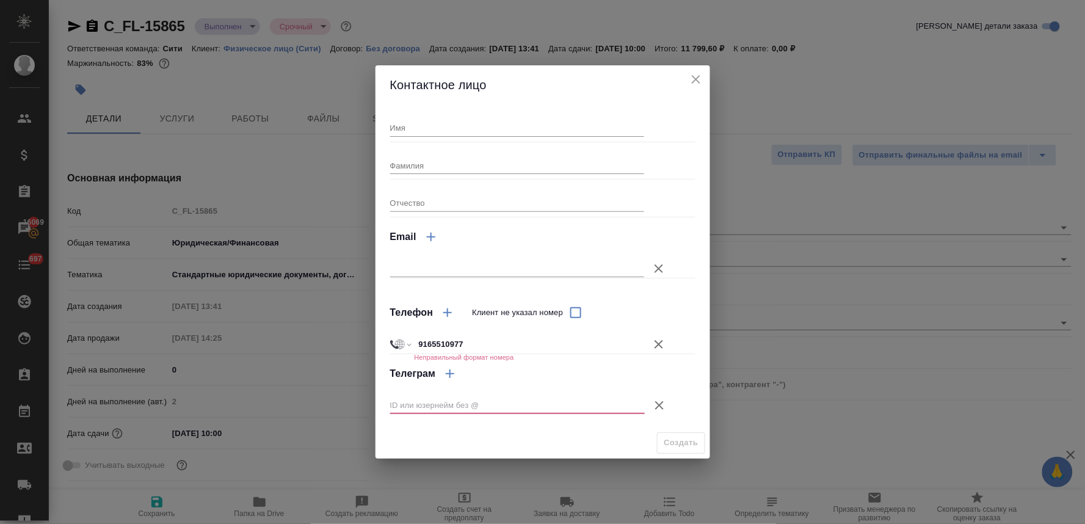
click at [418, 346] on input "9165510977" at bounding box center [529, 344] width 230 height 18
select select "IN"
type input "+91 65510 977"
select select "RU"
type input "+7 916 551 09 77"
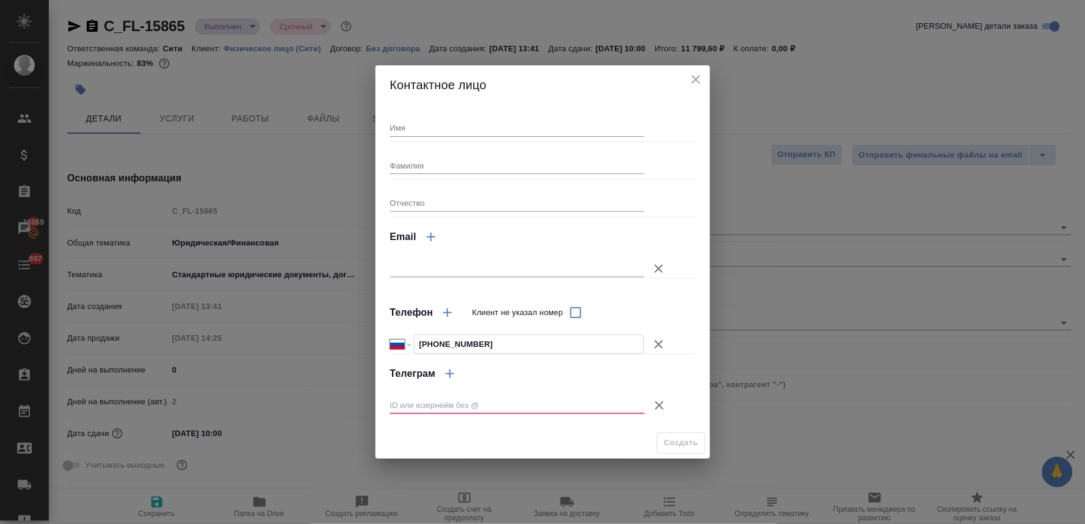
click at [654, 403] on icon "button" at bounding box center [659, 405] width 15 height 15
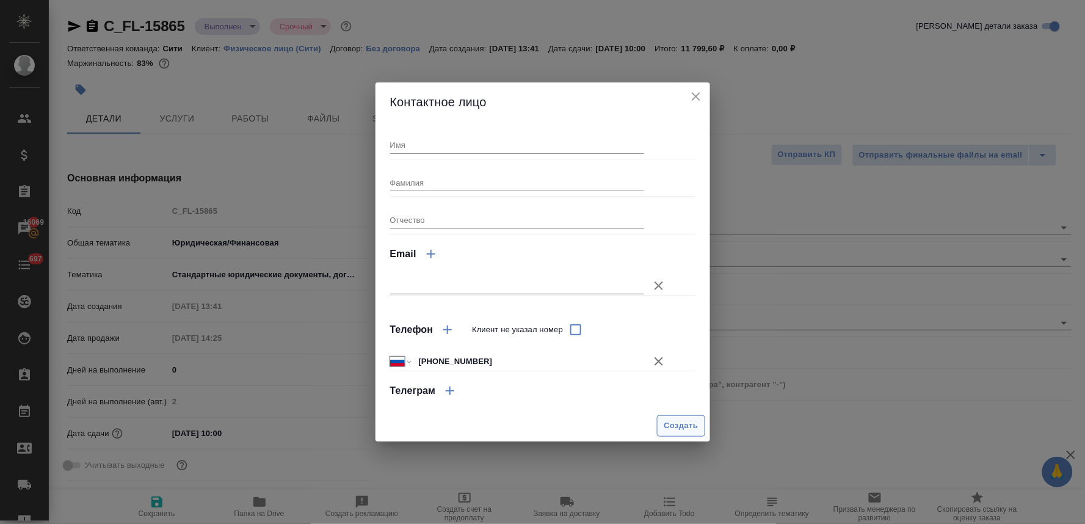
click at [669, 422] on span "Создать" at bounding box center [681, 426] width 34 height 14
type textarea "x"
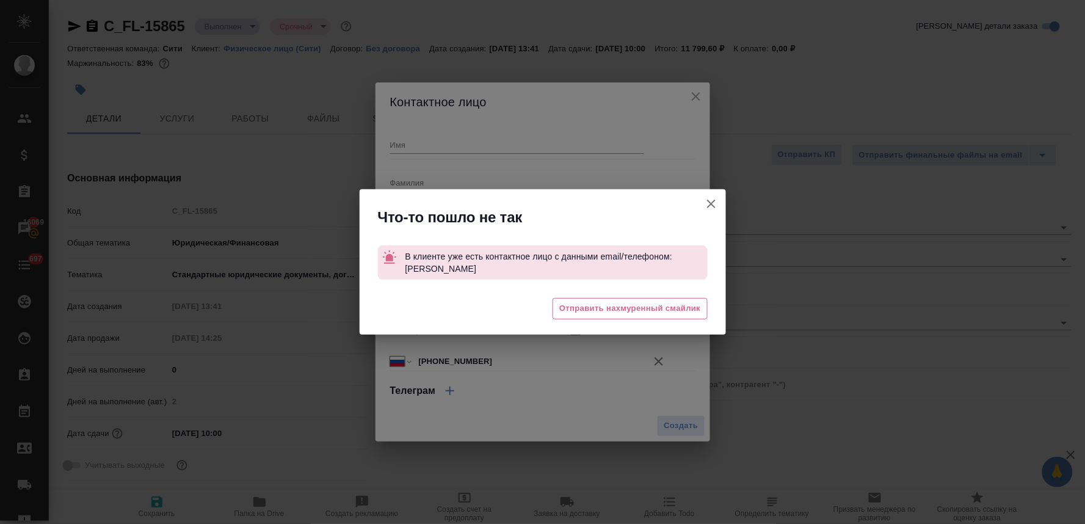
click at [704, 202] on icon "button" at bounding box center [711, 204] width 15 height 15
type textarea "x"
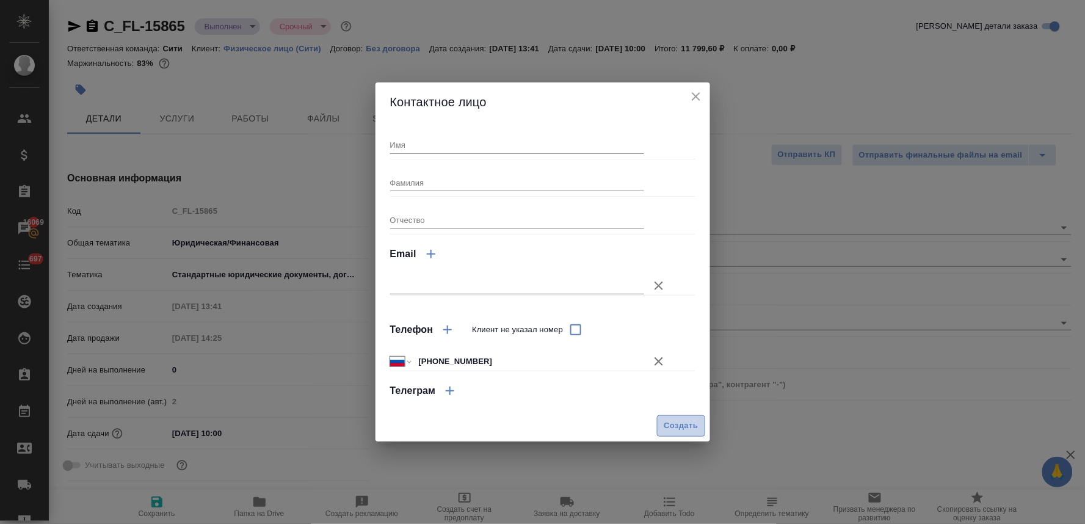
click at [667, 422] on span "Создать" at bounding box center [681, 426] width 34 height 14
type textarea "x"
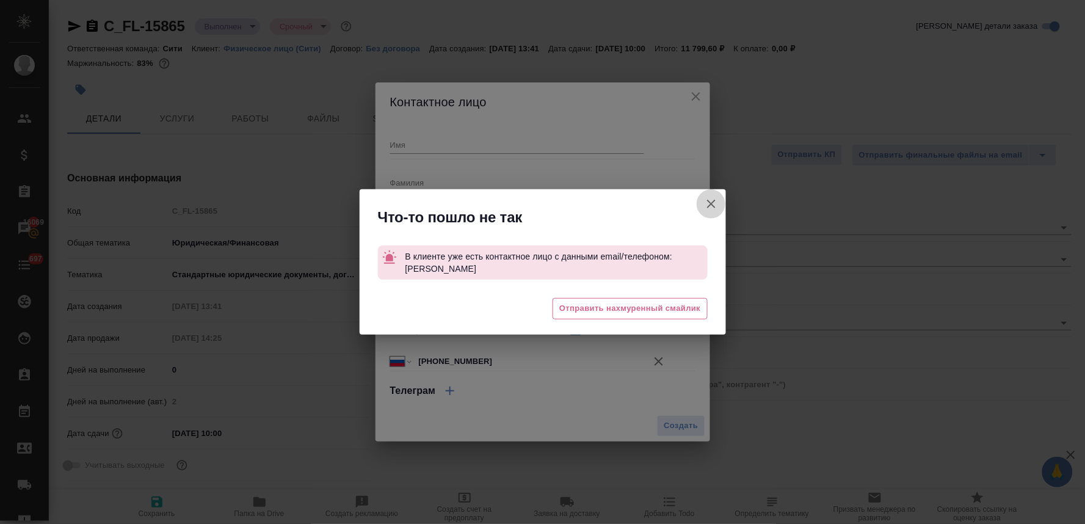
click at [717, 200] on icon "button" at bounding box center [711, 204] width 15 height 15
type textarea "x"
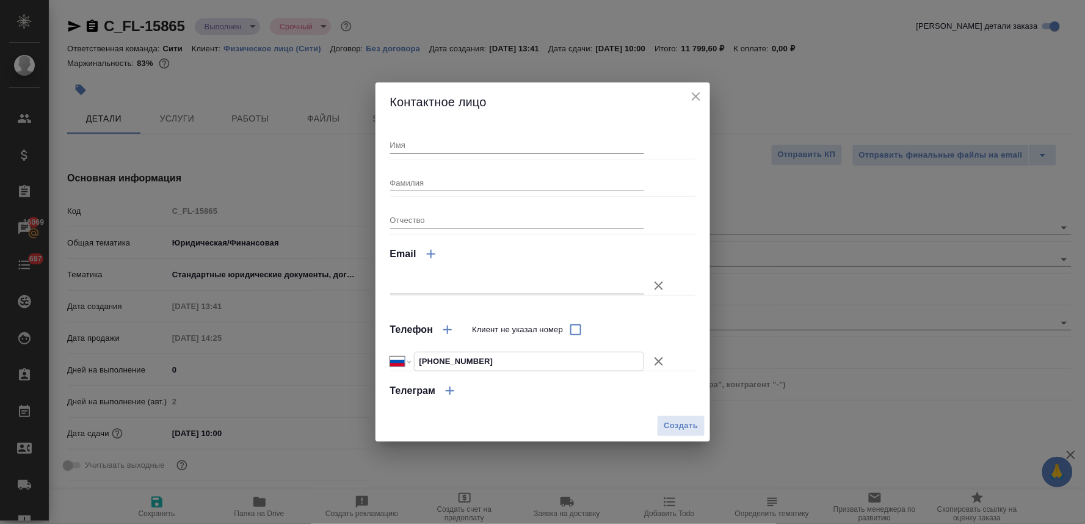
drag, startPoint x: 512, startPoint y: 363, endPoint x: 334, endPoint y: 349, distance: 178.1
click at [342, 348] on div "Контактное лицо Имя Фамилия Отчество Email Телефон Клиент не указал номер Между…" at bounding box center [542, 262] width 1085 height 524
click at [700, 96] on icon "close" at bounding box center [696, 96] width 15 height 15
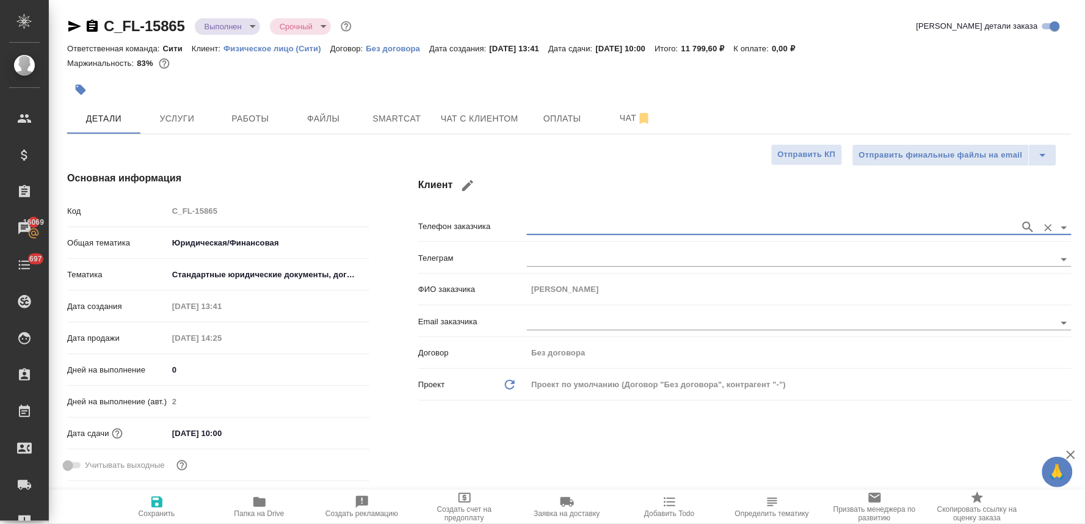
click at [548, 226] on input "text" at bounding box center [770, 227] width 487 height 15
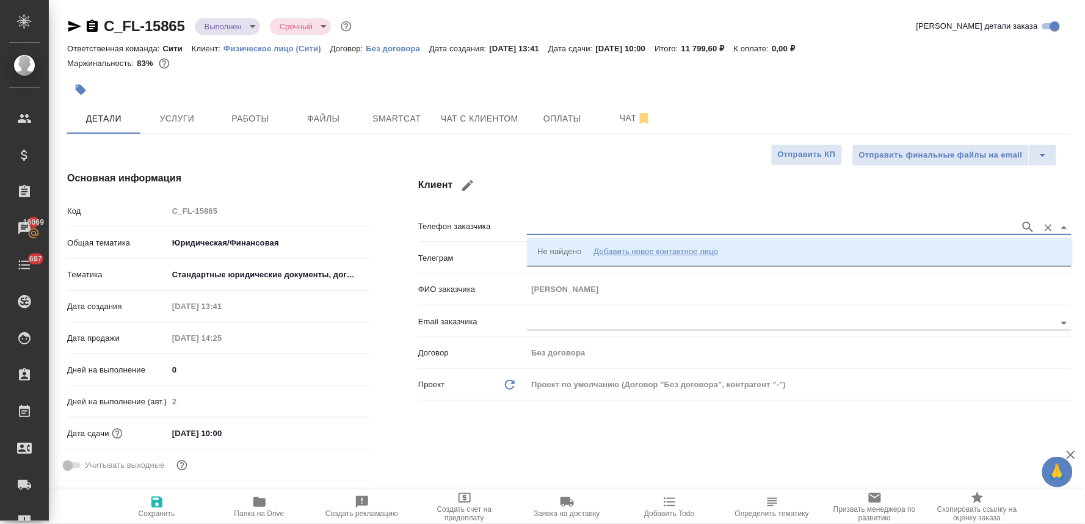
paste input "+7 916 551 09 77"
type input "+7 916 551 09 77"
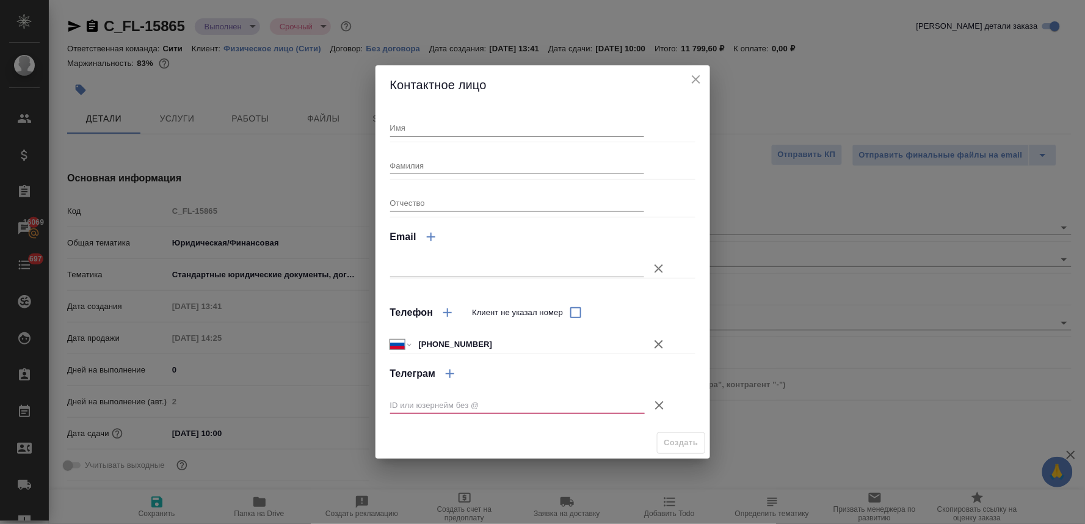
click at [692, 78] on icon "close" at bounding box center [696, 79] width 15 height 15
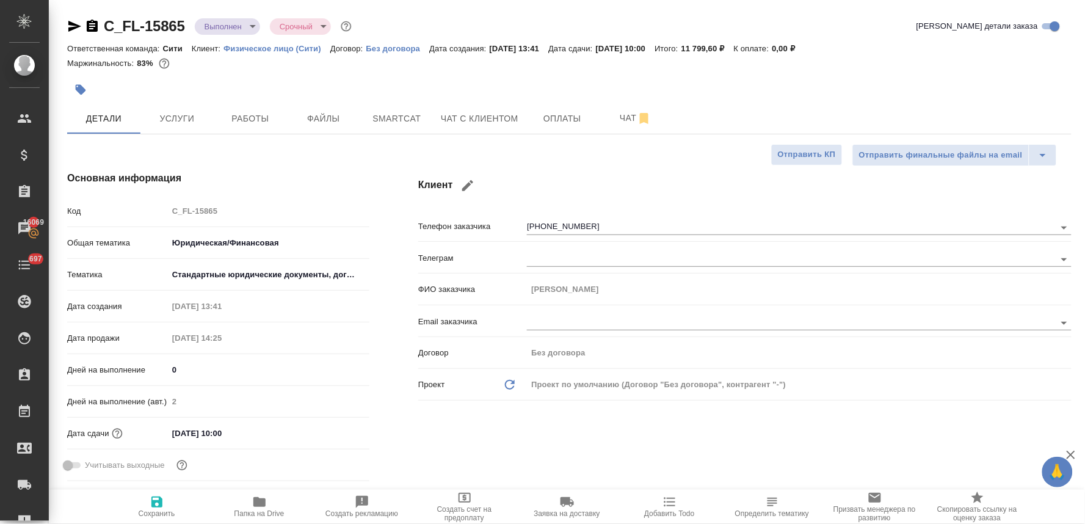
drag, startPoint x: 932, startPoint y: 58, endPoint x: 925, endPoint y: 58, distance: 7.3
click at [932, 58] on div "Маржинальность: 83%" at bounding box center [569, 64] width 1004 height 16
type textarea "x"
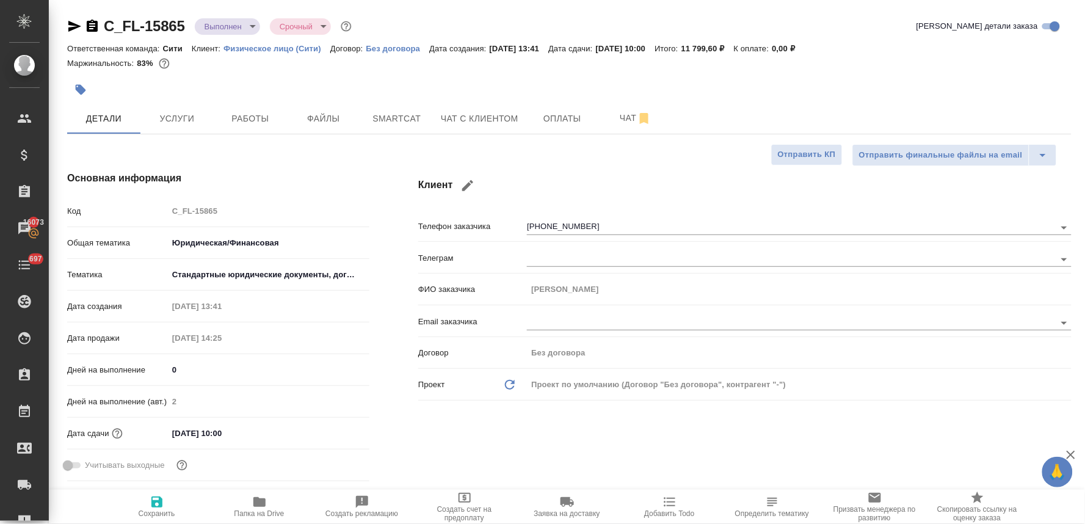
type textarea "x"
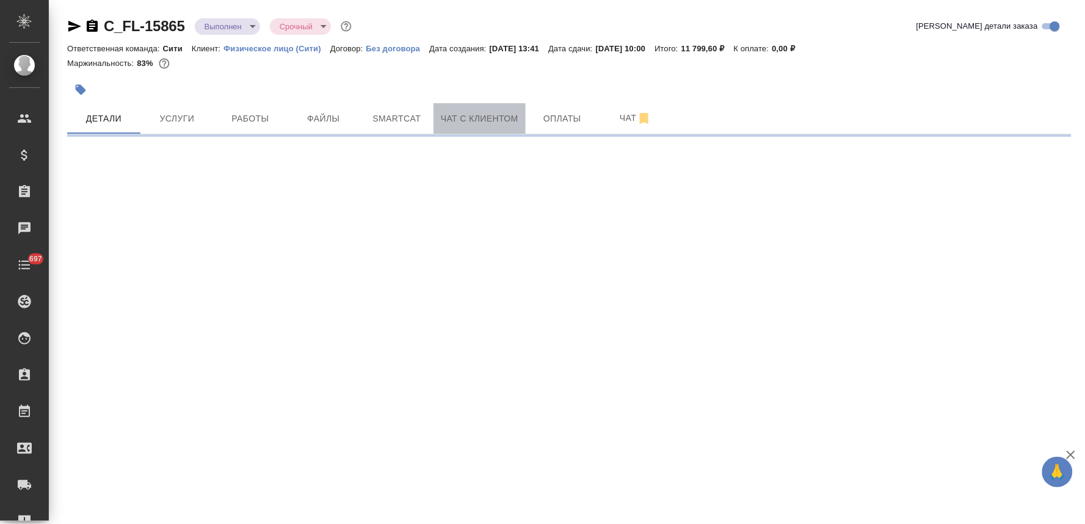
click at [490, 126] on button "Чат с клиентом" at bounding box center [479, 118] width 92 height 31
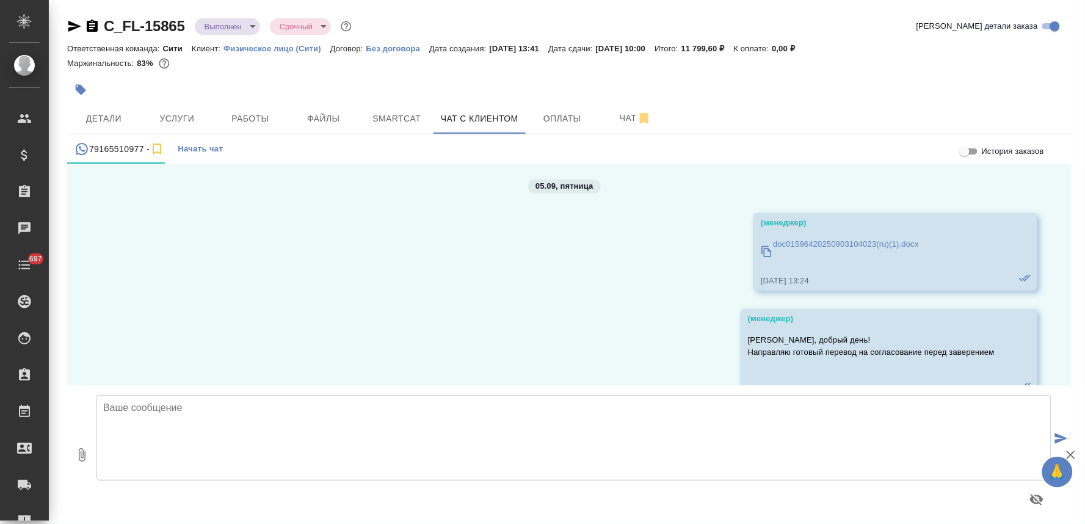
scroll to position [1601, 0]
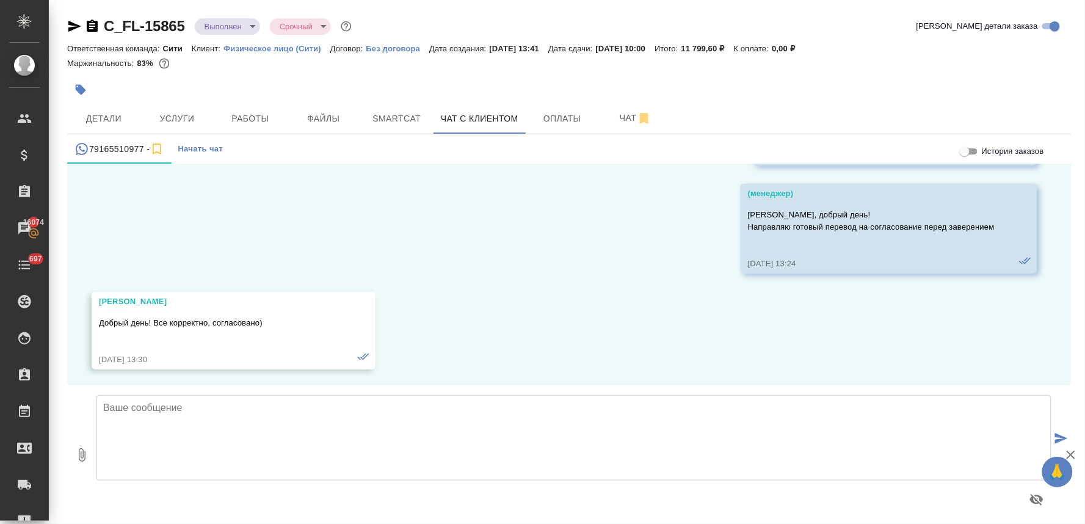
click at [411, 467] on textarea at bounding box center [573, 437] width 955 height 85
click at [399, 217] on div "03.03, понедельник (менеджер) Евгений, добрый день! Это бюро переводов Awatera …" at bounding box center [569, 275] width 1004 height 222
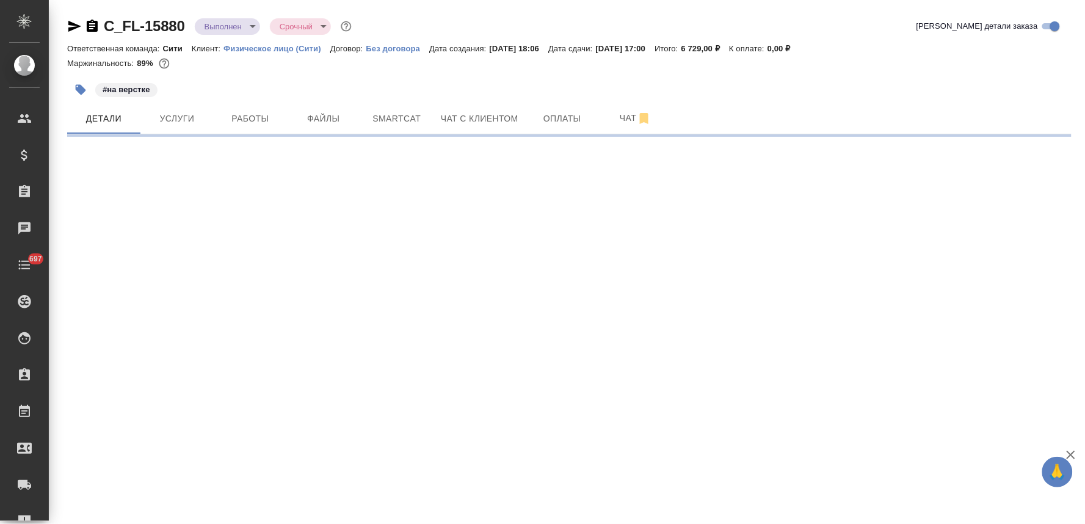
select select "RU"
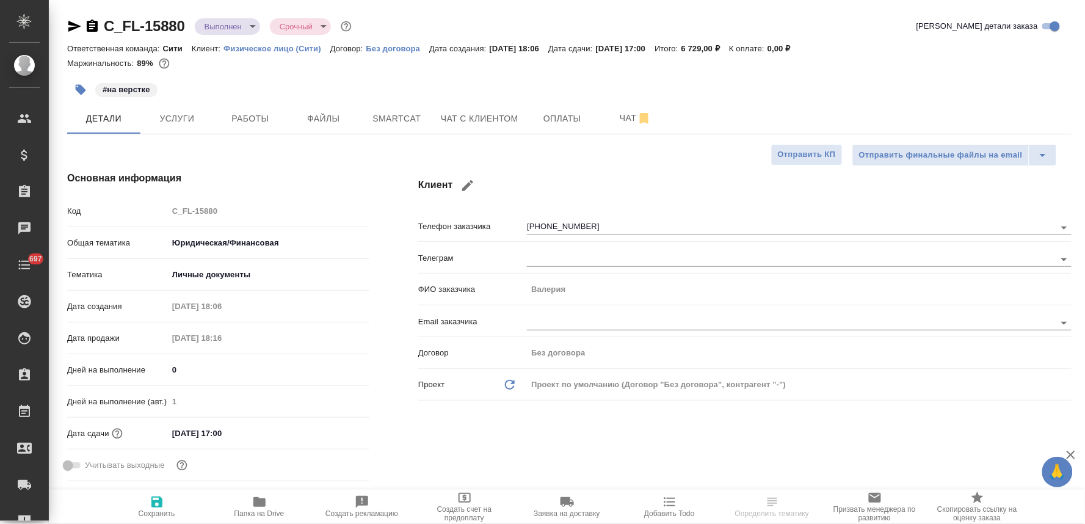
type textarea "x"
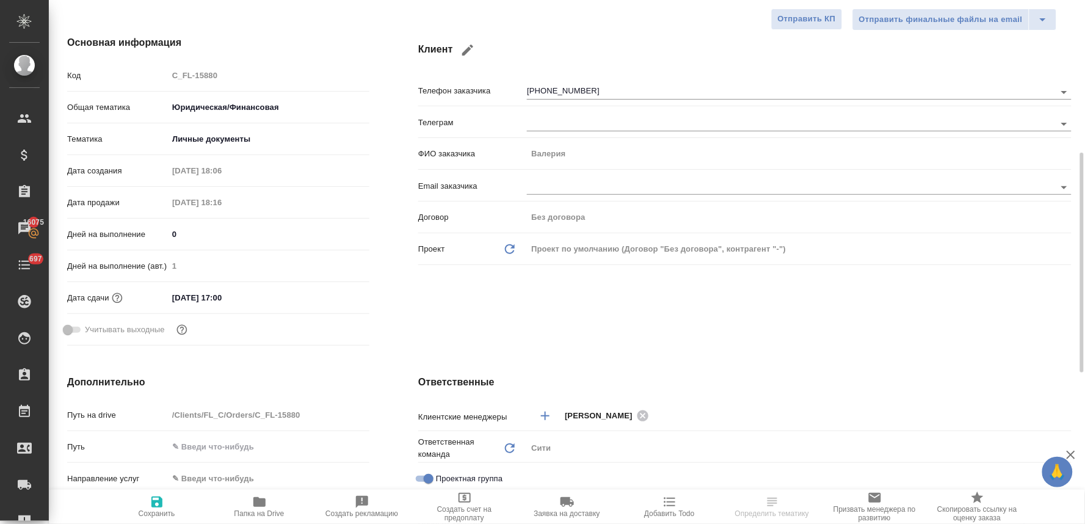
scroll to position [407, 0]
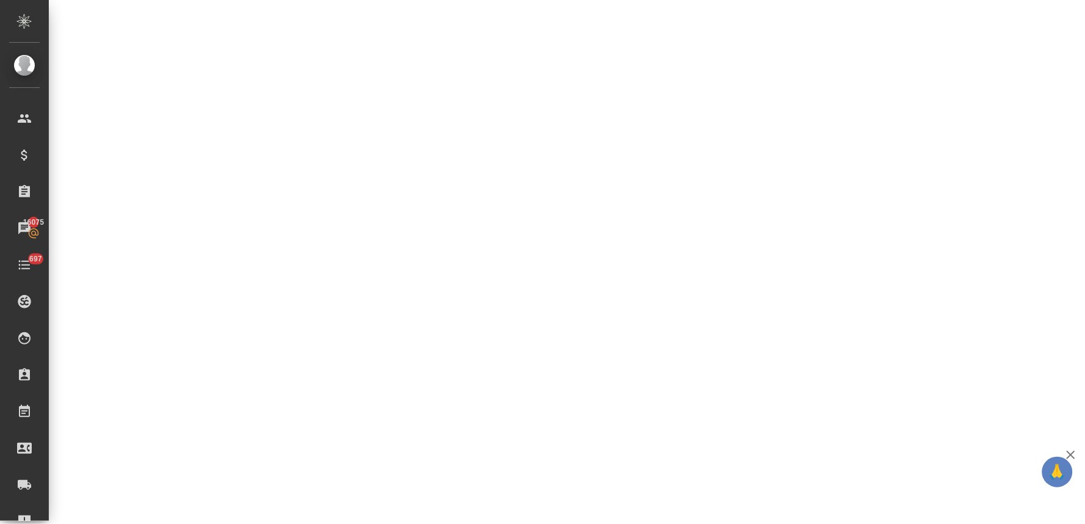
select select "RU"
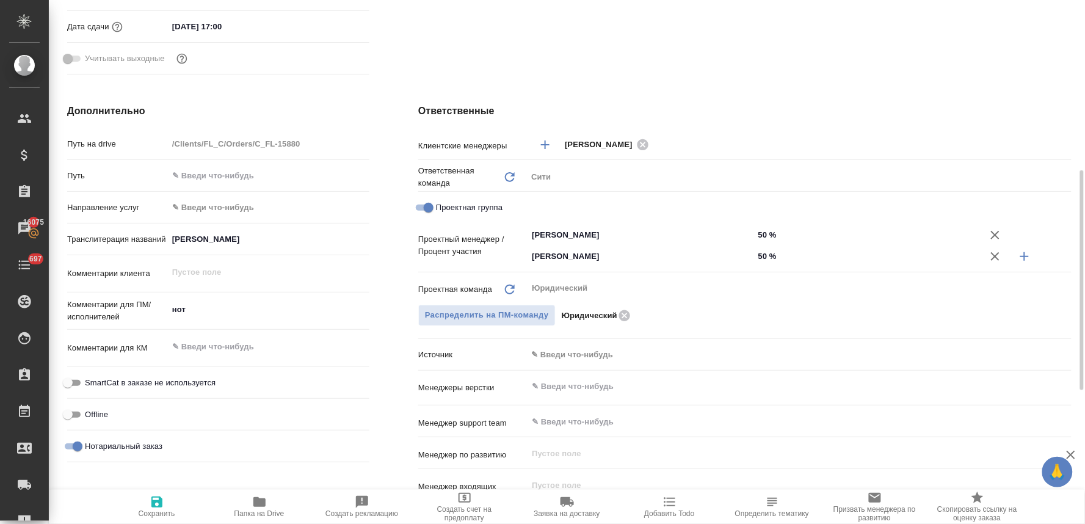
type textarea "x"
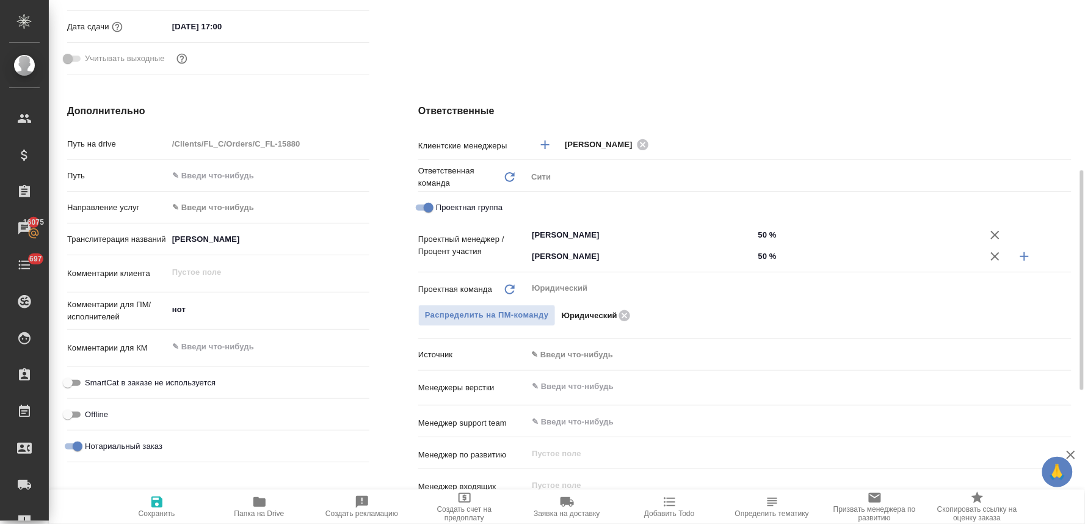
type textarea "x"
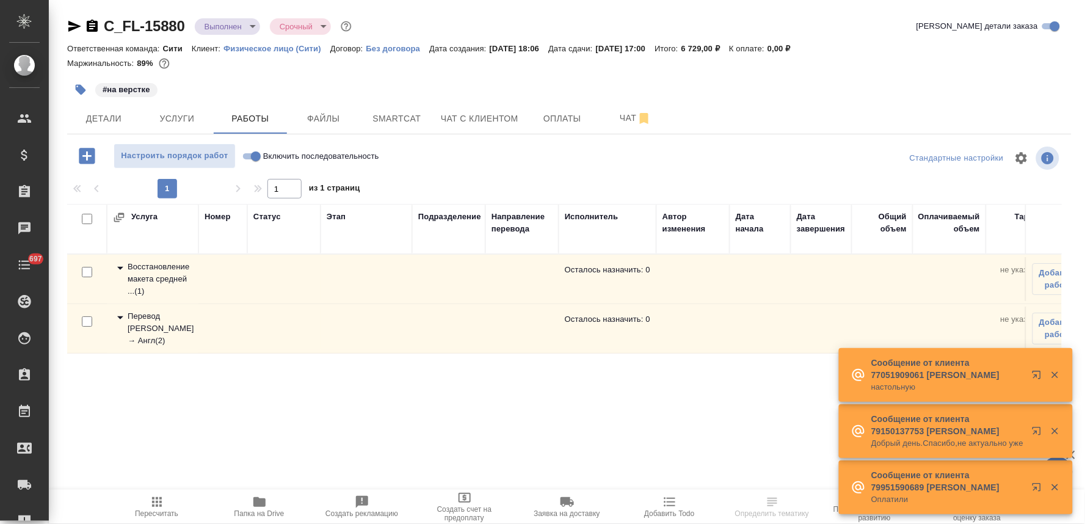
click at [257, 510] on span "Папка на Drive" at bounding box center [259, 513] width 50 height 9
click at [108, 119] on span "Детали" at bounding box center [103, 118] width 59 height 15
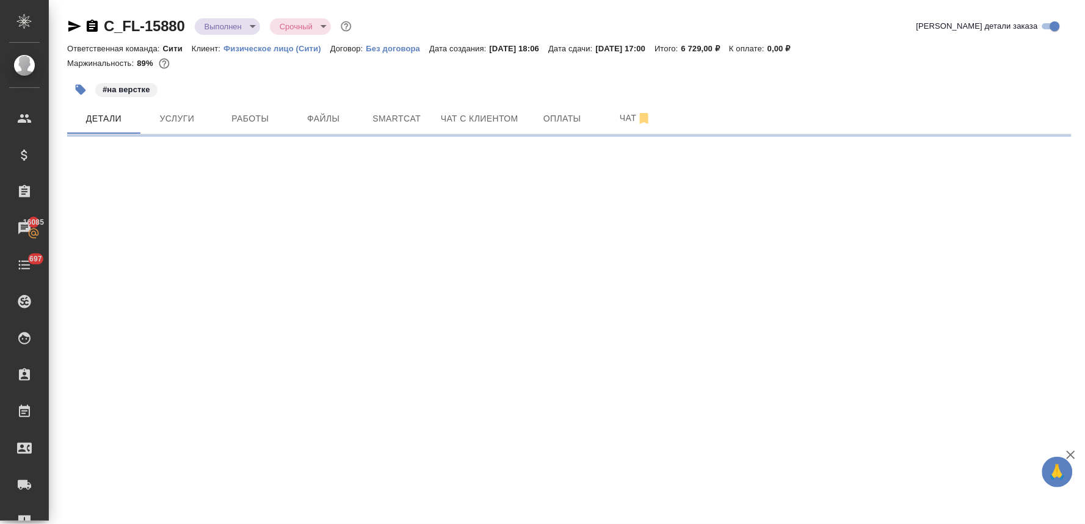
select select "RU"
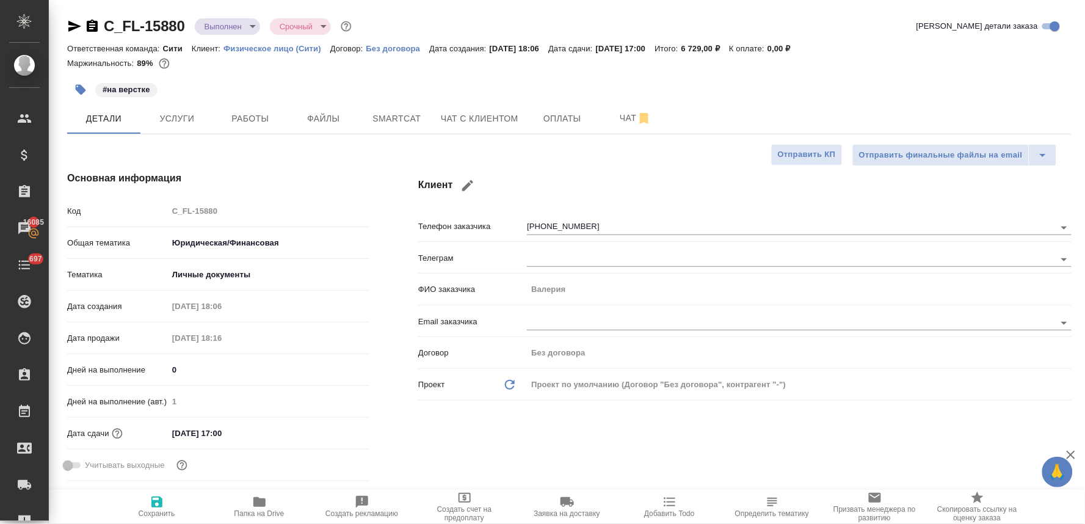
type textarea "x"
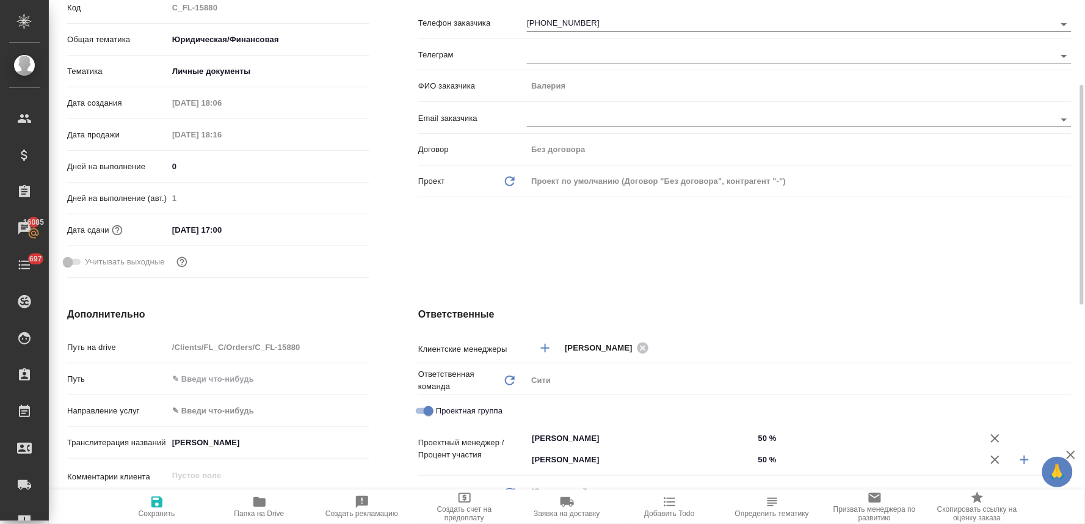
scroll to position [271, 0]
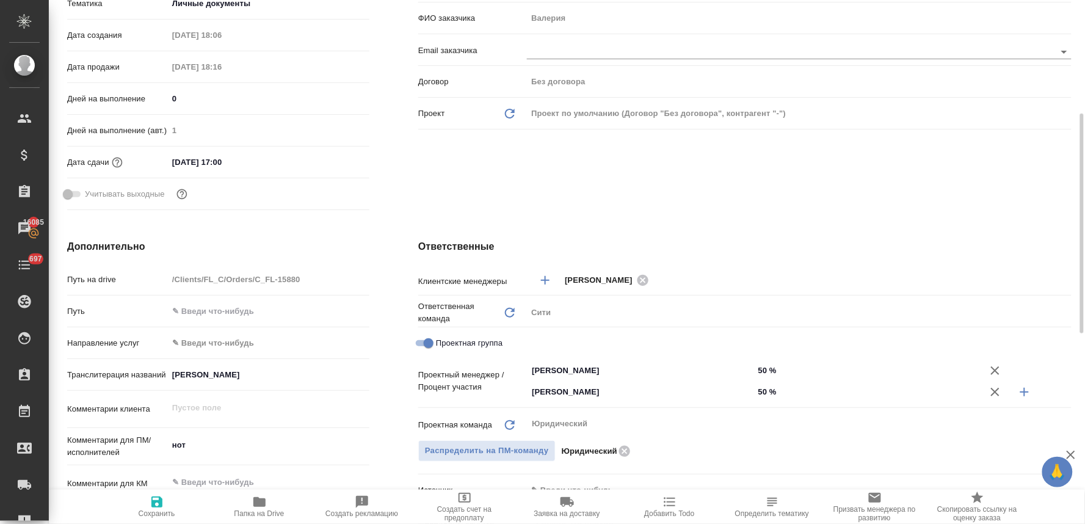
click at [934, 181] on div "Клиент Телефон заказчика +79150313677 Телеграм ФИО заказчика Валерия Email зака…" at bounding box center [745, 57] width 702 height 364
click at [664, 515] on span "Добавить Todo" at bounding box center [669, 513] width 50 height 9
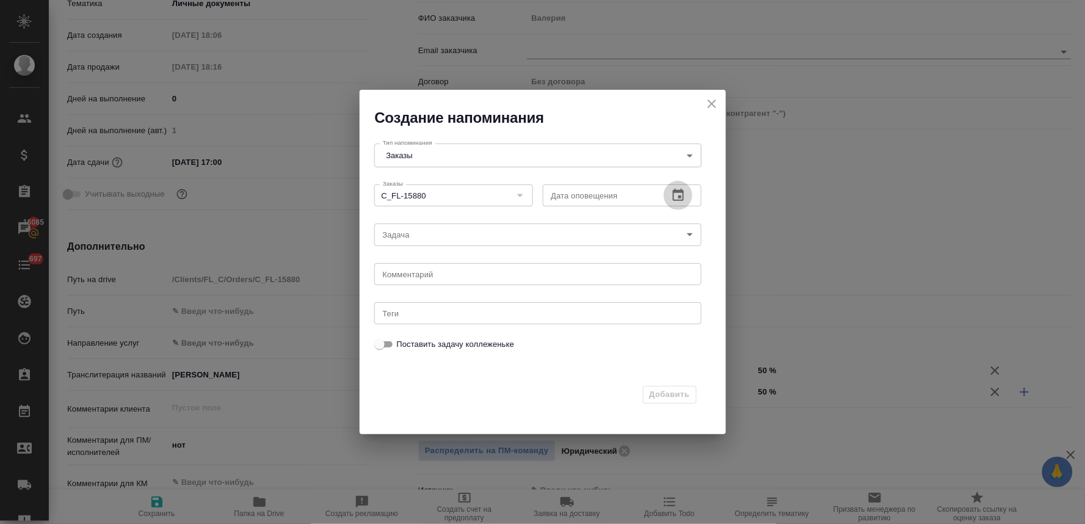
click at [674, 196] on icon "button" at bounding box center [678, 195] width 15 height 15
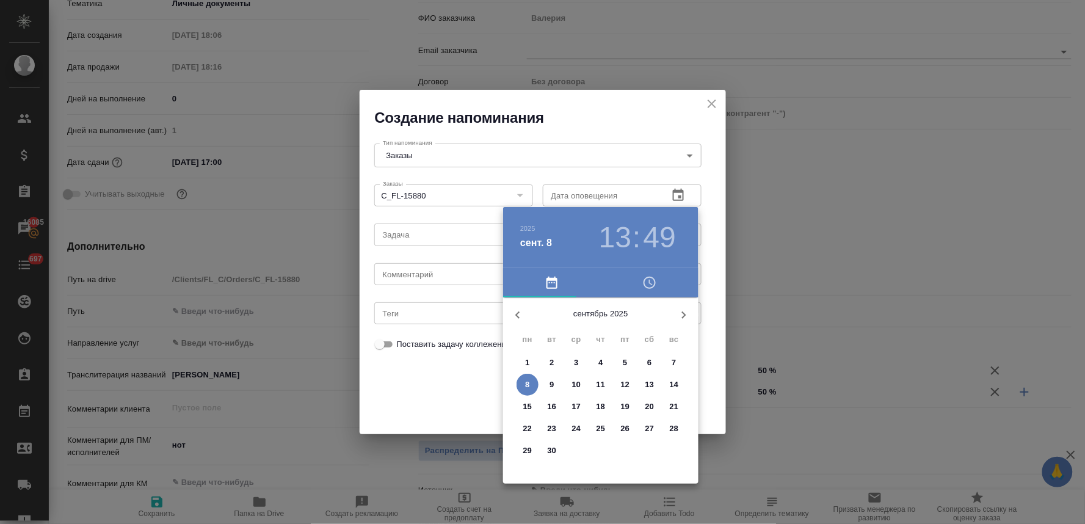
click at [650, 281] on icon "button" at bounding box center [649, 282] width 15 height 15
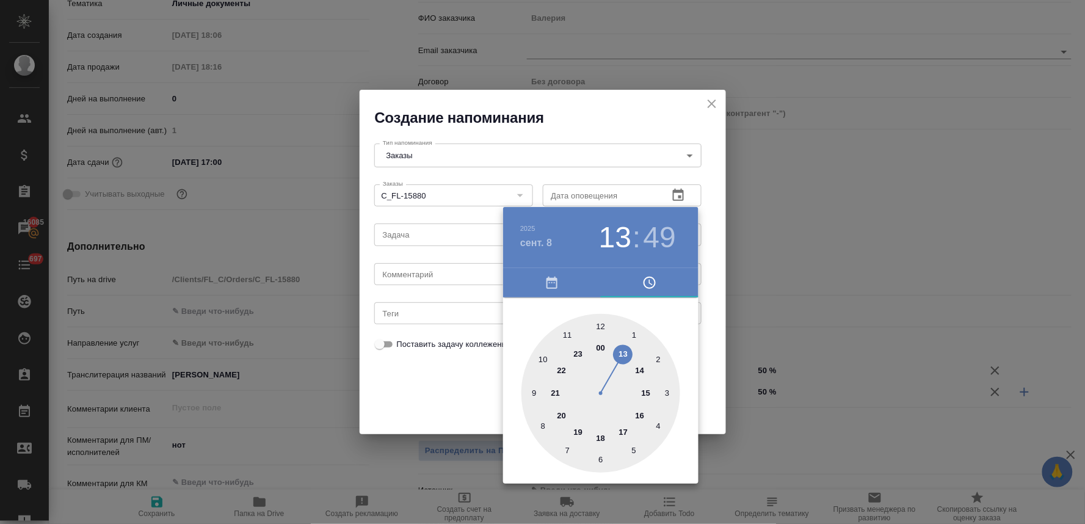
click at [642, 416] on div at bounding box center [600, 393] width 159 height 159
click at [542, 426] on div at bounding box center [600, 393] width 159 height 159
type input "08.09.2025 16:40"
click at [423, 405] on div at bounding box center [542, 262] width 1085 height 524
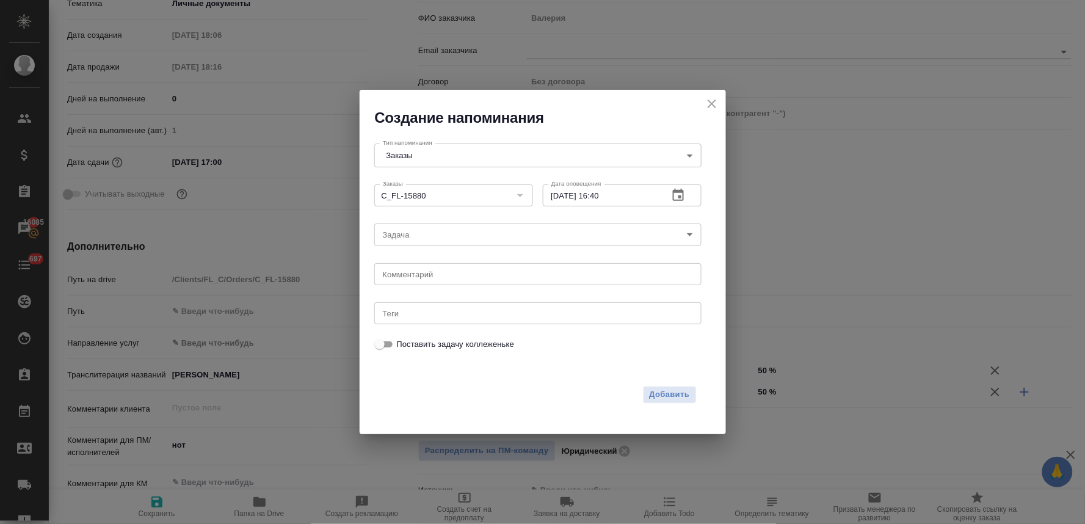
click at [409, 235] on body "🙏 .cls-1 fill:#fff; AWATERA Lyamina Nadezhda Клиенты Спецификации Заказы 16085 …" at bounding box center [542, 262] width 1085 height 524
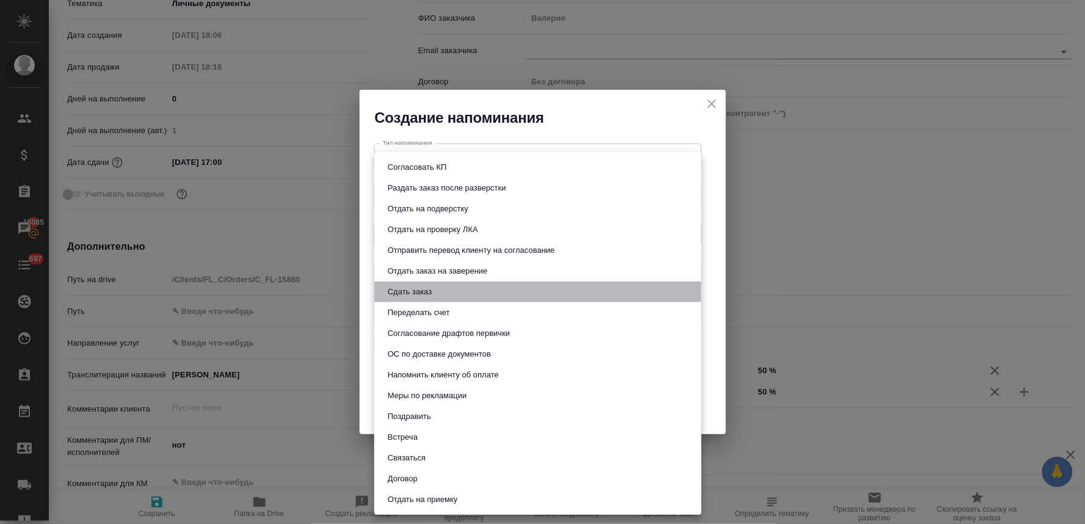
click at [425, 290] on button "Сдать заказ" at bounding box center [409, 291] width 51 height 13
type input "Сдать заказ"
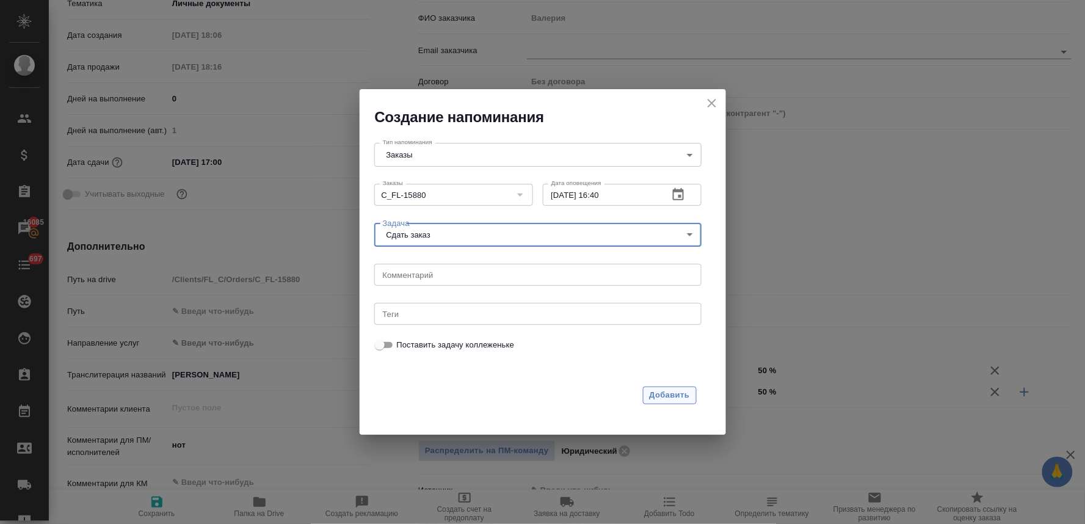
click at [662, 394] on span "Добавить" at bounding box center [669, 395] width 40 height 14
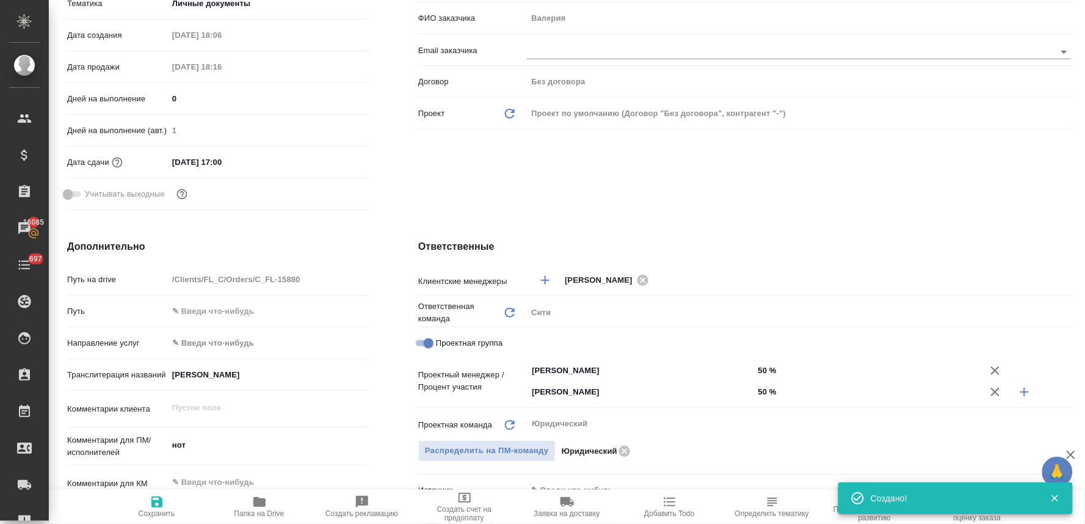
type textarea "x"
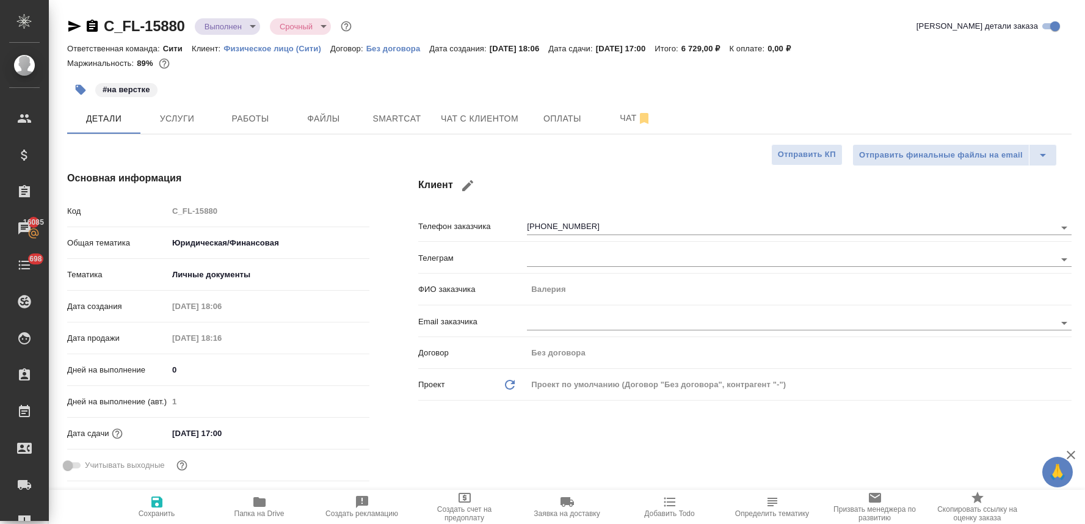
select select "RU"
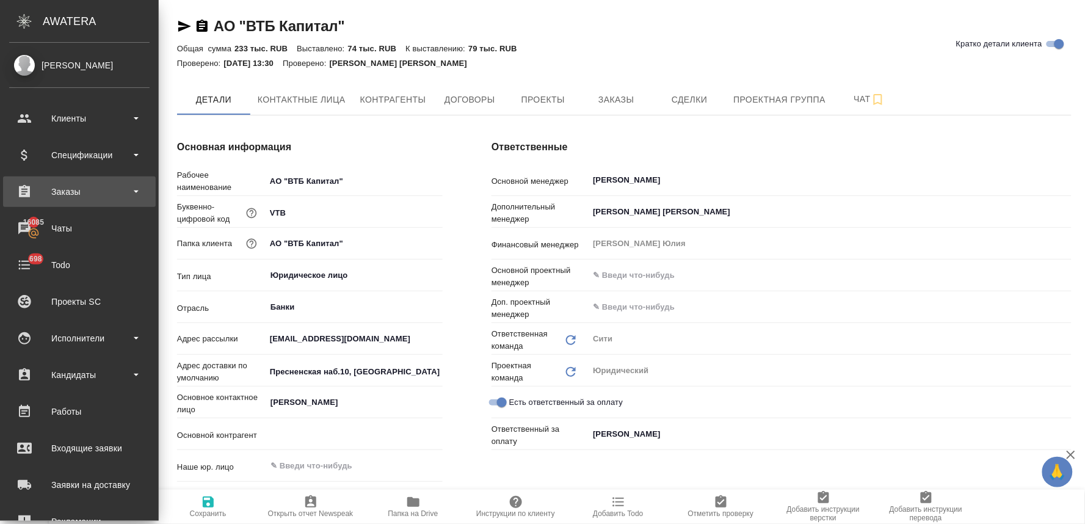
click at [78, 190] on div "Заказы" at bounding box center [79, 192] width 140 height 18
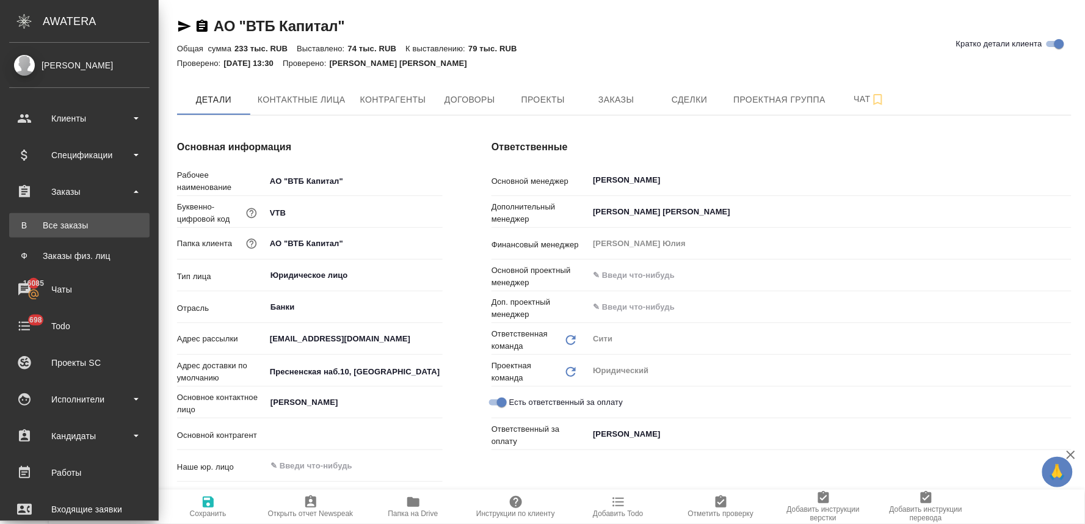
click at [76, 231] on div "Все заказы" at bounding box center [79, 225] width 128 height 12
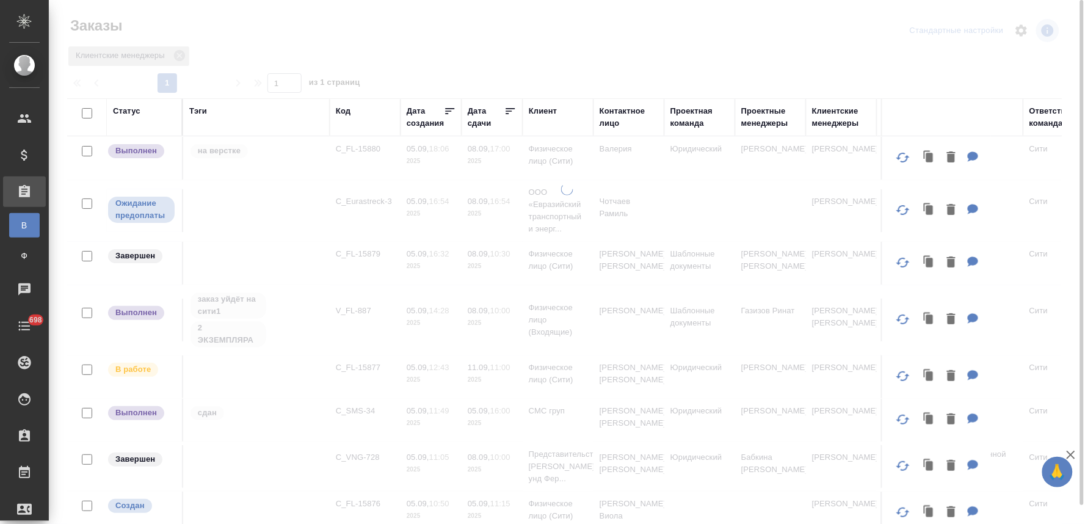
click at [179, 52] on icon at bounding box center [179, 55] width 11 height 11
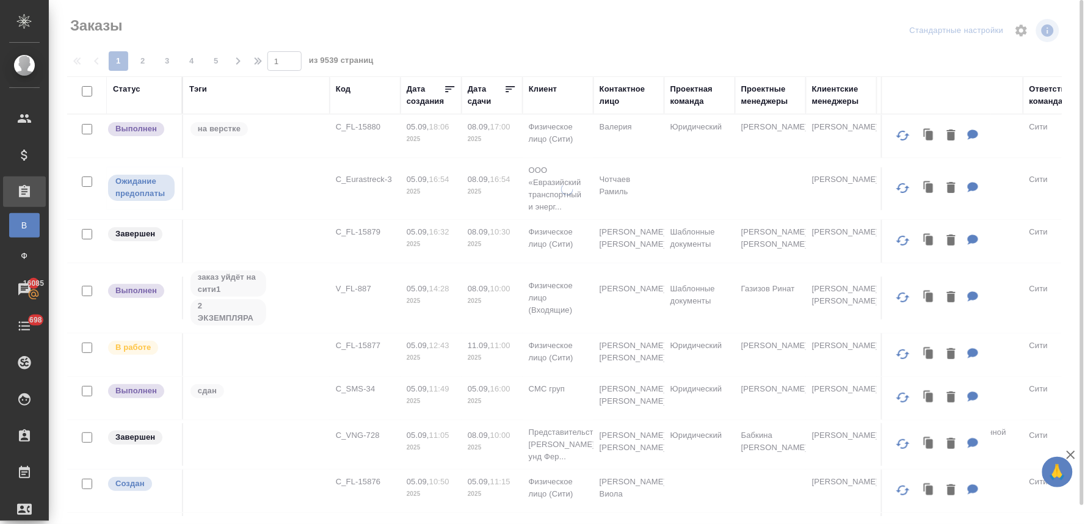
click at [609, 96] on div "Контактное лицо" at bounding box center [628, 95] width 59 height 24
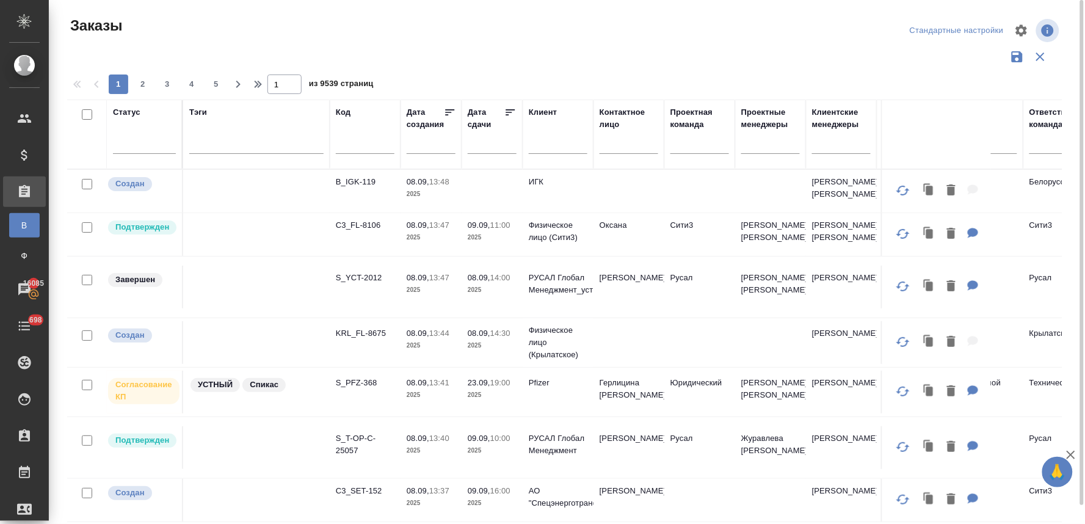
click at [620, 150] on input "text" at bounding box center [628, 146] width 59 height 15
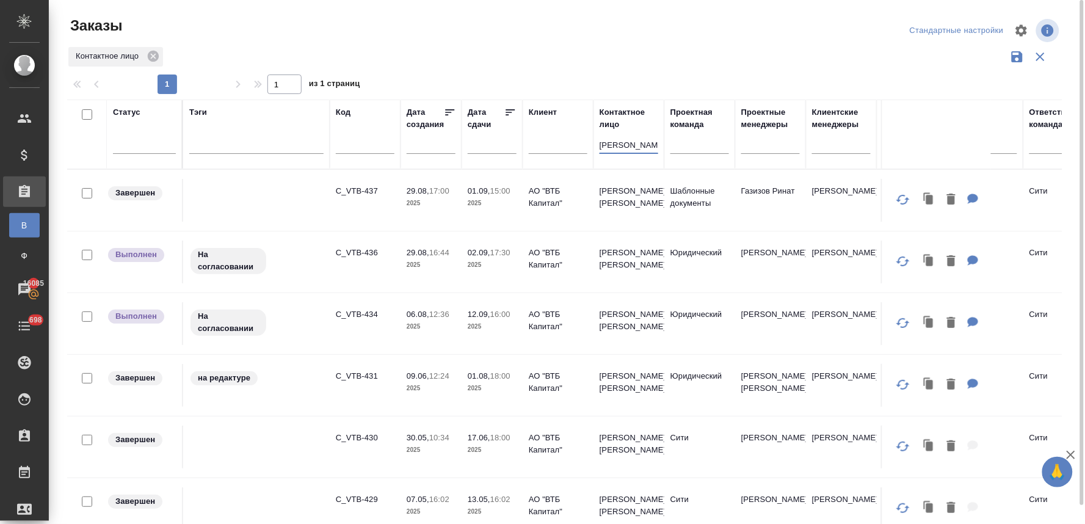
type input "евдощук"
click at [1063, 145] on div "Статус Тэги Код Дата создания Дата сдачи Клиент Контактное лицо евдощук Проектн…" at bounding box center [569, 319] width 1004 height 440
click at [1068, 144] on div "Статус Тэги Код Дата создания Дата сдачи Клиент Контактное лицо евдощук Проектн…" at bounding box center [569, 319] width 1004 height 440
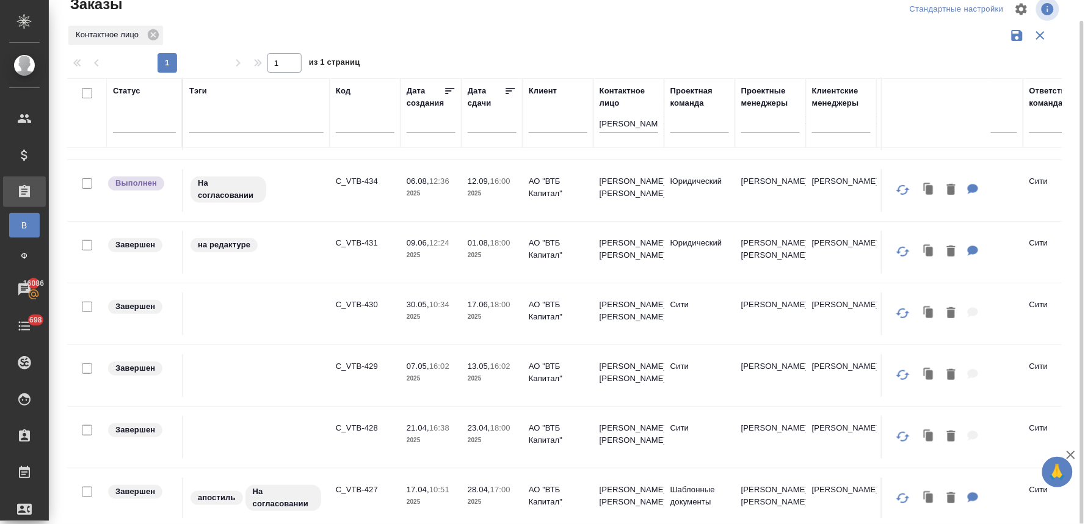
scroll to position [136, 0]
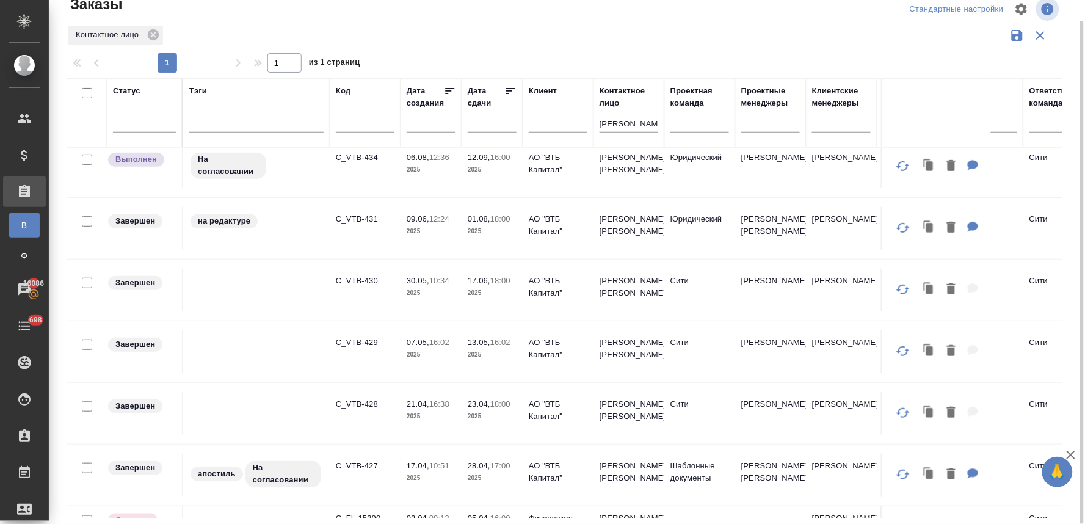
drag, startPoint x: 1073, startPoint y: 389, endPoint x: 1057, endPoint y: 380, distance: 17.5
click at [1073, 389] on div "Заказы Стандартные настройки Контактное лицо 1 1 из 1 страниц Статус Тэги Код Д…" at bounding box center [569, 252] width 1018 height 546
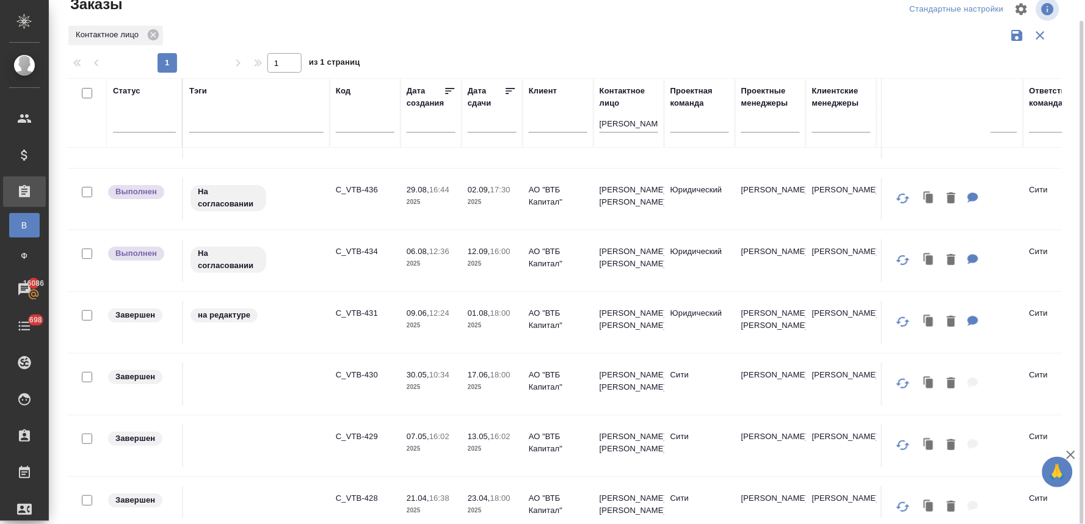
scroll to position [0, 0]
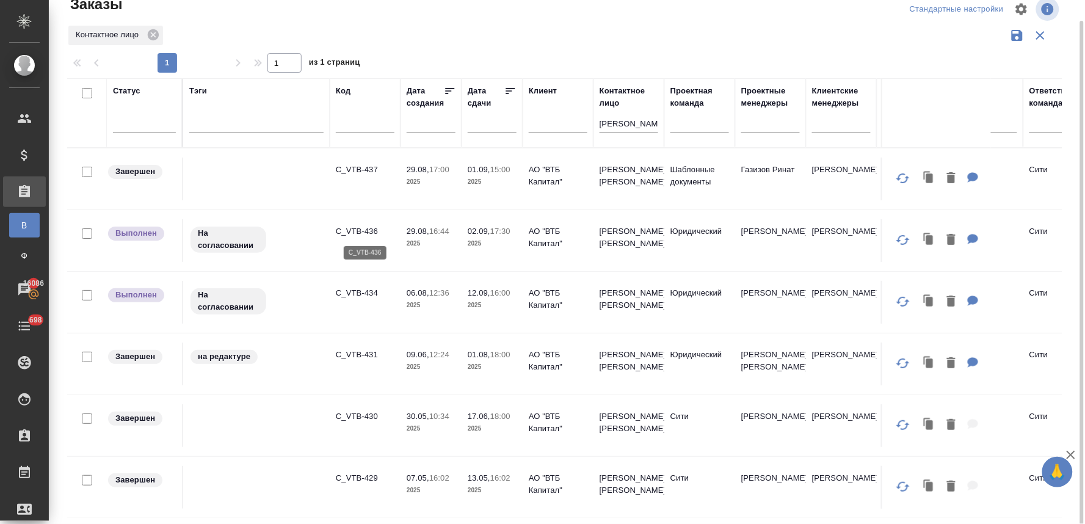
click at [359, 233] on p "C_VTB-436" at bounding box center [365, 231] width 59 height 12
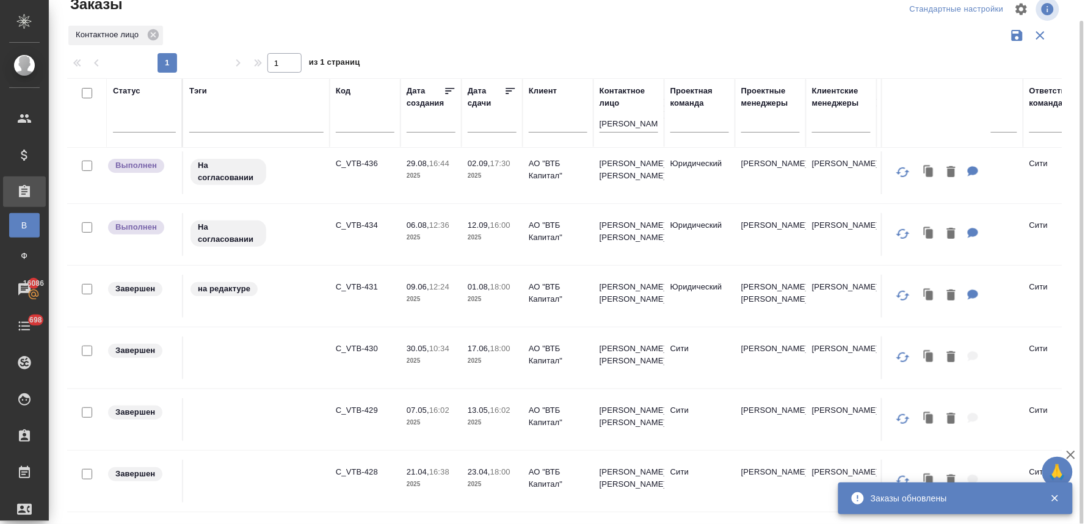
scroll to position [136, 0]
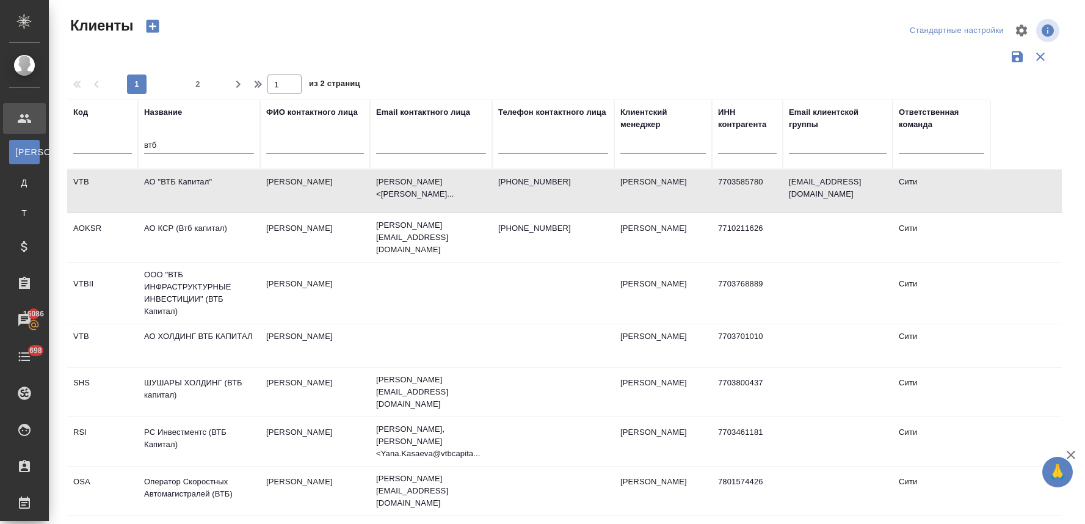
select select "RU"
click at [202, 181] on td "АО "ВТБ Капитал"" at bounding box center [199, 191] width 122 height 43
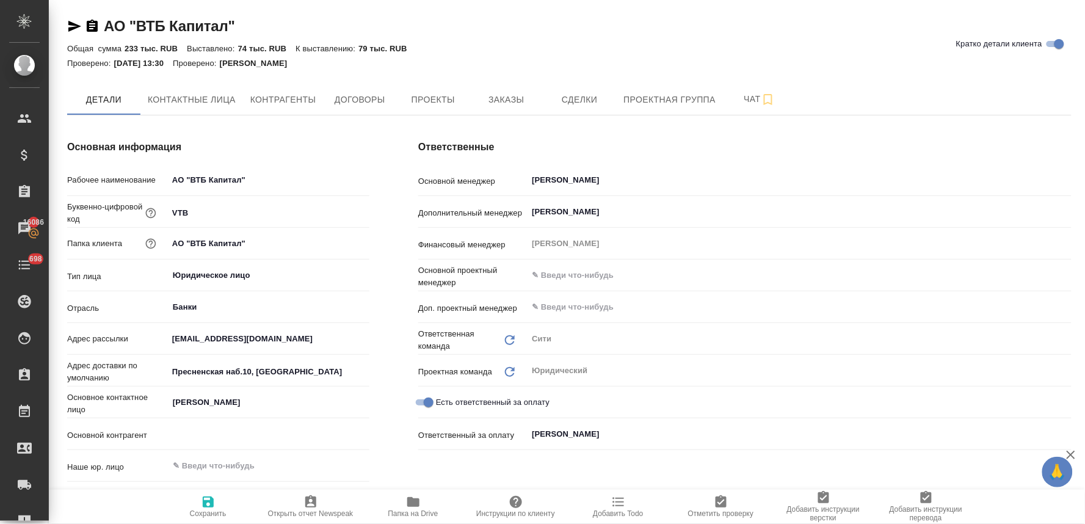
click at [386, 425] on div "Основная информация Рабочее наименование АО "ВТБ Капитал" Буквенно-цифровой код…" at bounding box center [218, 366] width 351 height 502
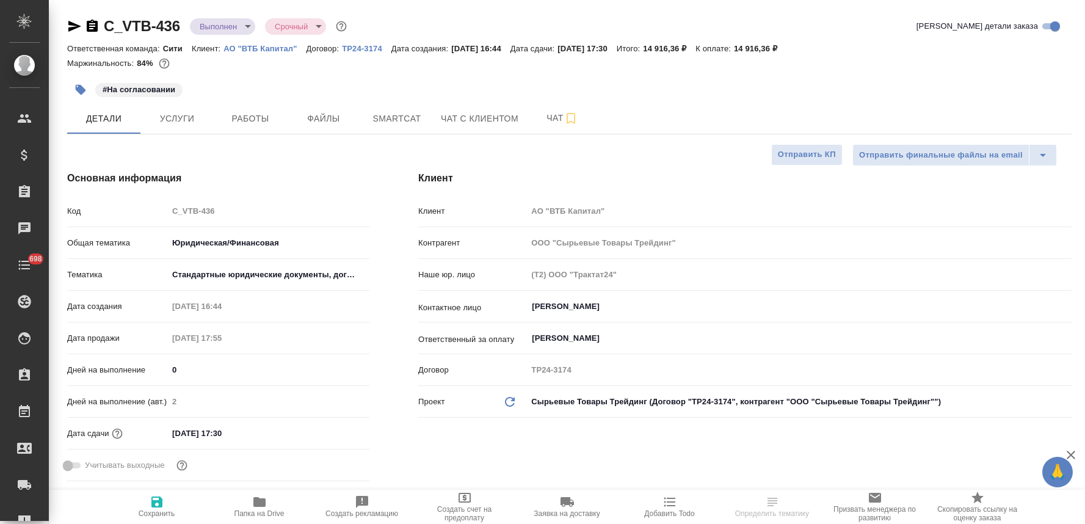
select select "RU"
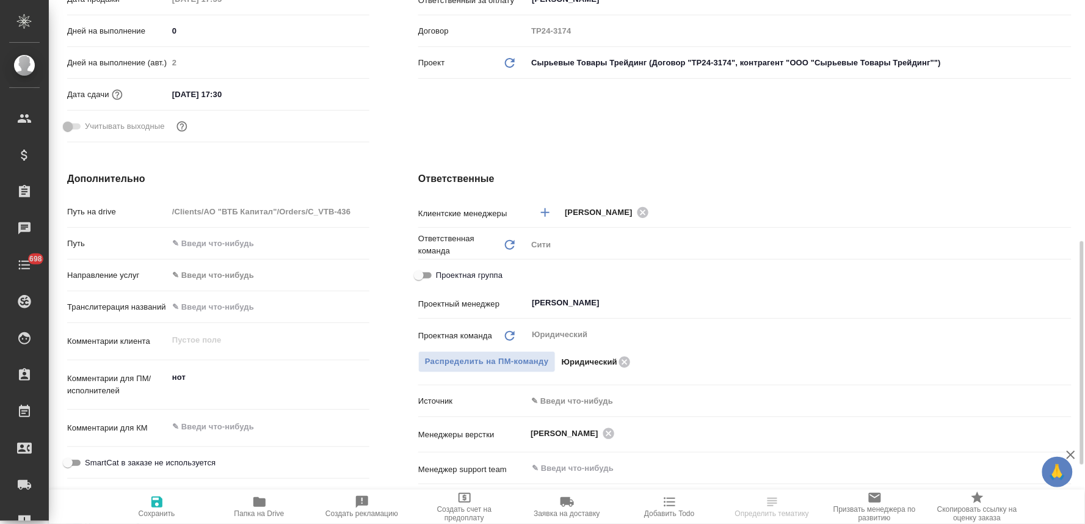
scroll to position [407, 0]
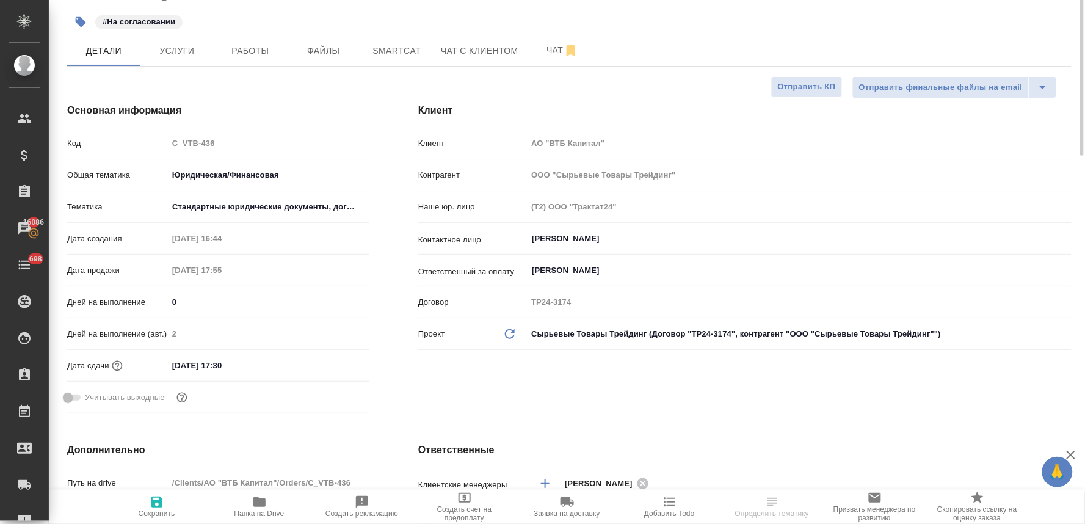
scroll to position [0, 0]
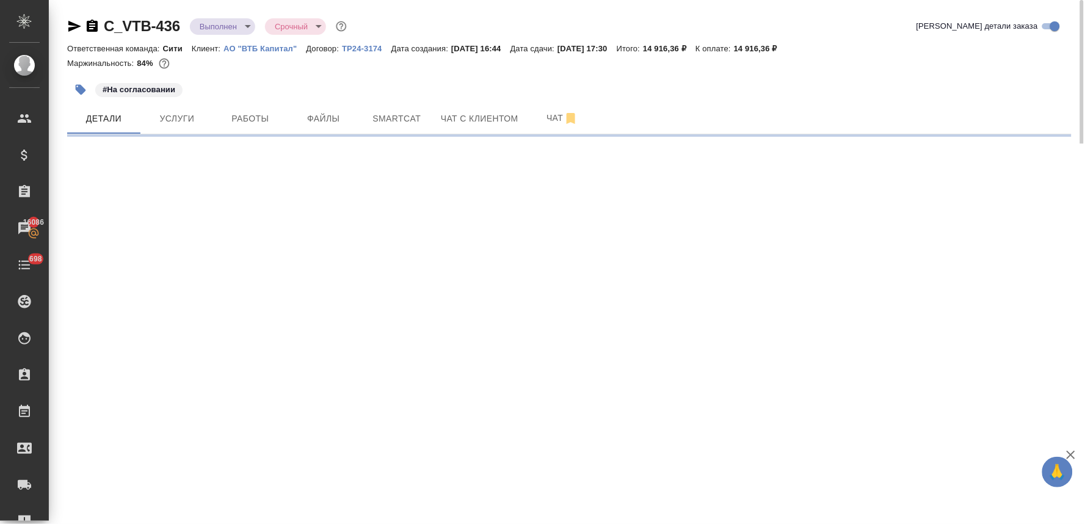
select select "RU"
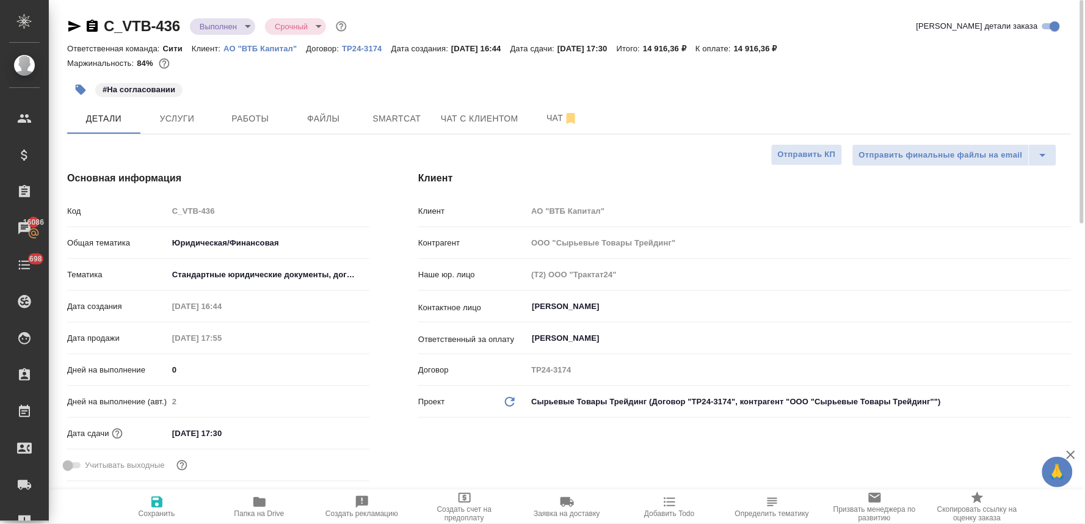
type textarea "x"
click at [259, 494] on button "Папка на Drive" at bounding box center [259, 507] width 103 height 34
type textarea "x"
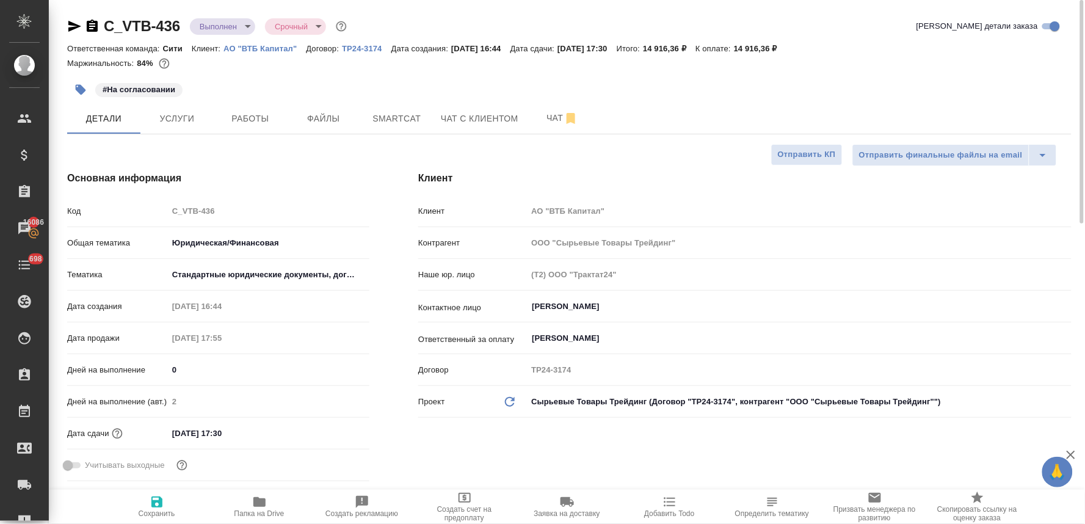
type textarea "x"
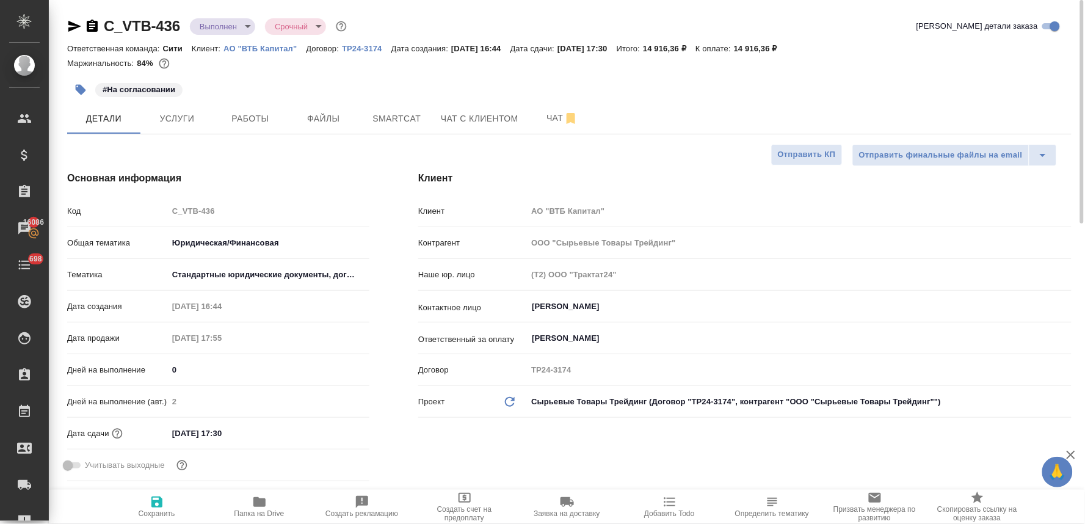
click at [68, 23] on icon "button" at bounding box center [74, 26] width 15 height 15
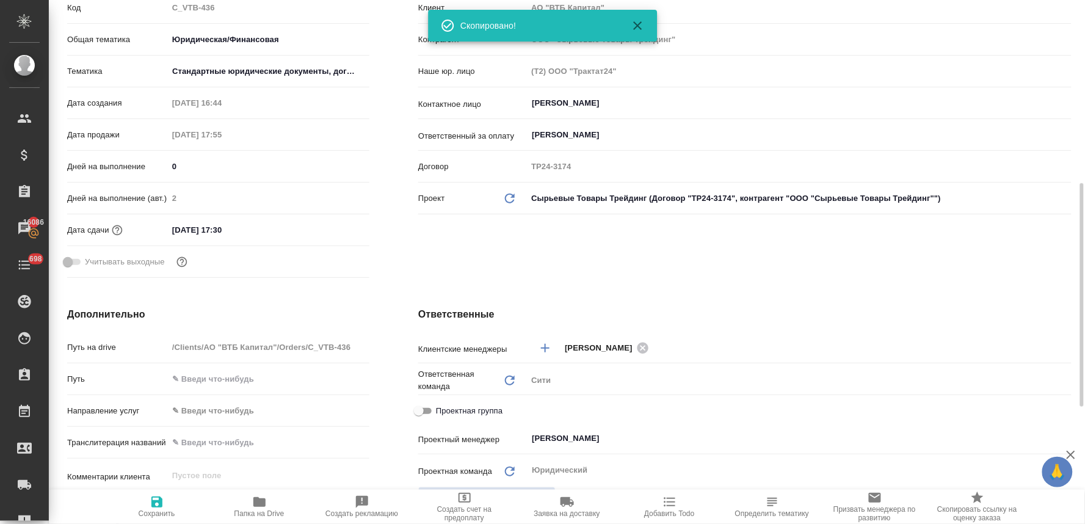
scroll to position [271, 0]
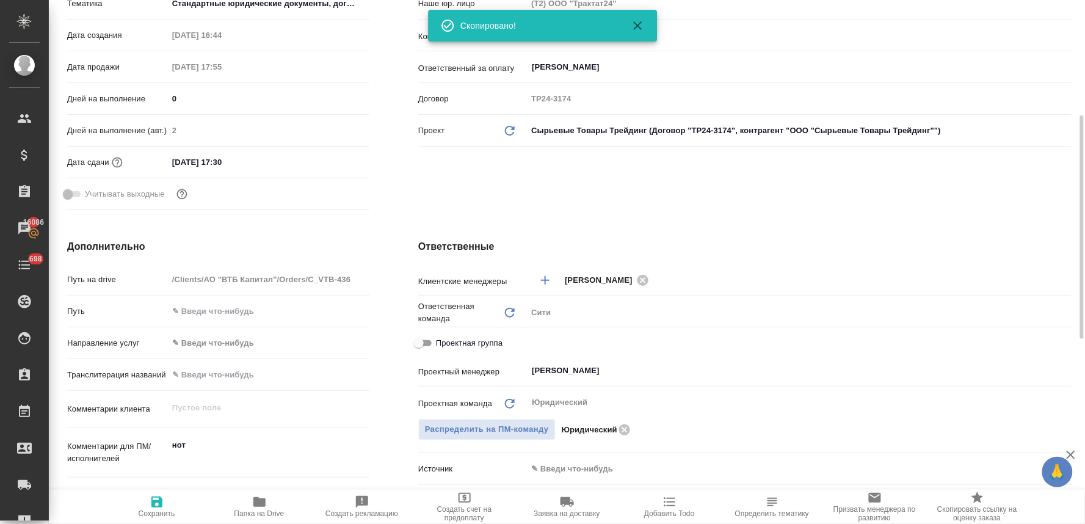
click at [411, 404] on div "Ответственные Клиентские менеджеры [PERSON_NAME] ​ Ответственная команда Обнови…" at bounding box center [745, 461] width 702 height 493
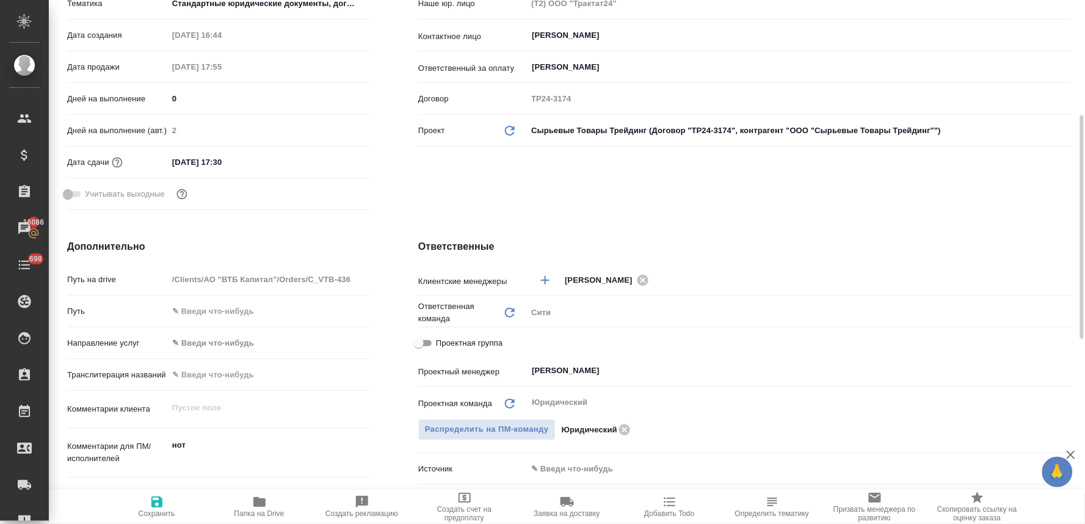
type textarea "x"
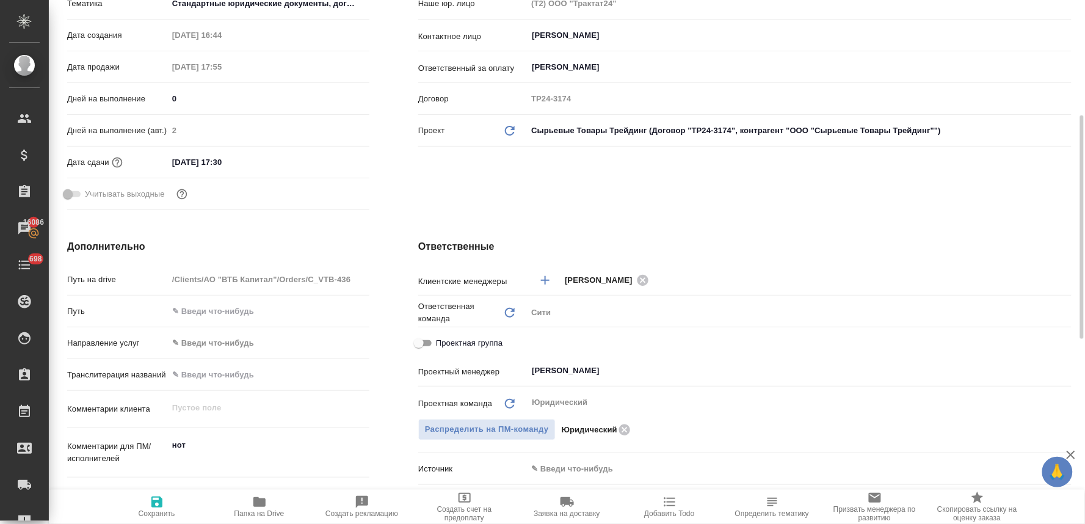
type textarea "x"
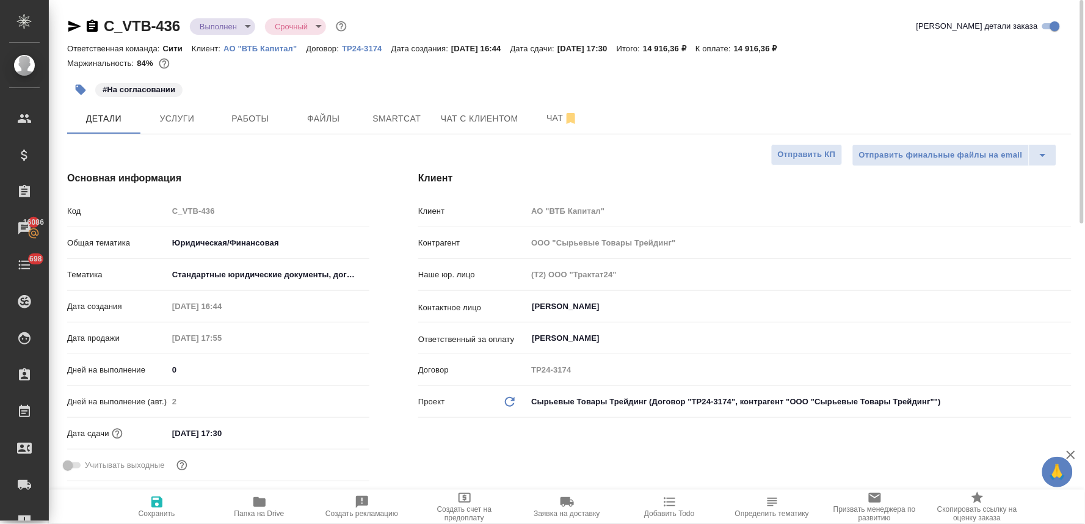
type textarea "x"
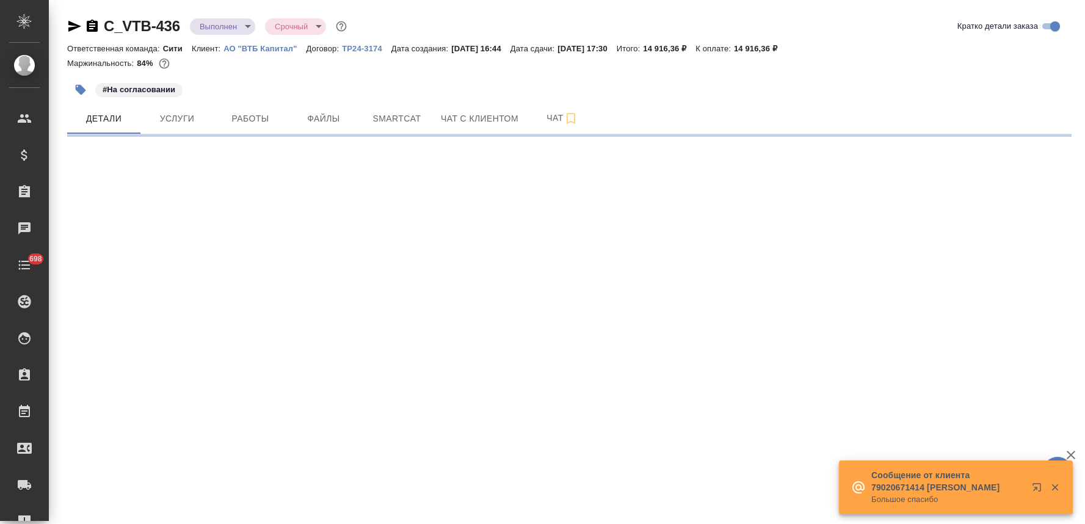
select select "RU"
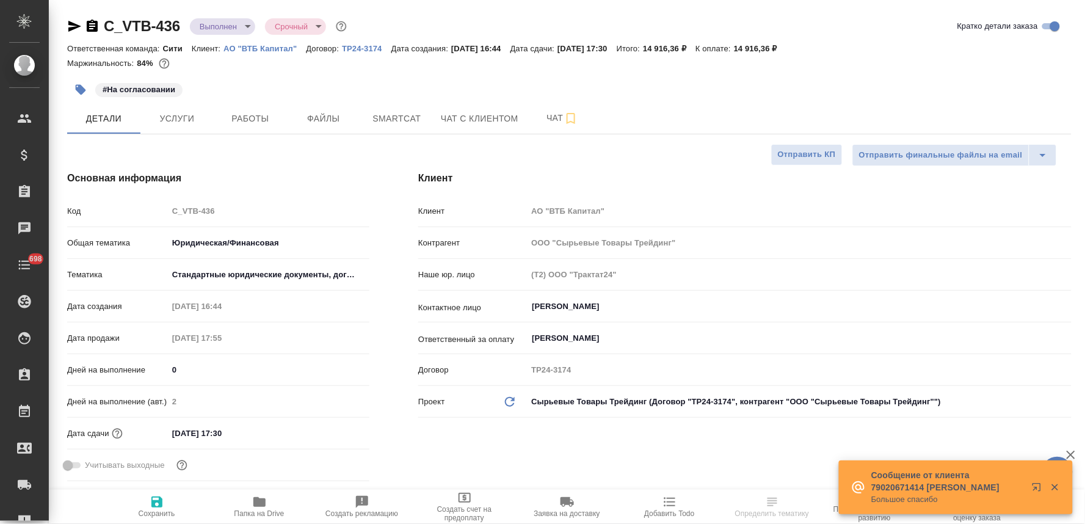
type textarea "x"
click at [73, 24] on icon "button" at bounding box center [74, 26] width 13 height 11
type textarea "x"
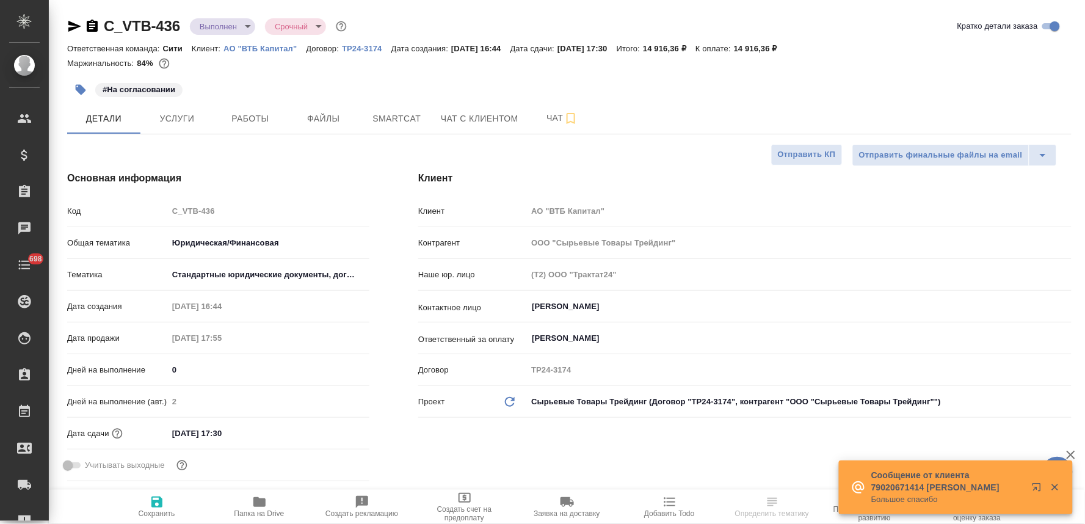
type textarea "x"
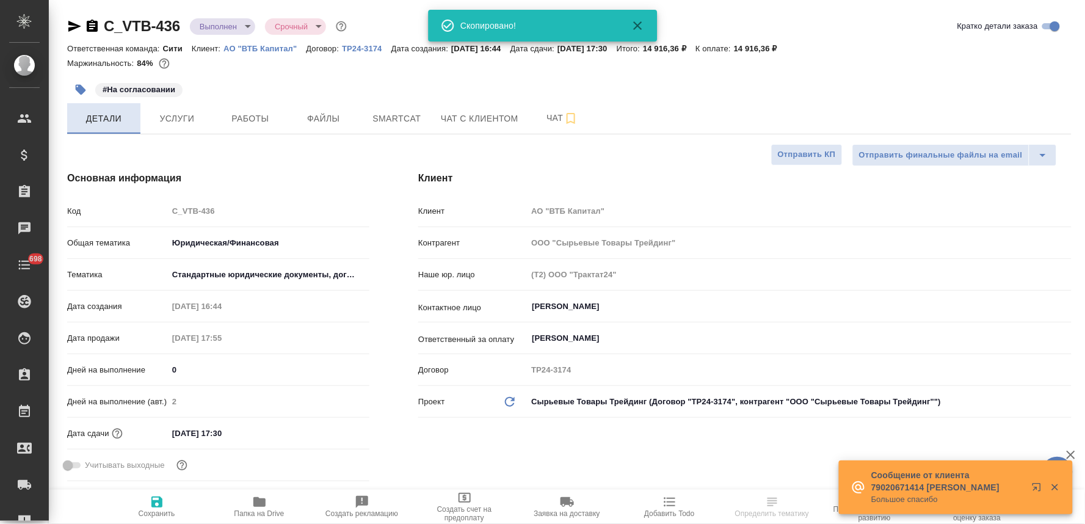
type textarea "x"
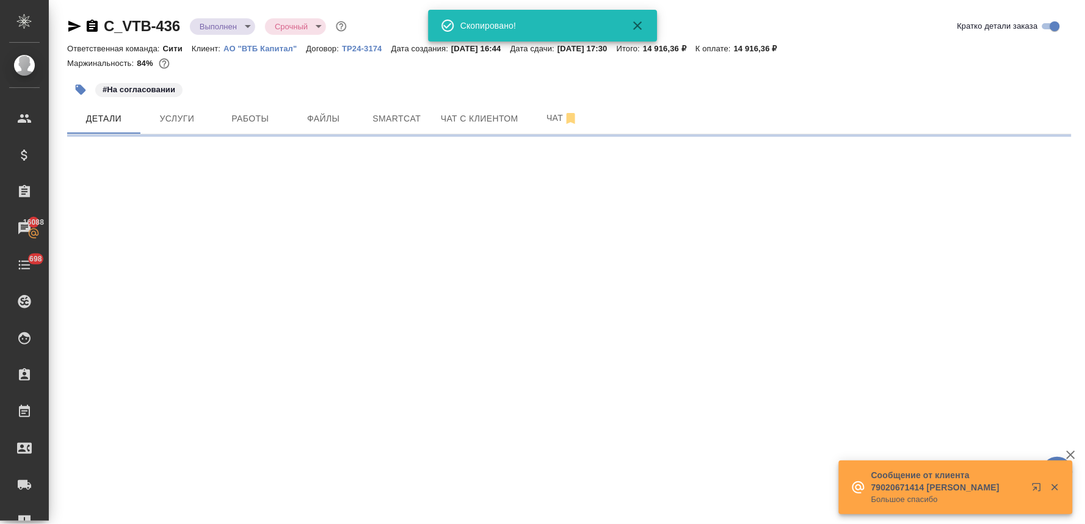
select select "RU"
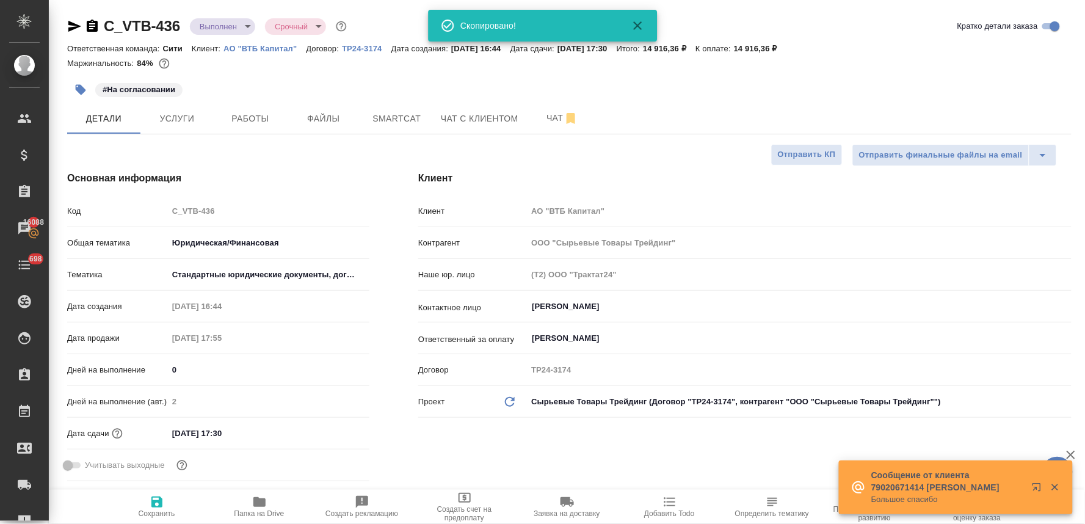
type textarea "x"
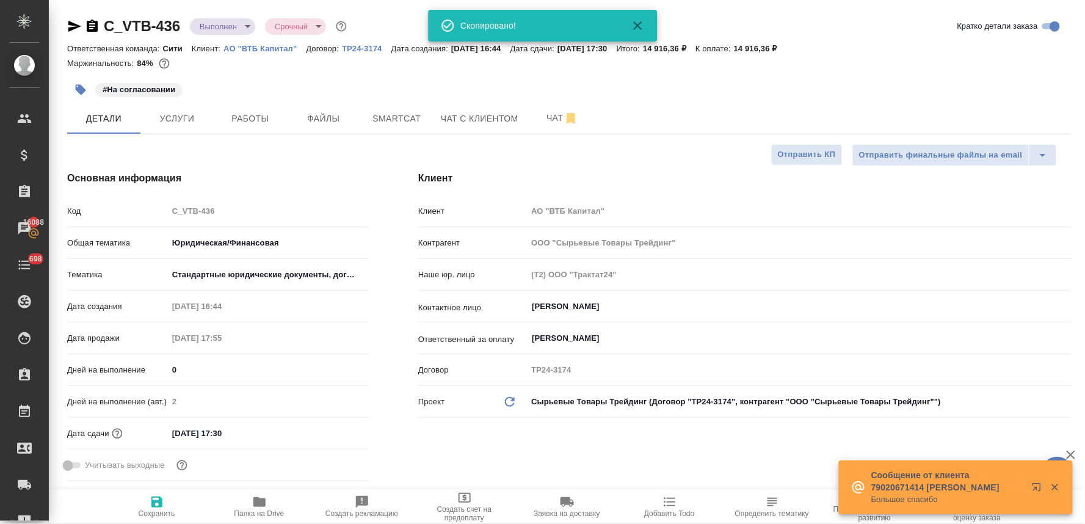
type textarea "x"
